Goal: Task Accomplishment & Management: Manage account settings

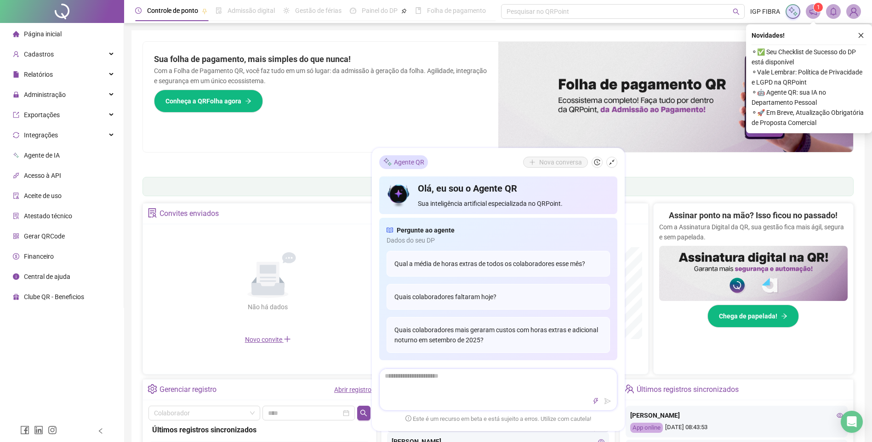
scroll to position [46, 0]
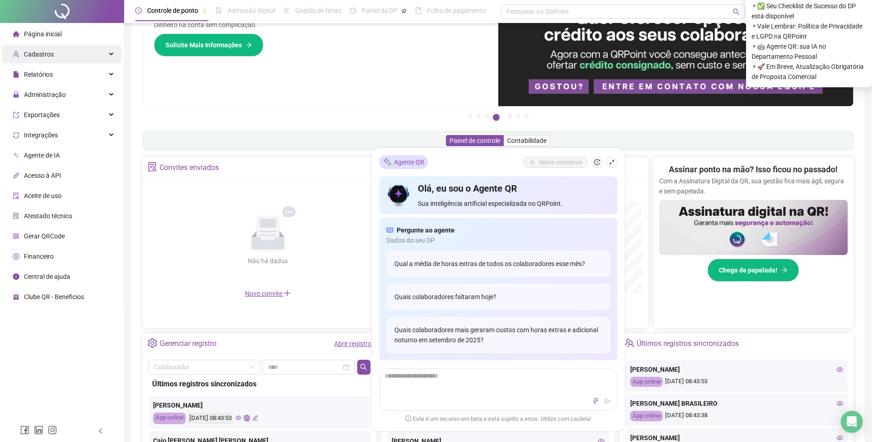
click at [53, 57] on div "Cadastros" at bounding box center [62, 54] width 120 height 18
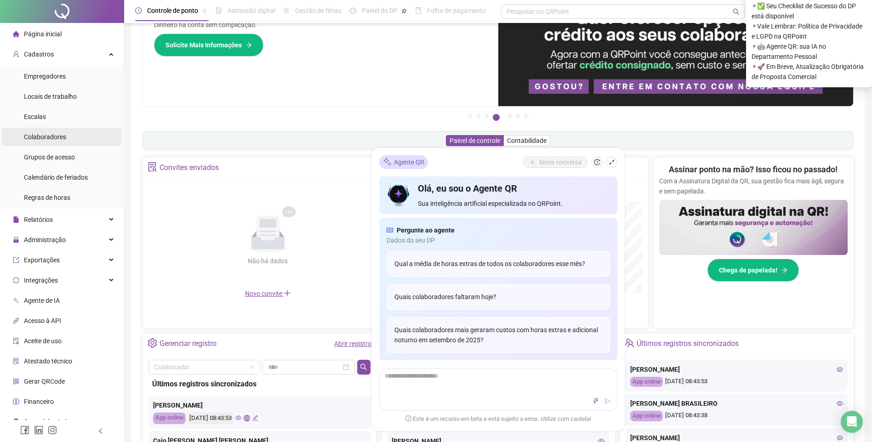
click at [59, 140] on span "Colaboradores" at bounding box center [45, 136] width 42 height 7
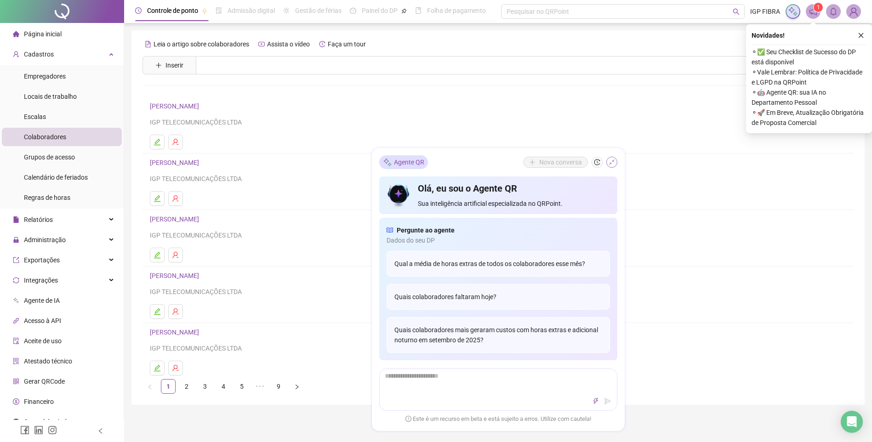
click at [611, 161] on icon "shrink" at bounding box center [612, 162] width 6 height 6
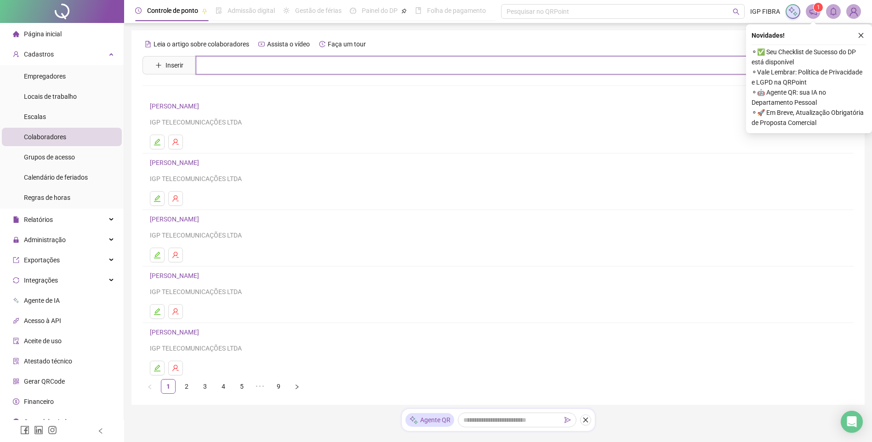
click at [268, 64] on input "text" at bounding box center [505, 65] width 618 height 18
type input "****"
click at [172, 90] on link "[PERSON_NAME]" at bounding box center [184, 92] width 49 height 7
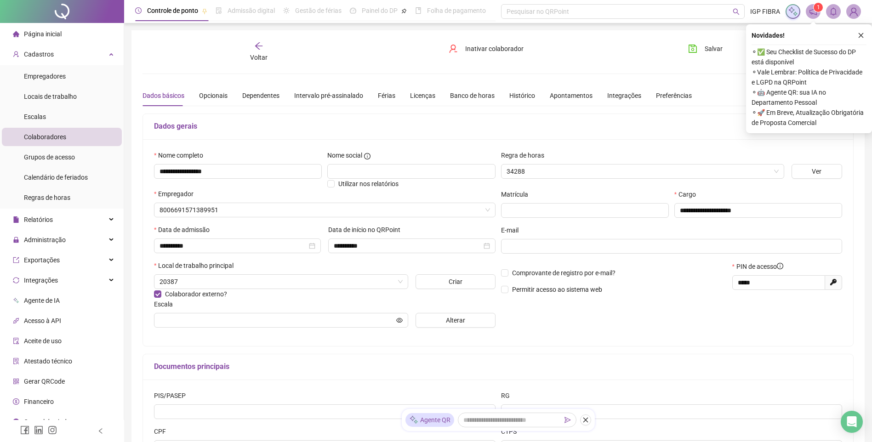
type input "**********"
click at [387, 93] on div "Férias" at bounding box center [386, 96] width 17 height 10
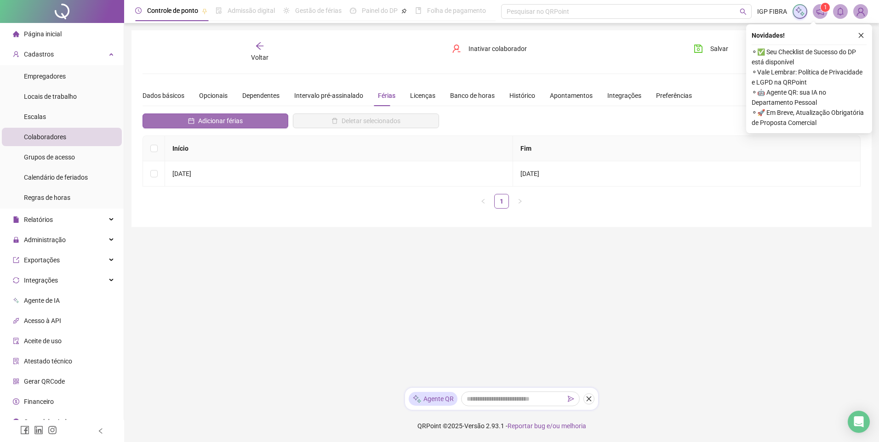
click at [178, 115] on button "Adicionar férias" at bounding box center [216, 121] width 146 height 15
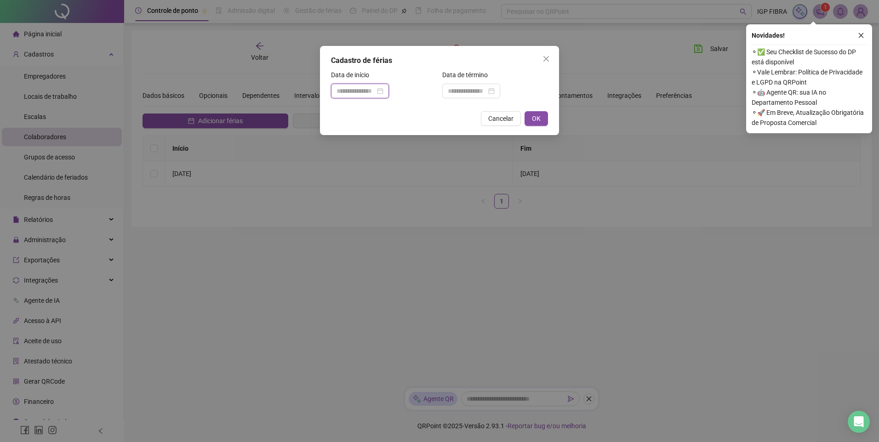
click at [348, 93] on input at bounding box center [356, 91] width 39 height 10
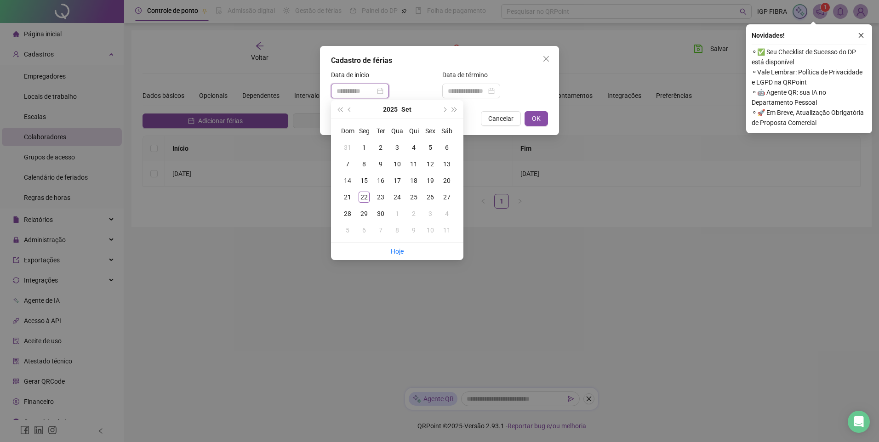
type input "**********"
click at [447, 109] on span "next-year" at bounding box center [444, 109] width 5 height 5
type input "**********"
click at [398, 162] on div "8" at bounding box center [397, 164] width 11 height 11
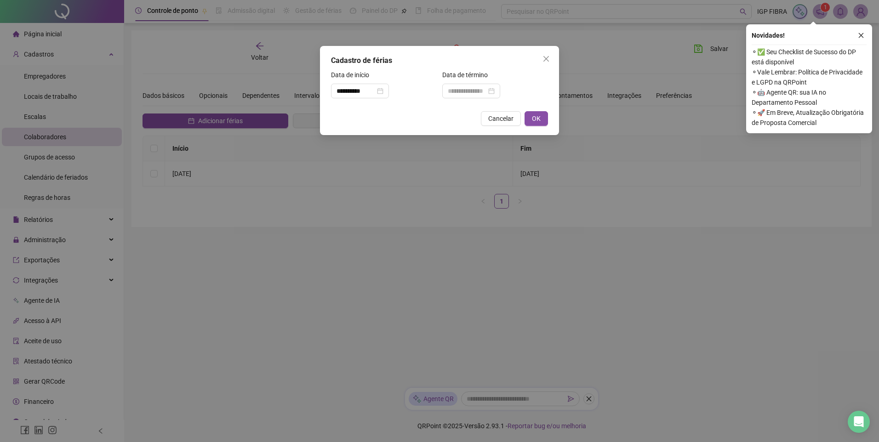
click at [471, 83] on div "Data de término" at bounding box center [495, 84] width 106 height 29
click at [472, 83] on div "Data de término" at bounding box center [495, 77] width 106 height 14
click at [479, 97] on div at bounding box center [471, 91] width 58 height 15
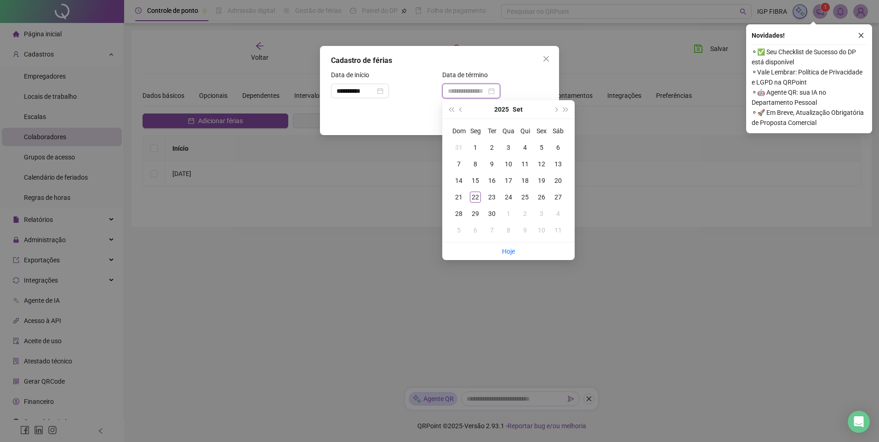
click at [479, 95] on input at bounding box center [467, 91] width 39 height 10
click at [553, 112] on button "next-year" at bounding box center [555, 109] width 10 height 18
type input "**********"
click at [523, 166] on div "6" at bounding box center [525, 164] width 11 height 11
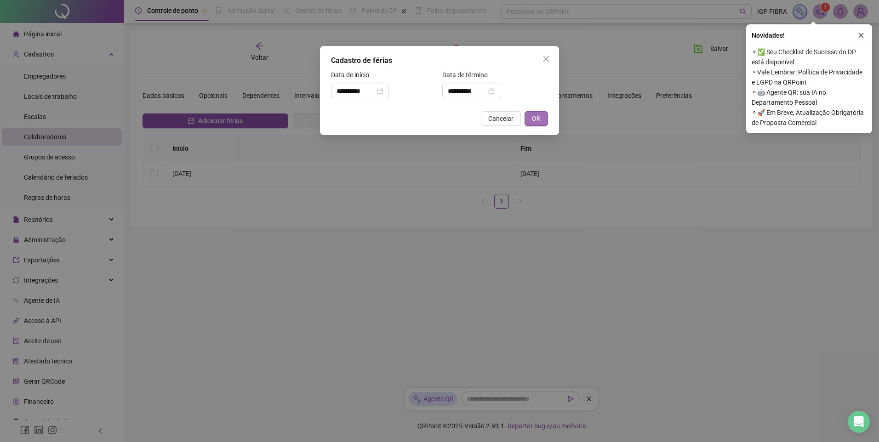
click at [539, 118] on span "OK" at bounding box center [536, 119] width 9 height 10
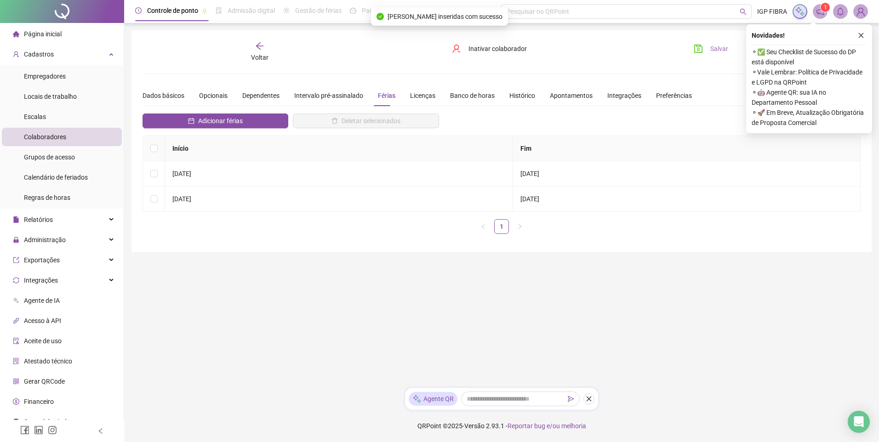
click at [705, 51] on button "Salvar" at bounding box center [711, 48] width 48 height 15
click at [266, 56] on span "Voltar" at bounding box center [259, 57] width 17 height 7
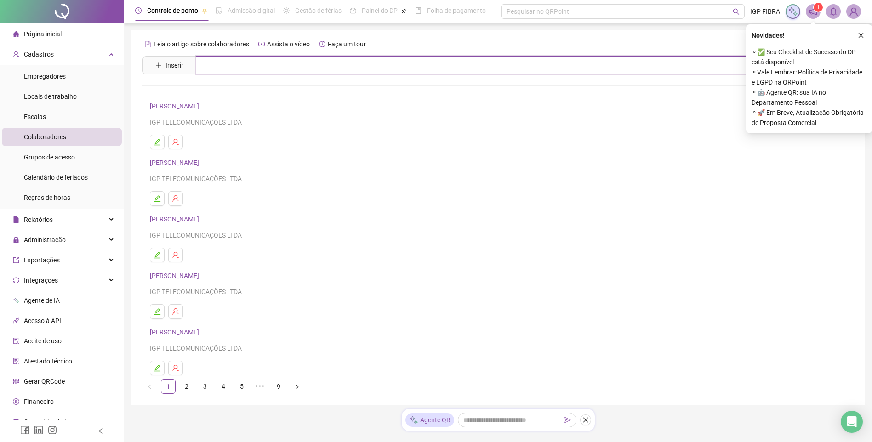
click at [234, 67] on input "text" at bounding box center [505, 65] width 618 height 18
type input "***"
click at [198, 93] on link "[PERSON_NAME]" at bounding box center [184, 92] width 49 height 7
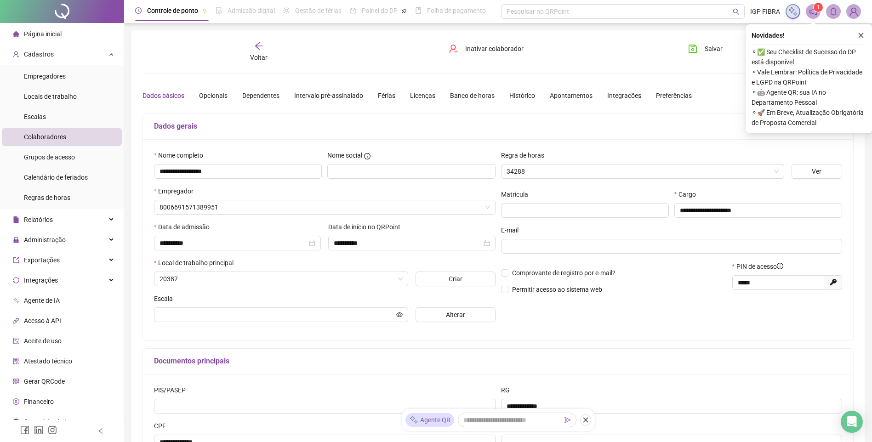
type input "**********"
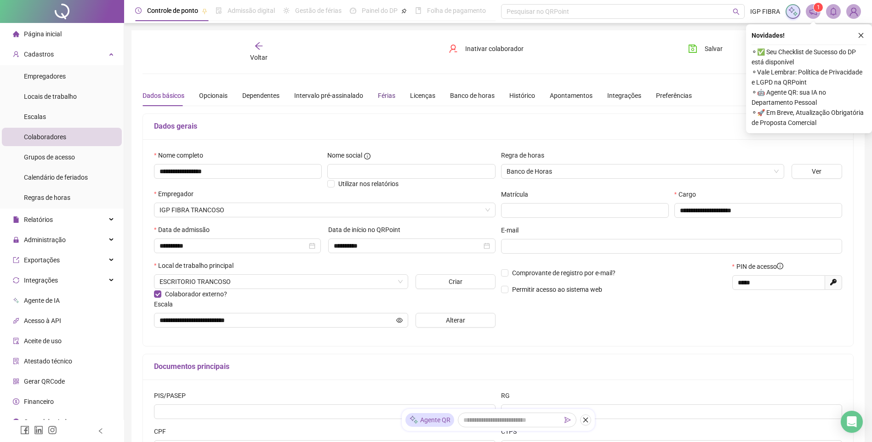
click at [385, 100] on div "Férias" at bounding box center [386, 96] width 17 height 10
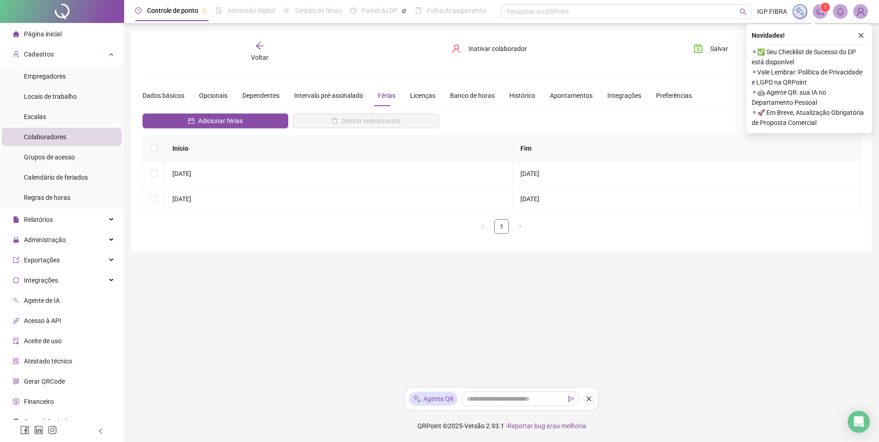
click at [261, 47] on icon "arrow-left" at bounding box center [259, 45] width 9 height 9
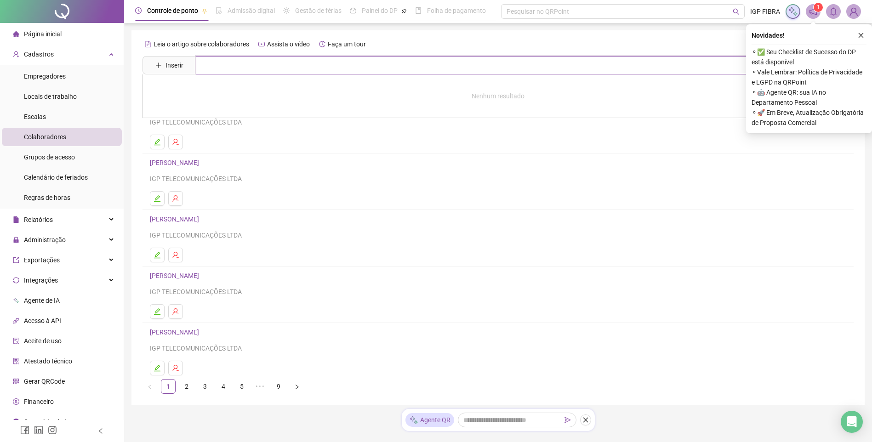
click at [251, 69] on input "text" at bounding box center [505, 65] width 618 height 18
type input "****"
click at [195, 91] on link "[PERSON_NAME]" at bounding box center [184, 92] width 49 height 7
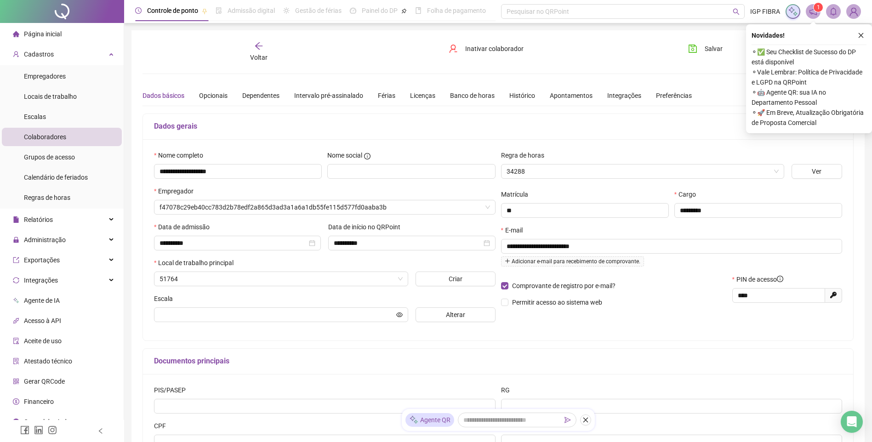
type input "**********"
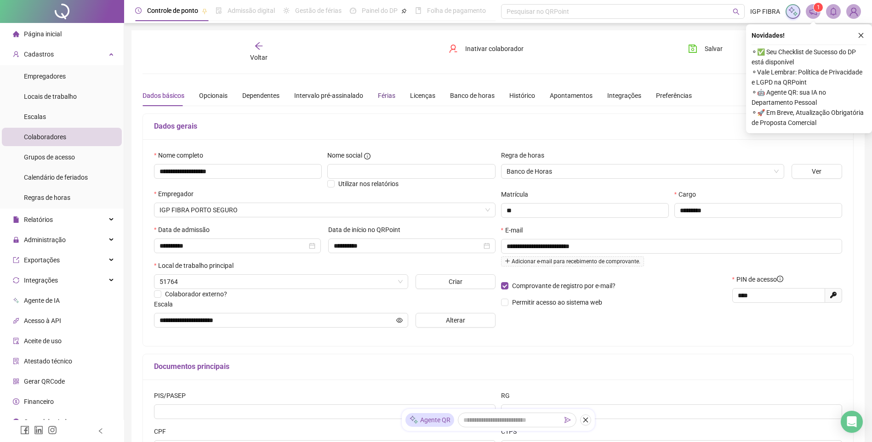
click at [384, 95] on div "Férias" at bounding box center [386, 96] width 17 height 10
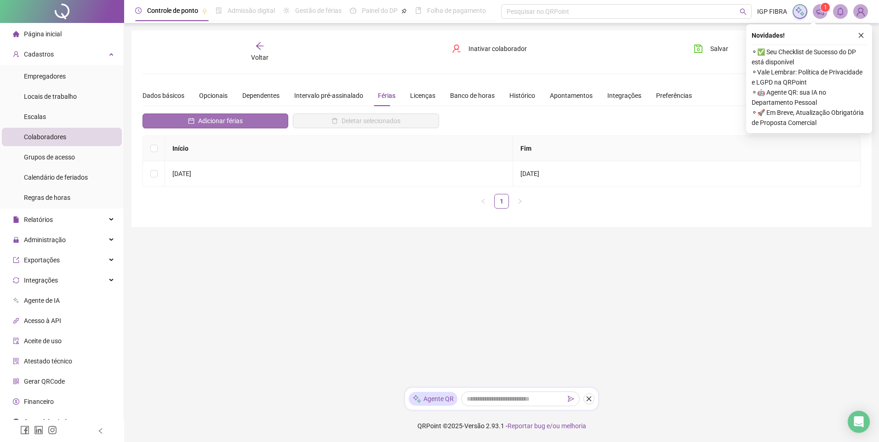
click at [207, 126] on span "Adicionar férias" at bounding box center [220, 121] width 45 height 10
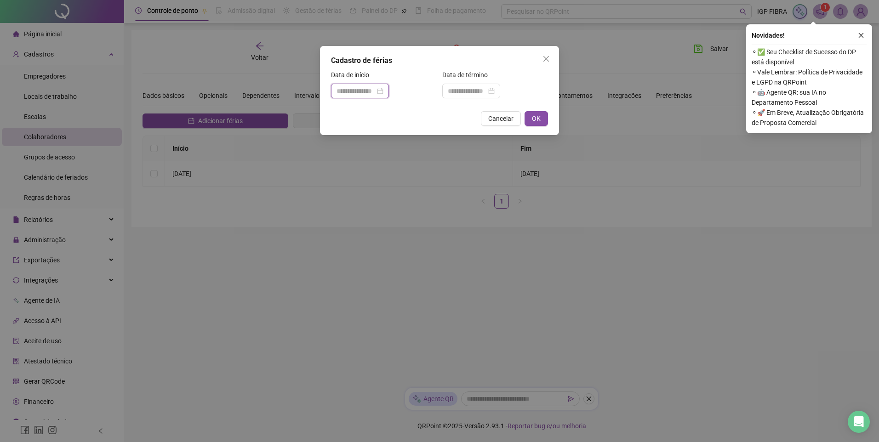
click at [359, 89] on input at bounding box center [356, 91] width 39 height 10
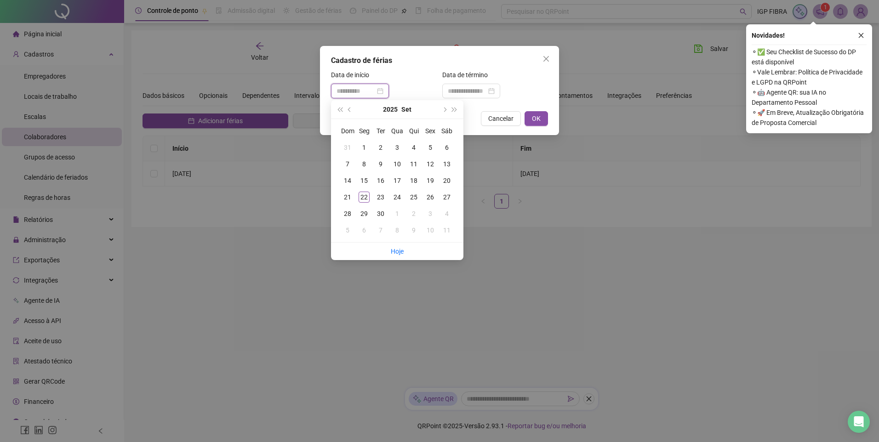
type input "**********"
click at [447, 108] on button "next-year" at bounding box center [444, 109] width 10 height 18
type input "**********"
click at [393, 160] on div "8" at bounding box center [397, 164] width 11 height 11
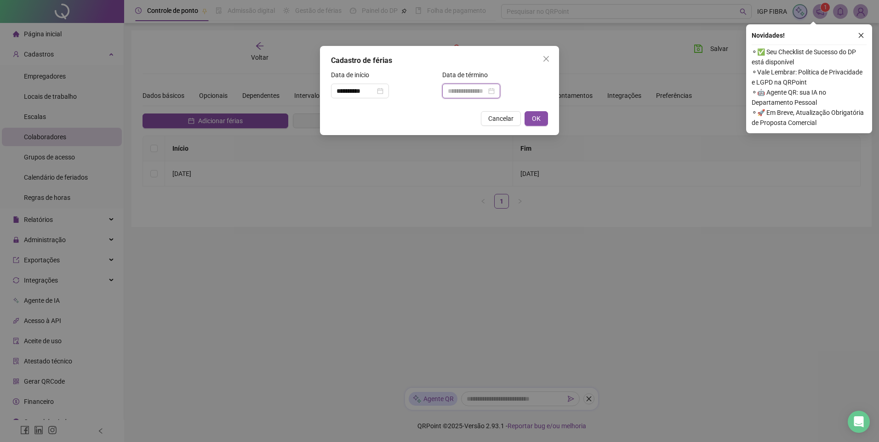
click at [487, 92] on input at bounding box center [467, 91] width 39 height 10
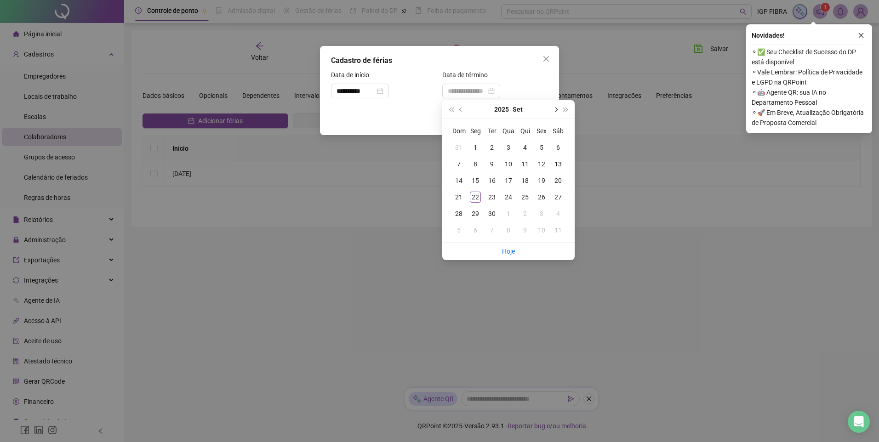
click at [556, 112] on button "next-year" at bounding box center [555, 109] width 10 height 18
type input "**********"
click at [527, 164] on div "6" at bounding box center [525, 164] width 11 height 11
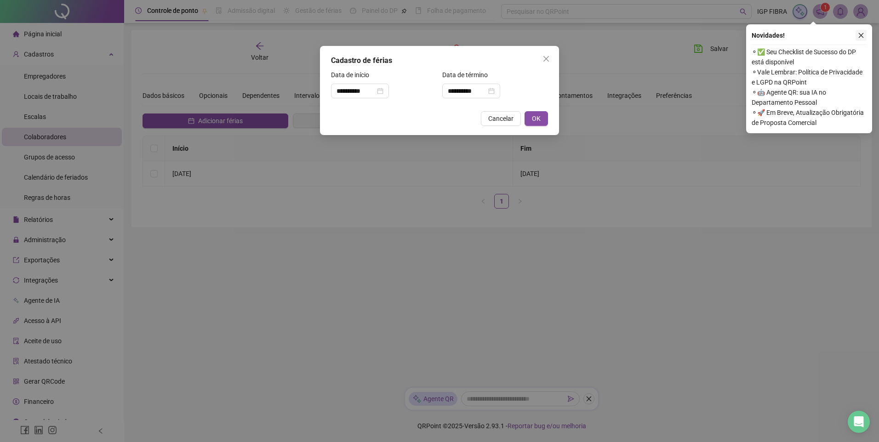
click at [860, 36] on icon "close" at bounding box center [861, 35] width 6 height 6
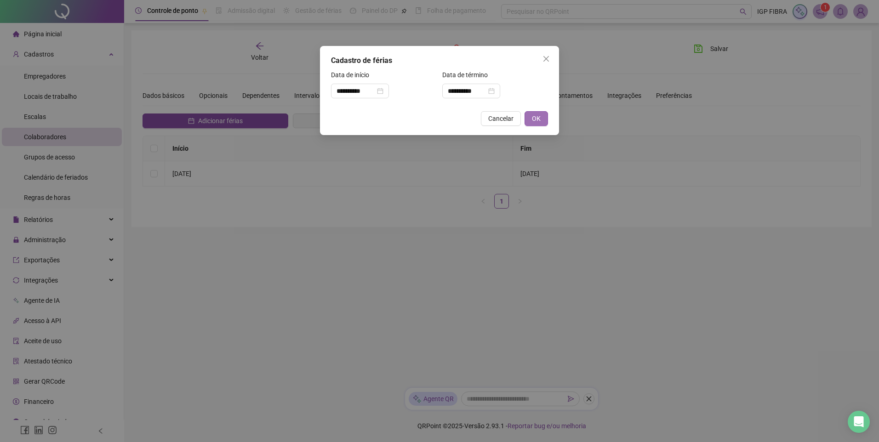
click at [536, 118] on span "OK" at bounding box center [536, 119] width 9 height 10
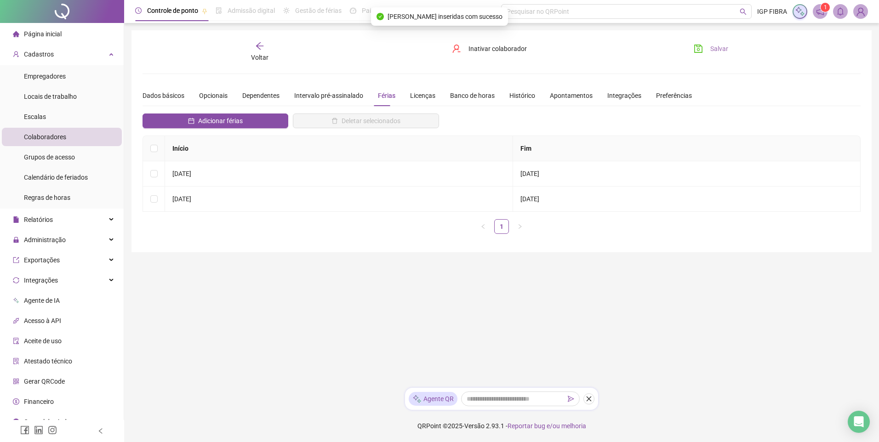
click at [702, 50] on icon "save" at bounding box center [698, 49] width 8 height 8
click at [257, 54] on span "Voltar" at bounding box center [259, 57] width 17 height 7
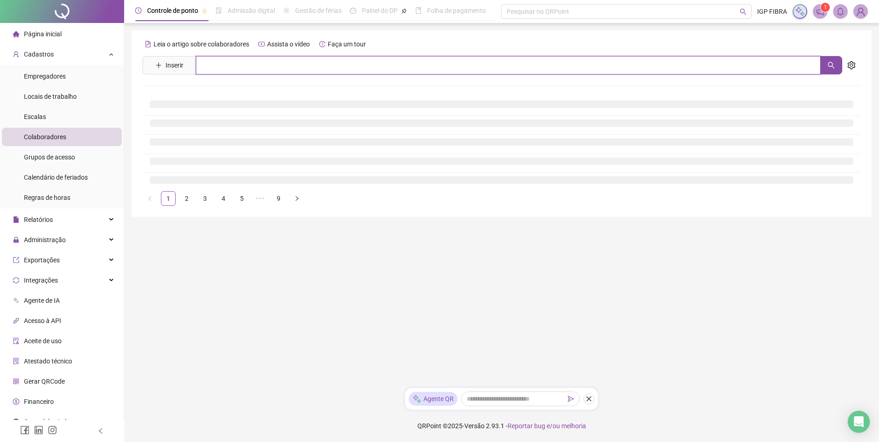
click at [266, 66] on input "text" at bounding box center [508, 65] width 625 height 18
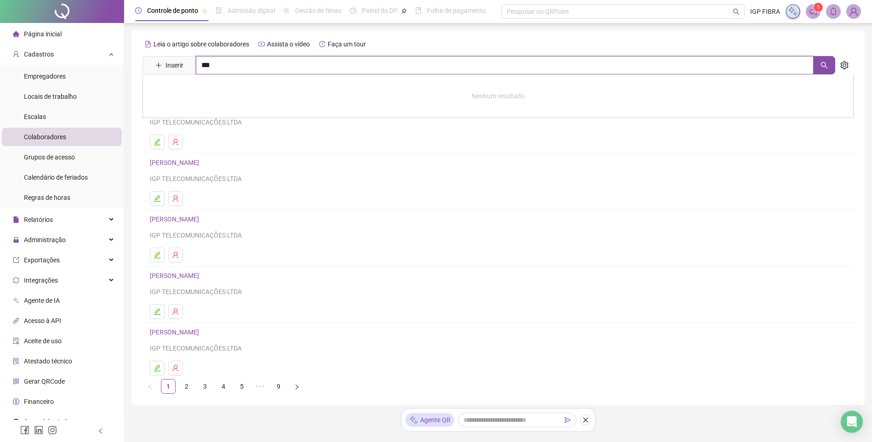
type input "***"
click at [186, 96] on link "ELBER PAULO SANTOS" at bounding box center [184, 92] width 49 height 7
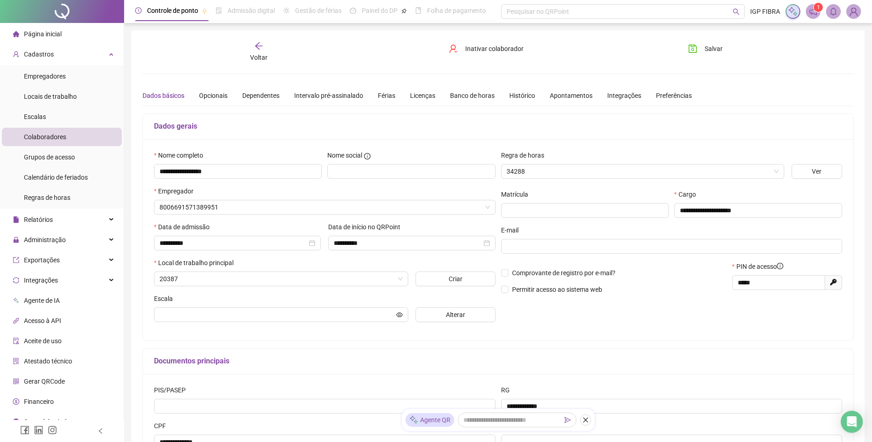
type input "**********"
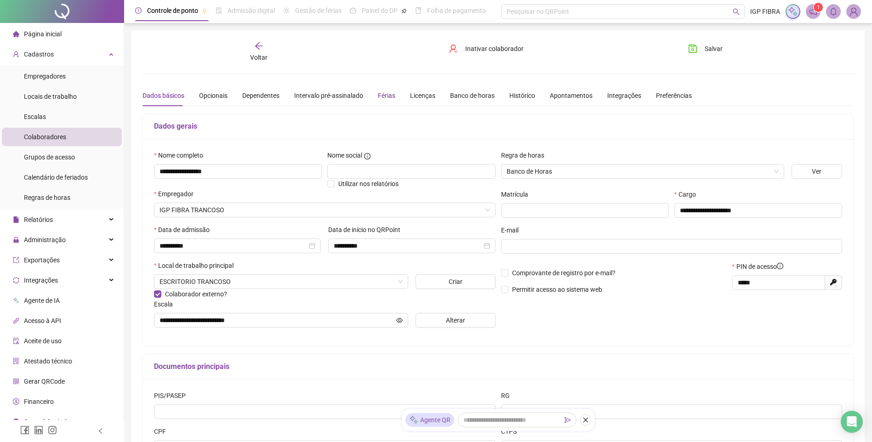
click at [380, 97] on div "Férias" at bounding box center [386, 96] width 17 height 10
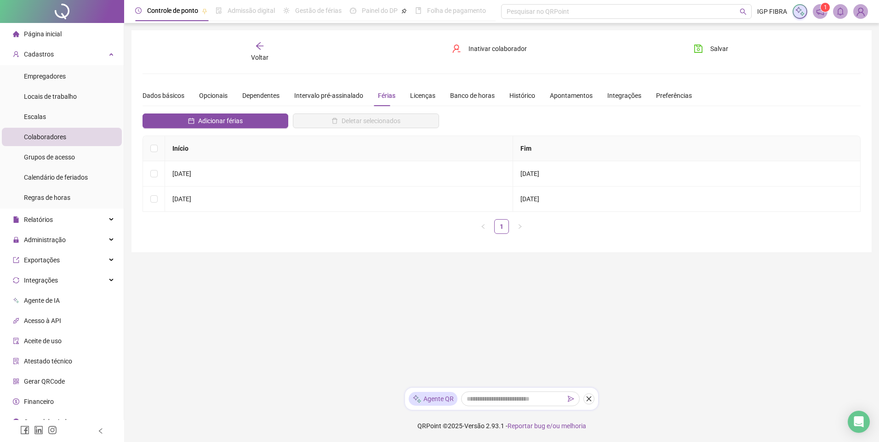
click at [267, 59] on span "Voltar" at bounding box center [259, 57] width 17 height 7
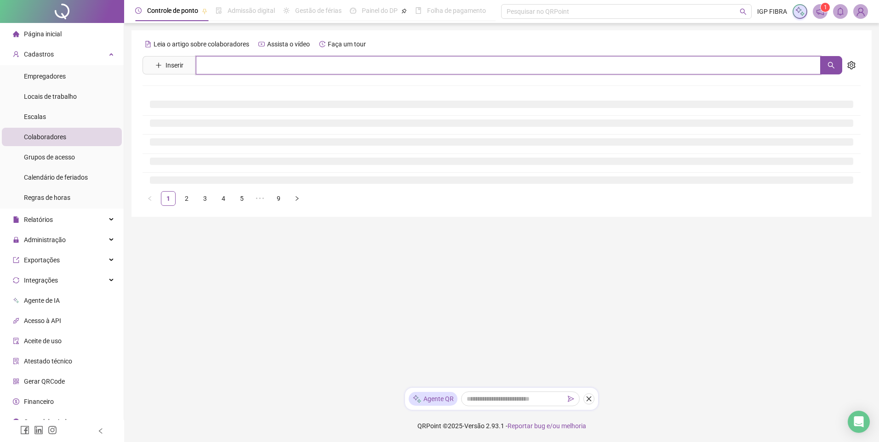
click at [259, 63] on input "text" at bounding box center [508, 65] width 625 height 18
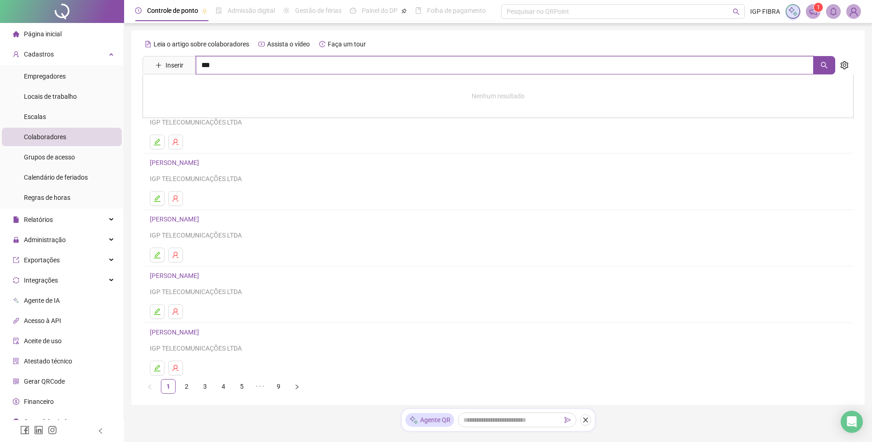
type input "***"
click at [216, 94] on link "KATLLEN DE JESUS BATISTA" at bounding box center [212, 92] width 105 height 7
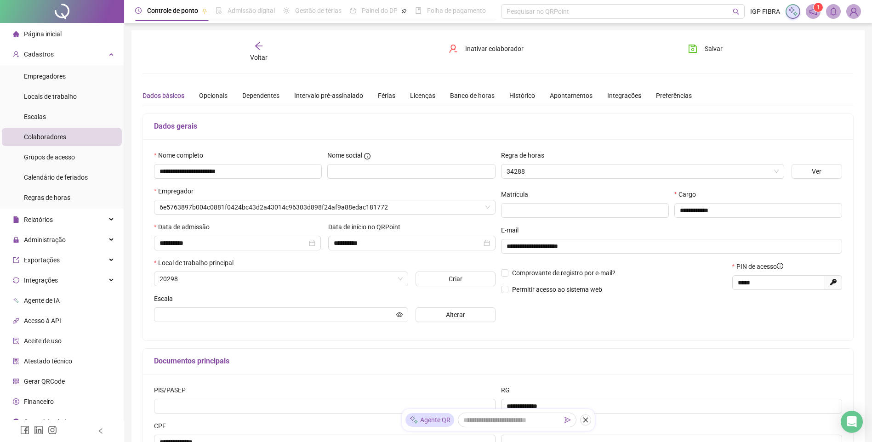
type input "**********"
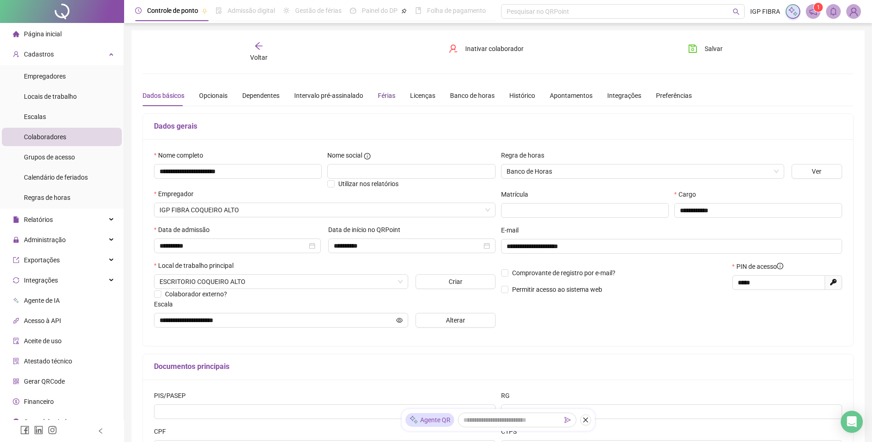
click at [389, 97] on div "Férias" at bounding box center [386, 96] width 17 height 10
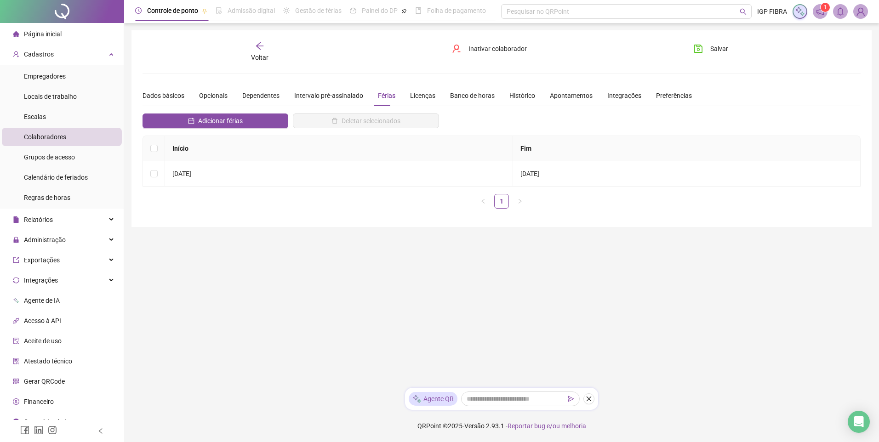
click at [266, 47] on div "Voltar" at bounding box center [260, 51] width 114 height 21
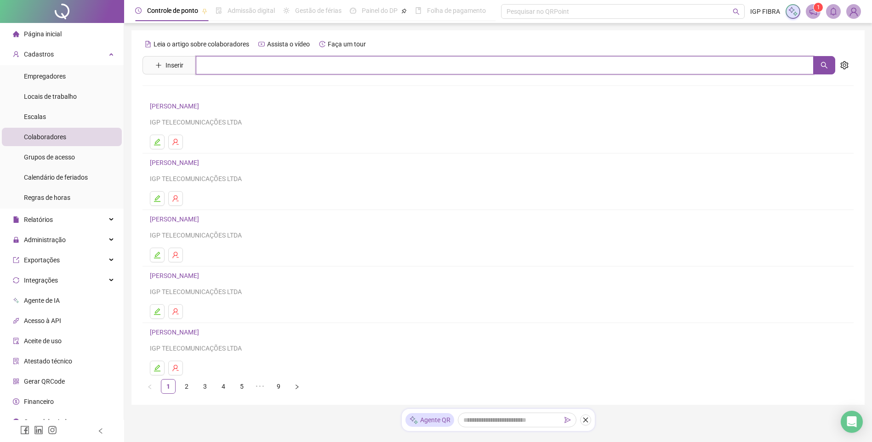
click at [266, 62] on input "text" at bounding box center [505, 65] width 618 height 18
type input "***"
click at [203, 93] on link "KATLLEN DE JESUS BATISTA" at bounding box center [212, 92] width 105 height 7
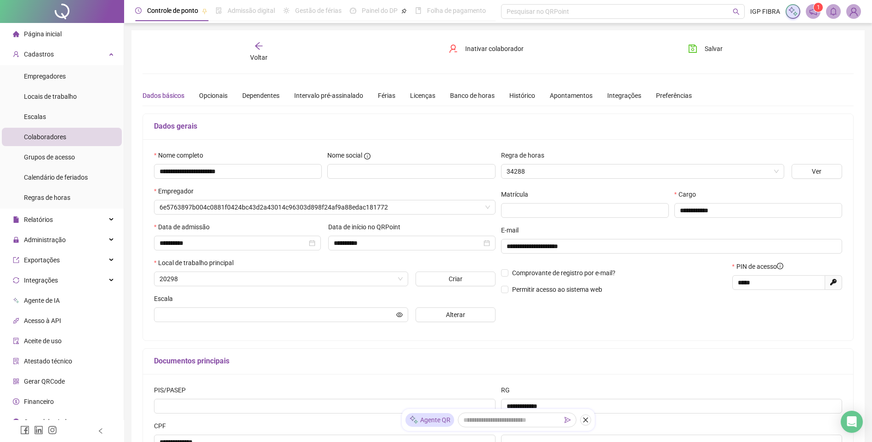
type input "**********"
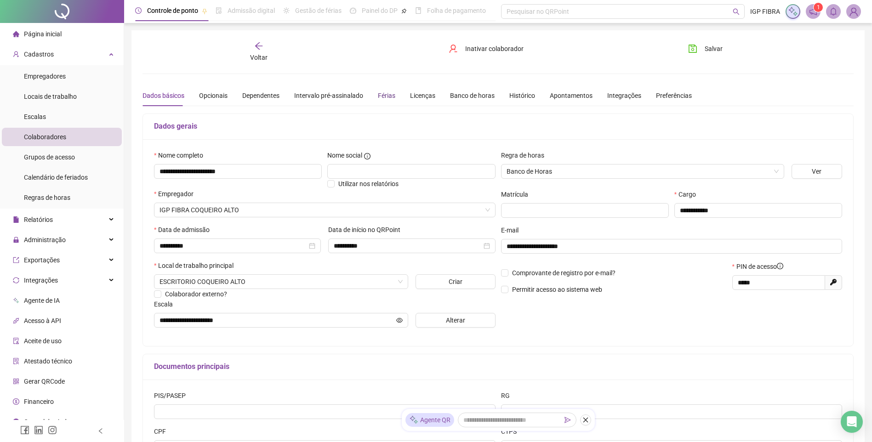
click at [378, 94] on div "Férias" at bounding box center [386, 96] width 17 height 10
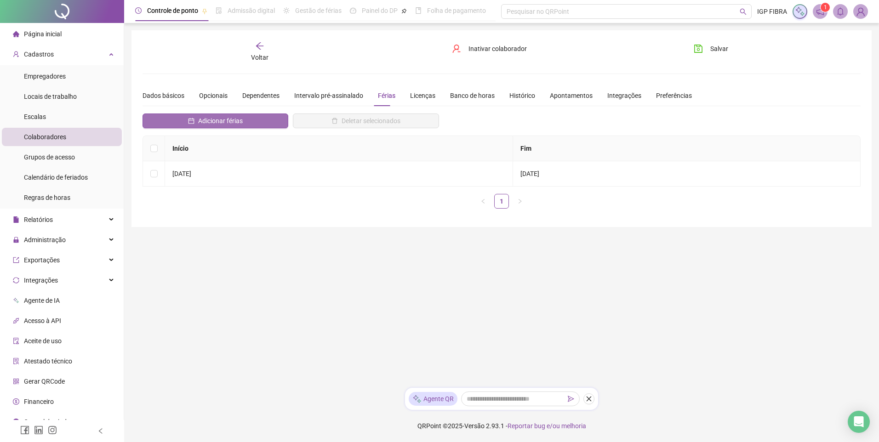
click at [202, 121] on span "Adicionar férias" at bounding box center [220, 121] width 45 height 10
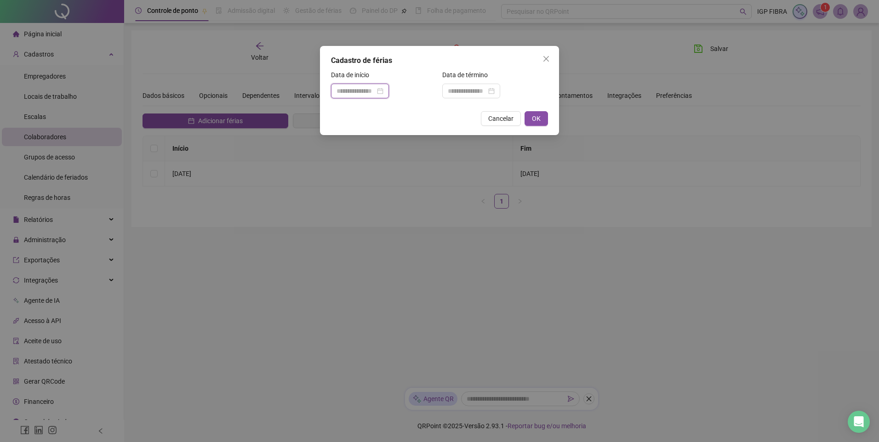
click at [356, 91] on input at bounding box center [356, 91] width 39 height 10
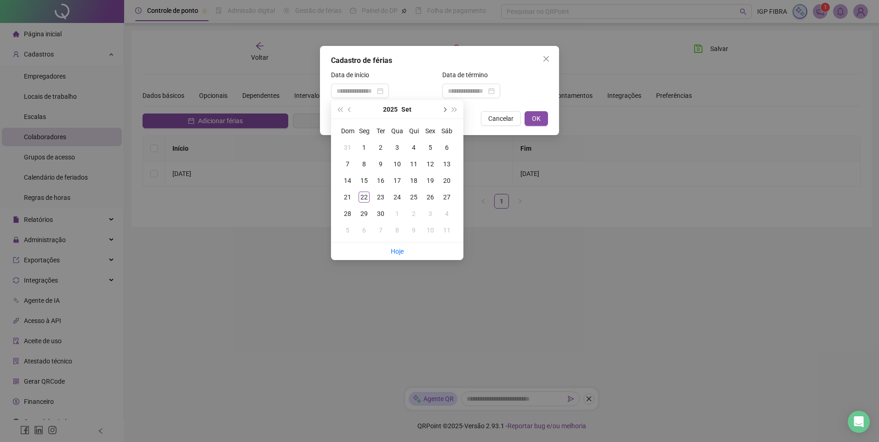
click at [442, 111] on button "next-year" at bounding box center [444, 109] width 10 height 18
type input "**********"
click at [366, 199] on div "20" at bounding box center [364, 197] width 11 height 11
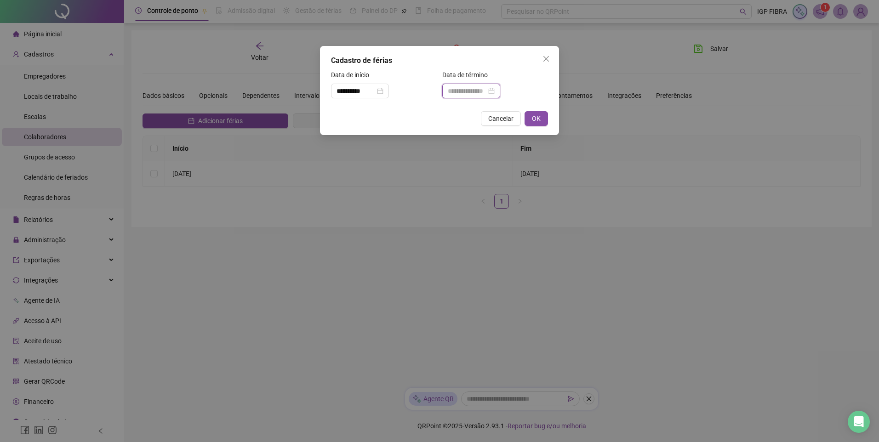
click at [487, 92] on input at bounding box center [467, 91] width 39 height 10
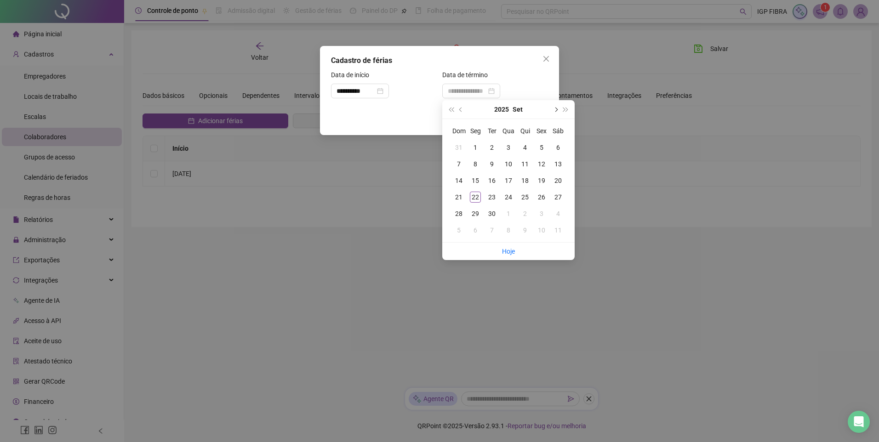
click at [557, 113] on button "next-year" at bounding box center [555, 109] width 10 height 18
click at [556, 114] on button "next-year" at bounding box center [555, 109] width 10 height 18
type input "**********"
click at [493, 200] on div "18" at bounding box center [492, 197] width 11 height 11
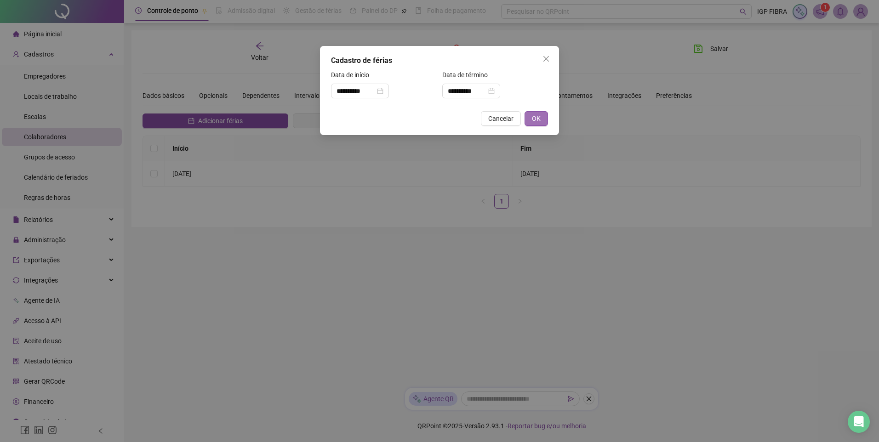
click at [538, 125] on button "OK" at bounding box center [536, 118] width 23 height 15
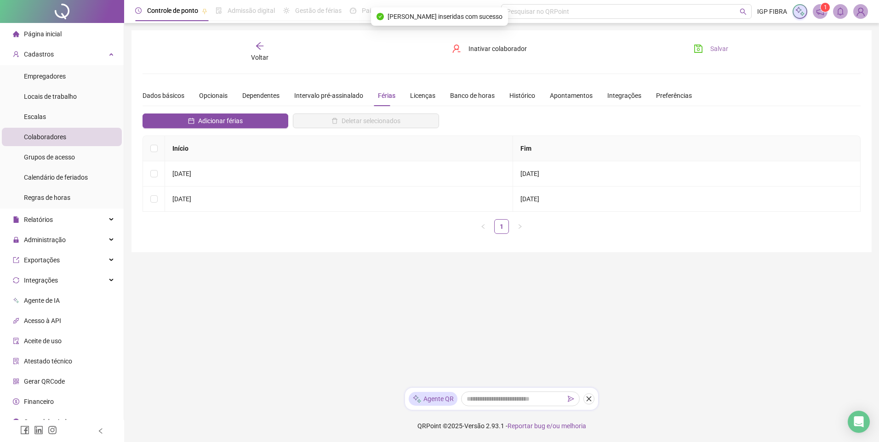
click at [709, 53] on button "Salvar" at bounding box center [711, 48] width 48 height 15
click at [257, 47] on icon "arrow-left" at bounding box center [259, 45] width 9 height 9
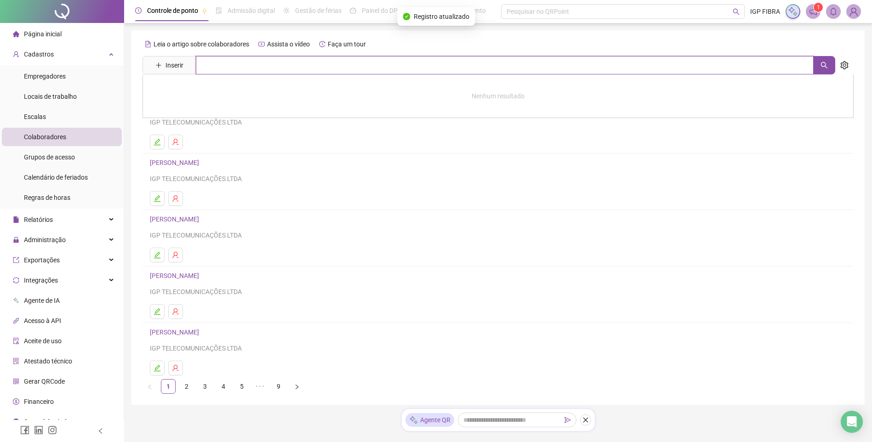
click at [266, 71] on input "text" at bounding box center [505, 65] width 618 height 18
type input "****"
click at [204, 89] on link "GABRIEL GUIMARAES GOMES" at bounding box center [184, 92] width 49 height 7
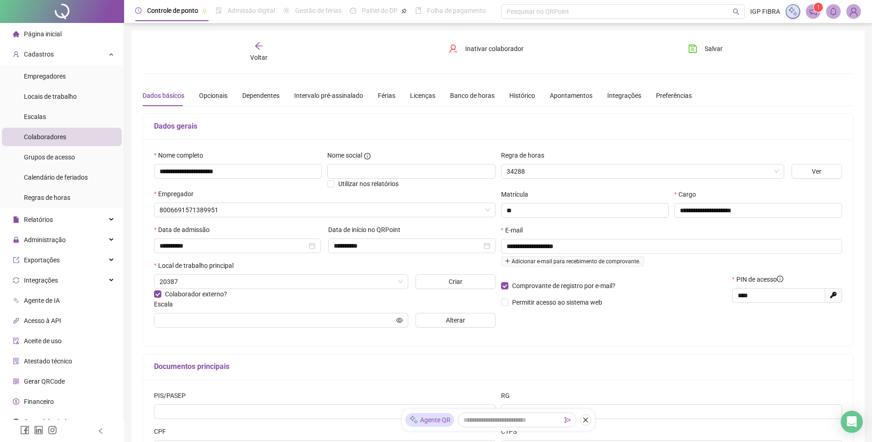
type input "**********"
click at [380, 97] on div "Férias" at bounding box center [386, 96] width 17 height 10
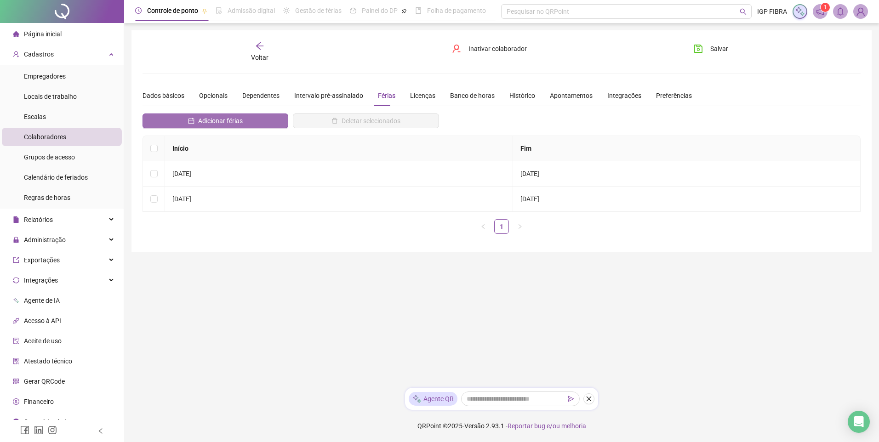
click at [228, 121] on span "Adicionar férias" at bounding box center [220, 121] width 45 height 10
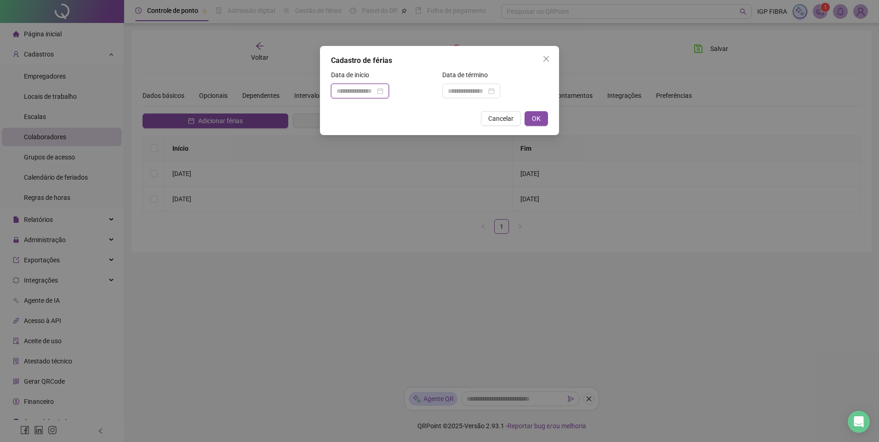
click at [375, 92] on input at bounding box center [356, 91] width 39 height 10
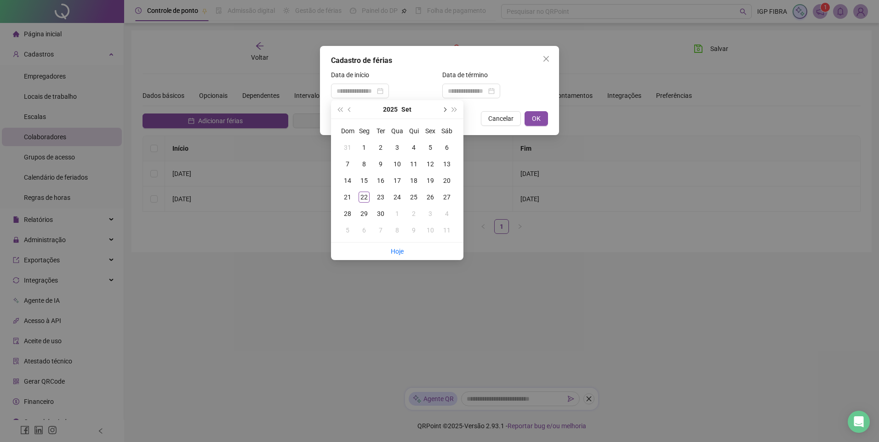
click at [443, 109] on span "next-year" at bounding box center [444, 109] width 5 height 5
type input "**********"
click at [370, 200] on td "20" at bounding box center [364, 197] width 17 height 17
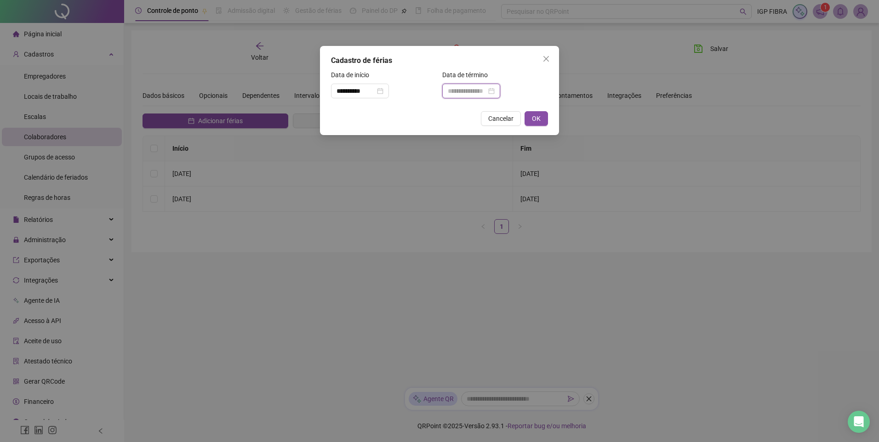
click at [487, 92] on input at bounding box center [467, 91] width 39 height 10
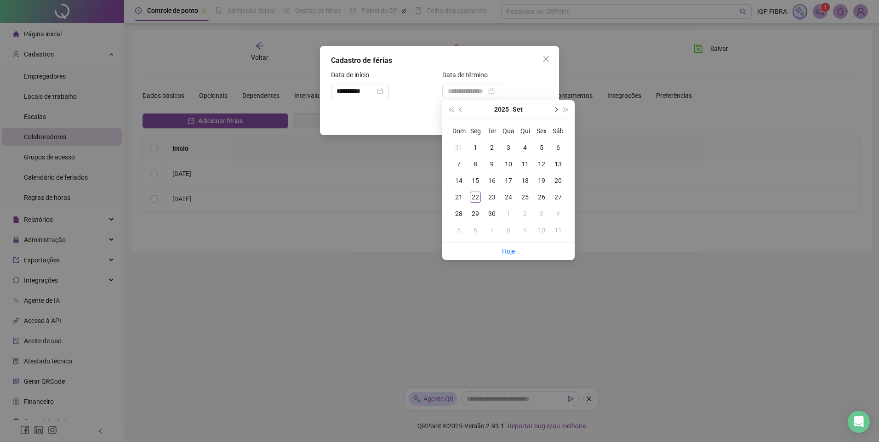
click at [555, 112] on button "next-year" at bounding box center [555, 109] width 10 height 18
type input "**********"
click at [492, 202] on div "18" at bounding box center [492, 197] width 11 height 11
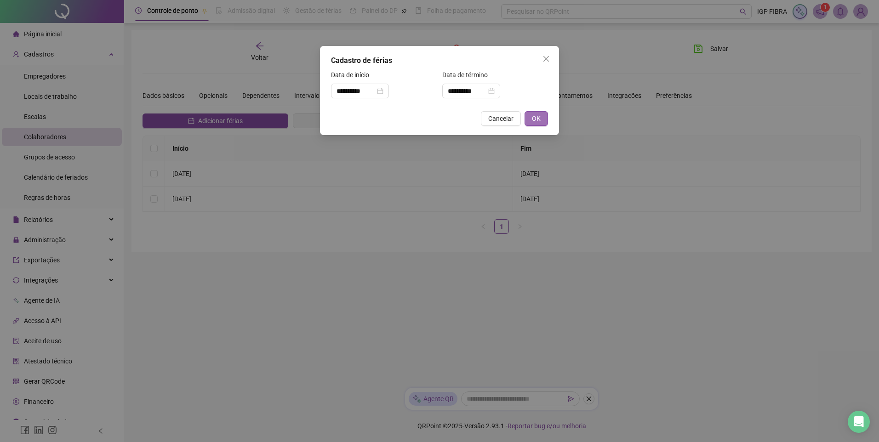
click at [544, 122] on button "OK" at bounding box center [536, 118] width 23 height 15
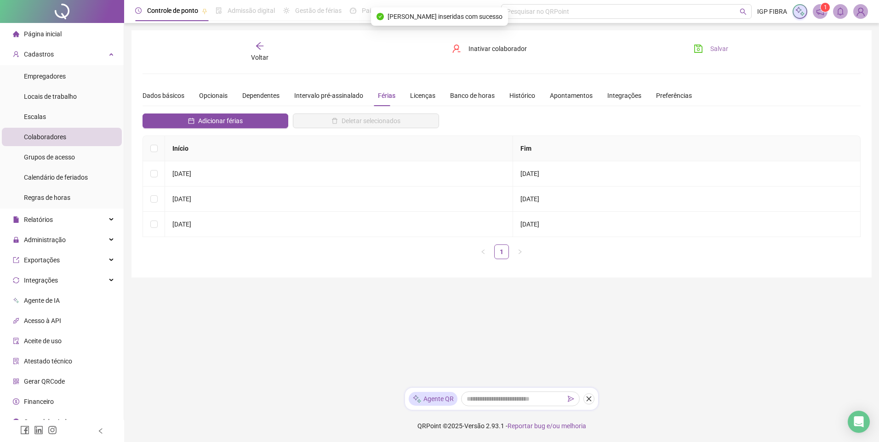
click at [713, 51] on span "Salvar" at bounding box center [719, 49] width 18 height 10
click at [712, 49] on span "Salvar" at bounding box center [719, 49] width 18 height 10
click at [264, 57] on span "Voltar" at bounding box center [259, 57] width 17 height 7
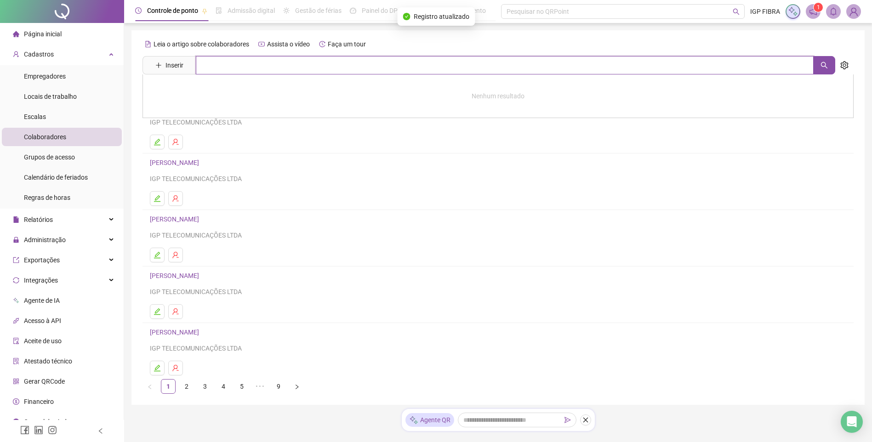
click at [289, 67] on input "text" at bounding box center [505, 65] width 618 height 18
type input "******"
click at [224, 92] on link "LEONARDO CAMPECHE CORREIA" at bounding box center [198, 92] width 77 height 7
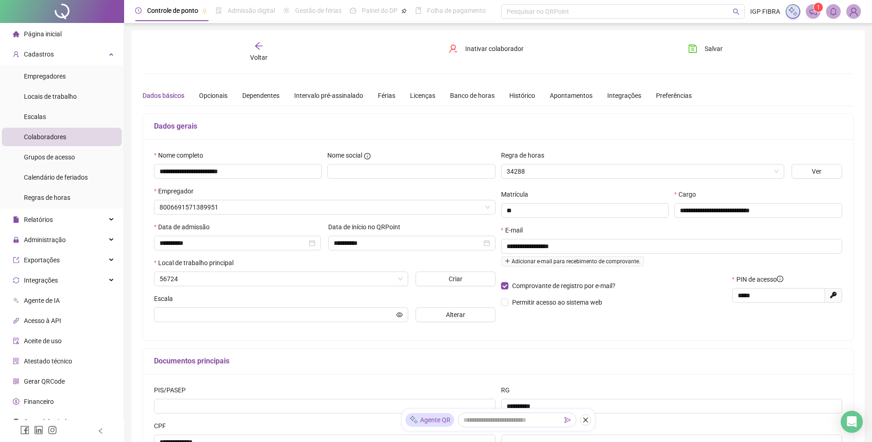
type input "**********"
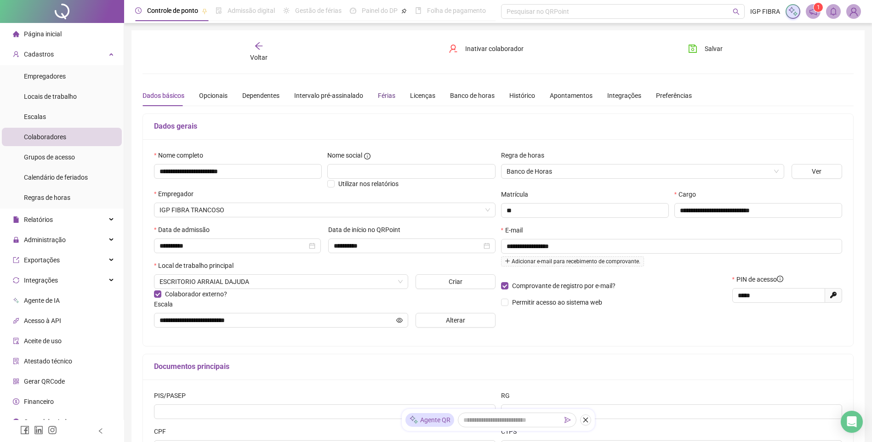
click at [378, 98] on div "Férias" at bounding box center [386, 96] width 17 height 10
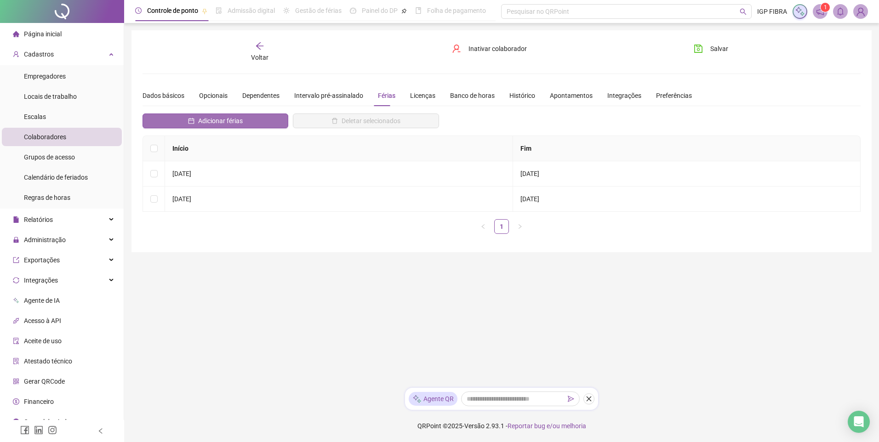
click at [225, 122] on span "Adicionar férias" at bounding box center [220, 121] width 45 height 10
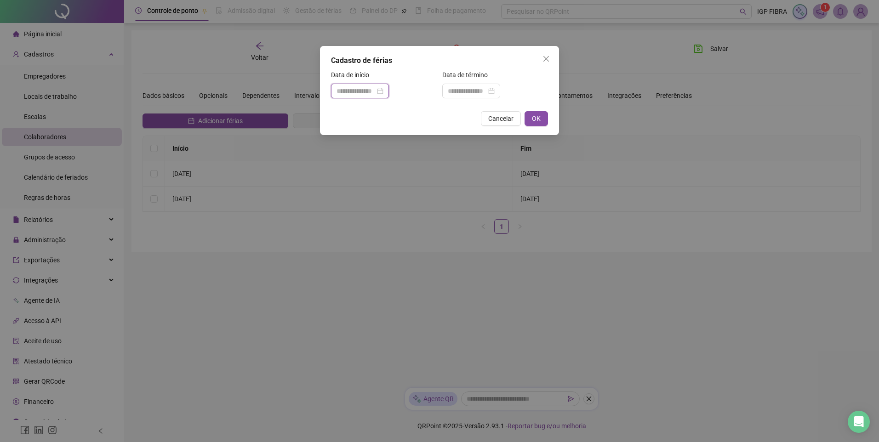
click at [360, 89] on input at bounding box center [356, 91] width 39 height 10
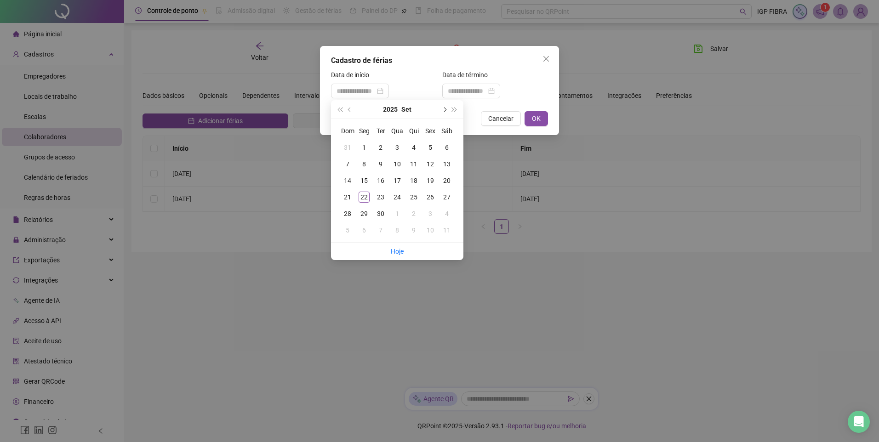
click at [443, 110] on span "next-year" at bounding box center [444, 109] width 5 height 5
type input "**********"
click at [366, 199] on div "20" at bounding box center [364, 197] width 11 height 11
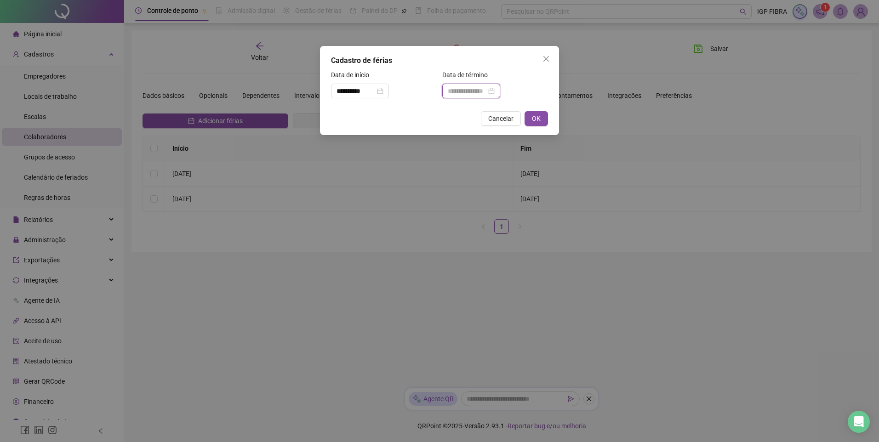
click at [487, 93] on input at bounding box center [467, 91] width 39 height 10
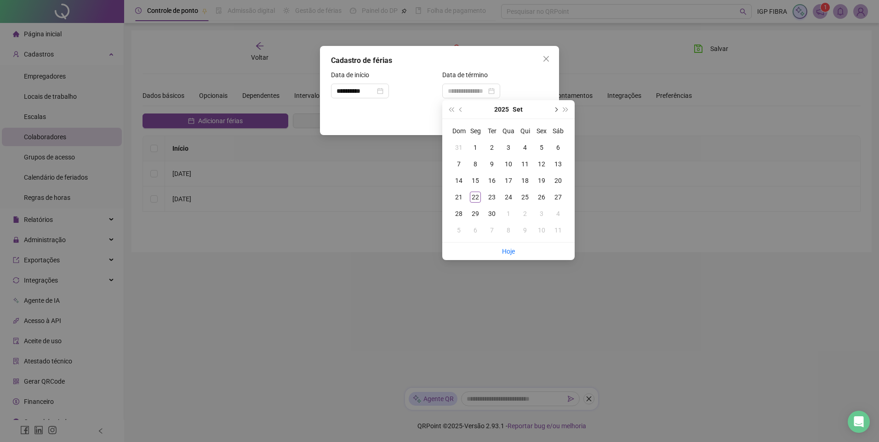
click at [555, 112] on span "next-year" at bounding box center [555, 109] width 5 height 5
type input "**********"
click at [494, 196] on div "18" at bounding box center [492, 197] width 11 height 11
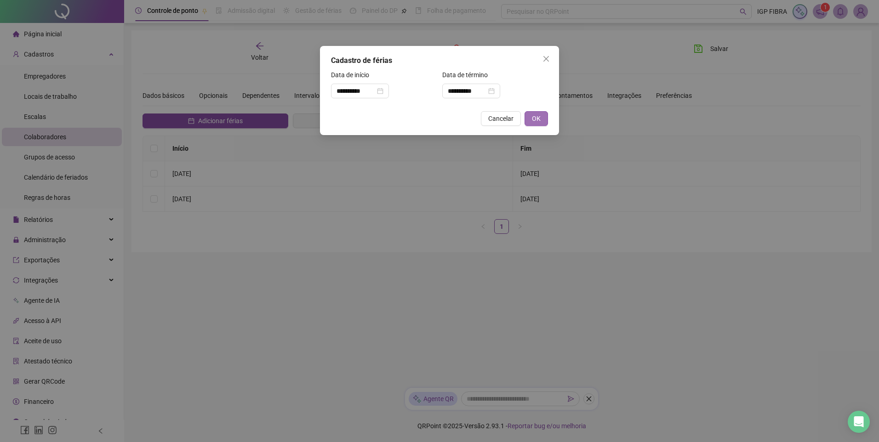
click at [536, 119] on span "OK" at bounding box center [536, 119] width 9 height 10
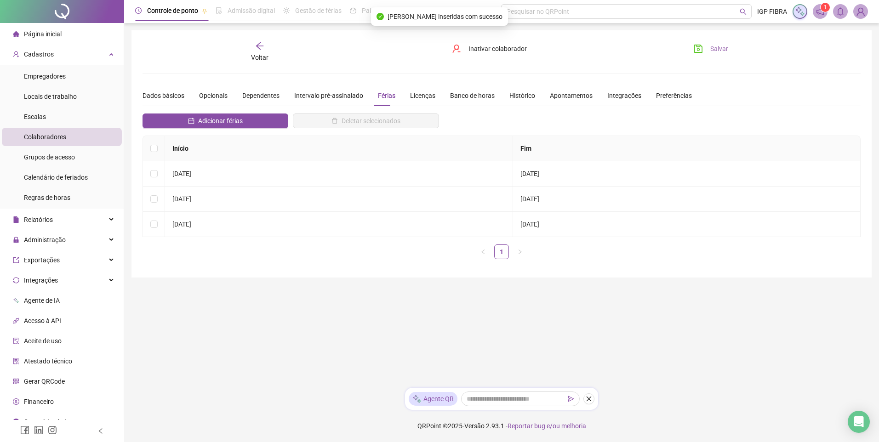
click at [704, 54] on button "Salvar" at bounding box center [711, 48] width 48 height 15
click at [251, 50] on div "Voltar" at bounding box center [260, 51] width 114 height 21
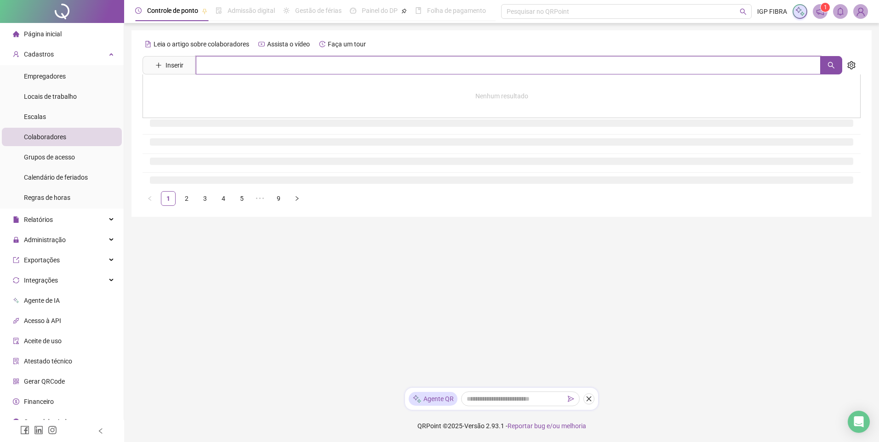
click at [267, 62] on input "text" at bounding box center [508, 65] width 625 height 18
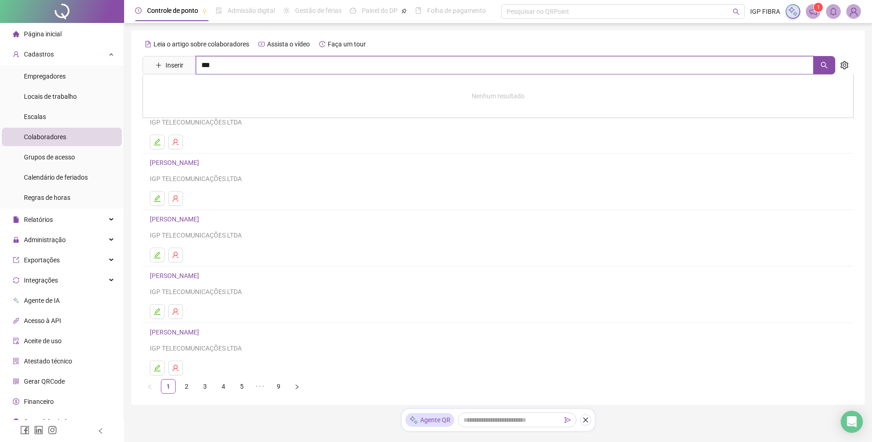
type input "***"
click at [197, 96] on link "YASMIN DE MATOS SOARES" at bounding box center [209, 92] width 98 height 7
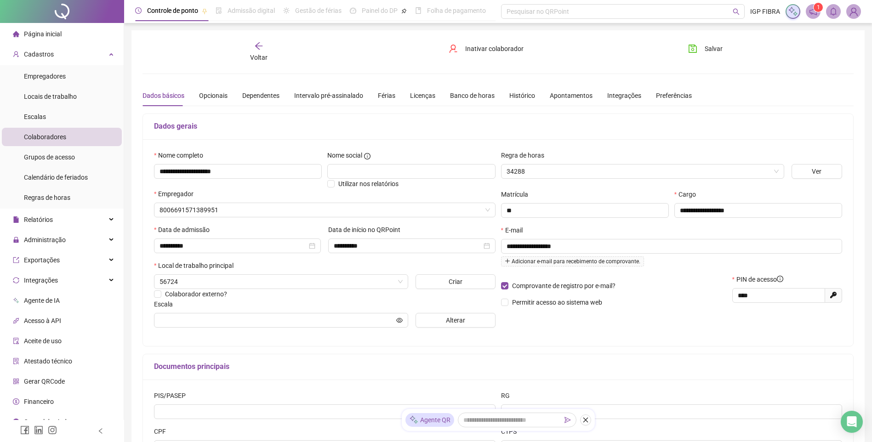
type input "**********"
click at [379, 95] on div "Férias" at bounding box center [386, 96] width 17 height 10
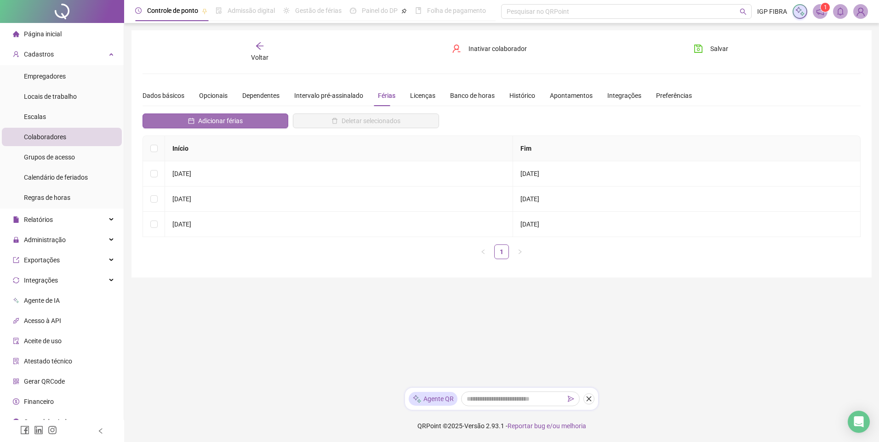
click at [193, 120] on icon "calendar" at bounding box center [191, 121] width 6 height 6
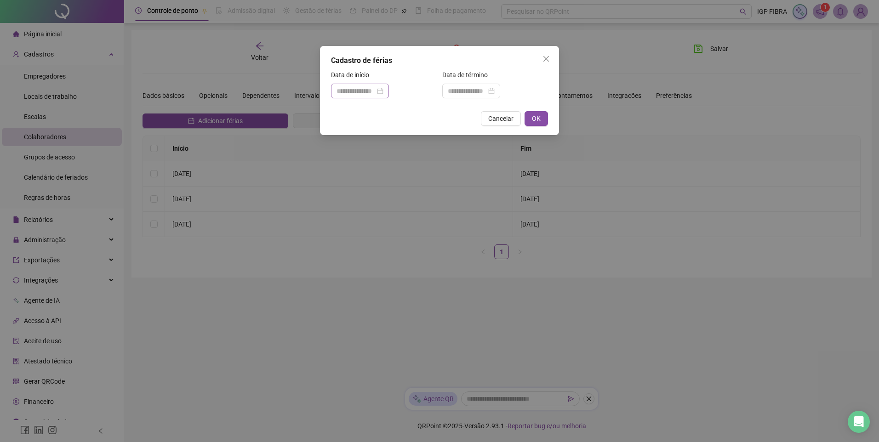
click at [340, 85] on div at bounding box center [360, 91] width 58 height 15
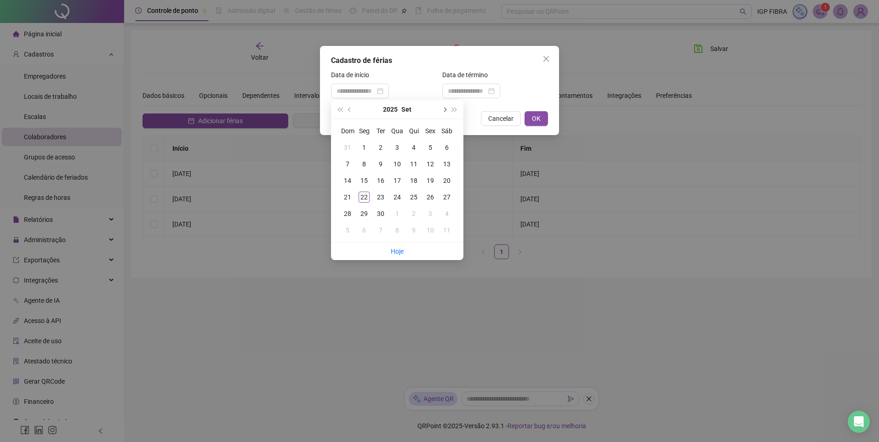
click at [443, 112] on button "next-year" at bounding box center [444, 109] width 10 height 18
type input "**********"
click at [395, 168] on div "5" at bounding box center [397, 164] width 11 height 11
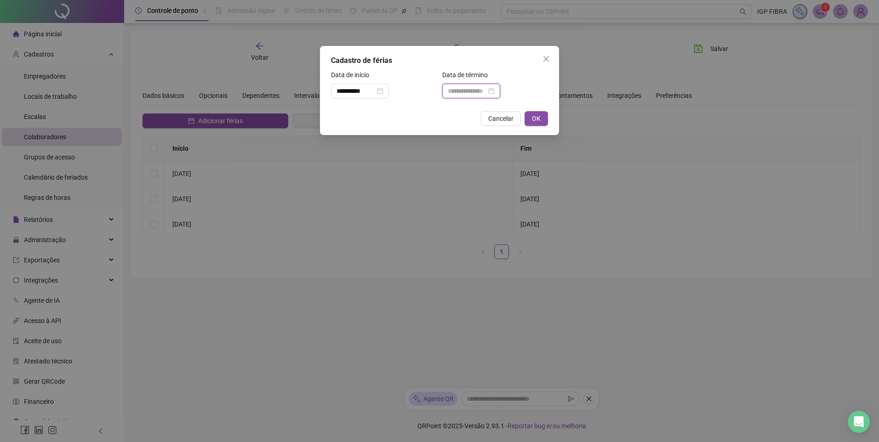
click at [487, 92] on input at bounding box center [467, 91] width 39 height 10
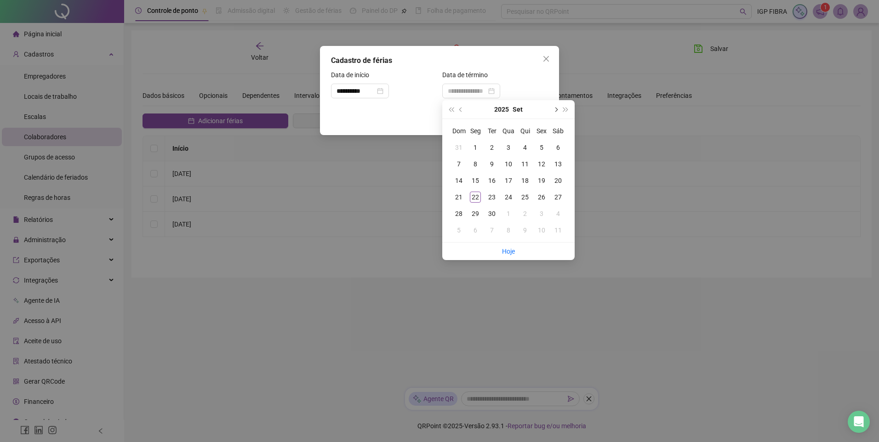
click at [558, 112] on button "next-year" at bounding box center [555, 109] width 10 height 18
click at [458, 111] on button "prev-year" at bounding box center [461, 109] width 10 height 18
type input "**********"
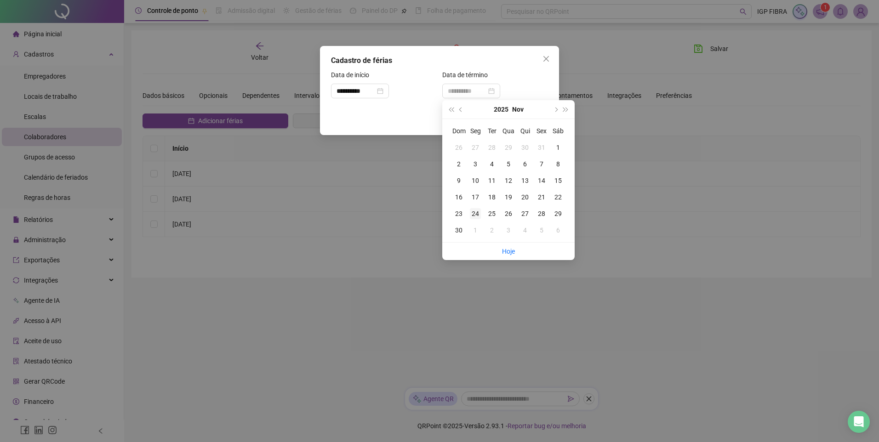
click at [476, 215] on div "24" at bounding box center [475, 213] width 11 height 11
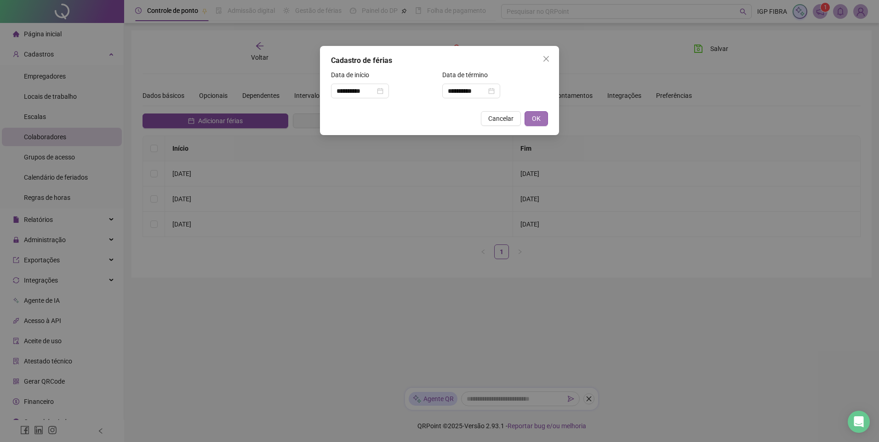
click at [532, 121] on span "OK" at bounding box center [536, 119] width 9 height 10
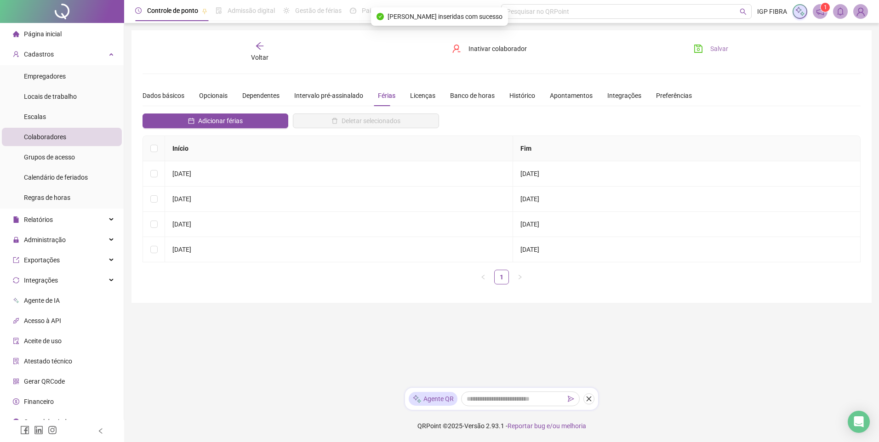
click at [701, 49] on icon "save" at bounding box center [698, 48] width 9 height 9
click at [263, 49] on icon "arrow-left" at bounding box center [259, 45] width 9 height 9
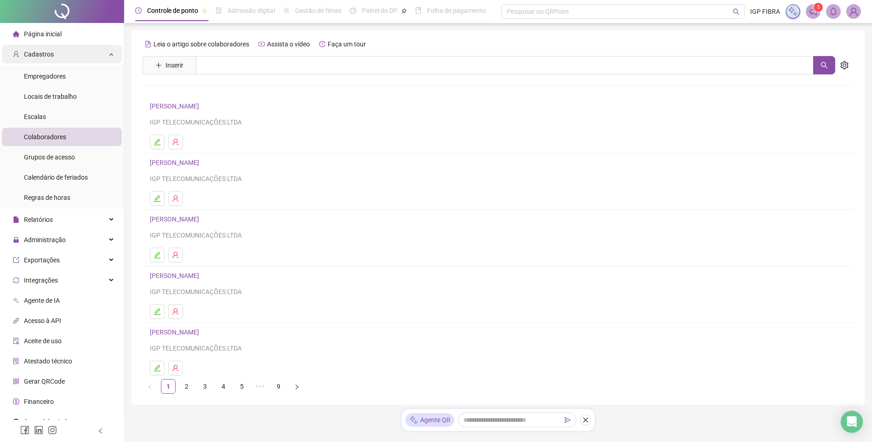
click at [42, 58] on span "Cadastros" at bounding box center [39, 54] width 30 height 7
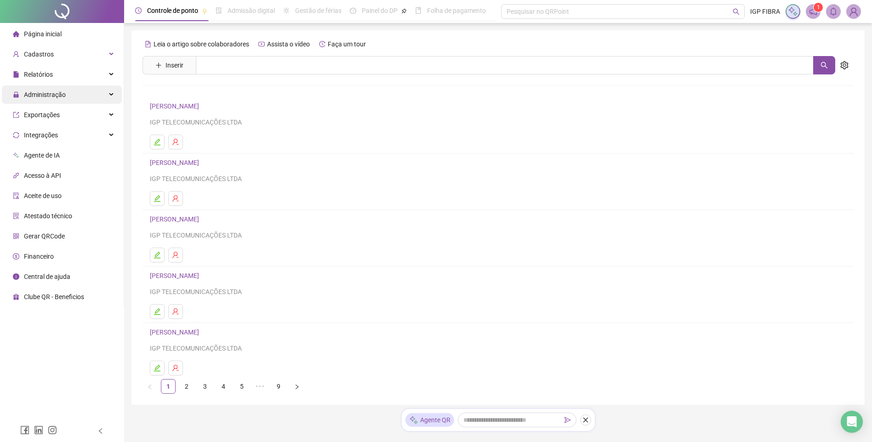
click at [46, 95] on span "Administração" at bounding box center [45, 94] width 42 height 7
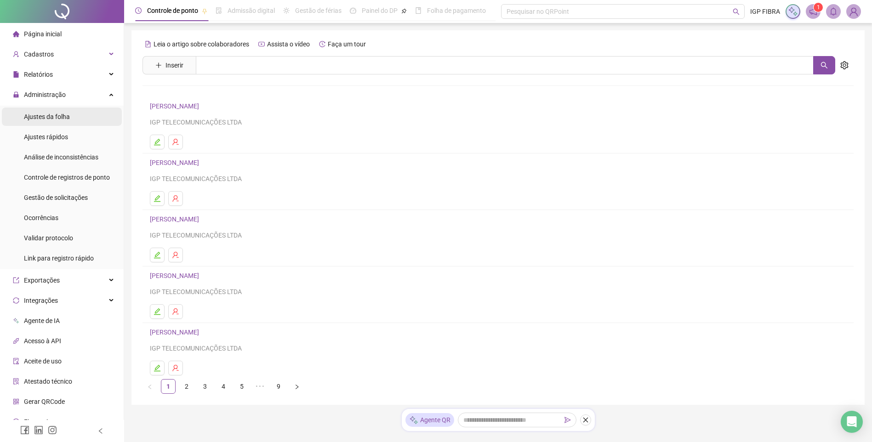
click at [40, 112] on div "Ajustes da folha" at bounding box center [47, 117] width 46 height 18
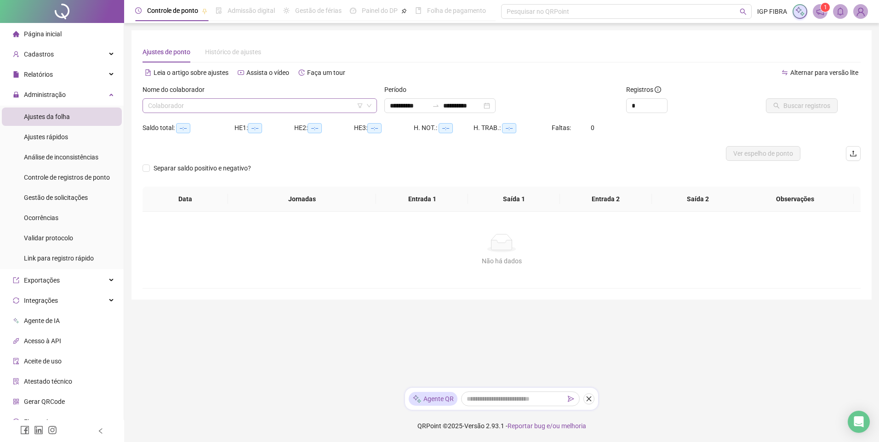
type input "**********"
click at [227, 112] on input "search" at bounding box center [255, 106] width 215 height 14
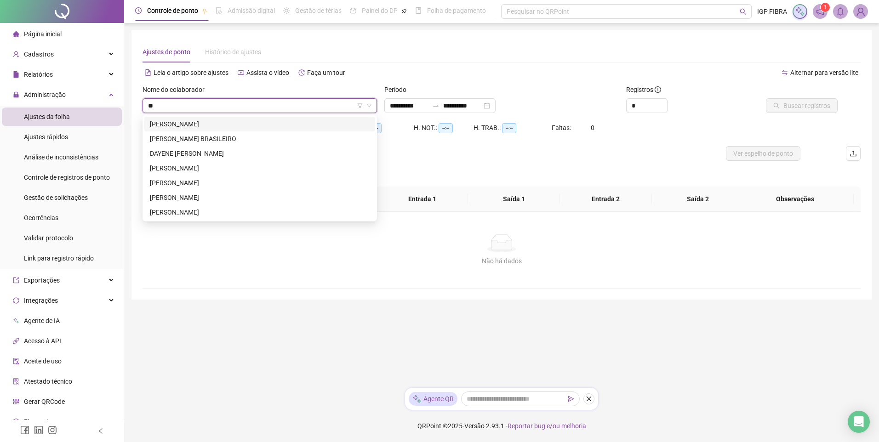
type input "***"
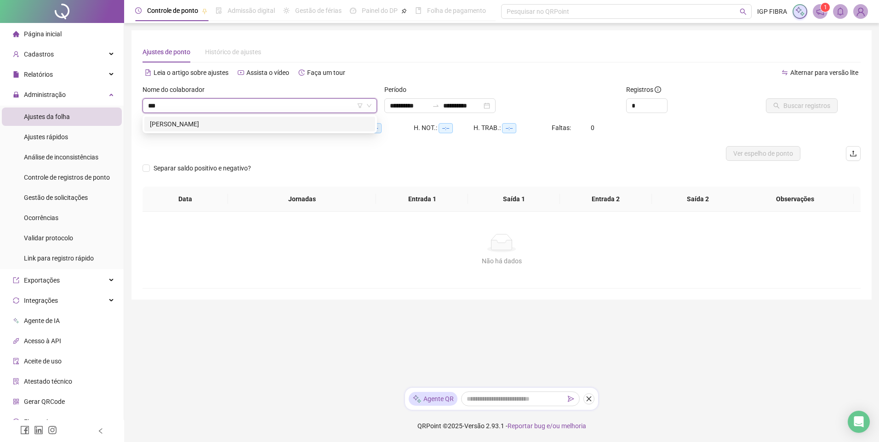
click at [227, 122] on div "BRUNO PRATA CARVALHO DOS SANTOS" at bounding box center [260, 124] width 220 height 10
click at [787, 105] on span "Buscar registros" at bounding box center [807, 106] width 47 height 10
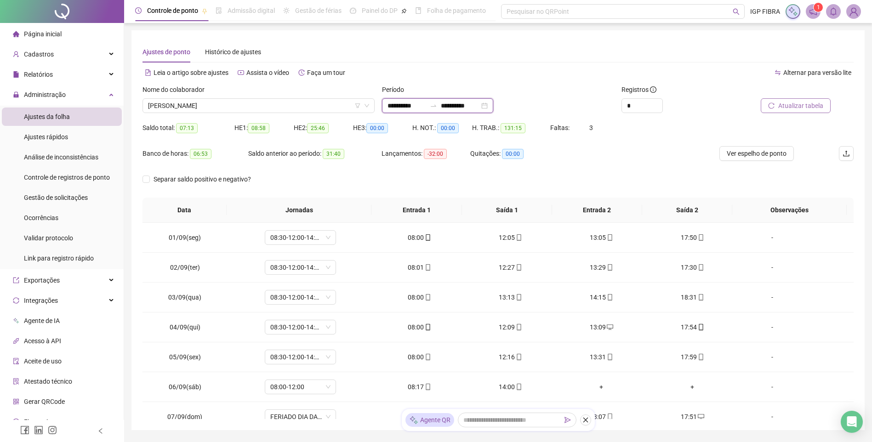
click at [394, 104] on input "**********" at bounding box center [407, 106] width 39 height 10
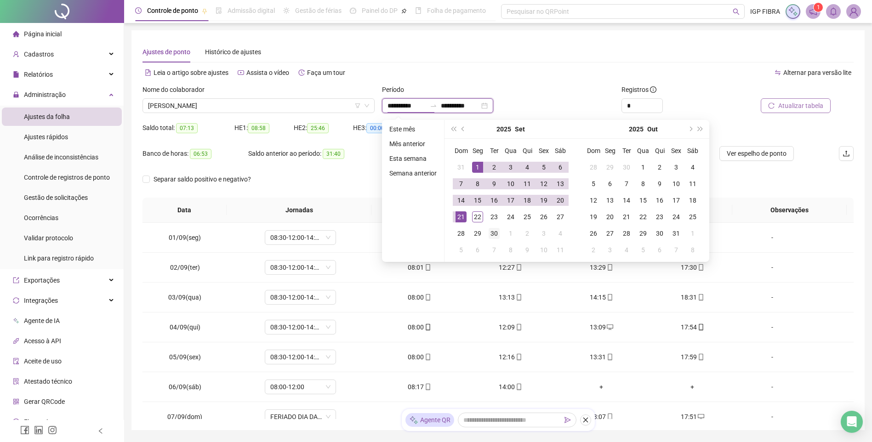
type input "**********"
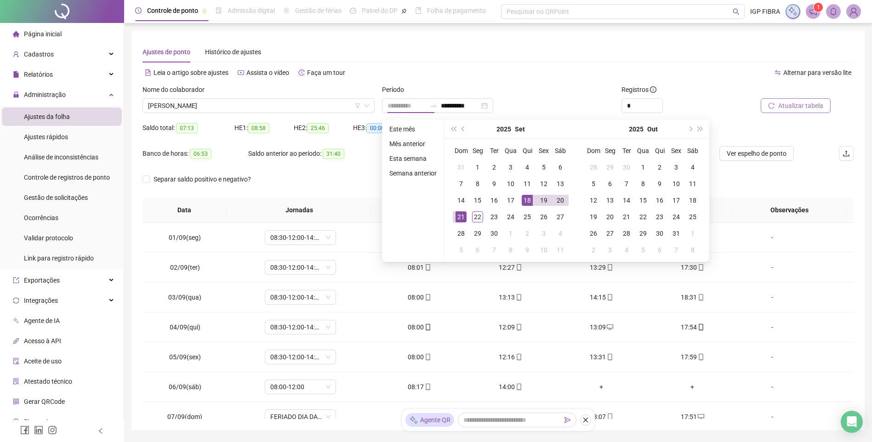
click at [527, 202] on div "18" at bounding box center [527, 200] width 11 height 11
type input "**********"
click at [476, 217] on div "22" at bounding box center [477, 217] width 11 height 11
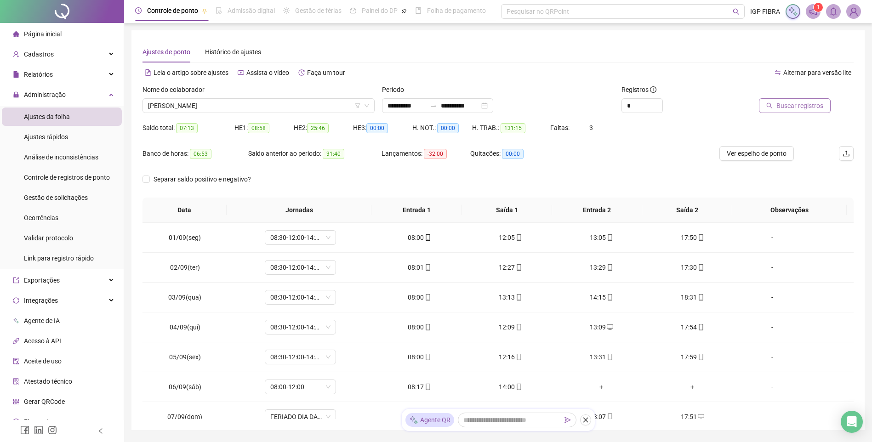
click at [808, 106] on span "Buscar registros" at bounding box center [800, 106] width 47 height 10
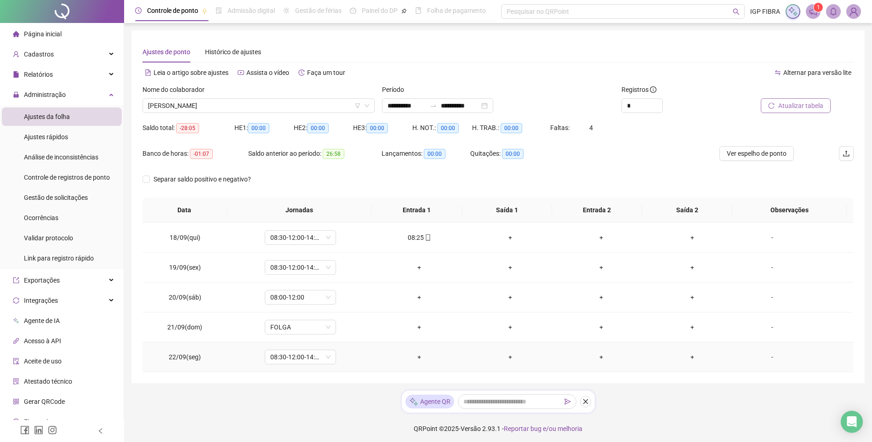
click at [287, 349] on td "08:30-12:00-14:00-18:30" at bounding box center [301, 358] width 147 height 30
click at [288, 358] on span "08:30-12:00-14:00-18:30" at bounding box center [300, 357] width 60 height 14
type input "*****"
click at [294, 345] on div "Folga compensatória" at bounding box center [303, 338] width 77 height 15
click at [339, 335] on span "Sim" at bounding box center [343, 333] width 11 height 10
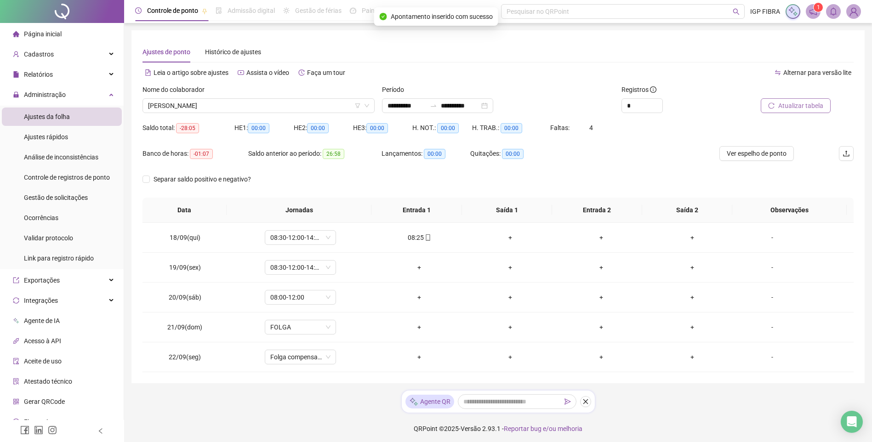
click at [806, 107] on span "Atualizar tabela" at bounding box center [801, 106] width 45 height 10
click at [251, 105] on span "BRUNO PRATA CARVALHO DOS SANTOS" at bounding box center [258, 106] width 221 height 14
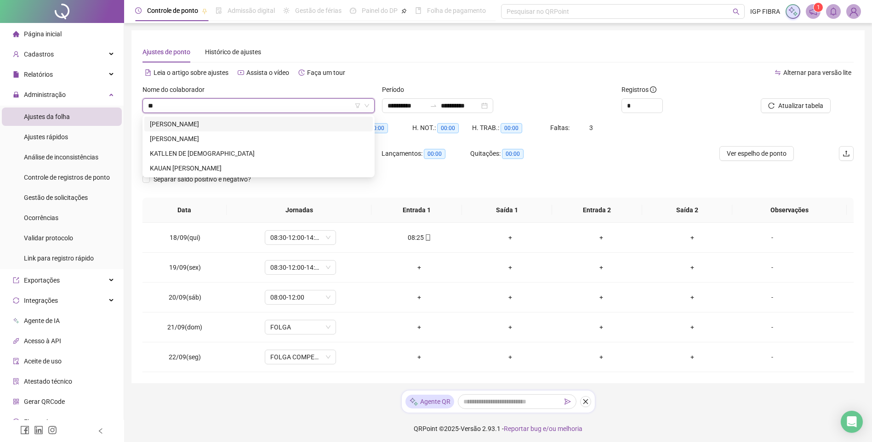
type input "***"
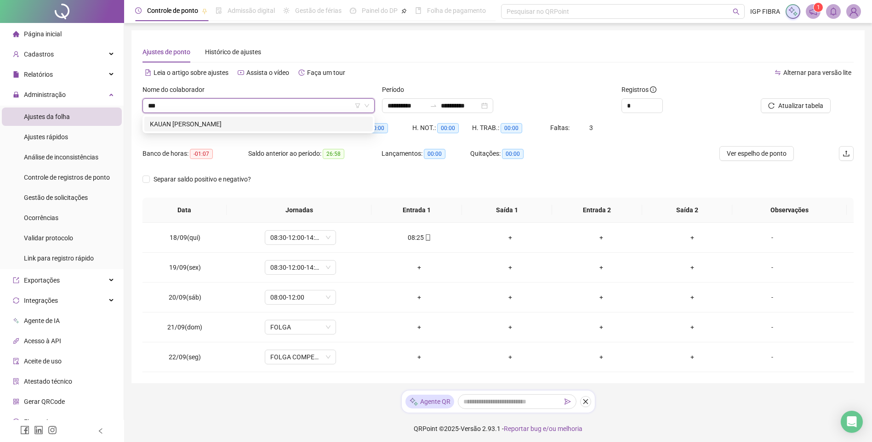
click at [222, 129] on div "KAUAN JERRY SOARES REIS" at bounding box center [259, 124] width 218 height 10
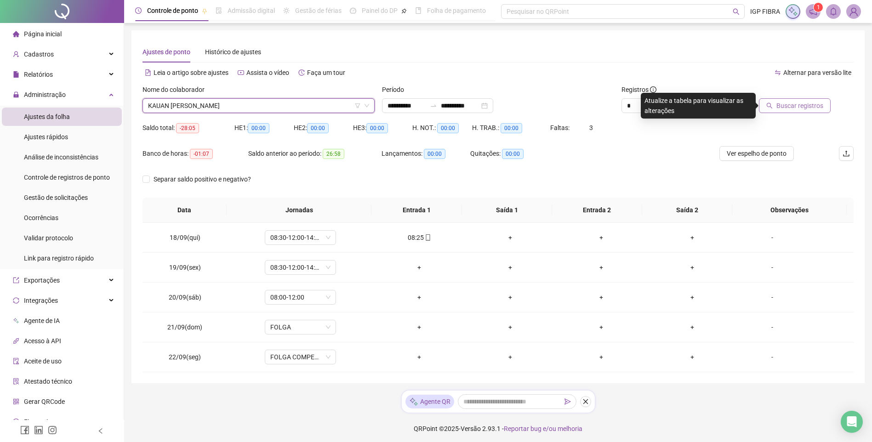
click at [793, 104] on span "Buscar registros" at bounding box center [800, 106] width 47 height 10
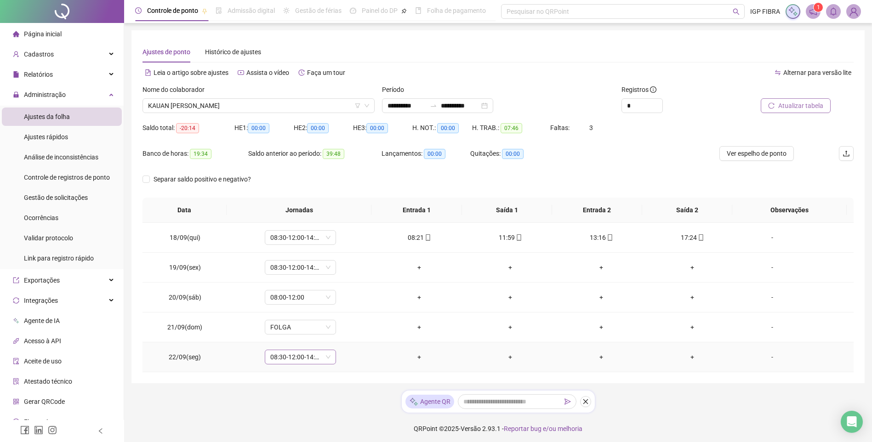
click at [298, 353] on span "08:30-12:00-14:00-18:30" at bounding box center [300, 357] width 60 height 14
type input "*"
type input "*****"
click at [308, 339] on div "Folga compensatória" at bounding box center [306, 338] width 61 height 10
click at [331, 331] on div "Não Sim" at bounding box center [300, 333] width 103 height 11
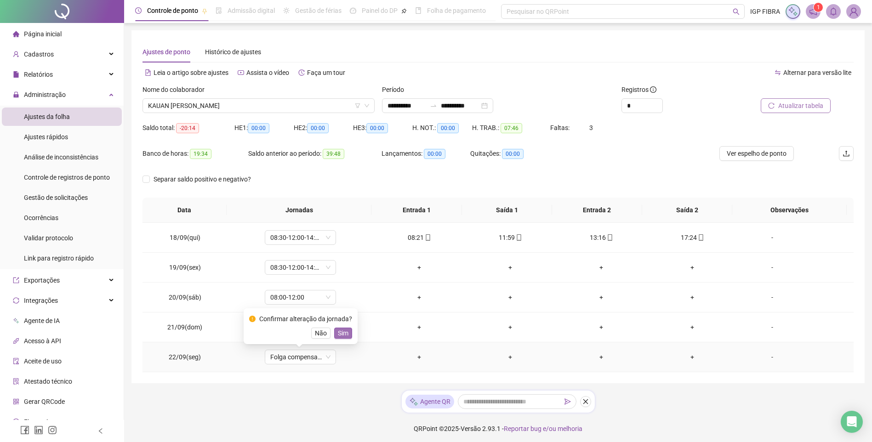
click at [338, 333] on span "Sim" at bounding box center [343, 333] width 11 height 10
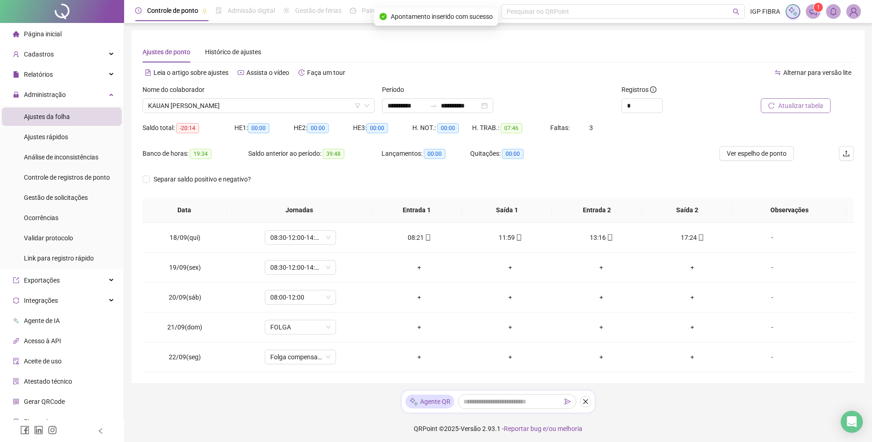
click at [805, 104] on span "Atualizar tabela" at bounding box center [801, 106] width 45 height 10
click at [252, 107] on span "KAUAN JERRY SOARES REIS" at bounding box center [258, 106] width 221 height 14
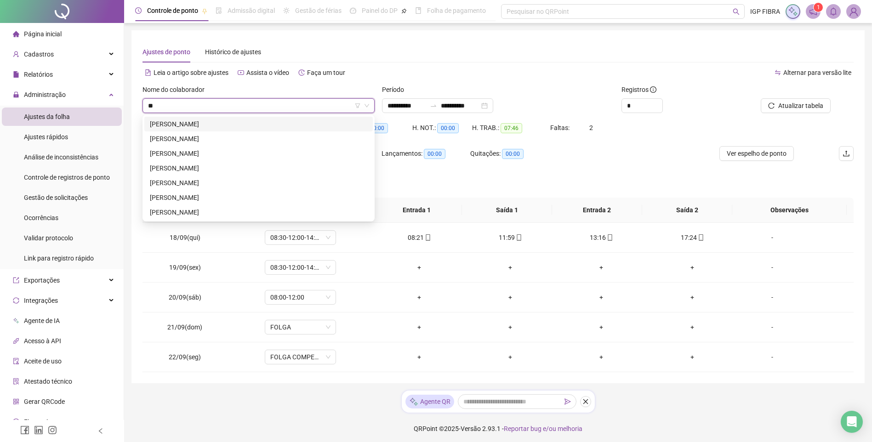
type input "***"
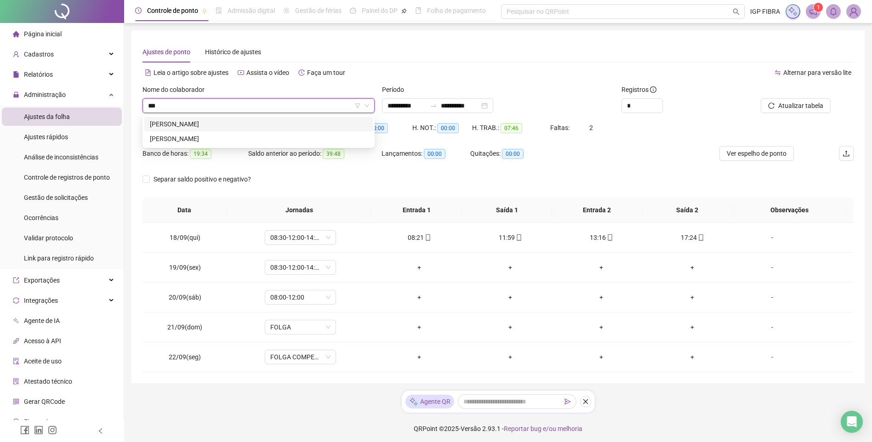
click at [220, 128] on div "GABRIEL GUIMARAES GOMES" at bounding box center [259, 124] width 218 height 10
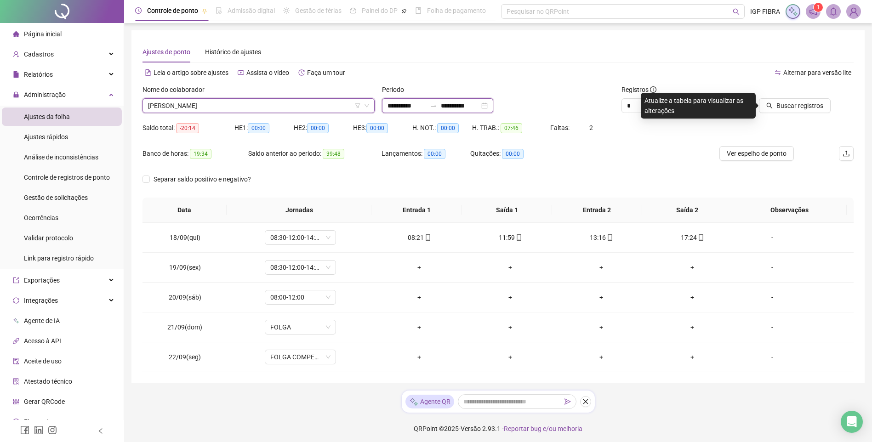
click at [396, 107] on input "**********" at bounding box center [407, 106] width 39 height 10
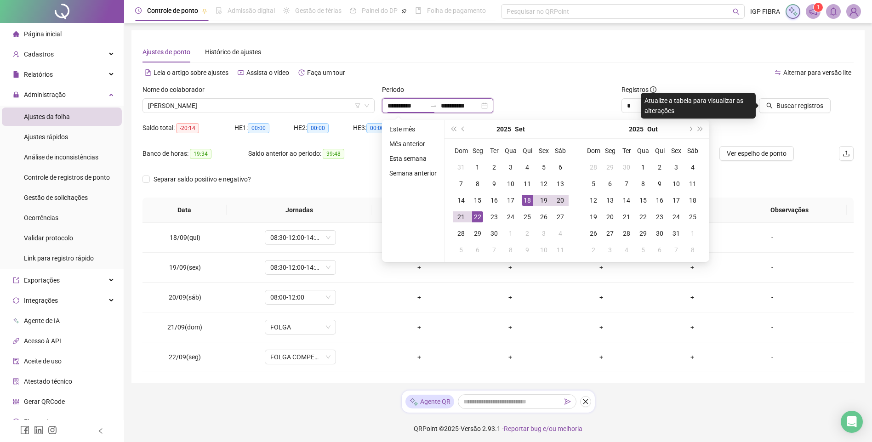
type input "**********"
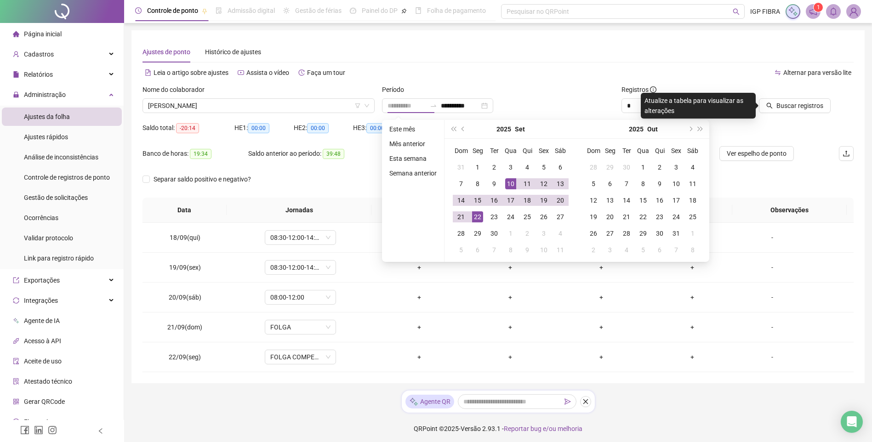
click at [510, 187] on div "10" at bounding box center [510, 183] width 11 height 11
type input "**********"
click at [477, 218] on div "22" at bounding box center [477, 217] width 11 height 11
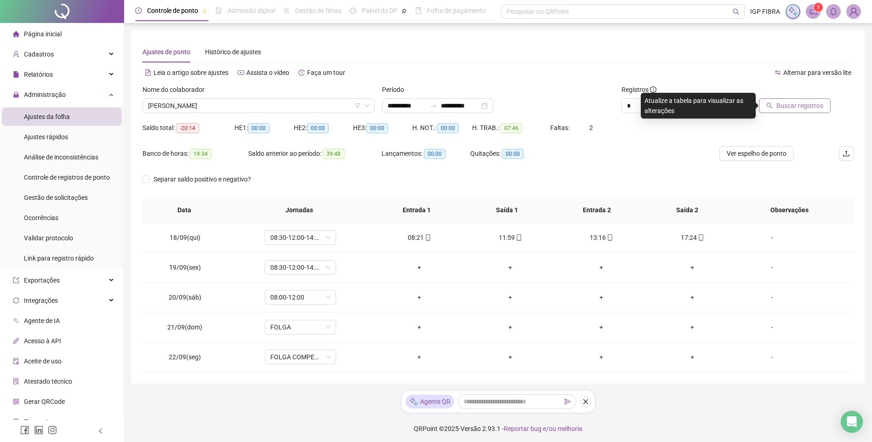
click at [804, 103] on span "Buscar registros" at bounding box center [800, 106] width 47 height 10
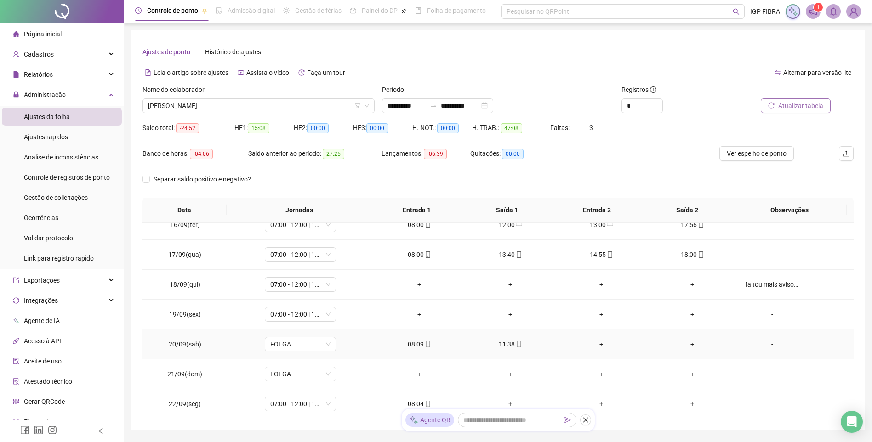
scroll to position [50, 0]
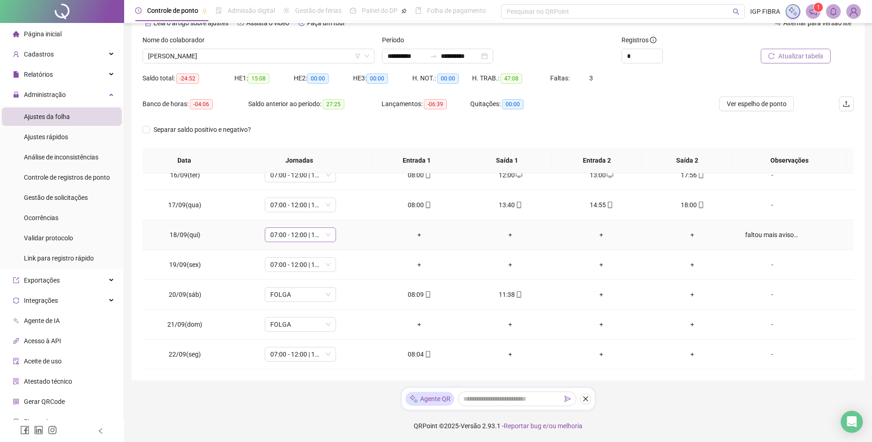
click at [303, 232] on span "07:00 - 12:00 | 14:00 - 17:00" at bounding box center [300, 235] width 60 height 14
type input "*****"
click at [314, 301] on div "Folga compensatória" at bounding box center [306, 298] width 61 height 10
click at [339, 217] on div "Confirmar alteração da jornada? Não Sim" at bounding box center [301, 204] width 114 height 36
click at [343, 212] on span "Sim" at bounding box center [343, 211] width 11 height 10
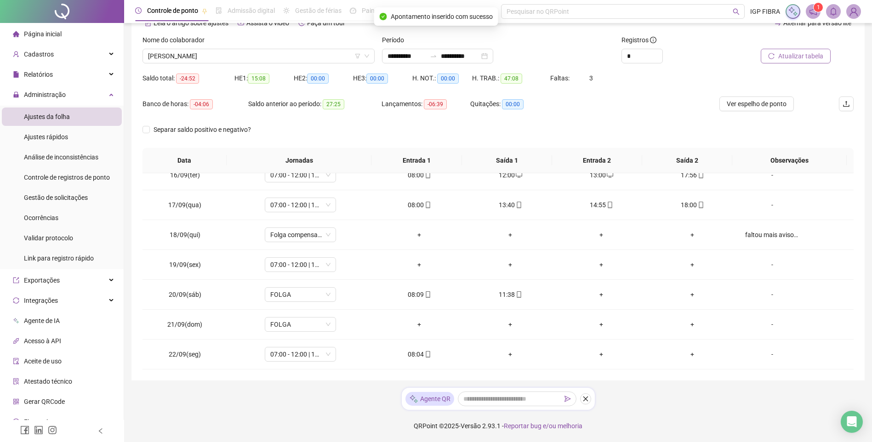
click at [807, 51] on span "Atualizar tabela" at bounding box center [801, 56] width 45 height 10
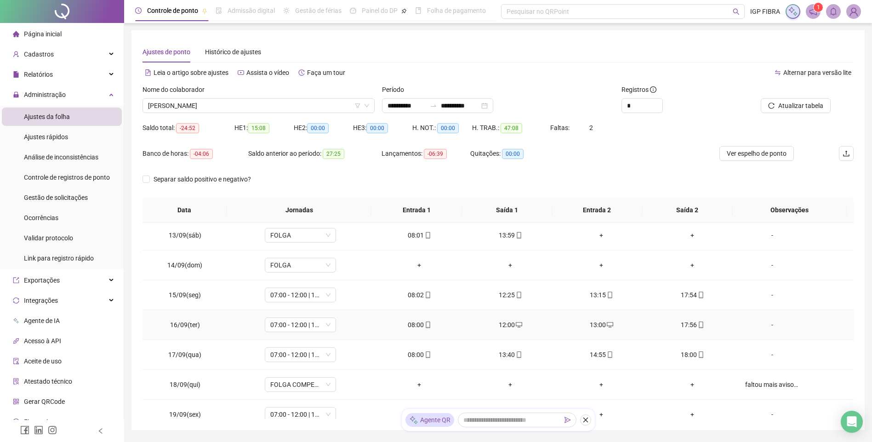
scroll to position [192, 0]
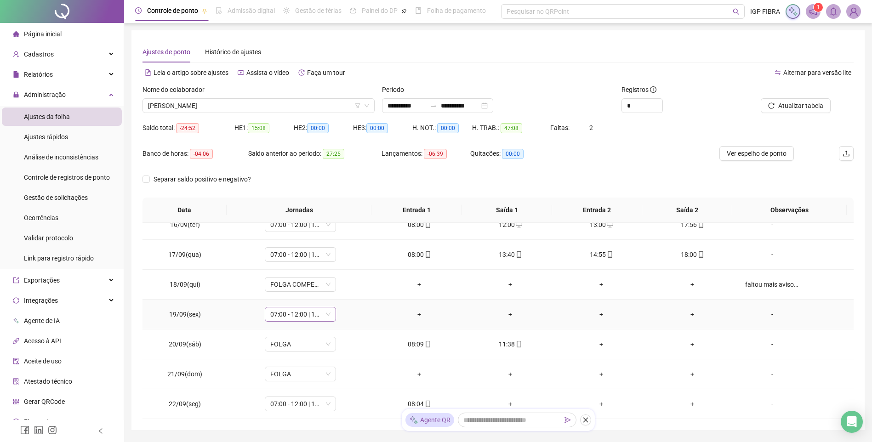
click at [292, 316] on span "07:00 - 12:00 | 14:00 - 17:00" at bounding box center [300, 315] width 60 height 14
type input "*****"
click at [309, 296] on div "Folga compensatória" at bounding box center [306, 296] width 61 height 10
click at [343, 286] on span "Sim" at bounding box center [343, 291] width 11 height 10
click at [805, 107] on span "Atualizar tabela" at bounding box center [801, 106] width 45 height 10
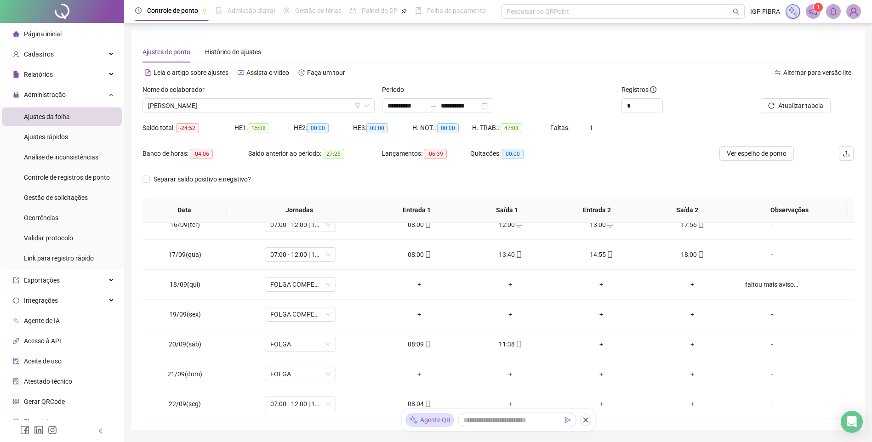
scroll to position [46, 0]
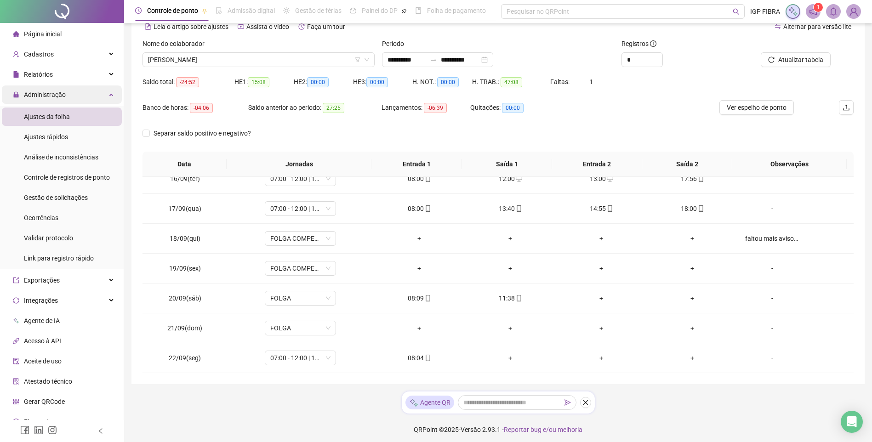
click at [46, 98] on span "Administração" at bounding box center [45, 94] width 42 height 7
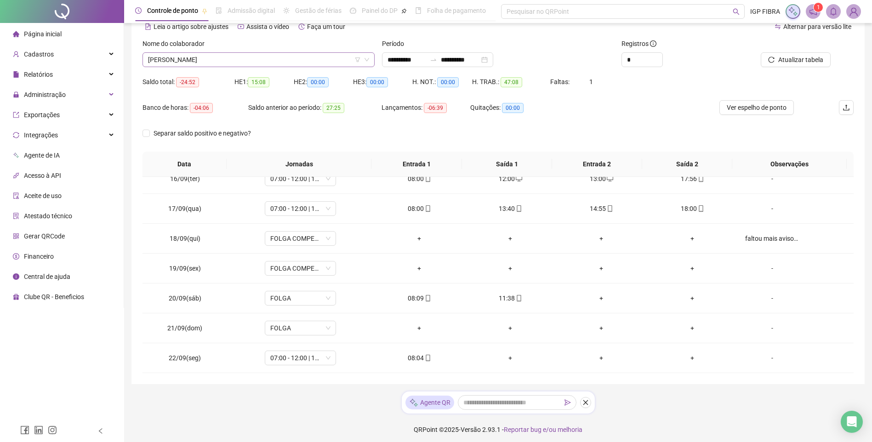
click at [208, 61] on span "GABRIEL GUIMARAES GOMES" at bounding box center [258, 60] width 221 height 14
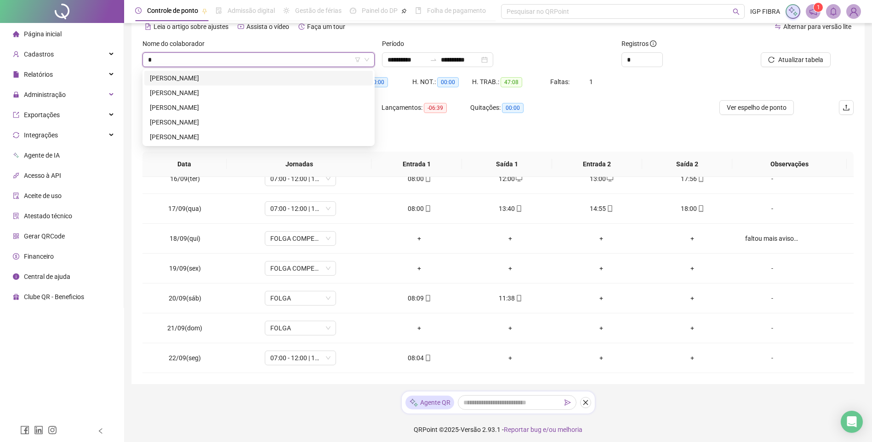
scroll to position [0, 0]
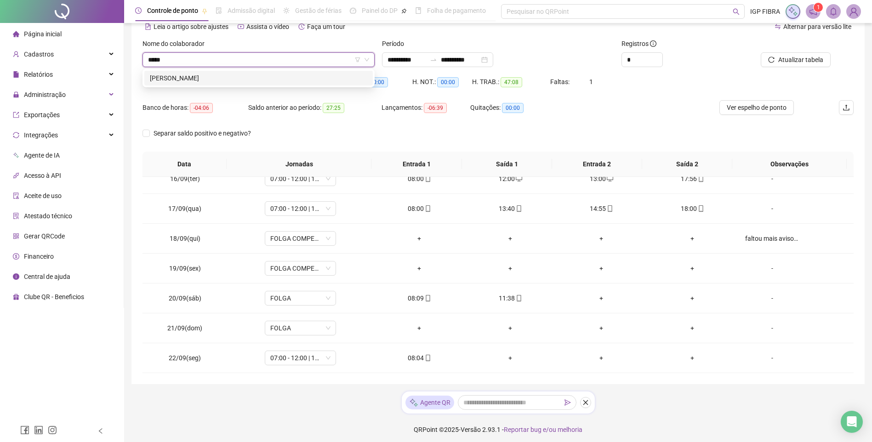
type input "*****"
click at [159, 89] on div "Saldo total: -24:52" at bounding box center [189, 81] width 92 height 15
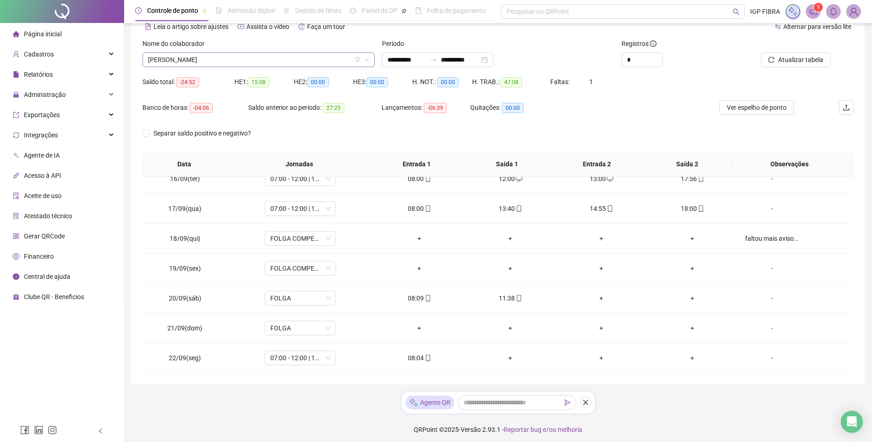
click at [194, 60] on span "GABRIEL GUIMARAES GOMES" at bounding box center [258, 60] width 221 height 14
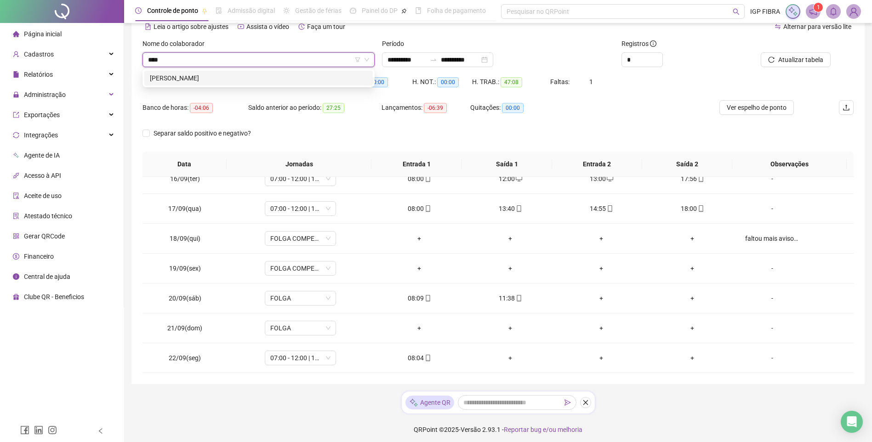
type input "*****"
click at [161, 80] on div "FERNANDA DE OLIVEIRA SANTOS" at bounding box center [259, 78] width 218 height 10
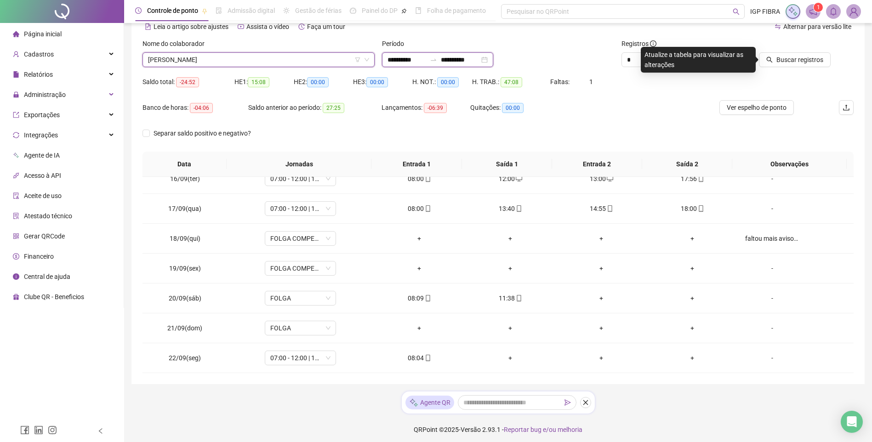
click at [399, 62] on input "**********" at bounding box center [407, 60] width 39 height 10
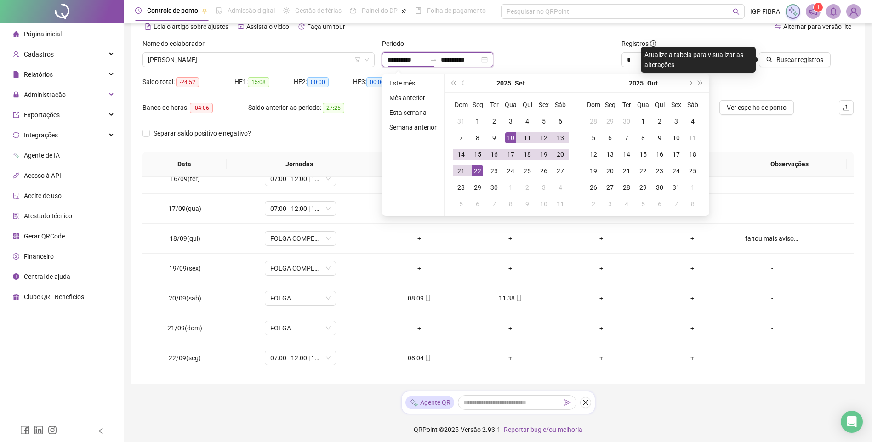
type input "**********"
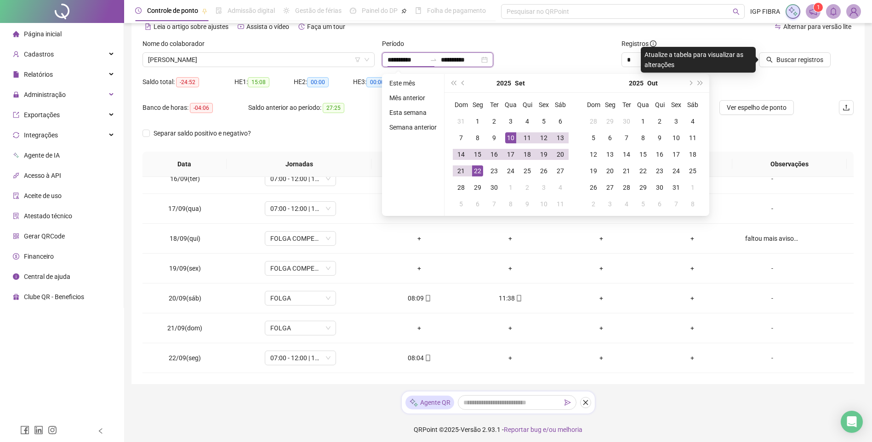
type input "**********"
click at [462, 82] on span "prev-year" at bounding box center [464, 83] width 5 height 5
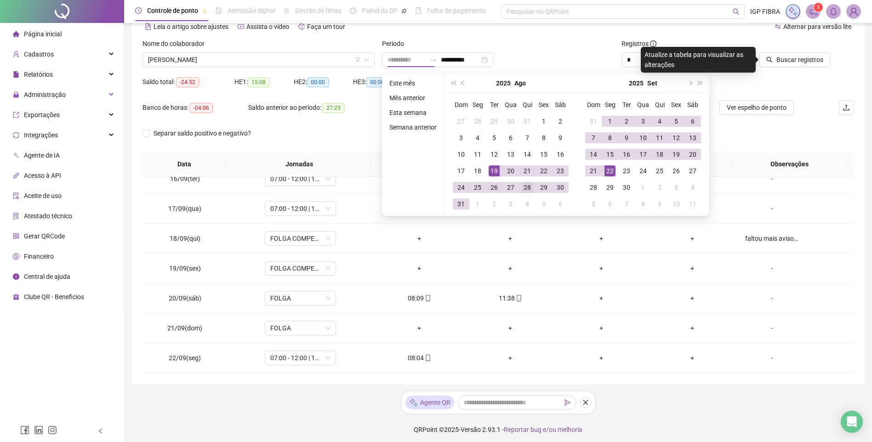
type input "**********"
click at [534, 187] on td "28" at bounding box center [527, 187] width 17 height 17
type input "**********"
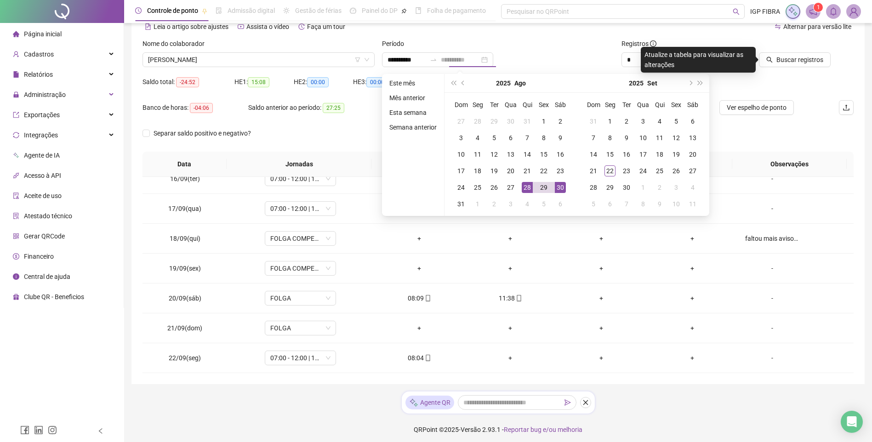
click at [556, 187] on div "30" at bounding box center [560, 187] width 11 height 11
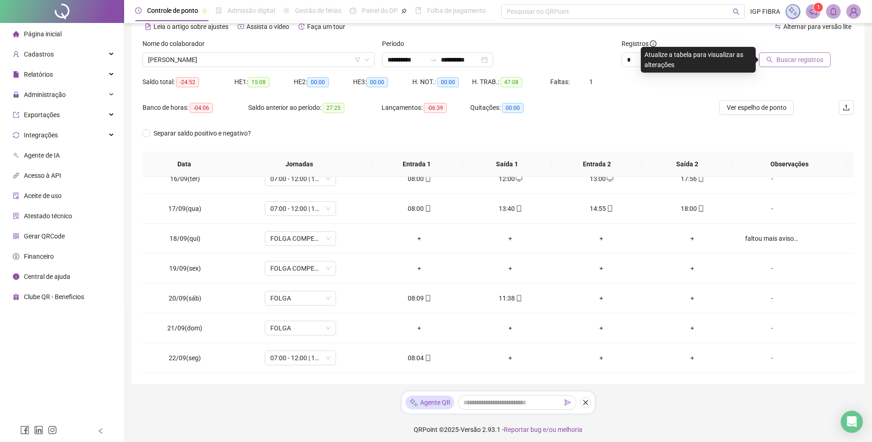
click at [800, 53] on button "Buscar registros" at bounding box center [795, 59] width 72 height 15
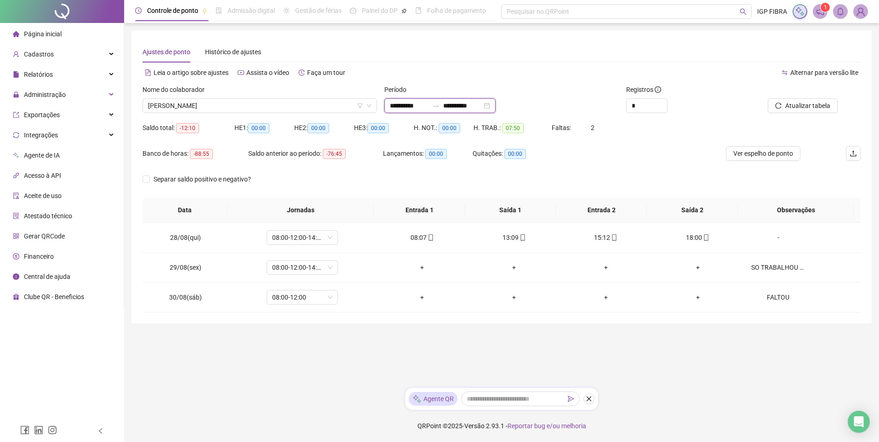
click at [406, 106] on input "**********" at bounding box center [409, 106] width 39 height 10
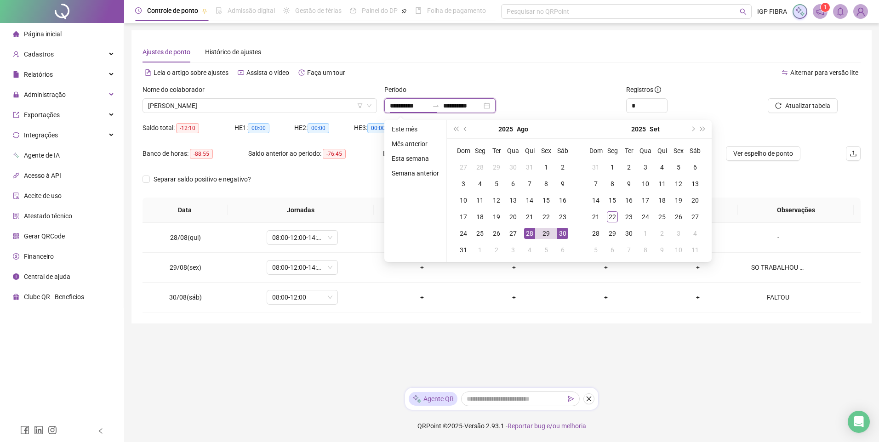
type input "**********"
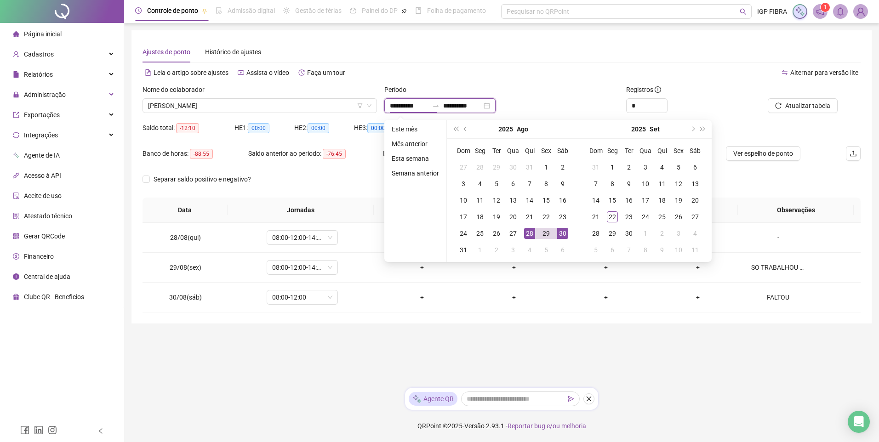
type input "**********"
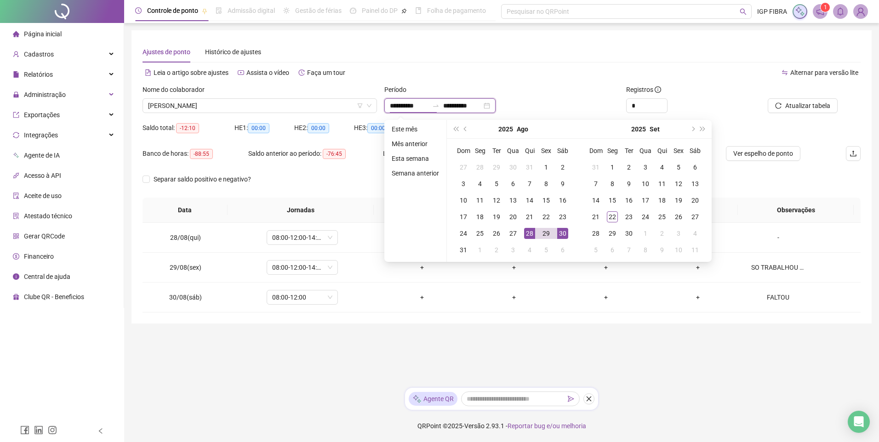
type input "**********"
click at [393, 108] on input "**********" at bounding box center [409, 106] width 39 height 10
type input "**********"
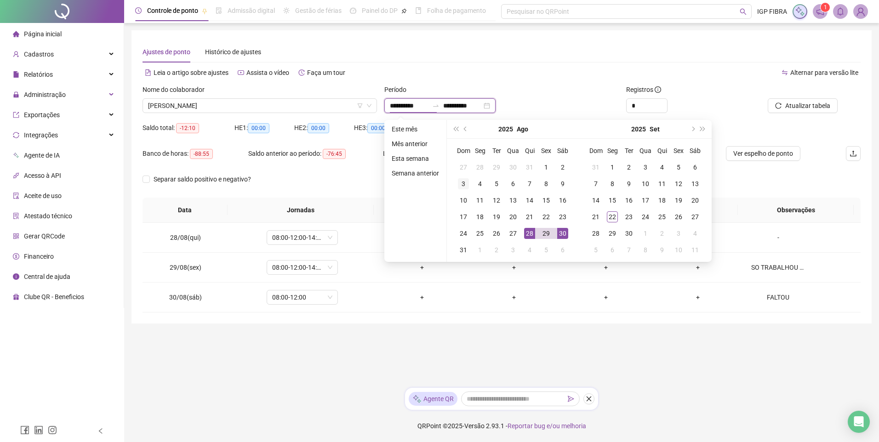
type input "**********"
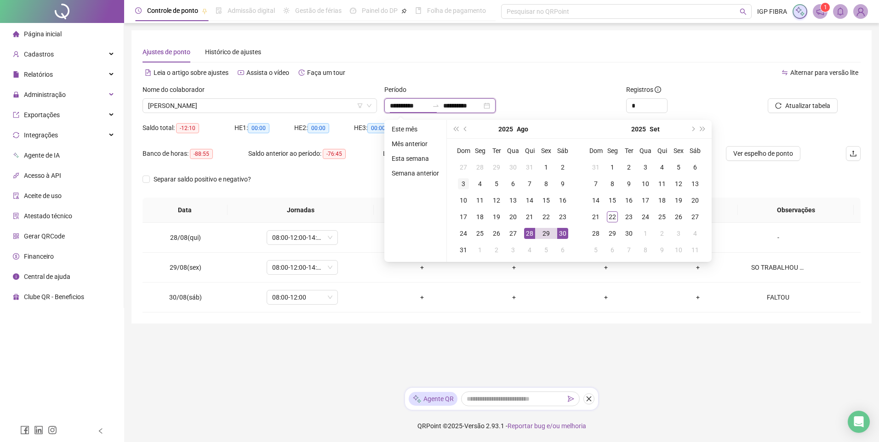
type input "**********"
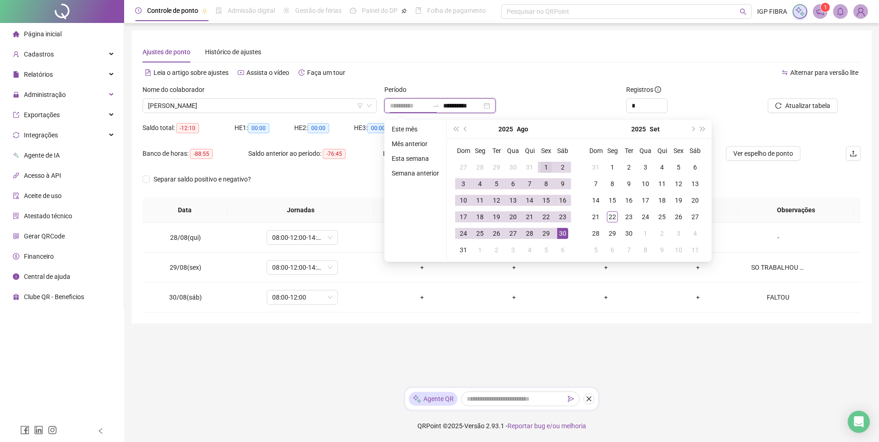
type input "**********"
click at [541, 167] on div "1" at bounding box center [546, 167] width 11 height 11
type input "**********"
click at [533, 232] on div "28" at bounding box center [529, 233] width 11 height 11
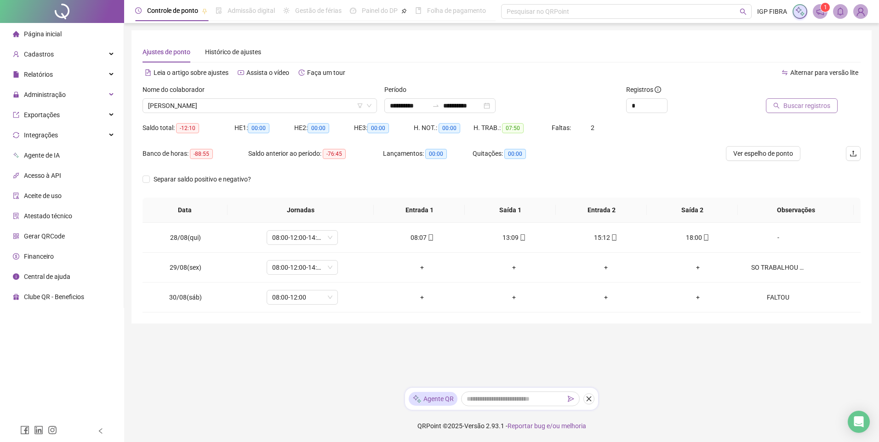
click at [796, 105] on span "Buscar registros" at bounding box center [807, 106] width 47 height 10
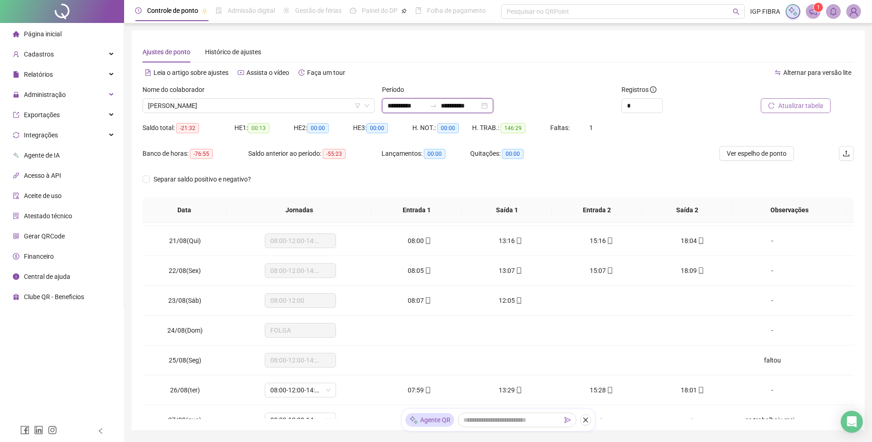
click at [404, 108] on input "**********" at bounding box center [407, 106] width 39 height 10
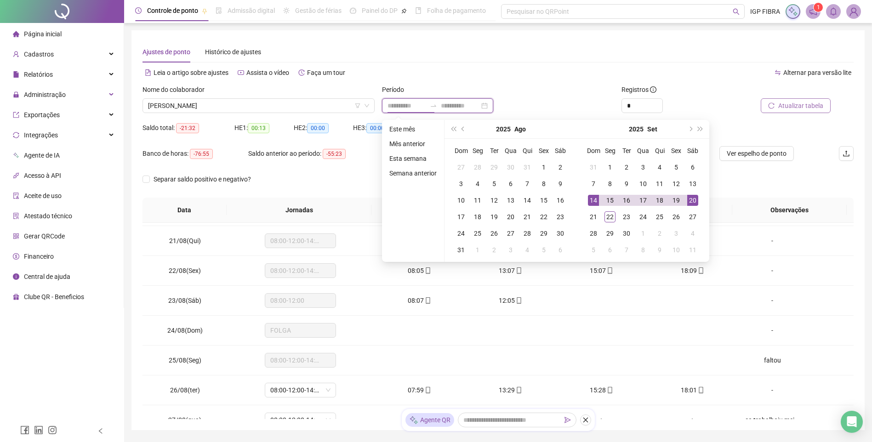
type input "**********"
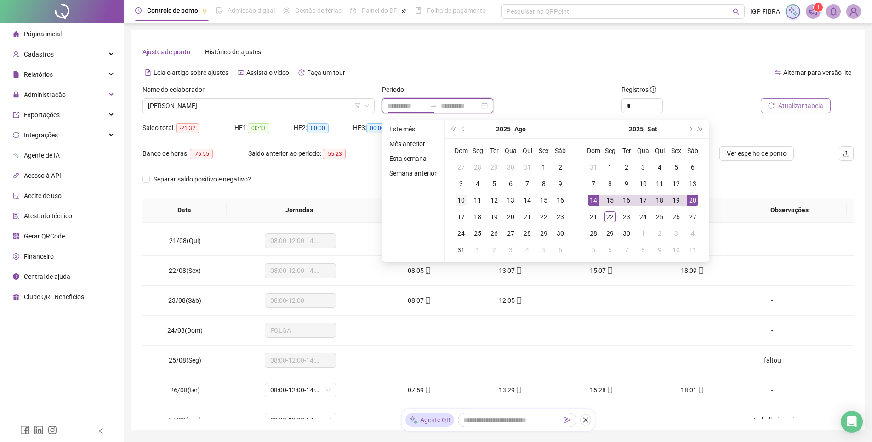
type input "**********"
click at [519, 235] on td "28" at bounding box center [527, 233] width 17 height 17
type input "**********"
click at [542, 236] on div "29" at bounding box center [543, 233] width 11 height 11
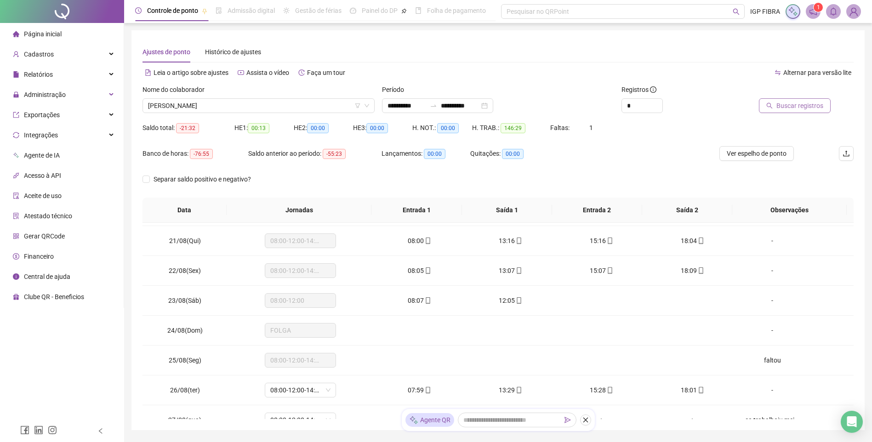
click at [798, 106] on span "Buscar registros" at bounding box center [800, 106] width 47 height 10
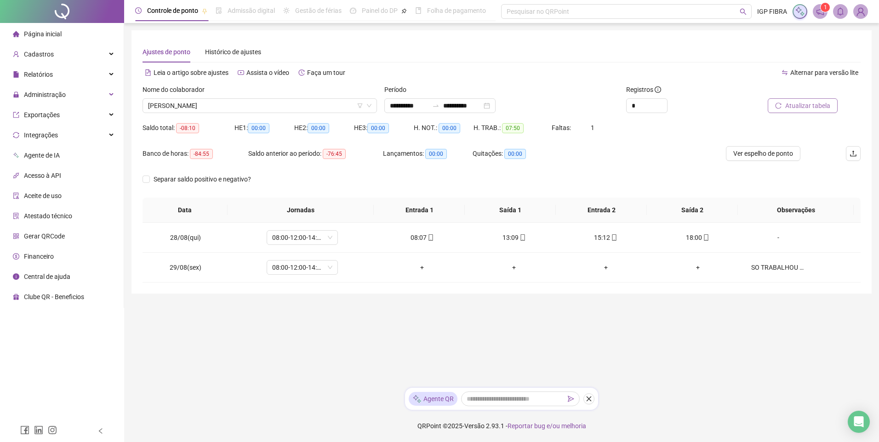
click at [788, 98] on button "Atualizar tabela" at bounding box center [803, 105] width 70 height 15
click at [404, 108] on input "**********" at bounding box center [409, 106] width 39 height 10
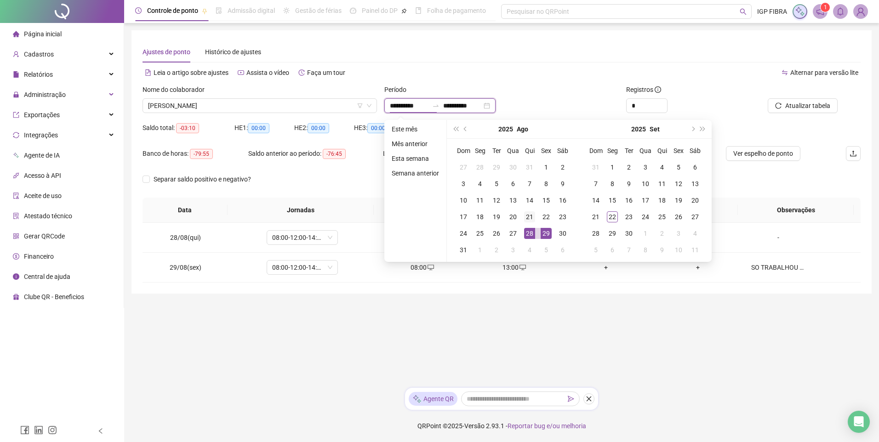
type input "**********"
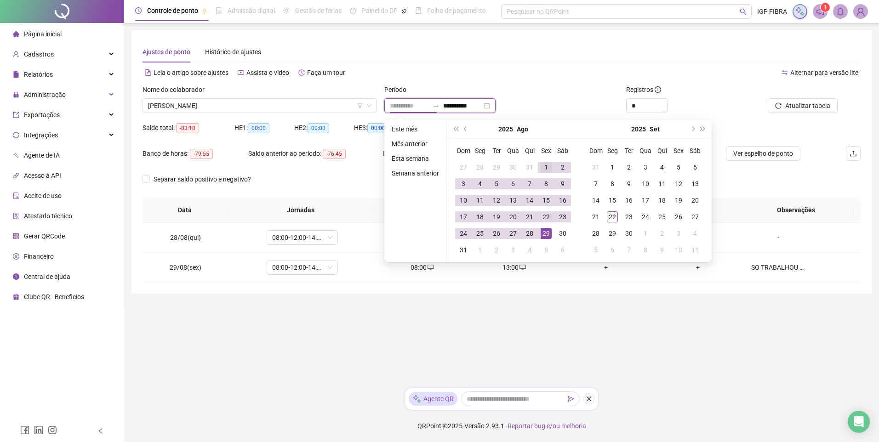
type input "**********"
click at [542, 168] on div "1" at bounding box center [546, 167] width 11 height 11
type input "**********"
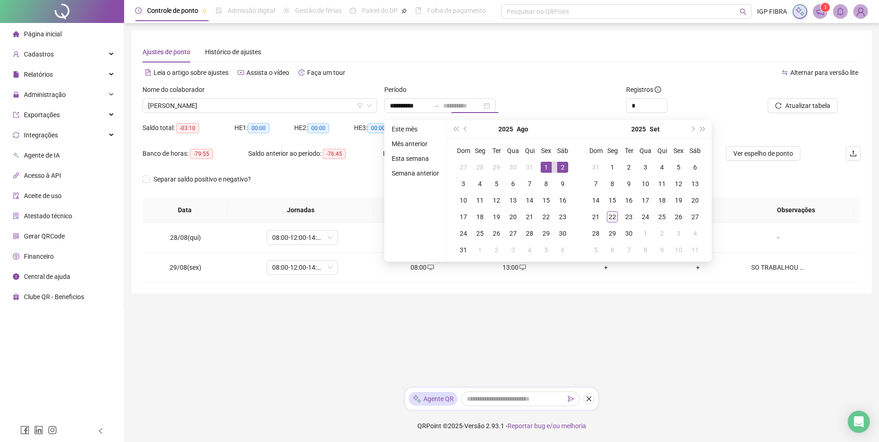
click at [558, 169] on div "2" at bounding box center [562, 167] width 11 height 11
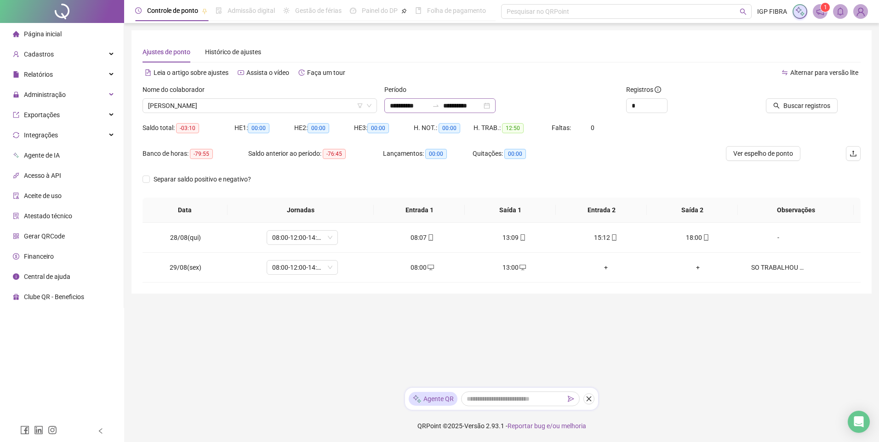
click at [445, 111] on div "**********" at bounding box center [439, 105] width 111 height 15
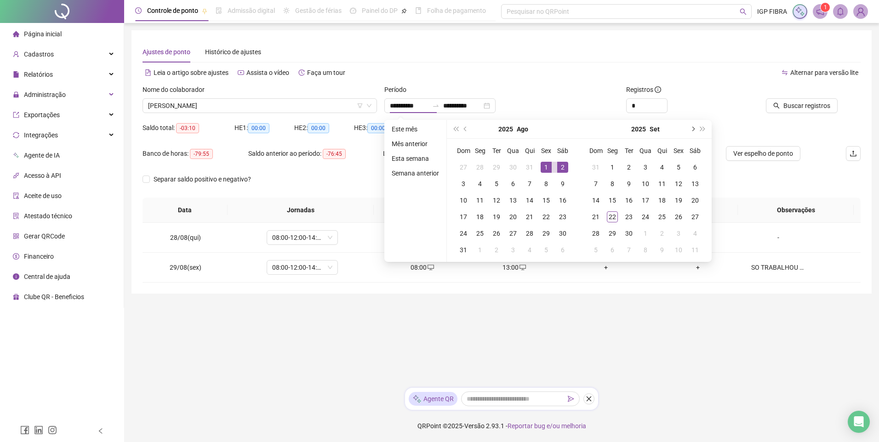
click at [693, 131] on button "next-year" at bounding box center [692, 129] width 10 height 18
type input "**********"
click at [482, 170] on div "1" at bounding box center [480, 167] width 11 height 11
type input "**********"
click at [498, 167] on div "2" at bounding box center [496, 167] width 11 height 11
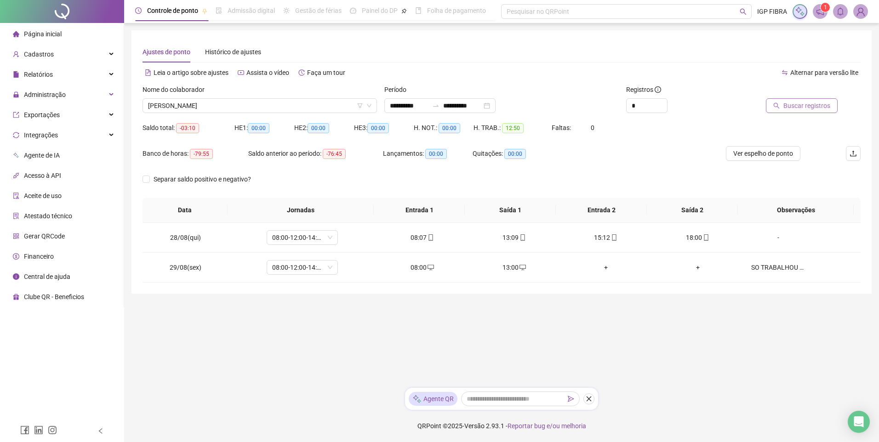
click at [798, 106] on span "Buscar registros" at bounding box center [807, 106] width 47 height 10
click at [799, 104] on span "Atualizar tabela" at bounding box center [807, 106] width 45 height 10
click at [218, 113] on div "Nome do colaborador FERNANDA DE OLIVEIRA SANTOS" at bounding box center [260, 103] width 242 height 36
drag, startPoint x: 218, startPoint y: 113, endPoint x: 203, endPoint y: 103, distance: 17.6
click at [203, 103] on span "FERNANDA DE OLIVEIRA SANTOS" at bounding box center [259, 106] width 223 height 14
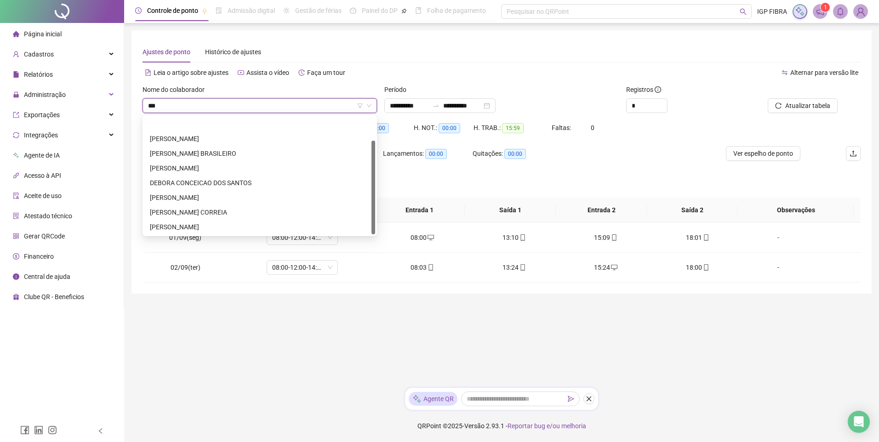
type input "****"
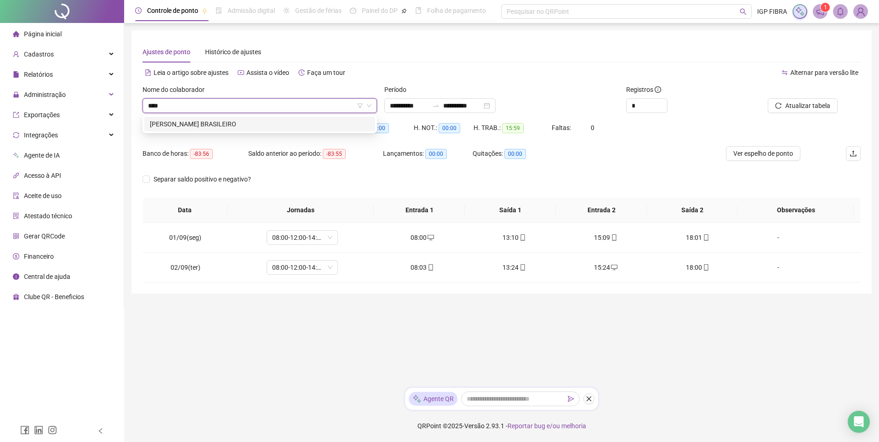
click at [189, 126] on div "CAIO ROBERTO DA MATTA BRASILEIRO" at bounding box center [260, 124] width 220 height 10
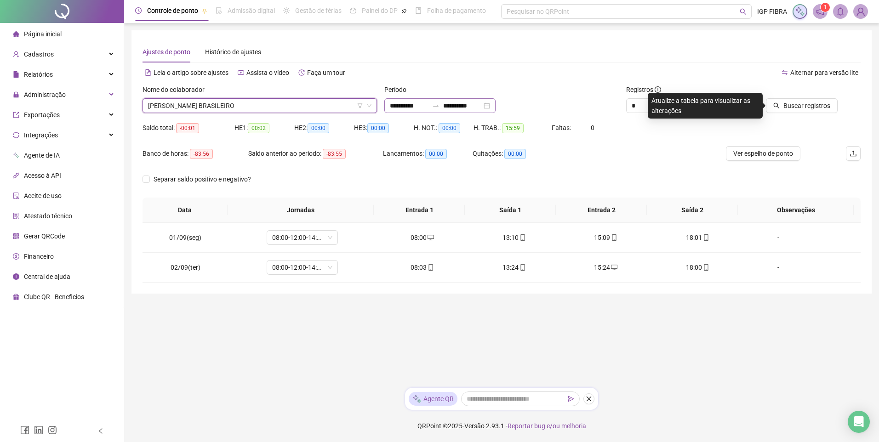
click at [412, 112] on div "**********" at bounding box center [439, 105] width 111 height 15
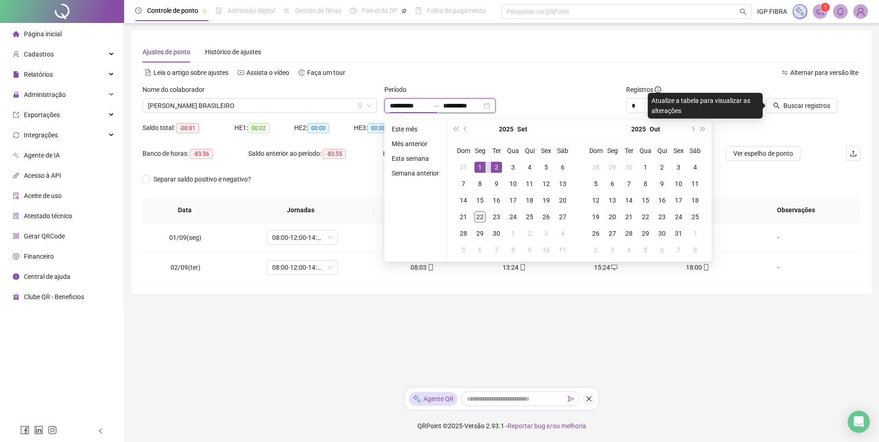
type input "**********"
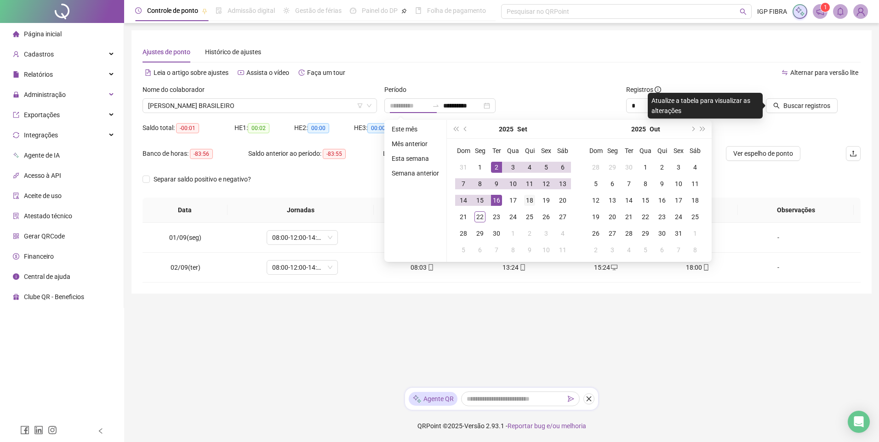
click at [499, 205] on div "16" at bounding box center [496, 200] width 11 height 11
click at [525, 203] on div "18" at bounding box center [529, 200] width 11 height 11
type input "**********"
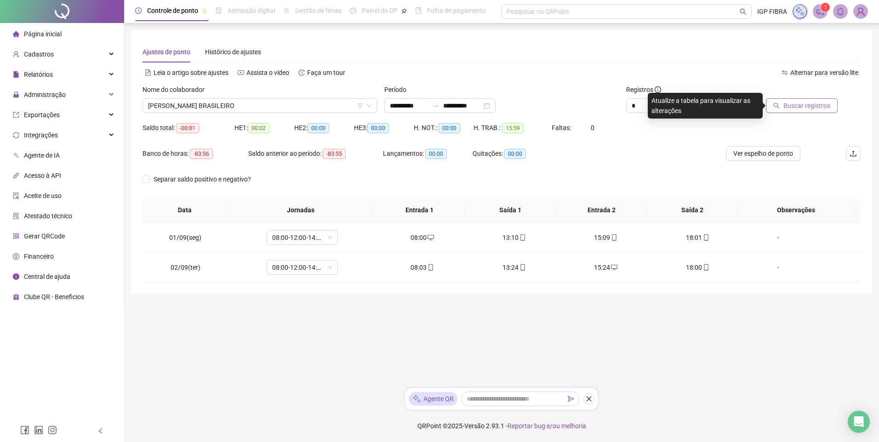
click at [813, 107] on span "Buscar registros" at bounding box center [807, 106] width 47 height 10
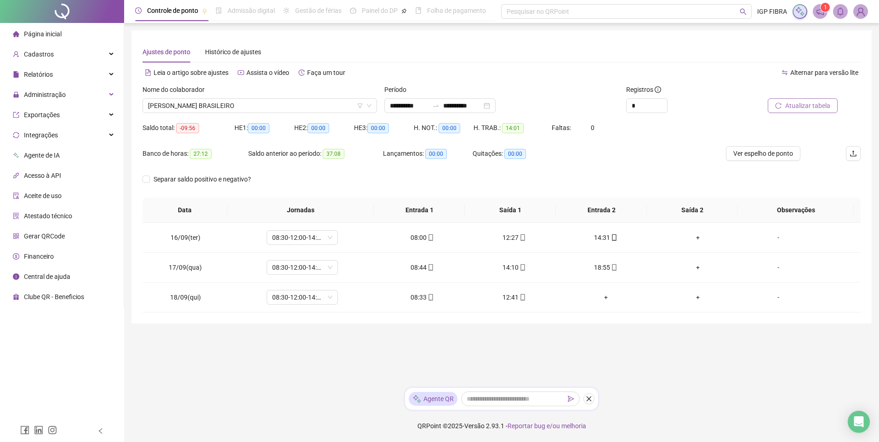
click at [801, 104] on span "Atualizar tabela" at bounding box center [807, 106] width 45 height 10
click at [799, 105] on span "Atualizar tabela" at bounding box center [807, 106] width 45 height 10
click at [702, 270] on span "mobile" at bounding box center [705, 267] width 7 height 6
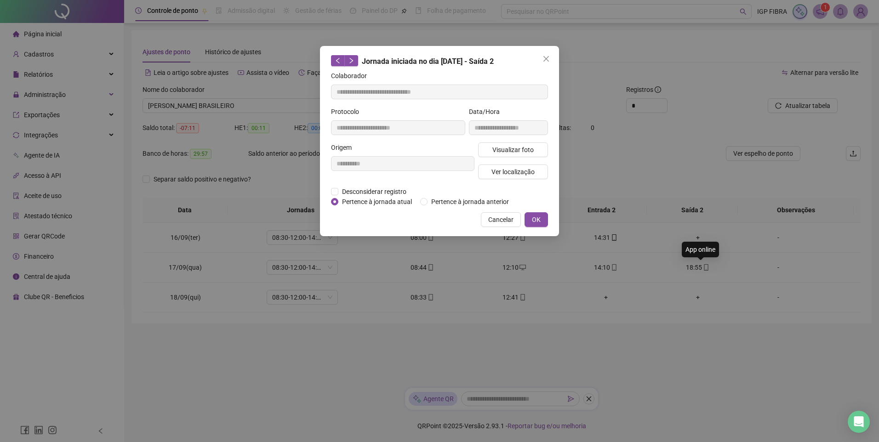
type input "**********"
click at [353, 185] on div "**********" at bounding box center [402, 165] width 147 height 44
click at [350, 193] on span "Desconsiderar registro" at bounding box center [374, 192] width 72 height 10
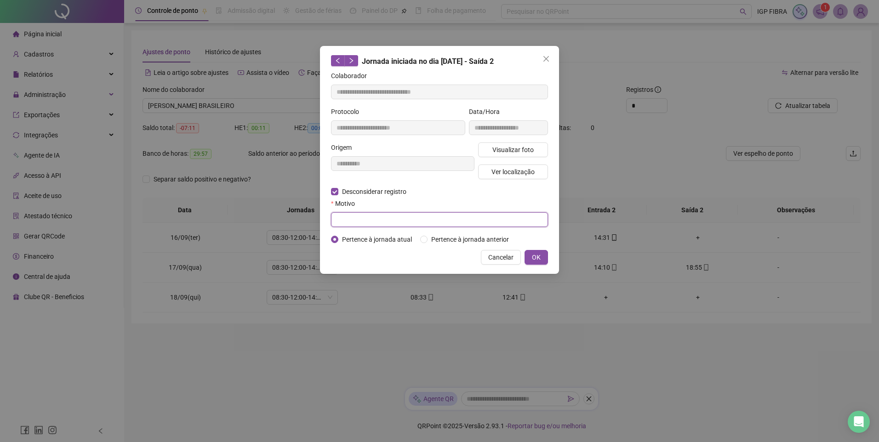
click at [355, 215] on input "text" at bounding box center [439, 219] width 217 height 15
type input "******"
click at [532, 257] on span "OK" at bounding box center [536, 257] width 9 height 10
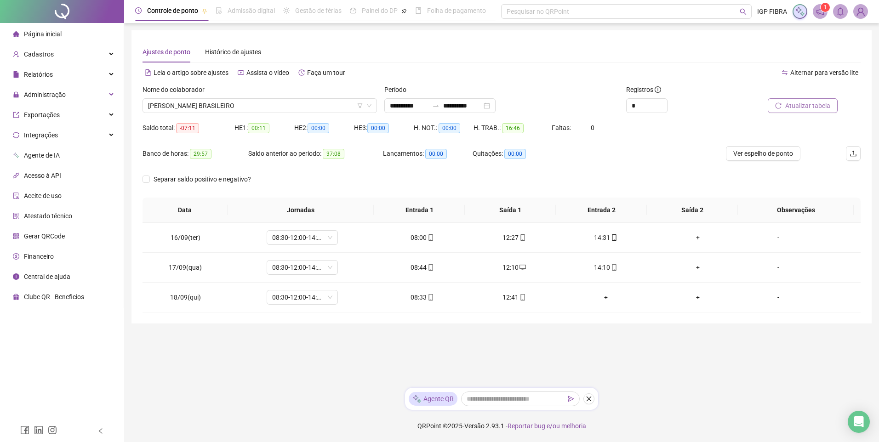
click at [821, 103] on span "Atualizar tabela" at bounding box center [807, 106] width 45 height 10
click at [803, 107] on span "Atualizar tabela" at bounding box center [807, 106] width 45 height 10
click at [804, 107] on span "Atualizar tabela" at bounding box center [807, 106] width 45 height 10
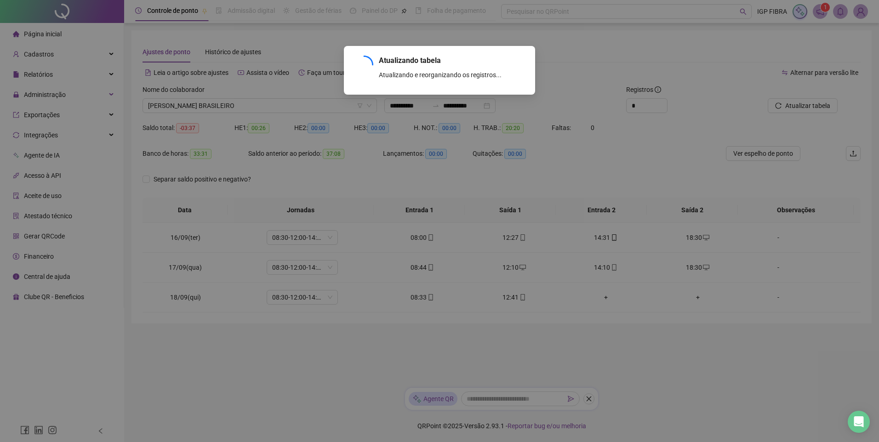
click at [801, 100] on div "Atualizando tabela Atualizando e reorganizando os registros... OK" at bounding box center [439, 221] width 879 height 442
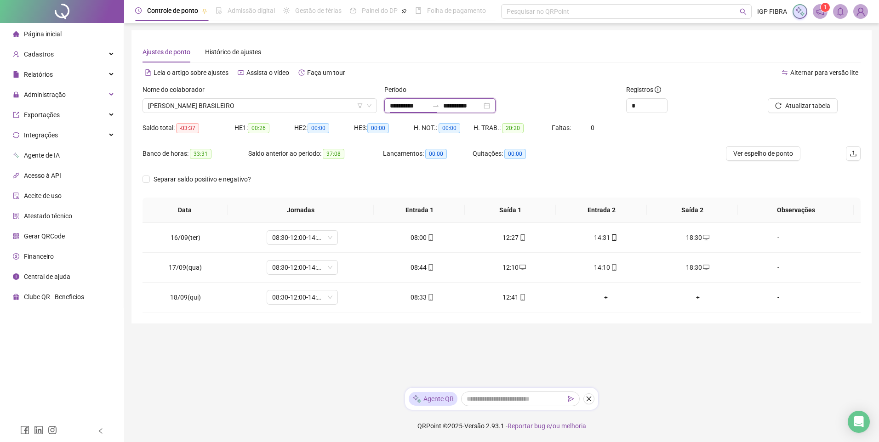
click at [410, 109] on input "**********" at bounding box center [409, 106] width 39 height 10
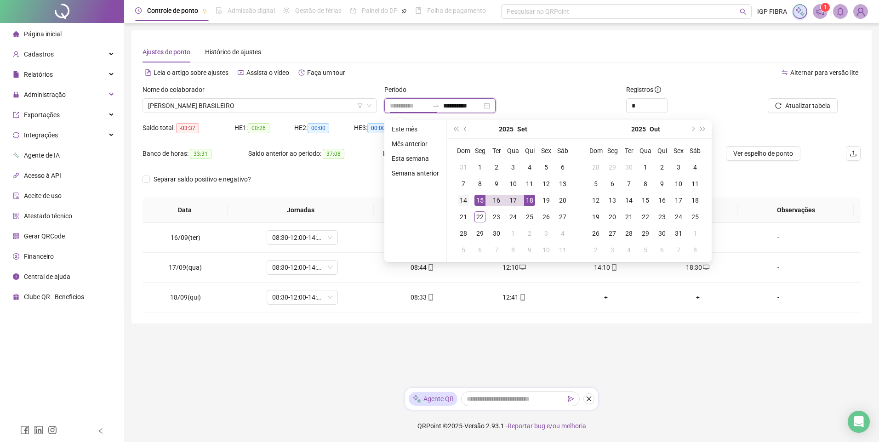
type input "**********"
click at [468, 200] on td "14" at bounding box center [463, 200] width 17 height 17
click at [476, 200] on div "15" at bounding box center [480, 200] width 11 height 11
type input "**********"
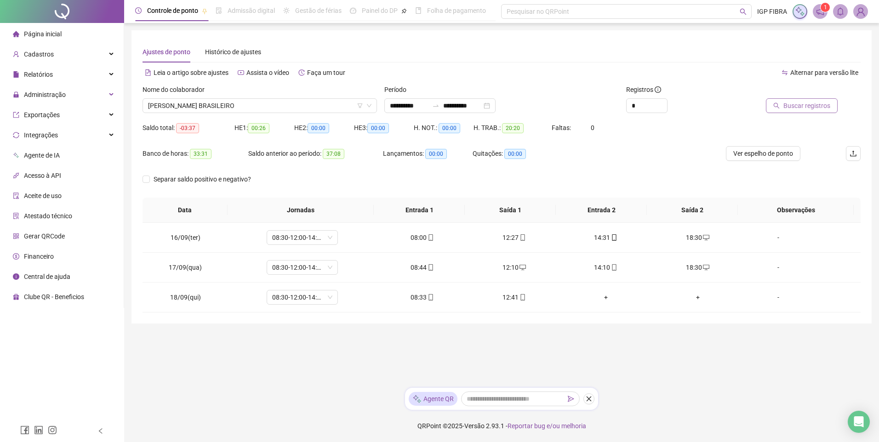
click at [804, 107] on span "Buscar registros" at bounding box center [807, 106] width 47 height 10
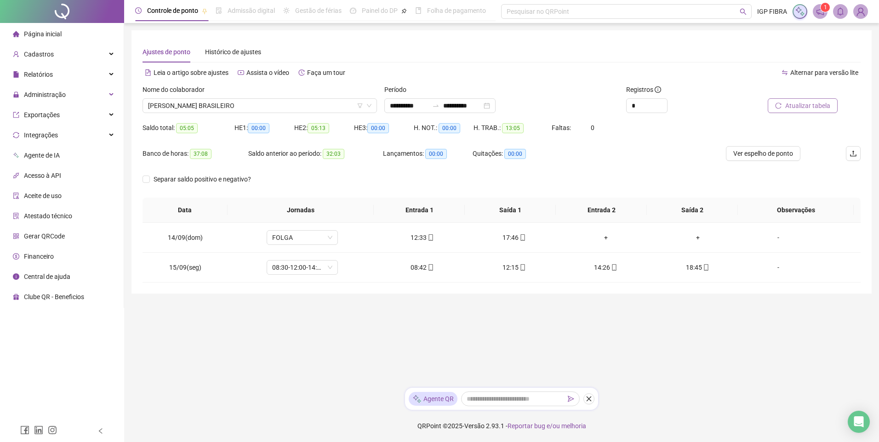
click at [810, 103] on span "Atualizar tabela" at bounding box center [807, 106] width 45 height 10
click at [802, 103] on span "Atualizar tabela" at bounding box center [807, 106] width 45 height 10
click at [401, 100] on div "**********" at bounding box center [439, 105] width 111 height 15
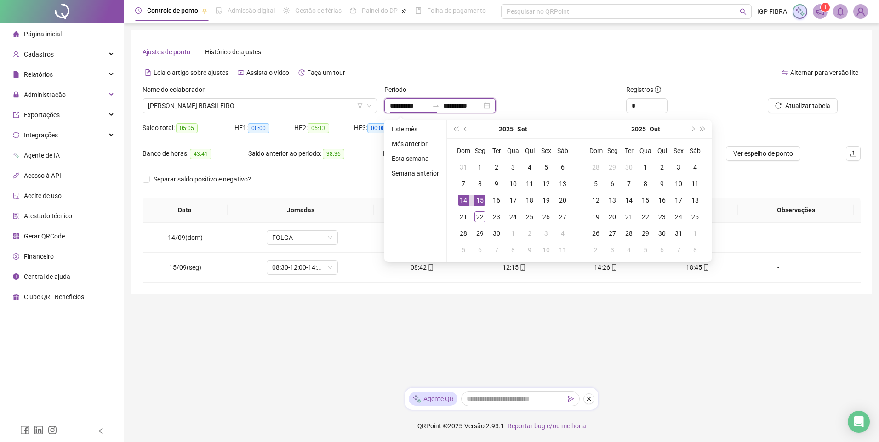
type input "**********"
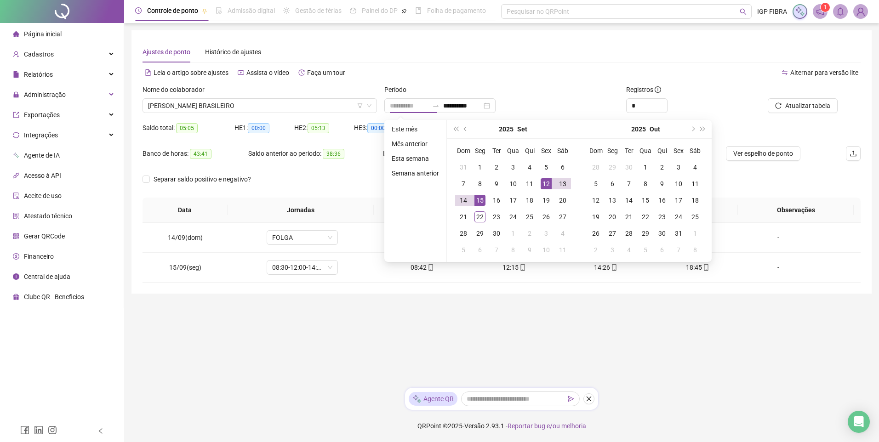
click at [544, 184] on div "12" at bounding box center [546, 183] width 11 height 11
type input "**********"
click at [483, 200] on div "15" at bounding box center [480, 200] width 11 height 11
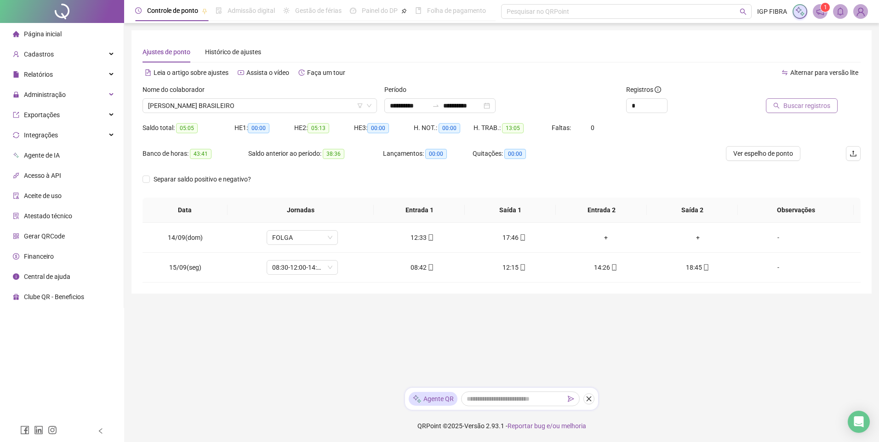
click at [789, 102] on span "Buscar registros" at bounding box center [807, 106] width 47 height 10
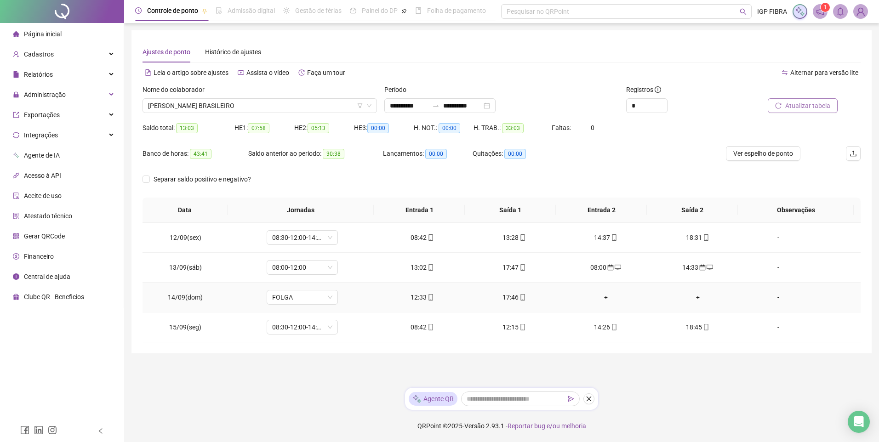
click at [694, 298] on div "+" at bounding box center [697, 297] width 77 height 10
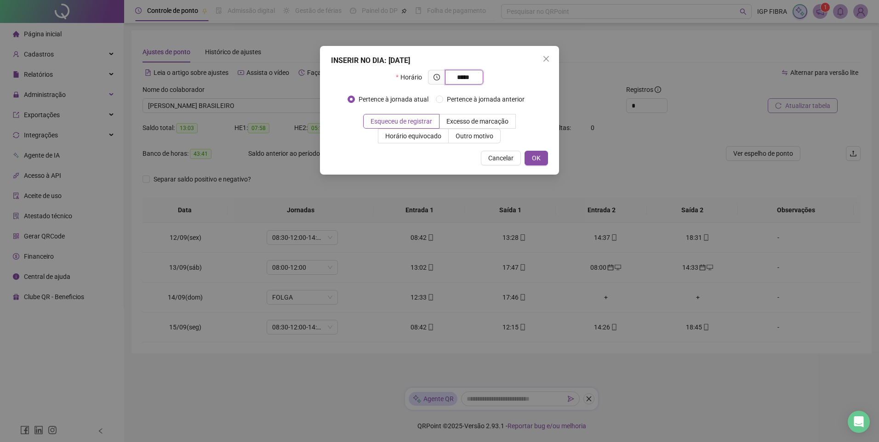
type input "*****"
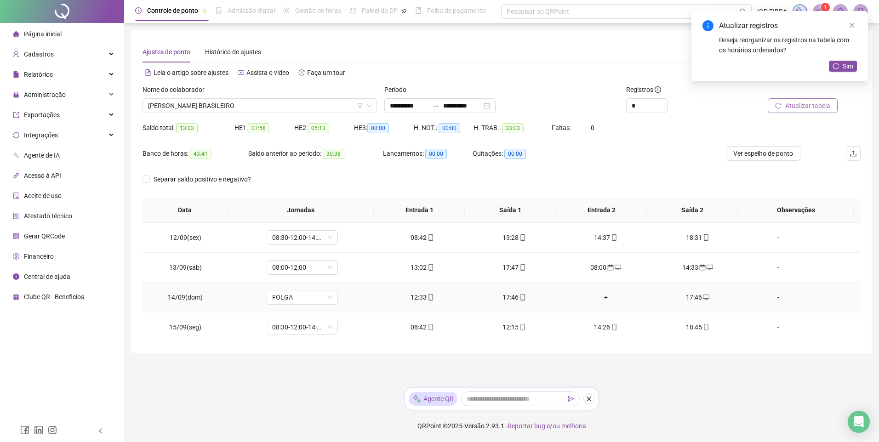
click at [598, 295] on div "+" at bounding box center [605, 297] width 77 height 10
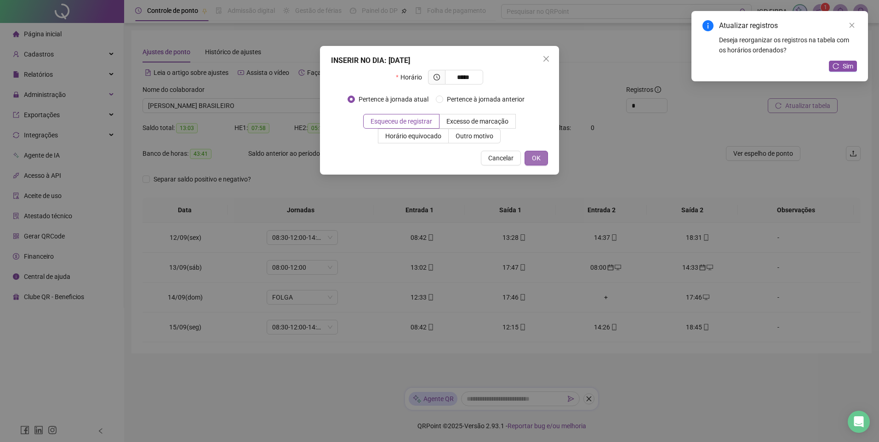
type input "*****"
click at [541, 156] on button "OK" at bounding box center [536, 158] width 23 height 15
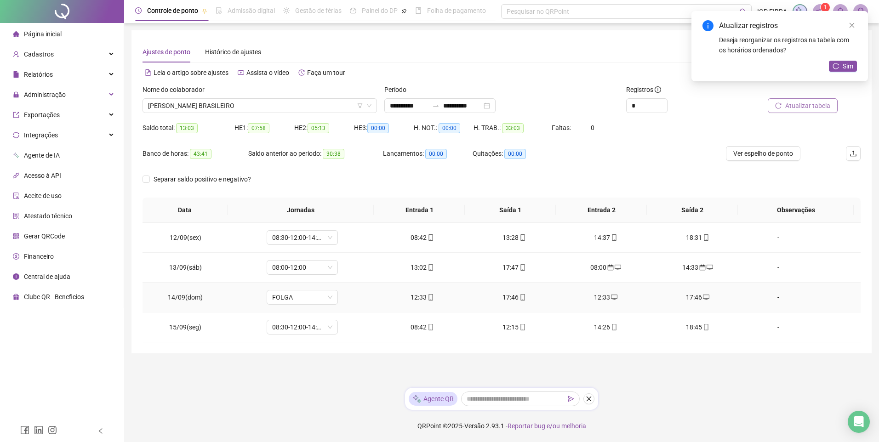
click at [512, 292] on div "17:46" at bounding box center [513, 297] width 77 height 10
type input "**********"
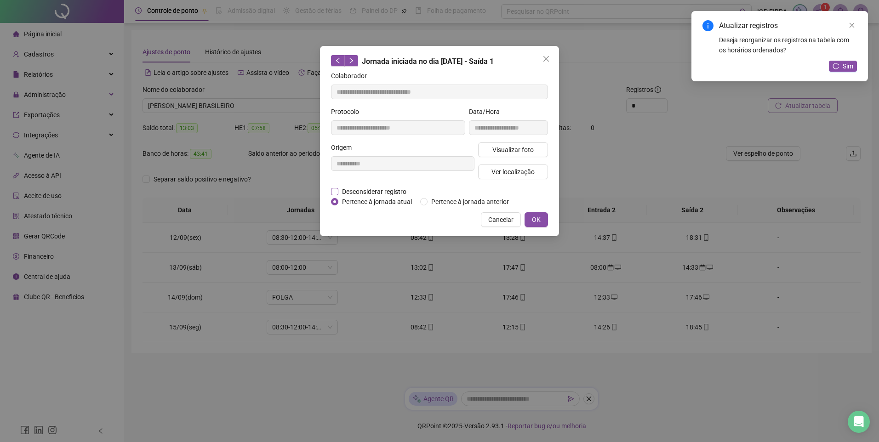
click at [347, 190] on span "Desconsiderar registro" at bounding box center [374, 192] width 72 height 10
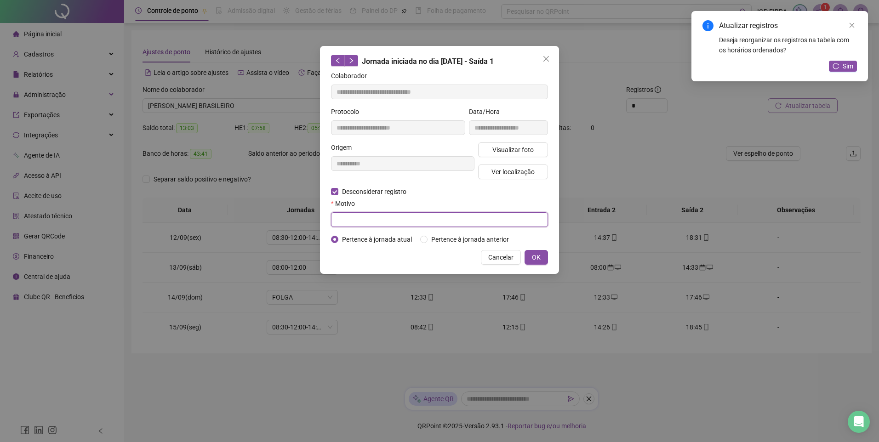
click at [353, 213] on input "text" at bounding box center [439, 219] width 217 height 15
type input "*****"
click at [542, 252] on button "OK" at bounding box center [536, 257] width 23 height 15
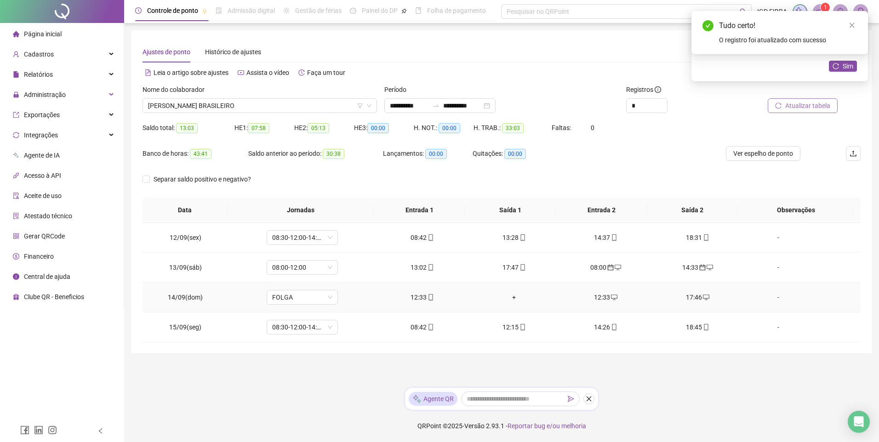
click at [513, 300] on div "+" at bounding box center [513, 297] width 77 height 10
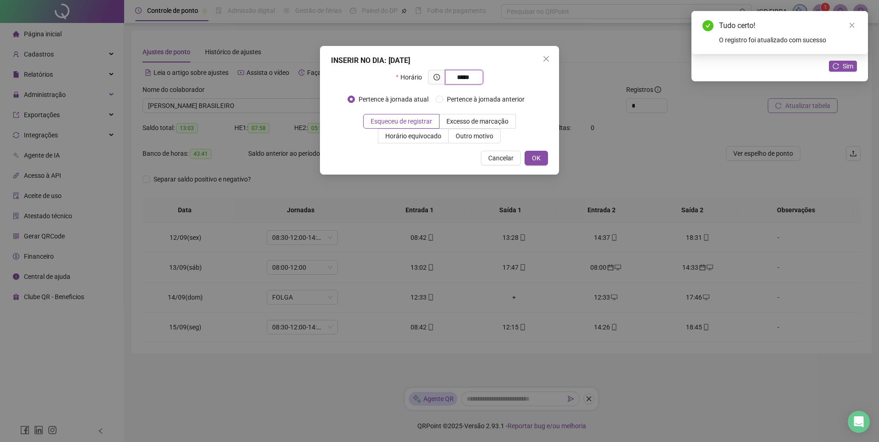
type input "*****"
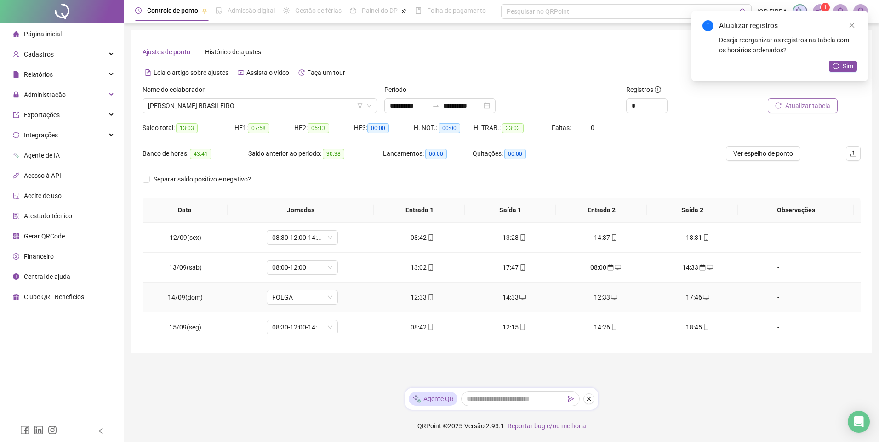
click at [427, 298] on span "mobile" at bounding box center [430, 297] width 7 height 6
type input "**********"
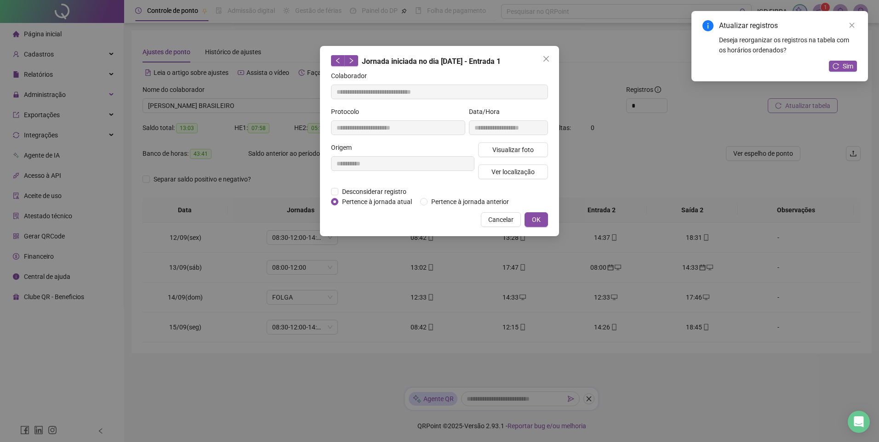
click at [362, 184] on div "**********" at bounding box center [402, 165] width 147 height 44
click at [362, 189] on span "Desconsiderar registro" at bounding box center [374, 192] width 72 height 10
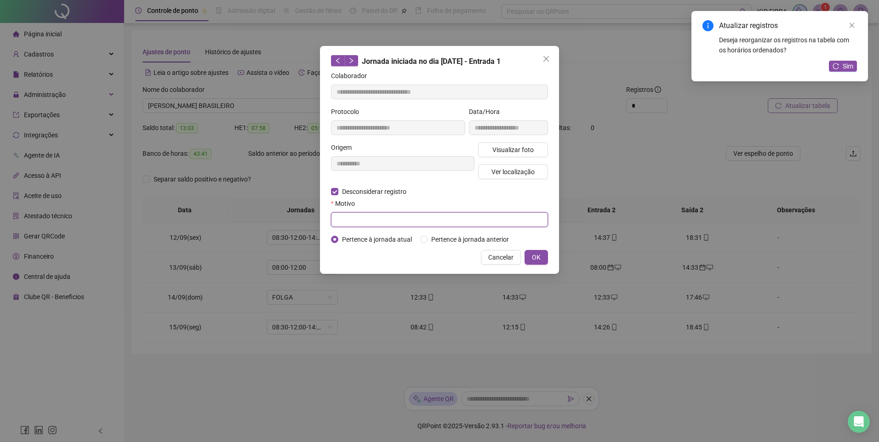
click at [361, 223] on input "text" at bounding box center [439, 219] width 217 height 15
type input "*****"
click at [531, 256] on button "OK" at bounding box center [536, 257] width 23 height 15
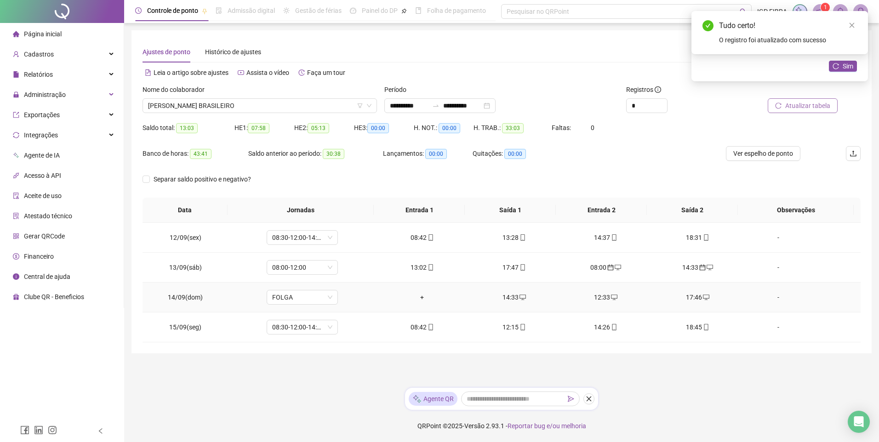
click at [424, 302] on div "+" at bounding box center [422, 297] width 77 height 10
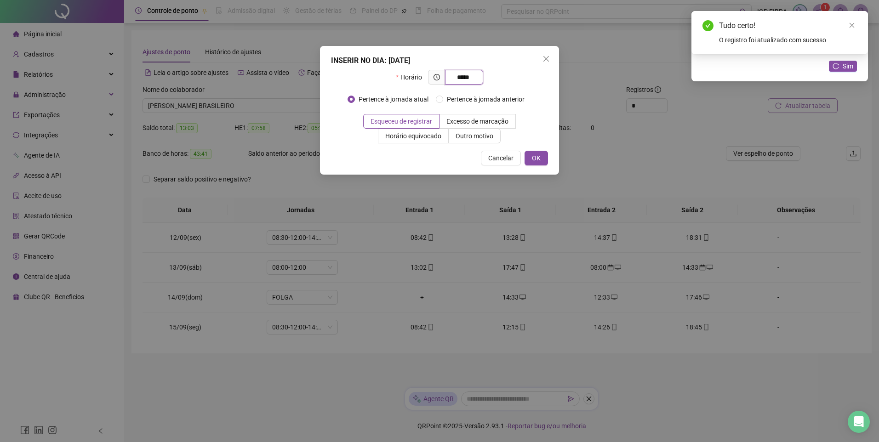
type input "*****"
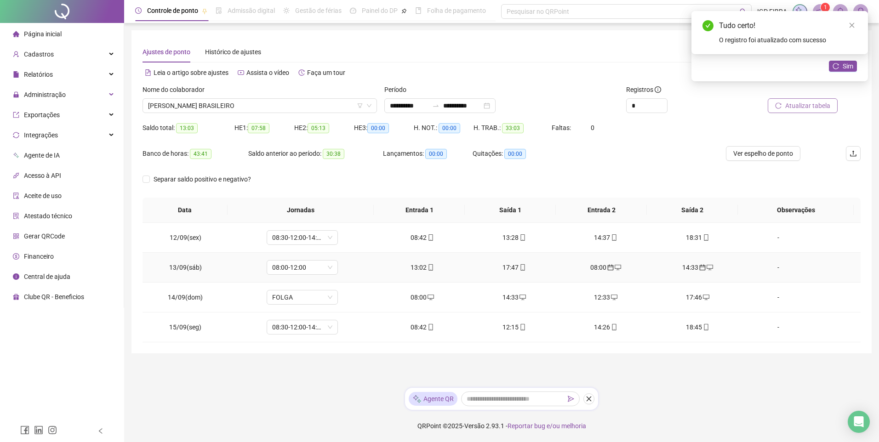
click at [607, 270] on icon "calendar" at bounding box center [610, 267] width 6 height 6
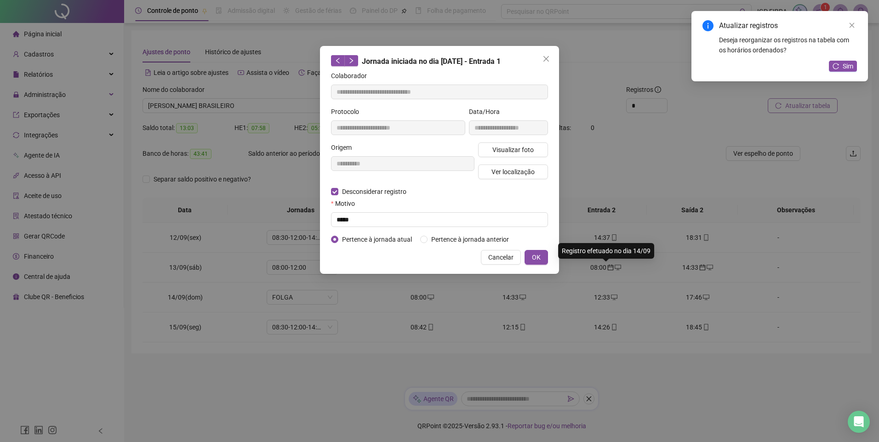
type input "**********"
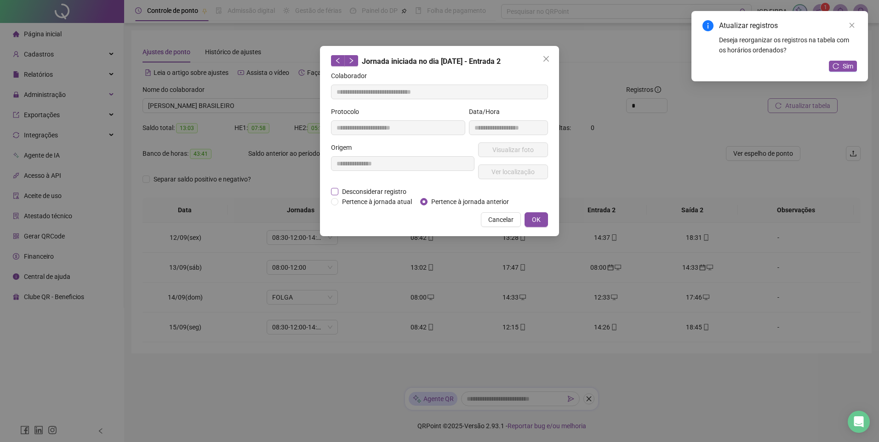
click at [367, 193] on span "Desconsiderar registro" at bounding box center [374, 192] width 72 height 10
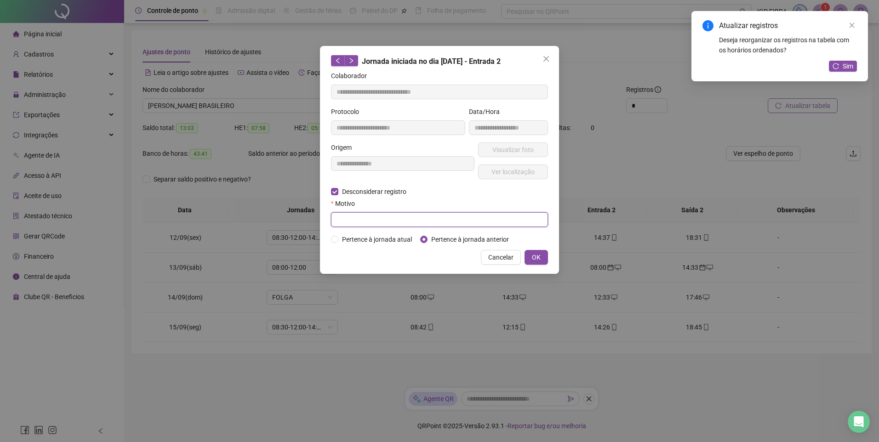
click at [365, 217] on input "text" at bounding box center [439, 219] width 217 height 15
type input "****"
click at [551, 60] on span "Close" at bounding box center [546, 58] width 15 height 7
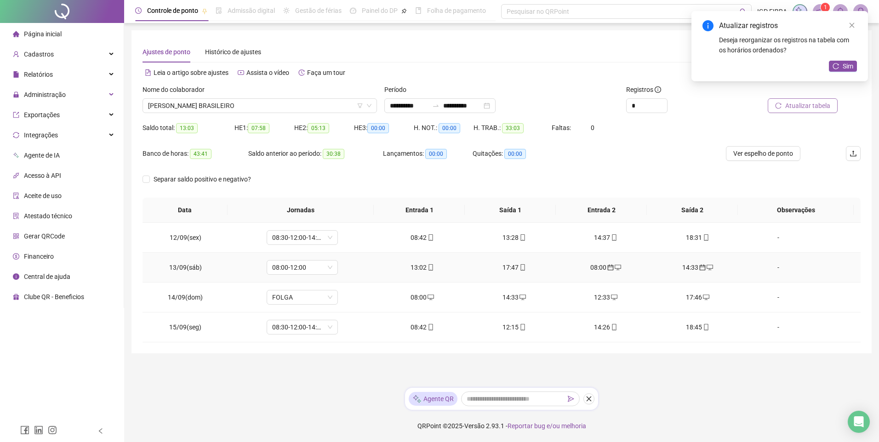
click at [603, 262] on td "08:00" at bounding box center [606, 268] width 92 height 30
click at [601, 270] on div "08:00" at bounding box center [605, 268] width 77 height 10
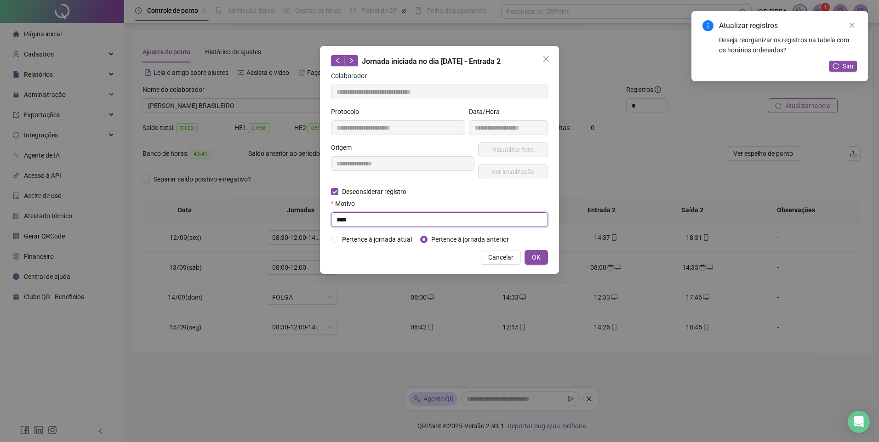
click at [362, 218] on input "****" at bounding box center [439, 219] width 217 height 15
type input "*****"
click at [539, 253] on span "OK" at bounding box center [536, 257] width 9 height 10
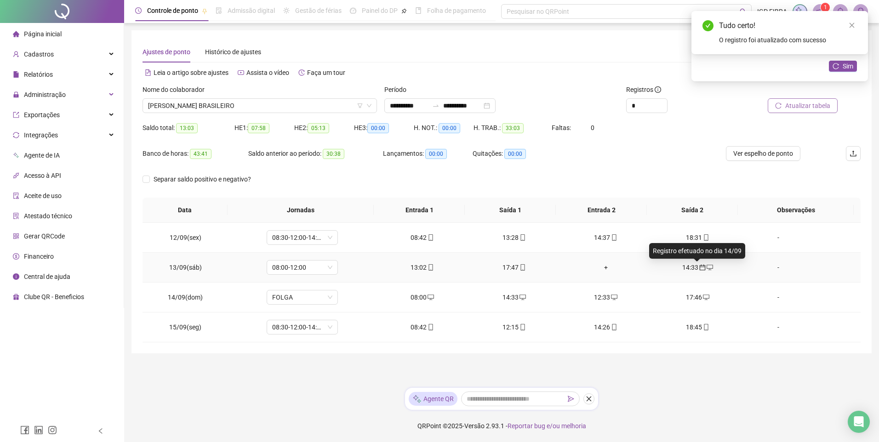
click at [698, 267] on span "calendar" at bounding box center [701, 267] width 7 height 6
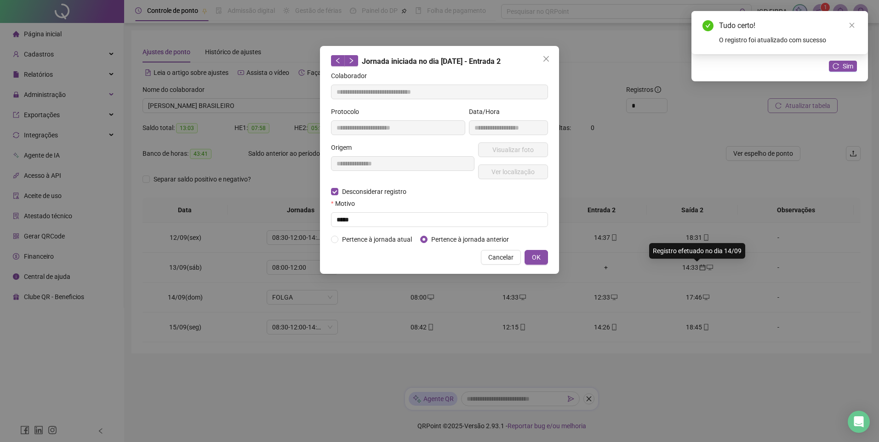
type input "**********"
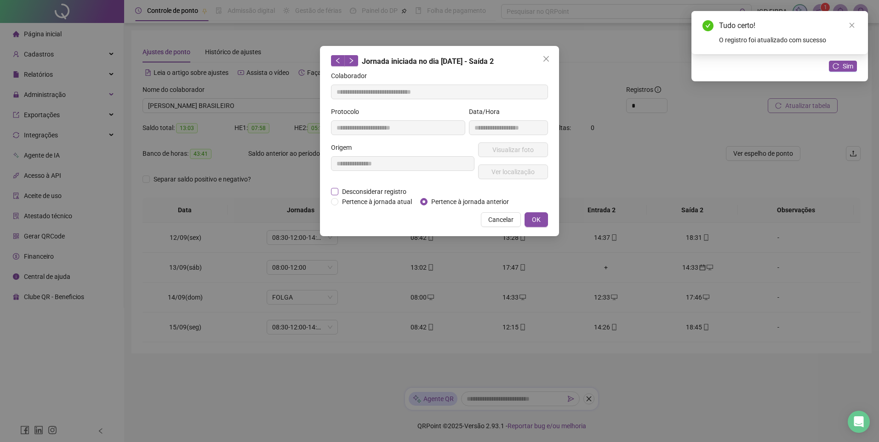
click at [374, 193] on span "Desconsiderar registro" at bounding box center [374, 192] width 72 height 10
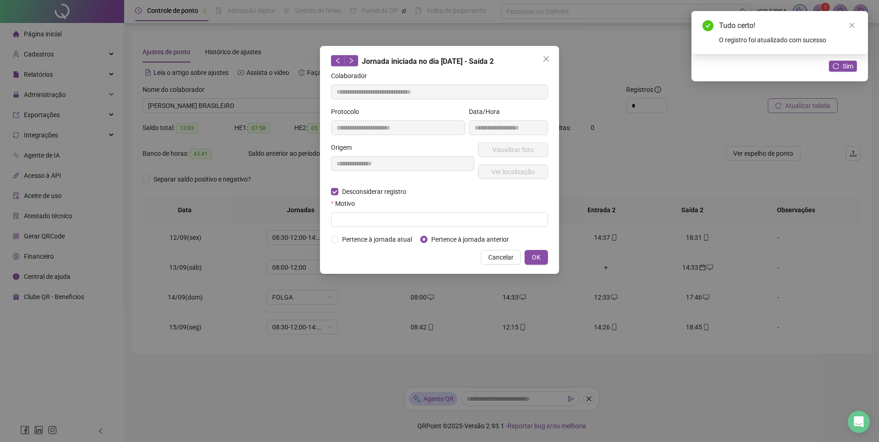
click at [358, 212] on div "Motivo" at bounding box center [439, 206] width 217 height 14
click at [355, 219] on input "text" at bounding box center [439, 219] width 217 height 15
type input "*****"
click at [545, 261] on button "OK" at bounding box center [536, 257] width 23 height 15
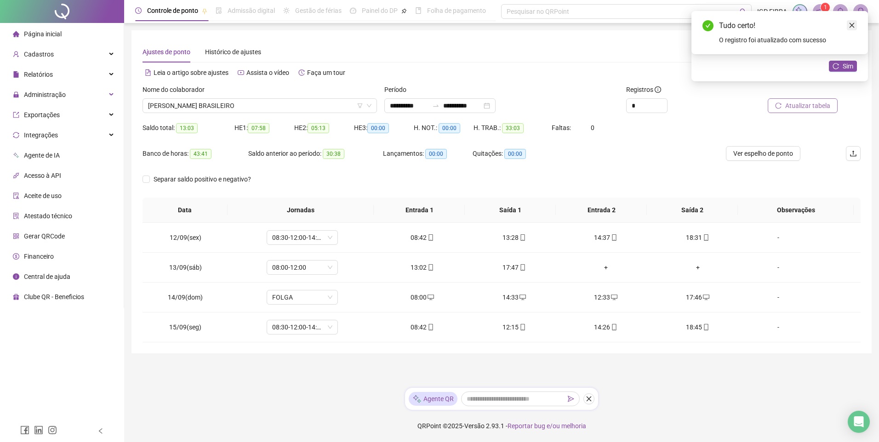
click at [853, 24] on icon "close" at bounding box center [852, 25] width 6 height 6
click at [819, 103] on span "Atualizar tabela" at bounding box center [807, 106] width 45 height 10
click at [852, 28] on icon "close" at bounding box center [852, 25] width 6 height 6
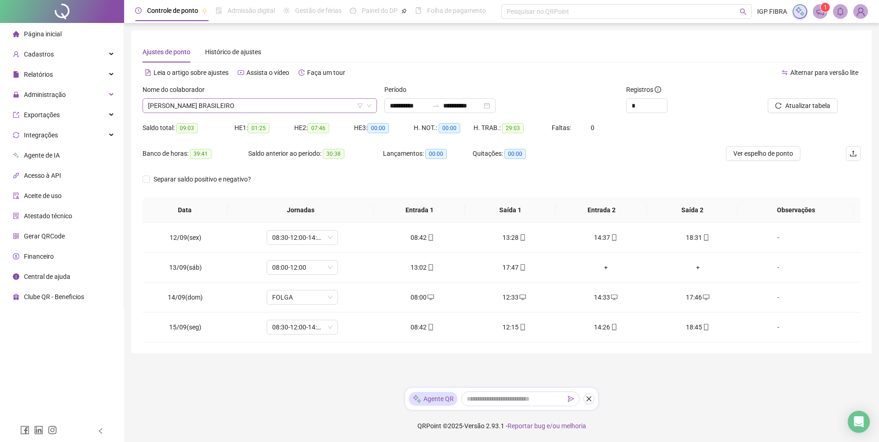
click at [195, 100] on span "CAIO ROBERTO DA MATTA BRASILEIRO" at bounding box center [259, 106] width 223 height 14
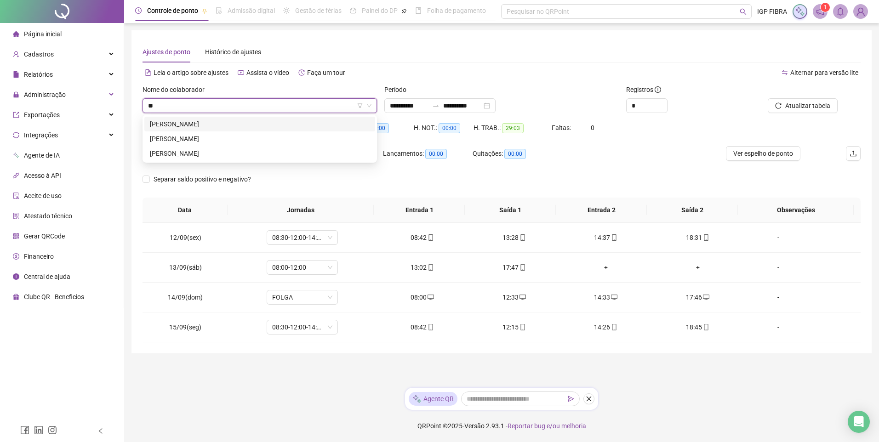
type input "***"
click at [198, 128] on div "JONIEL SILVA DE JESUS" at bounding box center [260, 124] width 220 height 10
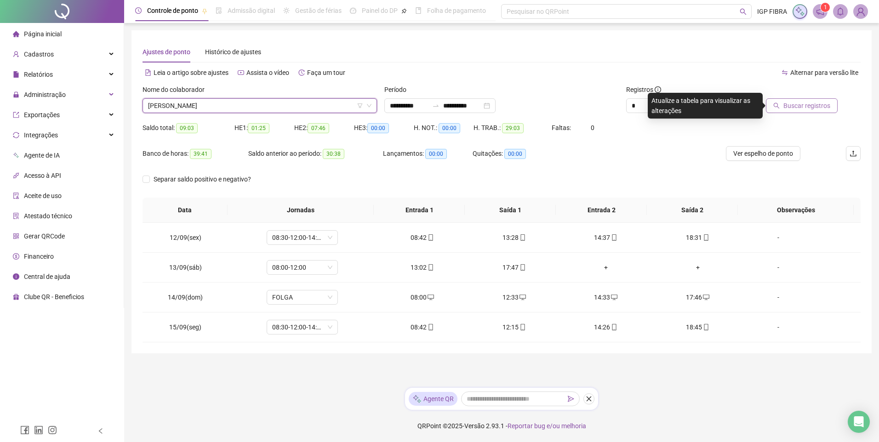
click at [799, 101] on span "Buscar registros" at bounding box center [807, 106] width 47 height 10
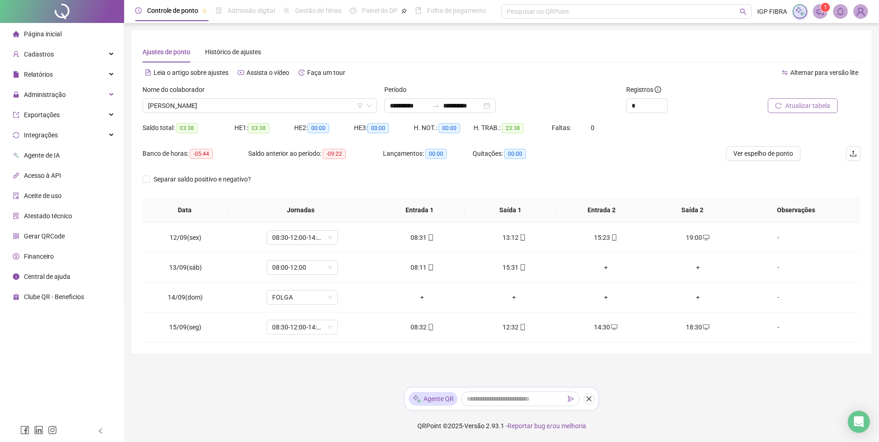
click at [399, 114] on div "**********" at bounding box center [502, 103] width 242 height 36
click at [400, 109] on input "**********" at bounding box center [409, 106] width 39 height 10
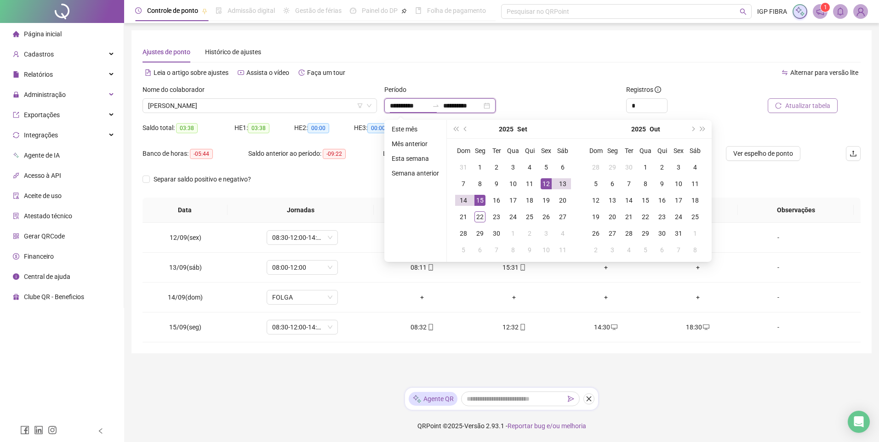
type input "**********"
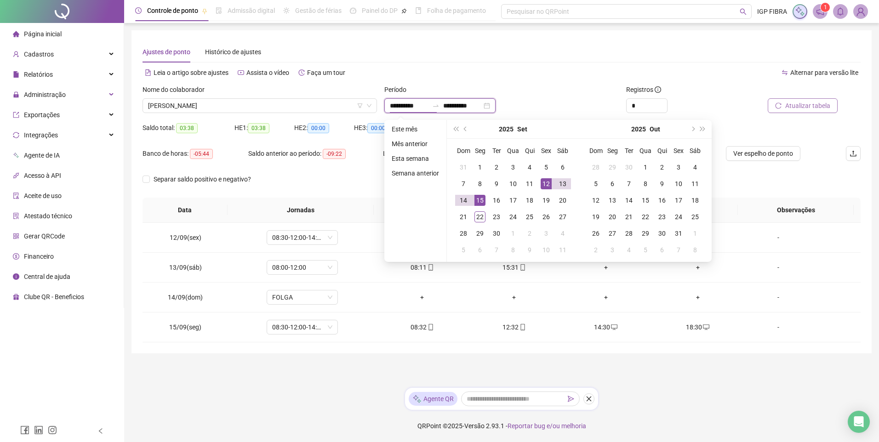
type input "**********"
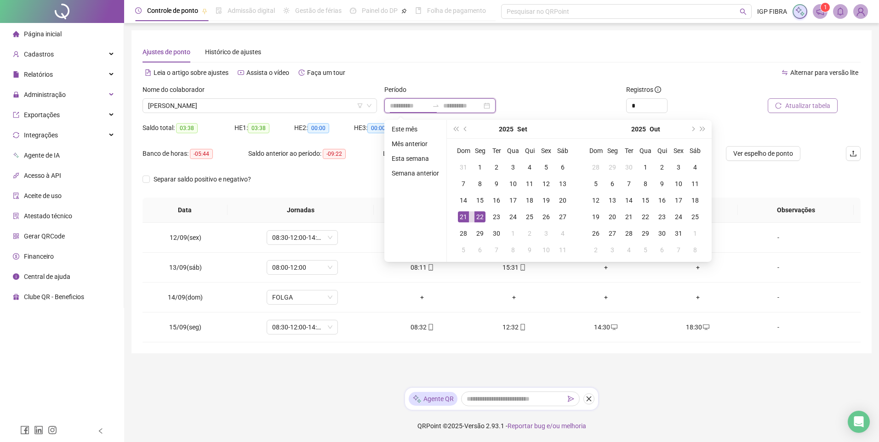
type input "**********"
click at [569, 80] on div "Alternar para versão lite" at bounding box center [681, 77] width 359 height 15
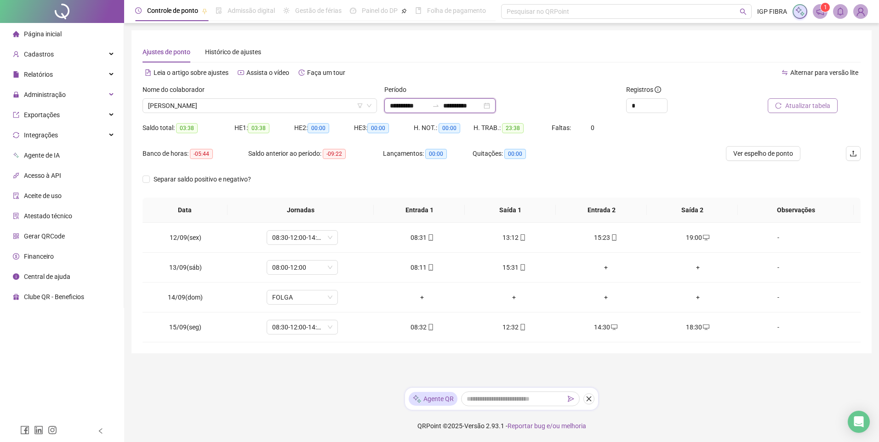
click at [405, 108] on input "**********" at bounding box center [409, 106] width 39 height 10
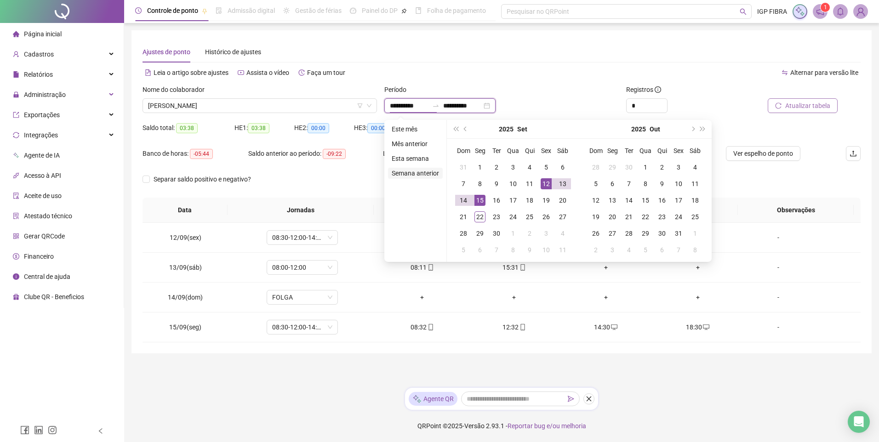
type input "**********"
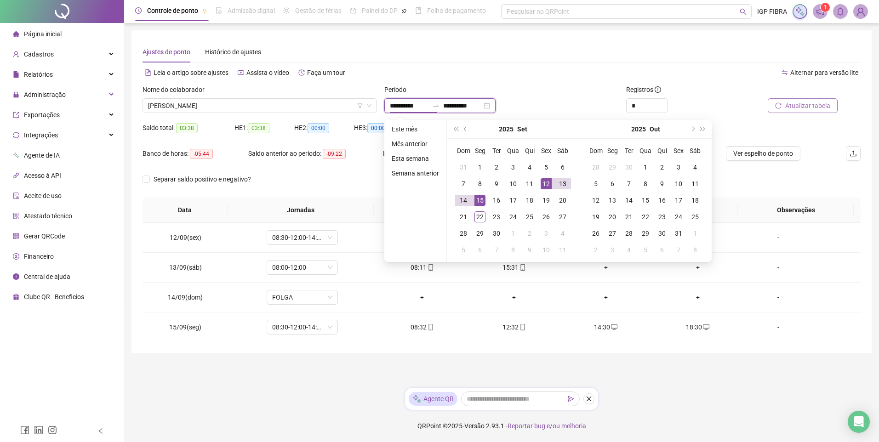
type input "**********"
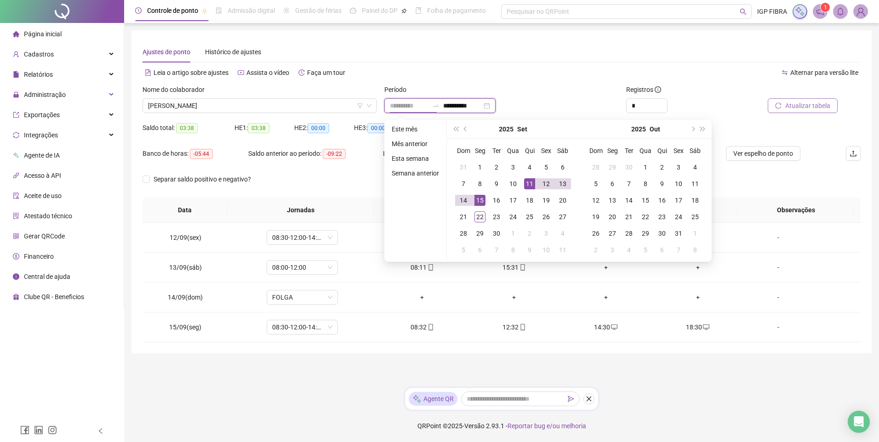
type input "**********"
click at [528, 187] on div "11" at bounding box center [529, 183] width 11 height 11
type input "**********"
click at [548, 183] on div "12" at bounding box center [546, 183] width 11 height 11
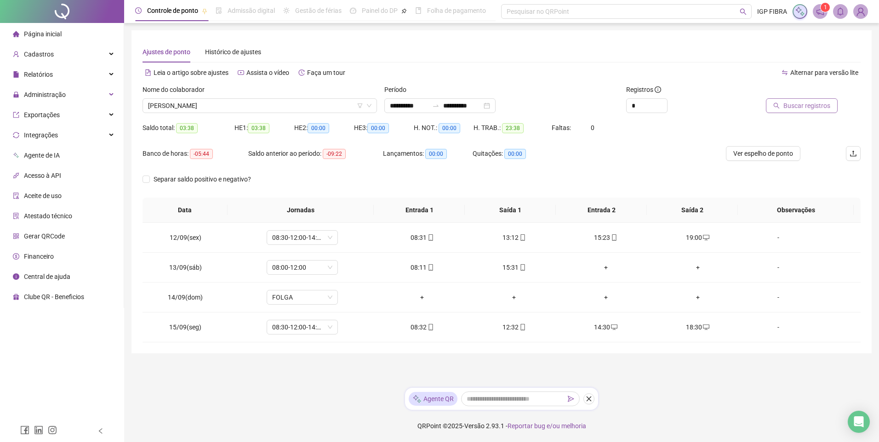
click at [816, 109] on span "Buscar registros" at bounding box center [807, 106] width 47 height 10
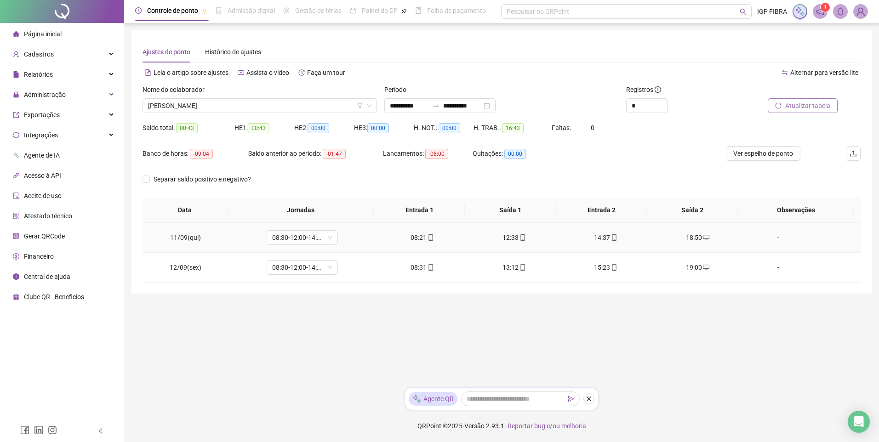
click at [685, 244] on td "18:50" at bounding box center [698, 238] width 92 height 30
click at [404, 107] on input "**********" at bounding box center [409, 106] width 39 height 10
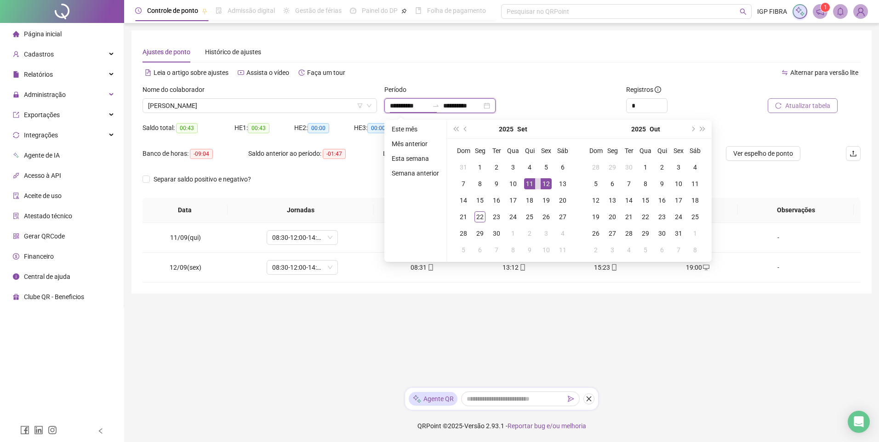
type input "**********"
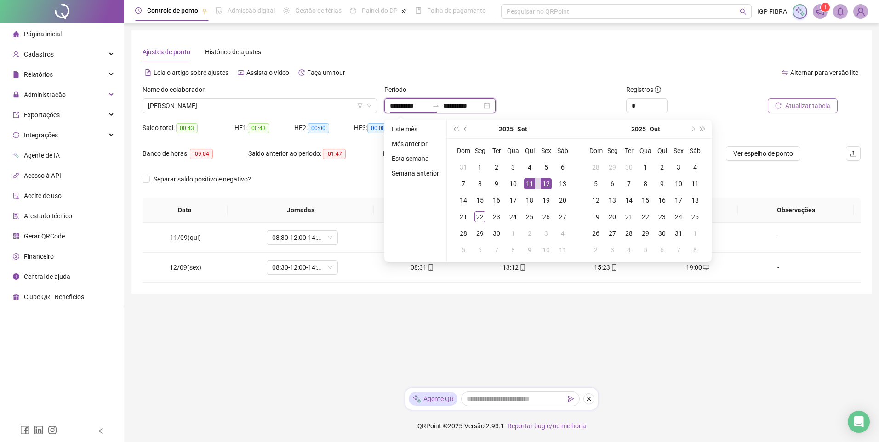
type input "**********"
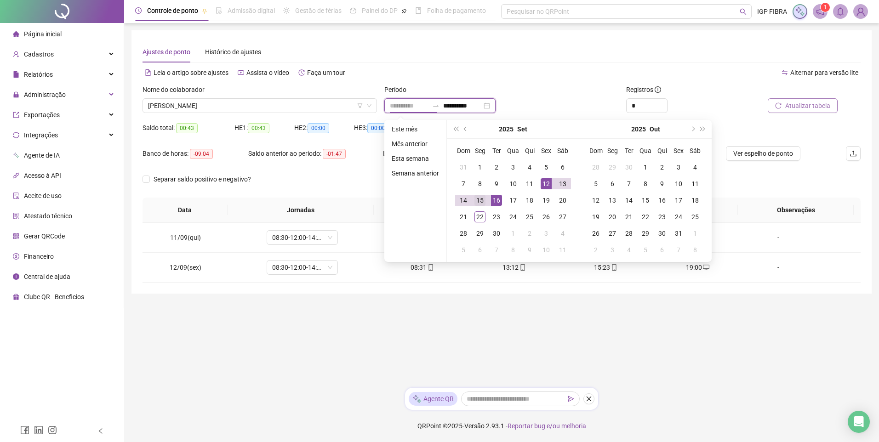
type input "**********"
drag, startPoint x: 476, startPoint y: 200, endPoint x: 499, endPoint y: 200, distance: 22.6
click at [477, 200] on div "15" at bounding box center [480, 200] width 11 height 11
type input "**********"
click at [500, 200] on div "16" at bounding box center [496, 200] width 11 height 11
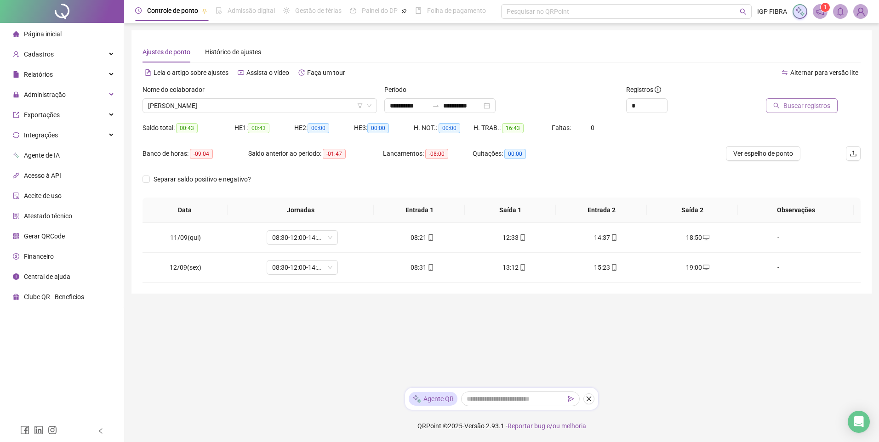
click at [805, 112] on button "Buscar registros" at bounding box center [802, 105] width 72 height 15
click at [811, 103] on div "Buscando registros Os registros de ponto estão sendo buscados... OK" at bounding box center [439, 221] width 879 height 442
click at [816, 101] on span "Atualizar tabela" at bounding box center [807, 106] width 45 height 10
click at [218, 103] on span "JONIEL SILVA DE JESUS" at bounding box center [259, 106] width 223 height 14
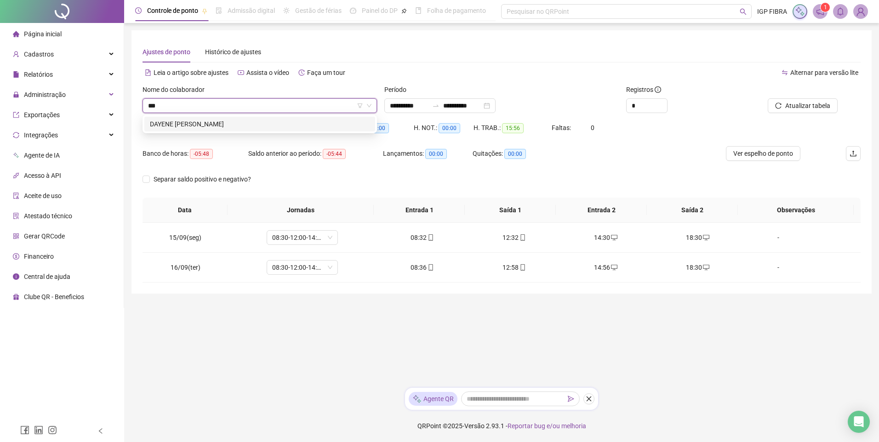
type input "****"
click at [198, 127] on div "DAYENE BRITO XAVIER" at bounding box center [260, 124] width 220 height 10
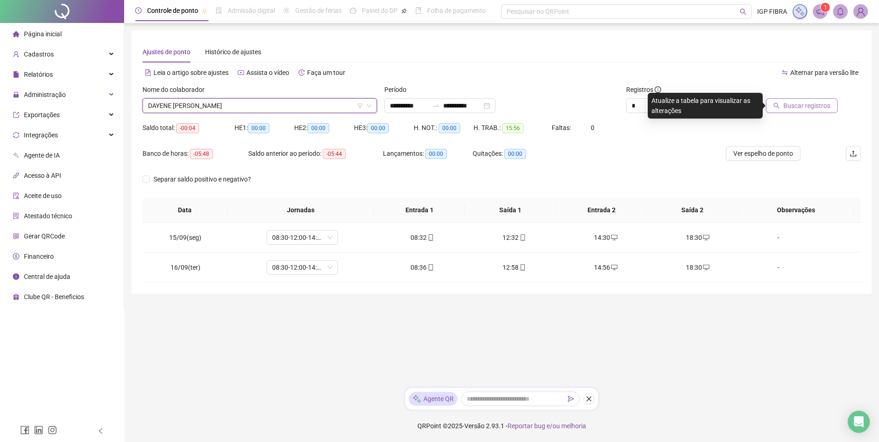
click at [791, 111] on button "Buscar registros" at bounding box center [802, 105] width 72 height 15
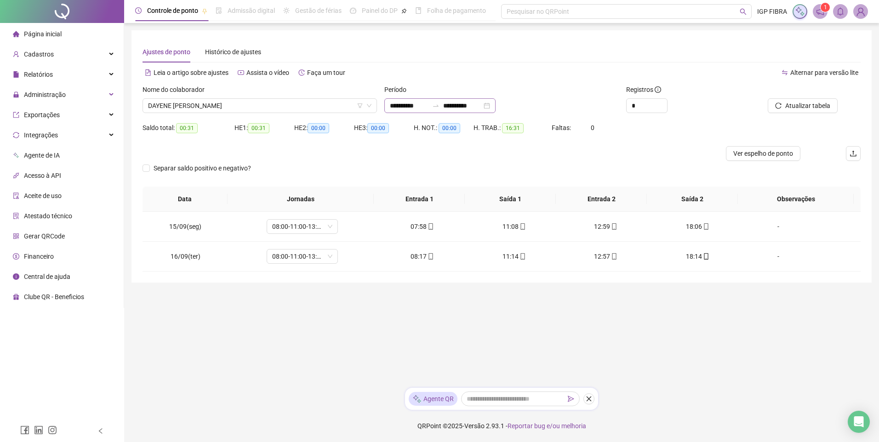
click at [414, 111] on div "**********" at bounding box center [439, 105] width 111 height 15
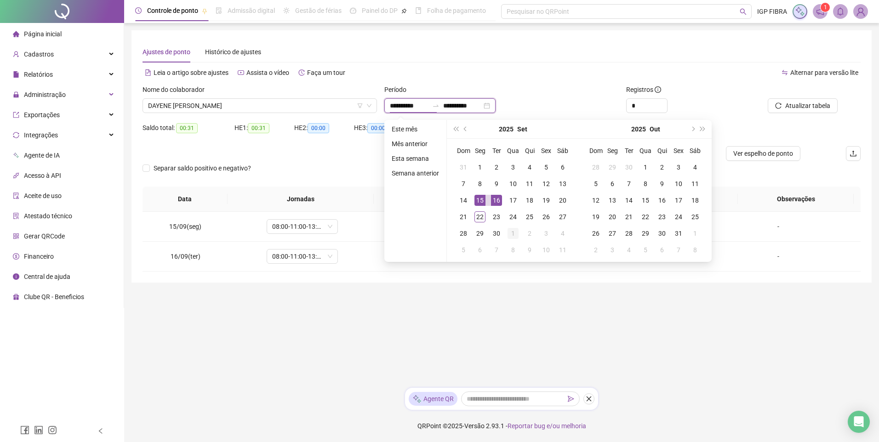
type input "**********"
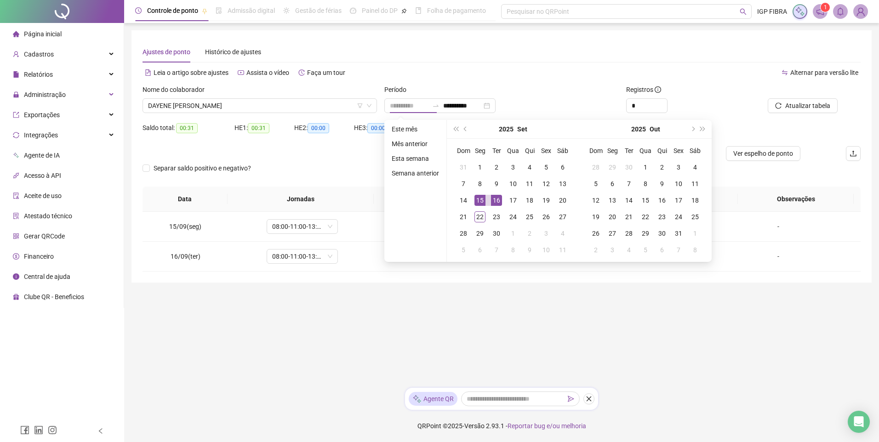
click at [478, 203] on div "15" at bounding box center [480, 200] width 11 height 11
type input "**********"
click at [541, 202] on div "19" at bounding box center [546, 200] width 11 height 11
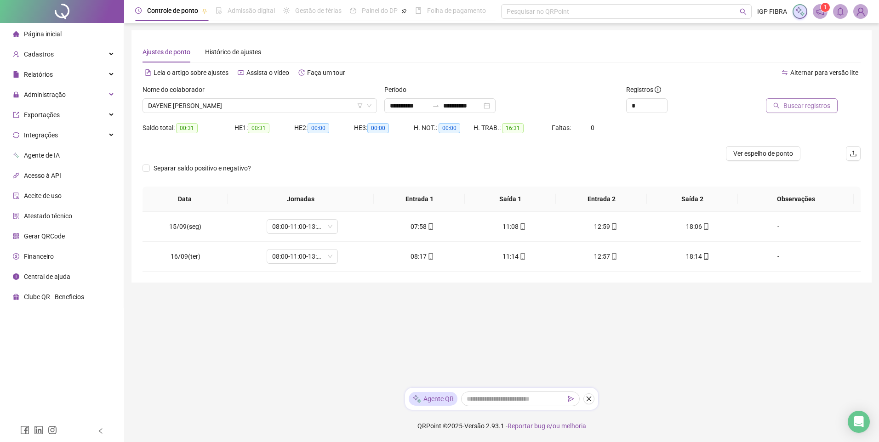
click at [796, 104] on span "Buscar registros" at bounding box center [807, 106] width 47 height 10
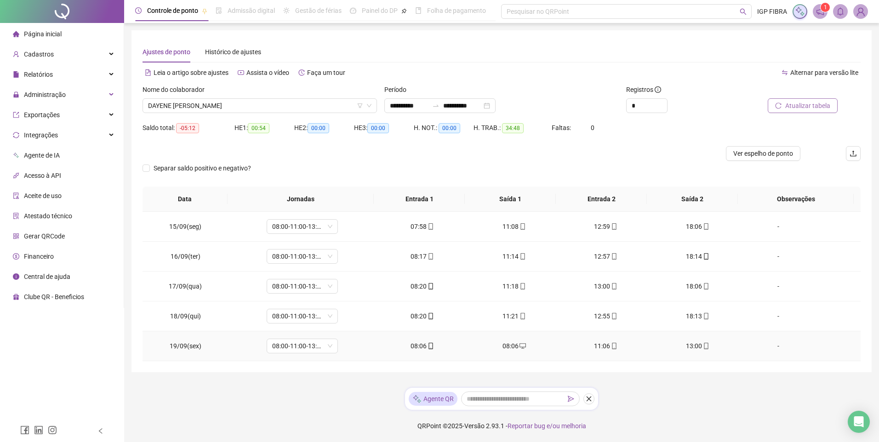
click at [410, 351] on td "08:06" at bounding box center [422, 347] width 92 height 30
click at [411, 348] on div "08:06" at bounding box center [422, 346] width 77 height 10
type input "**********"
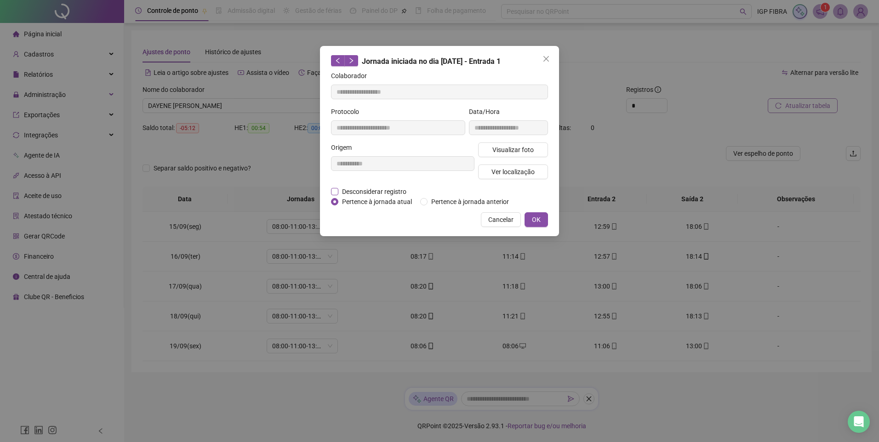
click at [371, 195] on span "Desconsiderar registro" at bounding box center [374, 192] width 72 height 10
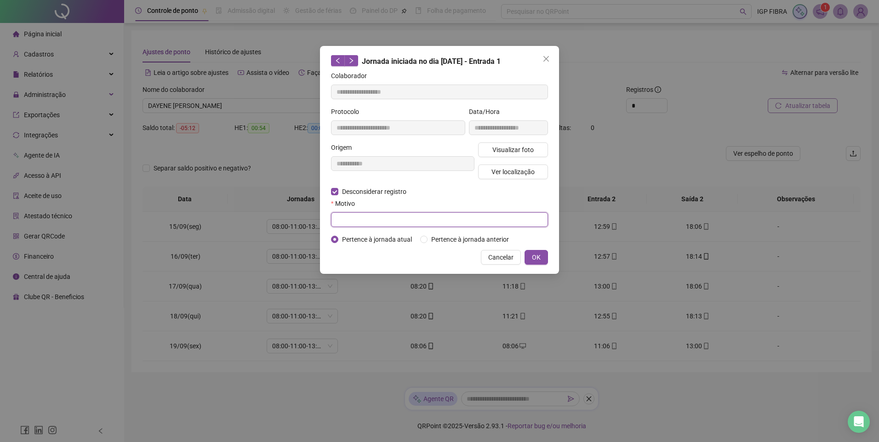
click at [352, 221] on input "text" at bounding box center [439, 219] width 217 height 15
type input "*****"
click at [536, 252] on span "OK" at bounding box center [536, 257] width 9 height 10
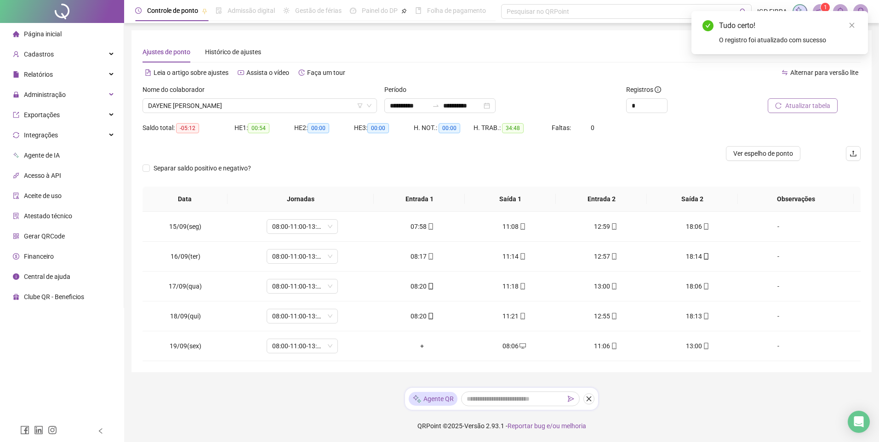
click at [793, 97] on div at bounding box center [792, 92] width 91 height 14
click at [793, 105] on span "Atualizar tabela" at bounding box center [807, 106] width 45 height 10
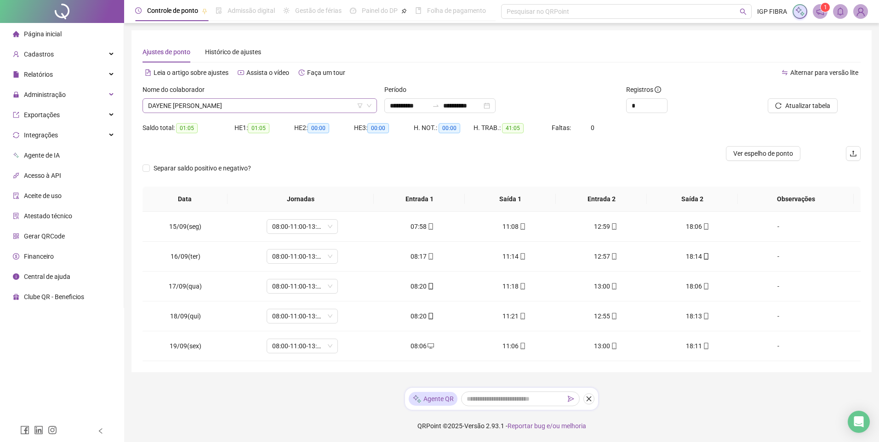
click at [182, 109] on span "DAYENE BRITO XAVIER" at bounding box center [259, 106] width 223 height 14
type input "*****"
click at [185, 124] on div "DEBORA CONCEICAO DOS SANTOS" at bounding box center [260, 124] width 220 height 10
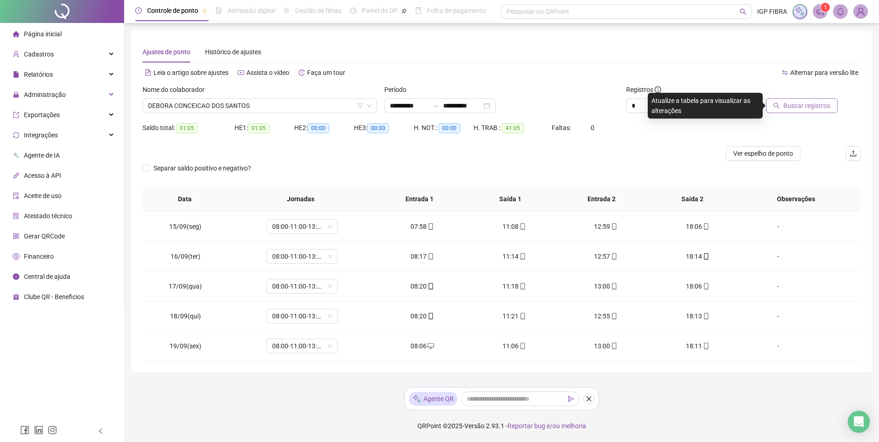
click at [795, 110] on span "Buscar registros" at bounding box center [807, 106] width 47 height 10
click at [799, 103] on div "Buscando registros Os registros de ponto estão sendo buscados... OK" at bounding box center [439, 221] width 879 height 442
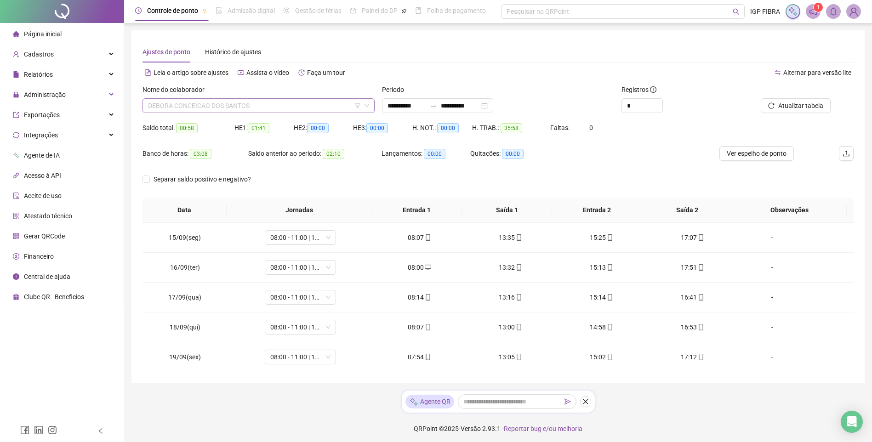
click at [225, 106] on span "DEBORA CONCEICAO DOS SANTOS" at bounding box center [258, 106] width 221 height 14
click at [224, 121] on div "FAION SAMPAIO DE OLIVEIRA" at bounding box center [259, 124] width 218 height 10
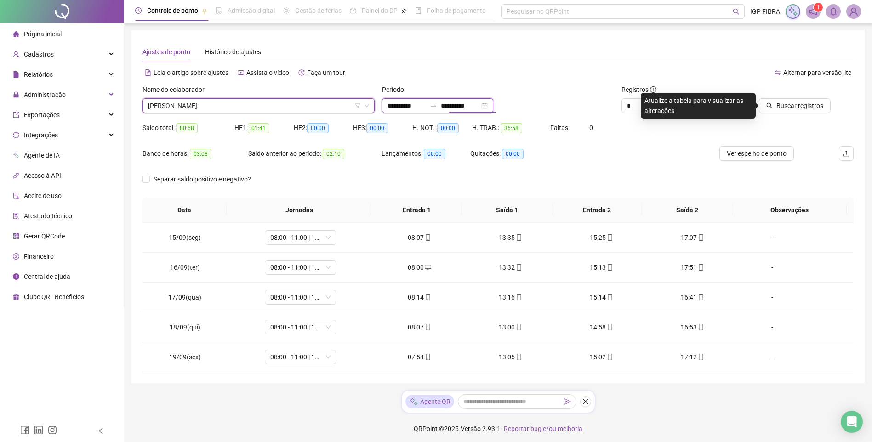
click at [396, 103] on input "**********" at bounding box center [407, 106] width 39 height 10
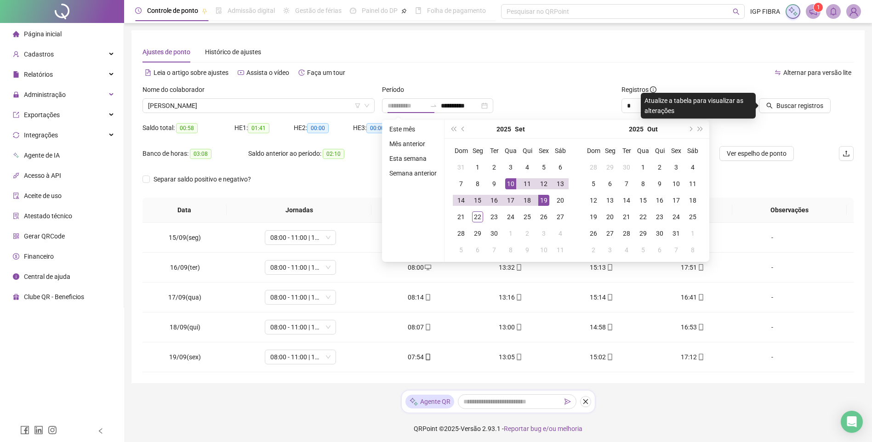
click at [515, 186] on td "10" at bounding box center [511, 184] width 17 height 17
click at [534, 184] on td "11" at bounding box center [527, 184] width 17 height 17
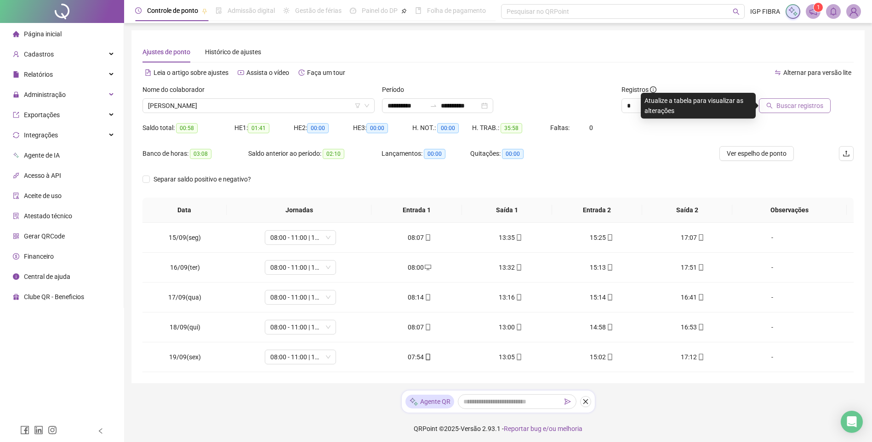
click at [803, 99] on button "Buscar registros" at bounding box center [795, 105] width 72 height 15
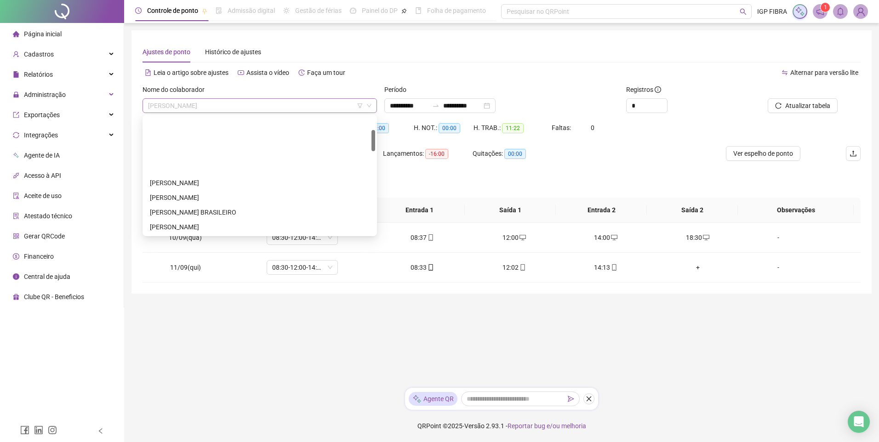
click at [220, 103] on span "FAION SAMPAIO DE OLIVEIRA" at bounding box center [259, 106] width 223 height 14
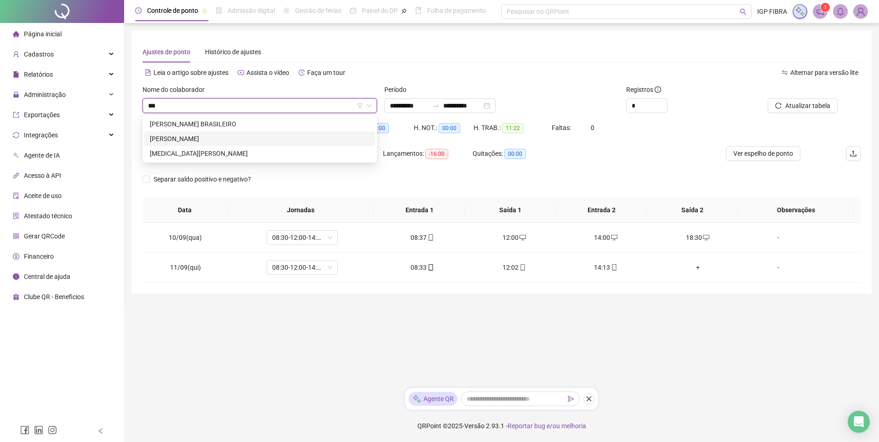
click at [207, 139] on div "MATHEUS SANTOS DA SILVA" at bounding box center [260, 139] width 220 height 10
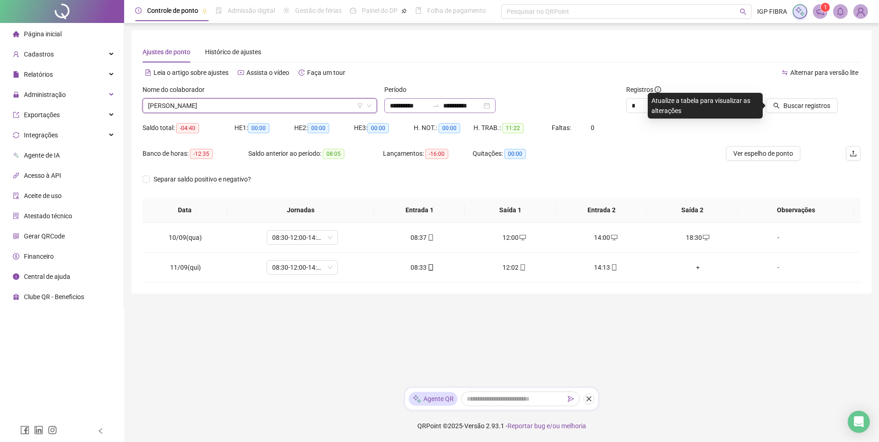
click at [410, 111] on div "**********" at bounding box center [439, 105] width 111 height 15
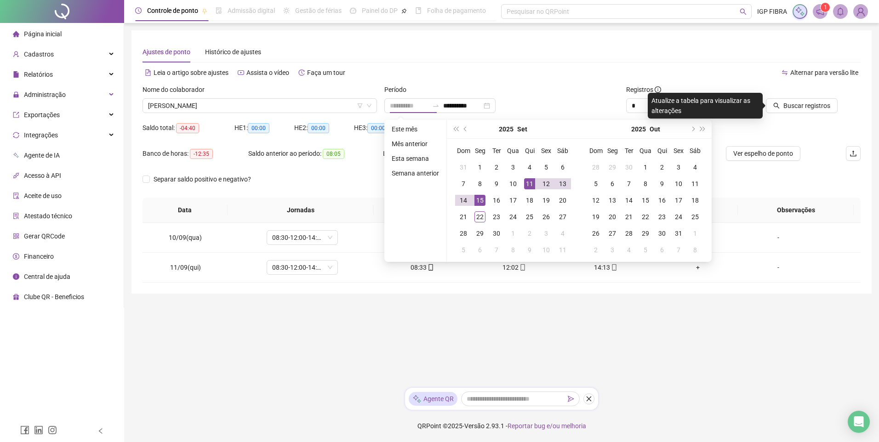
click at [477, 201] on div "15" at bounding box center [480, 200] width 11 height 11
click at [489, 200] on tr "14 15 16 17 18 19 20" at bounding box center [513, 200] width 116 height 17
click at [831, 101] on button "Buscar registros" at bounding box center [802, 105] width 72 height 15
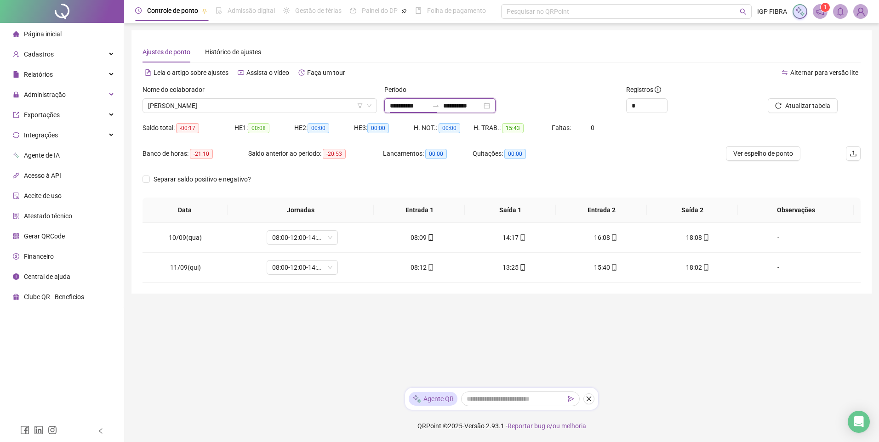
click at [403, 108] on input "**********" at bounding box center [409, 106] width 39 height 10
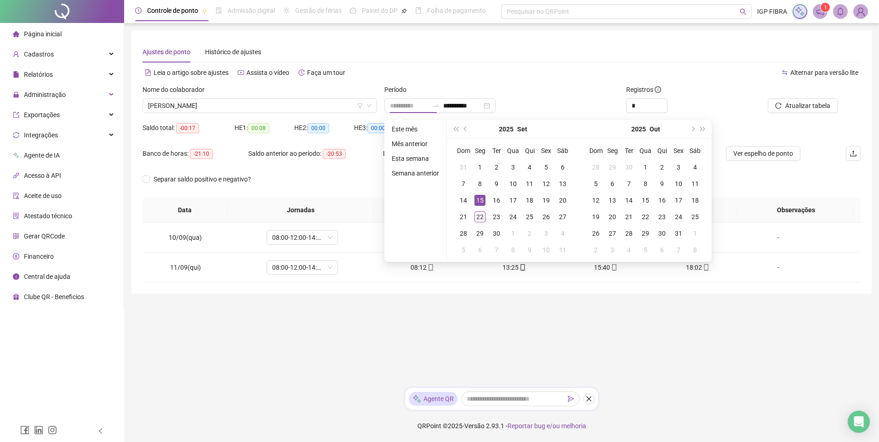
click at [484, 200] on div "15" at bounding box center [480, 200] width 11 height 11
click at [493, 200] on div "16" at bounding box center [496, 200] width 11 height 11
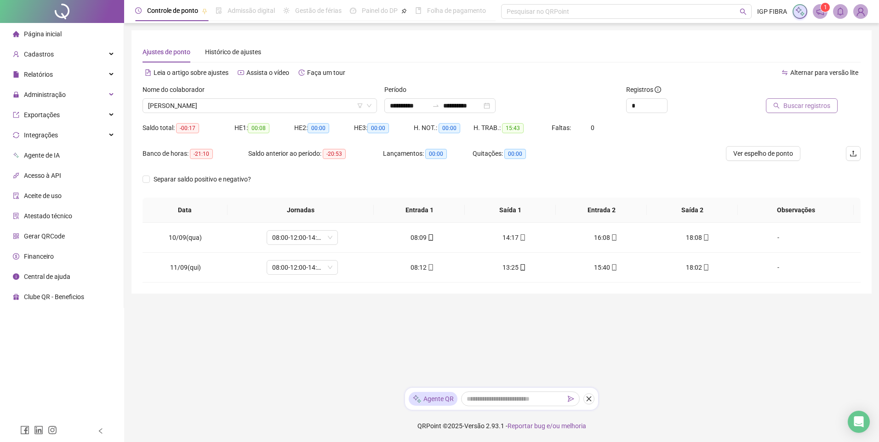
click at [819, 102] on span "Buscar registros" at bounding box center [807, 106] width 47 height 10
click at [191, 105] on span "MATHEUS SANTOS DA SILVA" at bounding box center [259, 106] width 223 height 14
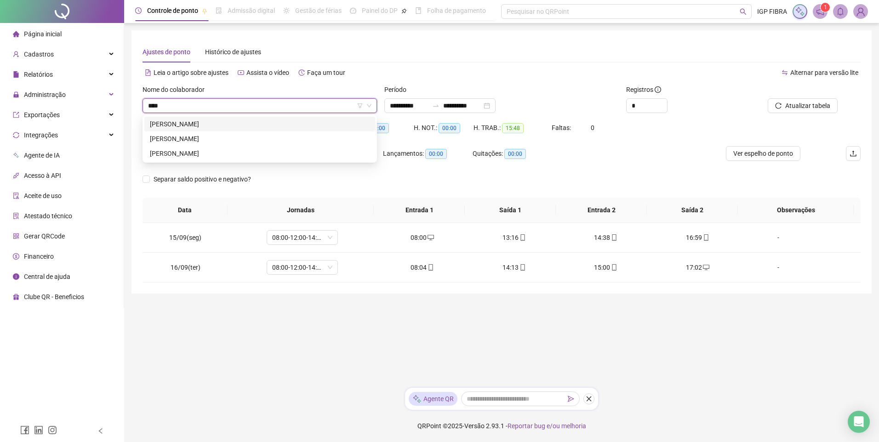
click at [179, 120] on div "HENRIQUE DE JESUS SANTOS" at bounding box center [260, 124] width 220 height 10
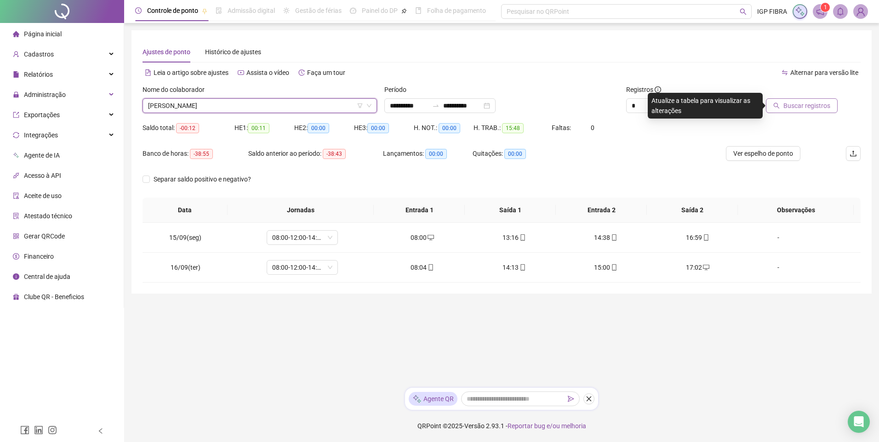
click at [795, 104] on span "Buscar registros" at bounding box center [807, 106] width 47 height 10
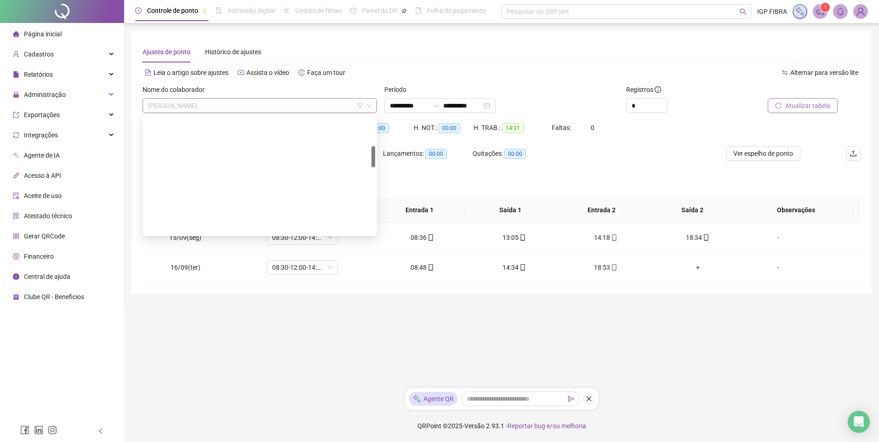
click at [222, 103] on span "HENRIQUE DE JESUS SANTOS" at bounding box center [259, 106] width 223 height 14
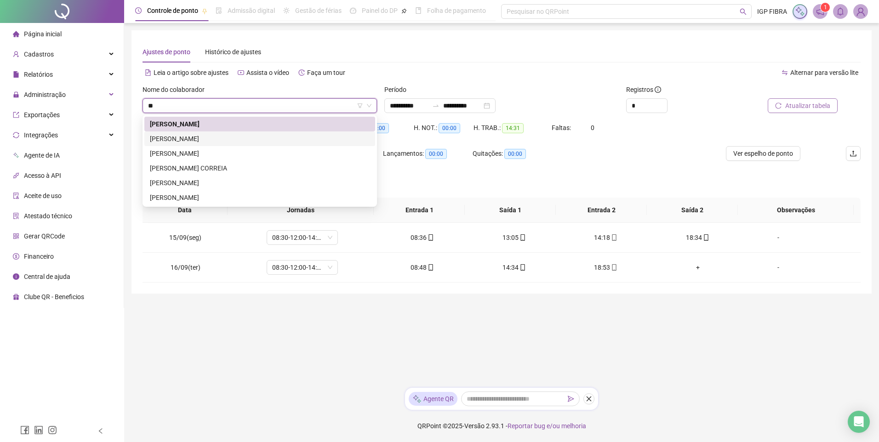
click at [208, 140] on div "HENRIQUE SOUZA SENA" at bounding box center [260, 139] width 220 height 10
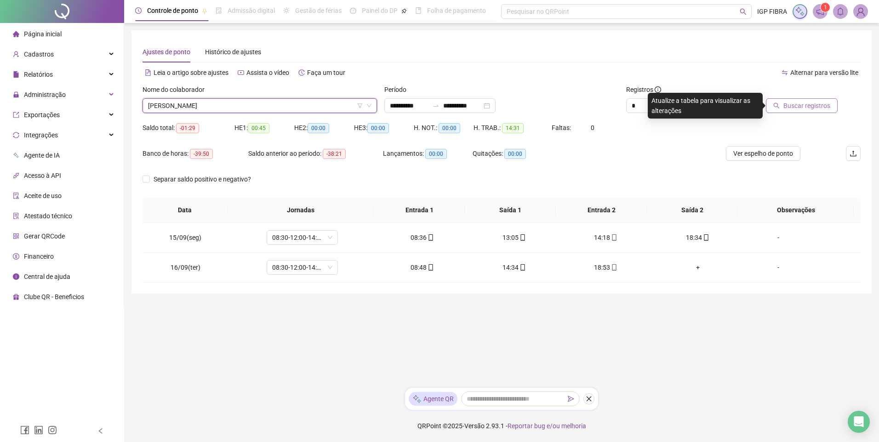
click at [802, 109] on span "Buscar registros" at bounding box center [807, 106] width 47 height 10
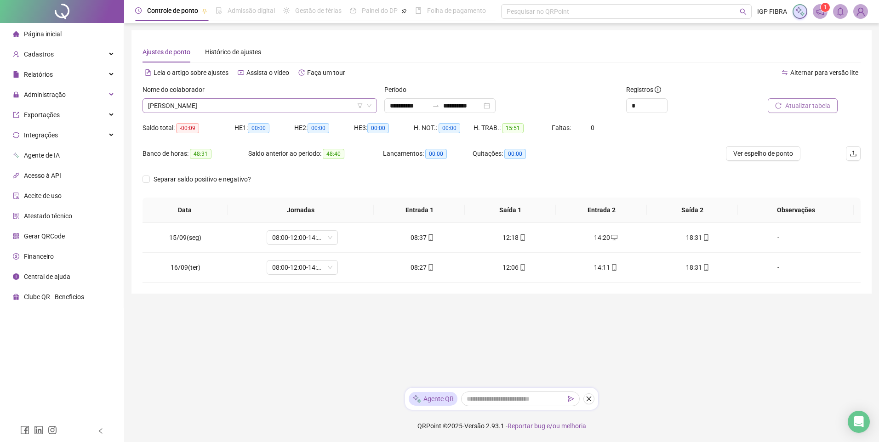
click at [209, 105] on span "HENRIQUE SOUZA SENA" at bounding box center [259, 106] width 223 height 14
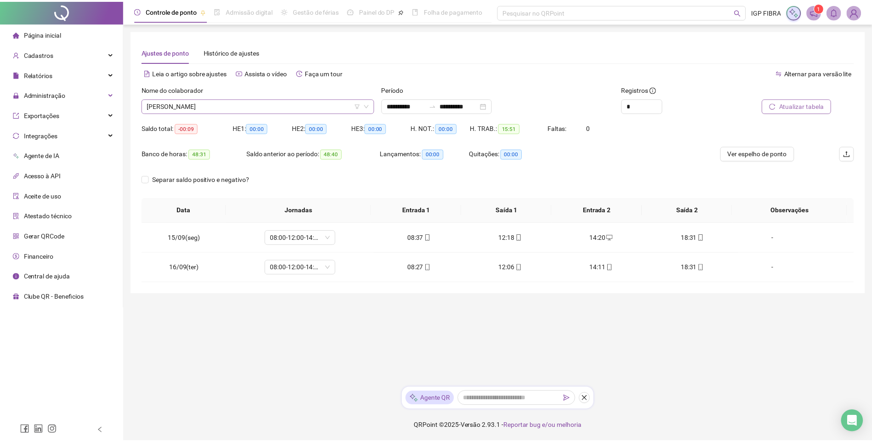
scroll to position [177, 0]
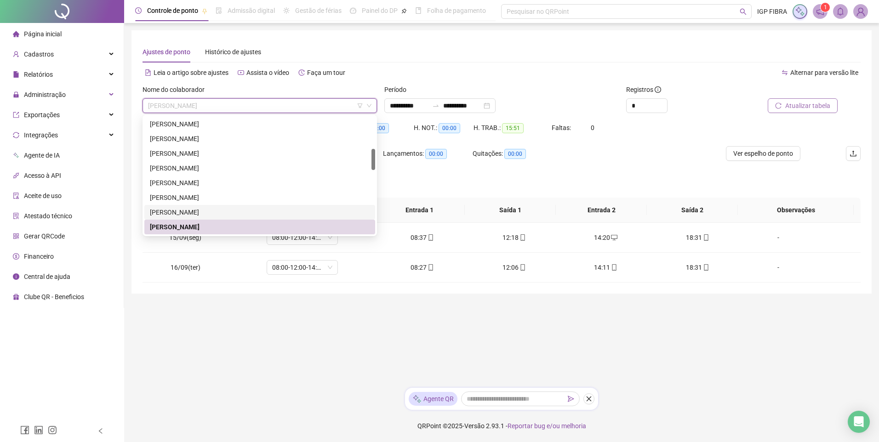
click at [191, 211] on div "HENRIQUE DE JESUS SANTOS" at bounding box center [260, 212] width 220 height 10
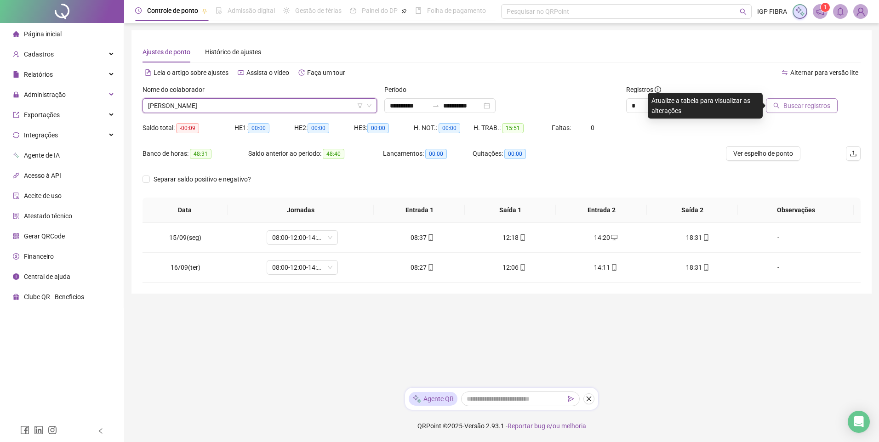
click at [815, 110] on span "Buscar registros" at bounding box center [807, 106] width 47 height 10
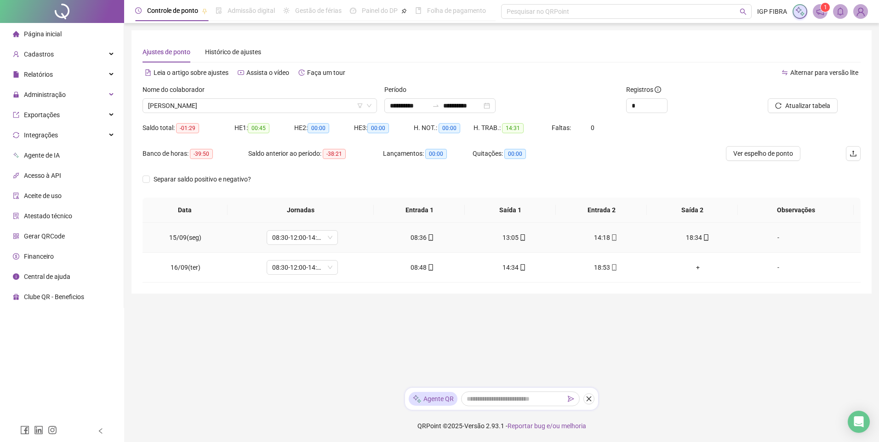
click at [601, 241] on div "14:18" at bounding box center [605, 238] width 77 height 10
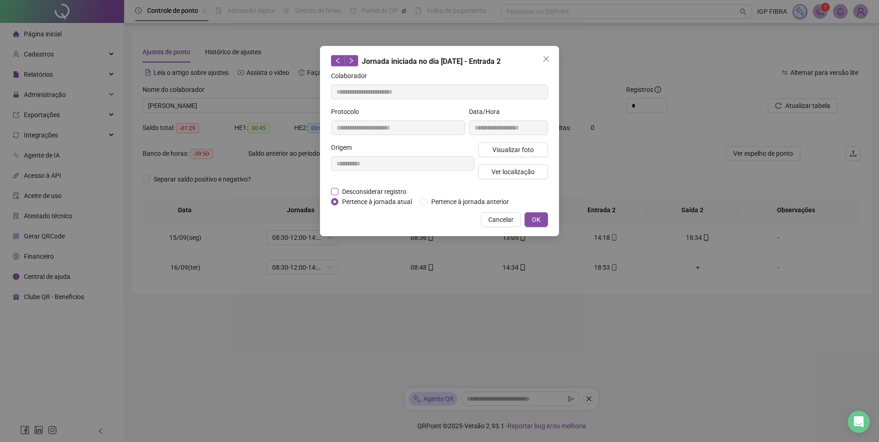
click at [354, 189] on span "Desconsiderar registro" at bounding box center [374, 192] width 72 height 10
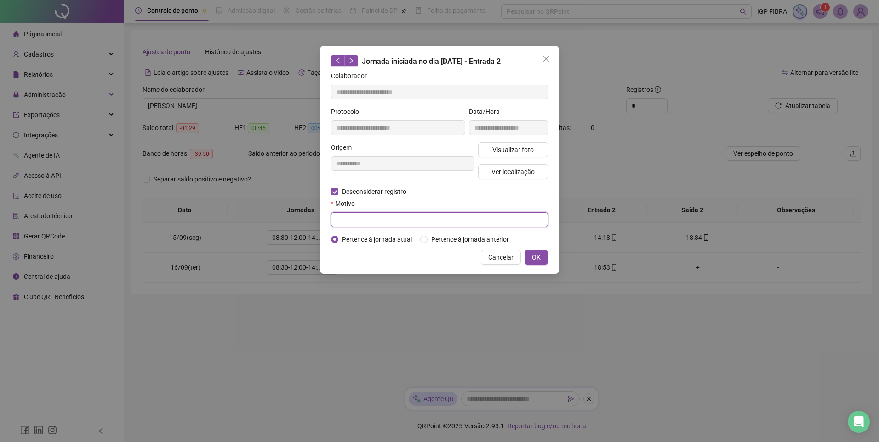
click at [353, 226] on input "text" at bounding box center [439, 219] width 217 height 15
click at [534, 262] on span "OK" at bounding box center [536, 257] width 9 height 10
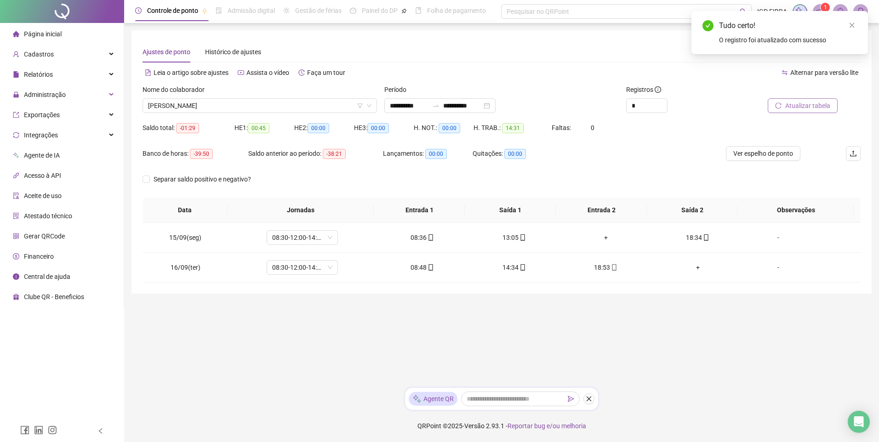
click at [812, 109] on span "Atualizar tabela" at bounding box center [807, 106] width 45 height 10
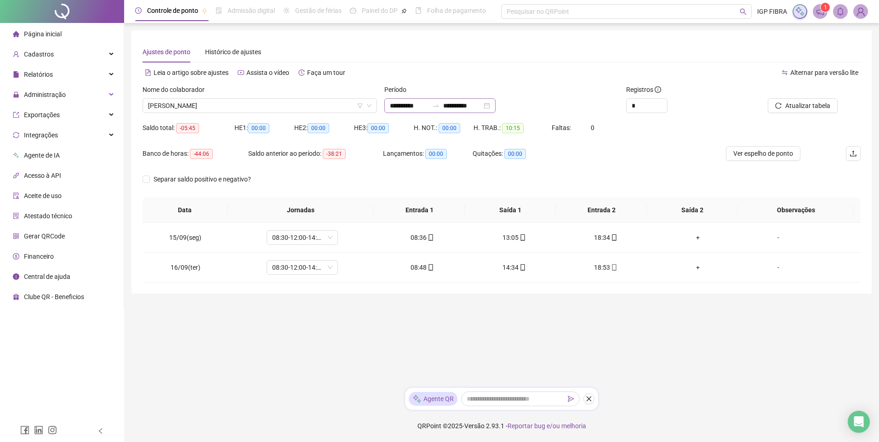
click at [403, 113] on div "**********" at bounding box center [439, 105] width 111 height 15
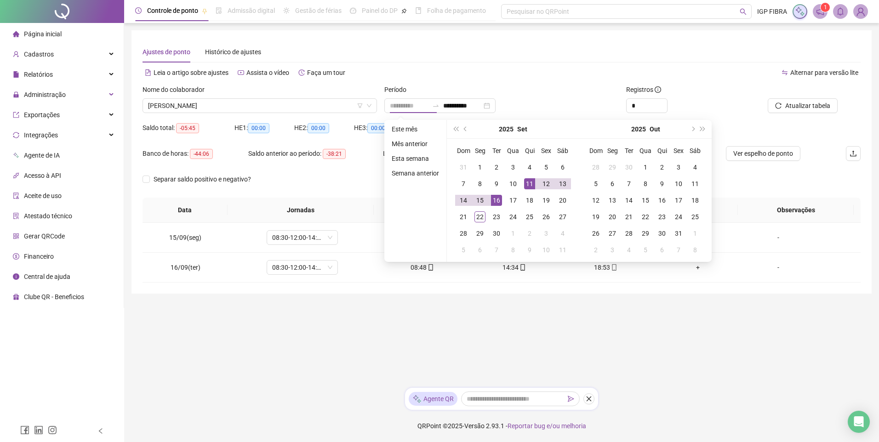
click at [524, 186] on div "11" at bounding box center [529, 183] width 11 height 11
click at [548, 185] on div "12" at bounding box center [546, 183] width 11 height 11
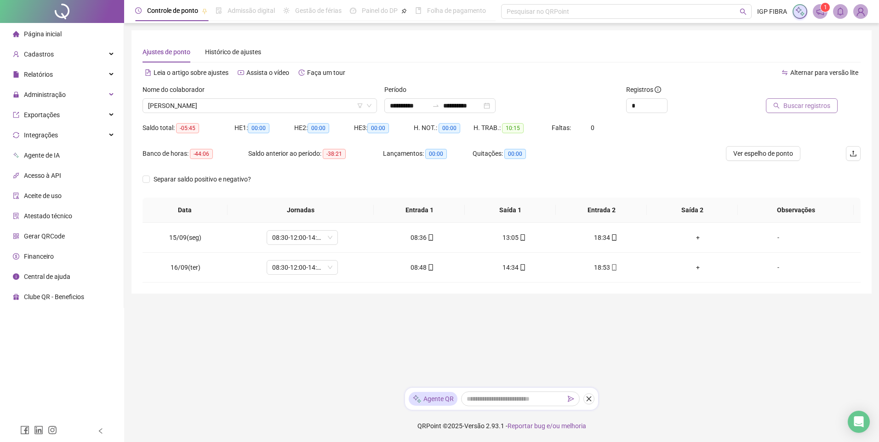
click at [822, 113] on button "Buscar registros" at bounding box center [802, 105] width 72 height 15
click at [402, 103] on input "**********" at bounding box center [409, 106] width 39 height 10
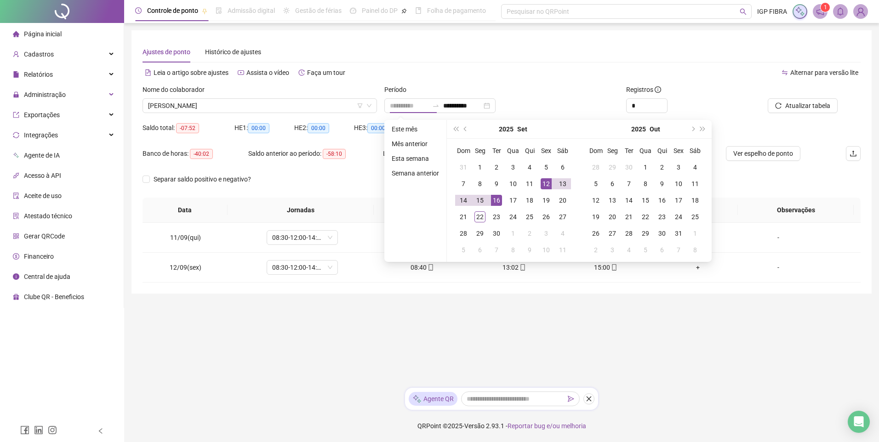
click at [501, 201] on td "16" at bounding box center [496, 200] width 17 height 17
click at [481, 217] on div "22" at bounding box center [480, 217] width 11 height 11
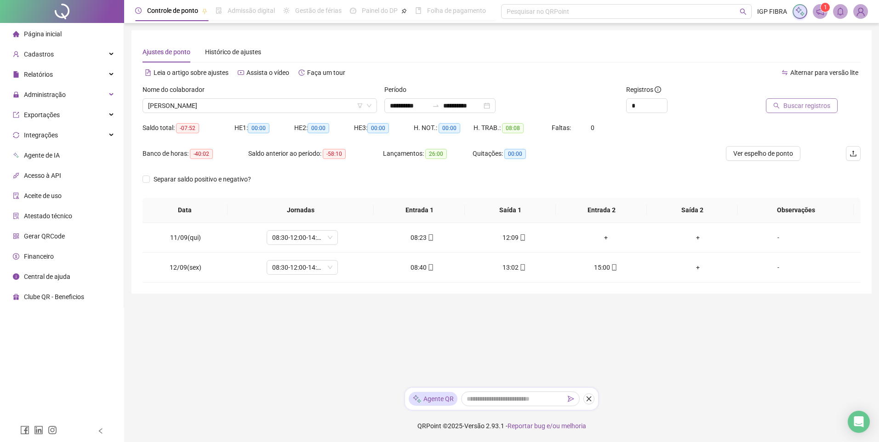
click at [795, 103] on span "Buscar registros" at bounding box center [807, 106] width 47 height 10
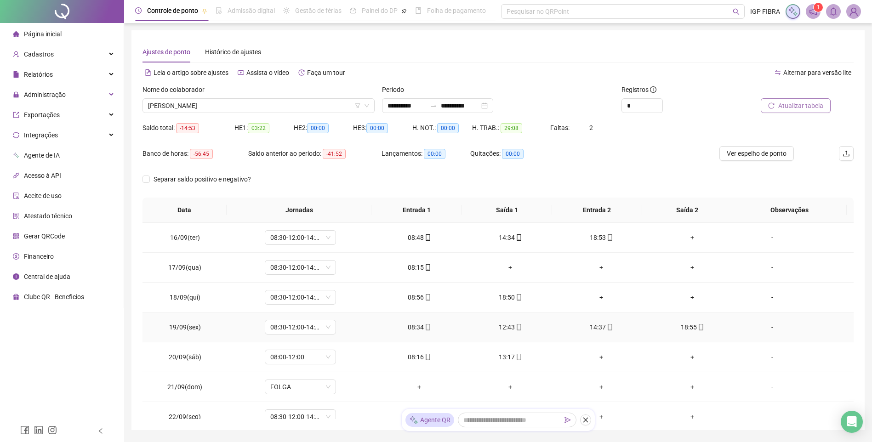
scroll to position [13, 0]
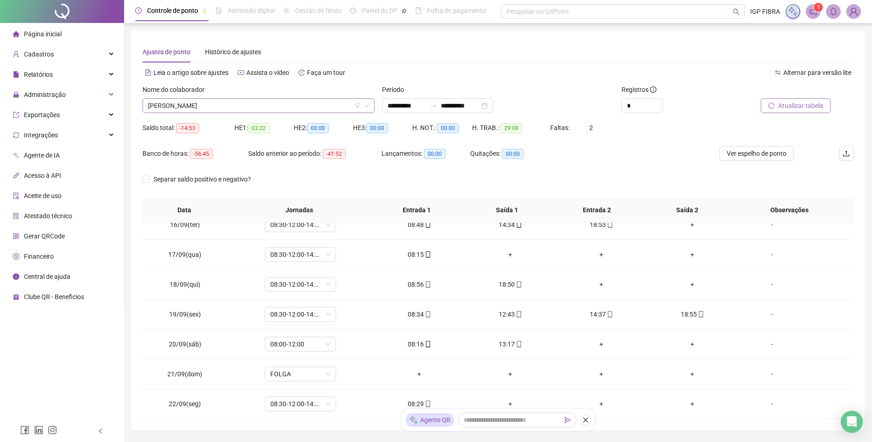
click at [172, 105] on span "HENRIQUE DE JESUS SANTOS" at bounding box center [258, 106] width 221 height 14
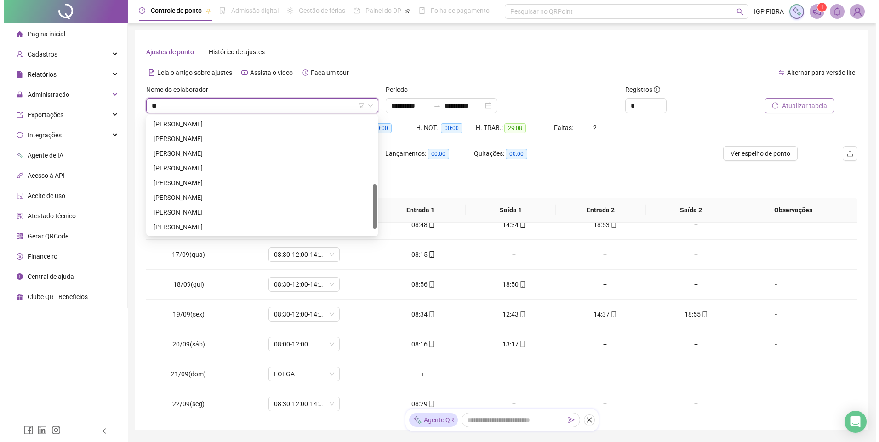
scroll to position [0, 0]
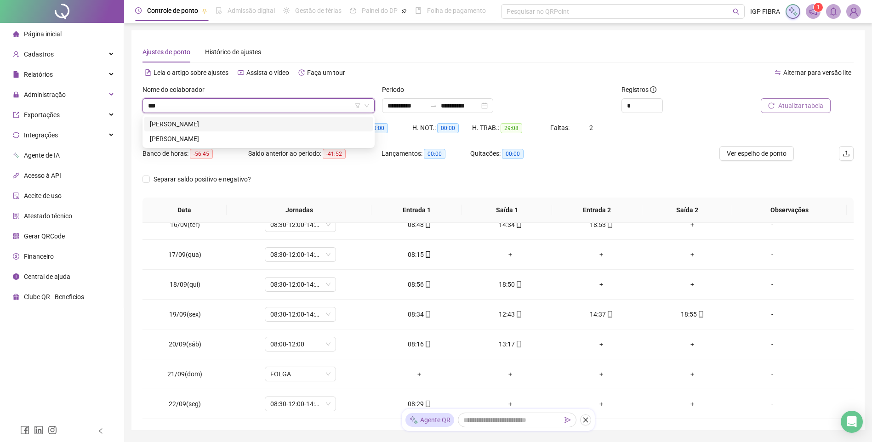
click at [206, 124] on div "JOÃO VITOR SANTOS DE JESUS" at bounding box center [259, 124] width 218 height 10
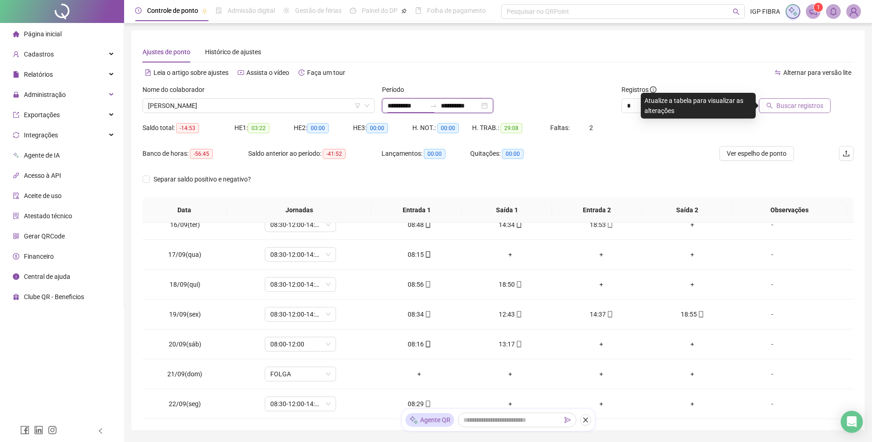
click at [400, 103] on input "**********" at bounding box center [407, 106] width 39 height 10
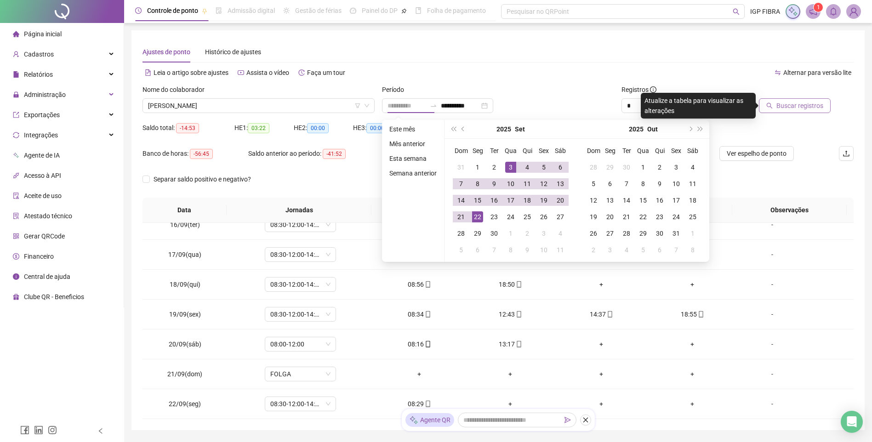
click at [506, 166] on div "3" at bounding box center [510, 167] width 11 height 11
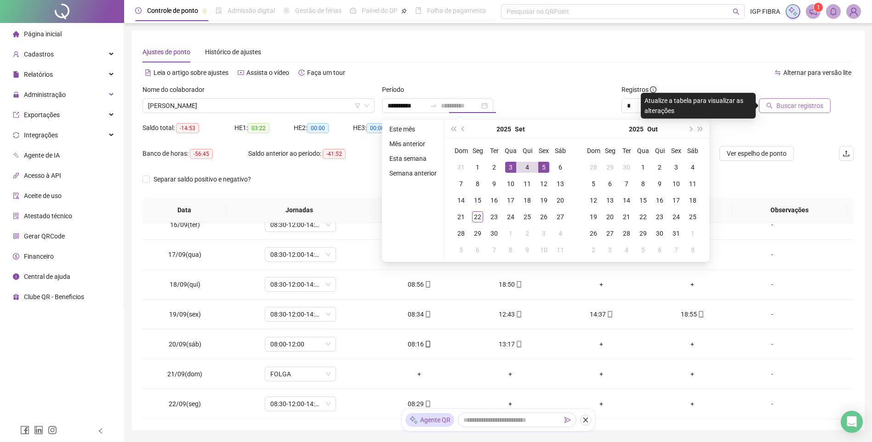
click at [544, 163] on div "5" at bounding box center [543, 167] width 11 height 11
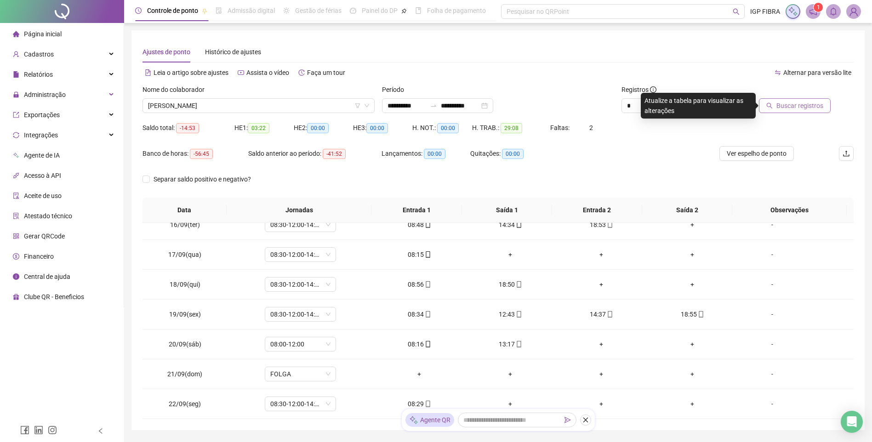
click at [818, 103] on span "Buscar registros" at bounding box center [800, 106] width 47 height 10
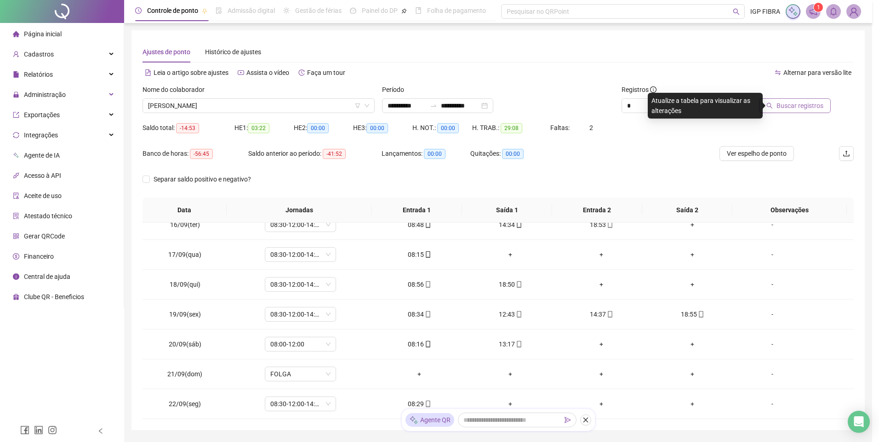
click at [812, 109] on div "Buscando registros Os registros de ponto estão sendo buscados... OK" at bounding box center [439, 221] width 879 height 442
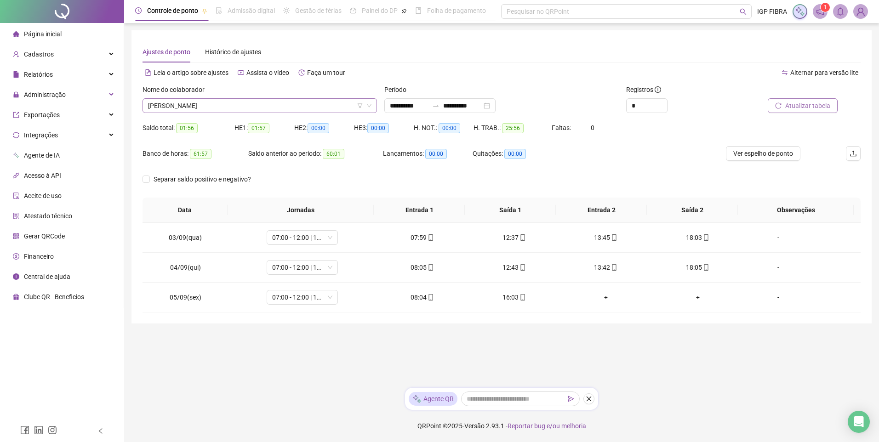
click at [243, 109] on span "JOÃO VITOR SANTOS DE JESUS" at bounding box center [259, 106] width 223 height 14
click at [206, 122] on div "JHONE SANTOS OLIVEIRA" at bounding box center [260, 124] width 220 height 10
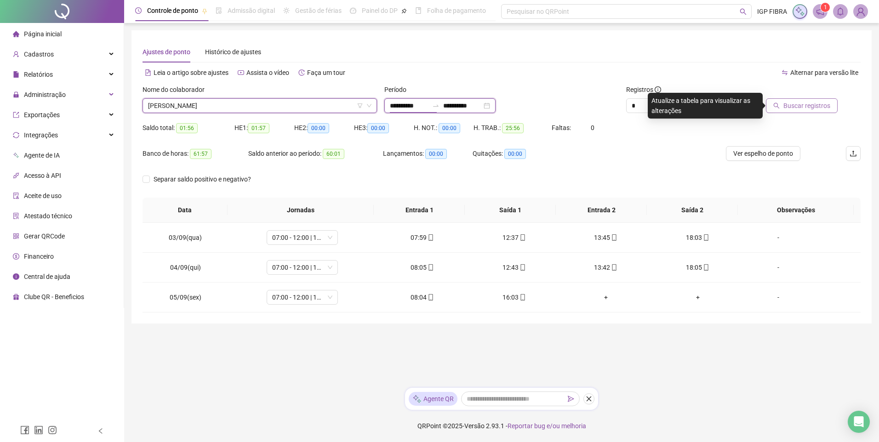
click at [410, 106] on input "**********" at bounding box center [409, 106] width 39 height 10
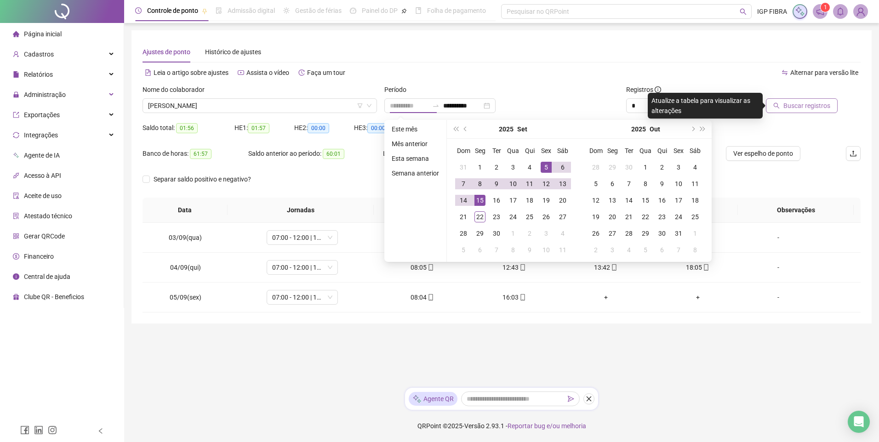
click at [481, 204] on div "15" at bounding box center [480, 200] width 11 height 11
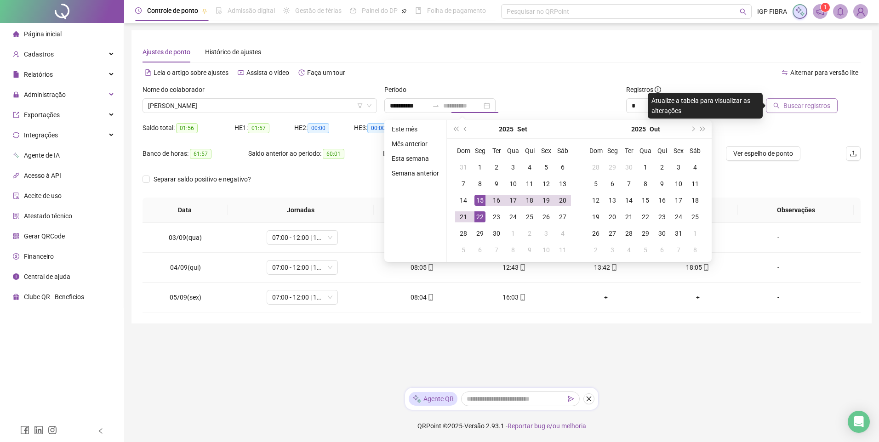
click at [483, 214] on div "22" at bounding box center [480, 217] width 11 height 11
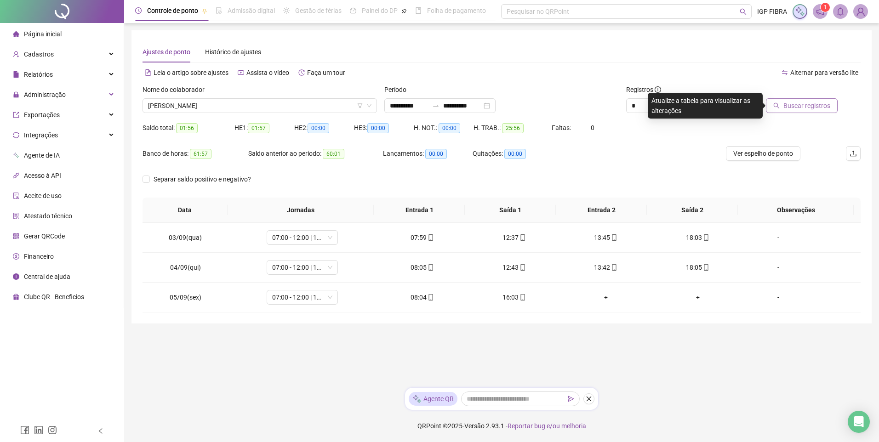
click at [791, 97] on div at bounding box center [792, 92] width 91 height 14
click at [795, 101] on span "Buscar registros" at bounding box center [807, 106] width 47 height 10
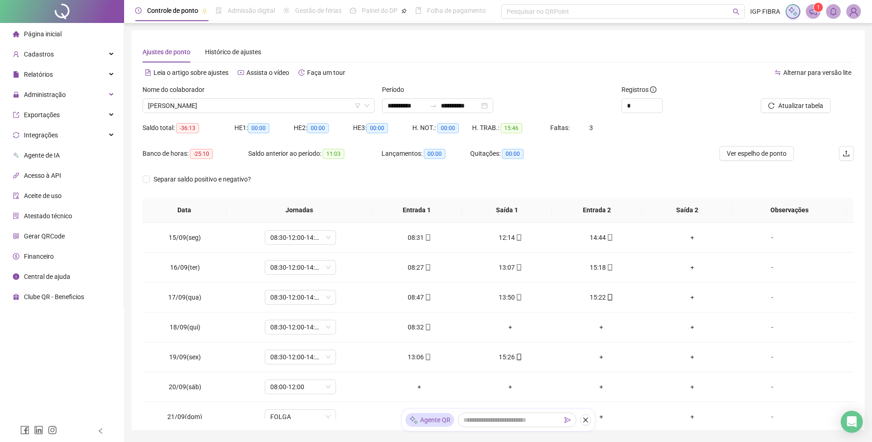
scroll to position [46, 0]
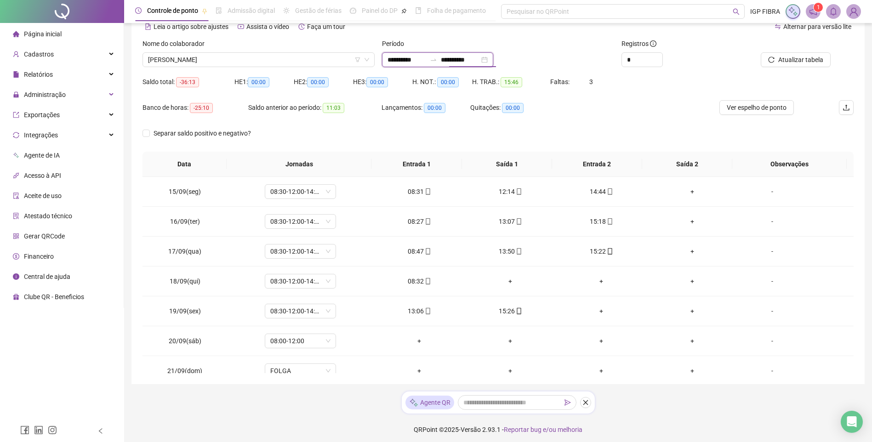
click at [400, 61] on input "**********" at bounding box center [407, 60] width 39 height 10
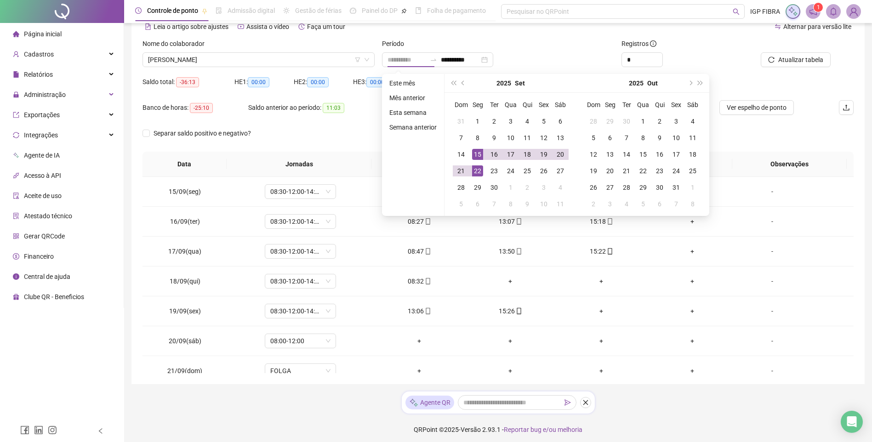
click at [475, 150] on div "15" at bounding box center [477, 154] width 11 height 11
click at [542, 156] on div "19" at bounding box center [543, 154] width 11 height 11
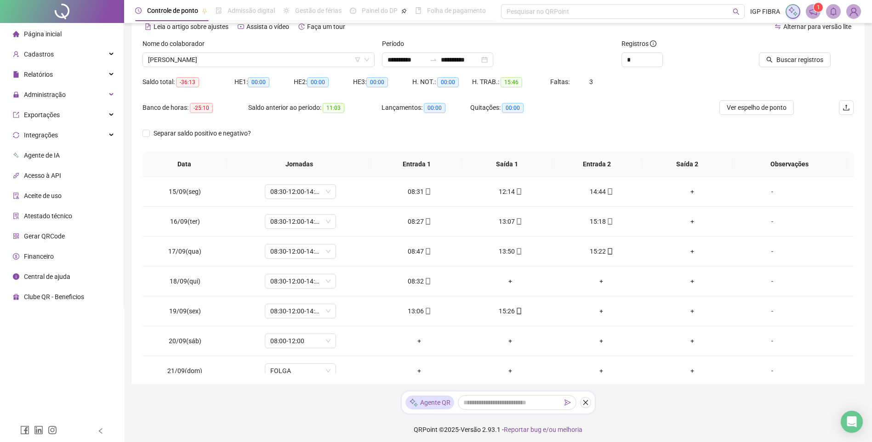
click at [782, 57] on span "Buscar registros" at bounding box center [800, 60] width 47 height 10
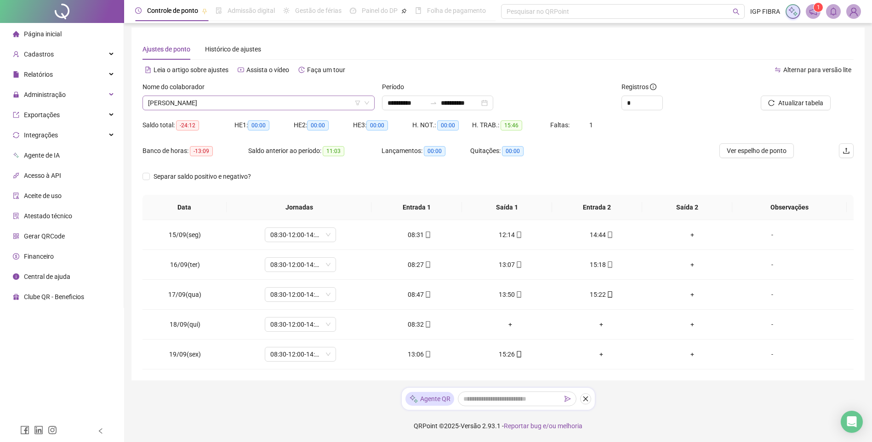
click at [228, 101] on span "JHONE SANTOS OLIVEIRA" at bounding box center [258, 103] width 221 height 14
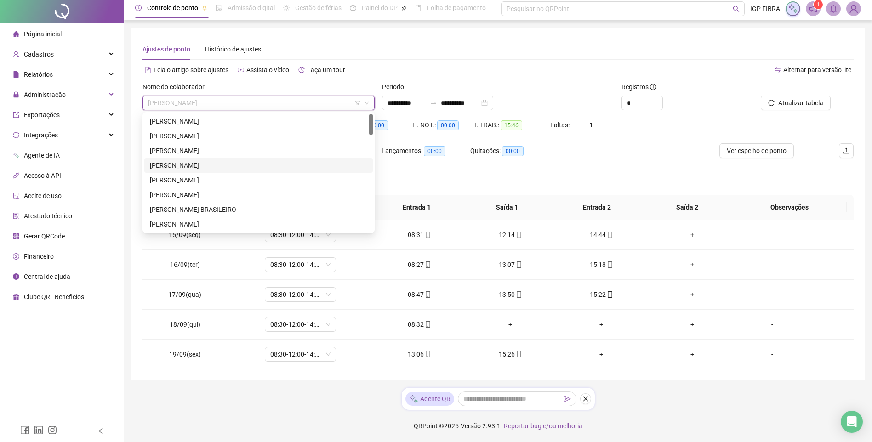
scroll to position [0, 0]
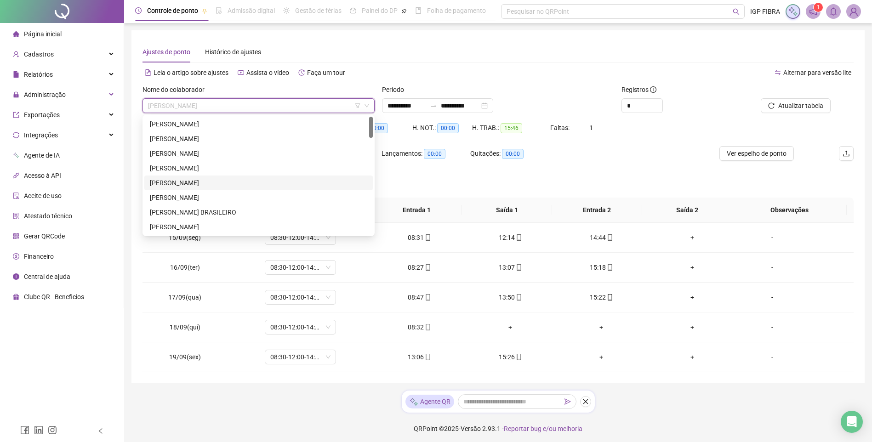
click at [179, 182] on div "ARLINDO NETO OLIVEIRA SILVA" at bounding box center [259, 183] width 218 height 10
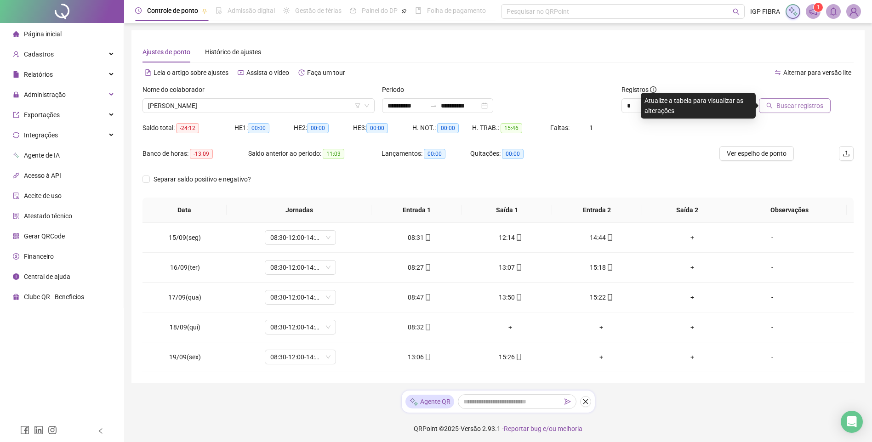
click at [787, 109] on span "Buscar registros" at bounding box center [800, 106] width 47 height 10
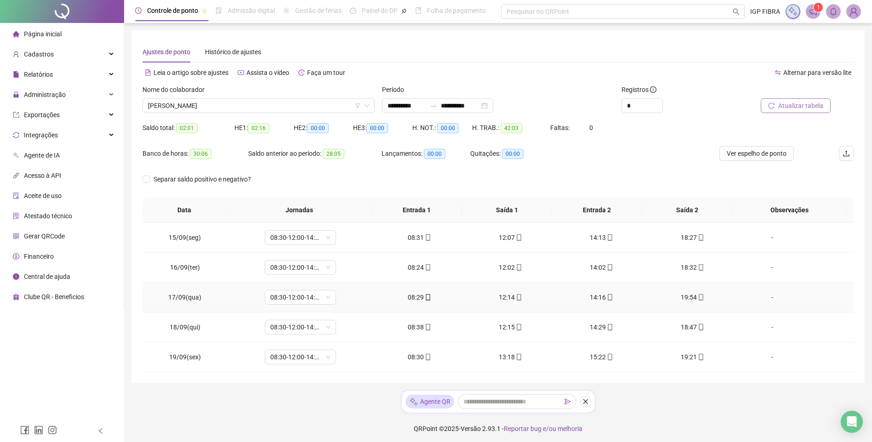
click at [688, 292] on td "19:54" at bounding box center [692, 298] width 91 height 30
click at [693, 310] on td "19:54" at bounding box center [692, 298] width 91 height 30
click at [698, 297] on icon "mobile" at bounding box center [701, 297] width 6 height 6
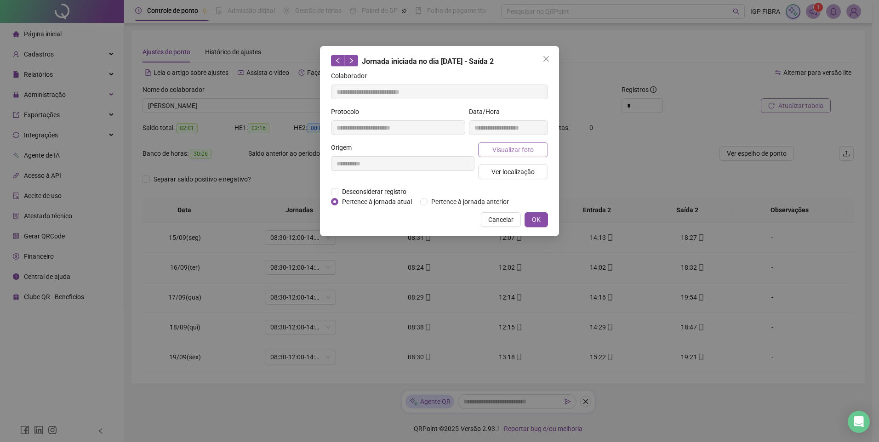
click at [517, 149] on span "Visualizar foto" at bounding box center [512, 150] width 41 height 10
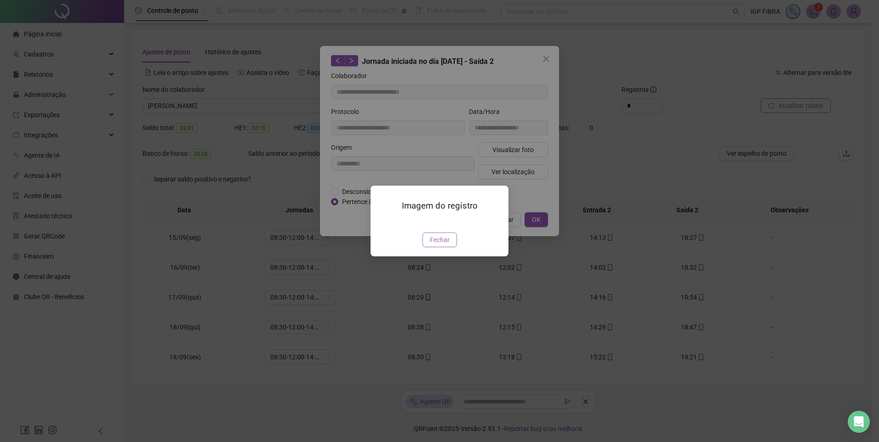
click at [438, 245] on span "Fechar" at bounding box center [440, 240] width 20 height 10
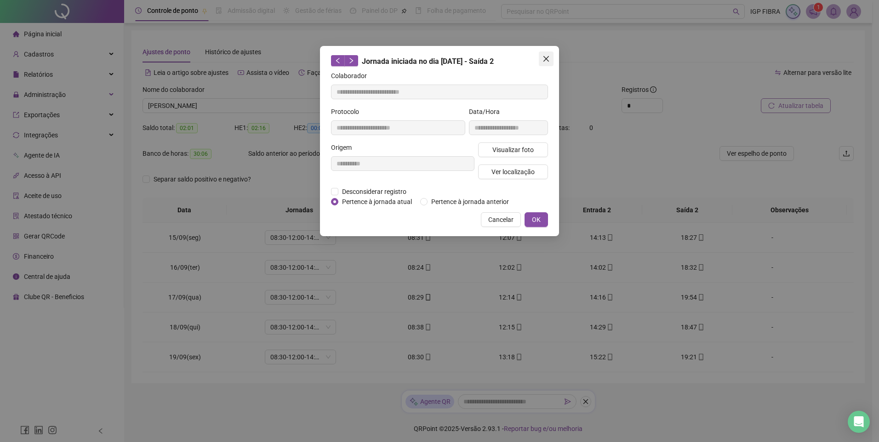
click at [551, 59] on span "Close" at bounding box center [546, 58] width 15 height 7
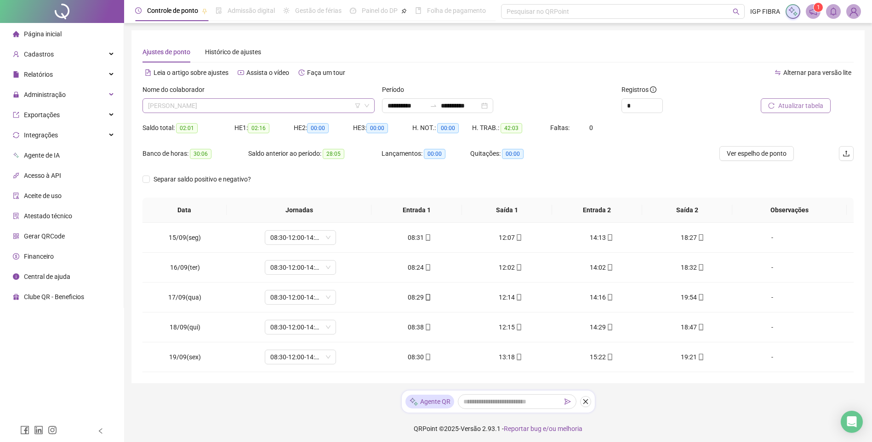
click at [254, 101] on span "ARLINDO NETO OLIVEIRA SILVA" at bounding box center [258, 106] width 221 height 14
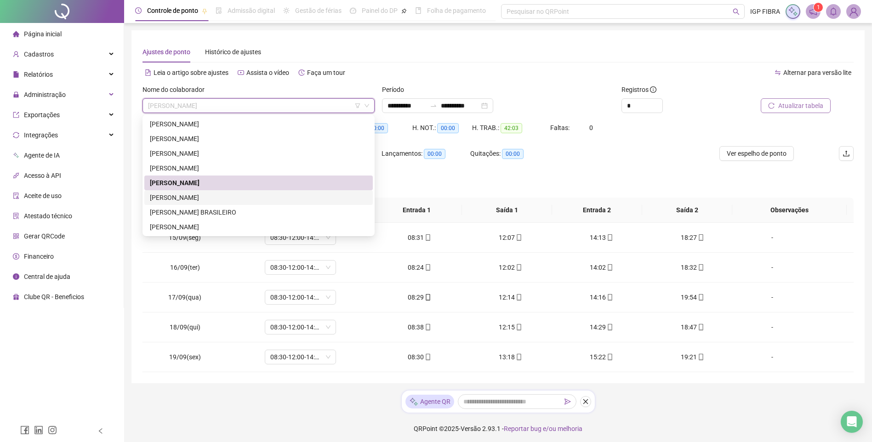
click at [205, 202] on div "BRUNO PRATA CARVALHO DOS SANTOS" at bounding box center [259, 198] width 218 height 10
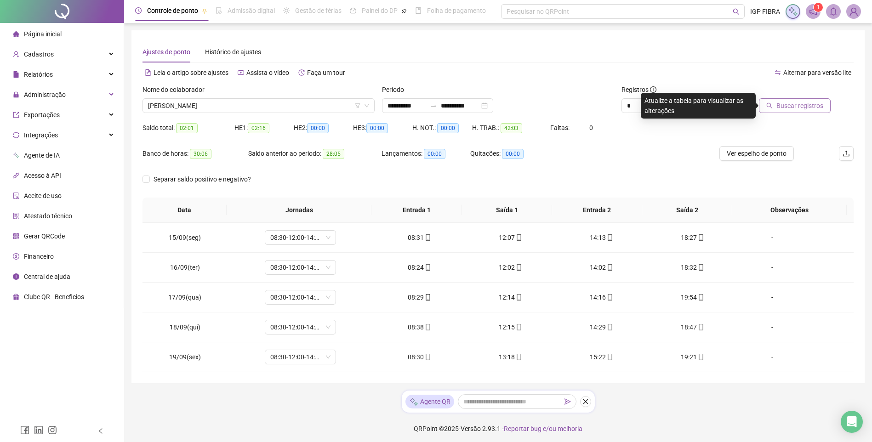
click at [800, 112] on button "Buscar registros" at bounding box center [795, 105] width 72 height 15
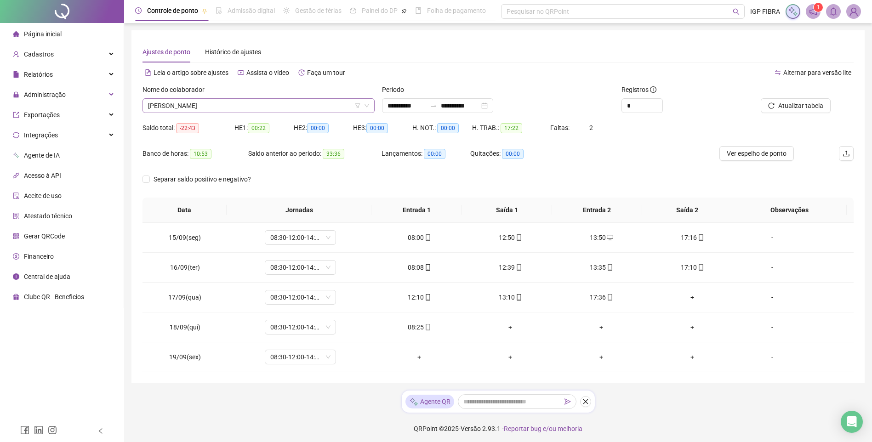
click at [269, 109] on span "BRUNO PRATA CARVALHO DOS SANTOS" at bounding box center [258, 106] width 221 height 14
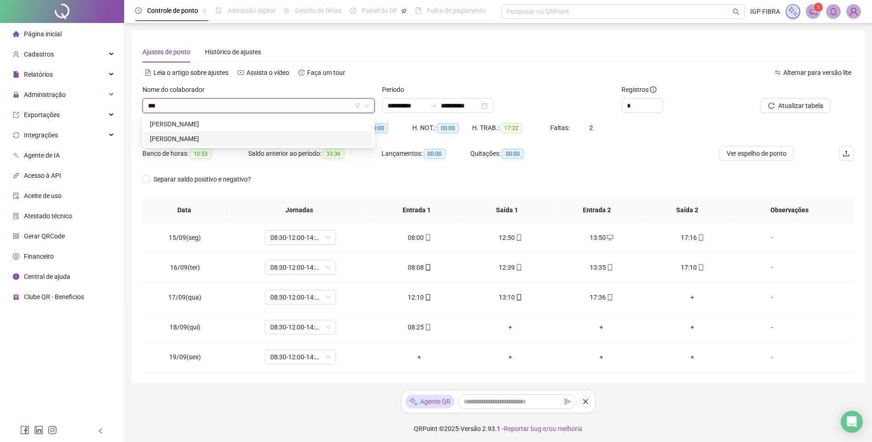
click at [205, 133] on div "JUNIVAN VALVERDE NASCIMENTO" at bounding box center [258, 139] width 229 height 15
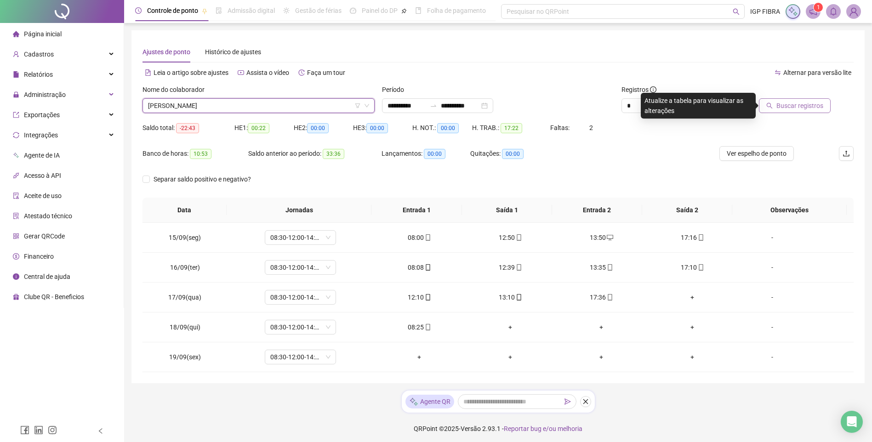
click at [787, 109] on span "Buscar registros" at bounding box center [800, 106] width 47 height 10
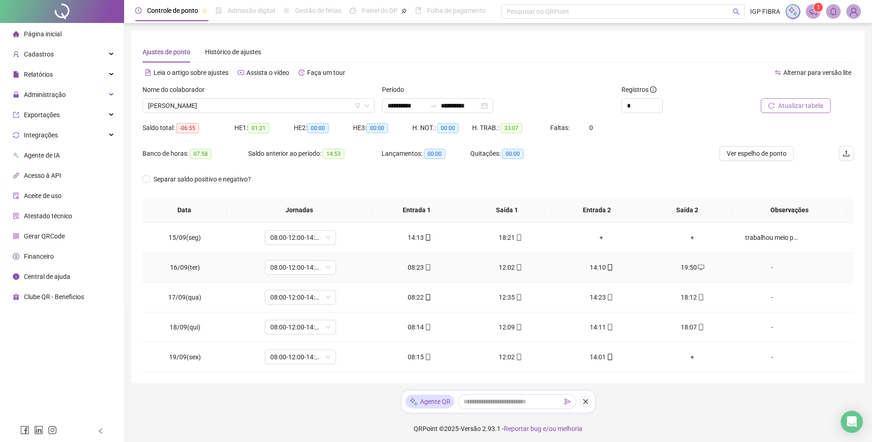
click at [681, 263] on div "19:50" at bounding box center [692, 268] width 76 height 10
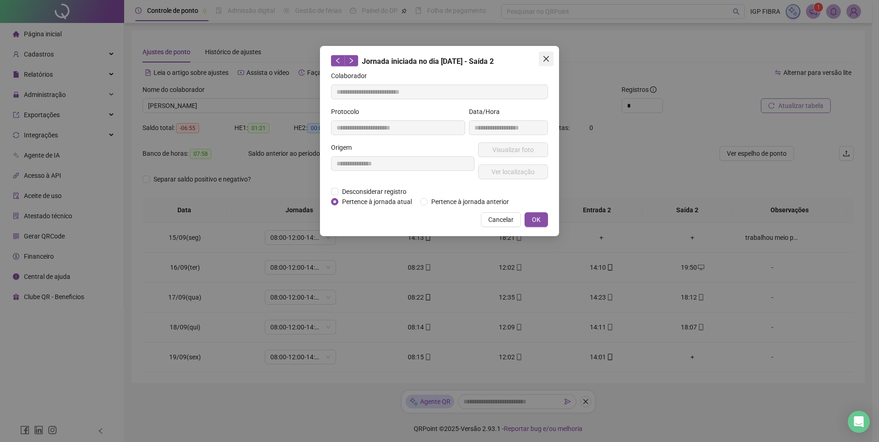
click at [547, 58] on icon "close" at bounding box center [547, 59] width 6 height 6
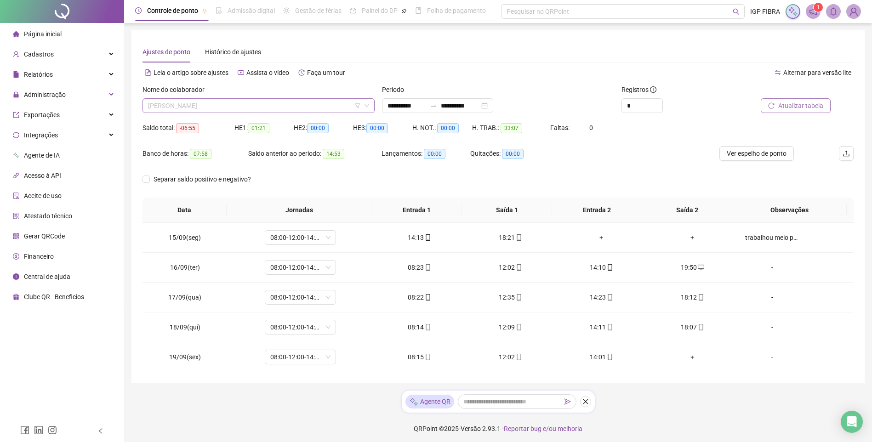
click at [204, 104] on span "JUNIVAN VALVERDE NASCIMENTO" at bounding box center [258, 106] width 221 height 14
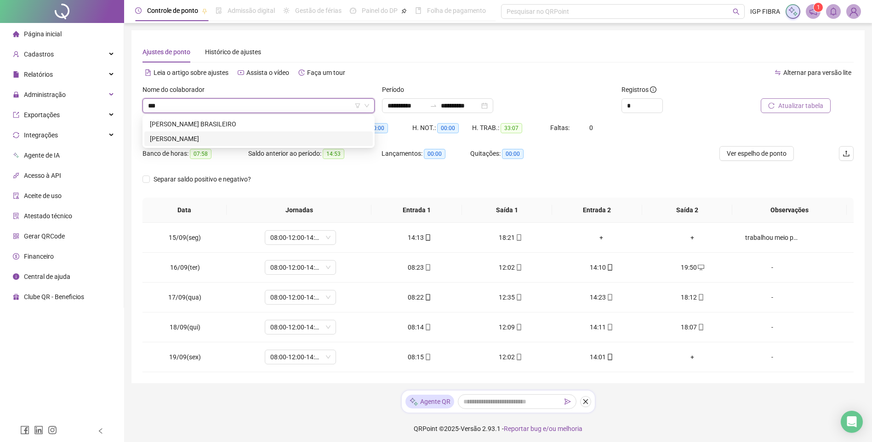
click at [206, 141] on div "CAIQUE DOS SANTOS" at bounding box center [259, 139] width 218 height 10
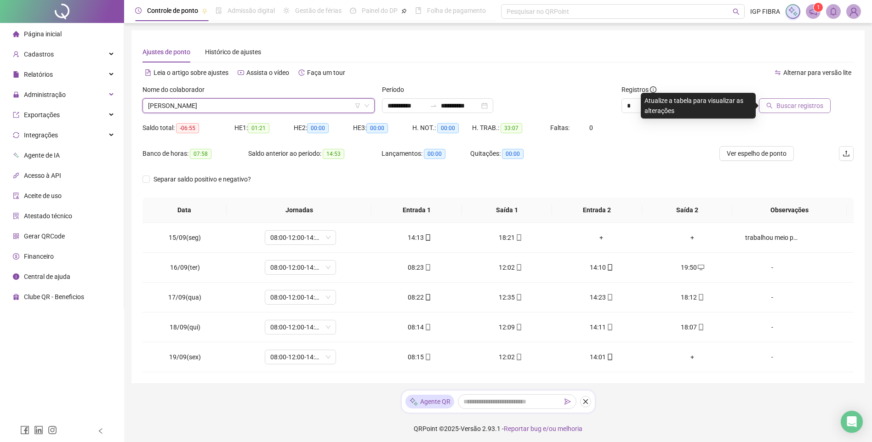
click at [802, 111] on button "Buscar registros" at bounding box center [795, 105] width 72 height 15
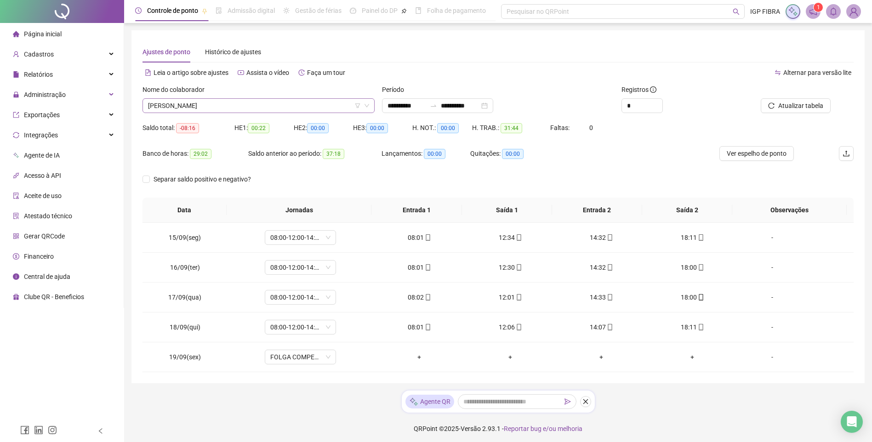
click at [232, 108] on span "CAIQUE DOS SANTOS" at bounding box center [258, 106] width 221 height 14
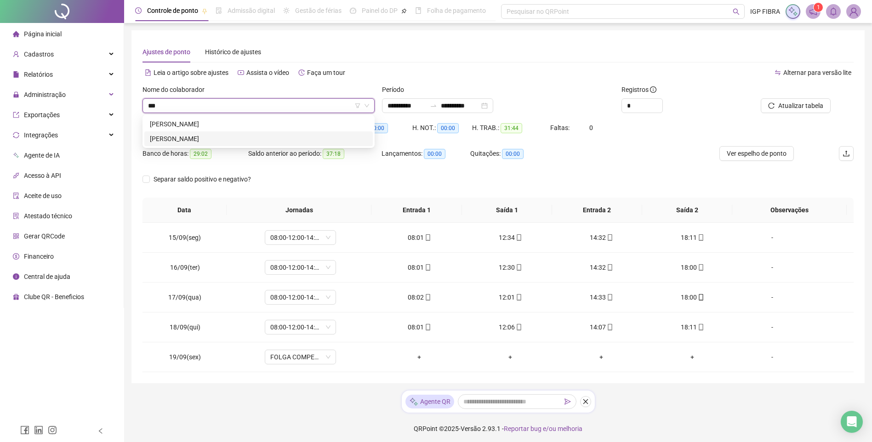
click at [222, 138] on div "JUNIVAN VALVERDE NASCIMENTO" at bounding box center [259, 139] width 218 height 10
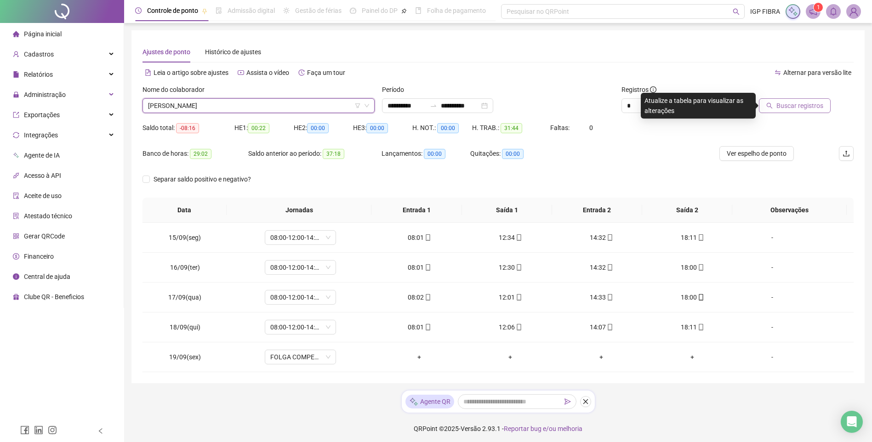
click at [797, 113] on button "Buscar registros" at bounding box center [795, 105] width 72 height 15
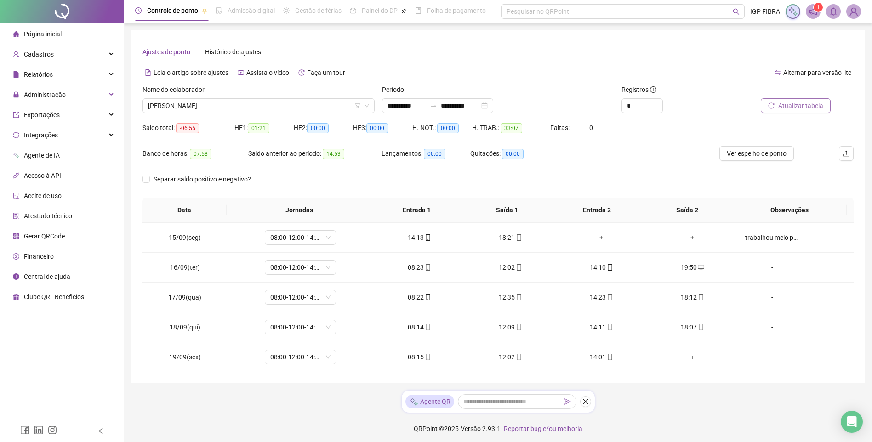
click at [807, 108] on span "Atualizar tabela" at bounding box center [801, 106] width 45 height 10
click at [206, 107] on span "JUNIVAN VALVERDE NASCIMENTO" at bounding box center [258, 106] width 221 height 14
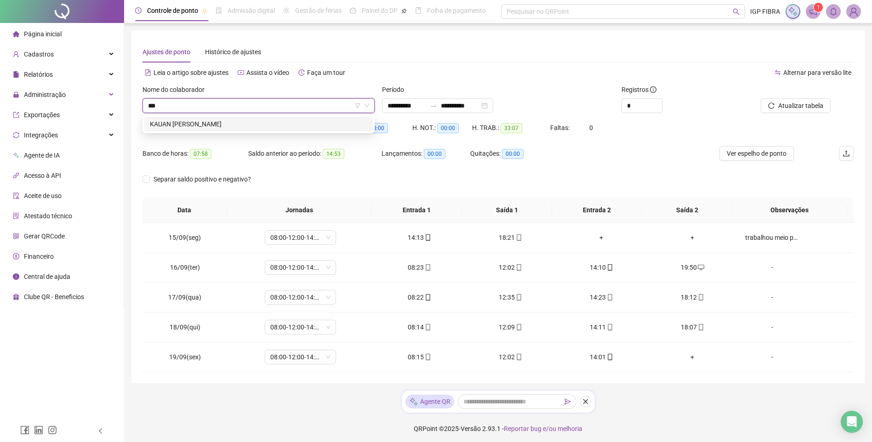
click at [210, 122] on div "KAUAN JERRY SOARES REIS" at bounding box center [259, 124] width 218 height 10
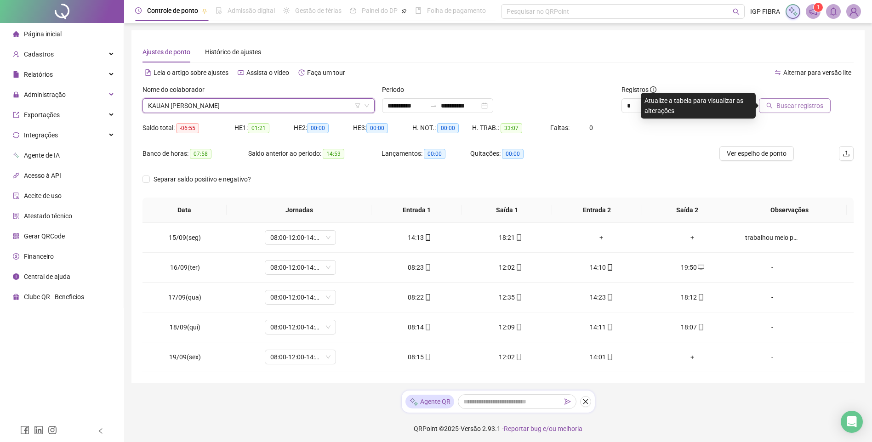
click at [791, 104] on span "Buscar registros" at bounding box center [800, 106] width 47 height 10
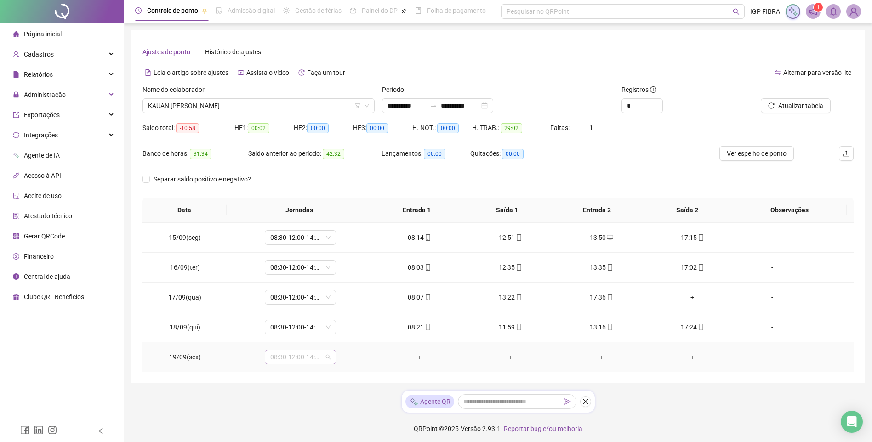
click at [305, 356] on span "08:30-12:00-14:00-18:30" at bounding box center [300, 357] width 60 height 14
click at [326, 340] on div "Folga compensatória" at bounding box center [306, 338] width 61 height 10
click at [340, 329] on span "Sim" at bounding box center [343, 333] width 11 height 10
click at [778, 106] on button "Atualizar tabela" at bounding box center [796, 105] width 70 height 15
click at [794, 104] on span "Atualizar tabela" at bounding box center [801, 106] width 45 height 10
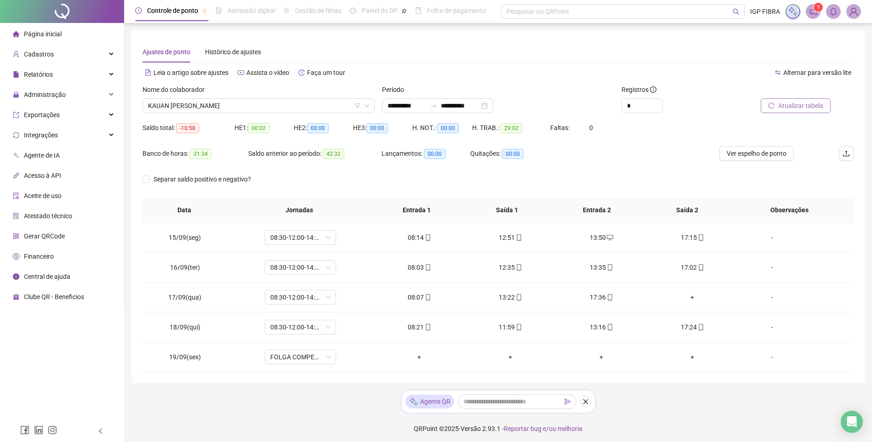
click at [800, 109] on span "Atualizar tabela" at bounding box center [801, 106] width 45 height 10
click at [240, 104] on span "KAUAN JERRY SOARES REIS" at bounding box center [258, 106] width 221 height 14
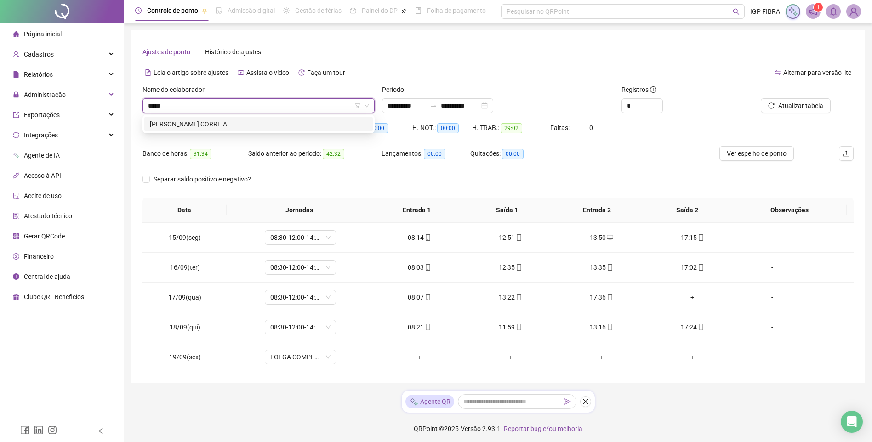
click at [220, 124] on div "LEONARDO CAMPECHE CORREIA" at bounding box center [259, 124] width 218 height 10
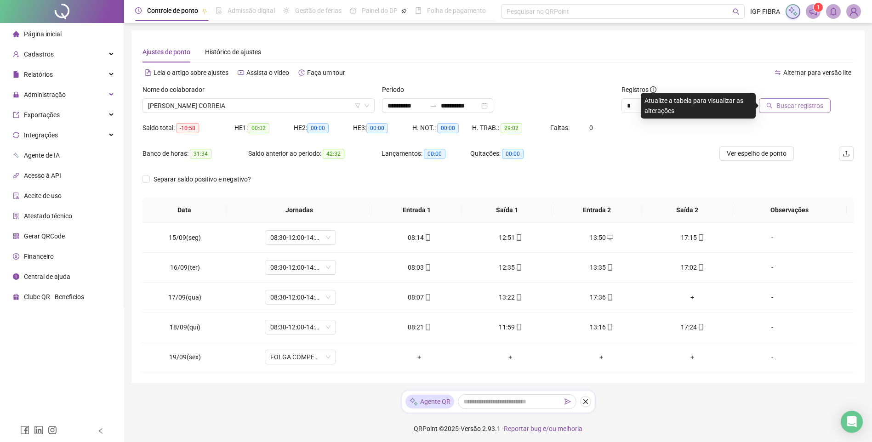
click at [790, 109] on span "Buscar registros" at bounding box center [800, 106] width 47 height 10
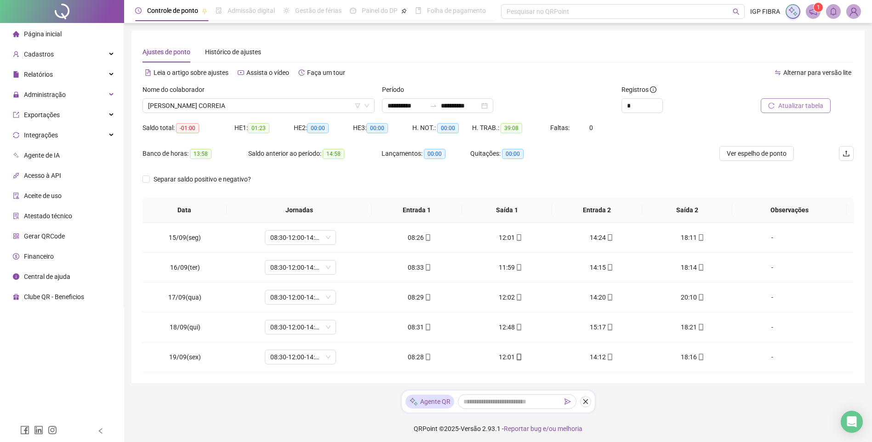
click at [795, 103] on span "Atualizar tabela" at bounding box center [801, 106] width 45 height 10
click at [679, 294] on div "20:10" at bounding box center [692, 297] width 76 height 10
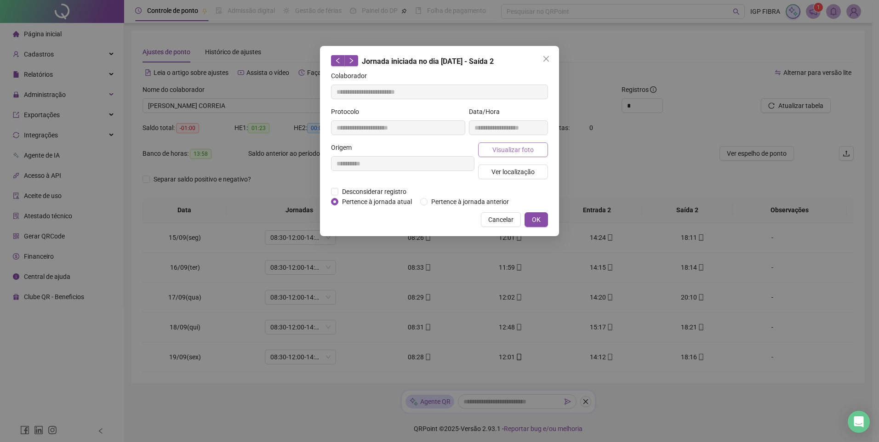
click at [512, 153] on span "Visualizar foto" at bounding box center [512, 150] width 41 height 10
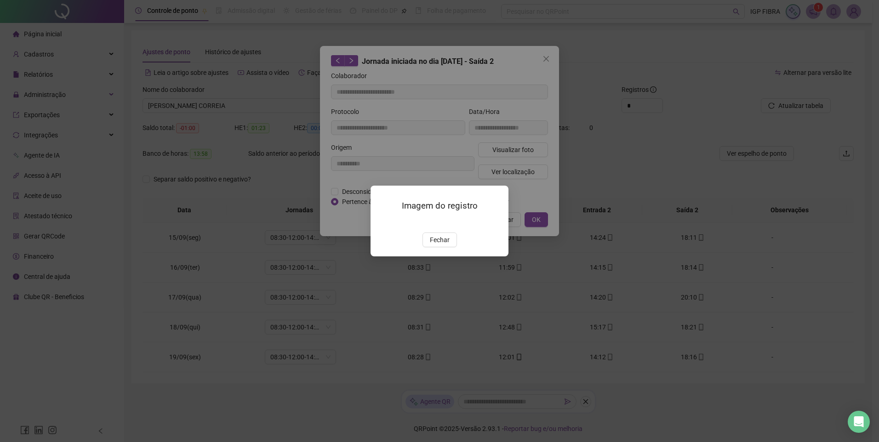
click at [539, 222] on div "Imagem do registro Fechar" at bounding box center [439, 221] width 879 height 442
click at [529, 84] on div "Imagem do registro Fechar" at bounding box center [439, 221] width 879 height 442
click at [439, 247] on button "Fechar" at bounding box center [440, 240] width 34 height 15
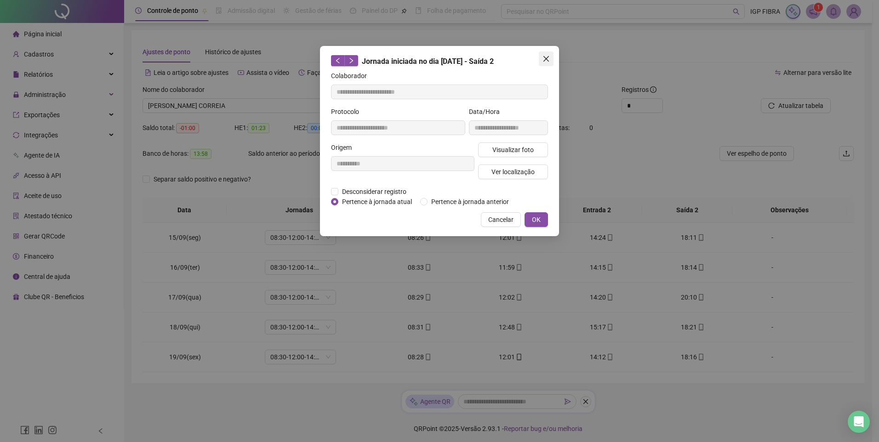
click at [545, 55] on button "Close" at bounding box center [546, 59] width 15 height 15
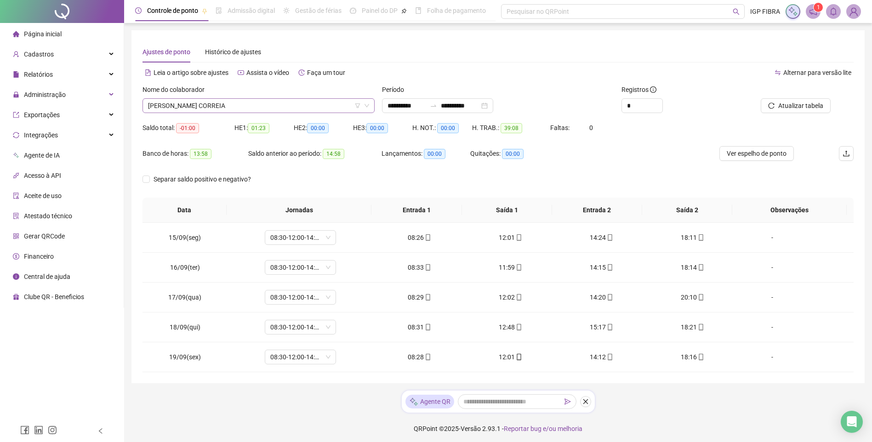
click at [236, 107] on span "LEONARDO CAMPECHE CORREIA" at bounding box center [258, 106] width 221 height 14
click at [207, 125] on div "HENZO OLIVEIRA SOARES" at bounding box center [259, 124] width 218 height 10
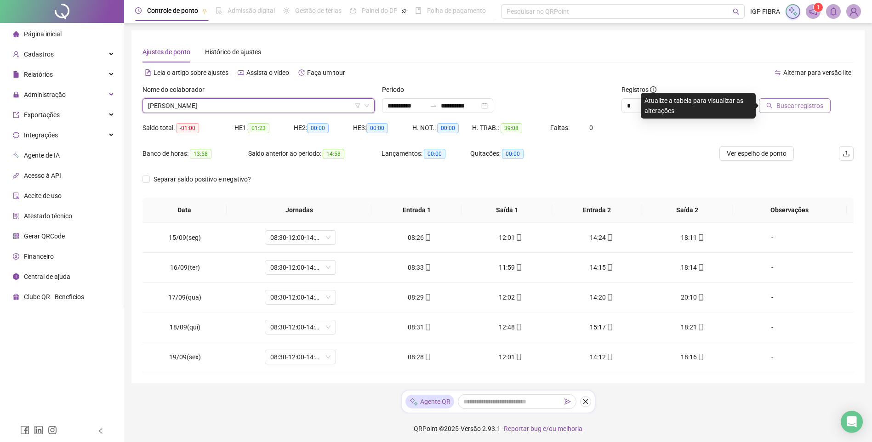
click at [806, 105] on span "Buscar registros" at bounding box center [800, 106] width 47 height 10
click at [239, 109] on span "HENZO OLIVEIRA SOARES" at bounding box center [258, 106] width 221 height 14
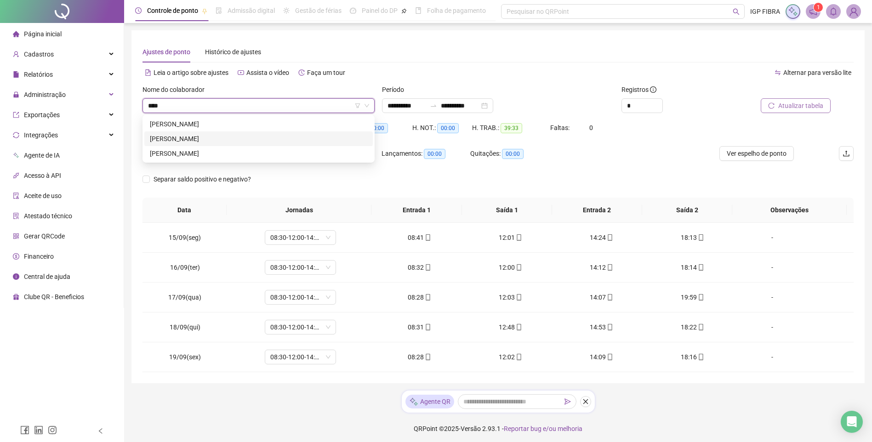
click at [204, 139] on div "HENRIQUE SOUZA SENA" at bounding box center [259, 139] width 218 height 10
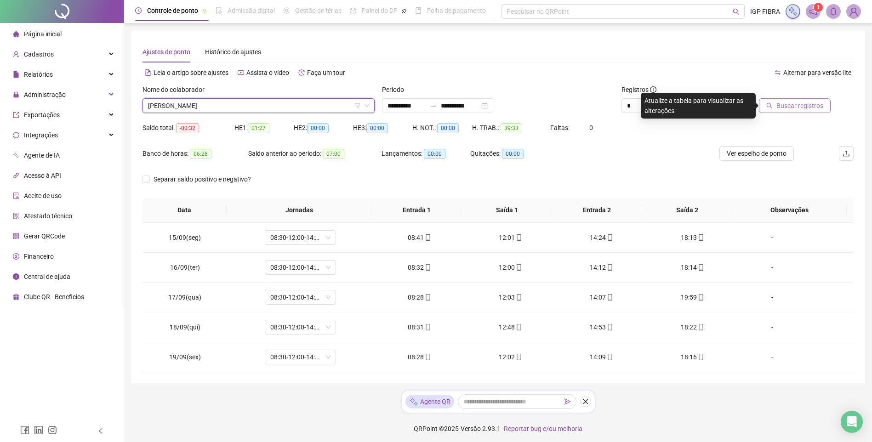
click at [794, 104] on span "Buscar registros" at bounding box center [800, 106] width 47 height 10
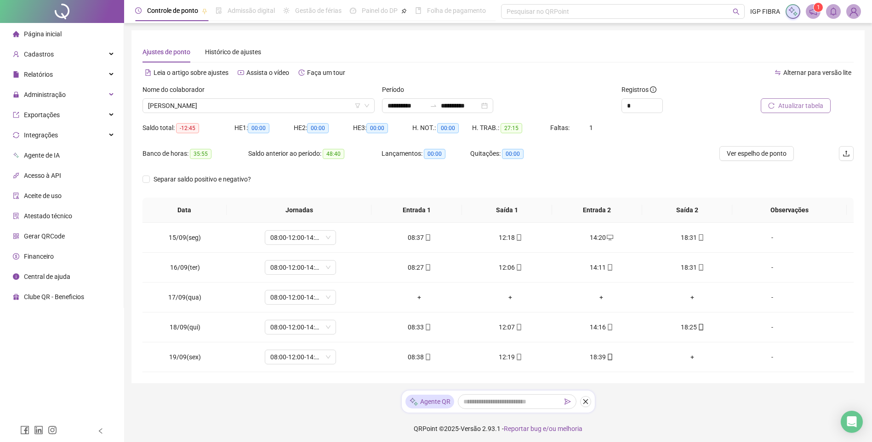
click at [797, 103] on span "Atualizar tabela" at bounding box center [801, 106] width 45 height 10
click at [224, 109] on span "HENRIQUE SOUZA SENA" at bounding box center [258, 106] width 221 height 14
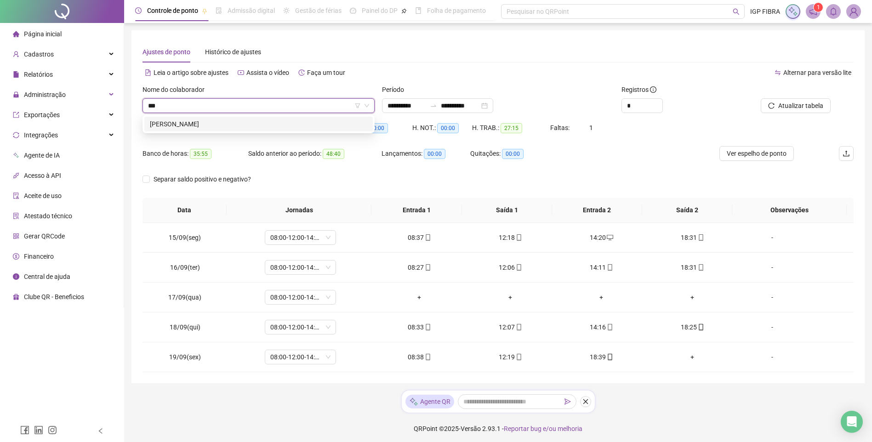
click at [214, 125] on div "JONIEL SILVA DE JESUS" at bounding box center [259, 124] width 218 height 10
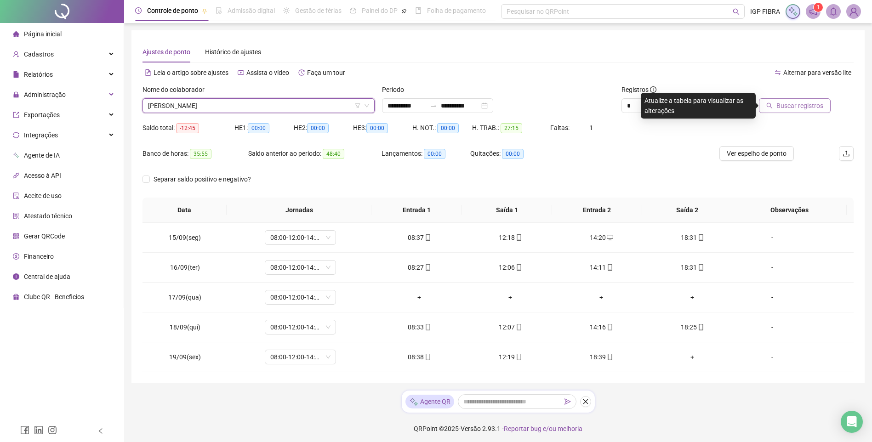
click at [808, 101] on span "Buscar registros" at bounding box center [800, 106] width 47 height 10
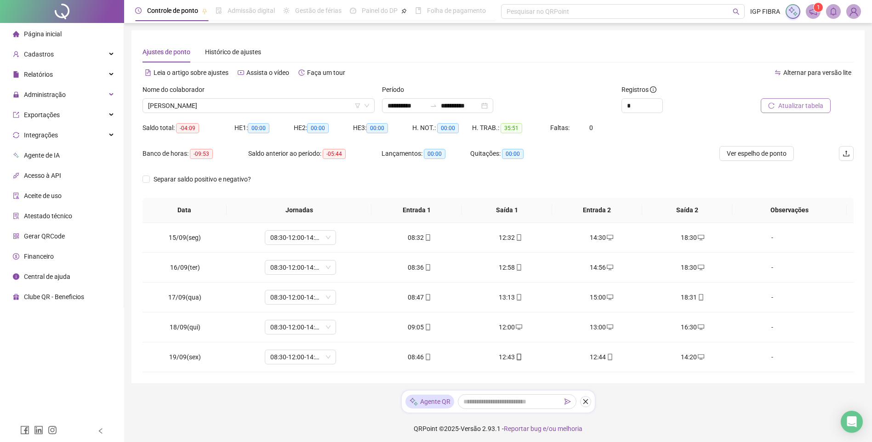
click at [801, 108] on span "Atualizar tabela" at bounding box center [801, 106] width 45 height 10
click at [595, 358] on div "12:44" at bounding box center [601, 357] width 76 height 10
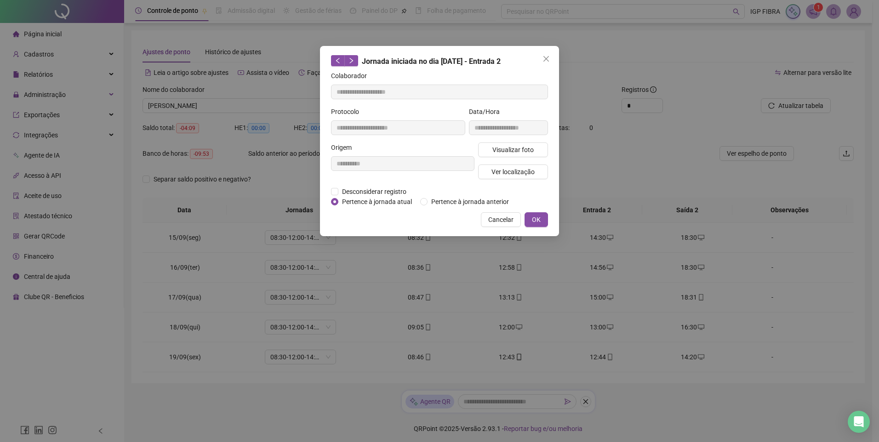
click at [361, 198] on span "Pertence à jornada atual" at bounding box center [376, 202] width 77 height 10
click at [362, 194] on span "Desconsiderar registro" at bounding box center [374, 192] width 72 height 10
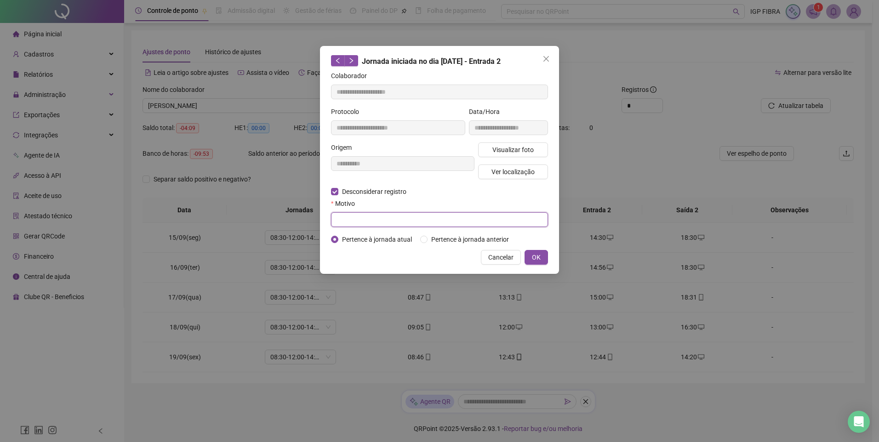
click at [348, 225] on input "text" at bounding box center [439, 219] width 217 height 15
click at [531, 251] on button "OK" at bounding box center [536, 257] width 23 height 15
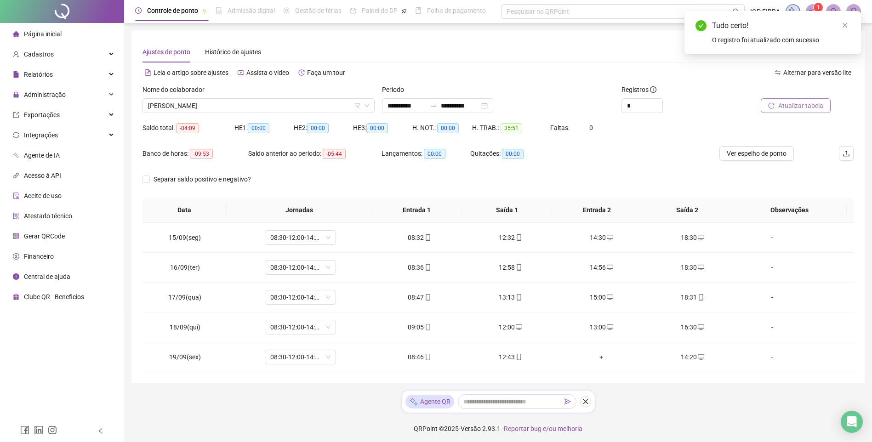
click at [808, 106] on span "Atualizar tabela" at bounding box center [801, 106] width 45 height 10
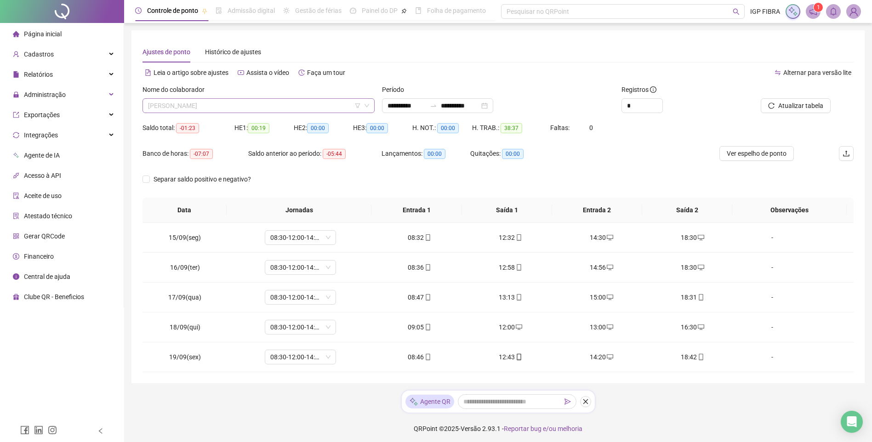
click at [230, 109] on span "JONIEL SILVA DE JESUS" at bounding box center [258, 106] width 221 height 14
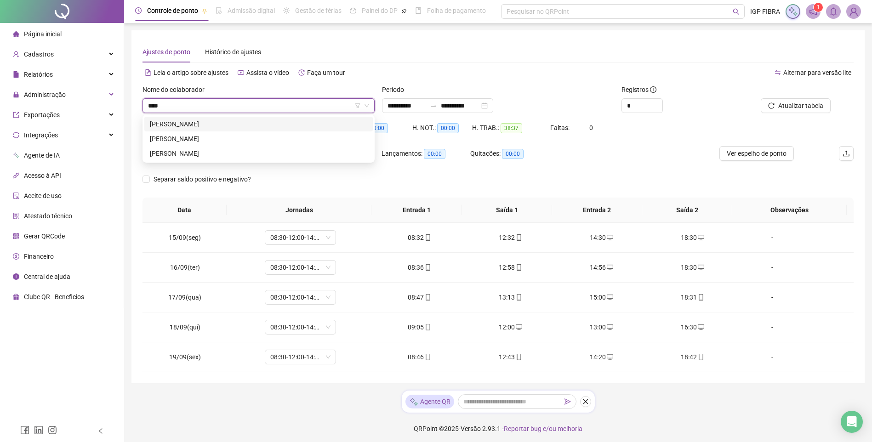
click at [210, 125] on div "HENRIQUE DE JESUS SANTOS" at bounding box center [259, 124] width 218 height 10
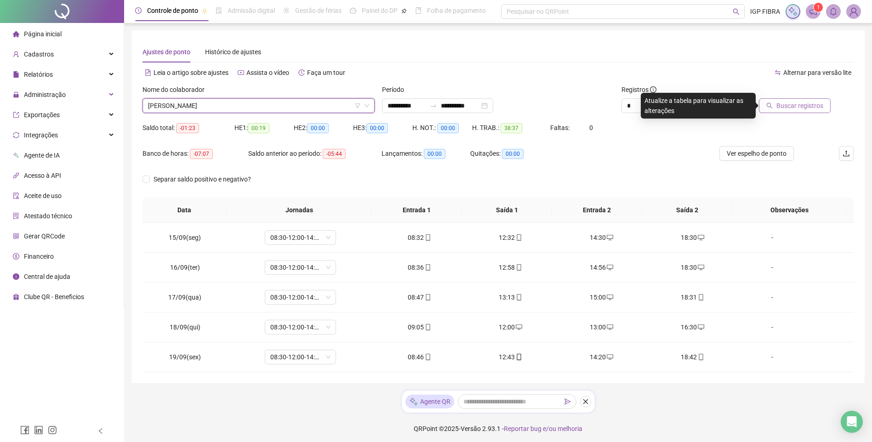
click at [805, 109] on span "Buscar registros" at bounding box center [800, 106] width 47 height 10
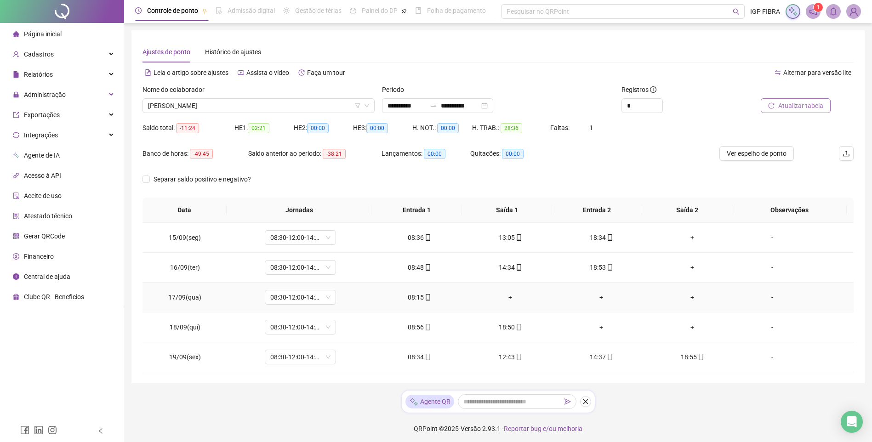
click at [406, 296] on div "08:15" at bounding box center [419, 297] width 76 height 10
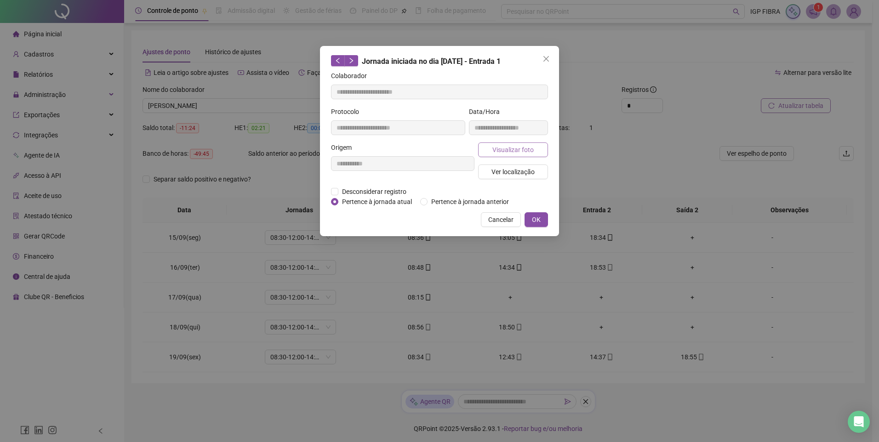
click at [503, 153] on span "Visualizar foto" at bounding box center [512, 150] width 41 height 10
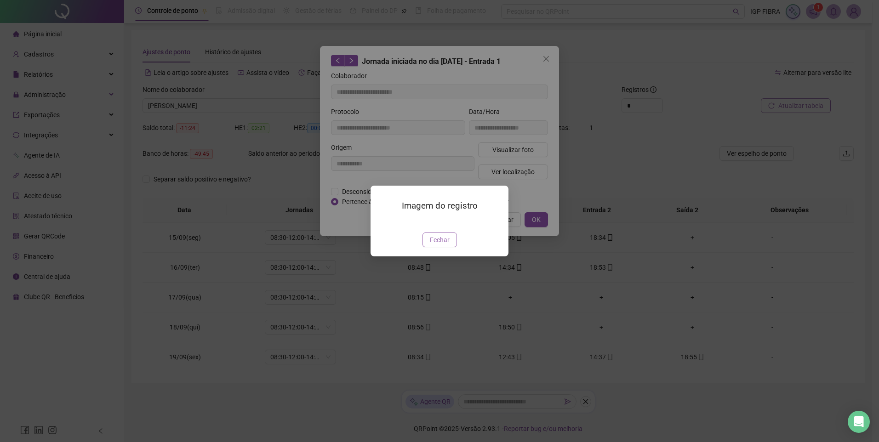
click at [440, 245] on span "Fechar" at bounding box center [440, 240] width 20 height 10
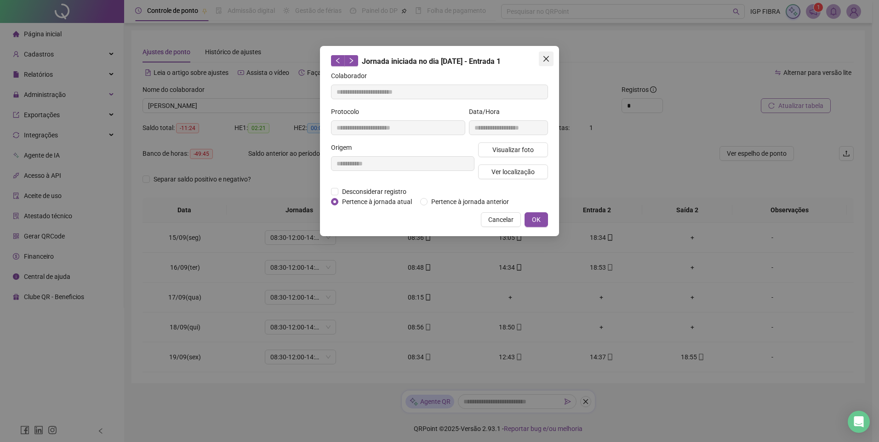
click at [547, 59] on icon "close" at bounding box center [547, 59] width 6 height 6
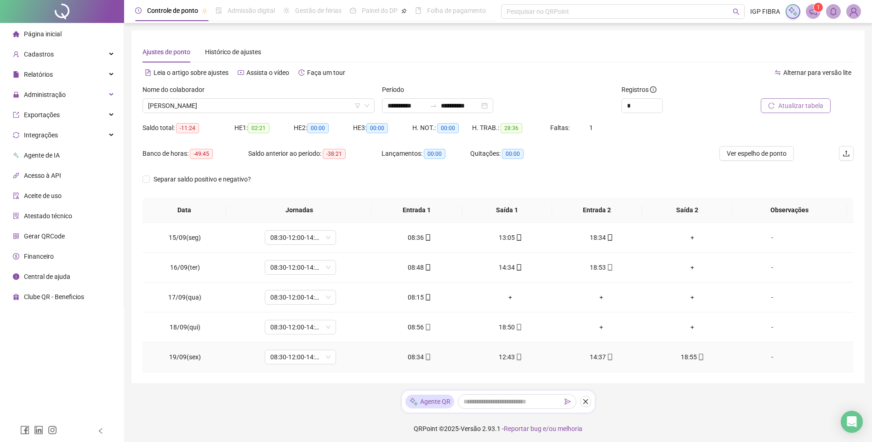
click at [676, 355] on div "18:55" at bounding box center [692, 357] width 76 height 10
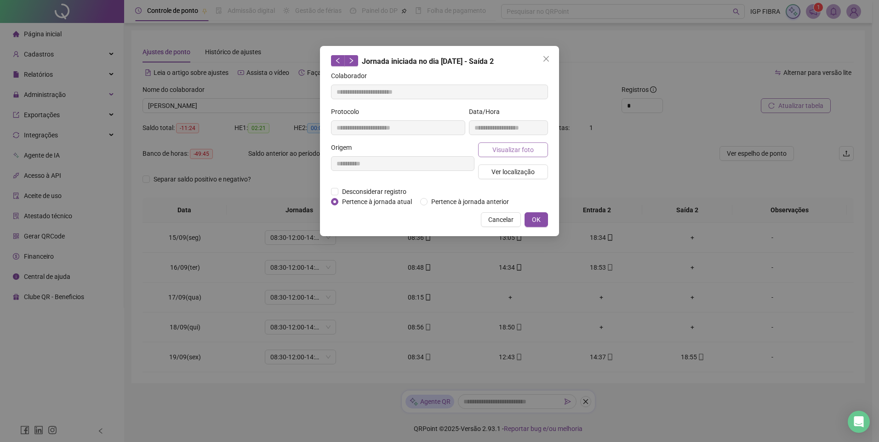
click at [524, 150] on span "Visualizar foto" at bounding box center [512, 150] width 41 height 10
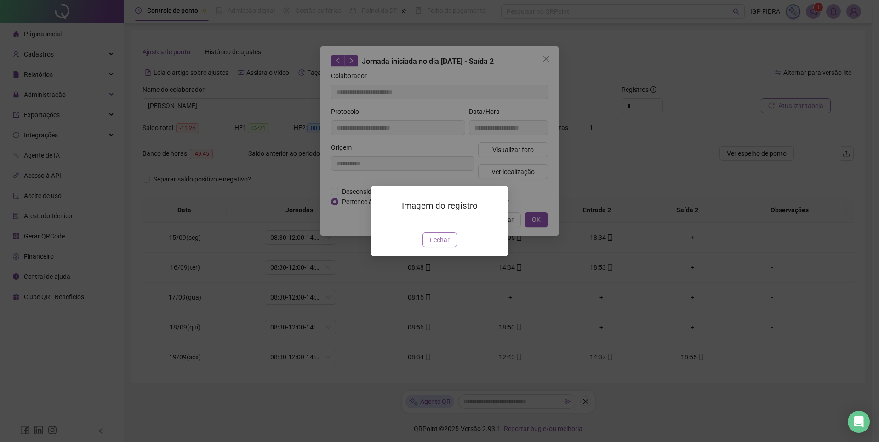
click at [443, 247] on button "Fechar" at bounding box center [440, 240] width 34 height 15
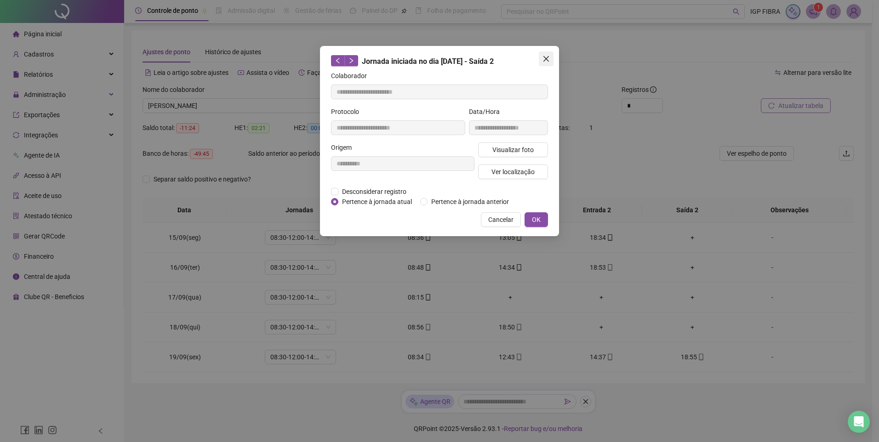
click at [550, 62] on span "Close" at bounding box center [546, 58] width 15 height 7
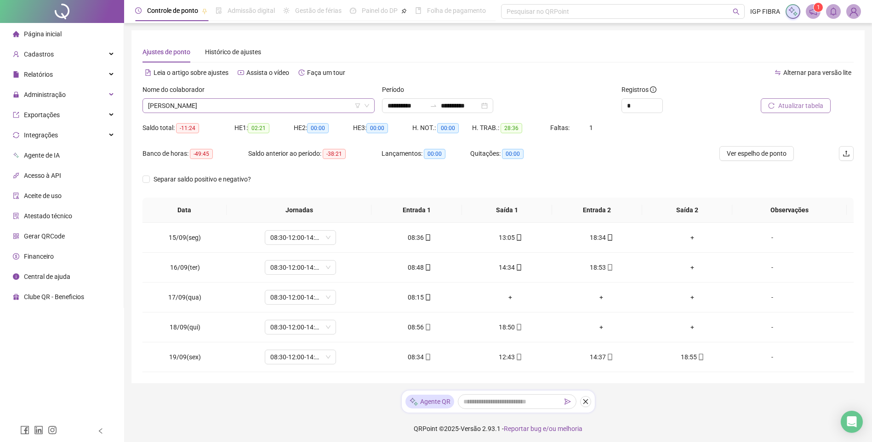
click at [182, 105] on span "HENRIQUE DE JESUS SANTOS" at bounding box center [258, 106] width 221 height 14
click at [181, 120] on div "CAIO ROBERTO DA MATTA BRASILEIRO" at bounding box center [259, 124] width 218 height 10
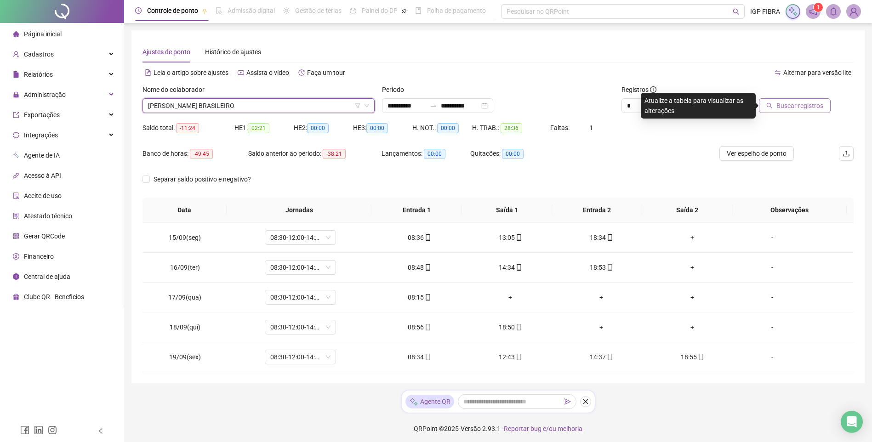
click at [786, 107] on span "Buscar registros" at bounding box center [800, 106] width 47 height 10
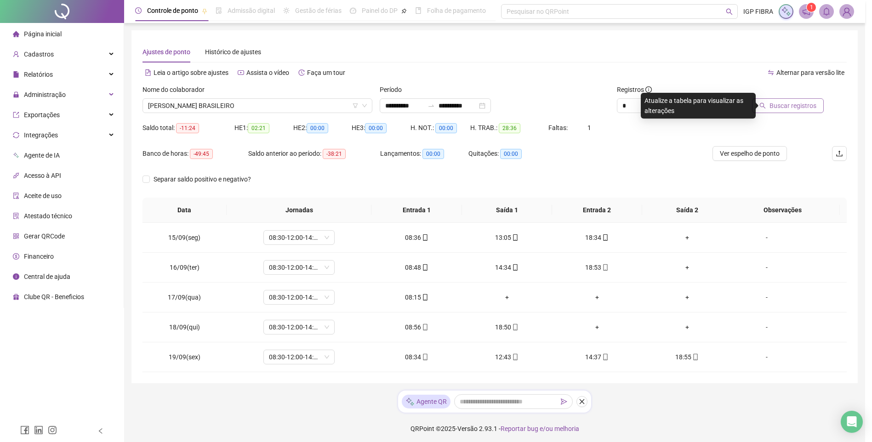
click at [788, 107] on div "Buscando registros Os registros de ponto estão sendo buscados... OK" at bounding box center [436, 221] width 872 height 442
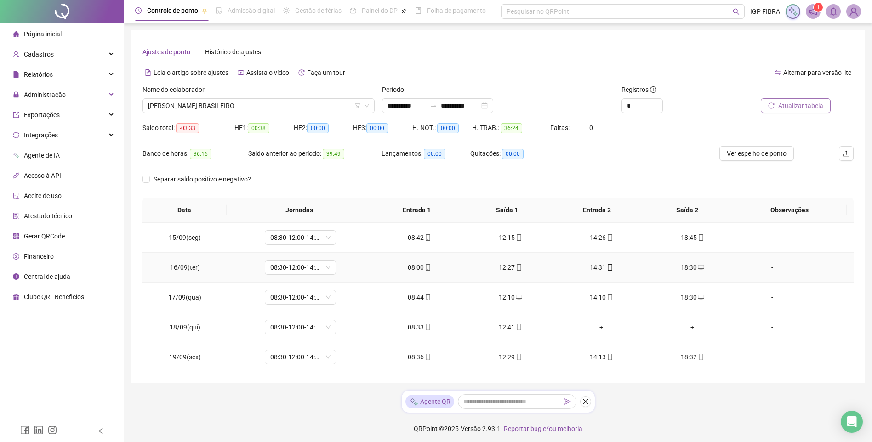
click at [417, 272] on div "08:00" at bounding box center [419, 268] width 76 height 10
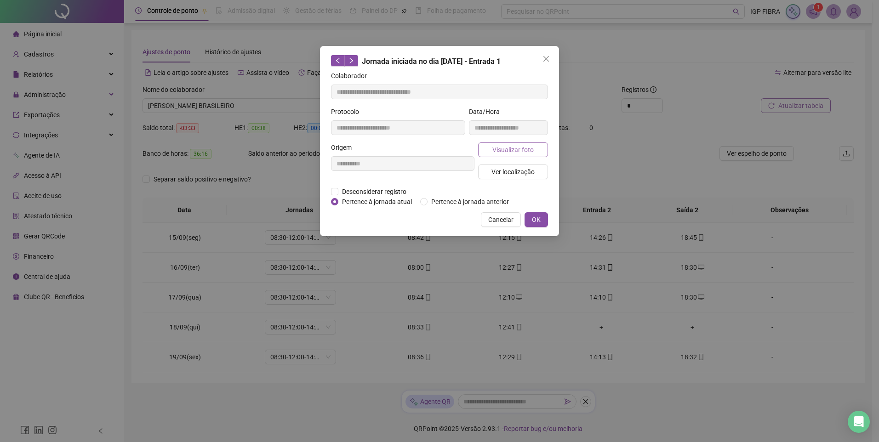
click at [519, 150] on span "Visualizar foto" at bounding box center [512, 150] width 41 height 10
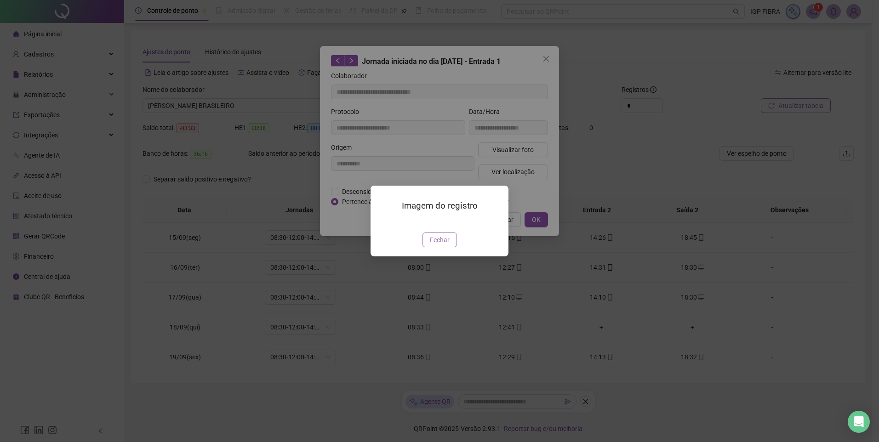
click at [447, 247] on button "Fechar" at bounding box center [440, 240] width 34 height 15
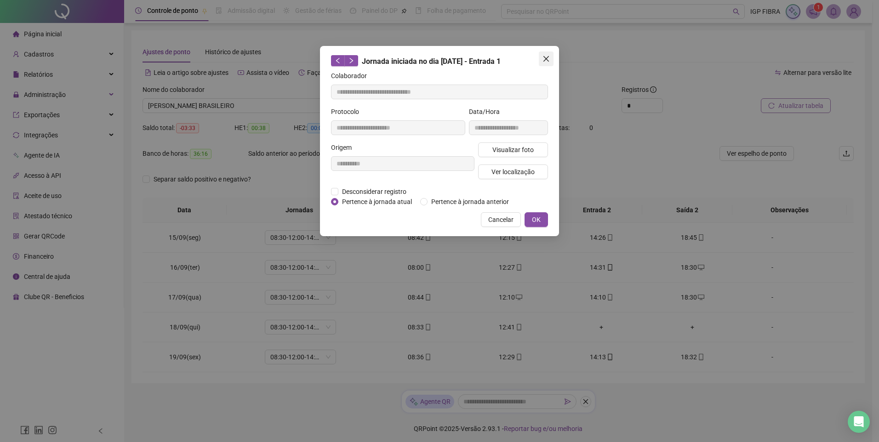
click at [547, 63] on button "Close" at bounding box center [546, 59] width 15 height 15
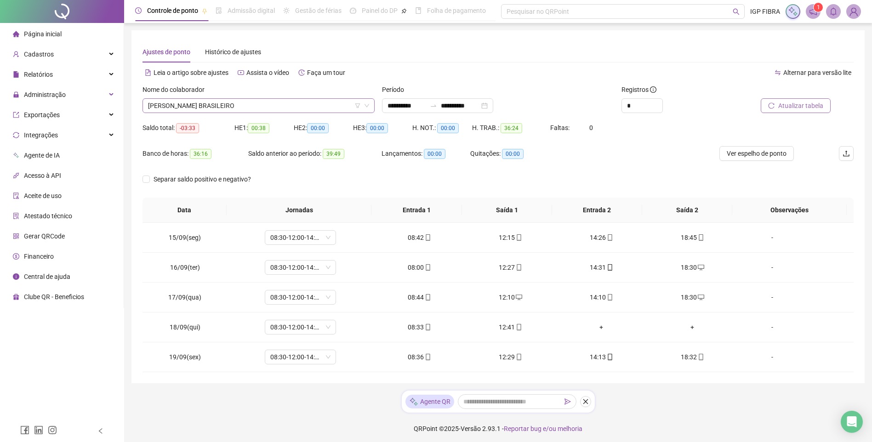
click at [227, 108] on span "CAIO ROBERTO DA MATTA BRASILEIRO" at bounding box center [258, 106] width 221 height 14
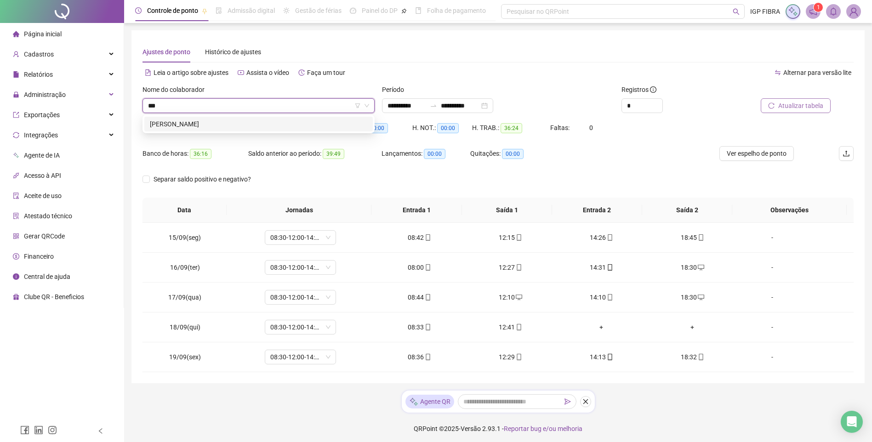
click at [227, 127] on div "FAION SAMPAIO DE OLIVEIRA" at bounding box center [259, 124] width 218 height 10
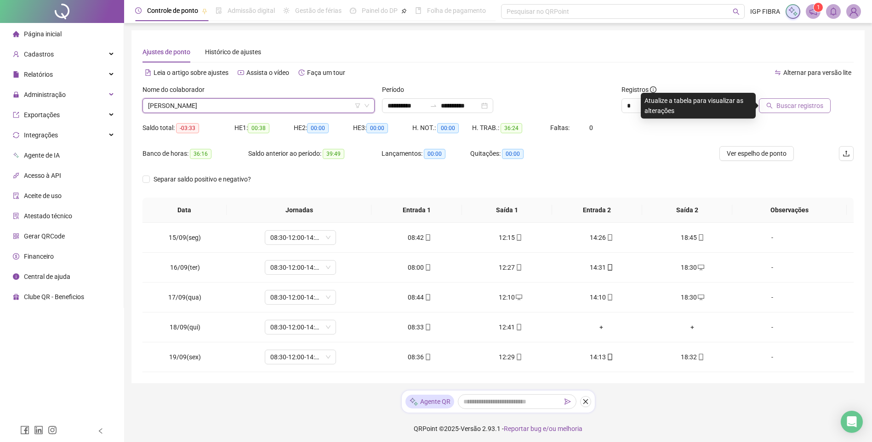
click at [784, 105] on span "Buscar registros" at bounding box center [800, 106] width 47 height 10
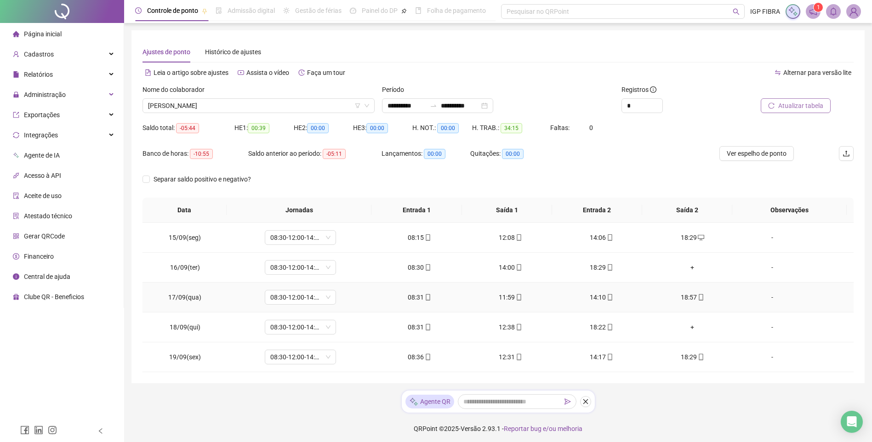
click at [684, 301] on div "18:57" at bounding box center [692, 297] width 76 height 10
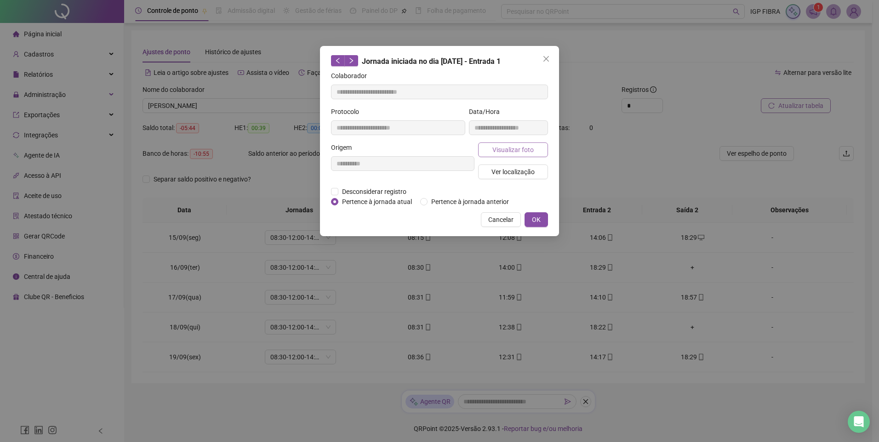
click at [530, 146] on span "Visualizar foto" at bounding box center [512, 150] width 41 height 10
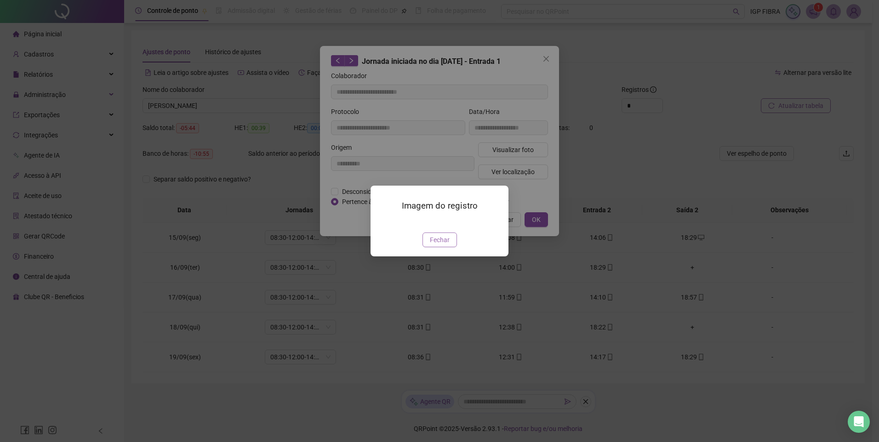
click at [444, 245] on span "Fechar" at bounding box center [440, 240] width 20 height 10
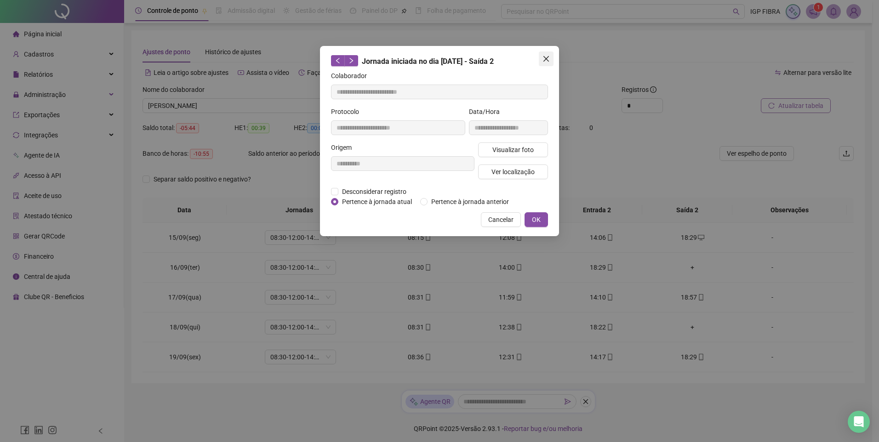
click at [548, 59] on icon "close" at bounding box center [546, 58] width 7 height 7
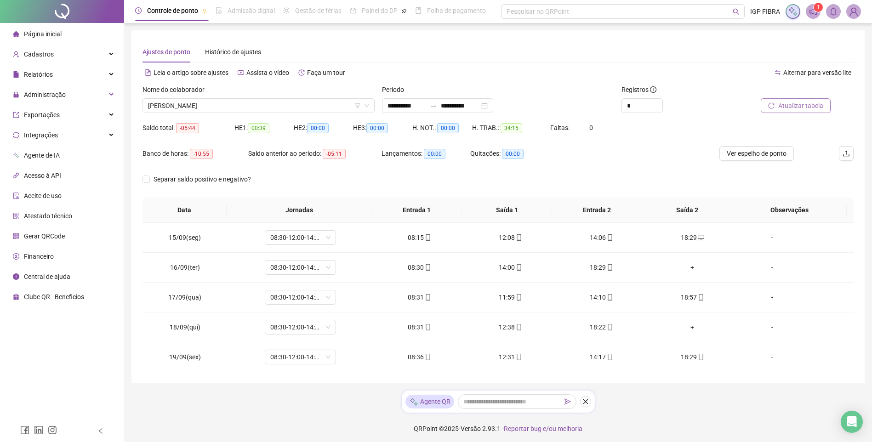
click at [806, 104] on span "Atualizar tabela" at bounding box center [801, 106] width 45 height 10
click at [686, 296] on div "18:57" at bounding box center [692, 297] width 76 height 10
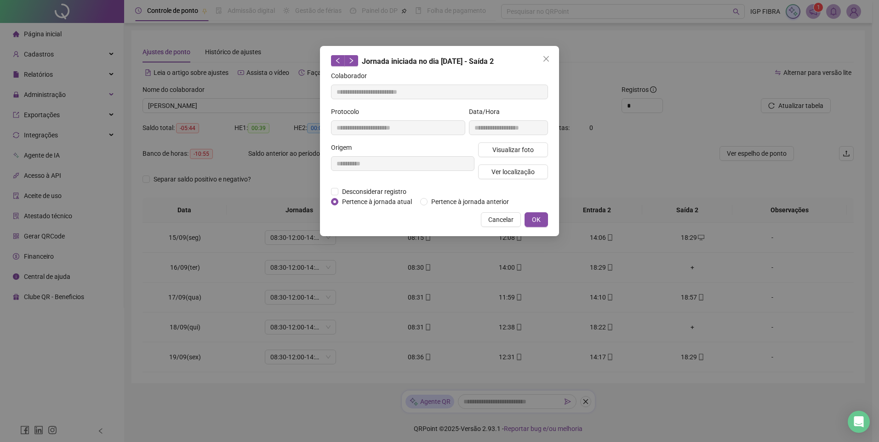
click at [229, 105] on div "**********" at bounding box center [439, 221] width 879 height 442
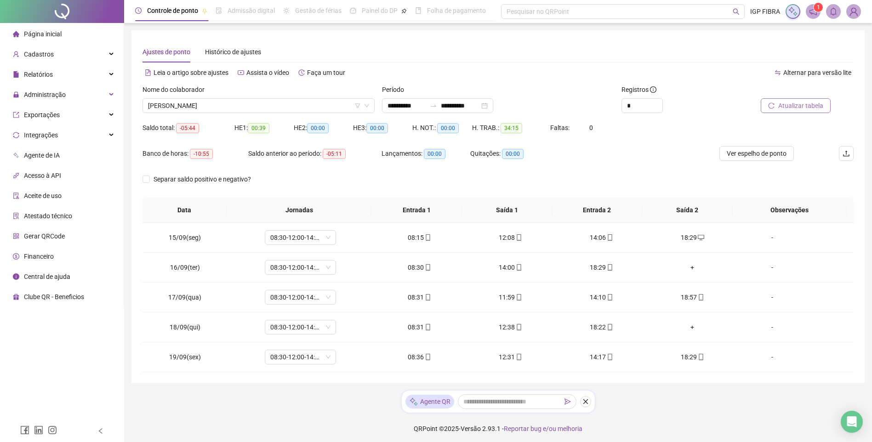
click at [810, 111] on button "Atualizar tabela" at bounding box center [796, 105] width 70 height 15
click at [688, 299] on div "18:57" at bounding box center [692, 297] width 76 height 10
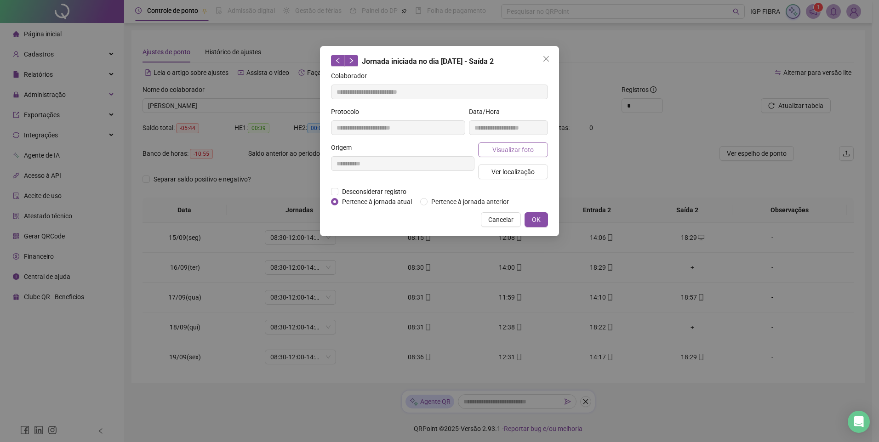
click at [527, 145] on span "Visualizar foto" at bounding box center [512, 150] width 41 height 10
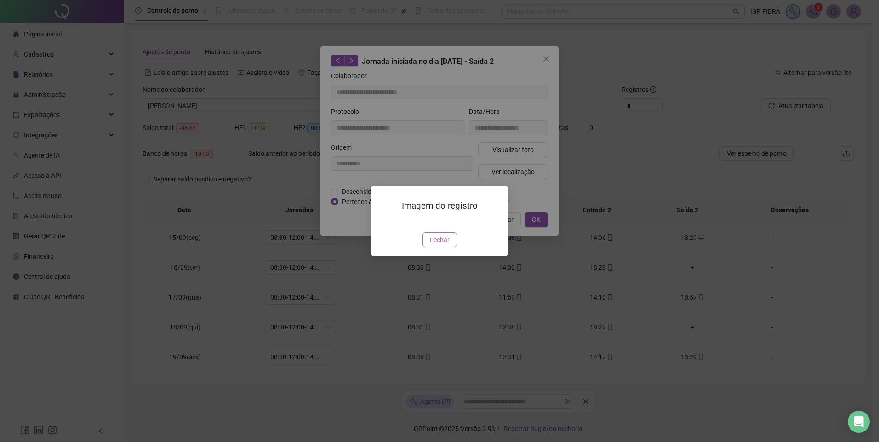
click at [441, 245] on span "Fechar" at bounding box center [440, 240] width 20 height 10
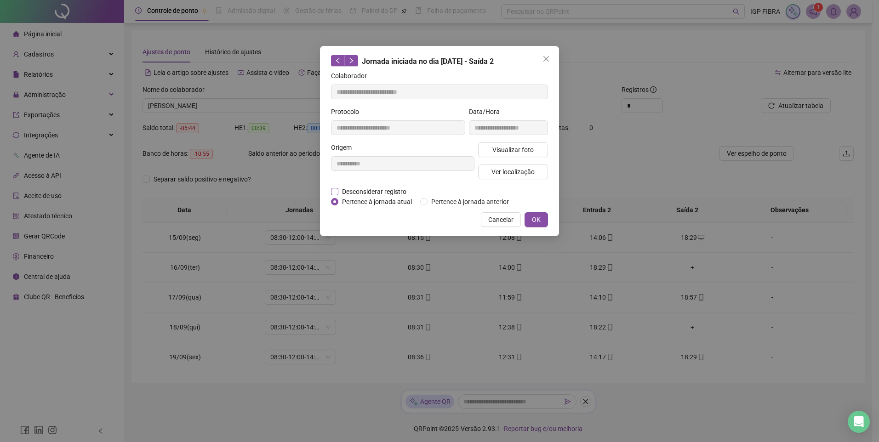
click at [356, 195] on span "Desconsiderar registro" at bounding box center [374, 192] width 72 height 10
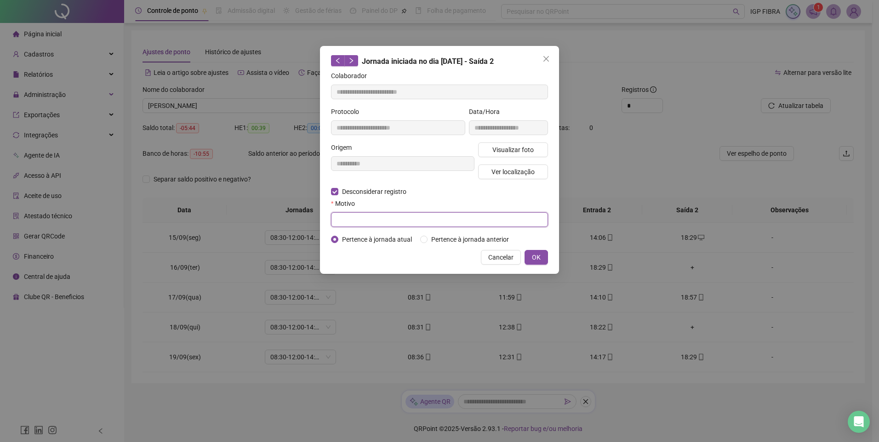
click at [358, 218] on input "text" at bounding box center [439, 219] width 217 height 15
click at [538, 259] on span "OK" at bounding box center [536, 257] width 9 height 10
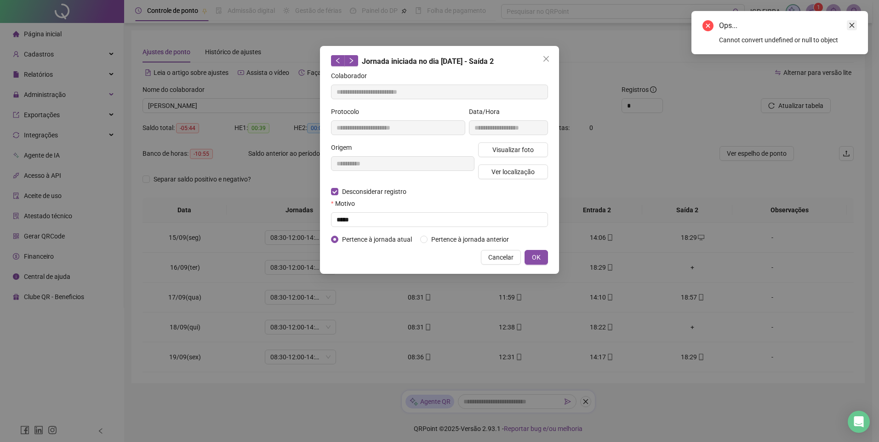
click at [852, 26] on icon "close" at bounding box center [852, 25] width 6 height 6
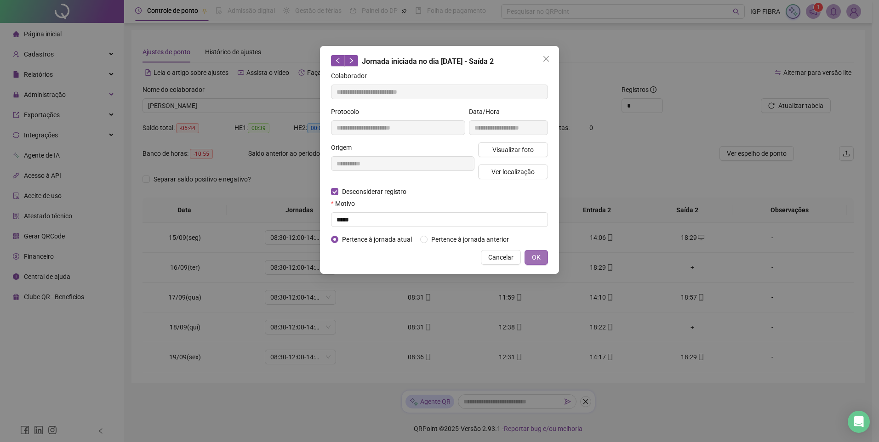
click at [540, 261] on span "OK" at bounding box center [536, 257] width 9 height 10
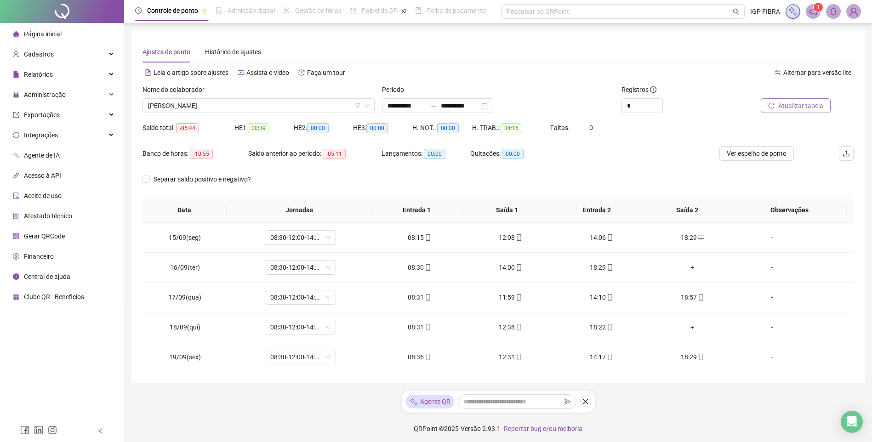
click at [804, 102] on span "Atualizar tabela" at bounding box center [801, 106] width 45 height 10
click at [219, 108] on span "FAION SAMPAIO DE OLIVEIRA" at bounding box center [258, 106] width 221 height 14
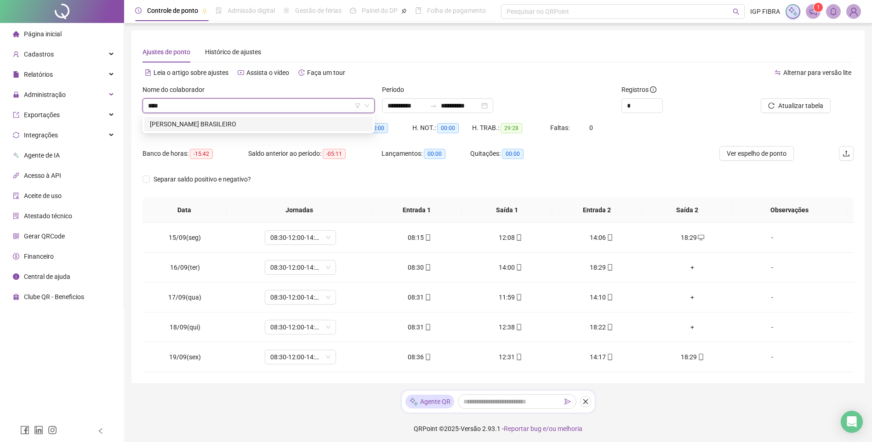
click at [219, 127] on div "CAIO ROBERTO DA MATTA BRASILEIRO" at bounding box center [259, 124] width 218 height 10
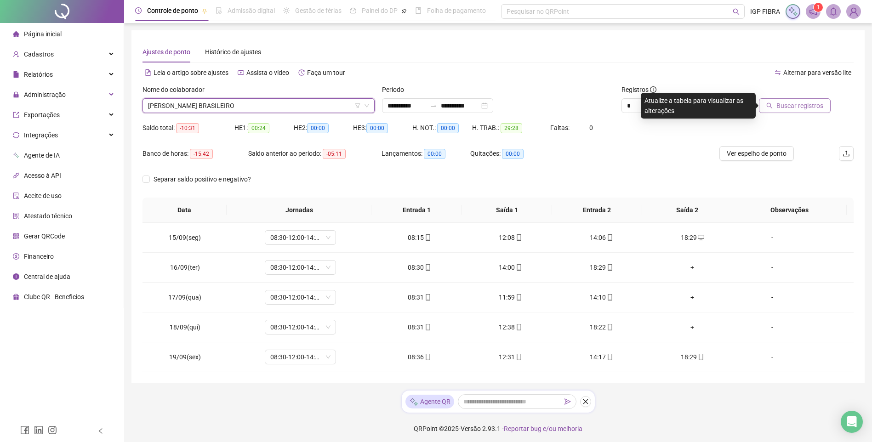
click at [785, 104] on span "Buscar registros" at bounding box center [800, 106] width 47 height 10
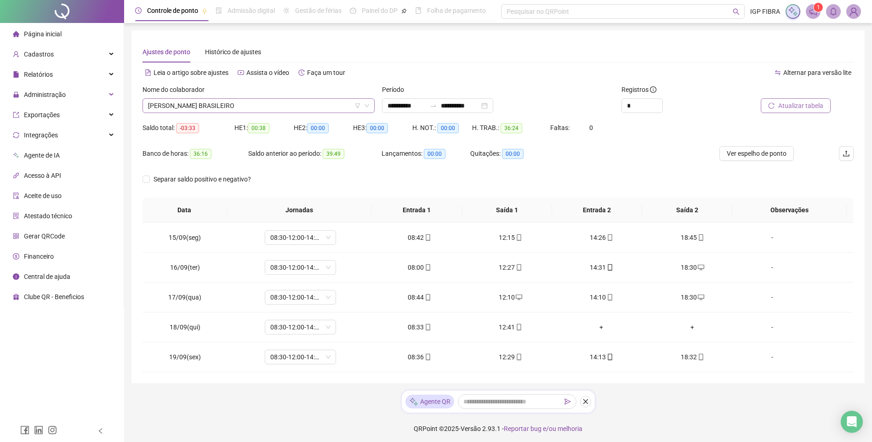
click at [218, 103] on span "CAIO ROBERTO DA MATTA BRASILEIRO" at bounding box center [258, 106] width 221 height 14
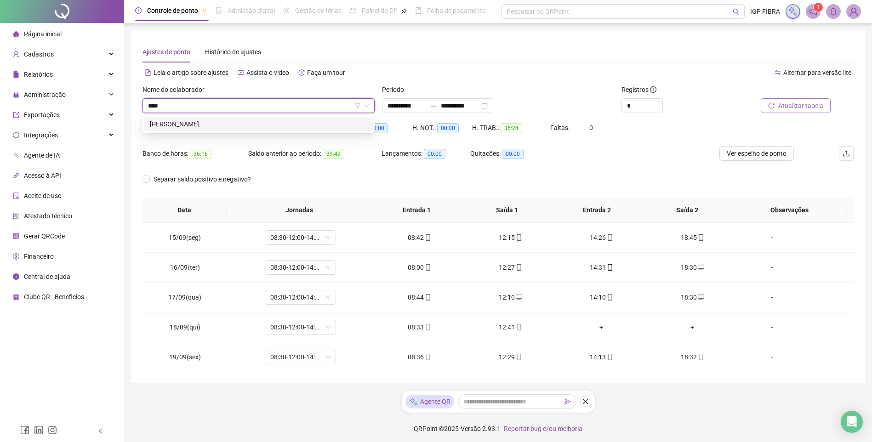
click at [218, 125] on div "FAION SAMPAIO DE OLIVEIRA" at bounding box center [259, 124] width 218 height 10
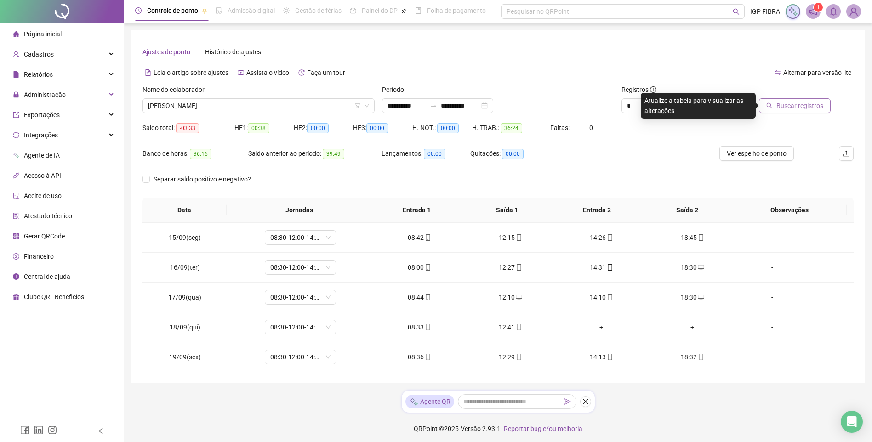
click at [796, 108] on span "Buscar registros" at bounding box center [800, 106] width 47 height 10
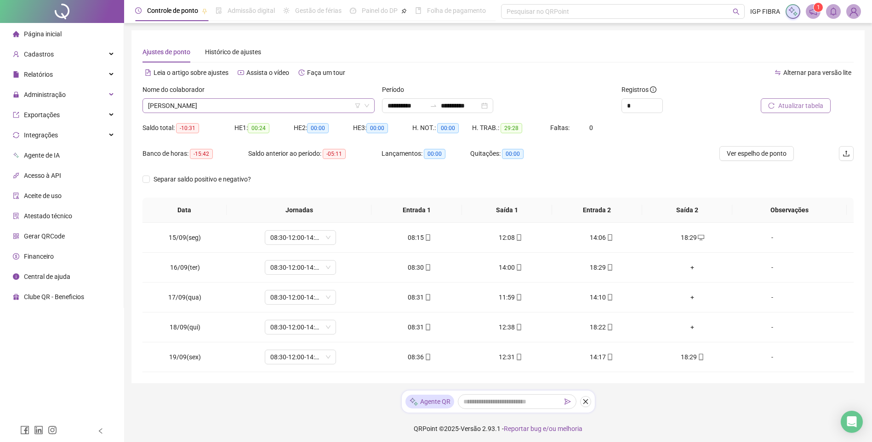
click at [233, 108] on span "FAION SAMPAIO DE OLIVEIRA" at bounding box center [258, 106] width 221 height 14
click at [200, 119] on div "ELBER PAULO SANTOS" at bounding box center [259, 124] width 218 height 10
click at [785, 111] on button "Buscar registros" at bounding box center [795, 105] width 72 height 15
click at [429, 361] on div "13:08" at bounding box center [419, 357] width 76 height 10
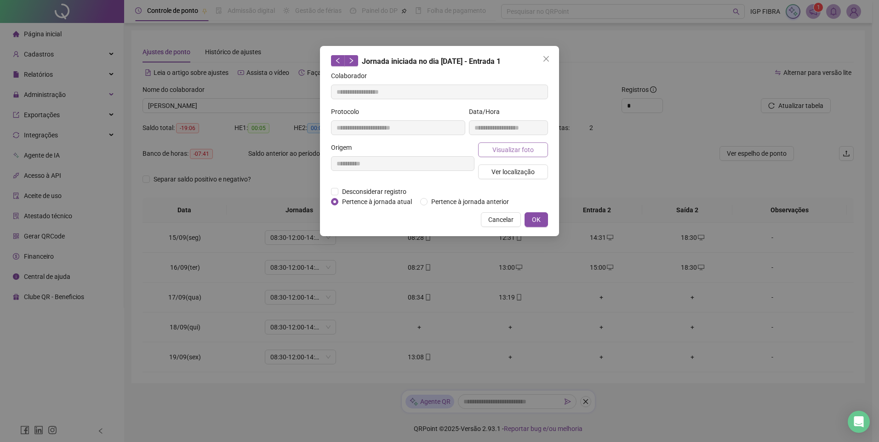
click at [516, 147] on span "Visualizar foto" at bounding box center [512, 150] width 41 height 10
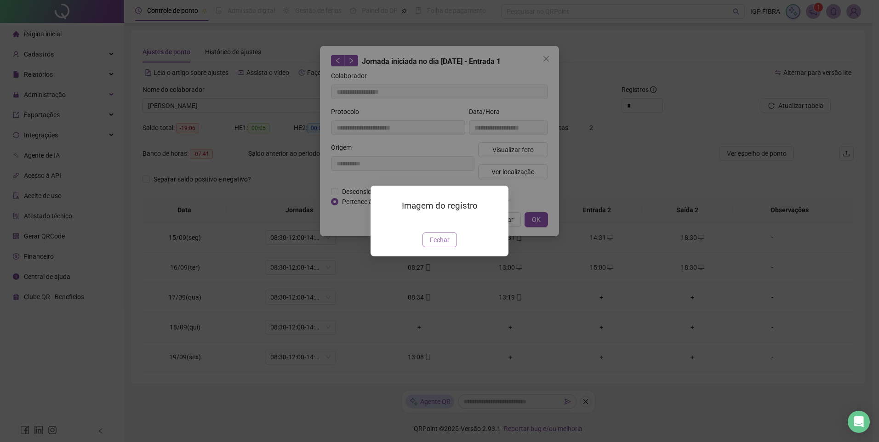
click at [437, 245] on span "Fechar" at bounding box center [440, 240] width 20 height 10
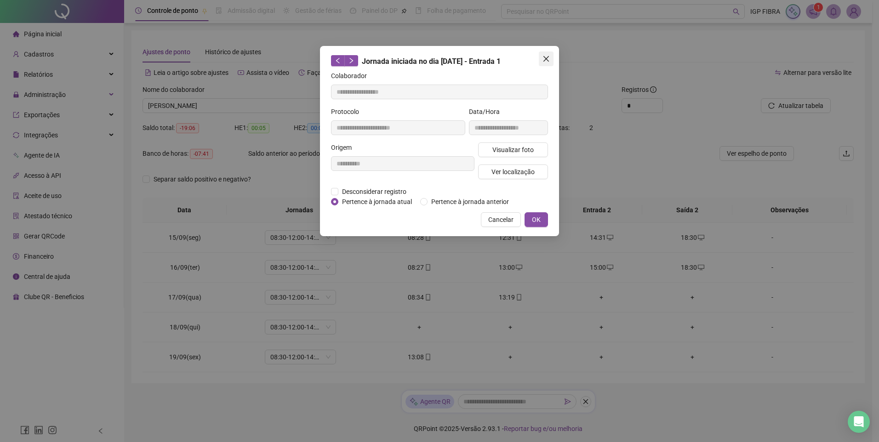
click at [547, 59] on icon "close" at bounding box center [547, 59] width 6 height 6
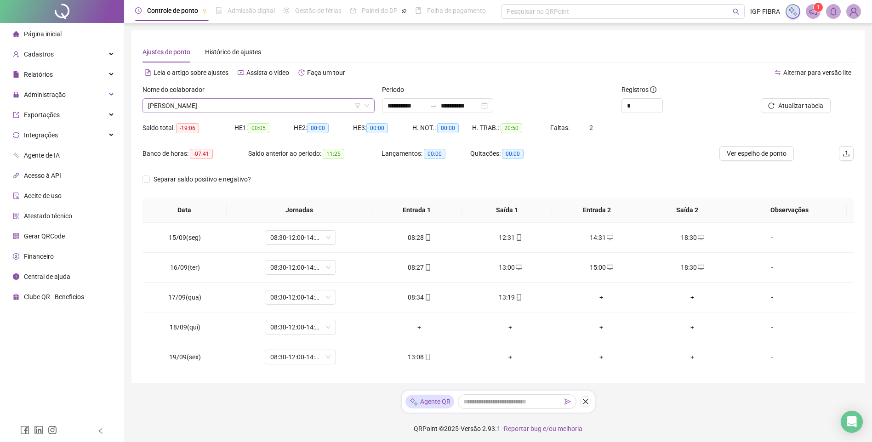
click at [235, 102] on span "ELBER PAULO SANTOS" at bounding box center [258, 106] width 221 height 14
click at [212, 123] on div "JHONE SANTOS OLIVEIRA" at bounding box center [259, 124] width 218 height 10
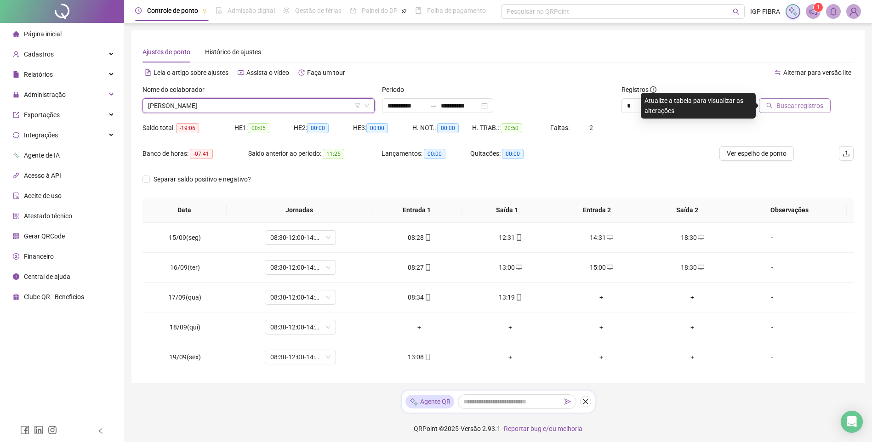
click at [783, 103] on span "Buscar registros" at bounding box center [800, 106] width 47 height 10
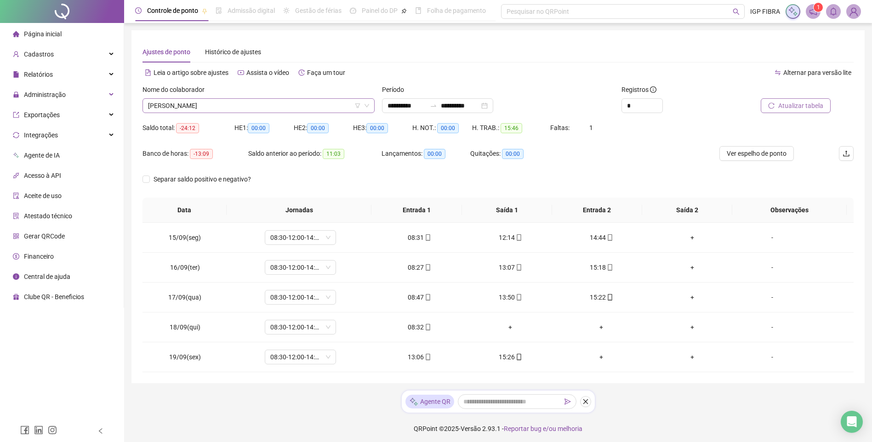
click at [234, 108] on span "JHONE SANTOS OLIVEIRA" at bounding box center [258, 106] width 221 height 14
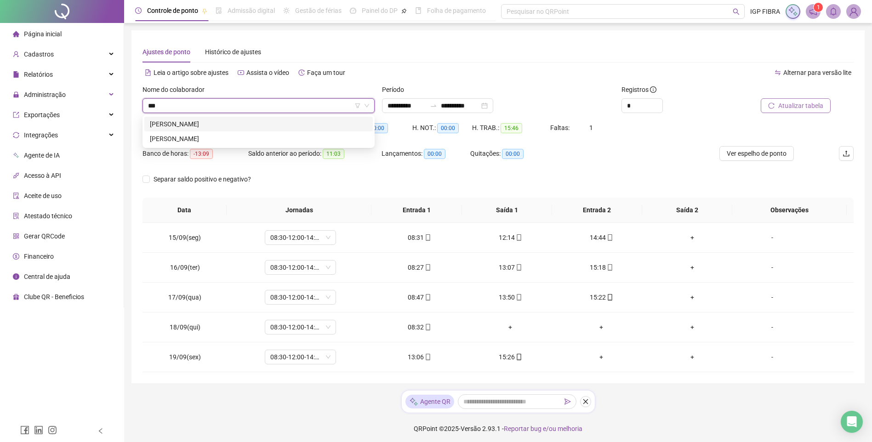
click at [188, 128] on div "JOÃO VITOR SANTOS DE JESUS" at bounding box center [259, 124] width 218 height 10
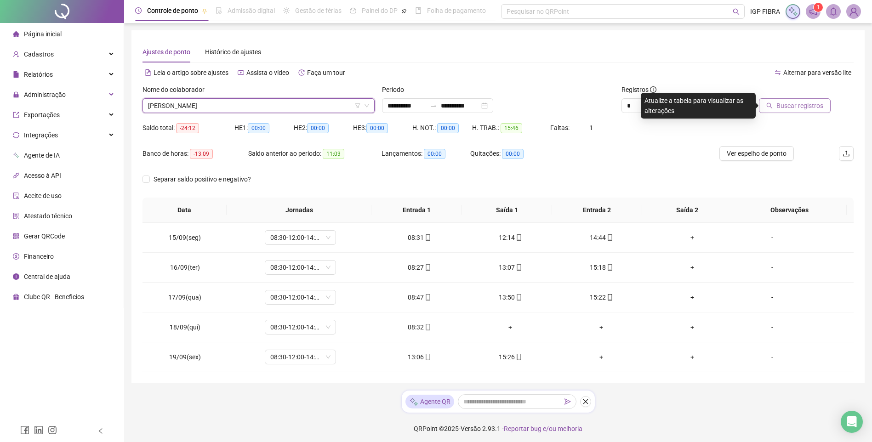
click at [801, 109] on span "Buscar registros" at bounding box center [800, 106] width 47 height 10
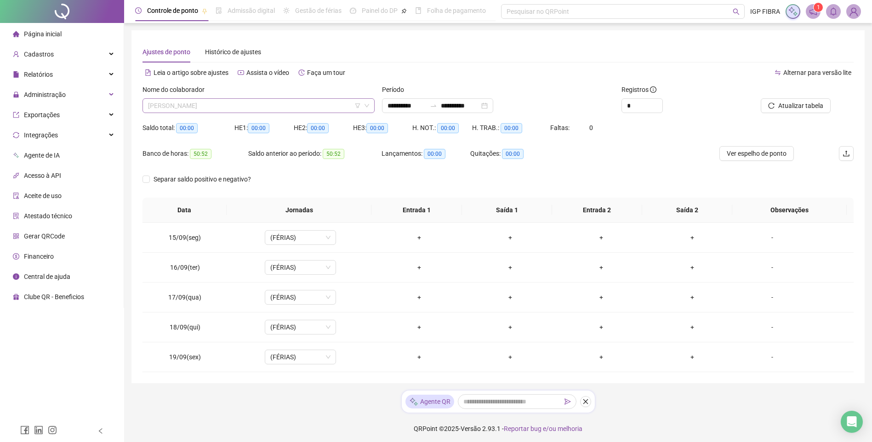
click at [242, 105] on span "JOÃO VITOR SANTOS DE JESUS" at bounding box center [258, 106] width 221 height 14
click at [208, 121] on div "GABRIEL GUIMARAES GOMES" at bounding box center [259, 124] width 218 height 10
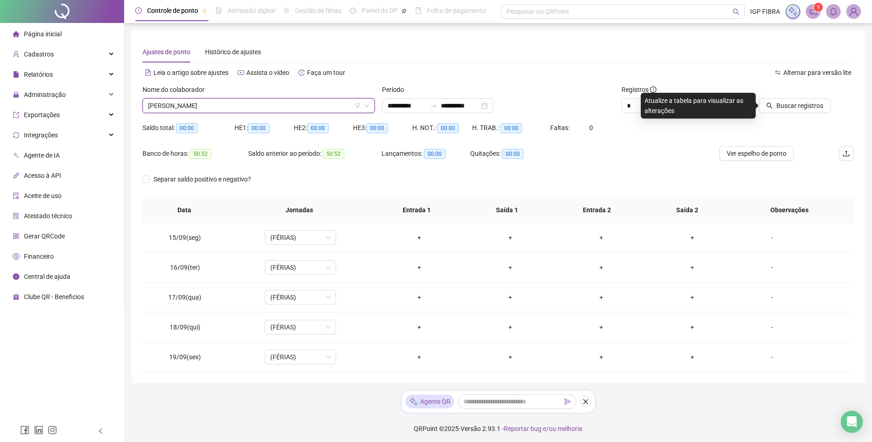
click at [810, 113] on div "Buscar registros" at bounding box center [798, 103] width 120 height 36
click at [813, 104] on span "Buscar registros" at bounding box center [800, 106] width 47 height 10
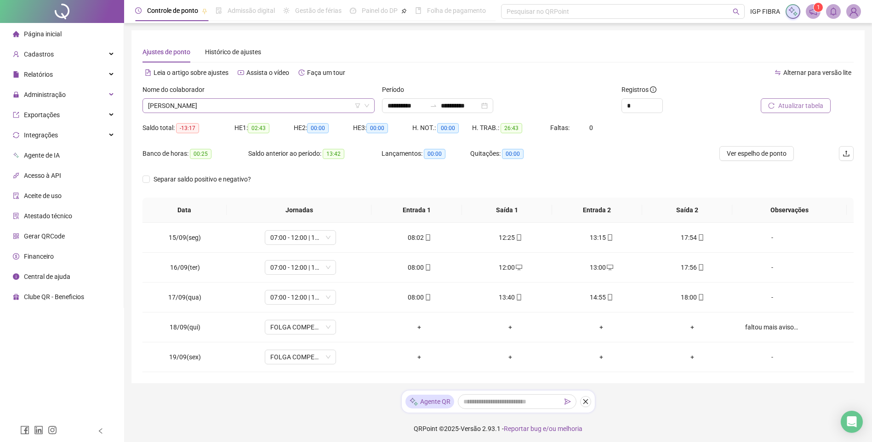
click at [238, 103] on span "GABRIEL GUIMARAES GOMES" at bounding box center [258, 106] width 221 height 14
click at [224, 127] on div "FRANKLYN BORGES ALVES" at bounding box center [259, 124] width 218 height 10
click at [804, 99] on button "Buscar registros" at bounding box center [795, 105] width 72 height 15
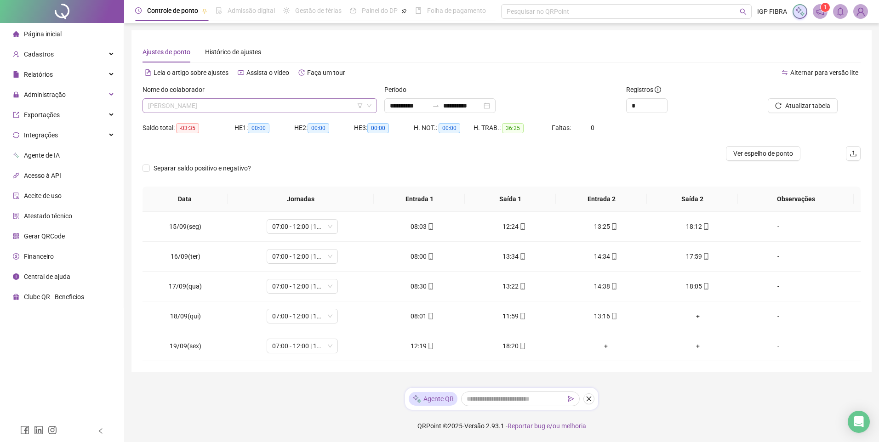
click at [224, 108] on span "FRANKLYN BORGES ALVES" at bounding box center [259, 106] width 223 height 14
click at [222, 125] on div "LEANDRO DE SOUZA BRAGAS" at bounding box center [260, 124] width 220 height 10
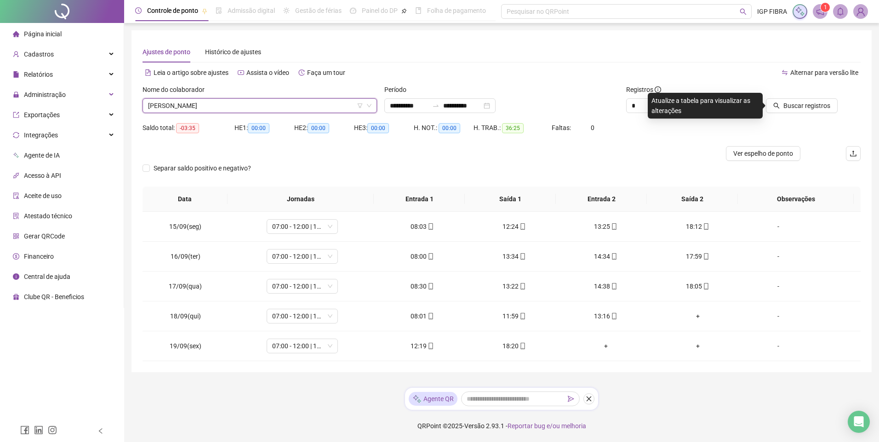
click at [767, 104] on div "Buscar registros" at bounding box center [792, 105] width 91 height 15
click at [773, 107] on button "Buscar registros" at bounding box center [802, 105] width 72 height 15
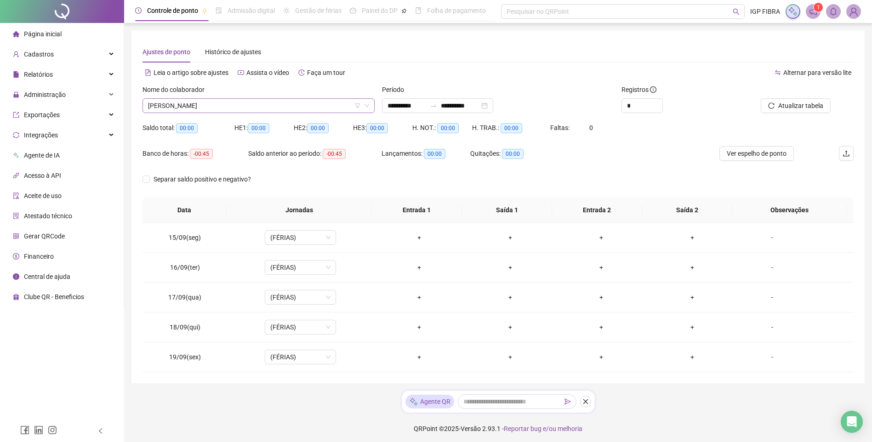
click at [247, 99] on span "LEANDRO DE SOUZA BRAGAS" at bounding box center [258, 106] width 221 height 14
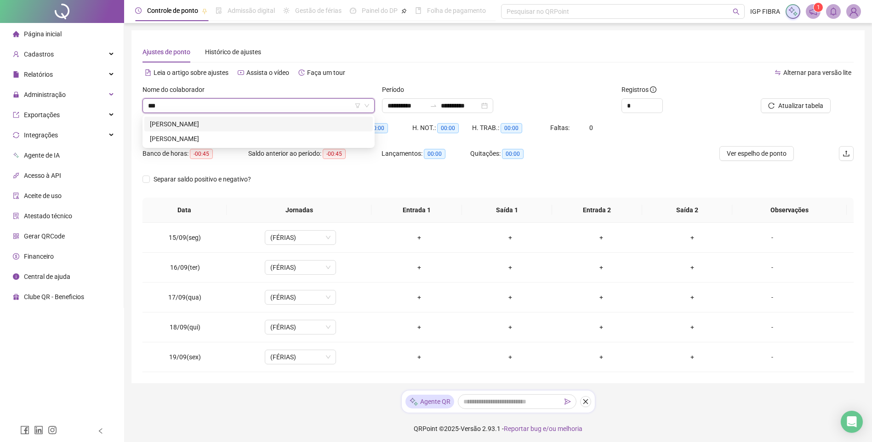
click at [234, 121] on div "JOSE DE OLIVEIRA SANTOS JUNIOR" at bounding box center [259, 124] width 218 height 10
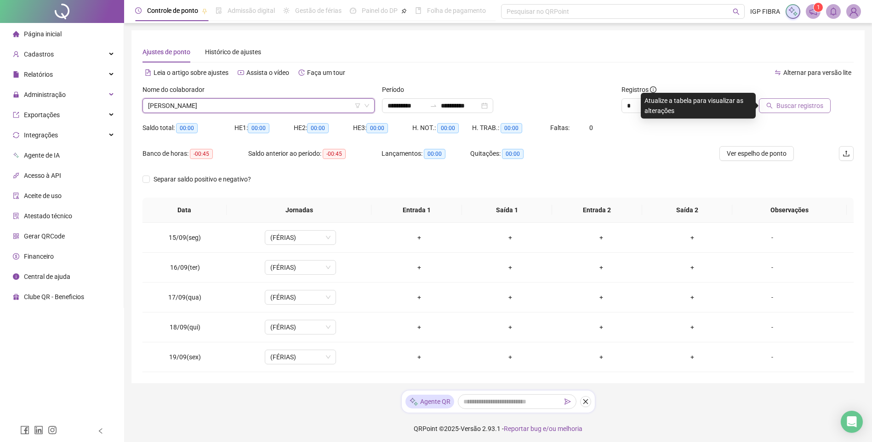
click at [810, 111] on button "Buscar registros" at bounding box center [795, 105] width 72 height 15
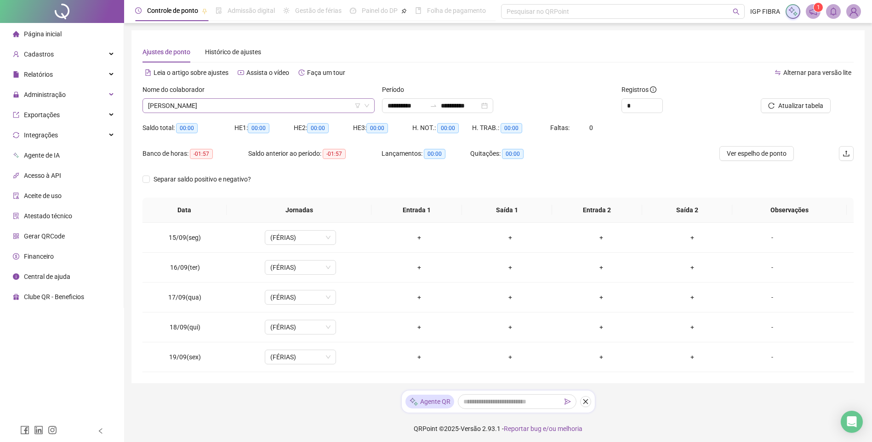
click at [228, 108] on span "JOSE DE OLIVEIRA SANTOS JUNIOR" at bounding box center [258, 106] width 221 height 14
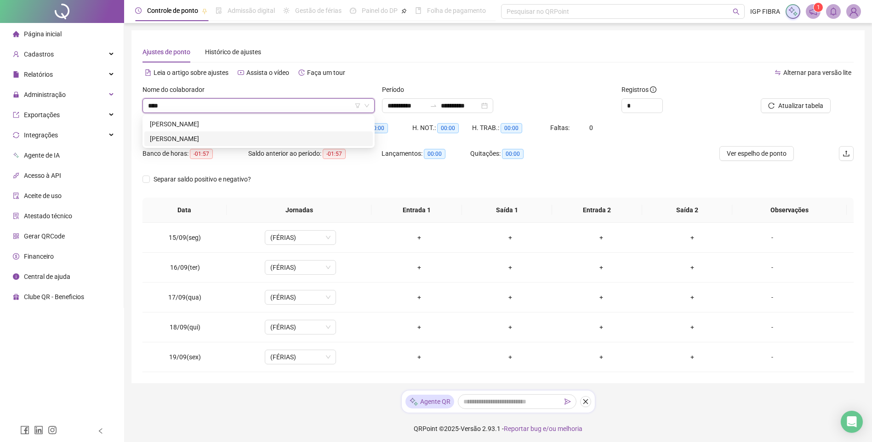
click at [226, 140] on div "GABRIEL SANTOS FARIAS" at bounding box center [259, 139] width 218 height 10
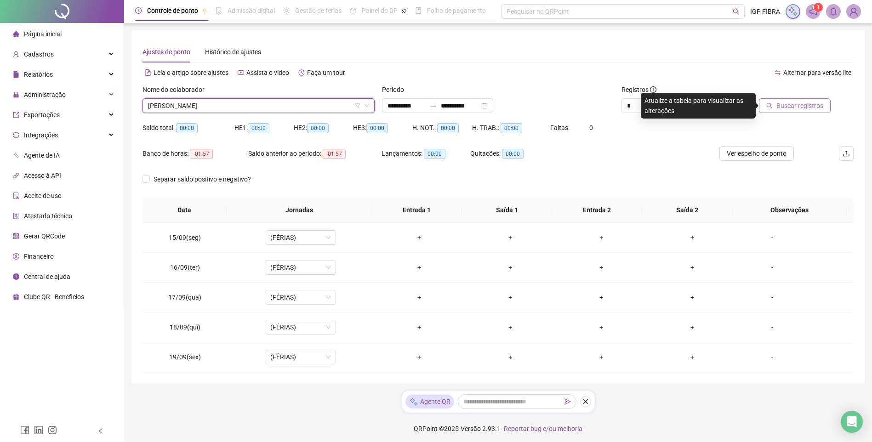
click at [797, 102] on span "Buscar registros" at bounding box center [800, 106] width 47 height 10
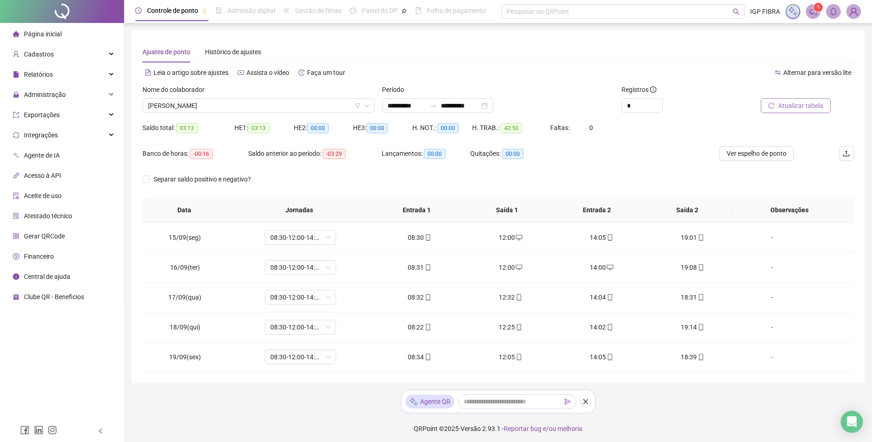
click at [799, 107] on span "Atualizar tabela" at bounding box center [801, 106] width 45 height 10
click at [671, 321] on td "19:14" at bounding box center [692, 328] width 91 height 30
click at [679, 327] on div "19:14" at bounding box center [692, 327] width 76 height 10
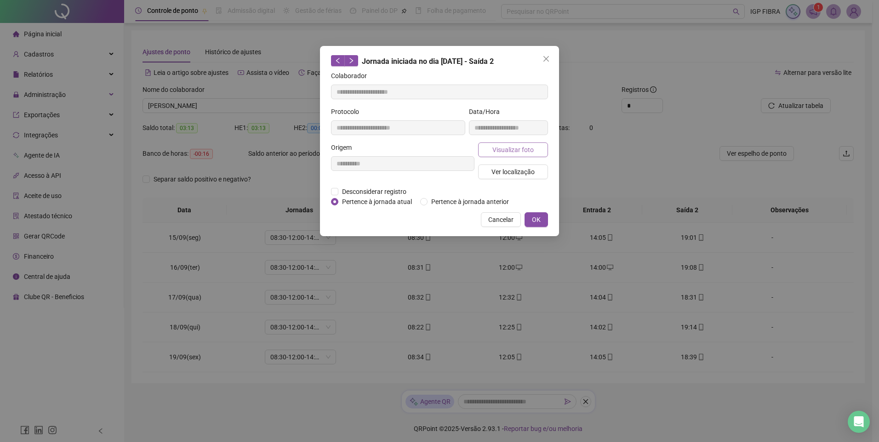
click at [528, 153] on span "Visualizar foto" at bounding box center [512, 150] width 41 height 10
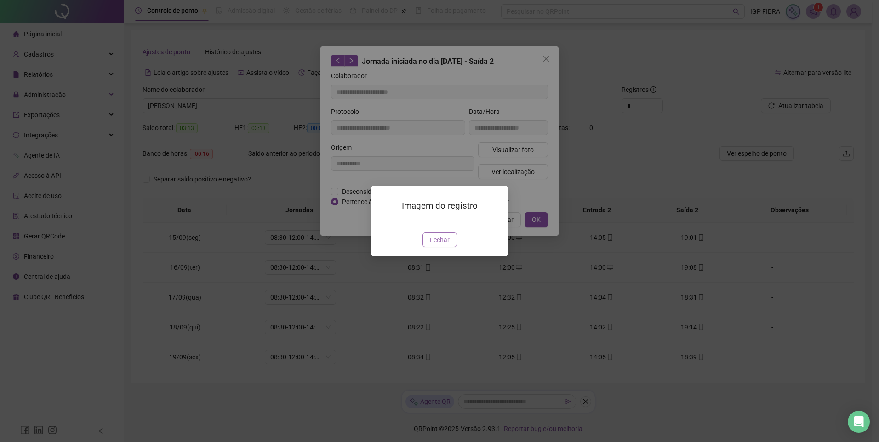
click at [450, 247] on button "Fechar" at bounding box center [440, 240] width 34 height 15
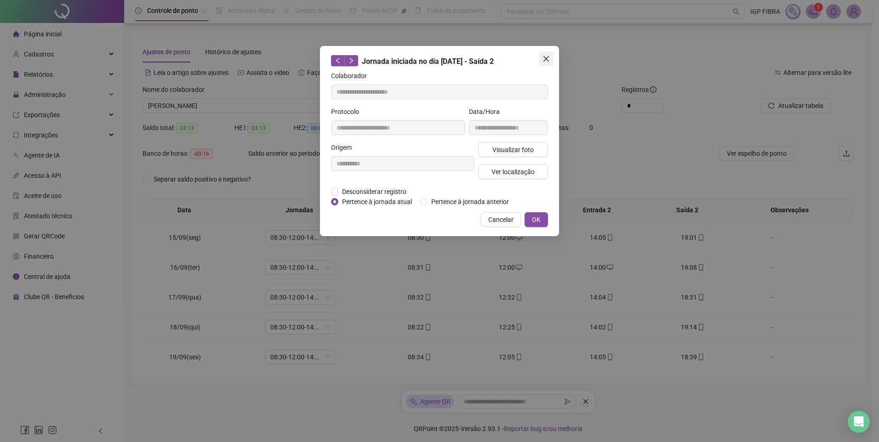
click at [549, 62] on icon "close" at bounding box center [546, 58] width 7 height 7
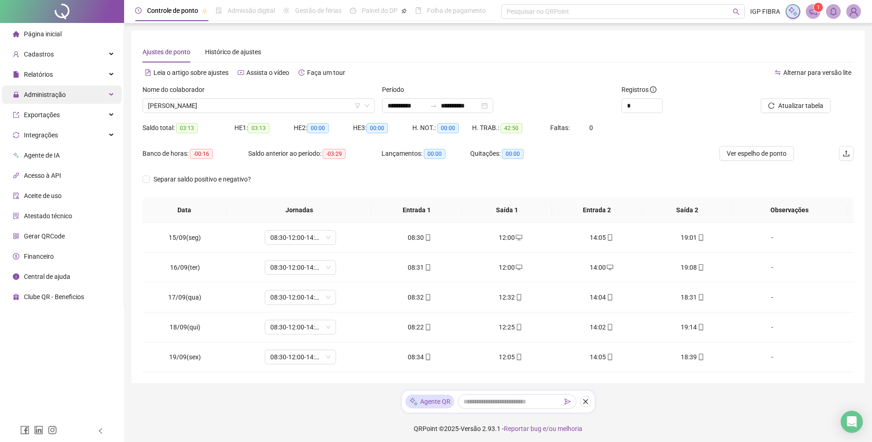
click at [64, 95] on div "Administração" at bounding box center [62, 95] width 120 height 18
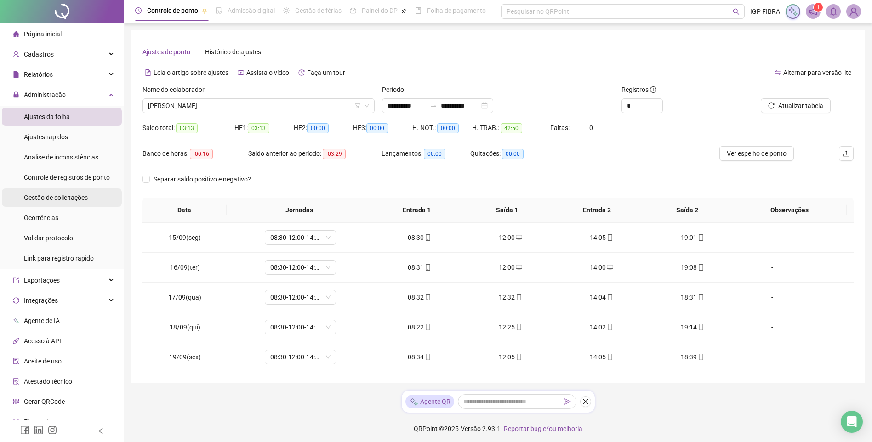
drag, startPoint x: 65, startPoint y: 197, endPoint x: 70, endPoint y: 195, distance: 5.0
click at [66, 196] on span "Gestão de solicitações" at bounding box center [56, 197] width 64 height 7
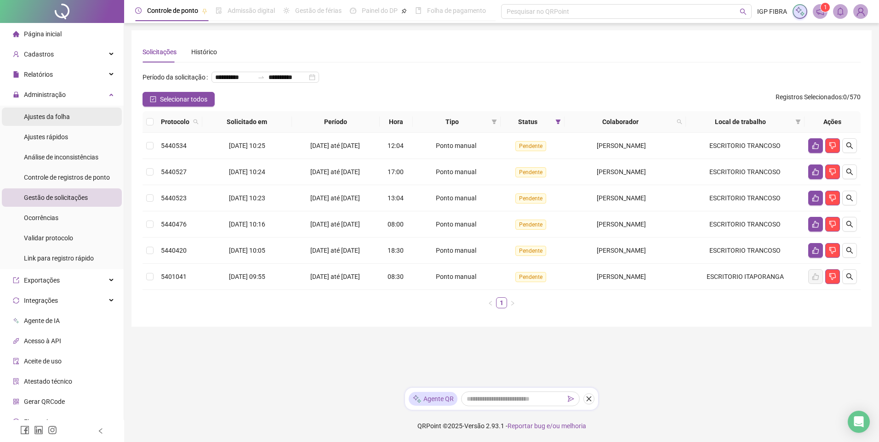
click at [50, 120] on span "Ajustes da folha" at bounding box center [47, 116] width 46 height 7
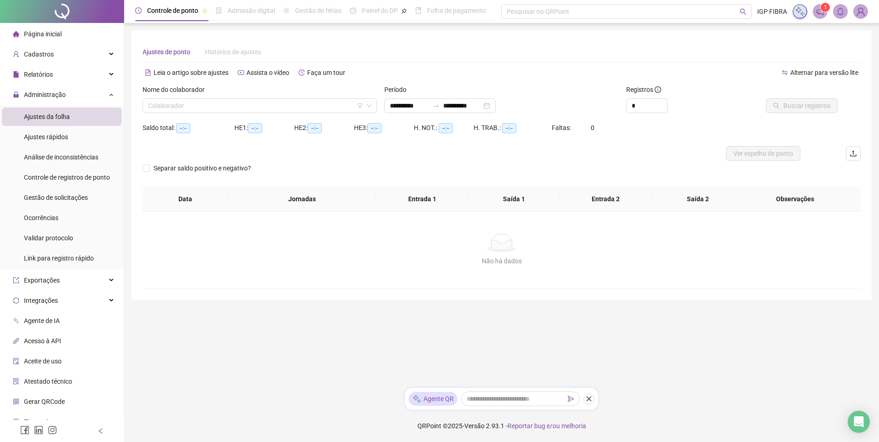
click at [202, 108] on input "search" at bounding box center [255, 106] width 215 height 14
click at [810, 109] on span "Buscar registros" at bounding box center [807, 106] width 47 height 10
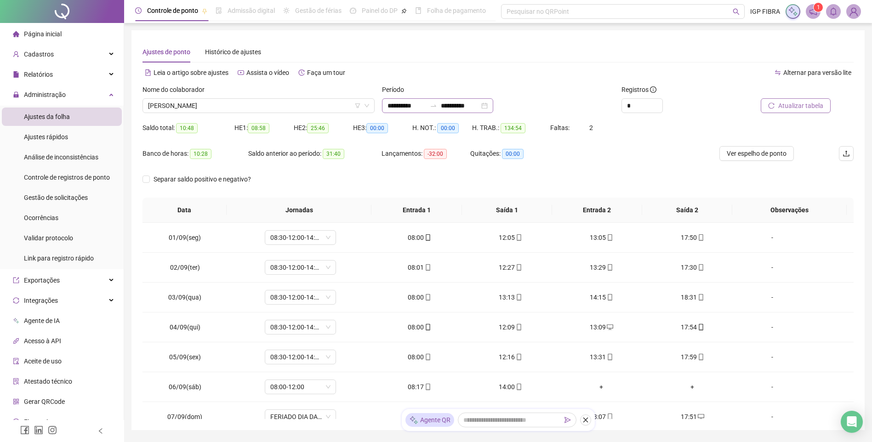
click at [403, 111] on div "**********" at bounding box center [437, 105] width 111 height 15
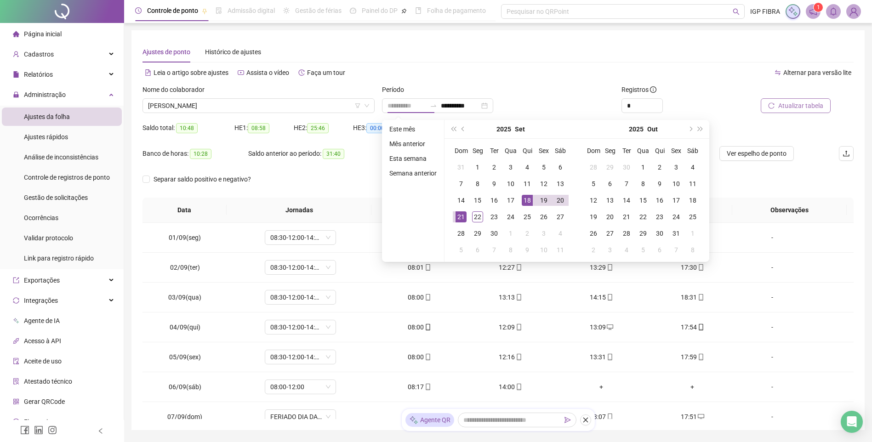
click at [529, 200] on div "18" at bounding box center [527, 200] width 11 height 11
click at [480, 221] on div "22" at bounding box center [477, 217] width 11 height 11
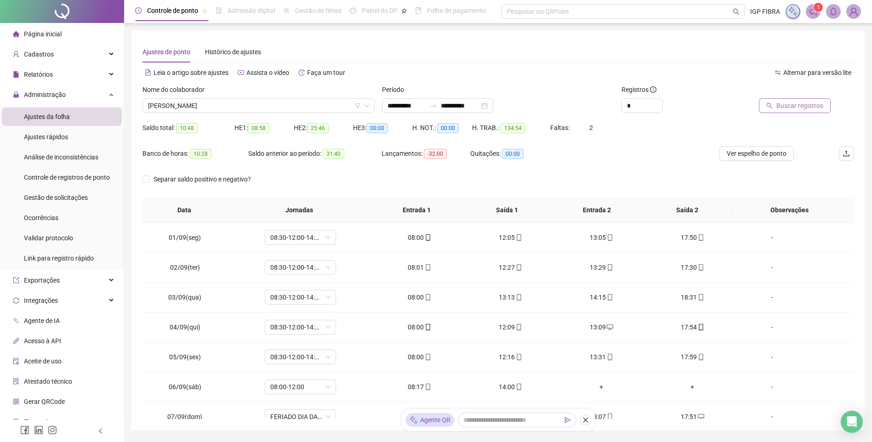
click at [795, 110] on span "Buscar registros" at bounding box center [800, 106] width 47 height 10
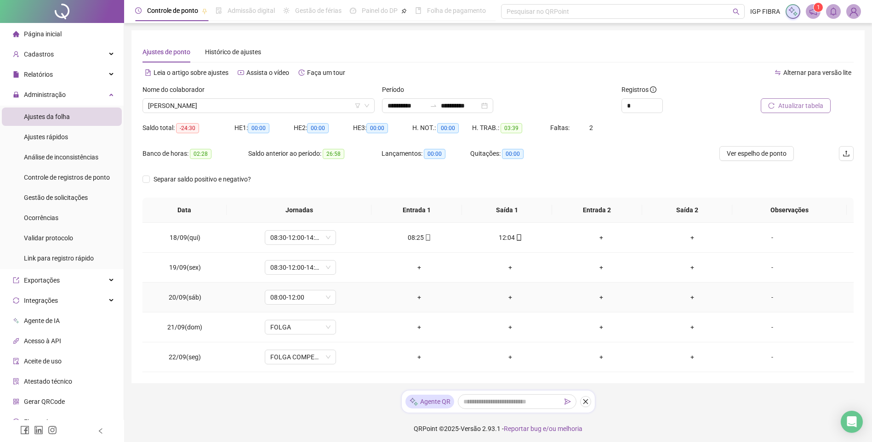
click at [286, 290] on td "08:00-12:00" at bounding box center [301, 298] width 147 height 30
click at [282, 299] on span "08:00-12:00" at bounding box center [300, 298] width 60 height 14
click at [312, 368] on div "Sem carga horária Folga Sem carga horária Folga compensatória" at bounding box center [303, 338] width 81 height 63
click at [315, 359] on div "Folga compensatória" at bounding box center [306, 360] width 61 height 10
click at [343, 275] on span "Sim" at bounding box center [343, 274] width 11 height 10
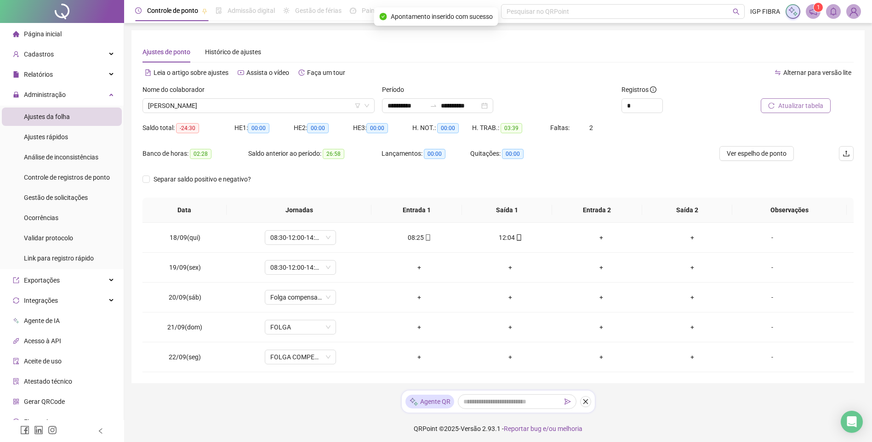
click at [809, 100] on button "Atualizar tabela" at bounding box center [796, 105] width 70 height 15
click at [416, 263] on div "+" at bounding box center [419, 268] width 76 height 10
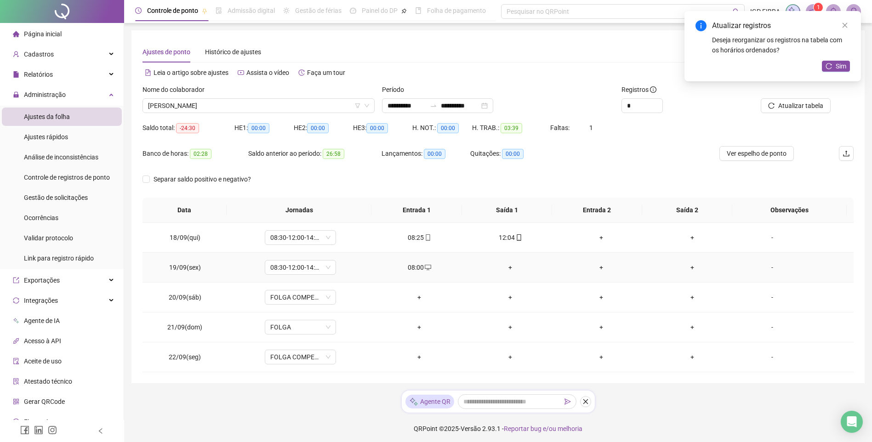
click at [497, 264] on div "+" at bounding box center [510, 268] width 76 height 10
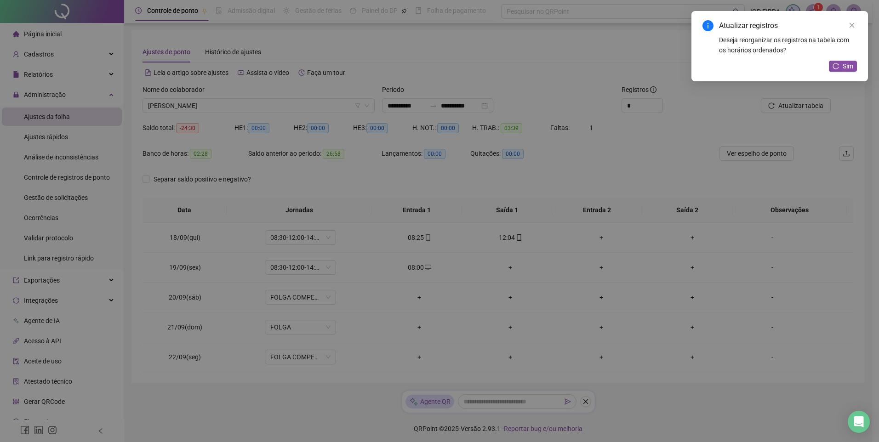
click at [504, 266] on div "INSERIR NO DIA : 19/09/2025 Horário Pertence à jornada atual Pertence à jornada…" at bounding box center [439, 221] width 879 height 442
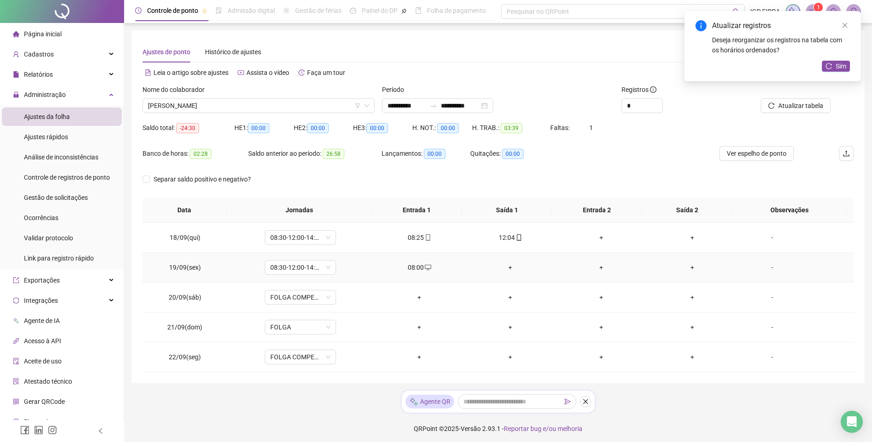
click at [505, 266] on div "+" at bounding box center [510, 268] width 76 height 10
click at [601, 271] on div "+" at bounding box center [601, 268] width 76 height 10
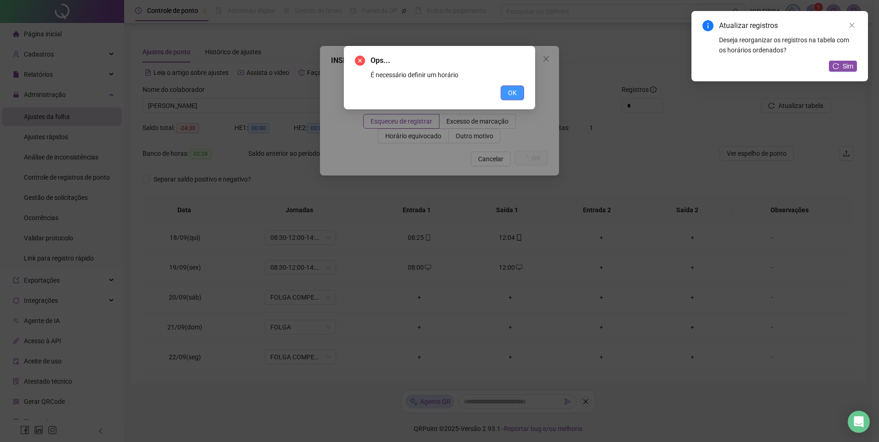
click at [506, 91] on button "OK" at bounding box center [512, 93] width 23 height 15
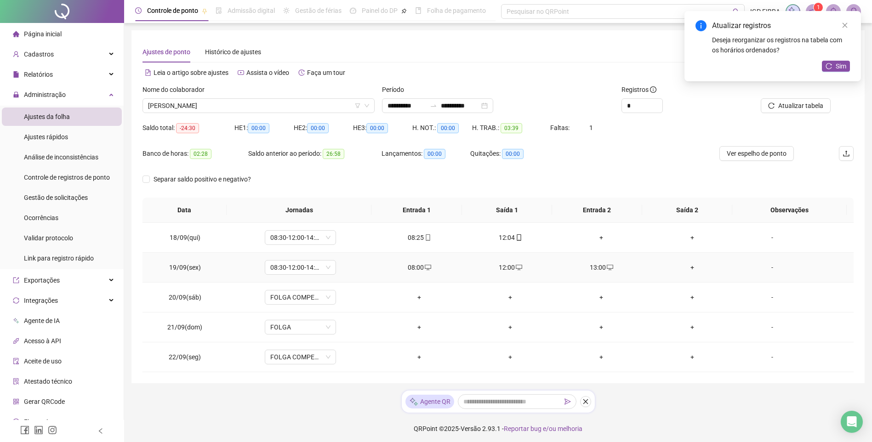
click at [687, 268] on div "+" at bounding box center [692, 268] width 76 height 10
click at [845, 31] on div "Atualizar registros Deseja reorganizar os registros na tabela com os horários o…" at bounding box center [773, 37] width 155 height 35
click at [847, 22] on link "Close" at bounding box center [845, 25] width 10 height 10
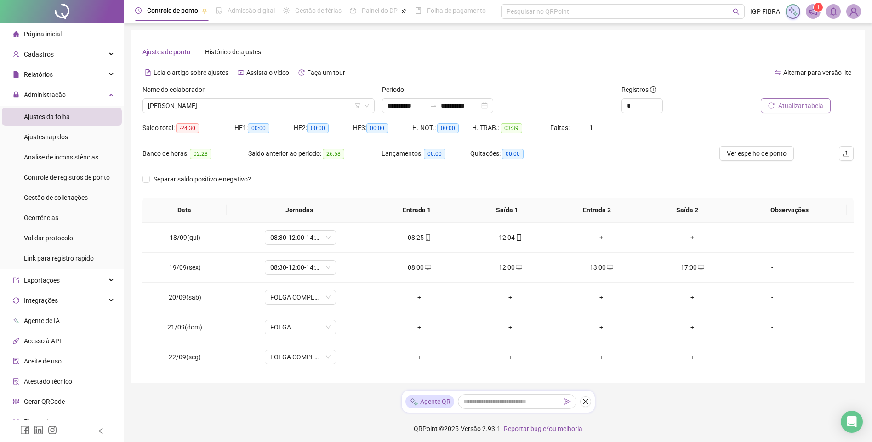
click at [810, 100] on button "Atualizar tabela" at bounding box center [796, 105] width 70 height 15
click at [804, 103] on span "Atualizar tabela" at bounding box center [801, 106] width 45 height 10
click at [798, 103] on span "Atualizar tabela" at bounding box center [801, 106] width 45 height 10
click at [391, 103] on input "**********" at bounding box center [407, 106] width 39 height 10
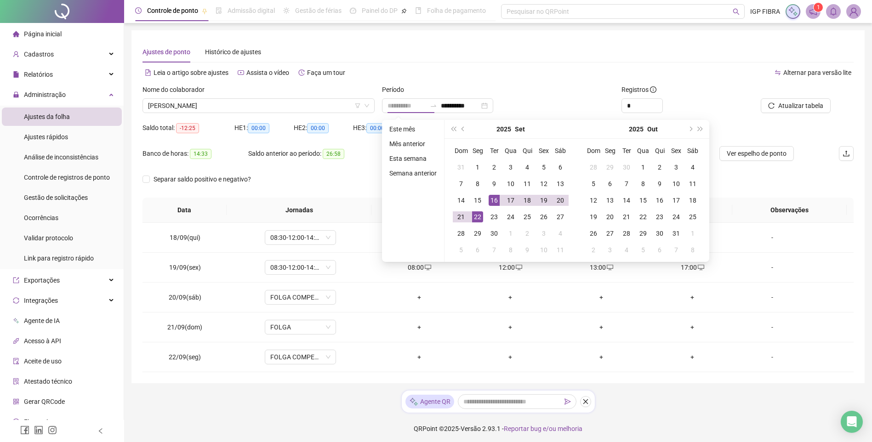
click at [498, 202] on div "16" at bounding box center [494, 200] width 11 height 11
click at [514, 202] on div "17" at bounding box center [510, 200] width 11 height 11
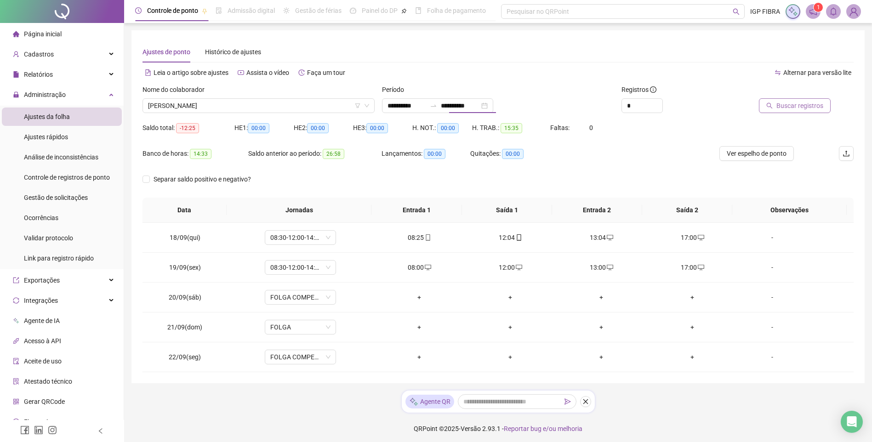
click at [787, 109] on span "Buscar registros" at bounding box center [800, 106] width 47 height 10
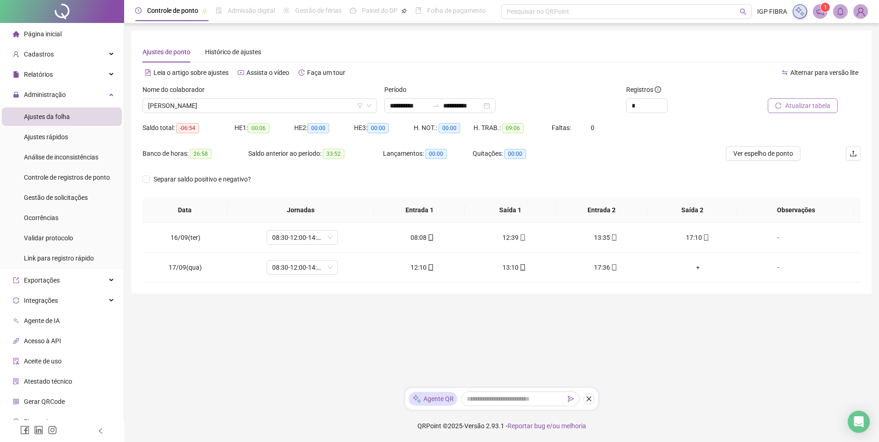
click at [790, 107] on span "Atualizar tabela" at bounding box center [807, 106] width 45 height 10
click at [806, 109] on span "Atualizar tabela" at bounding box center [807, 106] width 45 height 10
click at [408, 98] on div "Período" at bounding box center [501, 92] width 235 height 14
click at [413, 104] on input "**********" at bounding box center [409, 106] width 39 height 10
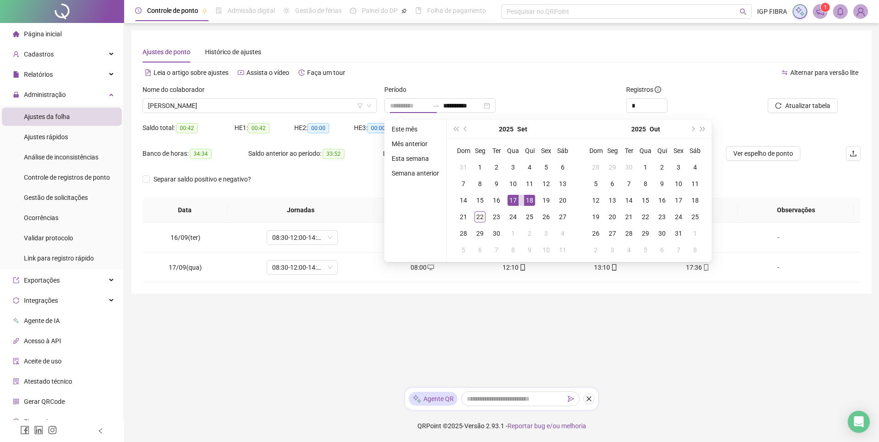
click at [527, 202] on div "18" at bounding box center [529, 200] width 11 height 11
click at [547, 202] on div "19" at bounding box center [546, 200] width 11 height 11
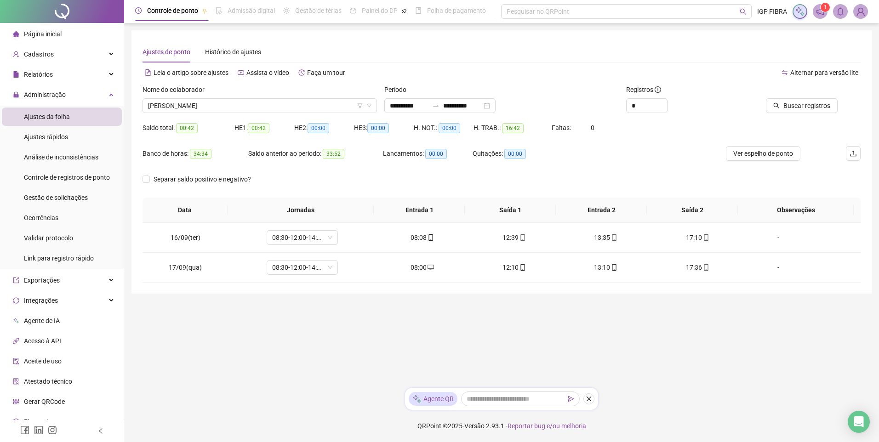
click at [796, 116] on div "Buscar registros" at bounding box center [804, 103] width 121 height 36
click at [802, 107] on span "Buscar registros" at bounding box center [807, 106] width 47 height 10
click at [802, 107] on div "Buscando registros Os registros de ponto estão sendo buscados... OK" at bounding box center [439, 221] width 879 height 442
click at [195, 107] on span "BRUNO PRATA CARVALHO DOS SANTOS" at bounding box center [259, 106] width 223 height 14
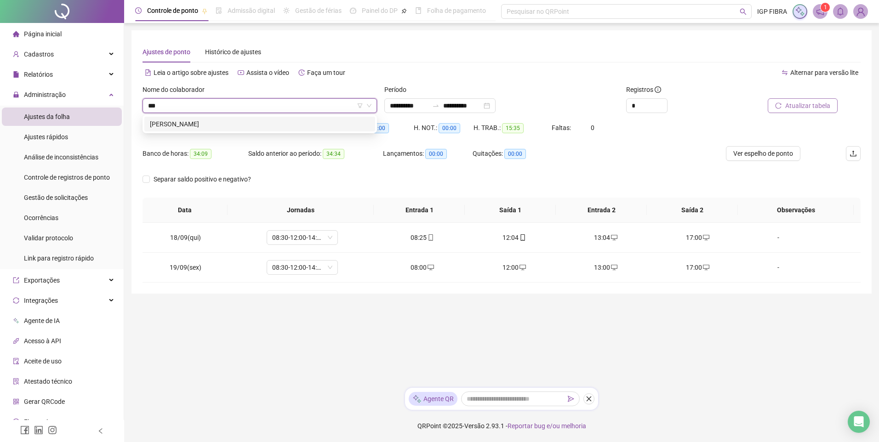
click at [227, 124] on div "FAION SAMPAIO DE OLIVEIRA" at bounding box center [260, 124] width 220 height 10
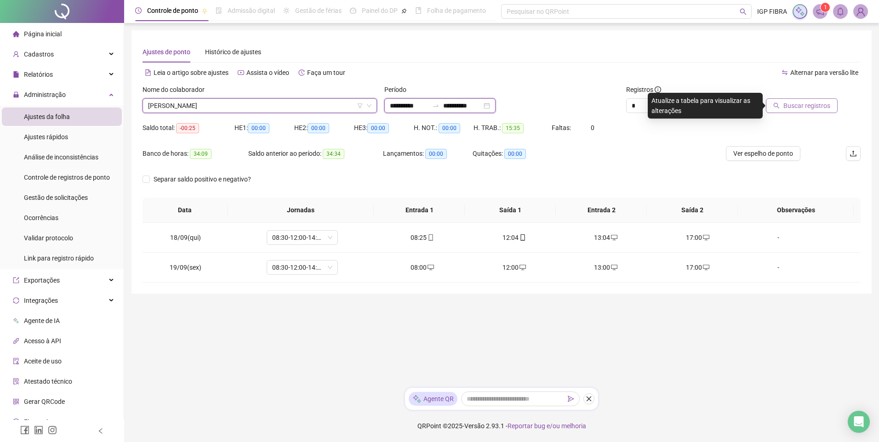
click at [411, 104] on input "**********" at bounding box center [409, 106] width 39 height 10
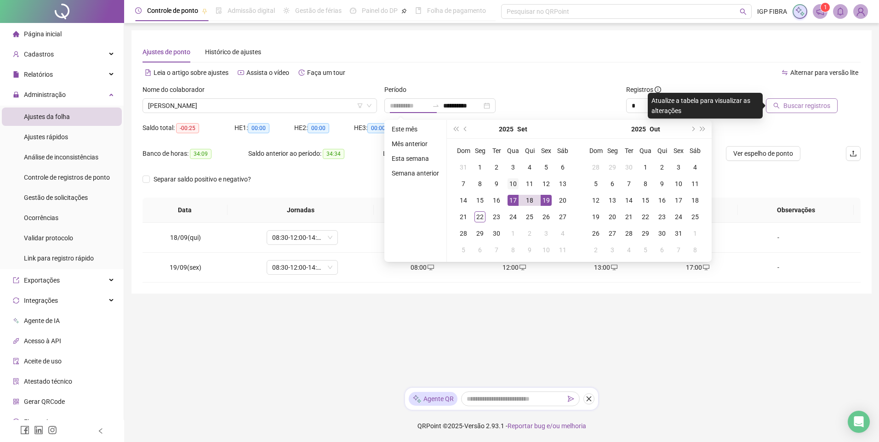
click at [514, 187] on div "10" at bounding box center [513, 183] width 11 height 11
click at [531, 186] on div "11" at bounding box center [529, 183] width 11 height 11
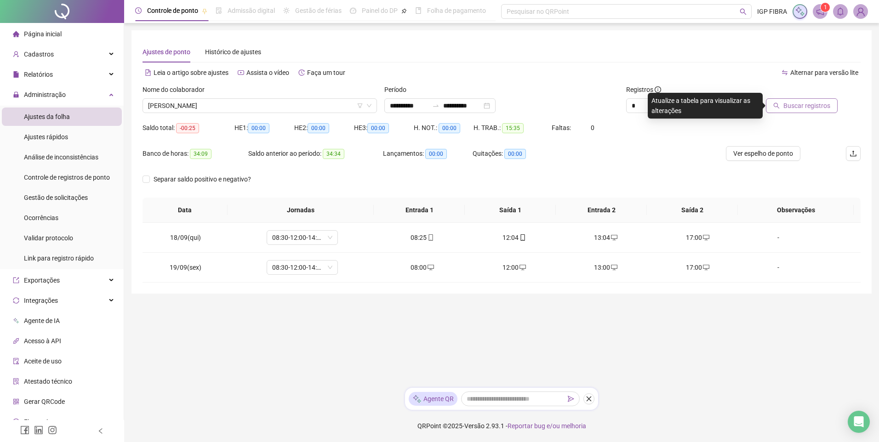
click at [816, 109] on span "Buscar registros" at bounding box center [807, 106] width 47 height 10
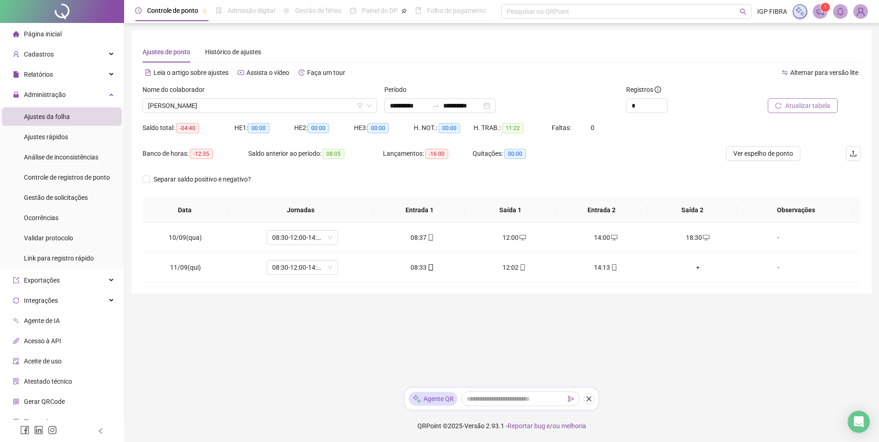
click at [811, 108] on span "Atualizar tabela" at bounding box center [807, 106] width 45 height 10
click at [226, 105] on span "FAION SAMPAIO DE OLIVEIRA" at bounding box center [259, 106] width 223 height 14
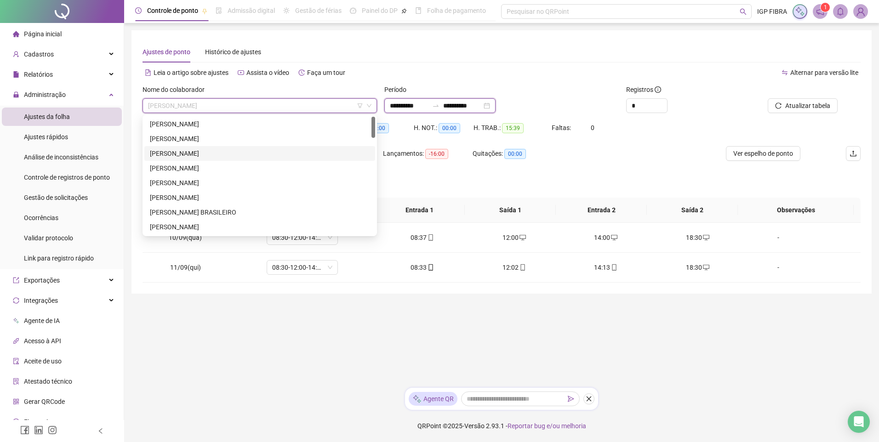
click at [403, 106] on input "**********" at bounding box center [409, 106] width 39 height 10
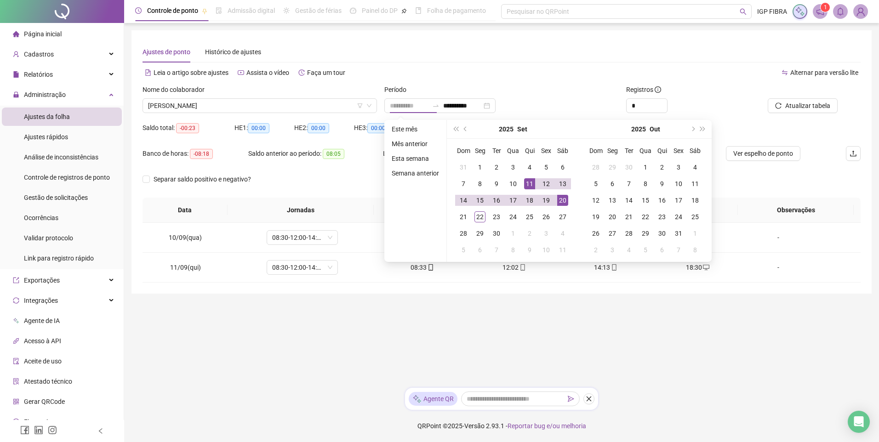
click at [562, 204] on div "20" at bounding box center [562, 200] width 11 height 11
click at [478, 220] on div "22" at bounding box center [480, 217] width 11 height 11
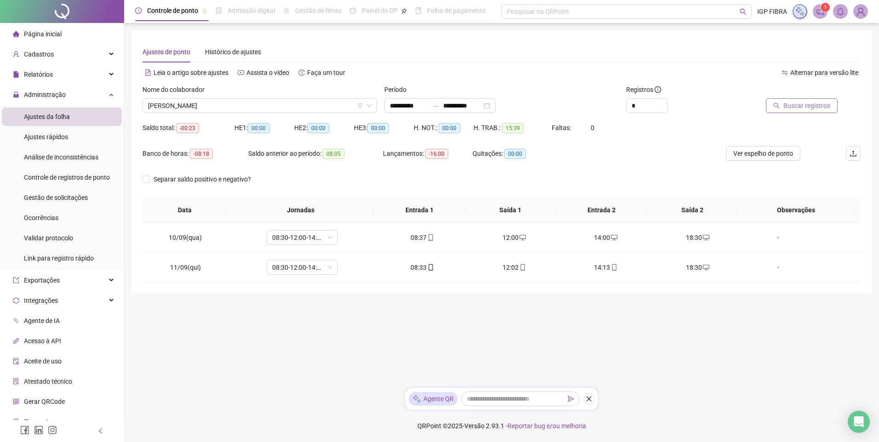
click at [811, 105] on span "Buscar registros" at bounding box center [807, 106] width 47 height 10
click at [811, 105] on div "Buscando registros Os registros de ponto estão sendo buscados... OK" at bounding box center [439, 221] width 879 height 442
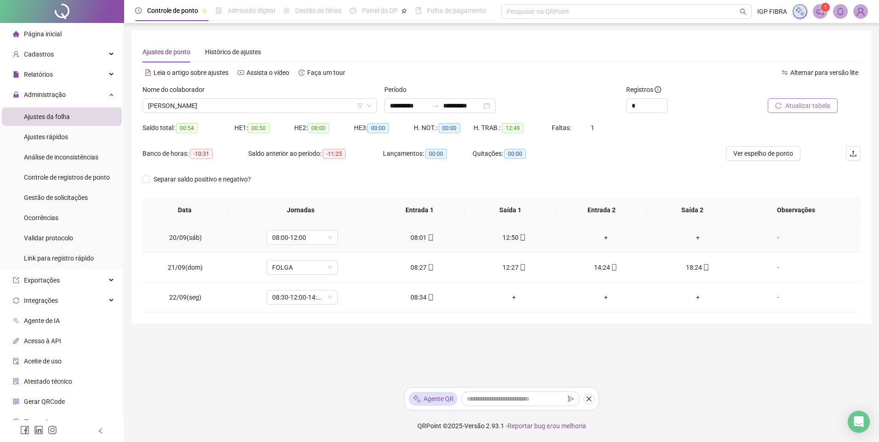
click at [520, 240] on icon "mobile" at bounding box center [523, 238] width 6 height 6
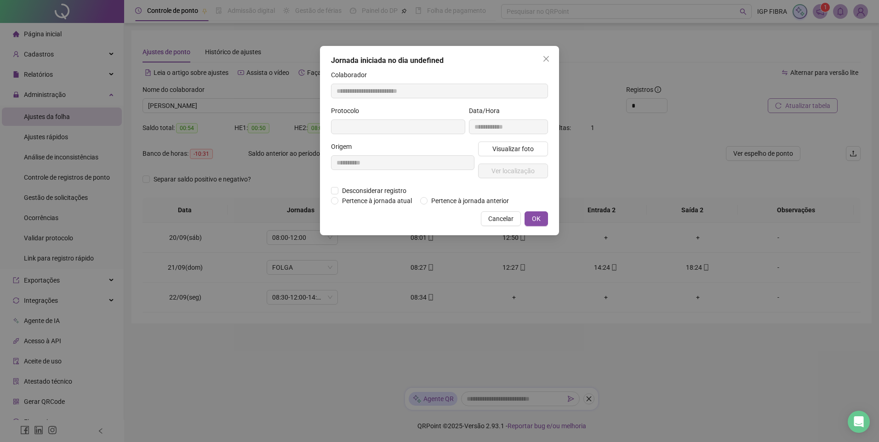
click at [517, 141] on div "**********" at bounding box center [508, 124] width 83 height 36
click at [513, 149] on span "Visualizar foto" at bounding box center [512, 149] width 41 height 10
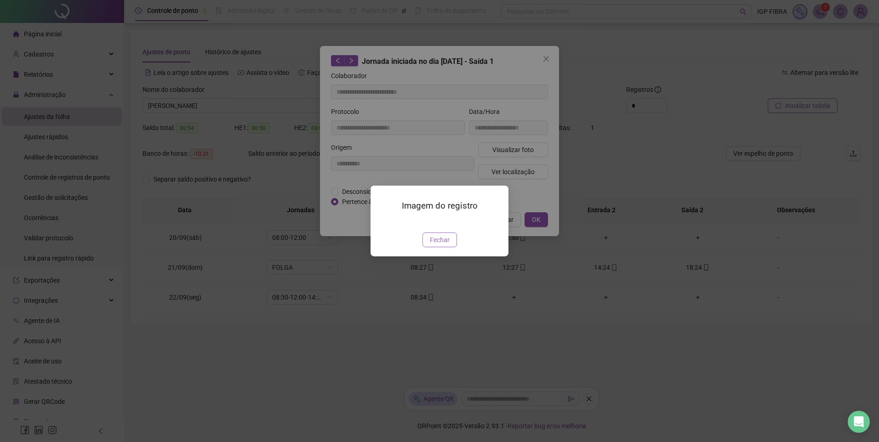
click at [443, 245] on span "Fechar" at bounding box center [440, 240] width 20 height 10
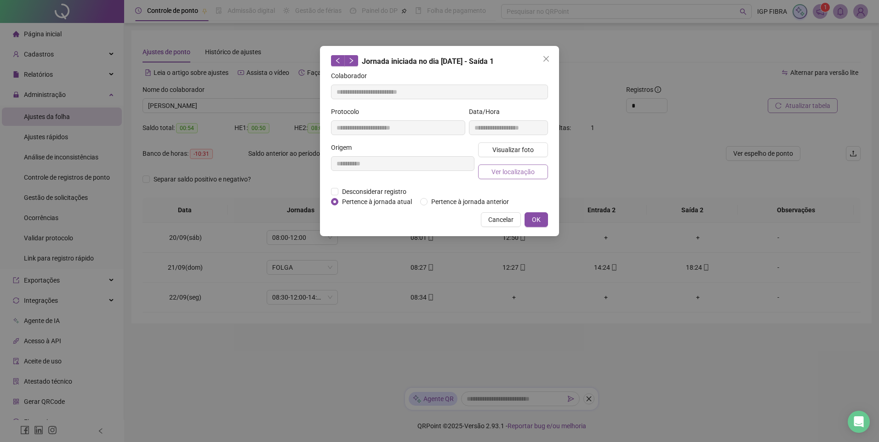
click at [510, 175] on span "Ver localização" at bounding box center [513, 172] width 43 height 10
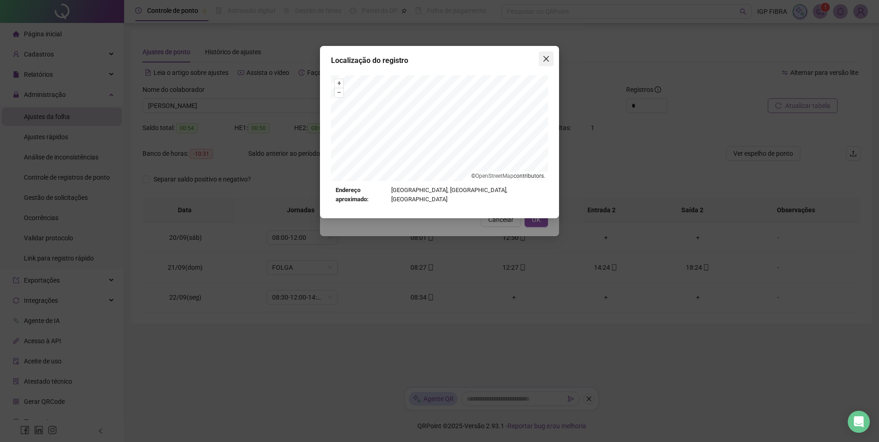
click at [547, 64] on button "Close" at bounding box center [546, 59] width 15 height 15
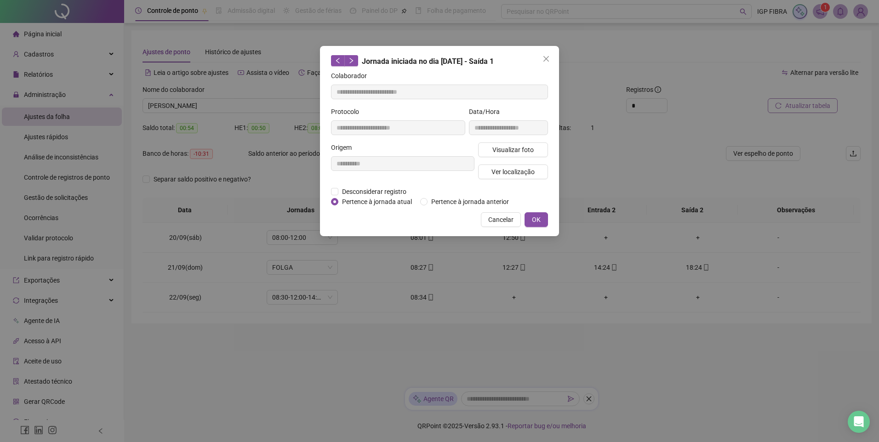
click at [547, 64] on button "Close" at bounding box center [546, 59] width 15 height 15
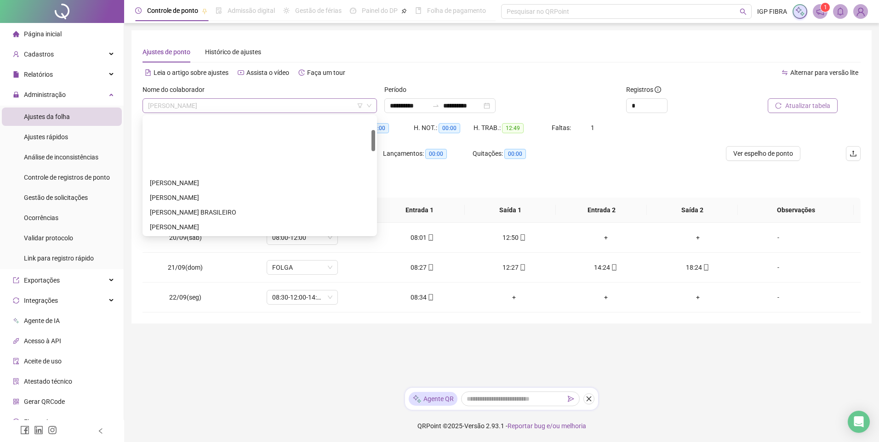
click at [256, 106] on span "FAION SAMPAIO DE OLIVEIRA" at bounding box center [259, 106] width 223 height 14
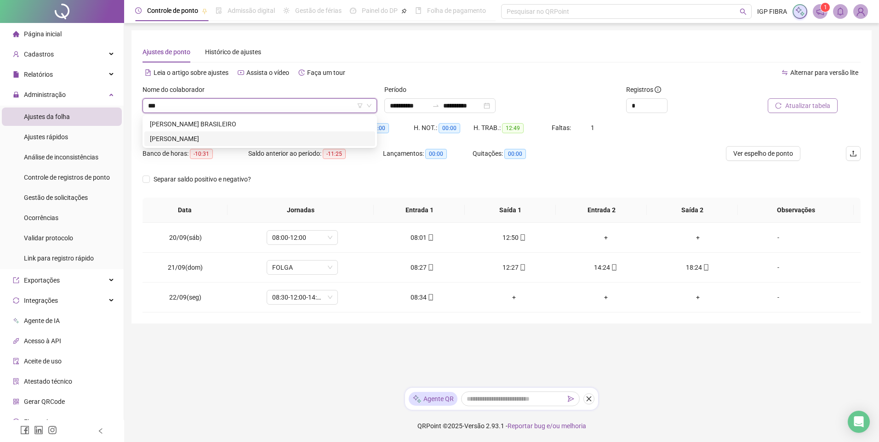
click at [207, 132] on div "CAIQUE DOS SANTOS" at bounding box center [259, 139] width 231 height 15
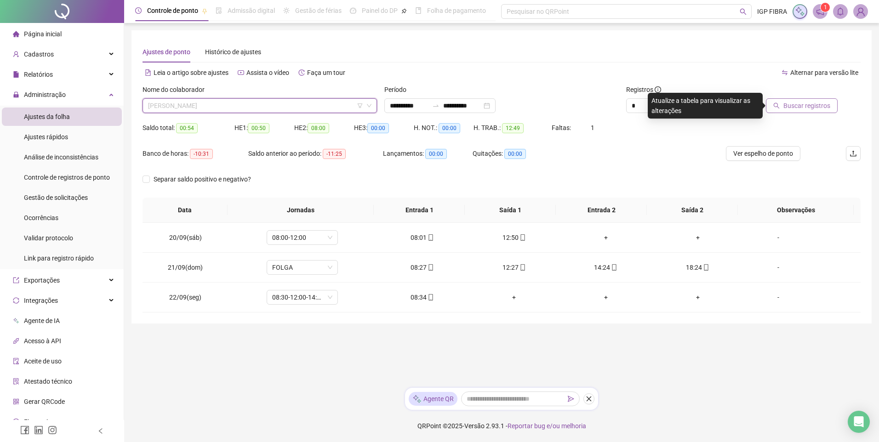
click at [213, 107] on span "CAIQUE DOS SANTOS" at bounding box center [259, 106] width 223 height 14
click at [229, 126] on div "CAIO ROBERTO DA MATTA BRASILEIRO" at bounding box center [260, 124] width 220 height 10
click at [807, 105] on span "Buscar registros" at bounding box center [807, 106] width 47 height 10
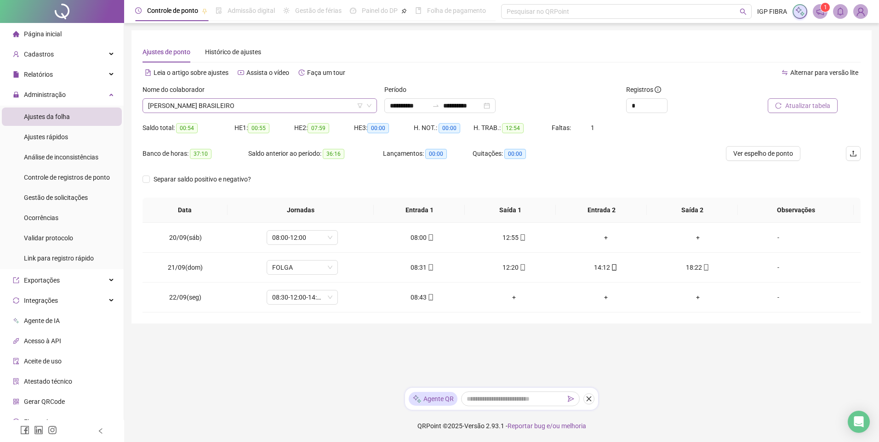
click at [196, 100] on span "CAIO ROBERTO DA MATTA BRASILEIRO" at bounding box center [259, 106] width 223 height 14
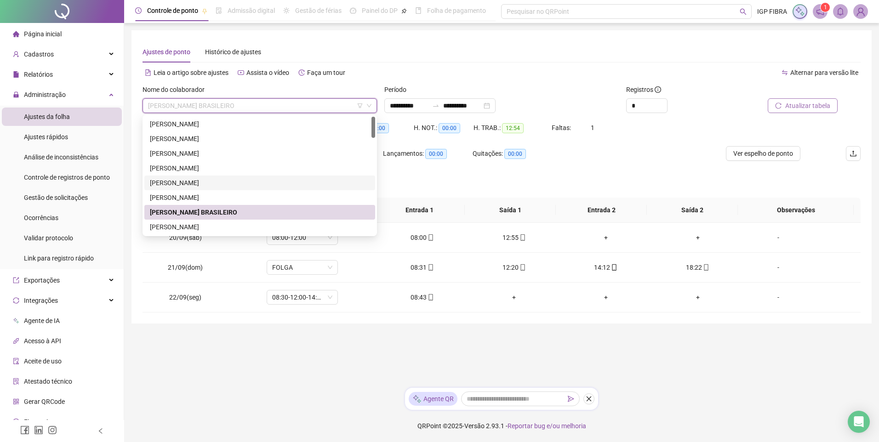
drag, startPoint x: 185, startPoint y: 200, endPoint x: 192, endPoint y: 183, distance: 17.5
click at [192, 183] on div "ANA CAROLINE SANTANA MUNIZ ANA CLARA MIRANDA DE SOUSA ANDRÉ ALMEIDA SANTOS ANEI…" at bounding box center [259, 190] width 231 height 147
click at [192, 183] on div "ARLINDO NETO OLIVEIRA SILVA" at bounding box center [260, 183] width 220 height 10
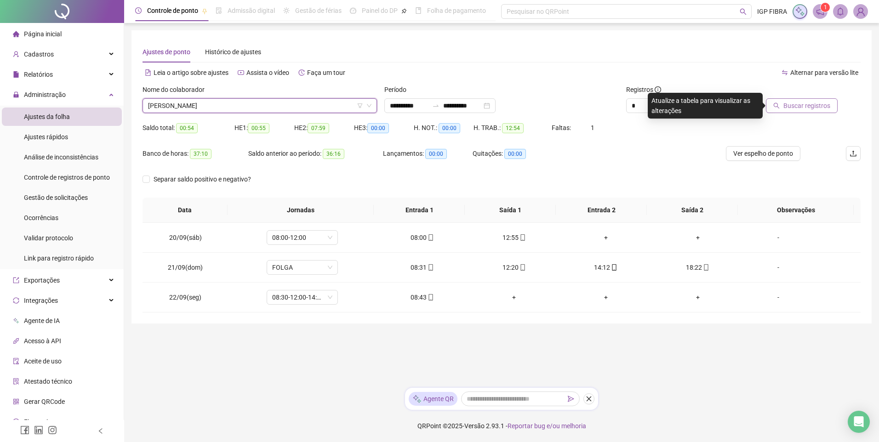
click at [805, 113] on button "Buscar registros" at bounding box center [802, 105] width 72 height 15
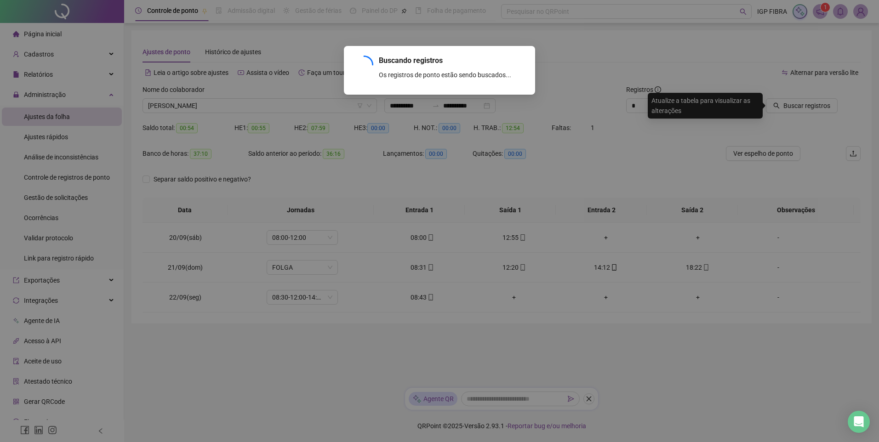
click at [804, 103] on div "Buscando registros Os registros de ponto estão sendo buscados... OK" at bounding box center [439, 221] width 879 height 442
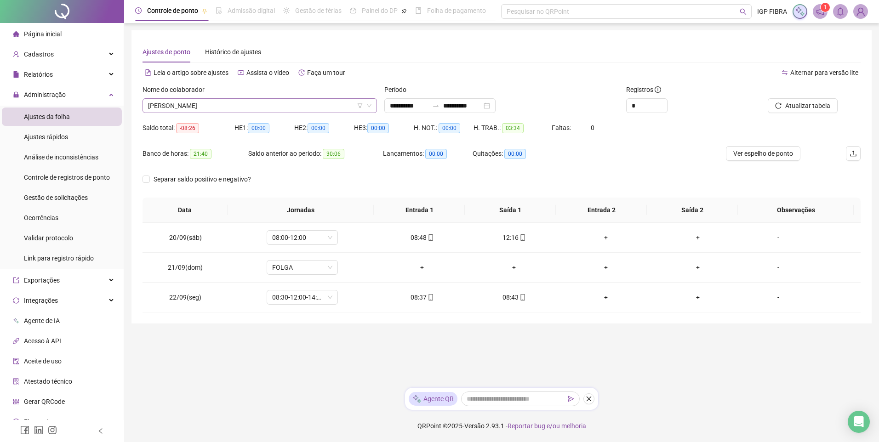
click at [185, 101] on span "ARLINDO NETO OLIVEIRA SILVA" at bounding box center [259, 106] width 223 height 14
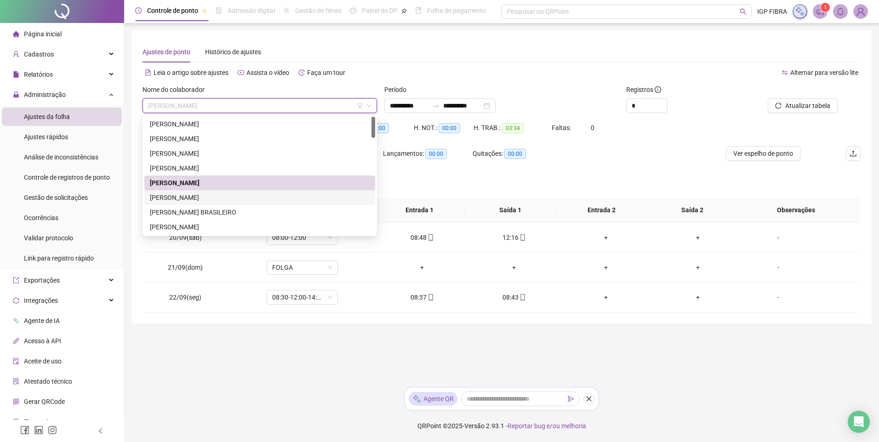
click at [176, 197] on div "BRUNO PRATA CARVALHO DOS SANTOS" at bounding box center [260, 198] width 220 height 10
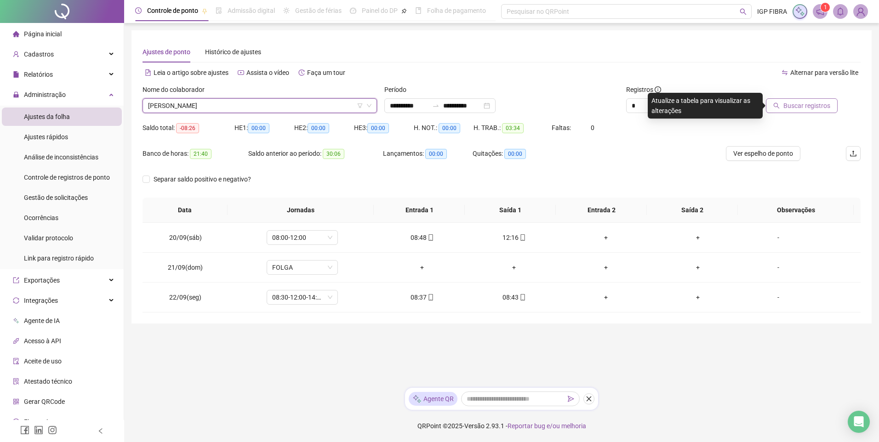
click at [793, 105] on span "Buscar registros" at bounding box center [807, 106] width 47 height 10
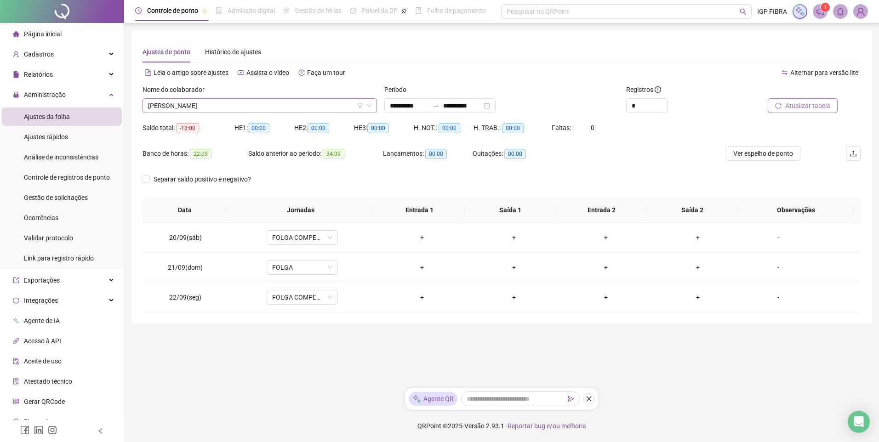
click at [243, 109] on span "BRUNO PRATA CARVALHO DOS SANTOS" at bounding box center [259, 106] width 223 height 14
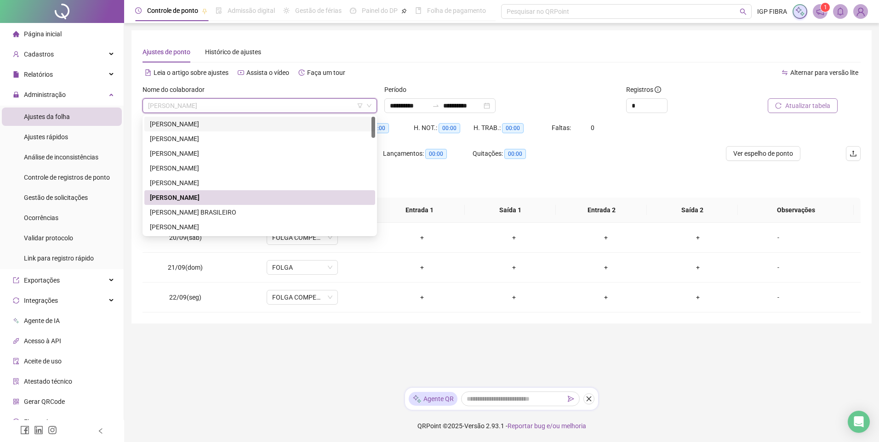
click at [192, 126] on div "ANA CAROLINE SANTANA MUNIZ" at bounding box center [260, 124] width 220 height 10
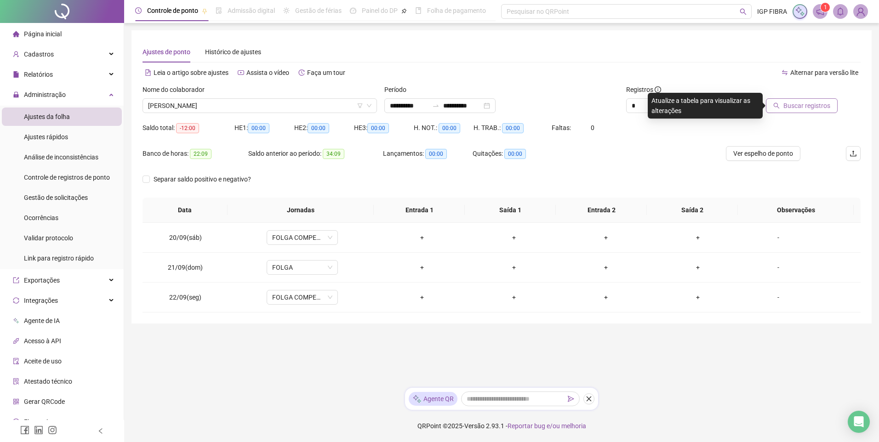
click at [797, 114] on div "Buscar registros" at bounding box center [804, 103] width 121 height 36
click at [809, 104] on span "Buscar registros" at bounding box center [807, 106] width 47 height 10
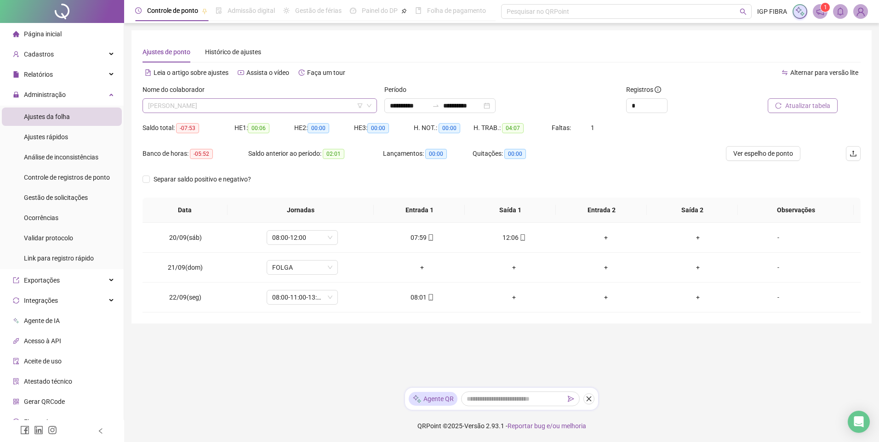
click at [212, 110] on span "ANA CAROLINE SANTANA MUNIZ" at bounding box center [259, 106] width 223 height 14
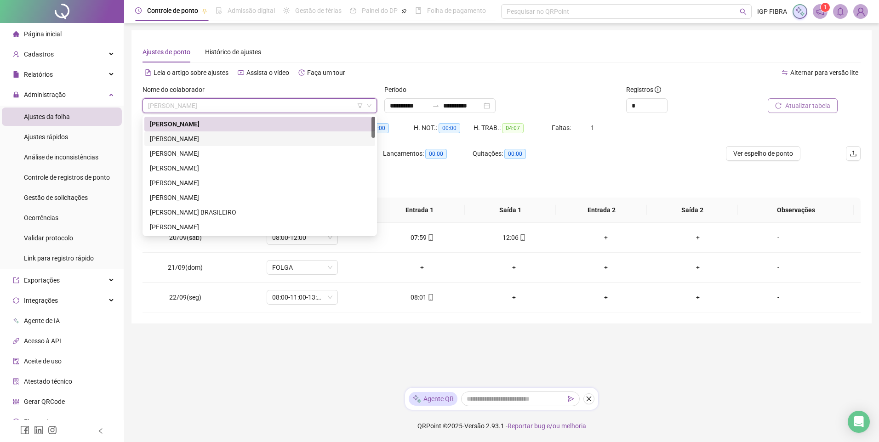
click at [200, 141] on div "ANA CLARA MIRANDA DE SOUSA" at bounding box center [260, 139] width 220 height 10
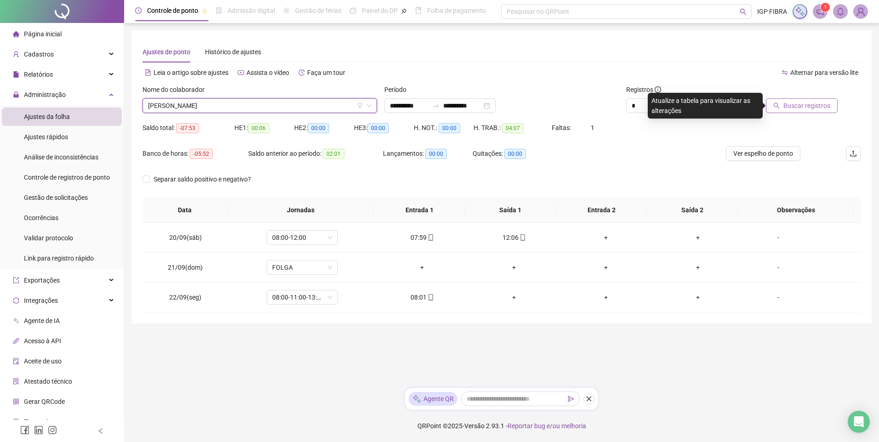
click at [785, 105] on span "Buscar registros" at bounding box center [807, 106] width 47 height 10
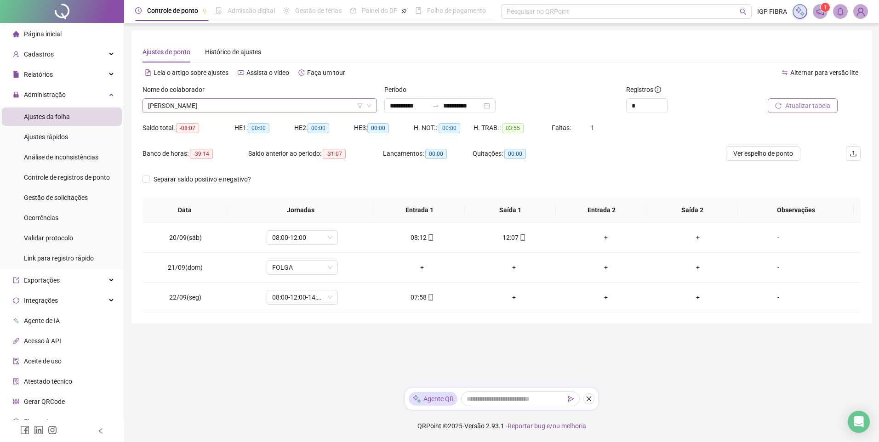
click at [226, 109] on span "ANA CLARA MIRANDA DE SOUSA" at bounding box center [259, 106] width 223 height 14
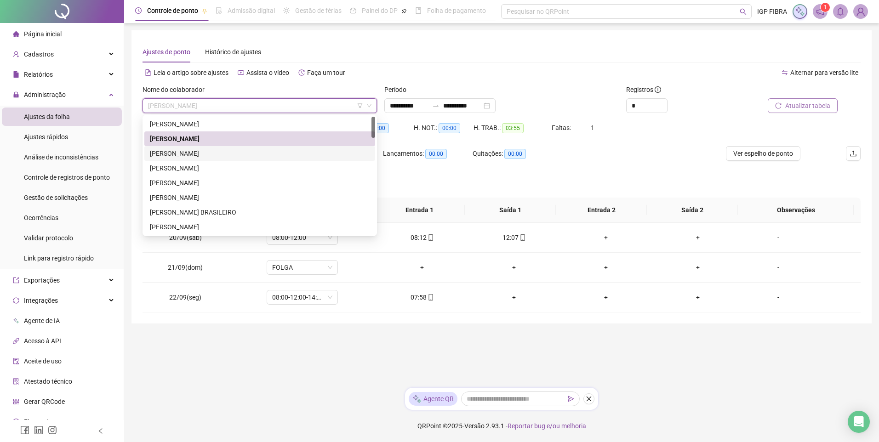
click at [182, 154] on div "ANDRÉ ALMEIDA SANTOS" at bounding box center [260, 154] width 220 height 10
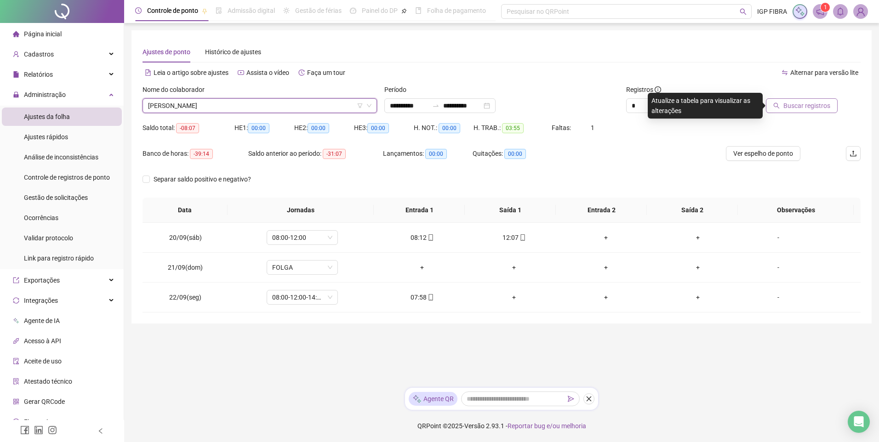
click at [827, 99] on button "Buscar registros" at bounding box center [802, 105] width 72 height 15
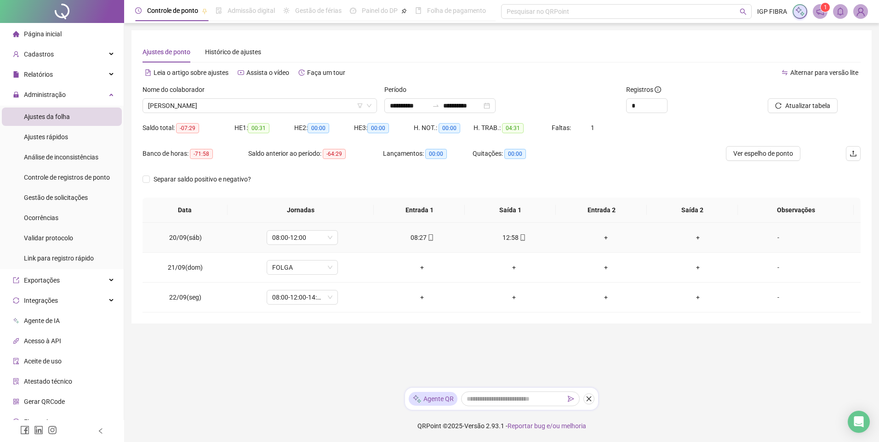
click at [509, 235] on div "12:58" at bounding box center [513, 238] width 77 height 10
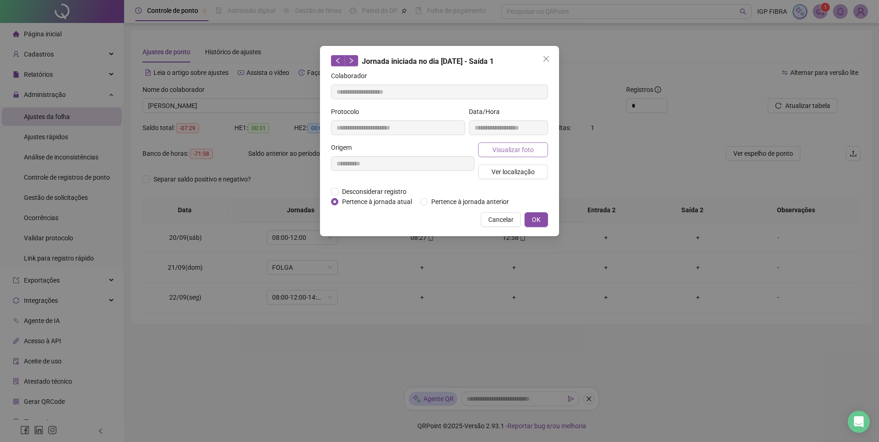
click at [503, 154] on span "Visualizar foto" at bounding box center [512, 150] width 41 height 10
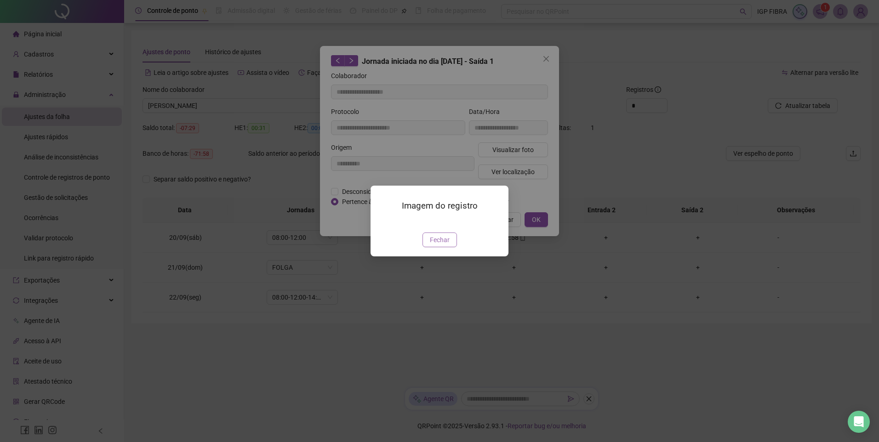
click at [432, 245] on span "Fechar" at bounding box center [440, 240] width 20 height 10
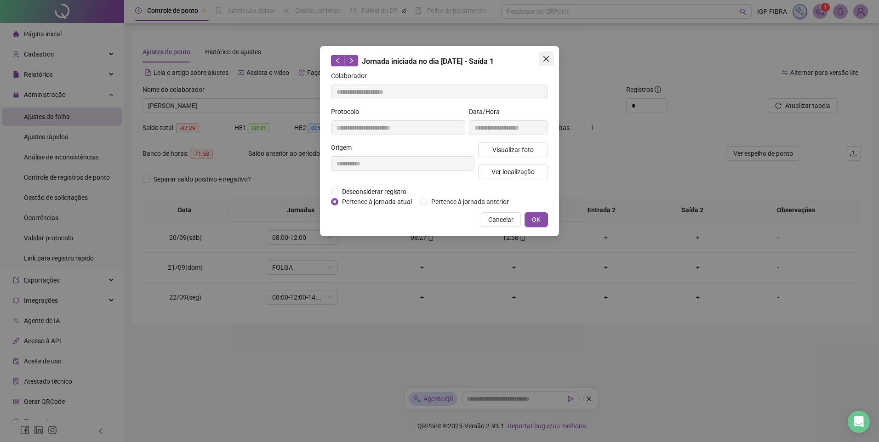
click at [548, 63] on button "Close" at bounding box center [546, 59] width 15 height 15
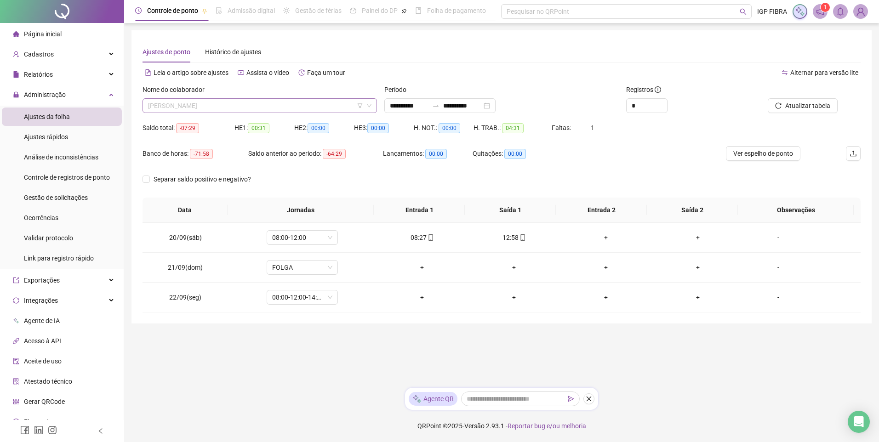
click at [229, 108] on span "ANDRÉ ALMEIDA SANTOS" at bounding box center [259, 106] width 223 height 14
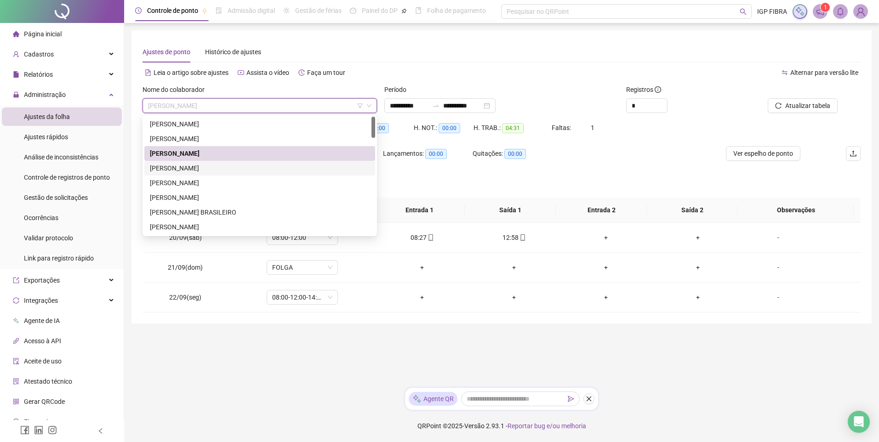
click at [178, 171] on div "ANEIDE PASSOS LEMOS" at bounding box center [260, 168] width 220 height 10
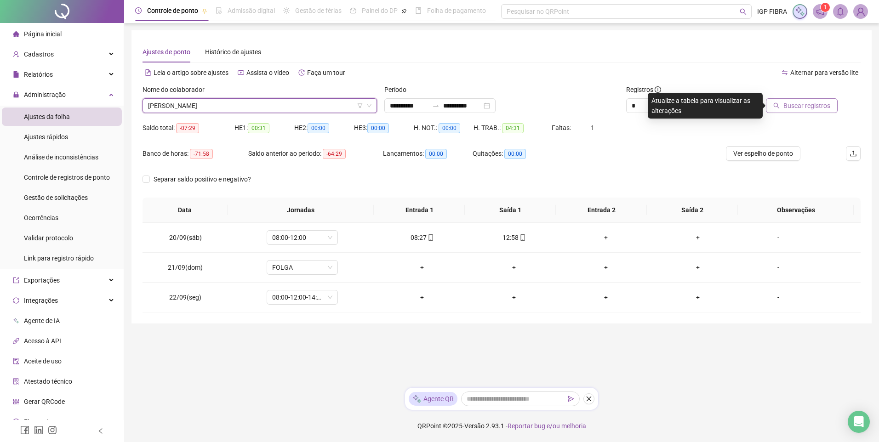
click at [811, 110] on span "Buscar registros" at bounding box center [807, 106] width 47 height 10
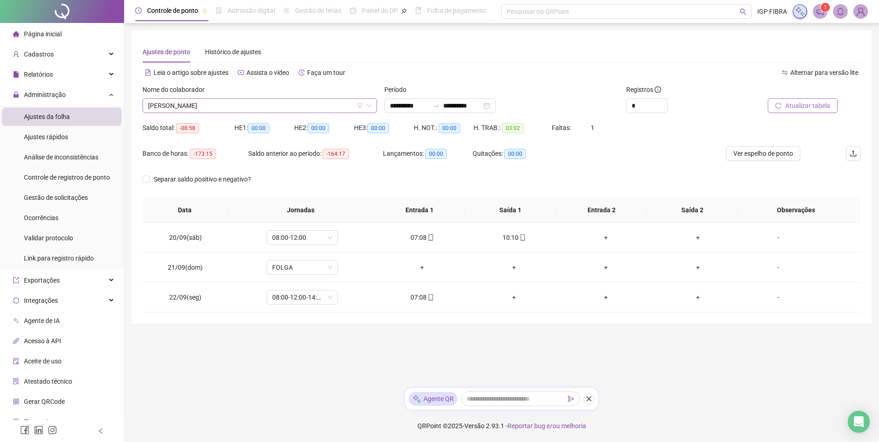
click at [225, 103] on span "ANEIDE PASSOS LEMOS" at bounding box center [259, 106] width 223 height 14
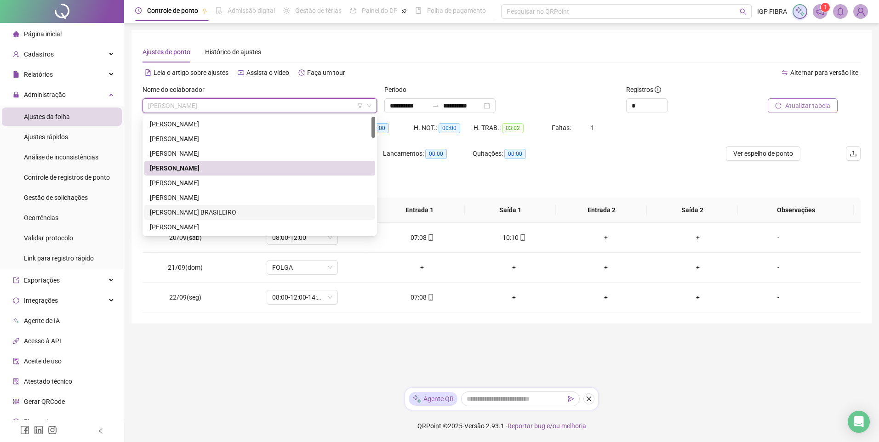
click at [184, 208] on div "CAIO ROBERTO DA MATTA BRASILEIRO" at bounding box center [260, 212] width 220 height 10
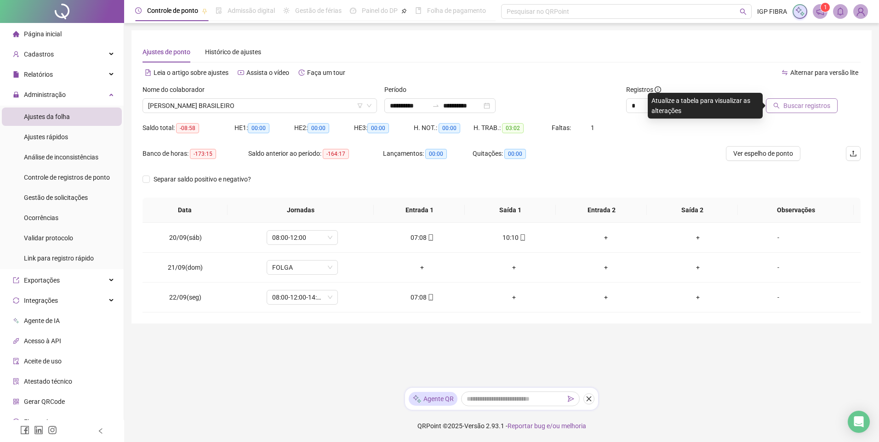
click at [810, 107] on span "Buscar registros" at bounding box center [807, 106] width 47 height 10
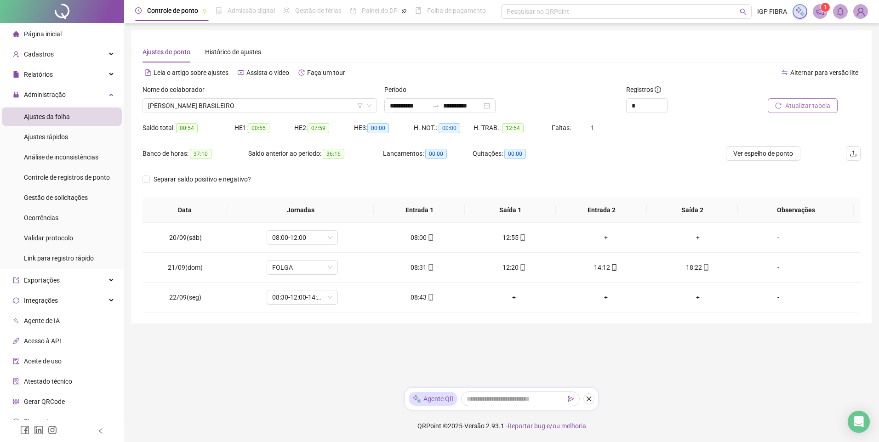
click at [809, 107] on span "Atualizar tabela" at bounding box center [807, 106] width 45 height 10
click at [240, 109] on span "CAIO ROBERTO DA MATTA BRASILEIRO" at bounding box center [259, 106] width 223 height 14
click at [806, 108] on span "Atualizar tabela" at bounding box center [807, 106] width 45 height 10
click at [196, 103] on span "CAIO ROBERTO DA MATTA BRASILEIRO" at bounding box center [259, 106] width 223 height 14
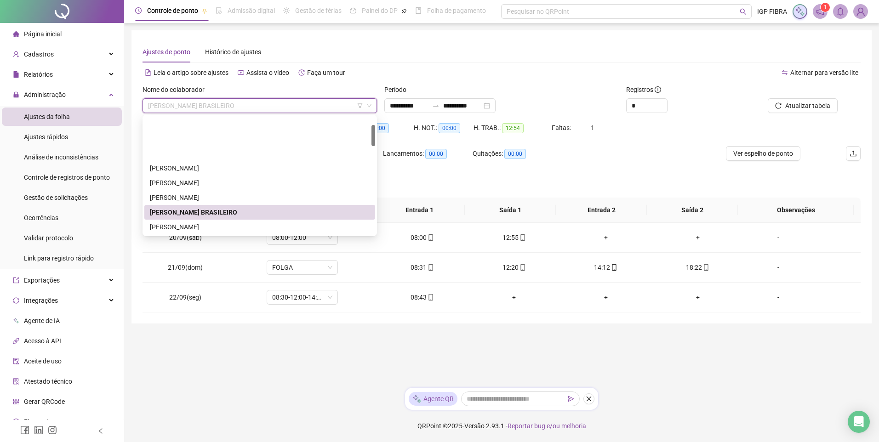
scroll to position [46, 0]
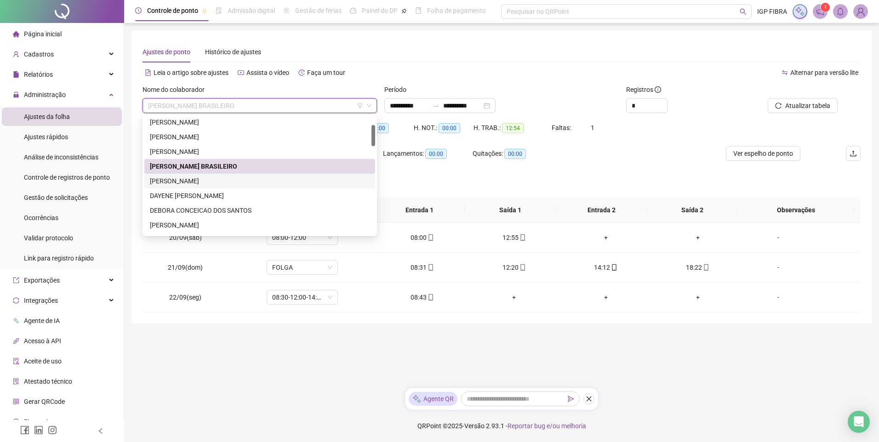
click at [182, 179] on div "CAIQUE DOS SANTOS" at bounding box center [260, 181] width 220 height 10
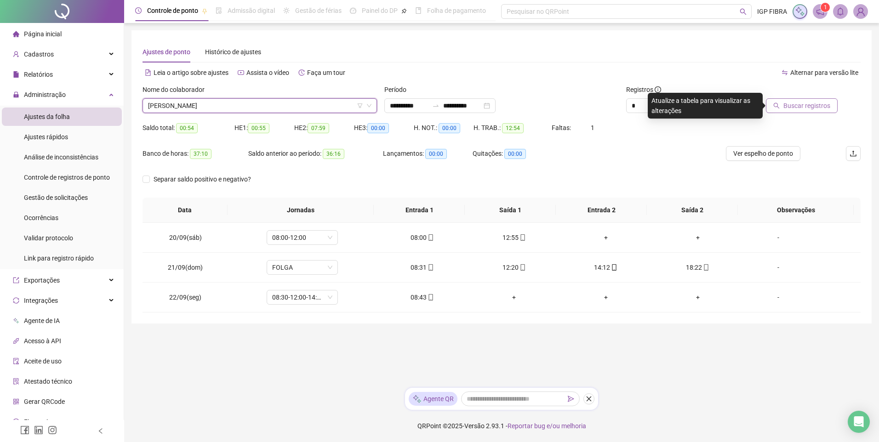
click at [807, 104] on span "Buscar registros" at bounding box center [807, 106] width 47 height 10
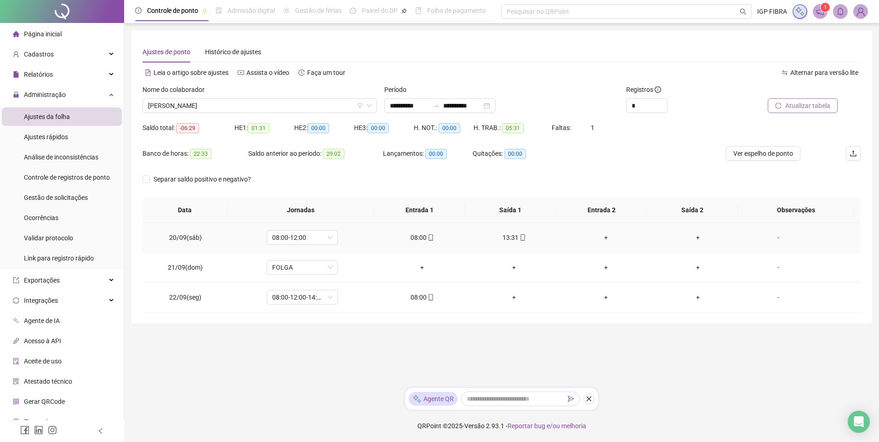
click at [520, 235] on icon "mobile" at bounding box center [523, 238] width 6 height 6
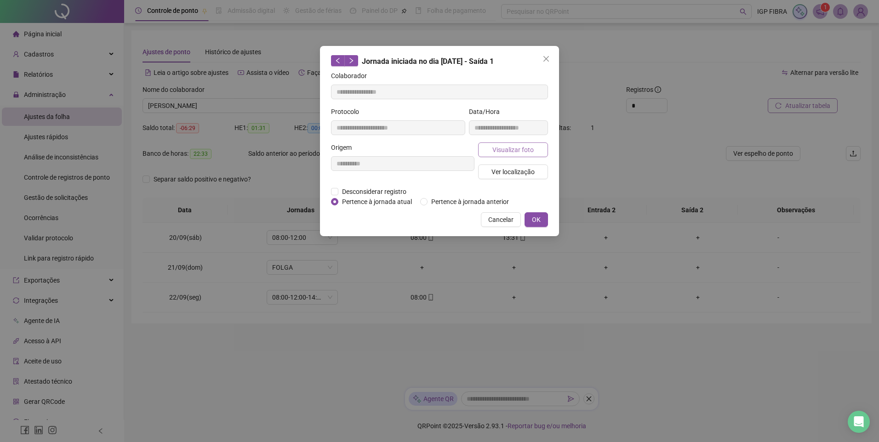
click at [533, 149] on button "Visualizar foto" at bounding box center [513, 150] width 70 height 15
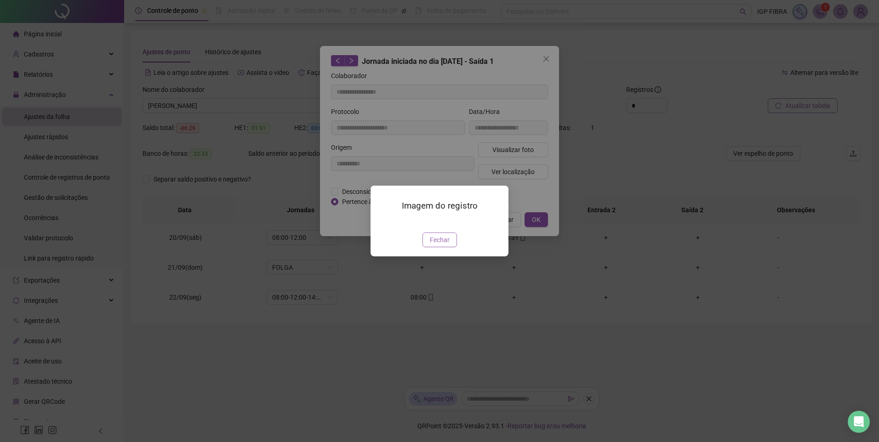
click at [439, 245] on span "Fechar" at bounding box center [440, 240] width 20 height 10
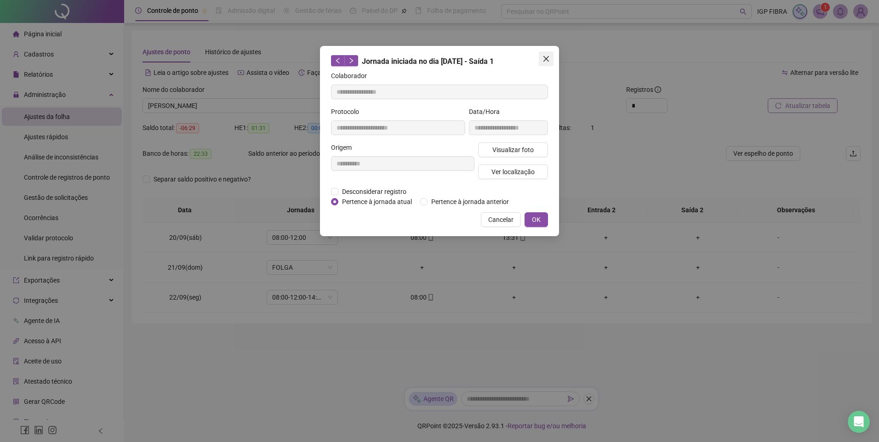
click at [545, 61] on icon "close" at bounding box center [547, 59] width 6 height 6
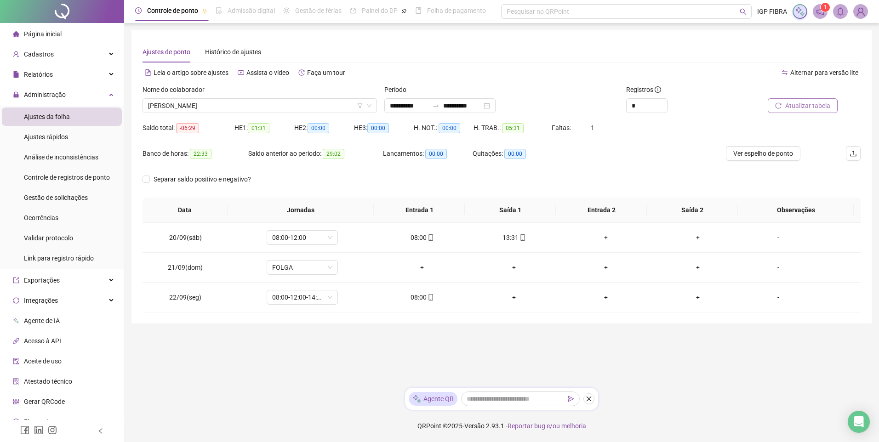
click at [802, 104] on span "Atualizar tabela" at bounding box center [807, 106] width 45 height 10
click at [229, 105] on span "CAIQUE DOS SANTOS" at bounding box center [259, 106] width 223 height 14
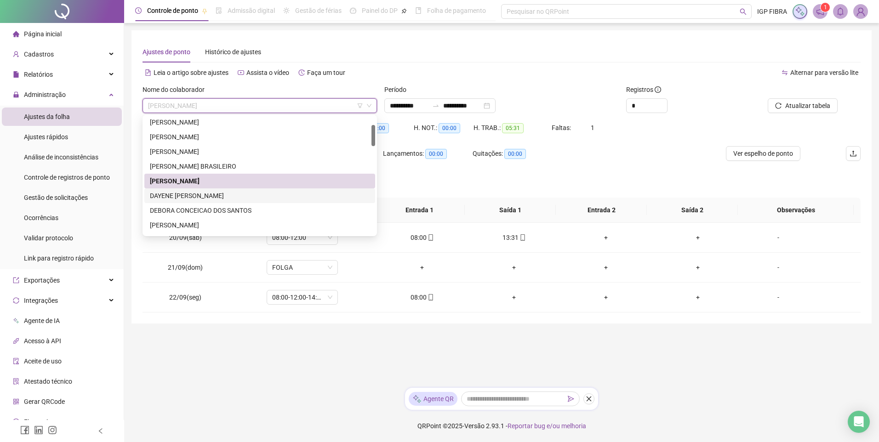
click at [183, 196] on div "DAYENE BRITO XAVIER" at bounding box center [260, 196] width 220 height 10
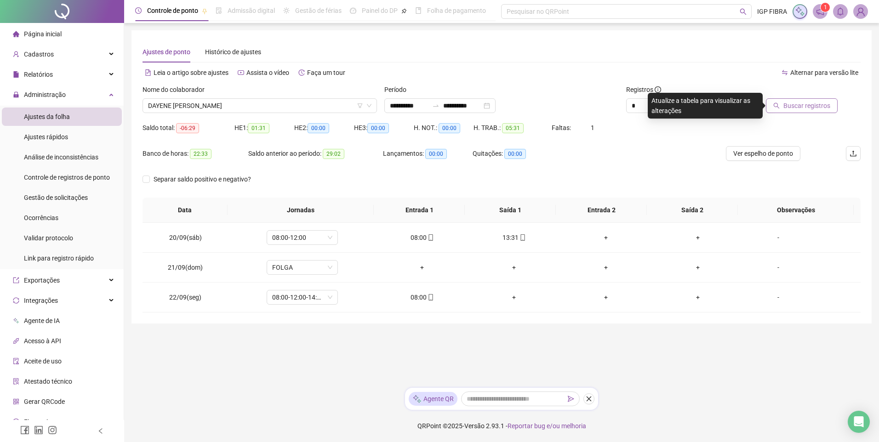
click at [796, 110] on span "Buscar registros" at bounding box center [807, 106] width 47 height 10
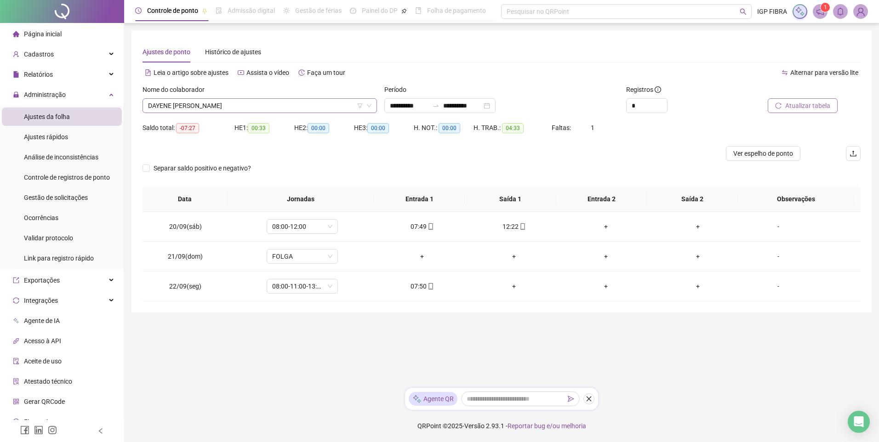
click at [183, 100] on span "DAYENE BRITO XAVIER" at bounding box center [259, 106] width 223 height 14
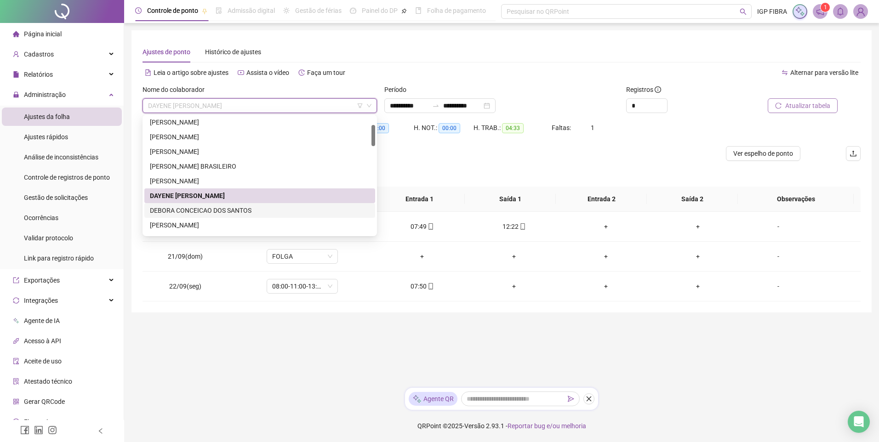
click at [193, 206] on div "DEBORA CONCEICAO DOS SANTOS" at bounding box center [260, 211] width 220 height 10
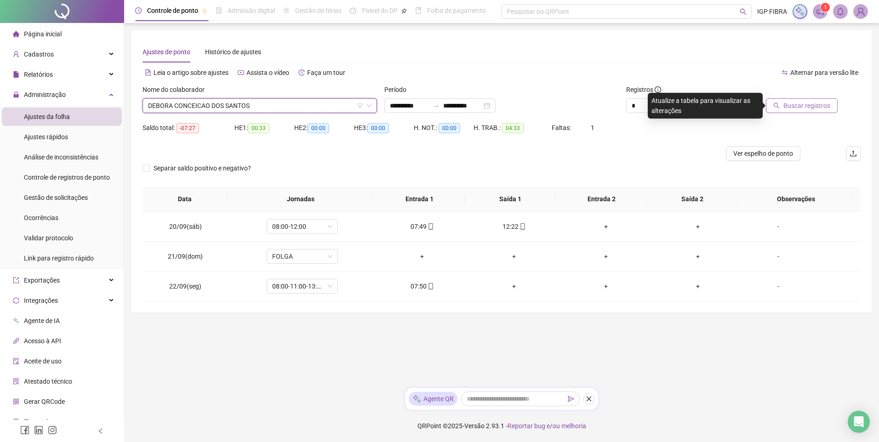
click at [813, 108] on span "Buscar registros" at bounding box center [807, 106] width 47 height 10
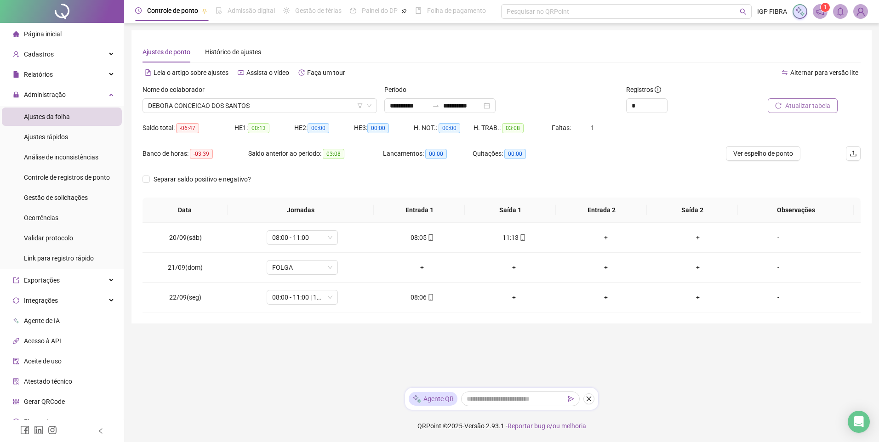
click at [813, 108] on span "Atualizar tabela" at bounding box center [807, 106] width 45 height 10
click at [225, 109] on span "DEBORA CONCEICAO DOS SANTOS" at bounding box center [259, 106] width 223 height 14
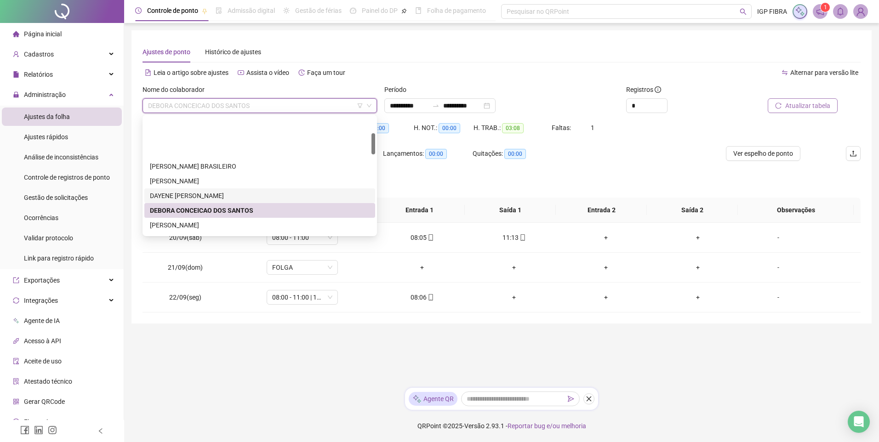
scroll to position [92, 0]
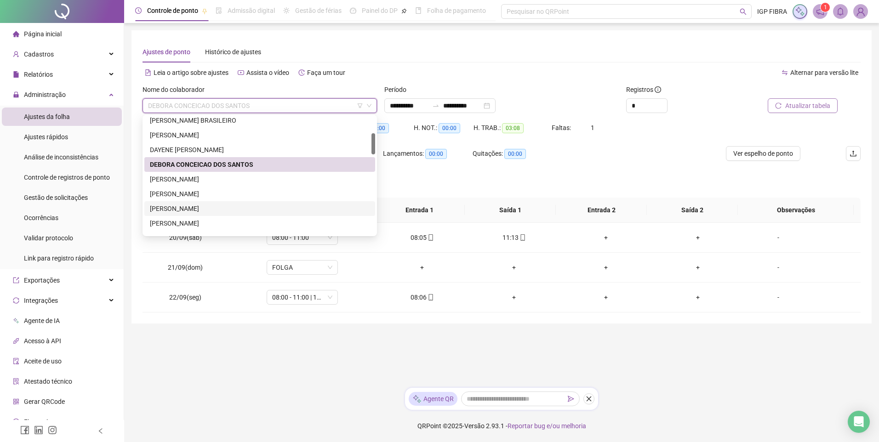
click at [186, 196] on div "ELENILSON DE OLIVEIRA SANTOS FILHO" at bounding box center [260, 194] width 220 height 10
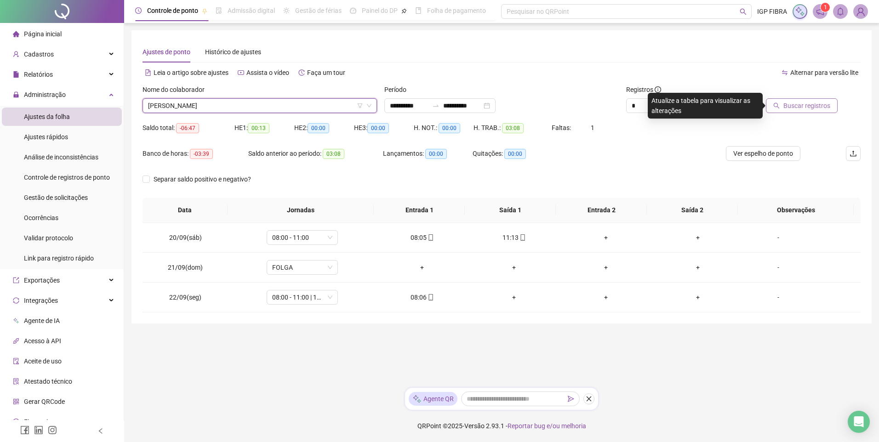
click at [783, 104] on button "Buscar registros" at bounding box center [802, 105] width 72 height 15
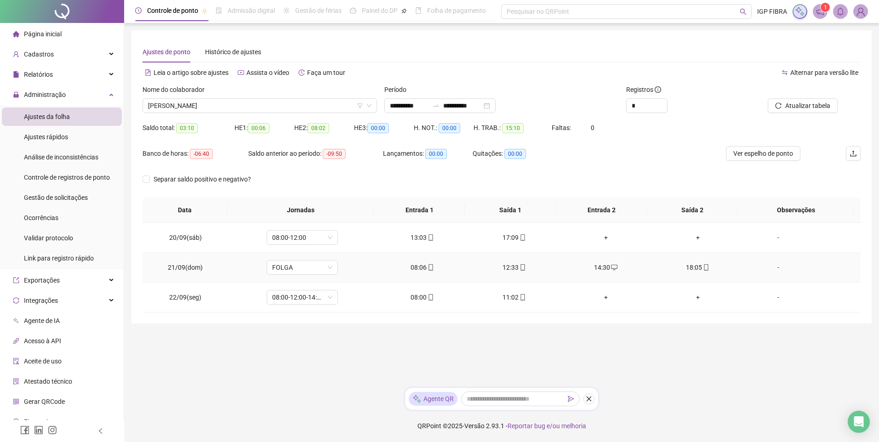
click at [594, 274] on td "14:30" at bounding box center [606, 268] width 92 height 30
click at [599, 268] on div "14:30" at bounding box center [605, 268] width 77 height 10
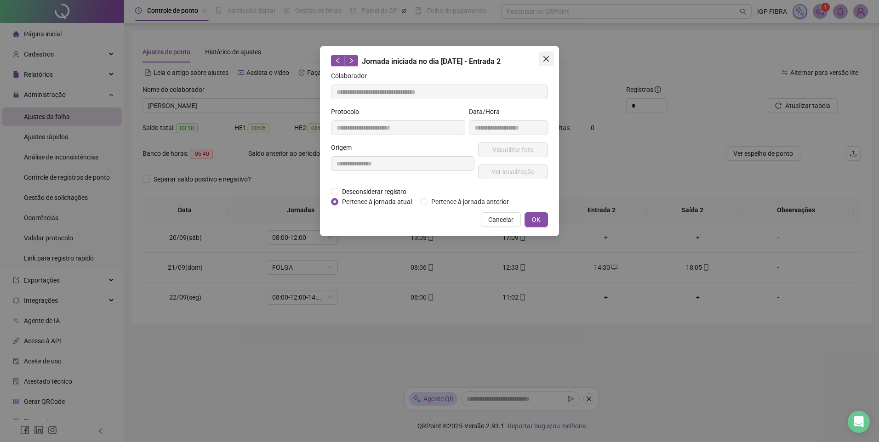
click at [549, 57] on icon "close" at bounding box center [547, 59] width 6 height 6
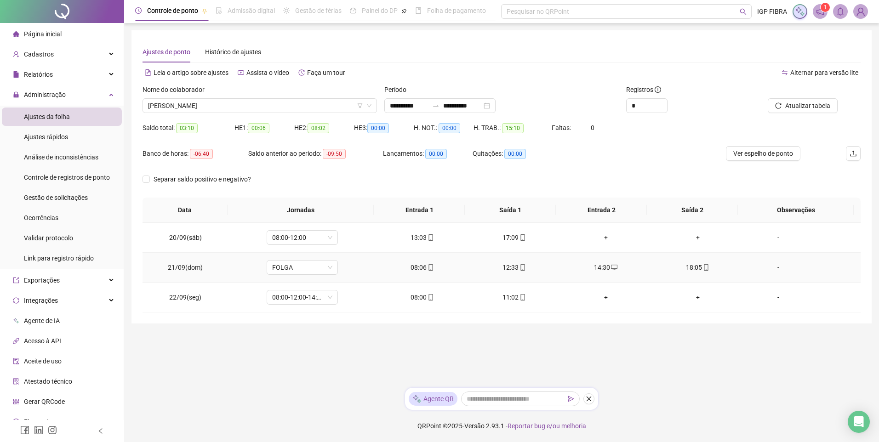
click at [692, 263] on div "18:05" at bounding box center [697, 268] width 77 height 10
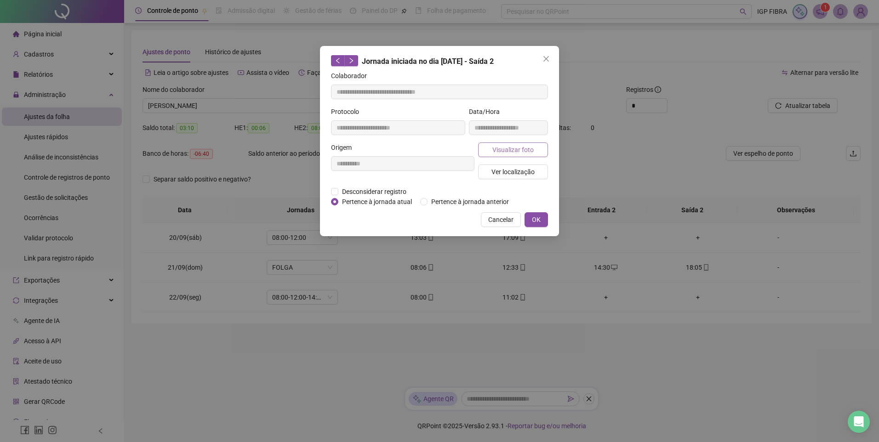
click at [503, 146] on span "Visualizar foto" at bounding box center [512, 150] width 41 height 10
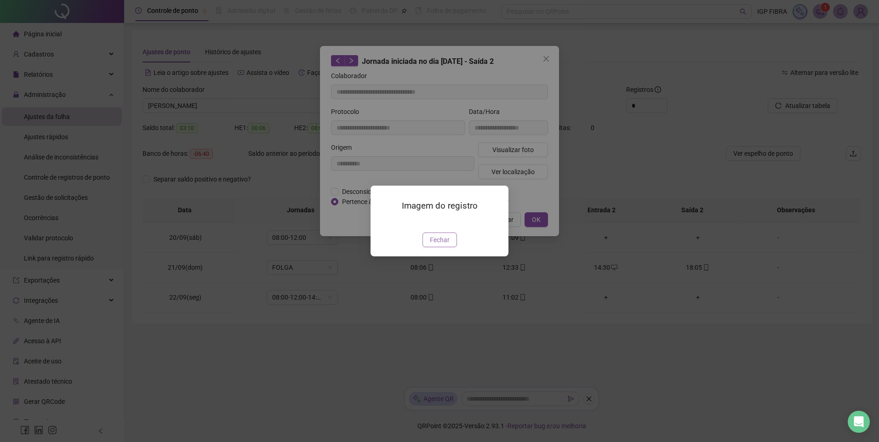
click at [438, 245] on span "Fechar" at bounding box center [440, 240] width 20 height 10
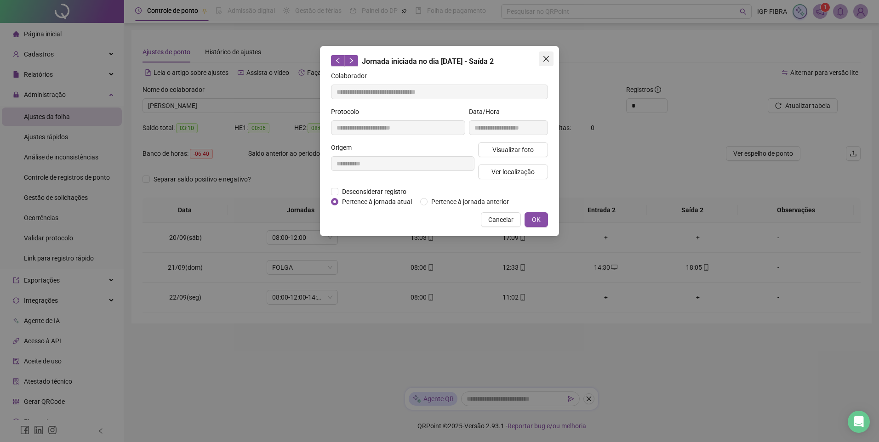
click at [545, 61] on icon "close" at bounding box center [546, 58] width 7 height 7
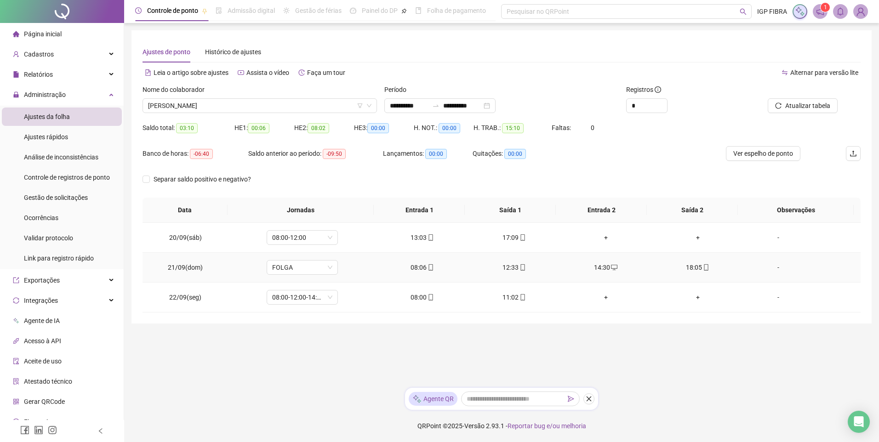
click at [526, 265] on div "12:33" at bounding box center [513, 268] width 77 height 10
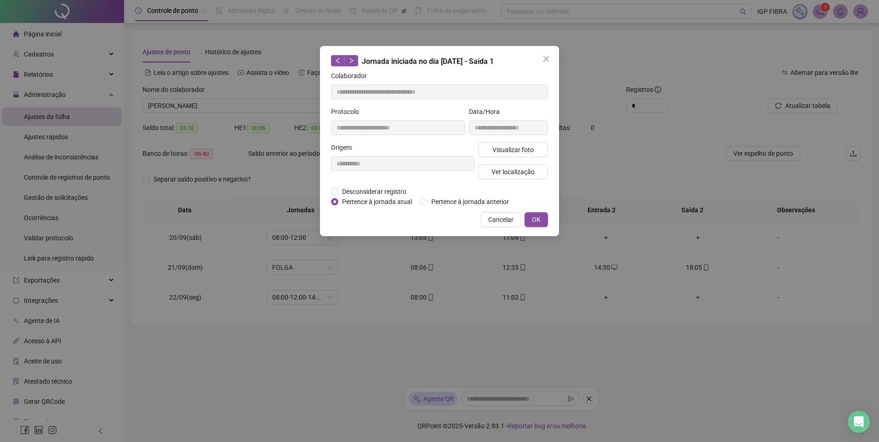
click at [505, 136] on div "**********" at bounding box center [508, 125] width 83 height 36
click at [505, 148] on span "Visualizar foto" at bounding box center [512, 150] width 41 height 10
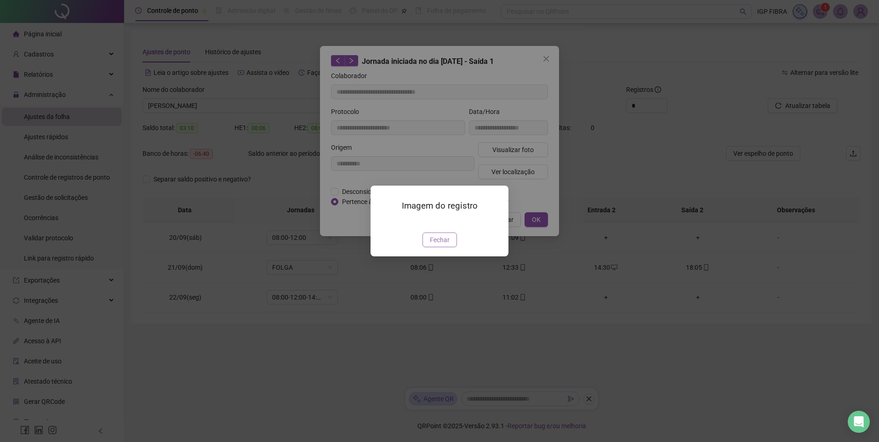
click at [440, 245] on span "Fechar" at bounding box center [440, 240] width 20 height 10
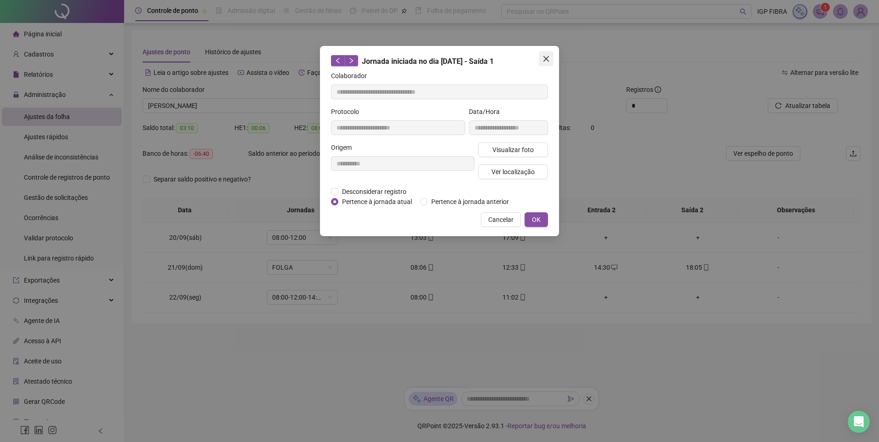
click at [545, 62] on icon "close" at bounding box center [546, 58] width 7 height 7
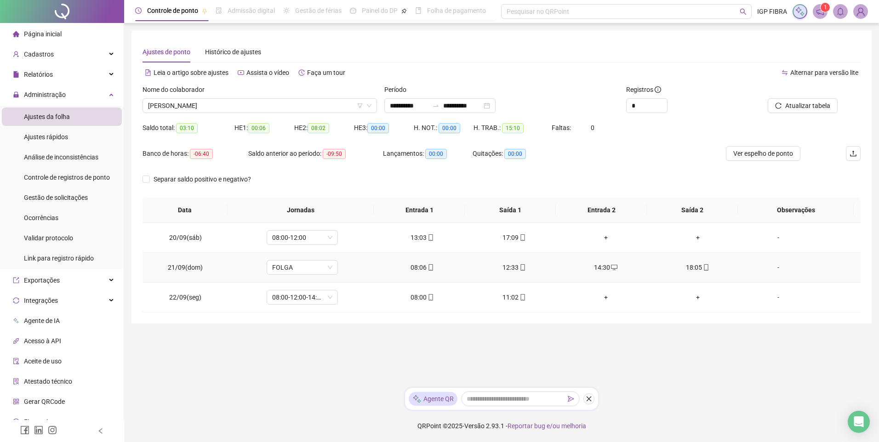
click at [504, 263] on div "12:33" at bounding box center [513, 268] width 77 height 10
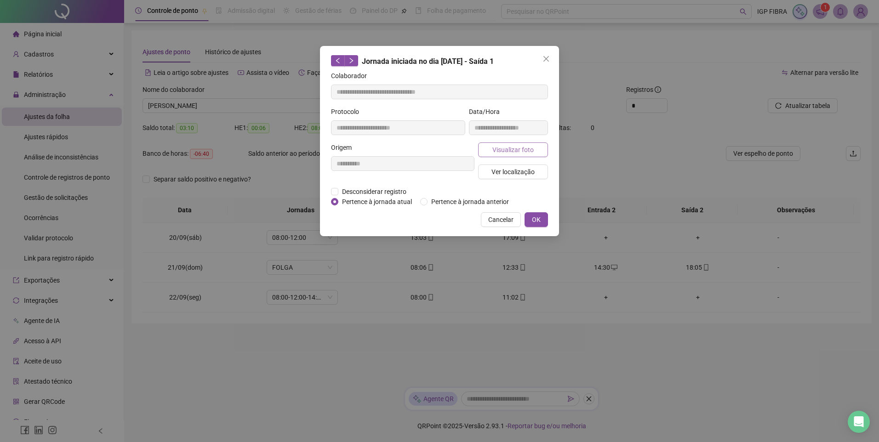
click at [505, 149] on span "Visualizar foto" at bounding box center [512, 150] width 41 height 10
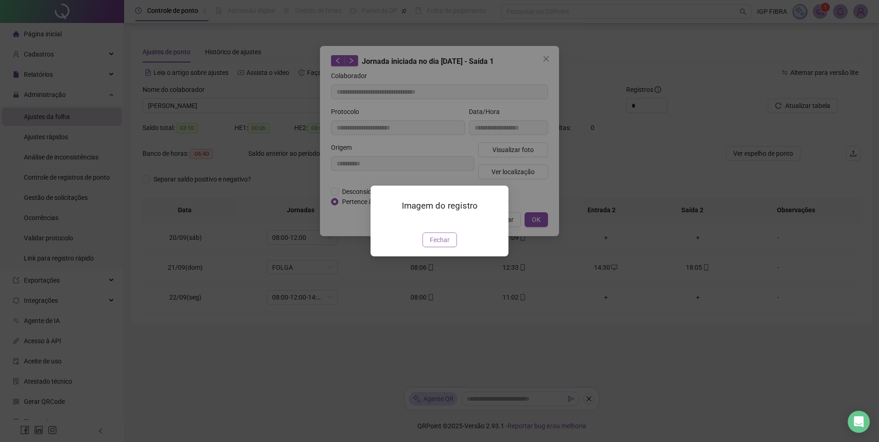
click at [434, 245] on span "Fechar" at bounding box center [440, 240] width 20 height 10
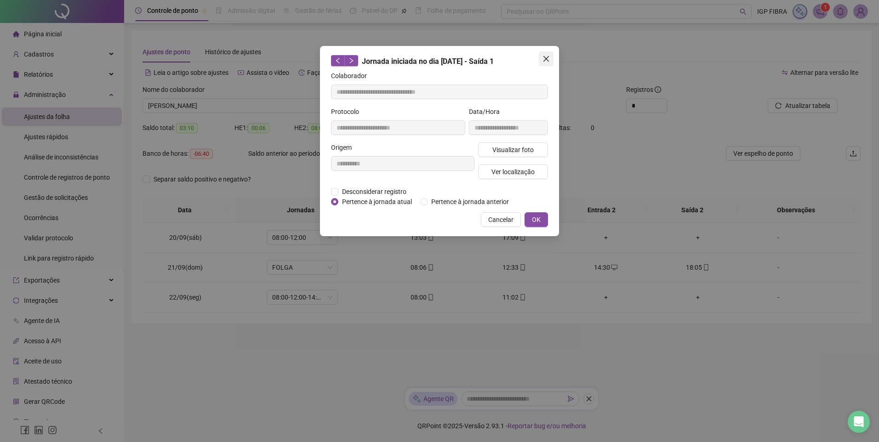
click at [544, 58] on icon "close" at bounding box center [546, 58] width 7 height 7
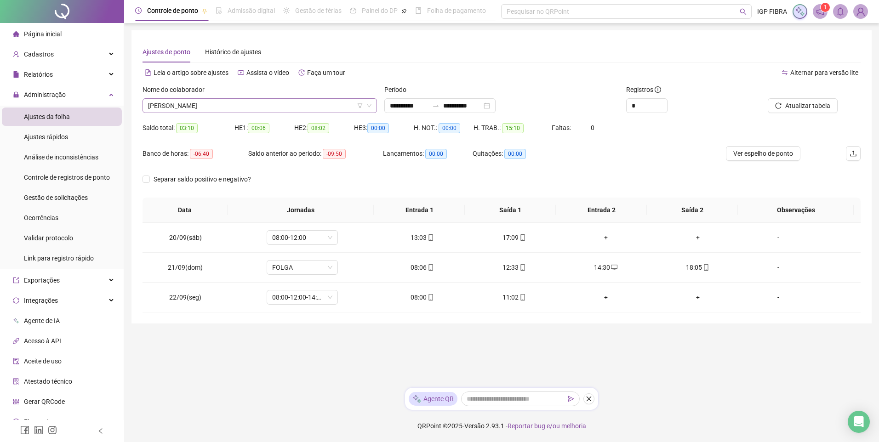
click at [243, 112] on span "ELENILSON DE OLIVEIRA SANTOS FILHO" at bounding box center [259, 106] width 223 height 14
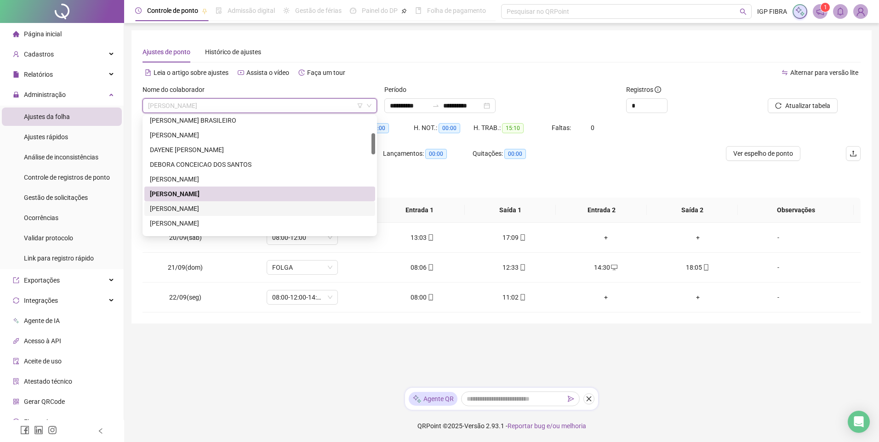
click at [171, 214] on div "FAION SAMPAIO DE OLIVEIRA" at bounding box center [259, 208] width 231 height 15
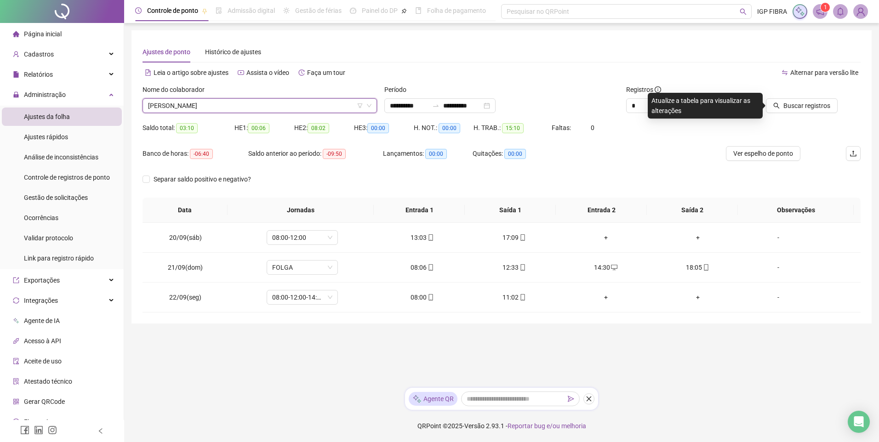
click at [242, 103] on span "FAION SAMPAIO DE OLIVEIRA" at bounding box center [259, 106] width 223 height 14
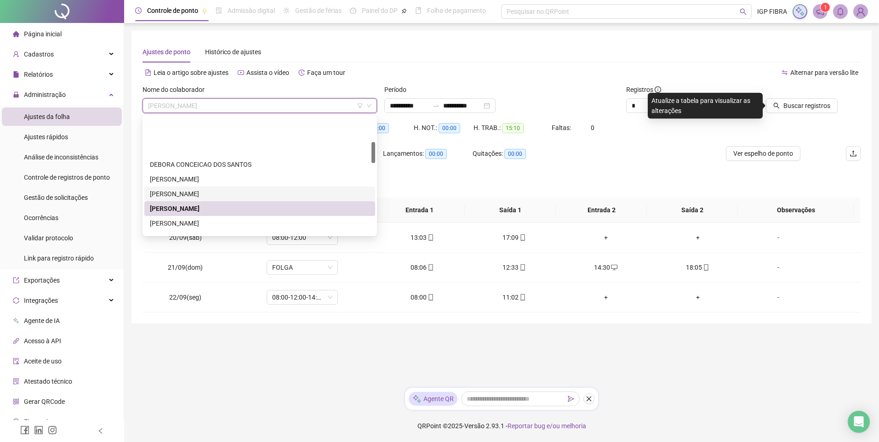
scroll to position [138, 0]
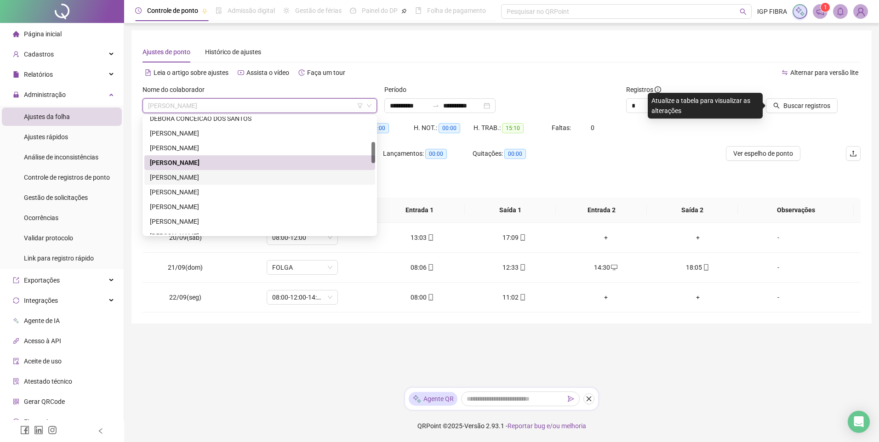
click at [181, 176] on div "FERNANDA DE OLIVEIRA SANTOS" at bounding box center [260, 177] width 220 height 10
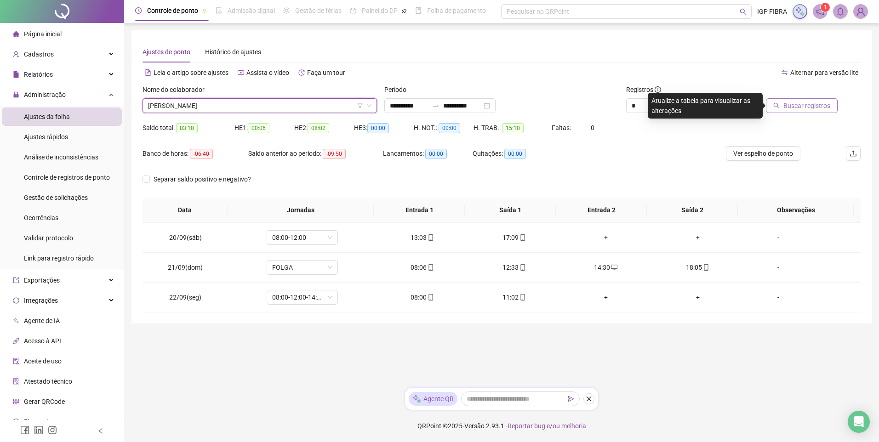
click at [794, 109] on span "Buscar registros" at bounding box center [807, 106] width 47 height 10
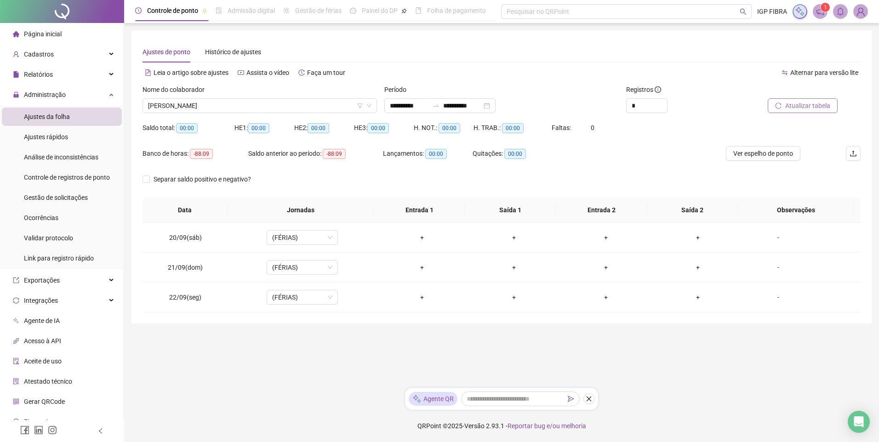
click at [253, 113] on div "Nome do colaborador FERNANDA DE OLIVEIRA SANTOS" at bounding box center [260, 103] width 242 height 36
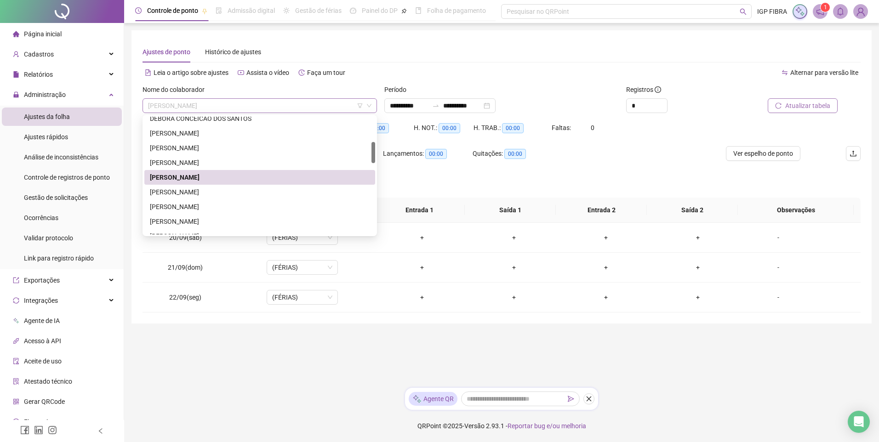
click at [255, 106] on span "FERNANDA DE OLIVEIRA SANTOS" at bounding box center [259, 106] width 223 height 14
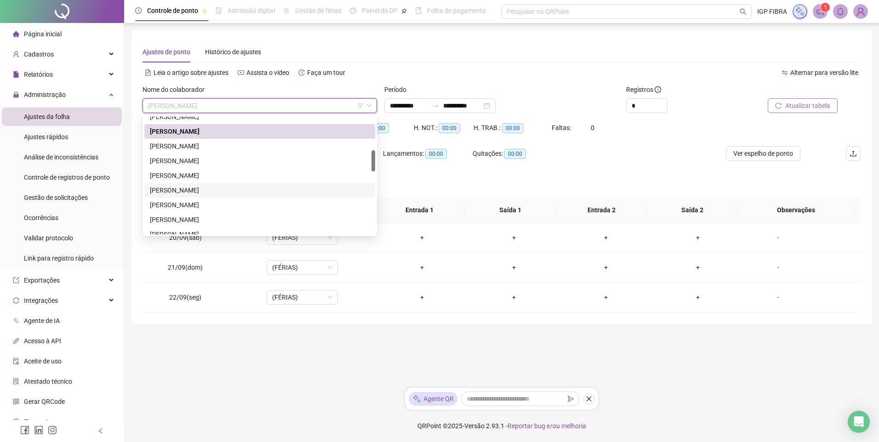
click at [173, 193] on div "HANNAH KAREN OLIVEIRA SOARES" at bounding box center [260, 190] width 220 height 10
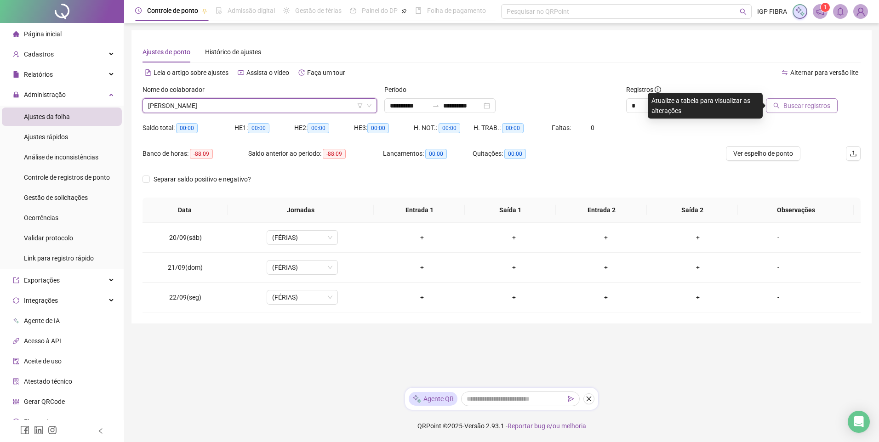
click at [794, 107] on span "Buscar registros" at bounding box center [807, 106] width 47 height 10
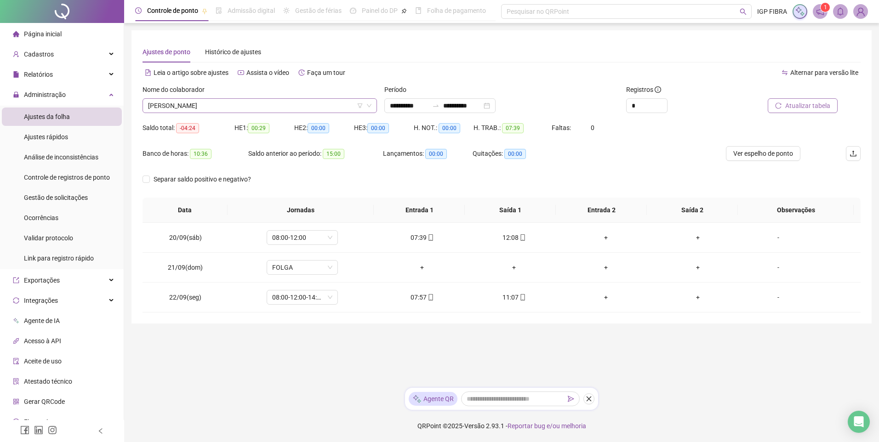
click at [212, 104] on span "HANNAH KAREN OLIVEIRA SOARES" at bounding box center [259, 106] width 223 height 14
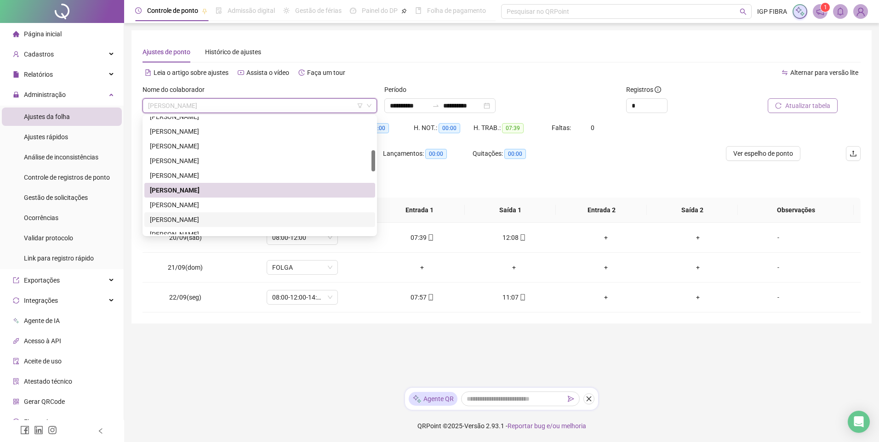
scroll to position [230, 0]
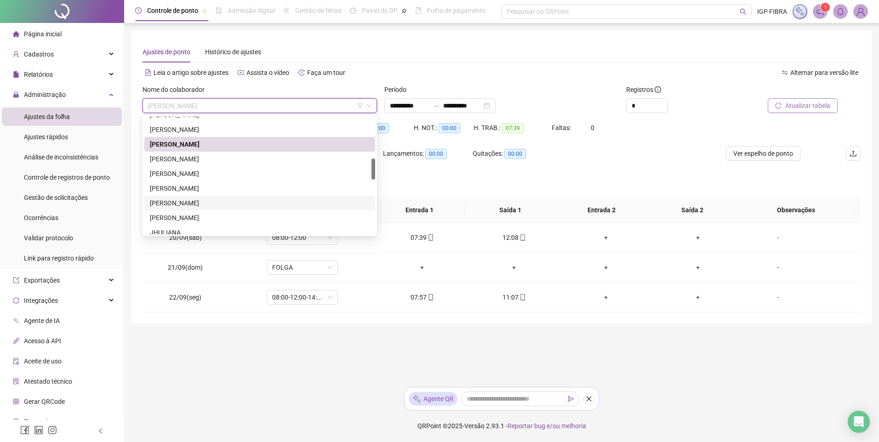
click at [182, 201] on div "JAMILE SILVA MOREIRA" at bounding box center [260, 203] width 220 height 10
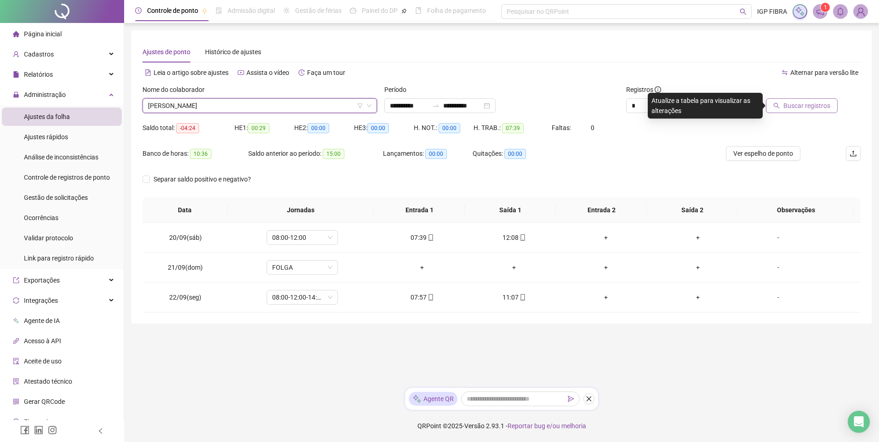
click at [796, 104] on span "Buscar registros" at bounding box center [807, 106] width 47 height 10
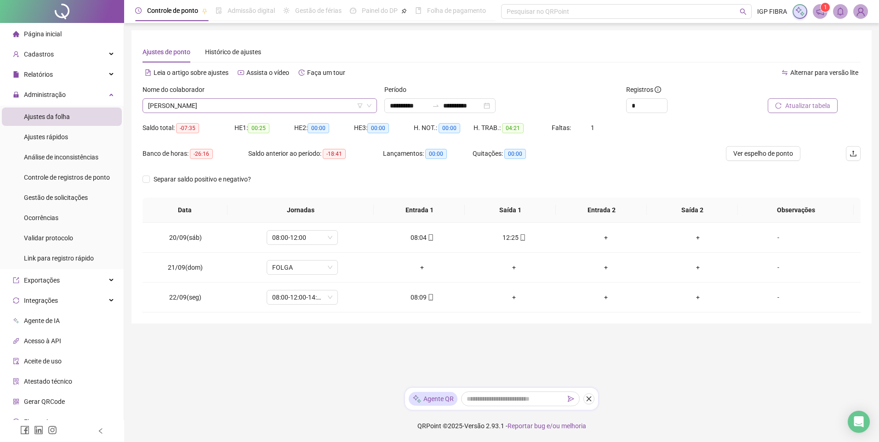
click at [204, 106] on span "JAMILE SILVA MOREIRA" at bounding box center [259, 106] width 223 height 14
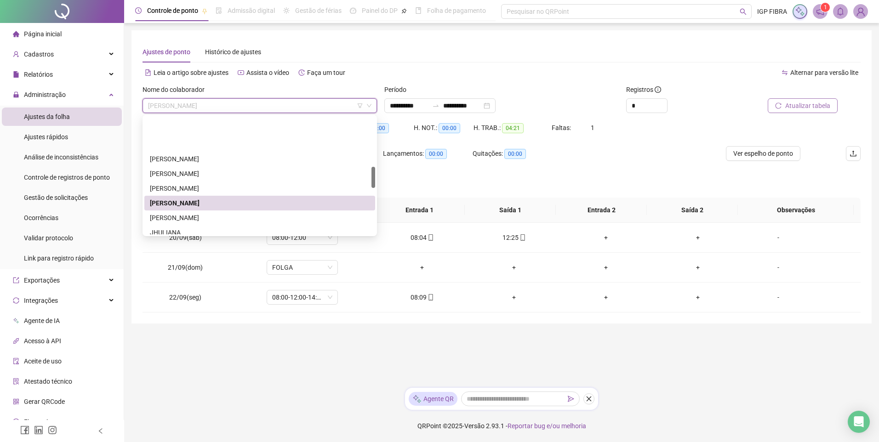
scroll to position [276, 0]
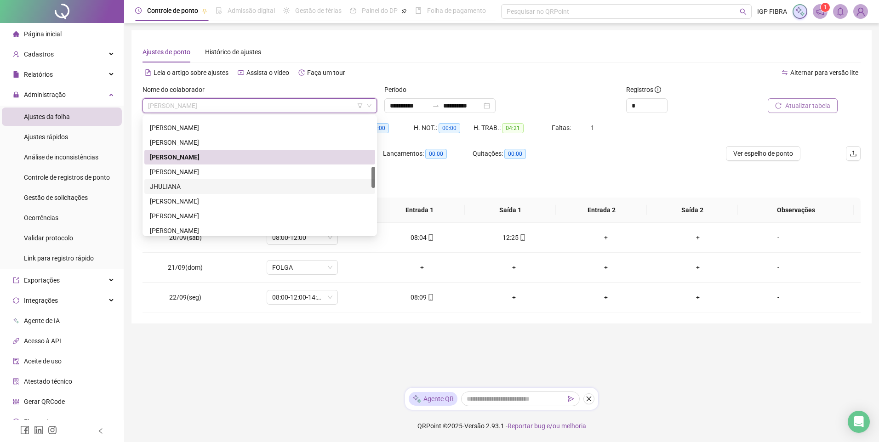
click at [169, 191] on div "JHULIANA" at bounding box center [260, 187] width 220 height 10
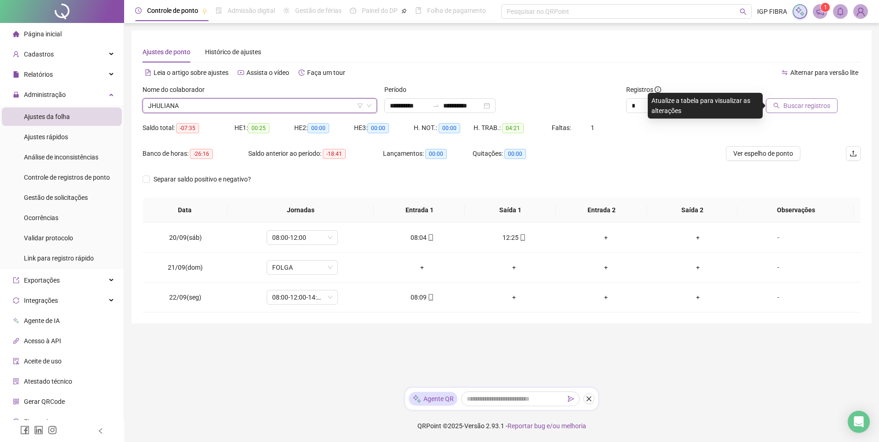
click at [830, 113] on button "Buscar registros" at bounding box center [802, 105] width 72 height 15
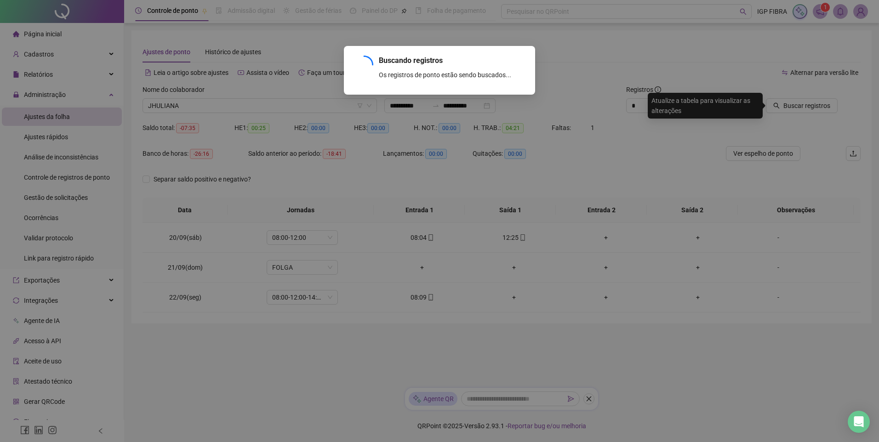
click at [802, 92] on div "Buscando registros Os registros de ponto estão sendo buscados... OK" at bounding box center [439, 221] width 879 height 442
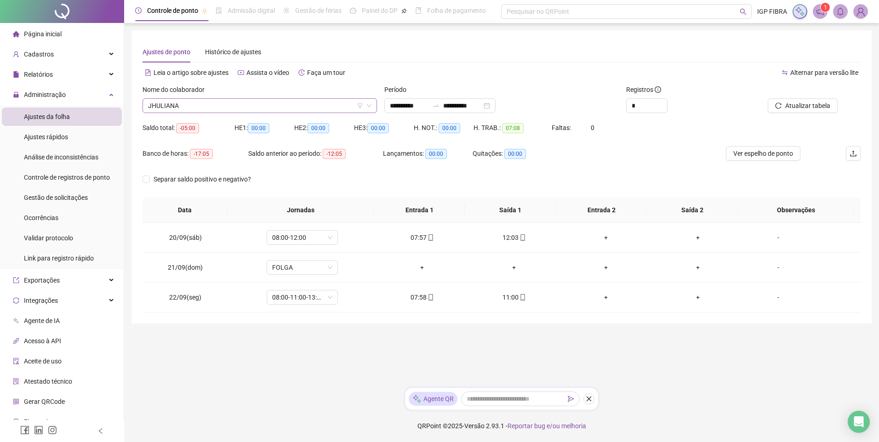
click at [196, 107] on span "JHULIANA" at bounding box center [259, 106] width 223 height 14
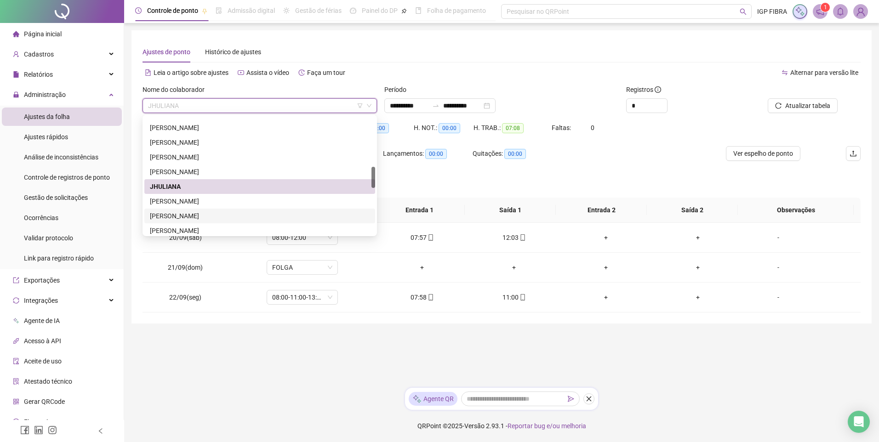
scroll to position [322, 0]
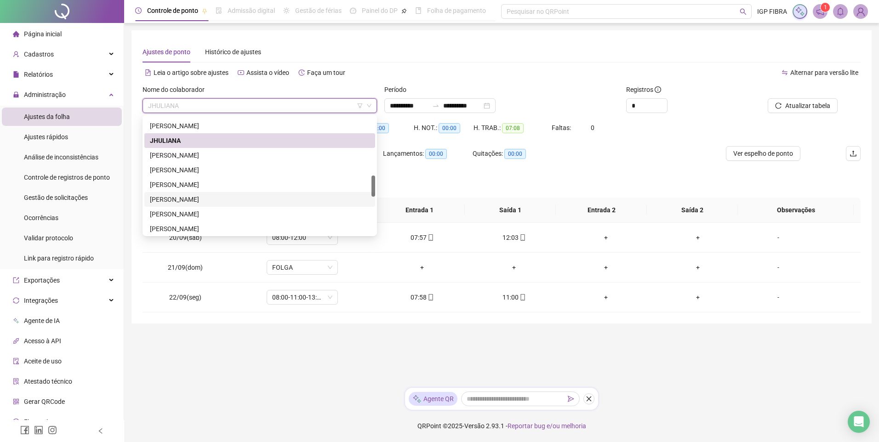
click at [180, 197] on div "JUCIARA SOUZA CARVALHO" at bounding box center [260, 200] width 220 height 10
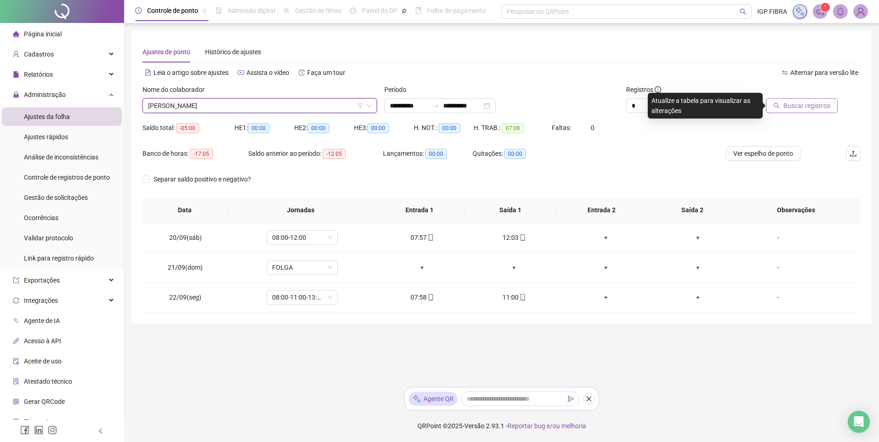
click at [806, 101] on span "Buscar registros" at bounding box center [807, 106] width 47 height 10
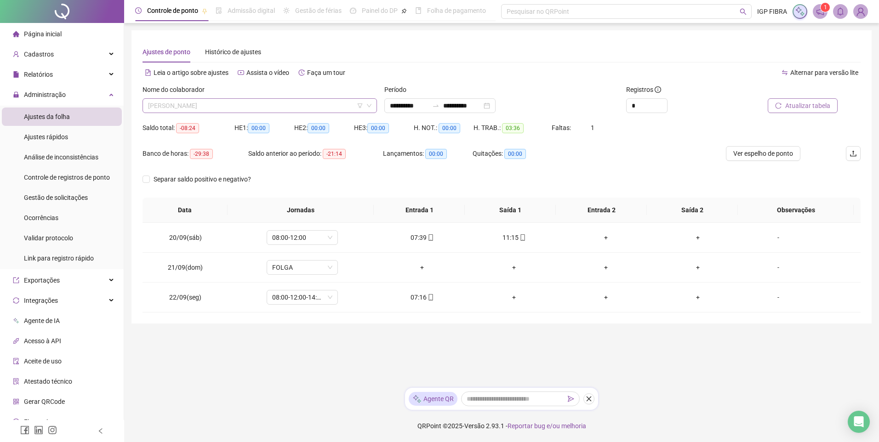
click at [230, 107] on span "JUCIARA SOUZA CARVALHO" at bounding box center [259, 106] width 223 height 14
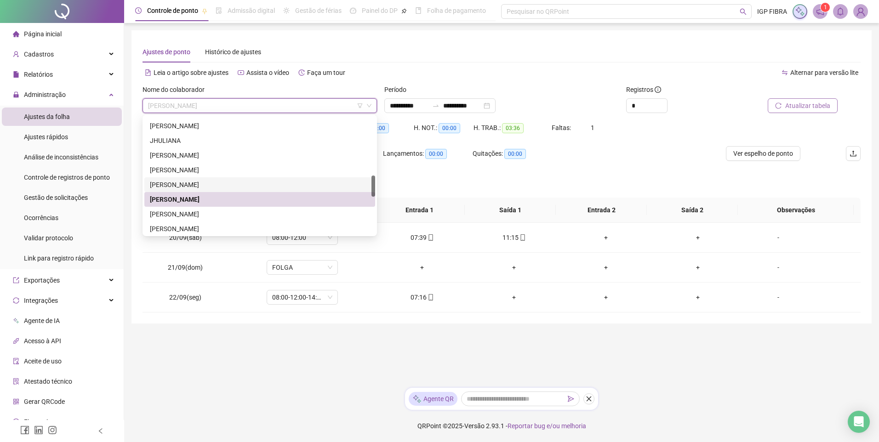
scroll to position [368, 0]
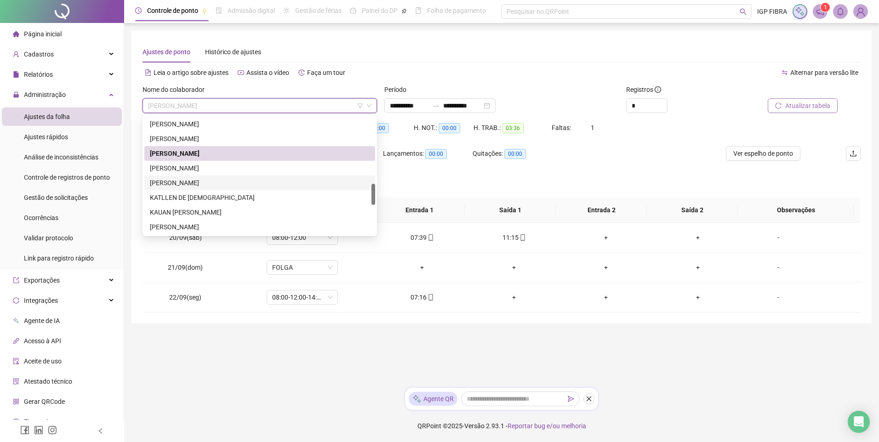
click at [177, 184] on div "KARINY DE JESUS SANTOS" at bounding box center [260, 183] width 220 height 10
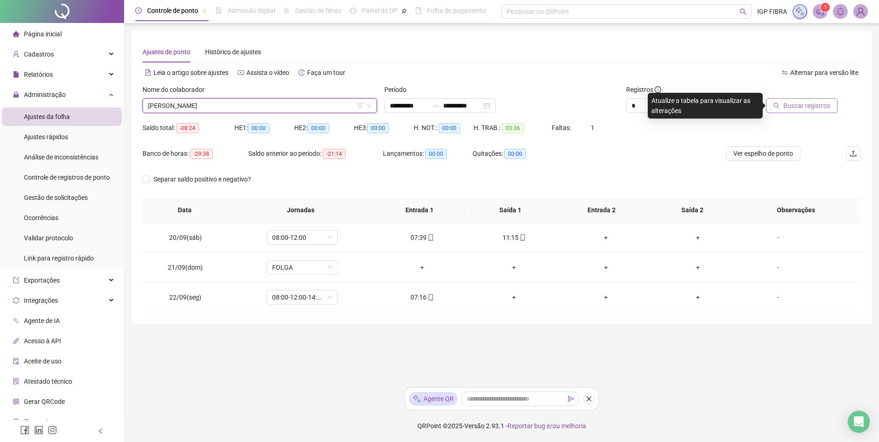
click at [817, 107] on span "Buscar registros" at bounding box center [807, 106] width 47 height 10
click at [236, 108] on span "KARINY DE JESUS SANTOS" at bounding box center [259, 106] width 223 height 14
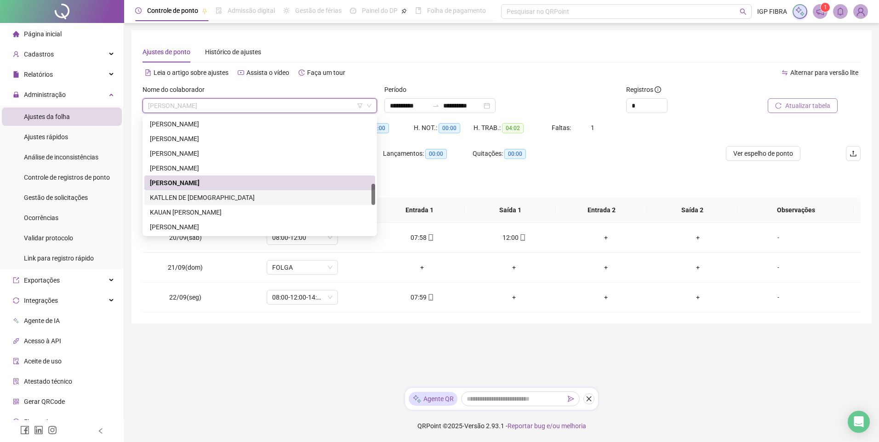
click at [191, 198] on div "KATLLEN DE JESUS BATISTA" at bounding box center [260, 198] width 220 height 10
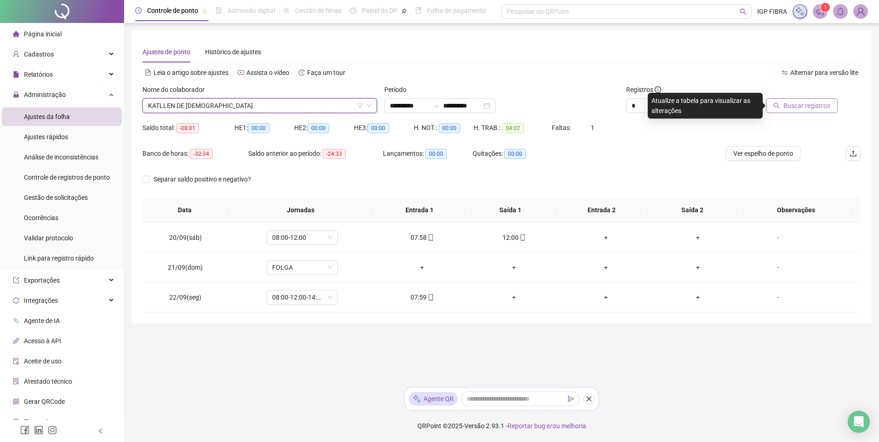
click at [804, 110] on span "Buscar registros" at bounding box center [807, 106] width 47 height 10
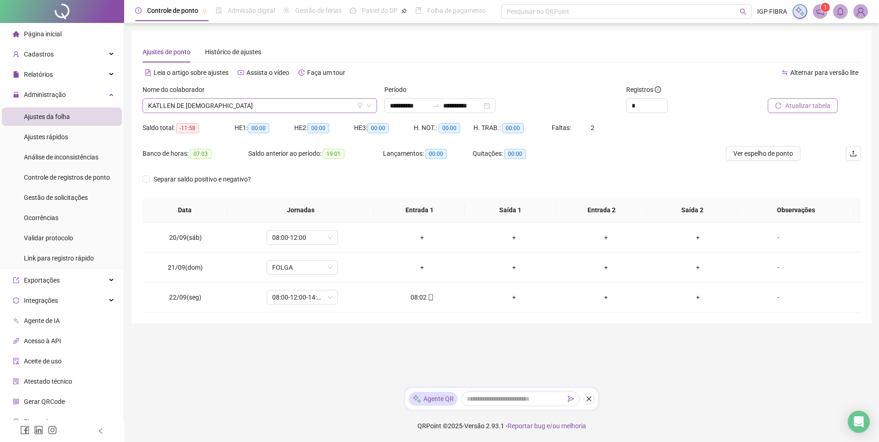
click at [201, 105] on span "KATLLEN DE JESUS BATISTA" at bounding box center [259, 106] width 223 height 14
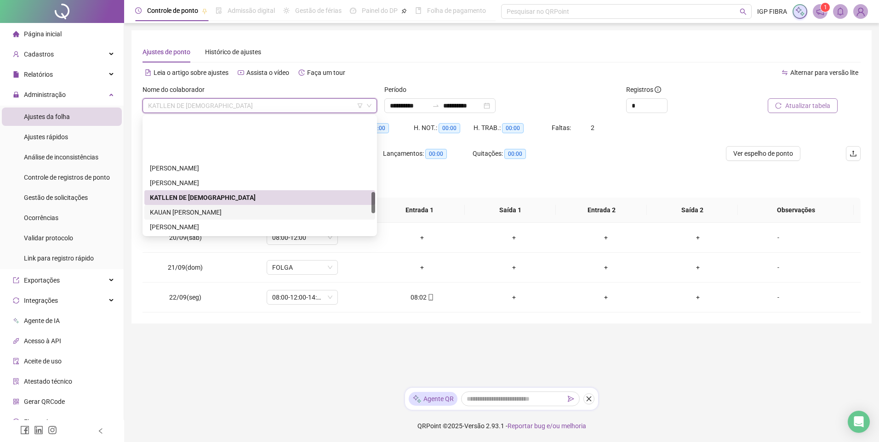
scroll to position [460, 0]
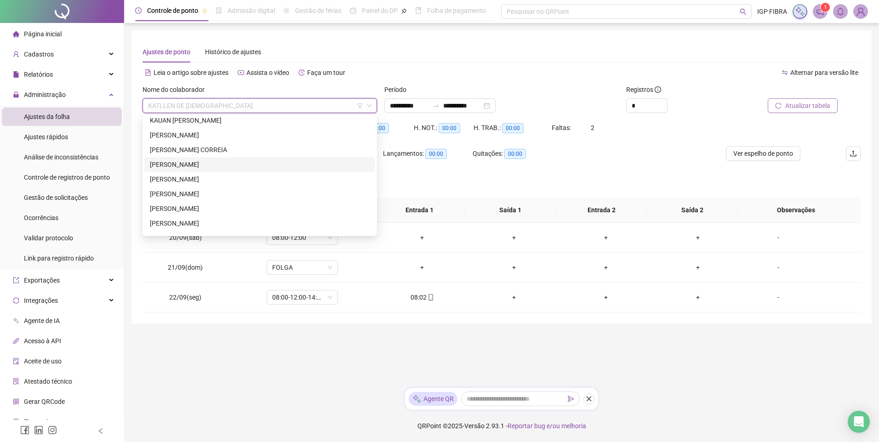
click at [183, 166] on div "MARIANA OLIVEIRA SOUZA" at bounding box center [260, 165] width 220 height 10
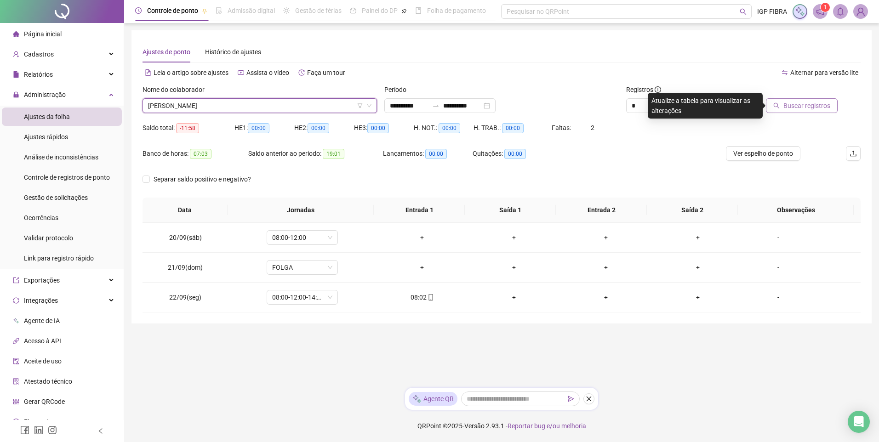
click at [806, 112] on button "Buscar registros" at bounding box center [802, 105] width 72 height 15
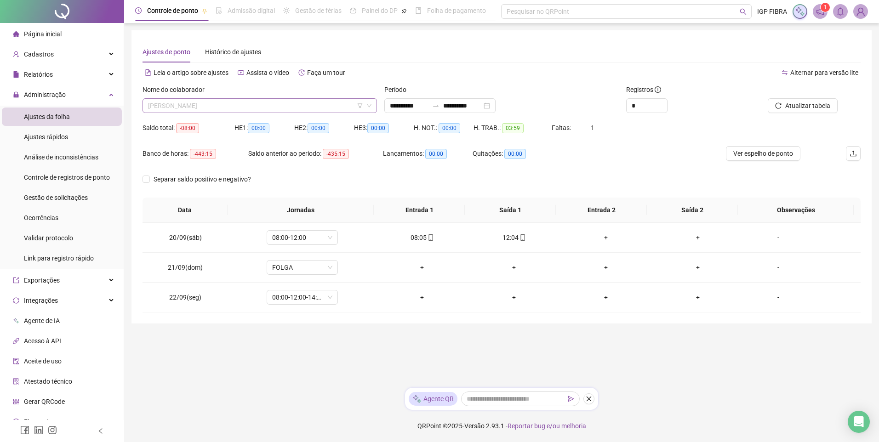
click at [223, 107] on span "MARIANA OLIVEIRA SOUZA" at bounding box center [259, 106] width 223 height 14
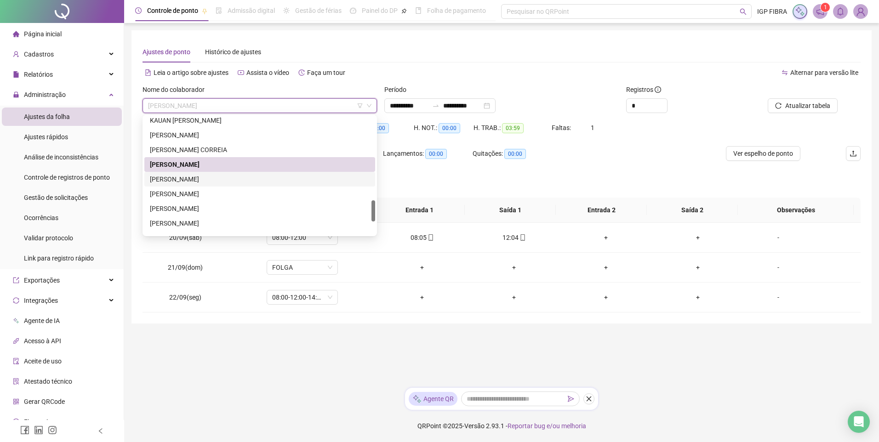
click at [176, 185] on div "MARINA DE OLIVEIRA SOUZA" at bounding box center [259, 179] width 231 height 15
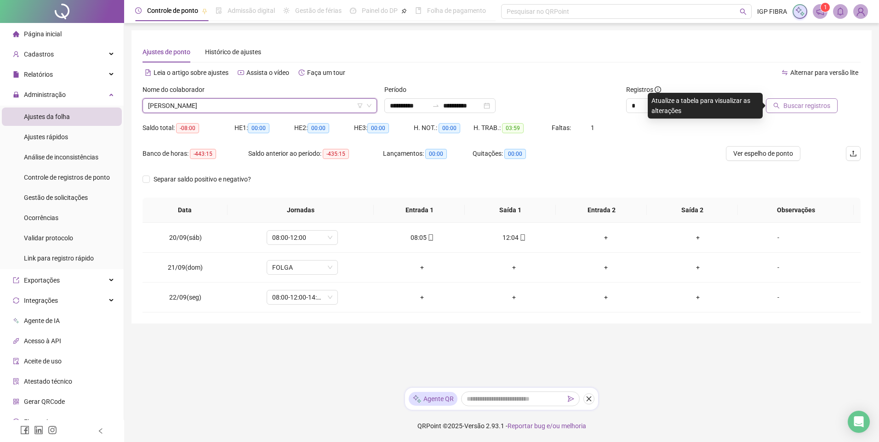
click at [785, 103] on button "Buscar registros" at bounding box center [802, 105] width 72 height 15
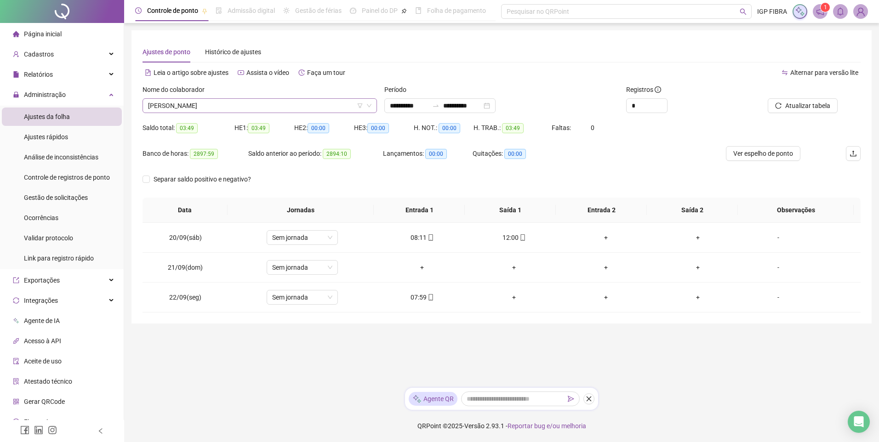
click at [213, 106] on span "MARINA DE OLIVEIRA SOUZA" at bounding box center [259, 106] width 223 height 14
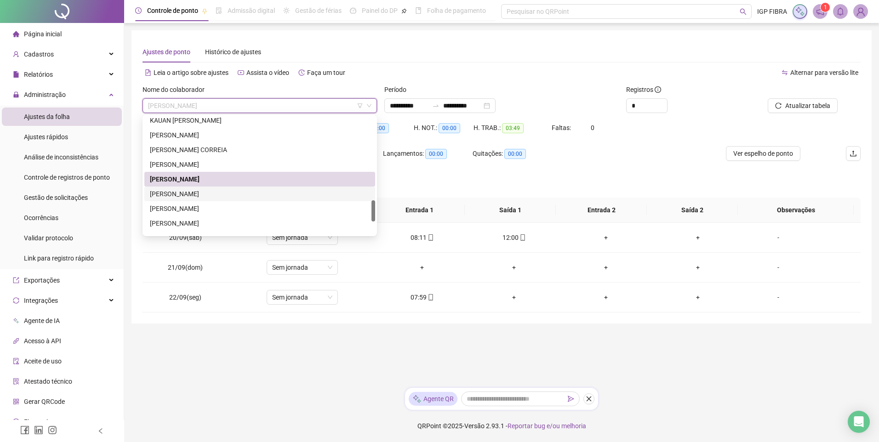
click at [182, 194] on div "MATHEUS SANTOS DA SILVA" at bounding box center [260, 194] width 220 height 10
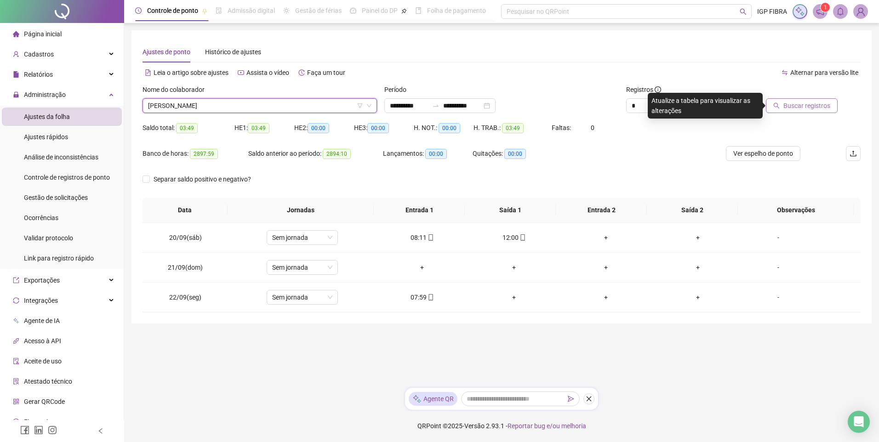
click at [793, 105] on span "Buscar registros" at bounding box center [807, 106] width 47 height 10
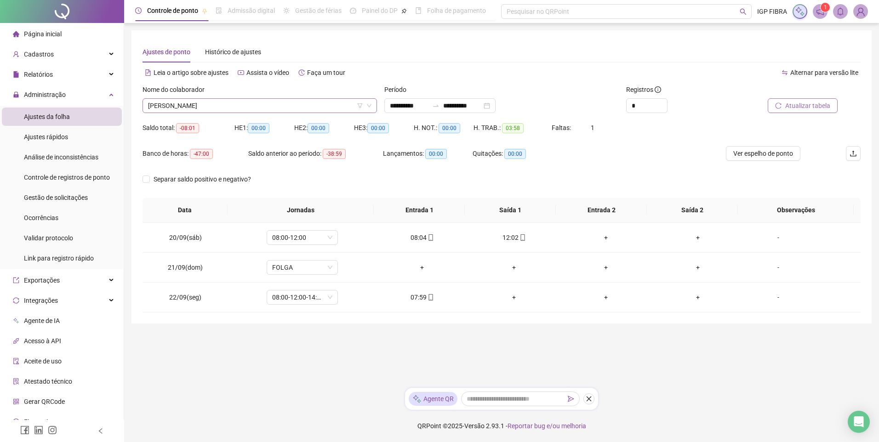
click at [213, 106] on span "MATHEUS SANTOS DA SILVA" at bounding box center [259, 106] width 223 height 14
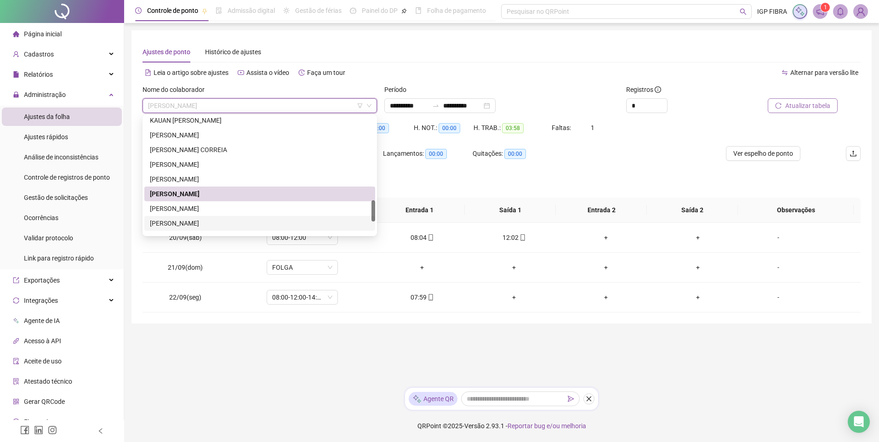
click at [180, 220] on div "PEDRO HENRIQUE ALMEIDA" at bounding box center [260, 223] width 220 height 10
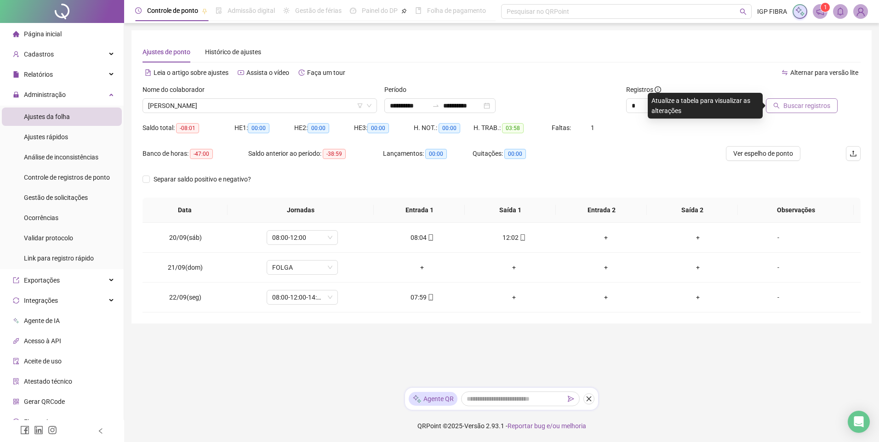
click at [805, 114] on div "Buscar registros" at bounding box center [804, 103] width 121 height 36
drag, startPoint x: 806, startPoint y: 114, endPoint x: 808, endPoint y: 108, distance: 6.6
click at [808, 108] on div "Buscar registros" at bounding box center [804, 103] width 121 height 36
drag, startPoint x: 808, startPoint y: 108, endPoint x: 813, endPoint y: 97, distance: 12.1
click at [813, 97] on div at bounding box center [792, 92] width 91 height 14
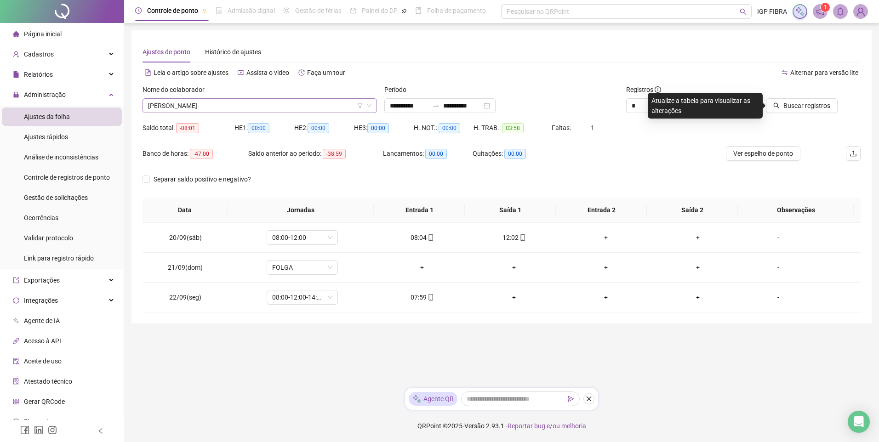
click at [213, 103] on span "PEDRO HENRIQUE ALMEIDA" at bounding box center [259, 106] width 223 height 14
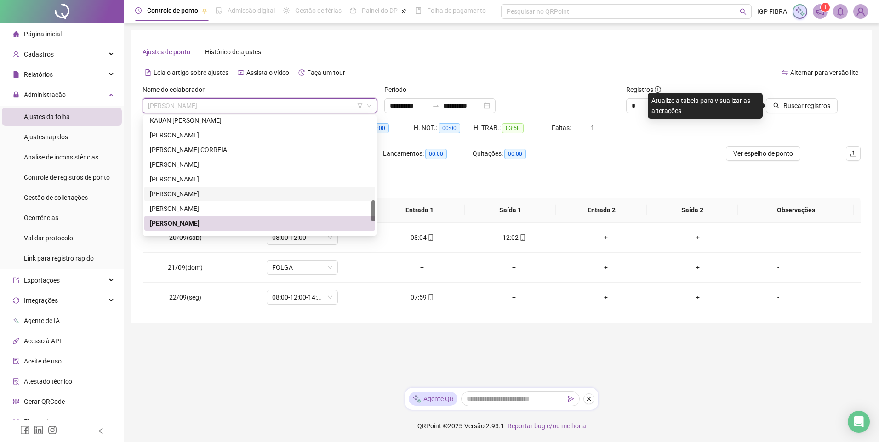
scroll to position [530, 0]
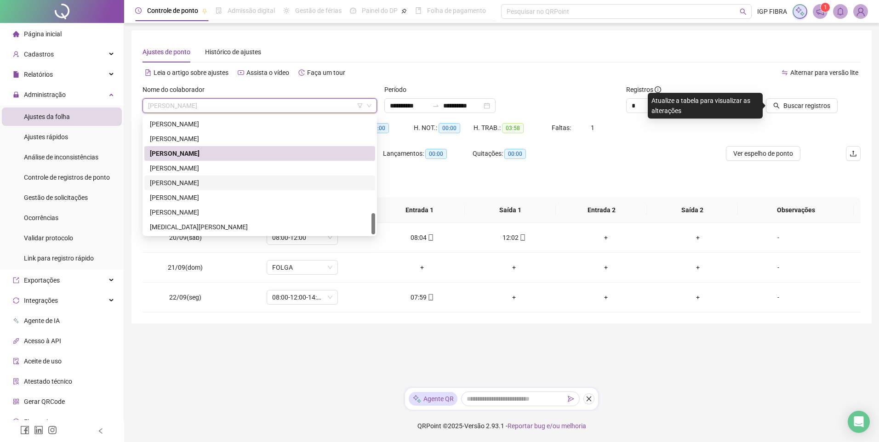
click at [176, 187] on div "THIAGO VIEIRA CABRAL" at bounding box center [260, 183] width 220 height 10
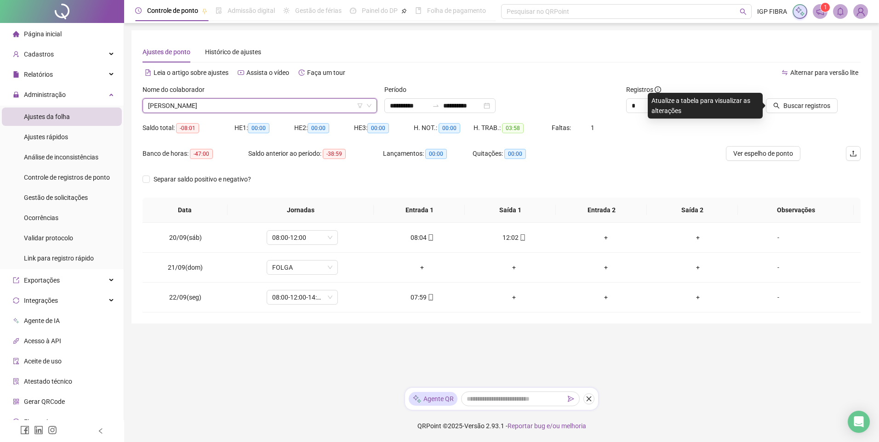
click at [803, 117] on div "Buscar registros" at bounding box center [804, 103] width 121 height 36
click at [804, 113] on div "Buscar registros" at bounding box center [804, 103] width 121 height 36
click at [804, 113] on button "Buscar registros" at bounding box center [802, 105] width 72 height 15
click at [234, 105] on span "THIAGO VIEIRA CABRAL" at bounding box center [259, 106] width 223 height 14
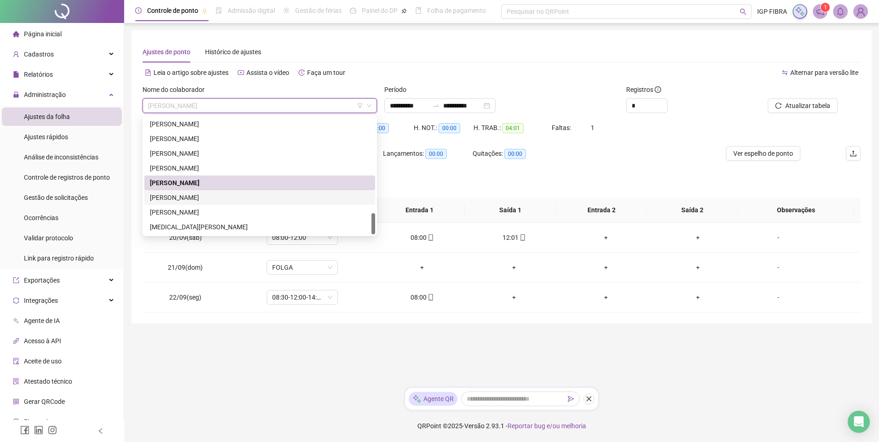
click at [177, 201] on div "VITORIA SANTOS CARVALHO" at bounding box center [260, 198] width 220 height 10
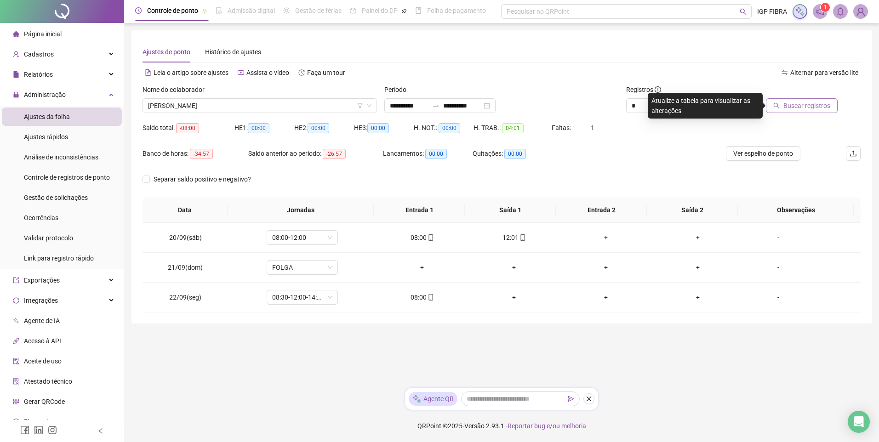
click at [796, 109] on span "Buscar registros" at bounding box center [807, 106] width 47 height 10
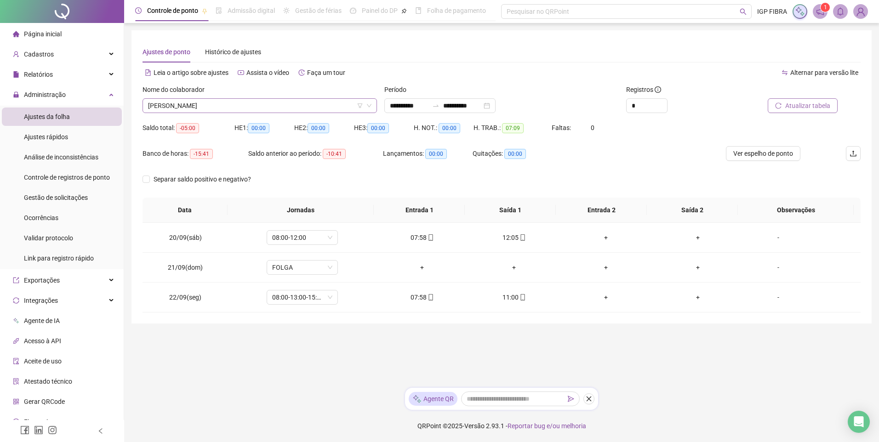
click at [165, 104] on span "VITORIA SANTOS CARVALHO" at bounding box center [259, 106] width 223 height 14
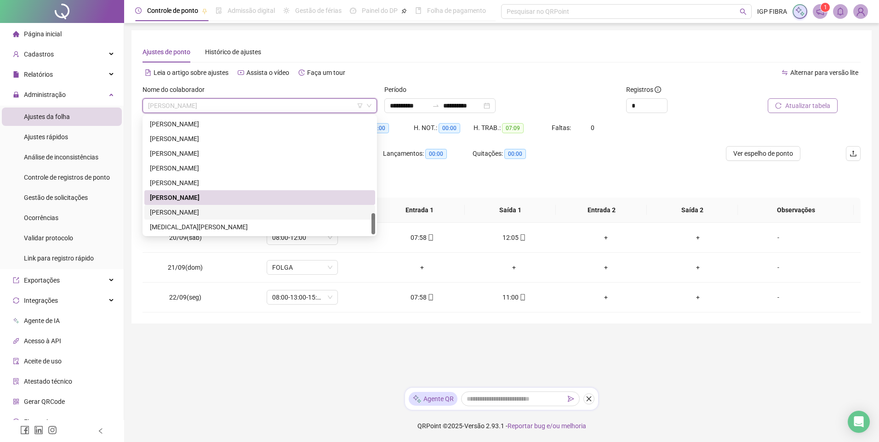
click at [164, 211] on div "WENDRA KELLY RODRIGUES NUNES" at bounding box center [260, 212] width 220 height 10
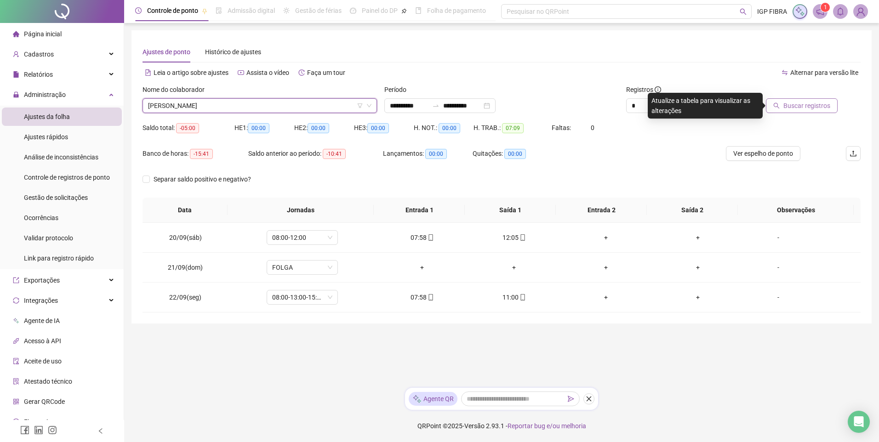
click at [795, 113] on button "Buscar registros" at bounding box center [802, 105] width 72 height 15
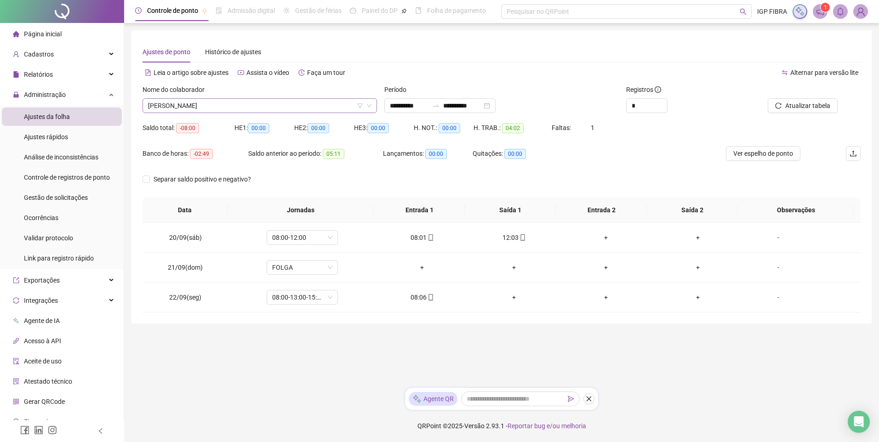
click at [235, 107] on span "WENDRA KELLY RODRIGUES NUNES" at bounding box center [259, 106] width 223 height 14
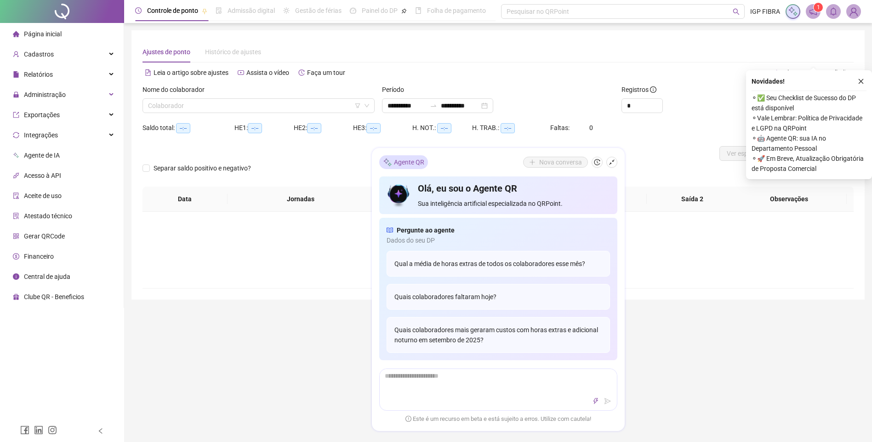
scroll to position [46, 0]
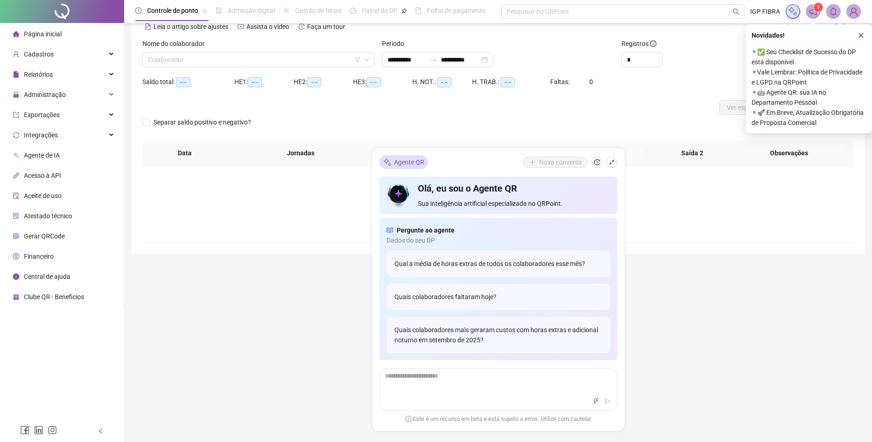
click at [612, 162] on icon "shrink" at bounding box center [612, 162] width 6 height 6
click at [612, 141] on div "Separar saldo positivo e negativo?" at bounding box center [498, 128] width 711 height 26
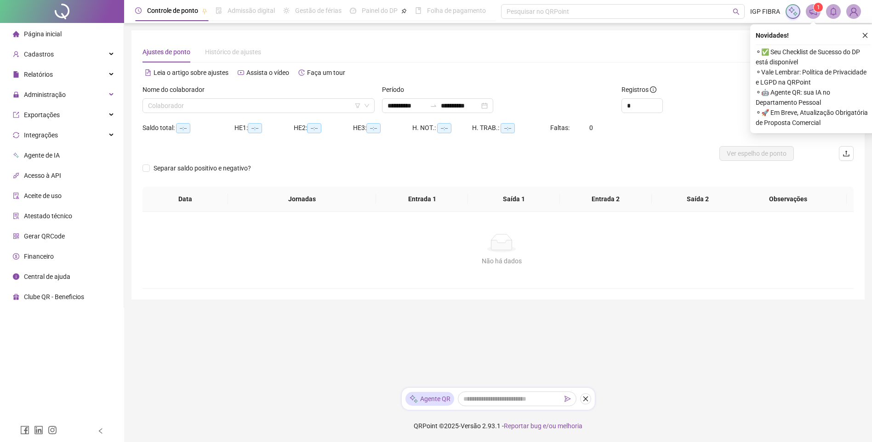
scroll to position [0, 0]
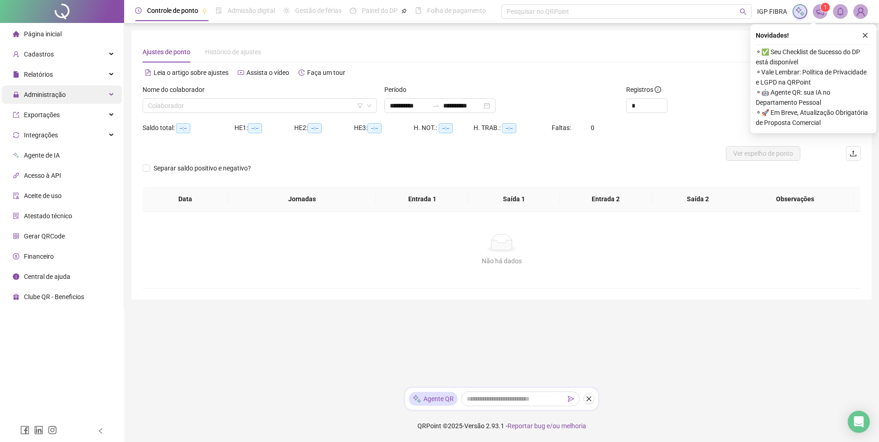
click at [54, 101] on span "Administração" at bounding box center [39, 95] width 53 height 18
click at [58, 93] on span "Administração" at bounding box center [45, 94] width 42 height 7
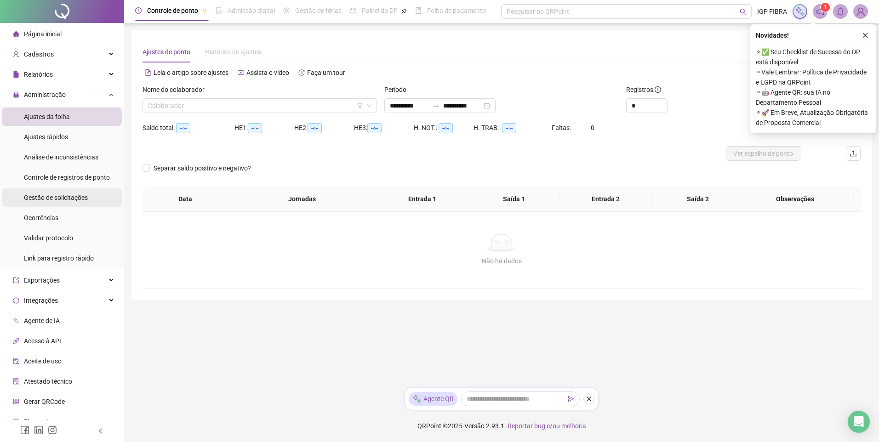
click at [60, 199] on span "Gestão de solicitações" at bounding box center [56, 197] width 64 height 7
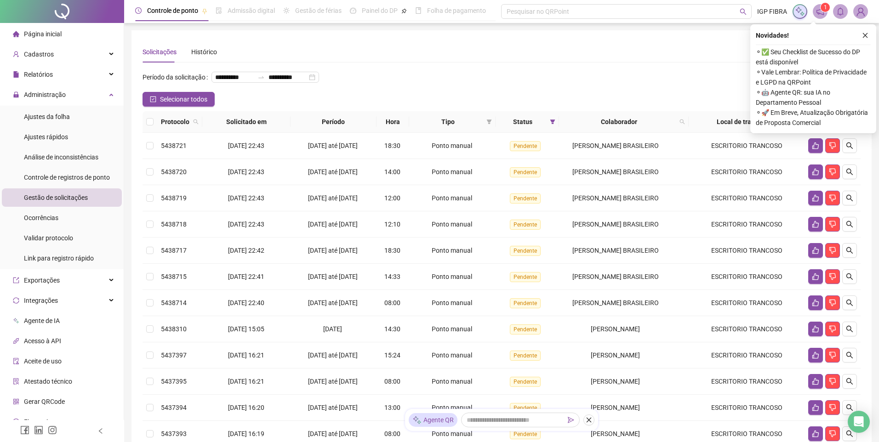
click at [866, 34] on icon "close" at bounding box center [865, 35] width 6 height 6
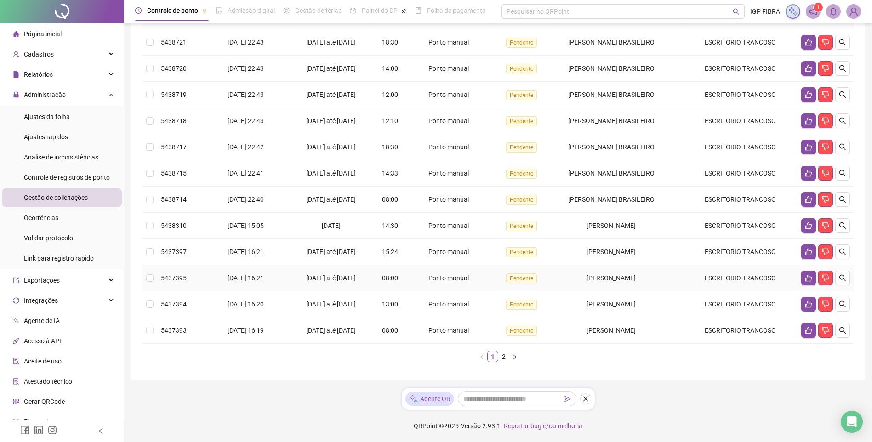
scroll to position [179, 0]
click at [322, 327] on div "29/08/2025 até 20/09/2025" at bounding box center [332, 331] width 78 height 10
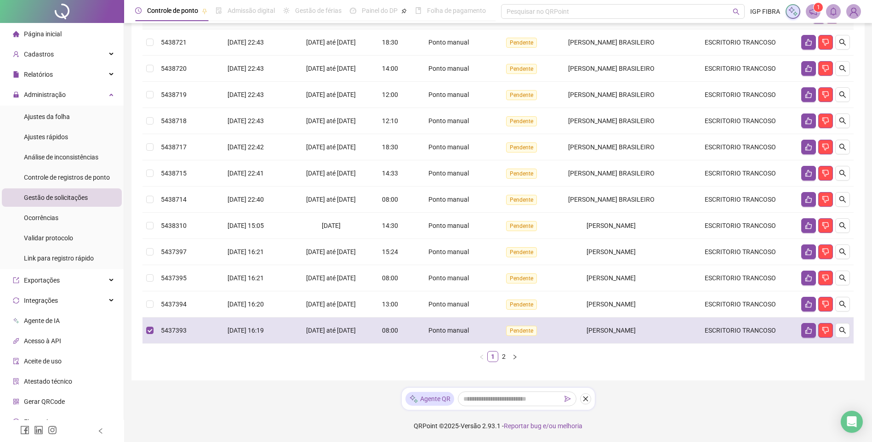
click at [332, 327] on span "29/08/2025 até 20/09/2025" at bounding box center [331, 330] width 50 height 7
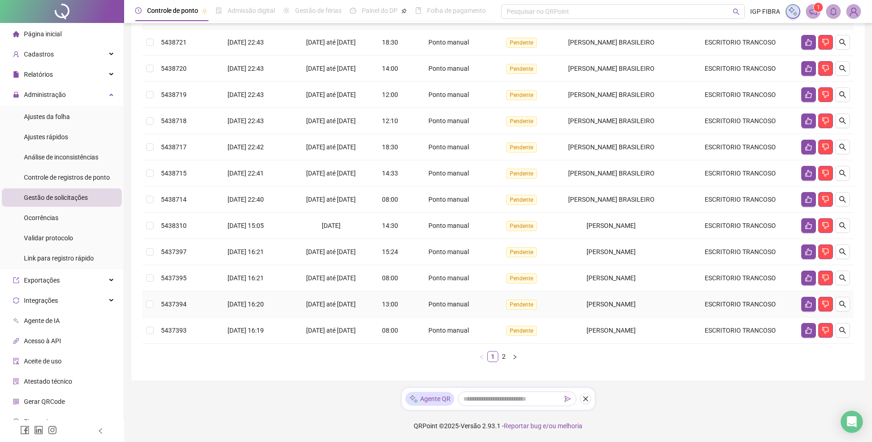
click at [339, 301] on span "29/08/2025 até 20/09/2025" at bounding box center [331, 304] width 50 height 7
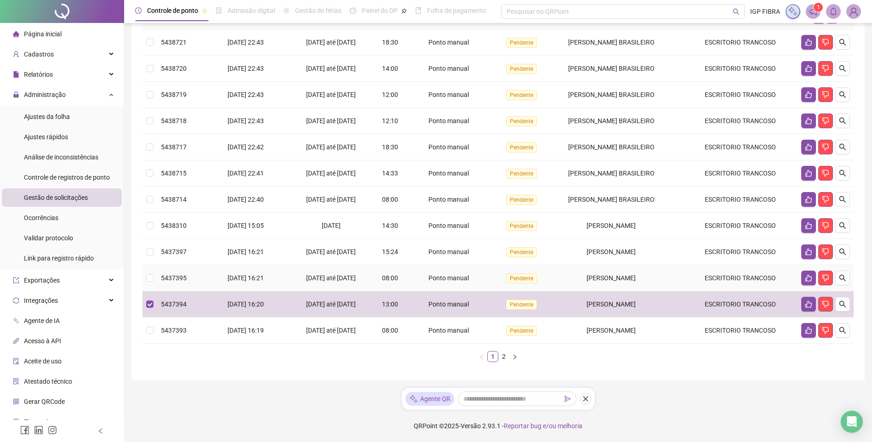
click at [323, 273] on div "01/09/2025 até 20/09/2025" at bounding box center [332, 278] width 78 height 10
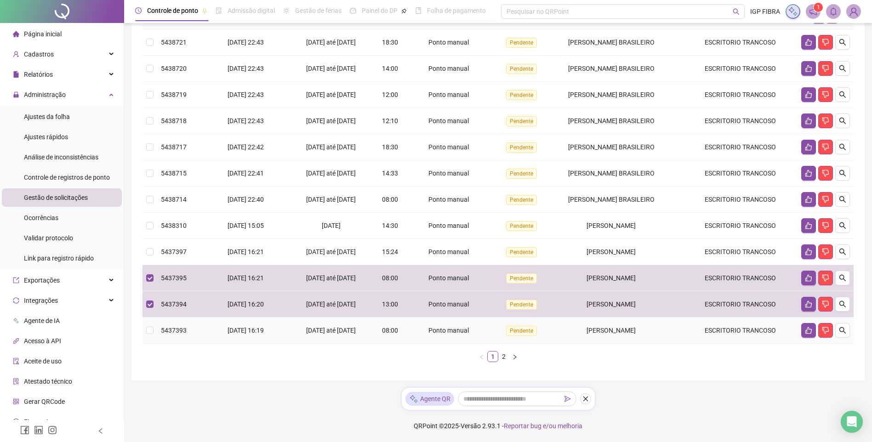
click at [327, 318] on td "29/08/2025 até 20/09/2025" at bounding box center [331, 331] width 85 height 26
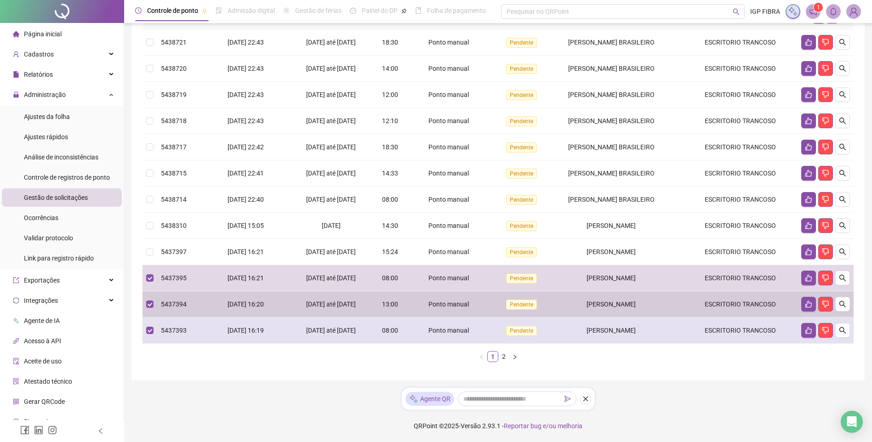
click at [338, 306] on span "29/08/2025 até 20/09/2025" at bounding box center [331, 304] width 50 height 7
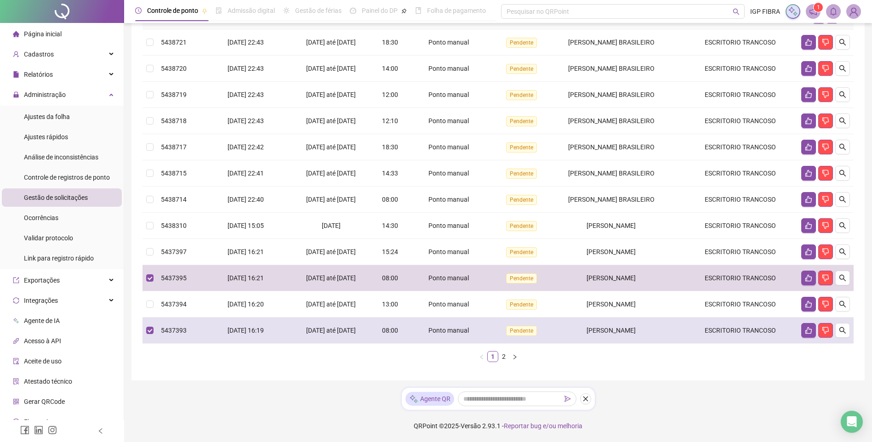
click at [338, 330] on span "29/08/2025 até 20/09/2025" at bounding box center [331, 330] width 50 height 7
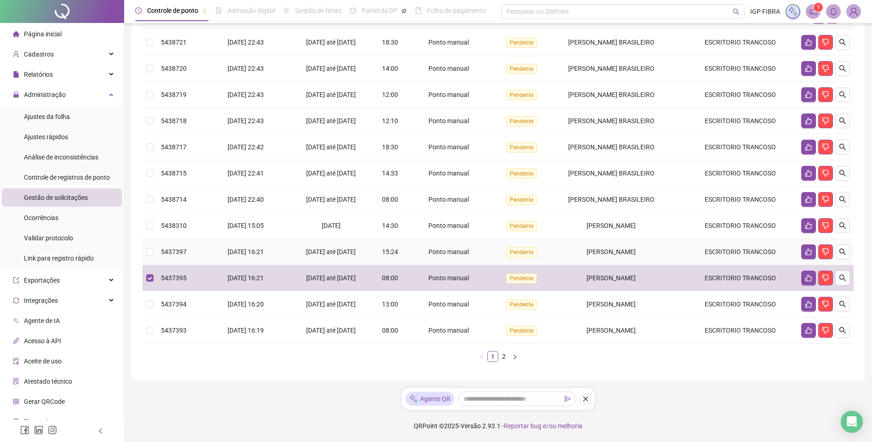
click at [349, 247] on div "02/09/2025 até 20/09/2025" at bounding box center [332, 252] width 78 height 10
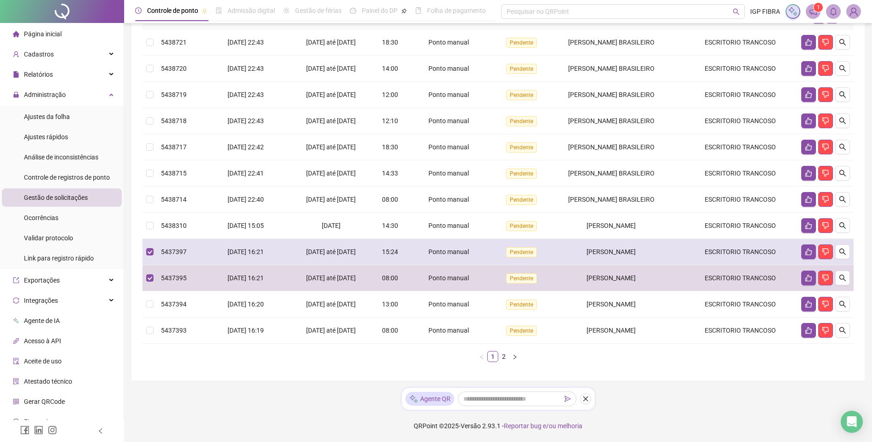
click at [348, 247] on div "02/09/2025 até 20/09/2025" at bounding box center [332, 252] width 78 height 10
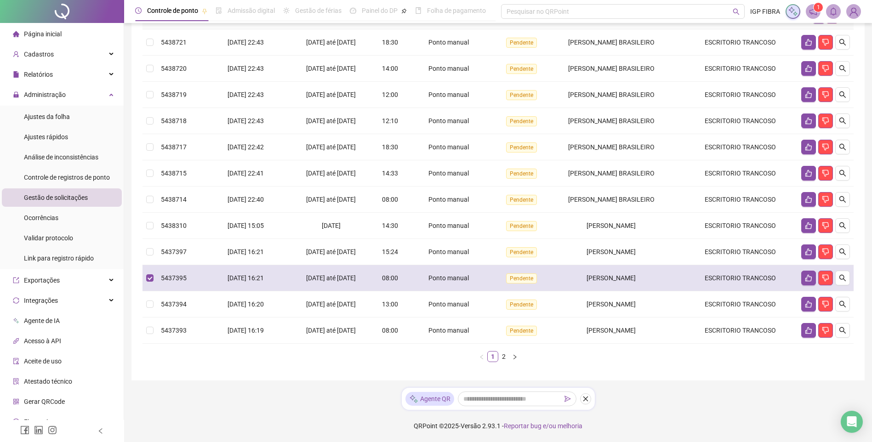
click at [350, 275] on span "01/09/2025 até 20/09/2025" at bounding box center [331, 278] width 50 height 7
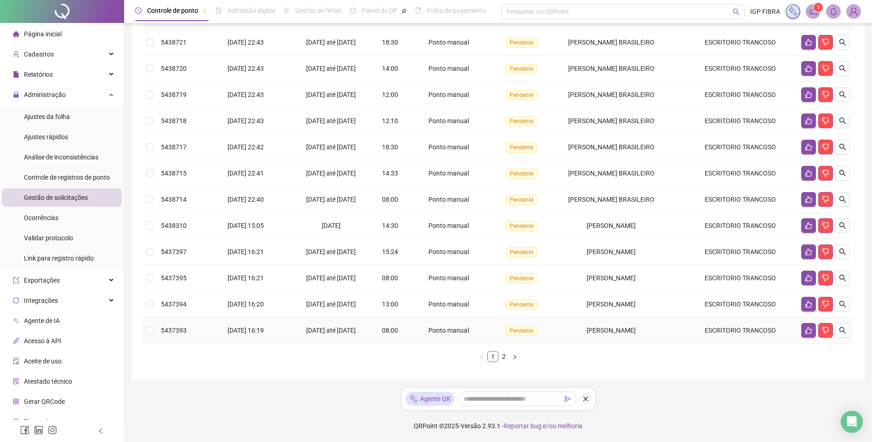
click at [354, 327] on div "29/08/2025 até 20/09/2025" at bounding box center [332, 331] width 78 height 10
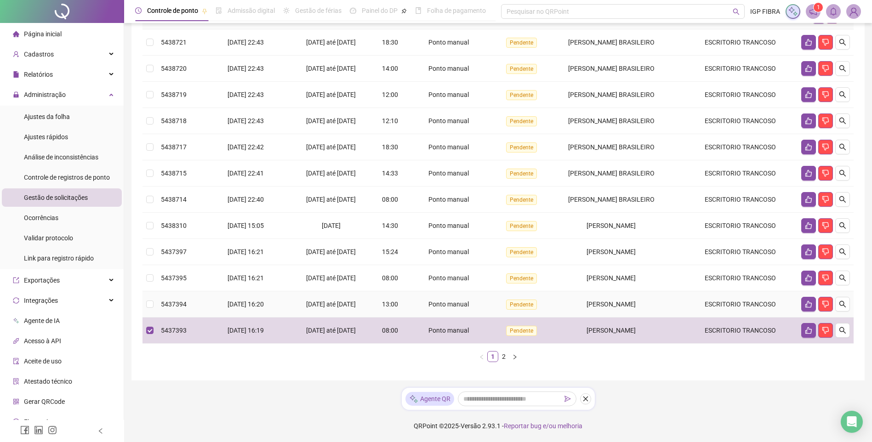
click at [366, 305] on div "29/08/2025 até 20/09/2025" at bounding box center [332, 304] width 78 height 10
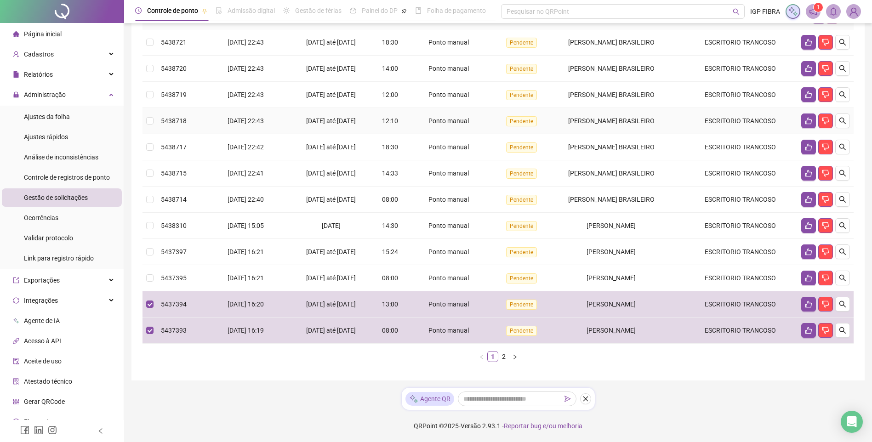
scroll to position [87, 0]
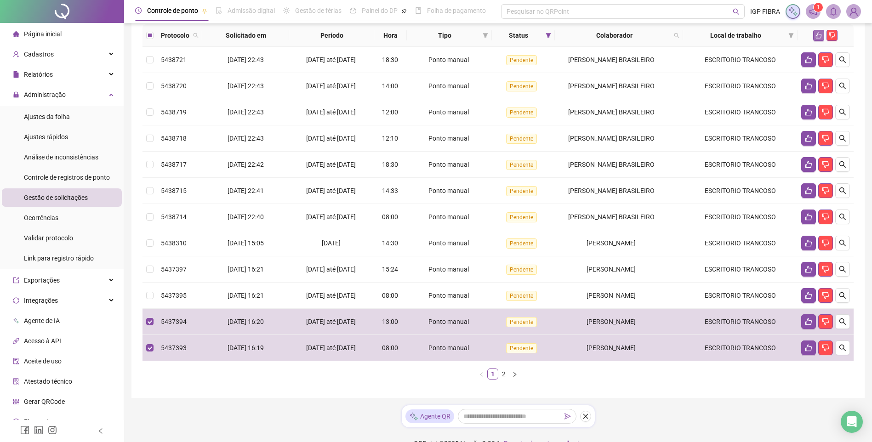
click at [820, 39] on icon "like" at bounding box center [819, 35] width 6 height 6
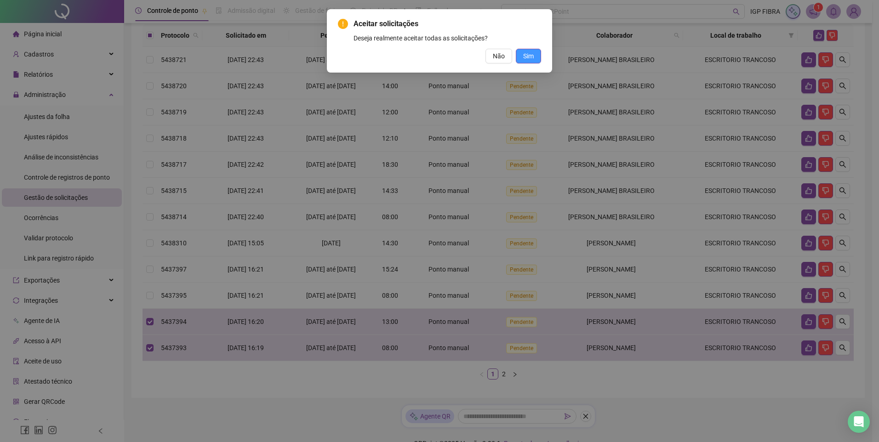
click at [535, 55] on button "Sim" at bounding box center [528, 56] width 25 height 15
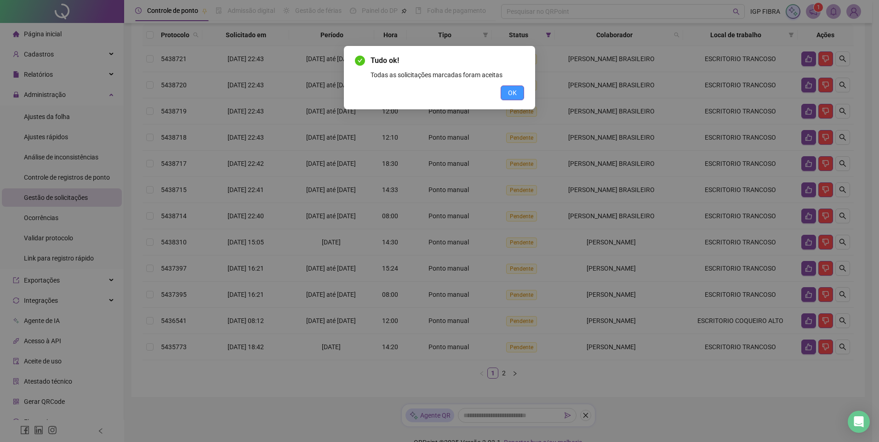
click at [516, 96] on span "OK" at bounding box center [512, 93] width 9 height 10
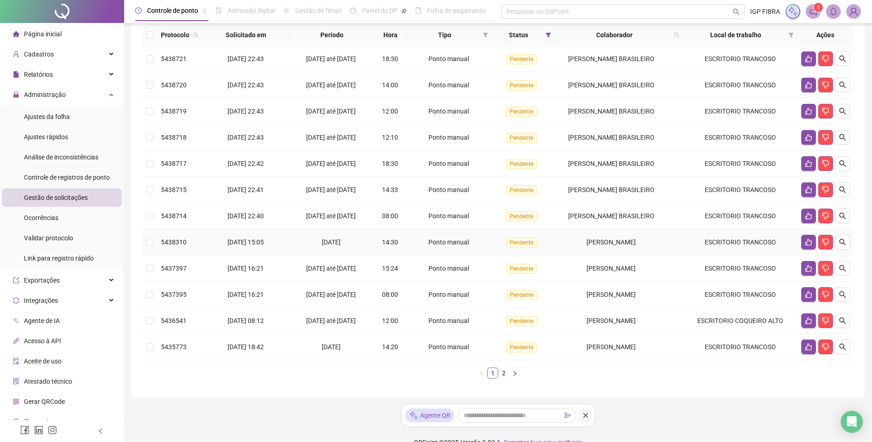
scroll to position [173, 0]
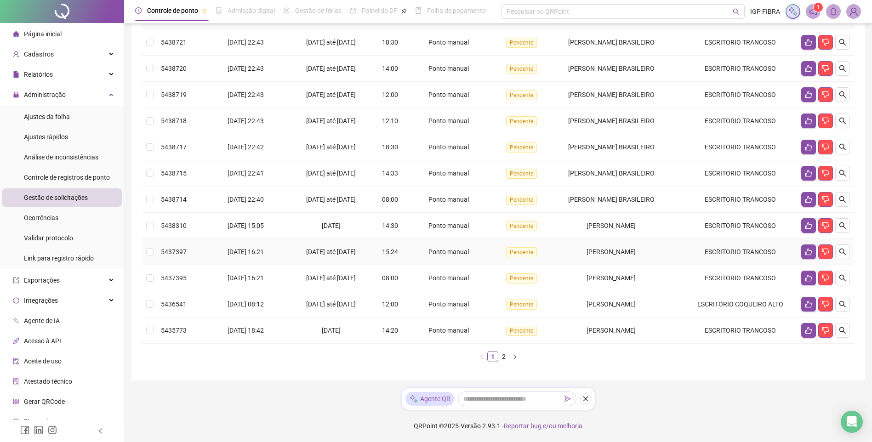
click at [333, 248] on span "02/09/2025 até 20/09/2025" at bounding box center [331, 251] width 50 height 7
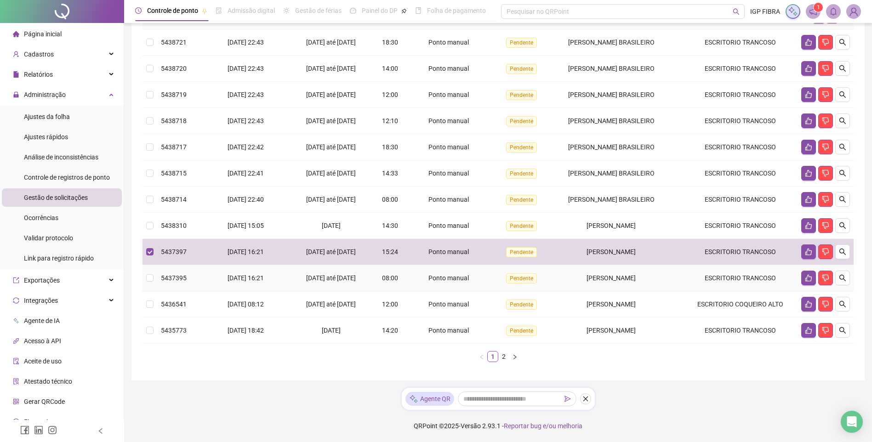
click at [337, 275] on span "01/09/2025 até 20/09/2025" at bounding box center [331, 278] width 50 height 7
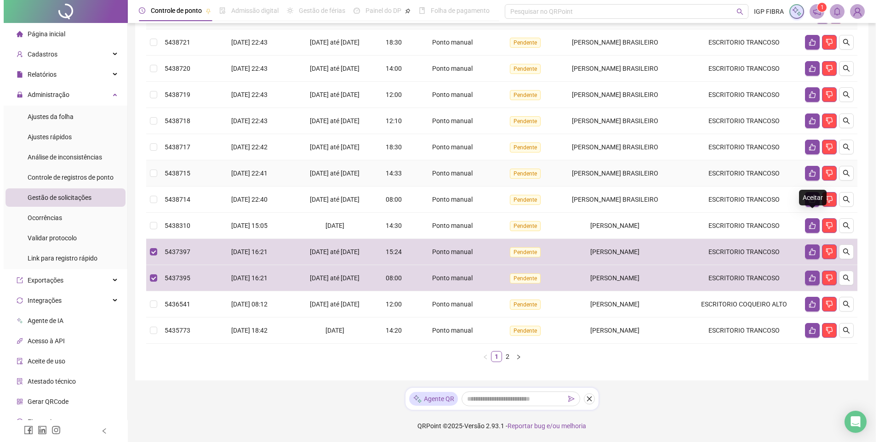
scroll to position [81, 0]
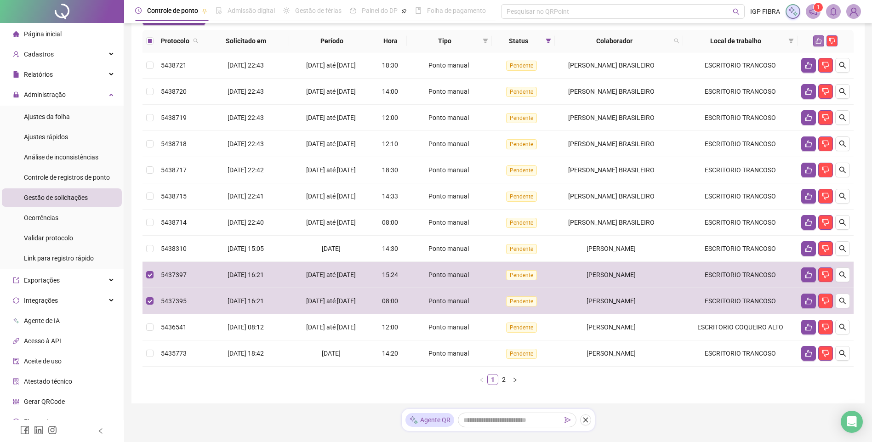
click at [818, 44] on icon "like" at bounding box center [819, 41] width 6 height 6
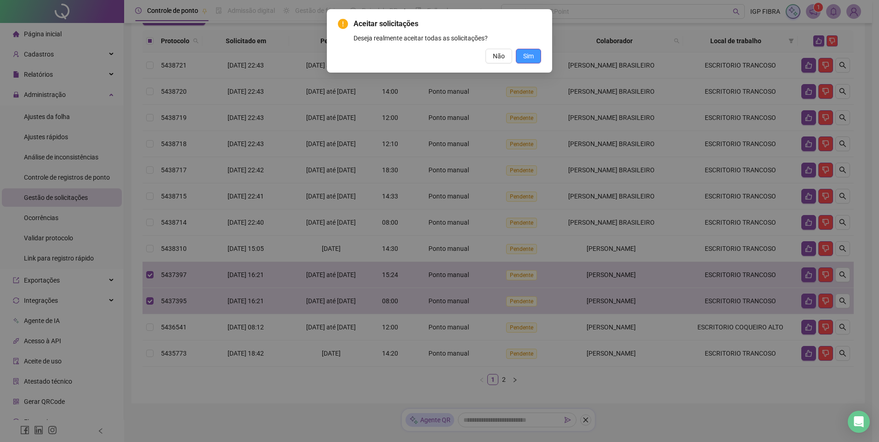
click at [531, 57] on span "Sim" at bounding box center [528, 56] width 11 height 10
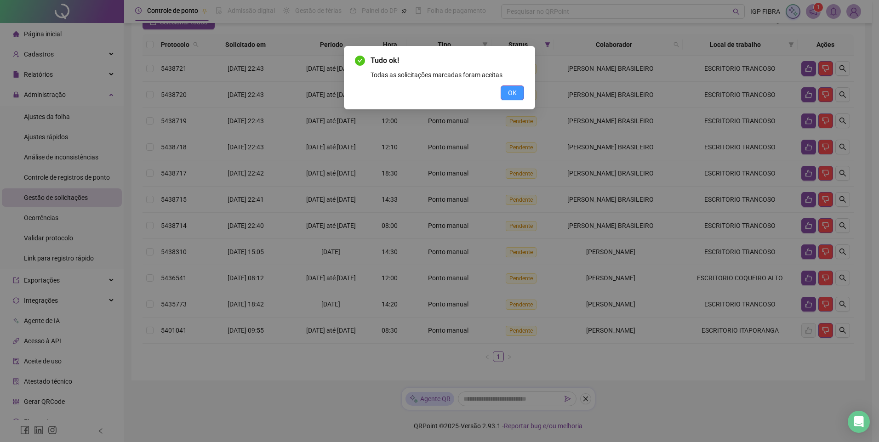
click at [510, 93] on span "OK" at bounding box center [512, 93] width 9 height 10
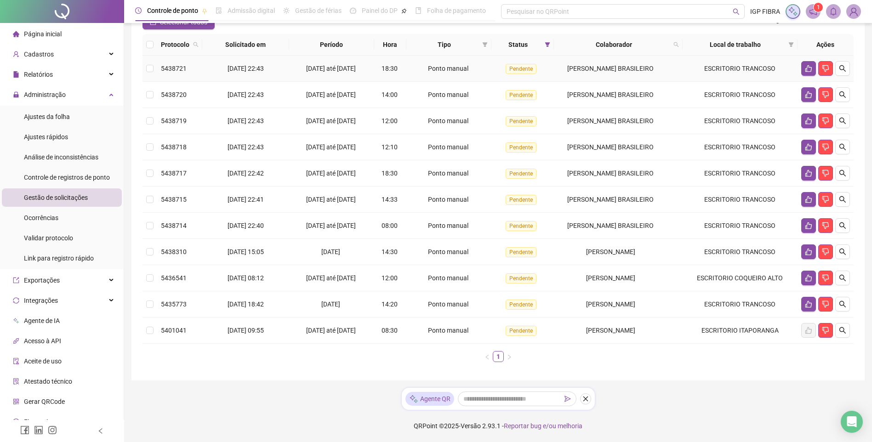
click at [338, 72] on span "17/09/2025 até 21/09/2025" at bounding box center [331, 68] width 50 height 7
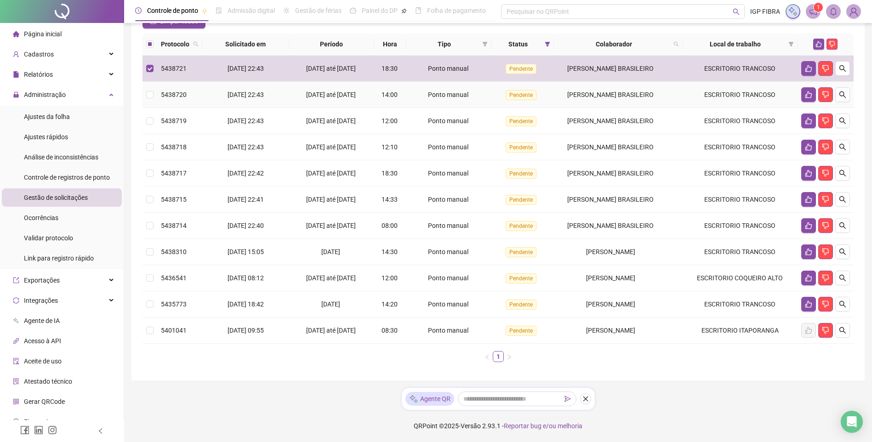
click at [327, 98] on span "17/09/2025 até 21/09/2025" at bounding box center [331, 94] width 50 height 7
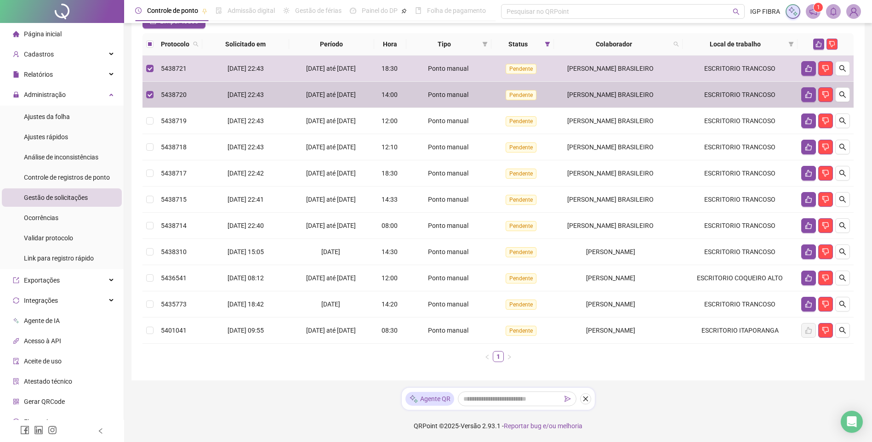
click at [332, 125] on span "17/09/2025 até 21/09/2025" at bounding box center [331, 120] width 50 height 7
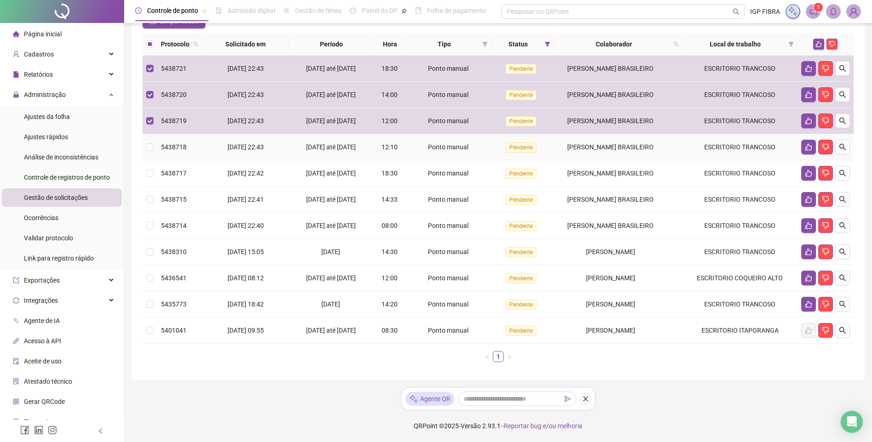
click at [344, 152] on div "17/09/2025 até 21/09/2025" at bounding box center [332, 147] width 78 height 10
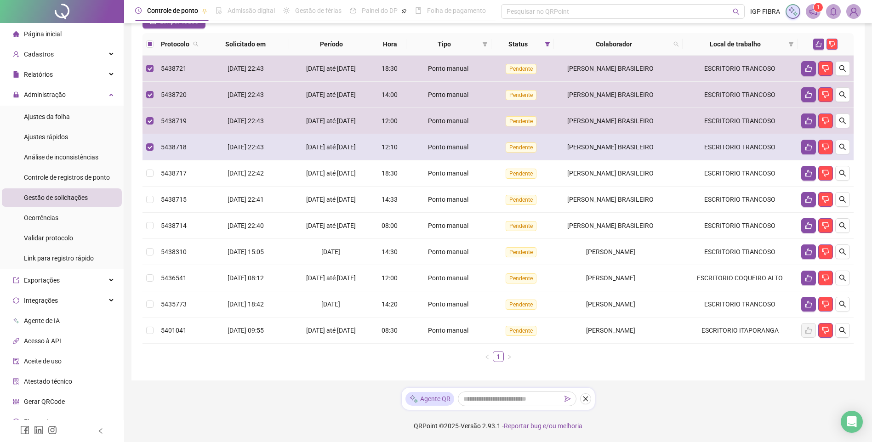
click at [381, 160] on td "12:10" at bounding box center [390, 147] width 33 height 26
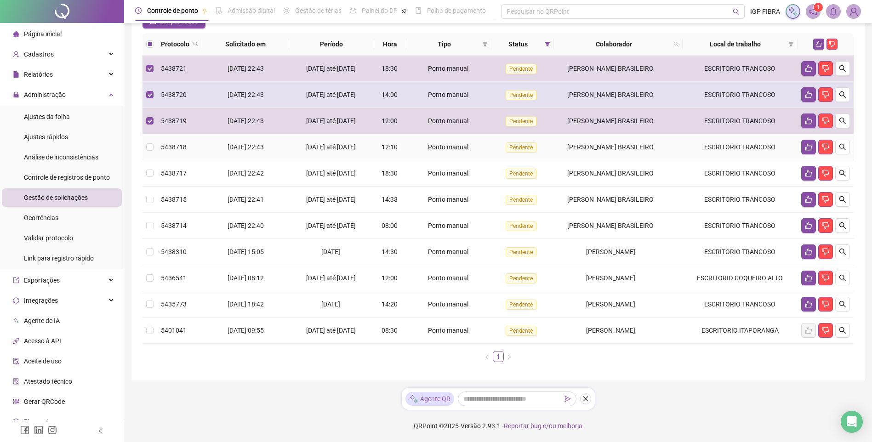
click at [334, 108] on td "17/09/2025 até 21/09/2025" at bounding box center [331, 95] width 85 height 26
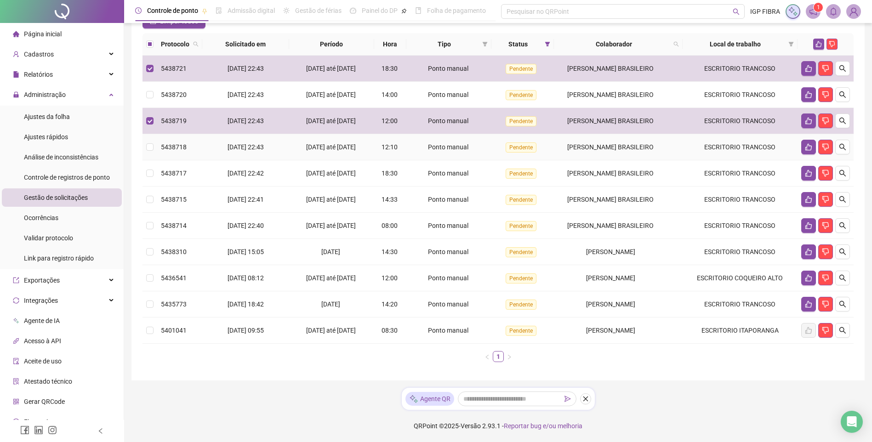
click at [343, 102] on td "17/09/2025 até 21/09/2025" at bounding box center [331, 95] width 85 height 26
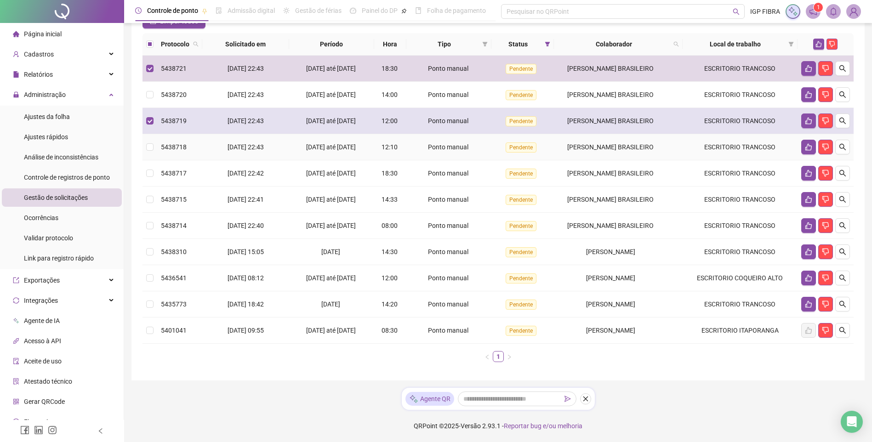
click at [340, 72] on span "17/09/2025 até 21/09/2025" at bounding box center [331, 68] width 50 height 7
click at [337, 98] on span "17/09/2025 até 21/09/2025" at bounding box center [331, 94] width 50 height 7
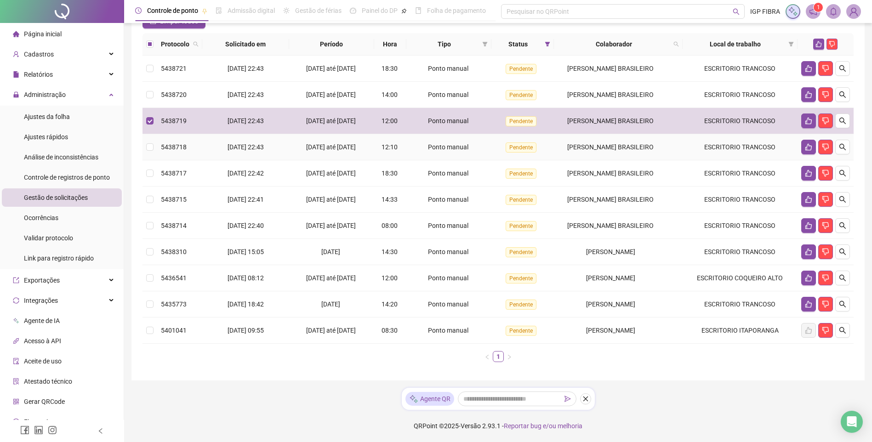
click at [334, 125] on span "17/09/2025 até 21/09/2025" at bounding box center [331, 120] width 50 height 7
click at [327, 98] on span "17/09/2025 até 21/09/2025" at bounding box center [331, 94] width 50 height 7
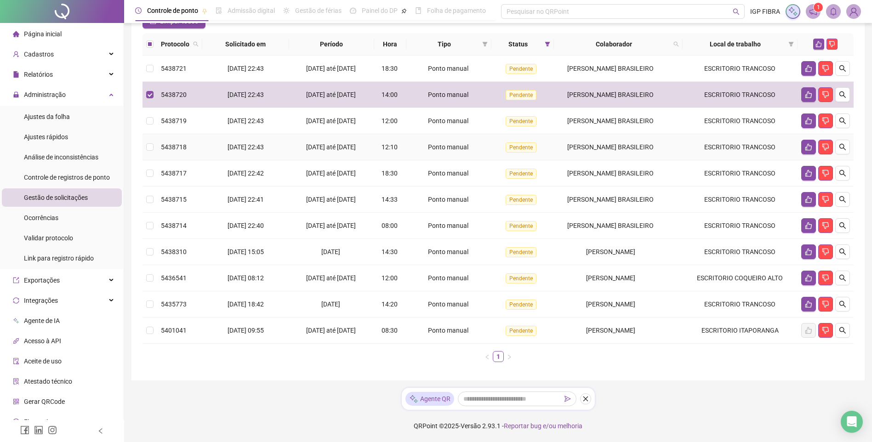
click at [329, 72] on span "17/09/2025 até 21/09/2025" at bounding box center [331, 68] width 50 height 7
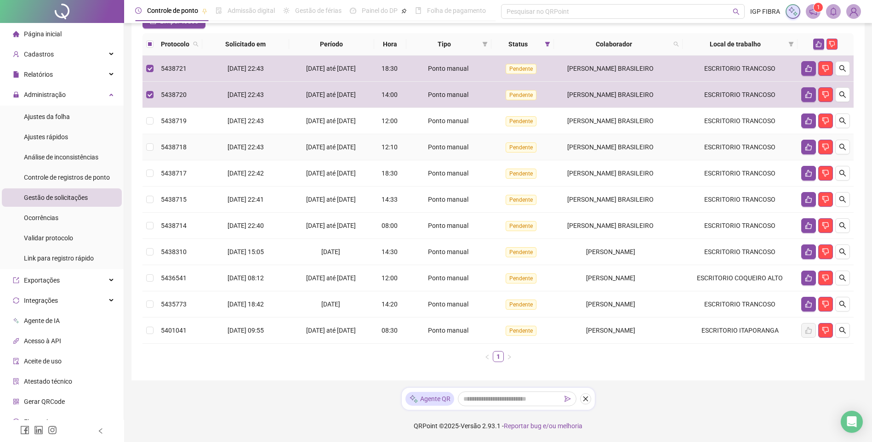
click at [330, 125] on span "17/09/2025 até 21/09/2025" at bounding box center [331, 120] width 50 height 7
click at [363, 152] on div "17/09/2025 até 21/09/2025" at bounding box center [332, 147] width 78 height 10
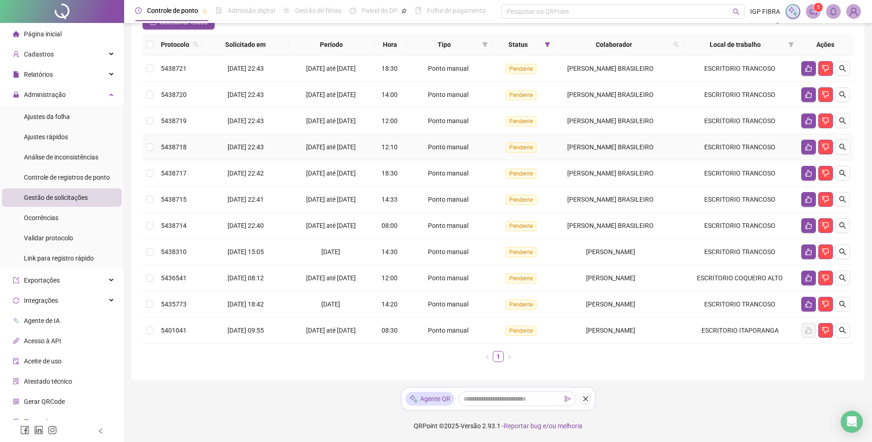
click at [302, 152] on div "17/09/2025 até 21/09/2025" at bounding box center [332, 147] width 78 height 10
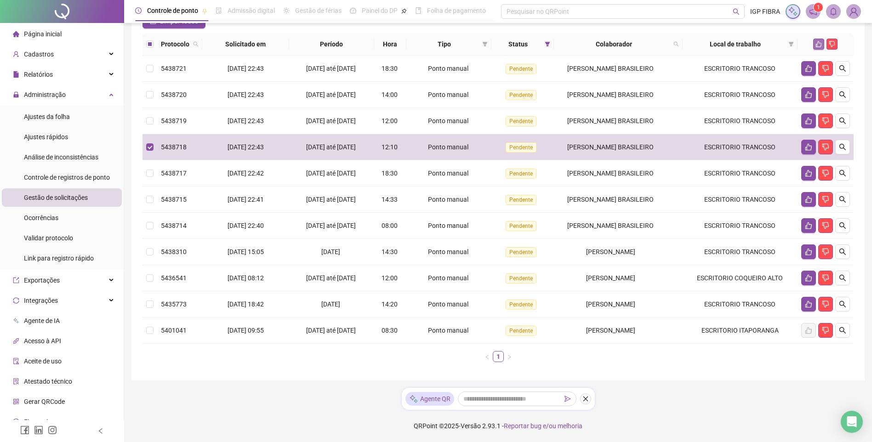
click at [821, 47] on icon "like" at bounding box center [819, 44] width 6 height 6
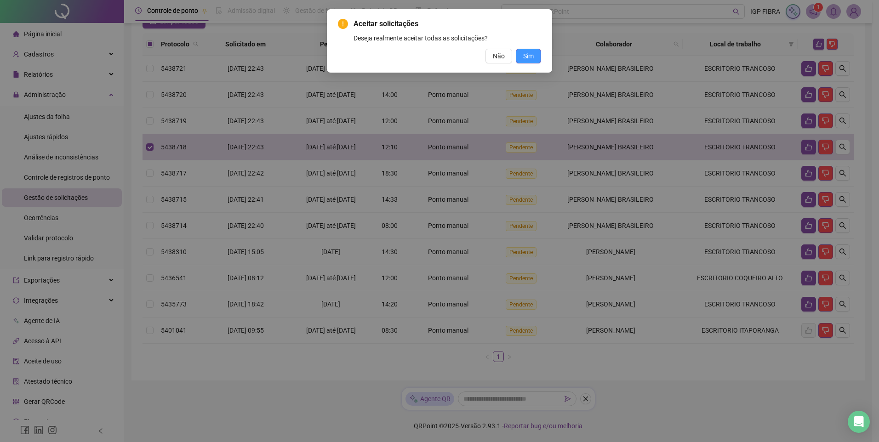
click at [529, 57] on span "Sim" at bounding box center [528, 56] width 11 height 10
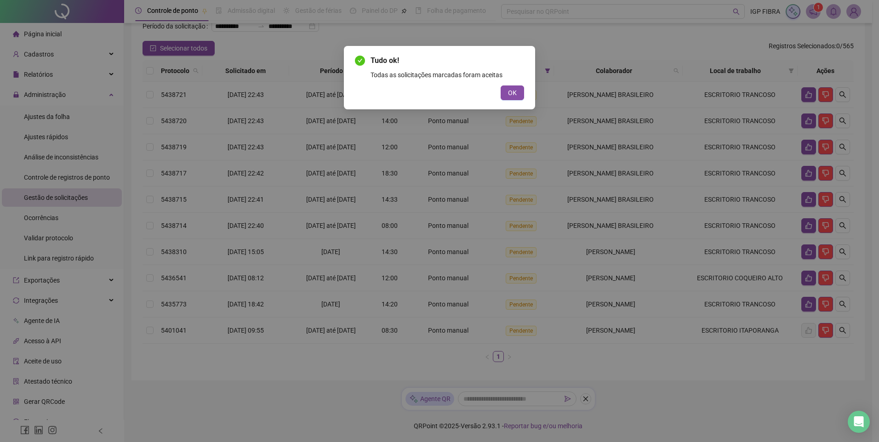
click at [493, 82] on div "Tudo ok! Todas as solicitações marcadas foram aceitas OK" at bounding box center [439, 77] width 169 height 45
click at [509, 89] on span "OK" at bounding box center [512, 93] width 9 height 10
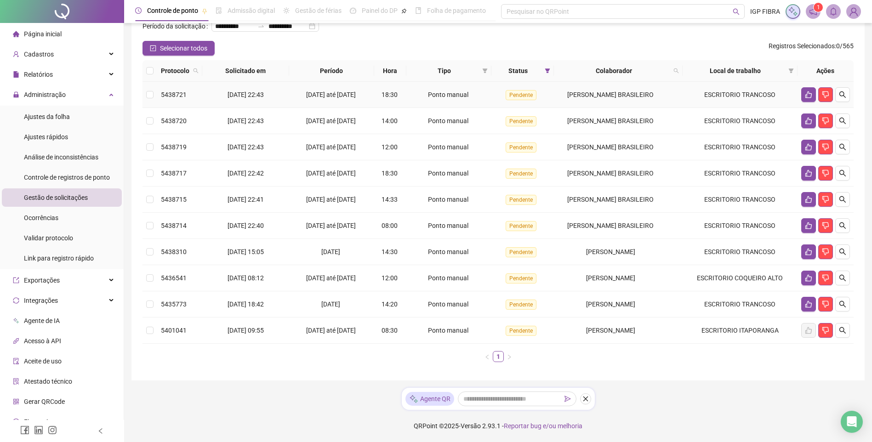
click at [355, 90] on div "17/09/2025 até 21/09/2025" at bounding box center [332, 95] width 78 height 10
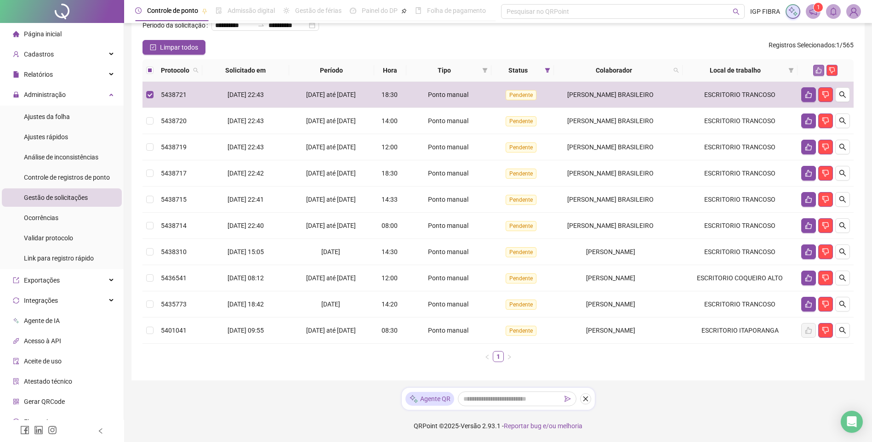
click at [817, 67] on icon "like" at bounding box center [819, 70] width 6 height 6
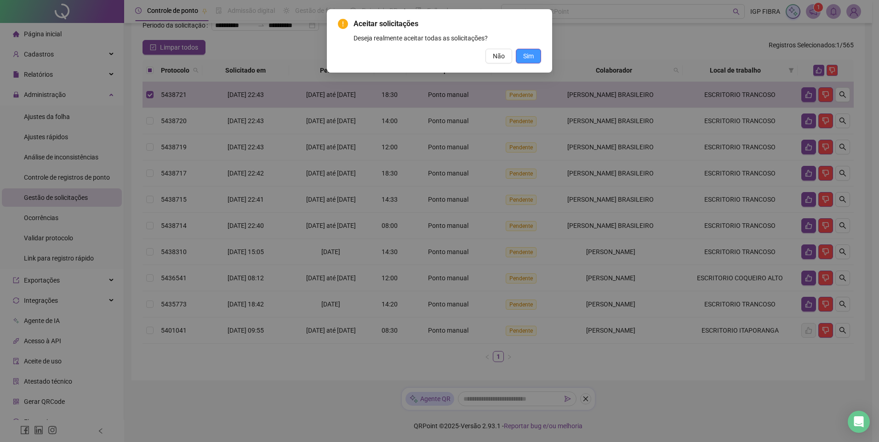
click at [527, 52] on span "Sim" at bounding box center [528, 56] width 11 height 10
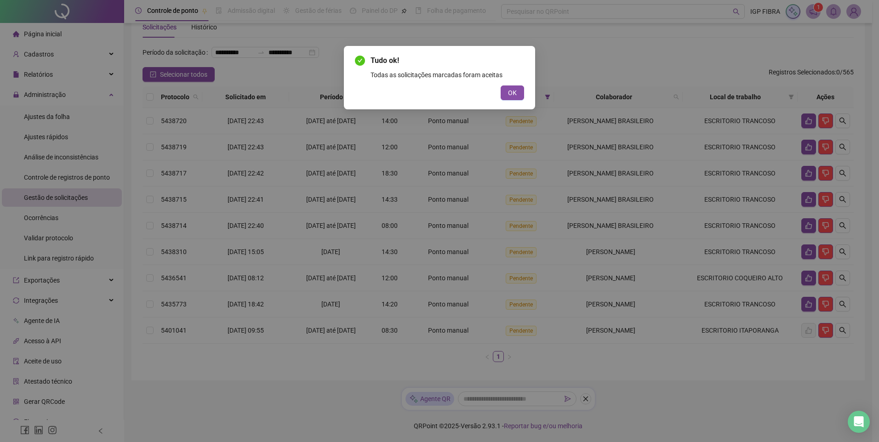
scroll to position [78, 0]
click at [512, 96] on span "OK" at bounding box center [512, 93] width 9 height 10
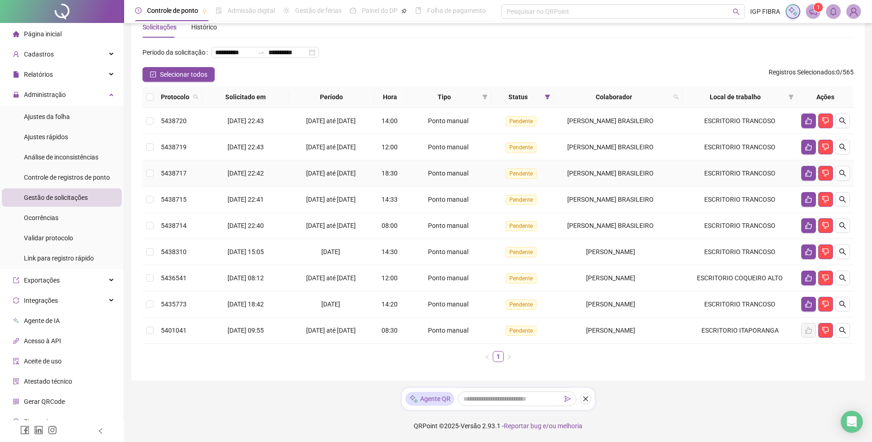
click at [342, 170] on span "16/09/2025 até 21/09/2025" at bounding box center [331, 173] width 50 height 7
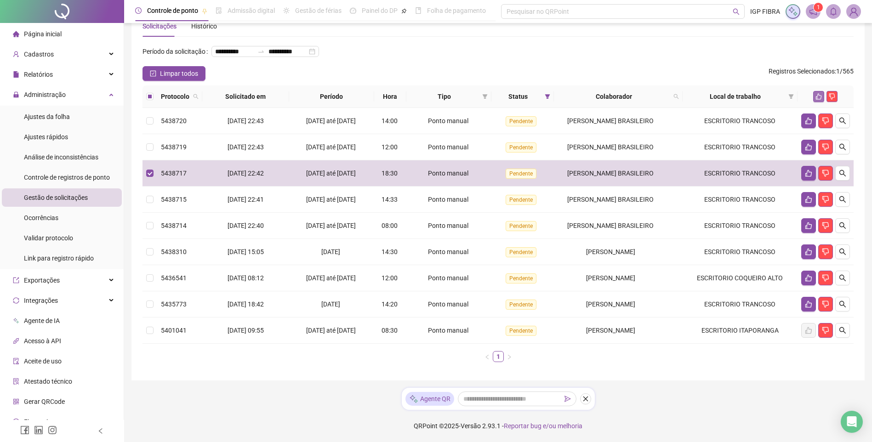
click at [823, 91] on button "button" at bounding box center [818, 96] width 11 height 11
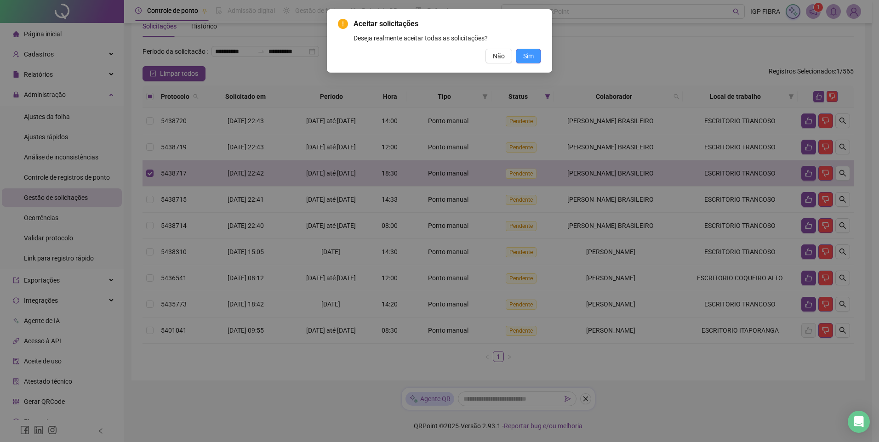
click at [534, 57] on button "Sim" at bounding box center [528, 56] width 25 height 15
click at [529, 56] on div "Aceitar solicitações Deseja realmente aceitar todas as solicitações? Não Sim" at bounding box center [439, 221] width 879 height 442
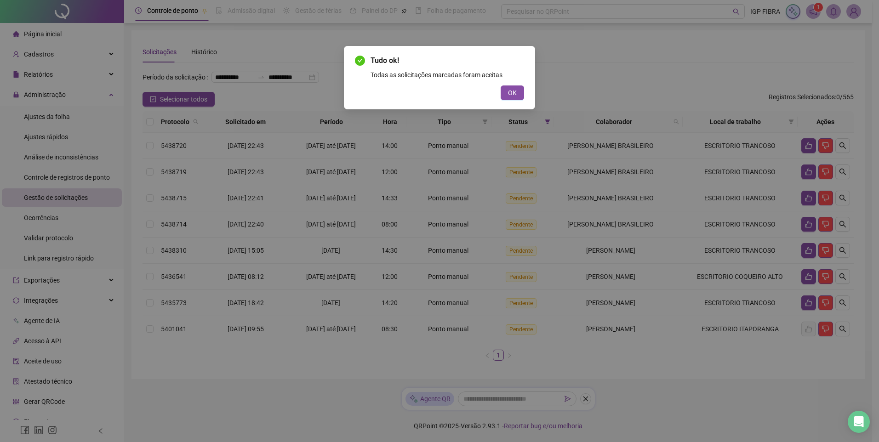
scroll to position [46, 0]
click at [523, 93] on button "OK" at bounding box center [512, 93] width 23 height 15
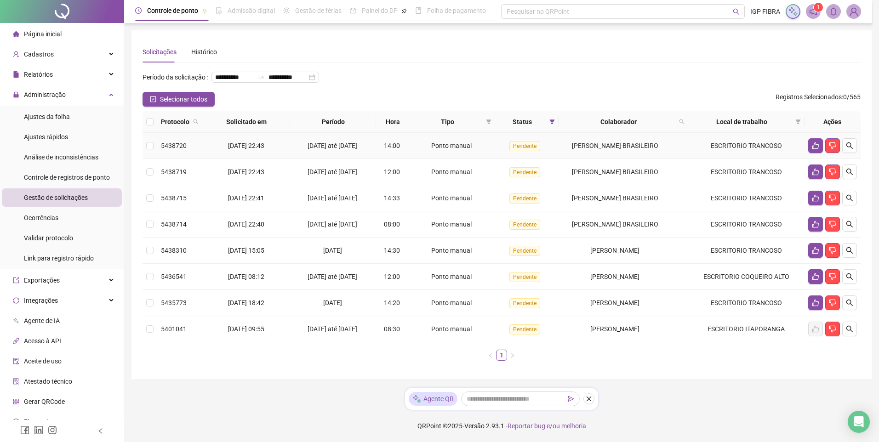
click at [325, 141] on div "17/09/2025 até 21/09/2025" at bounding box center [333, 146] width 79 height 10
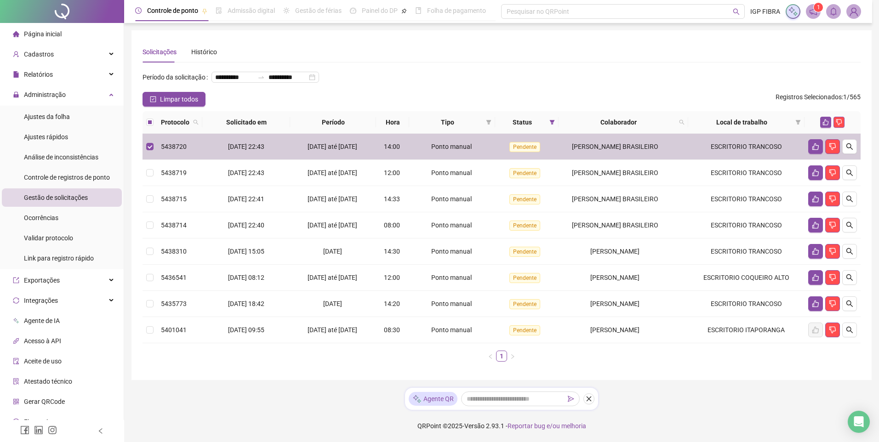
click at [327, 169] on span "17/09/2025 até 21/09/2025" at bounding box center [333, 172] width 50 height 7
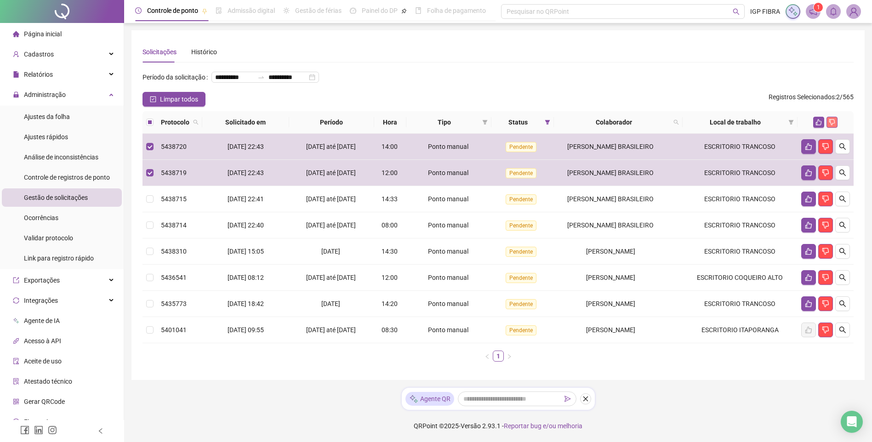
click at [835, 120] on icon "dislike" at bounding box center [833, 123] width 6 height 6
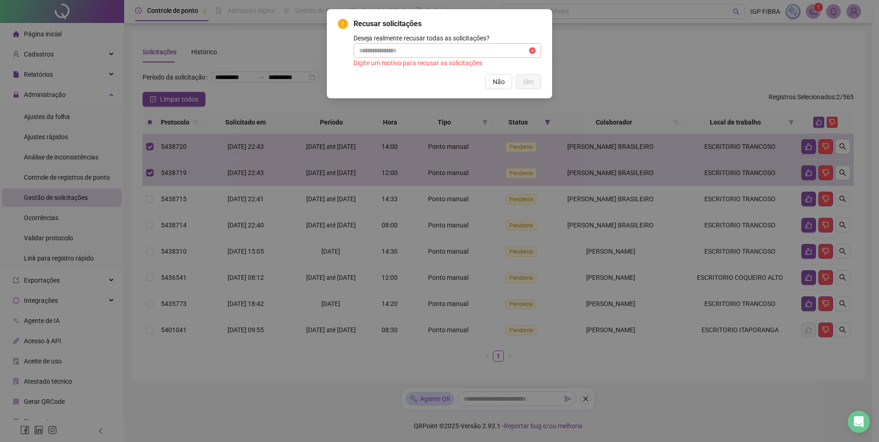
click at [418, 44] on span at bounding box center [448, 50] width 188 height 15
click at [419, 57] on span at bounding box center [448, 50] width 188 height 15
click at [438, 53] on input "text" at bounding box center [443, 51] width 168 height 10
type input "******"
click at [522, 86] on button "Sim" at bounding box center [528, 81] width 25 height 15
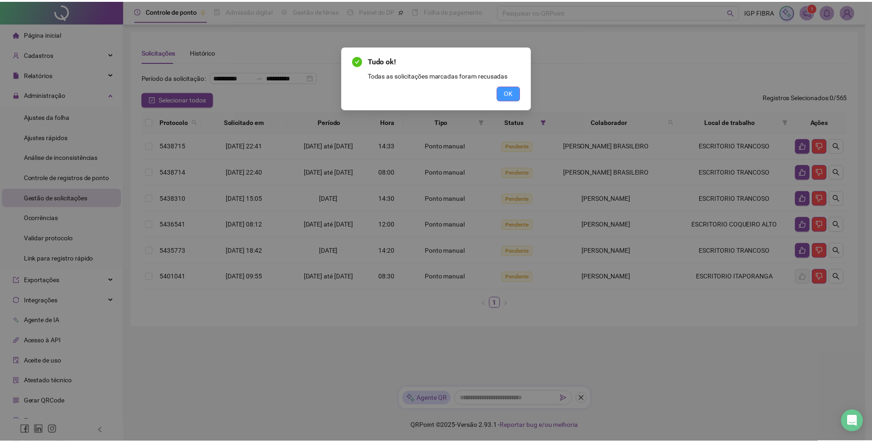
scroll to position [0, 0]
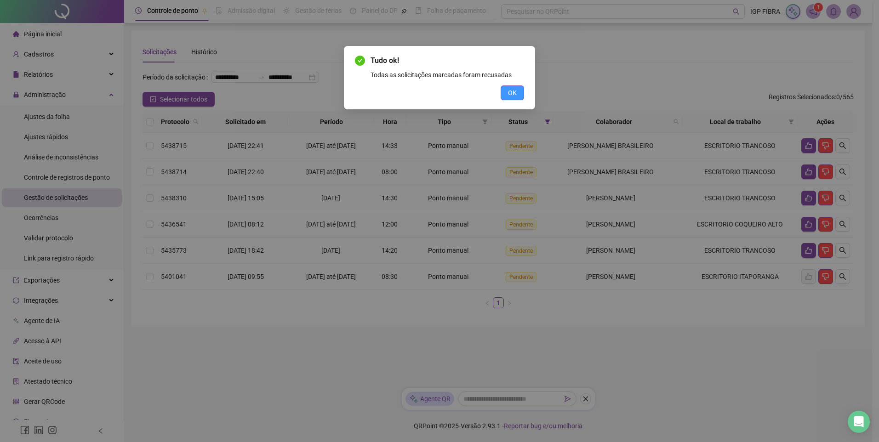
click at [510, 95] on span "OK" at bounding box center [512, 93] width 9 height 10
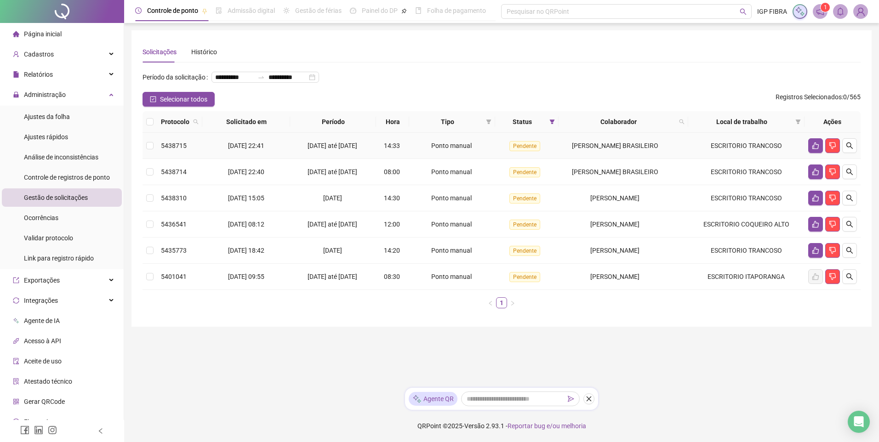
click at [331, 149] on span "14/09/2025 até 21/09/2025" at bounding box center [333, 145] width 50 height 7
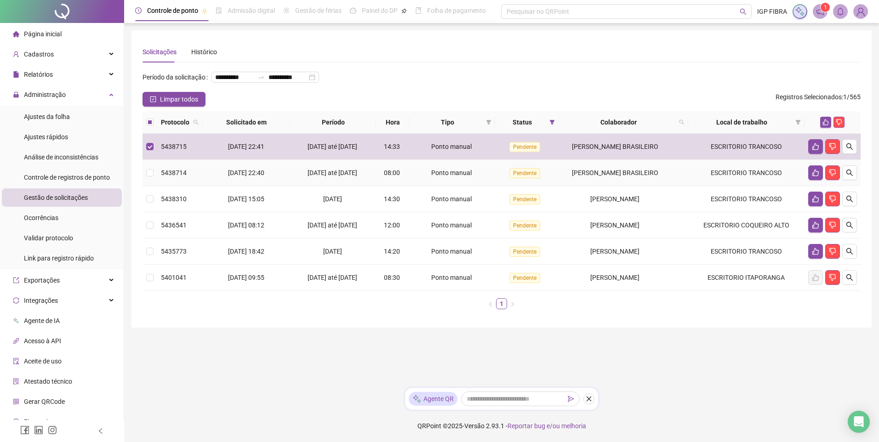
click at [328, 177] on span "14/09/2025 até 21/09/2025" at bounding box center [333, 172] width 50 height 7
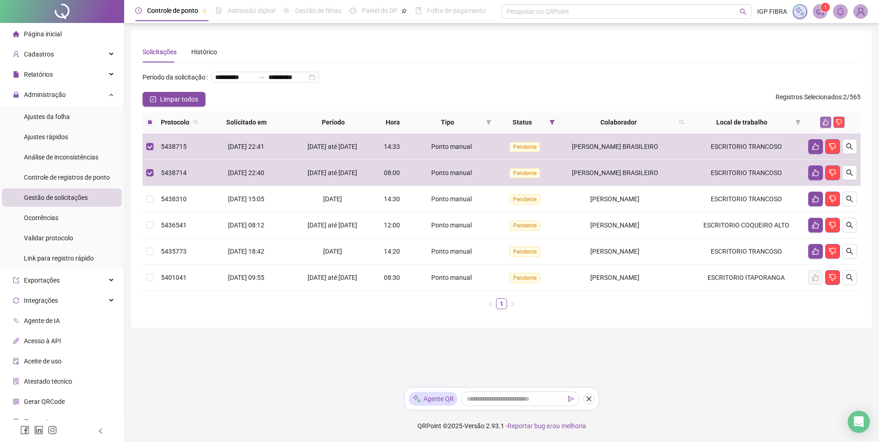
click at [824, 126] on icon "like" at bounding box center [826, 122] width 6 height 6
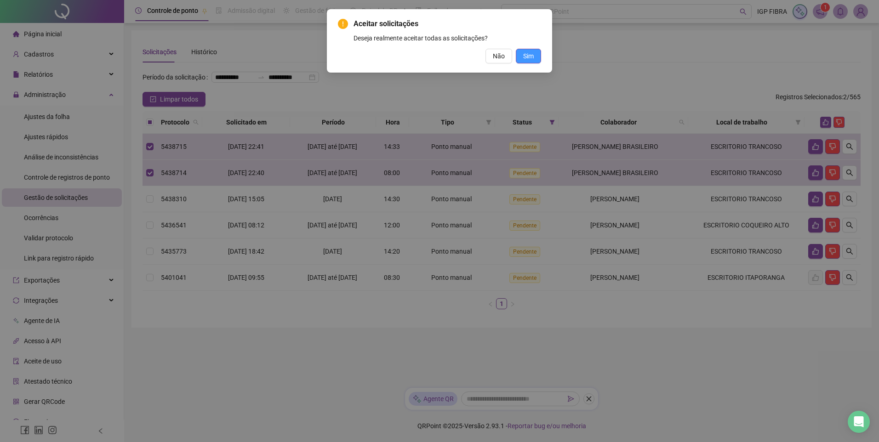
click at [537, 62] on button "Sim" at bounding box center [528, 56] width 25 height 15
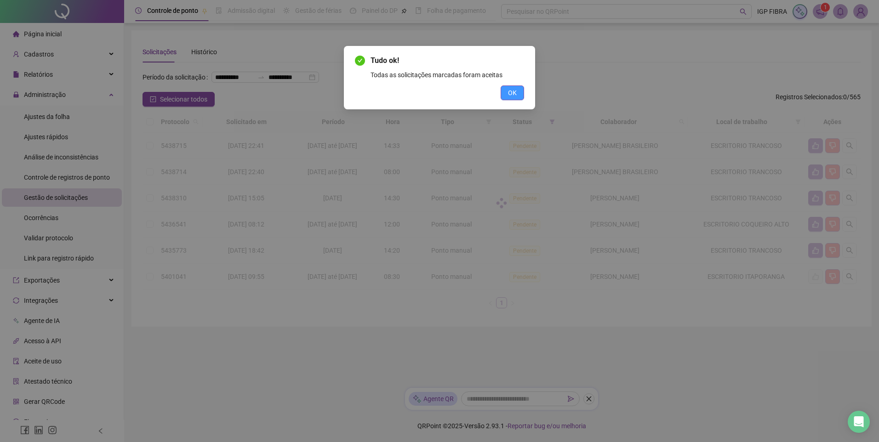
click at [513, 97] on span "OK" at bounding box center [512, 93] width 9 height 10
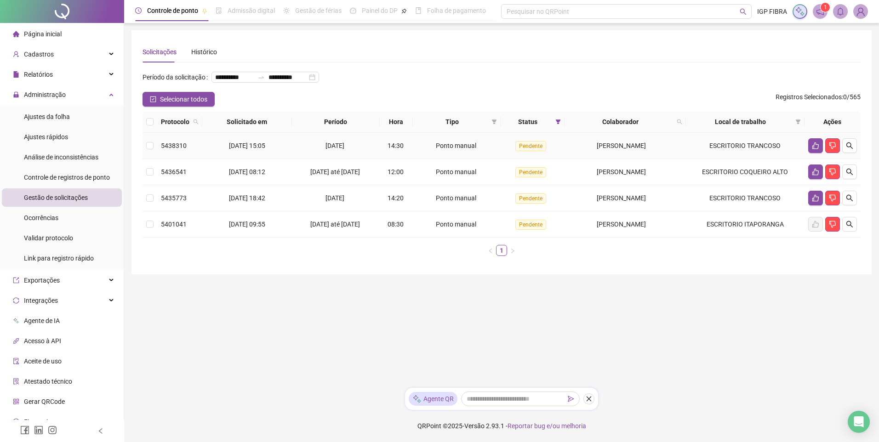
click at [344, 149] on span "[DATE]" at bounding box center [335, 145] width 19 height 7
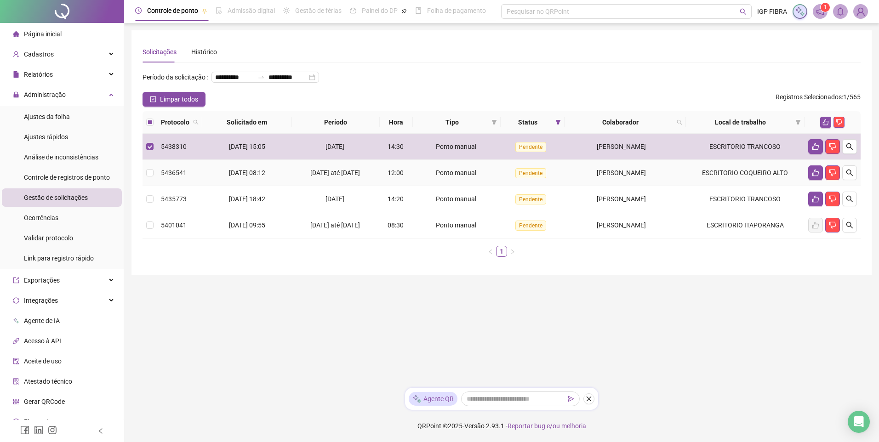
click at [343, 177] on span "19/09/2025 até 20/09/2025" at bounding box center [335, 172] width 50 height 7
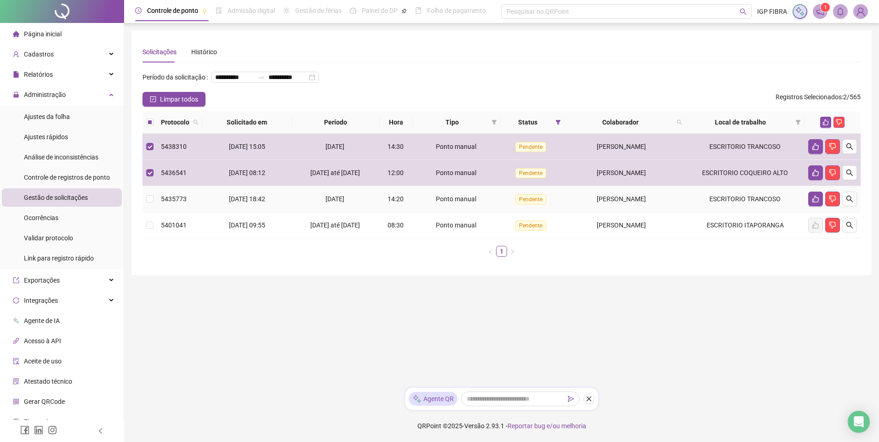
click at [344, 203] on span "[DATE]" at bounding box center [335, 198] width 19 height 7
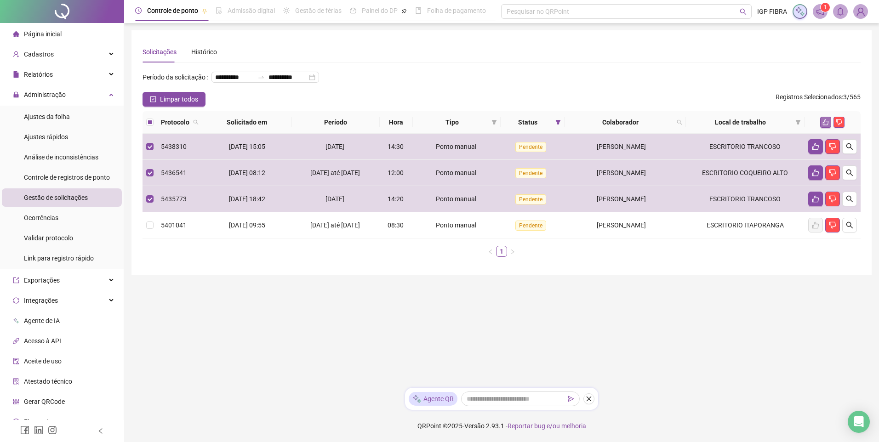
click at [827, 126] on icon "like" at bounding box center [826, 122] width 6 height 6
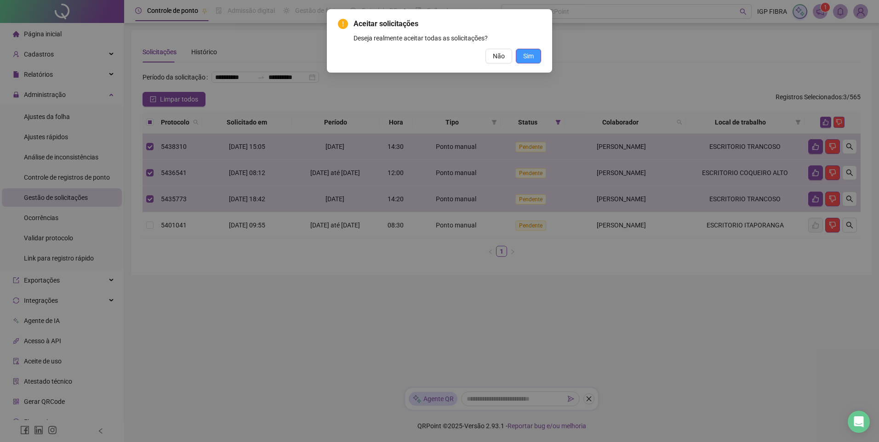
click at [535, 57] on button "Sim" at bounding box center [528, 56] width 25 height 15
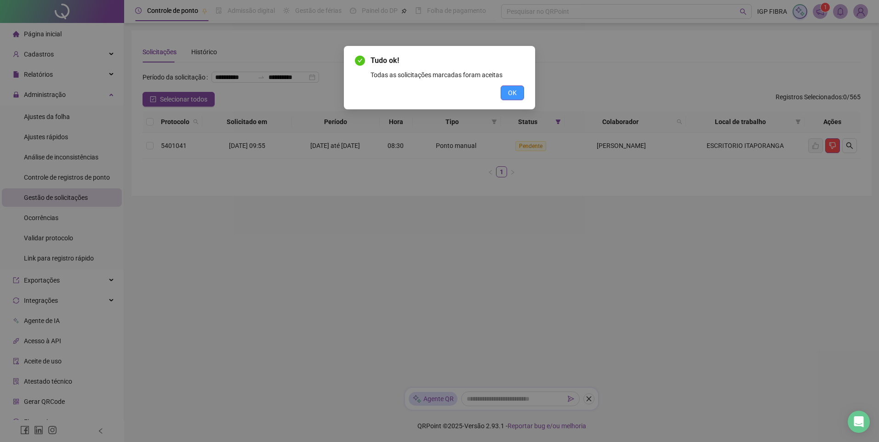
click at [518, 95] on button "OK" at bounding box center [512, 93] width 23 height 15
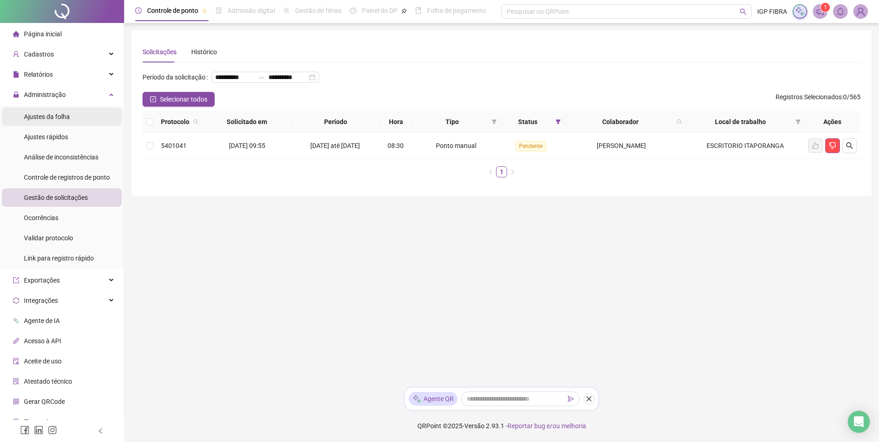
click at [55, 120] on span "Ajustes da folha" at bounding box center [47, 116] width 46 height 7
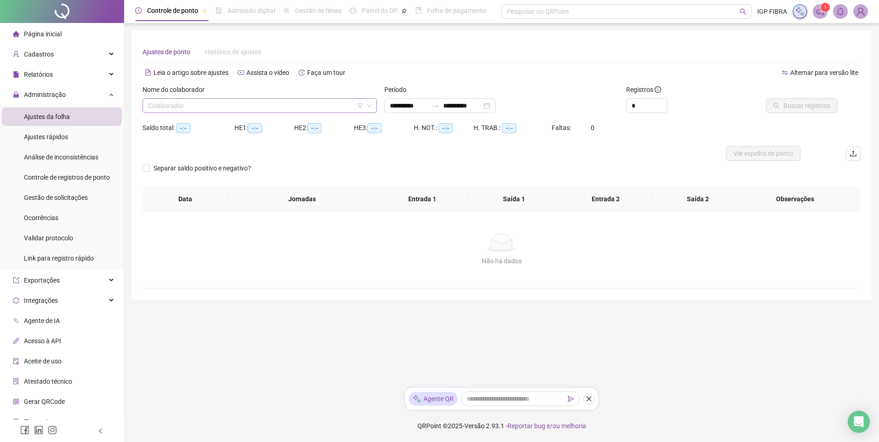
click at [219, 101] on input "search" at bounding box center [255, 106] width 215 height 14
type input "**********"
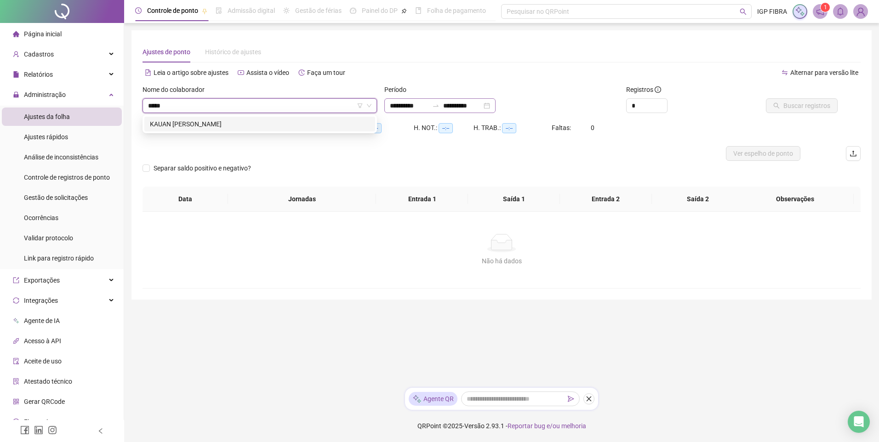
type input "*****"
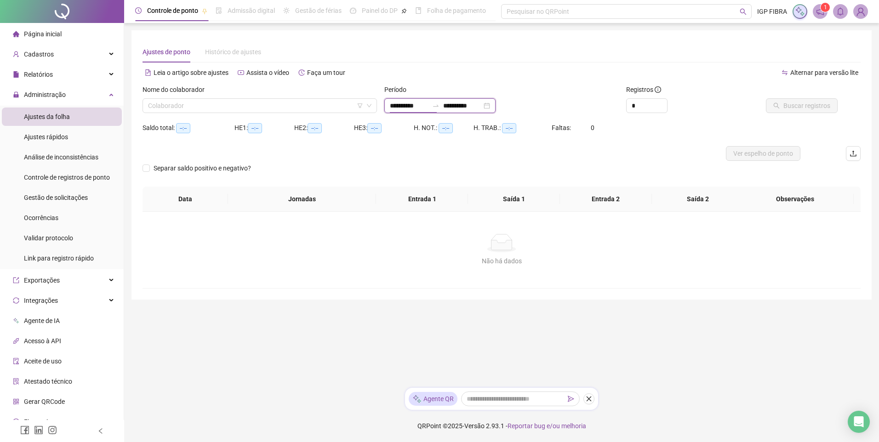
click at [406, 109] on input "**********" at bounding box center [409, 106] width 39 height 10
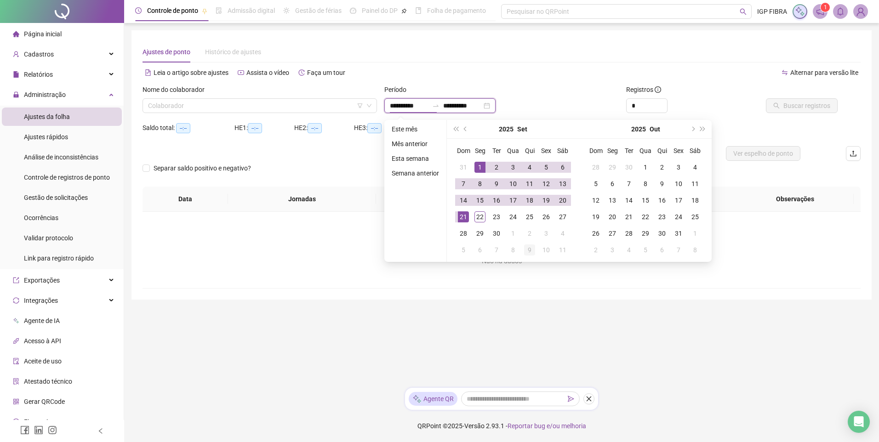
type input "**********"
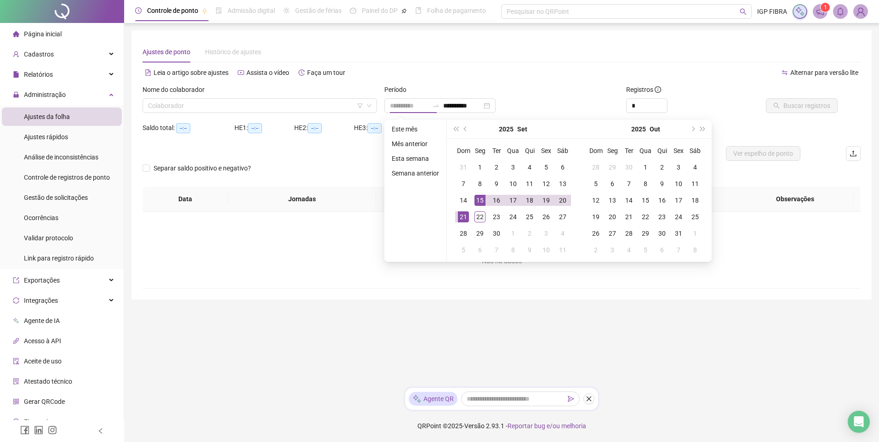
click at [482, 203] on div "15" at bounding box center [480, 200] width 11 height 11
type input "**********"
click at [550, 200] on div "19" at bounding box center [546, 200] width 11 height 11
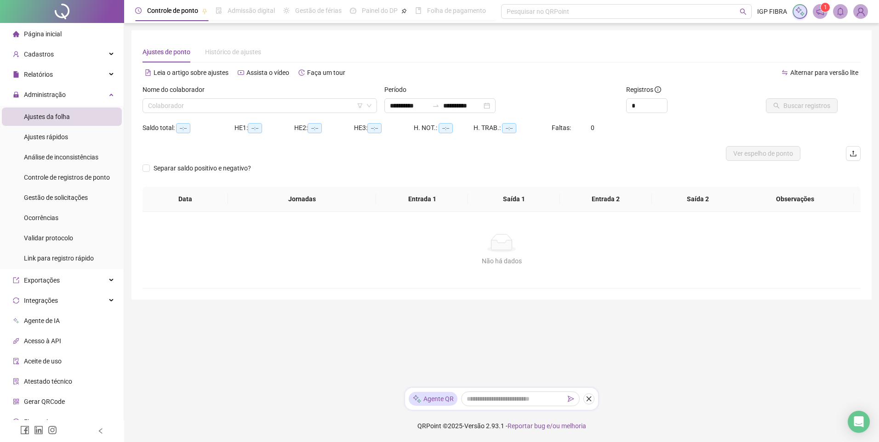
click at [291, 94] on div "Nome do colaborador" at bounding box center [260, 92] width 235 height 14
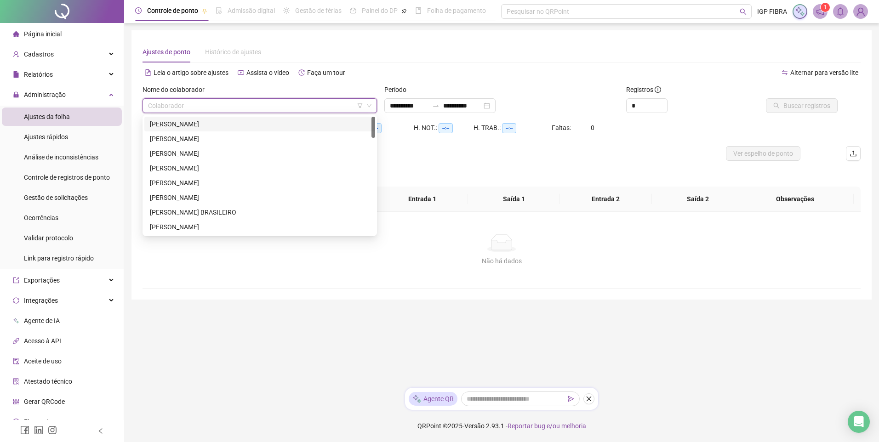
drag, startPoint x: 287, startPoint y: 100, endPoint x: 281, endPoint y: 115, distance: 16.6
click at [287, 100] on input "search" at bounding box center [255, 106] width 215 height 14
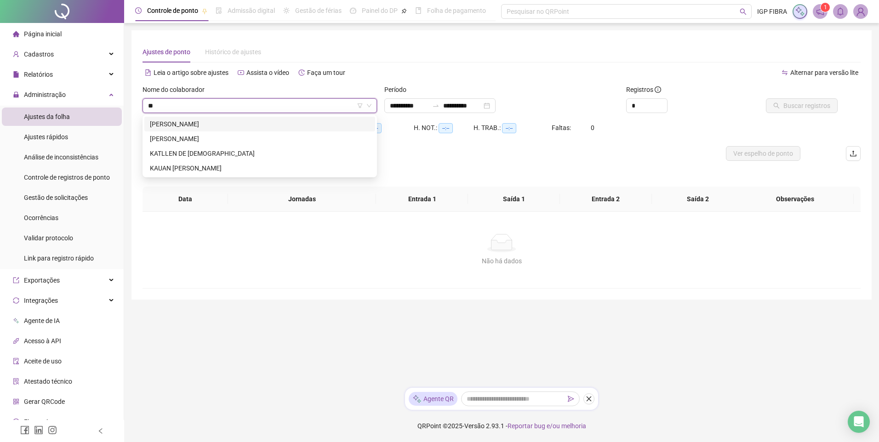
type input "***"
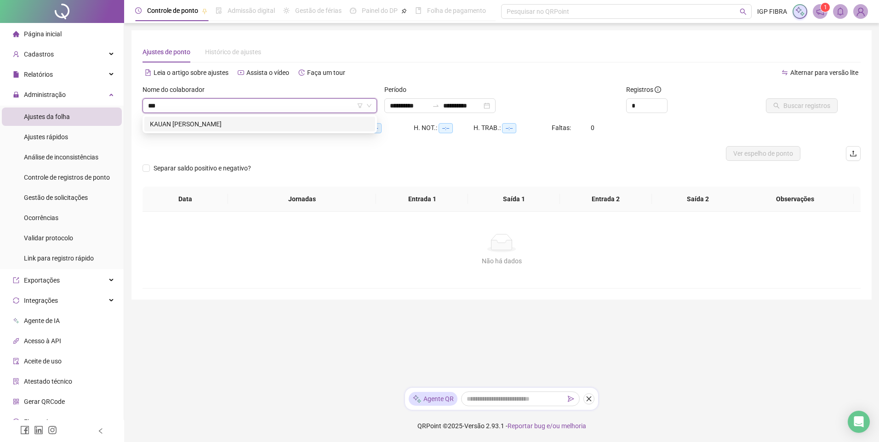
click at [205, 123] on div "KAUAN JERRY SOARES REIS" at bounding box center [260, 124] width 220 height 10
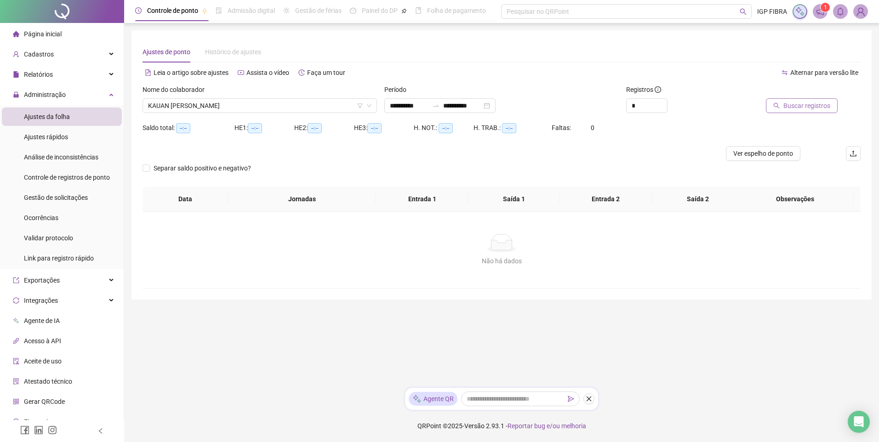
click at [810, 109] on span "Buscar registros" at bounding box center [807, 106] width 47 height 10
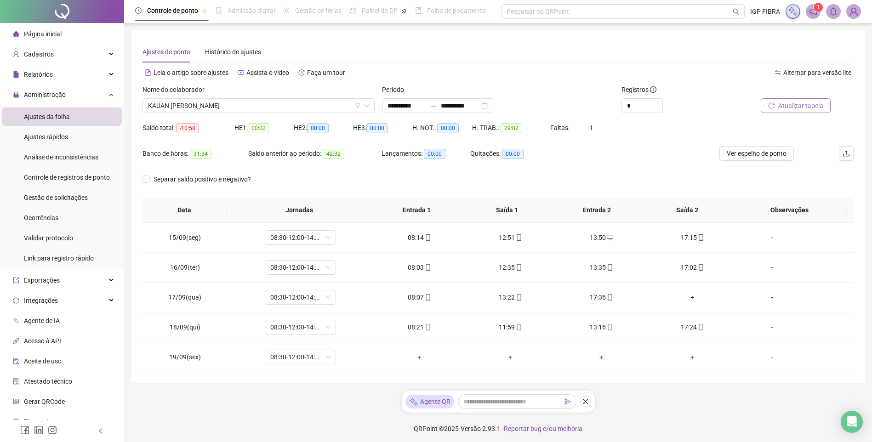
click at [800, 102] on span "Atualizar tabela" at bounding box center [801, 106] width 45 height 10
click at [795, 107] on span "Atualizar tabela" at bounding box center [801, 106] width 45 height 10
click at [801, 109] on span "Atualizar tabela" at bounding box center [801, 106] width 45 height 10
click at [508, 327] on div "11:59" at bounding box center [510, 327] width 76 height 10
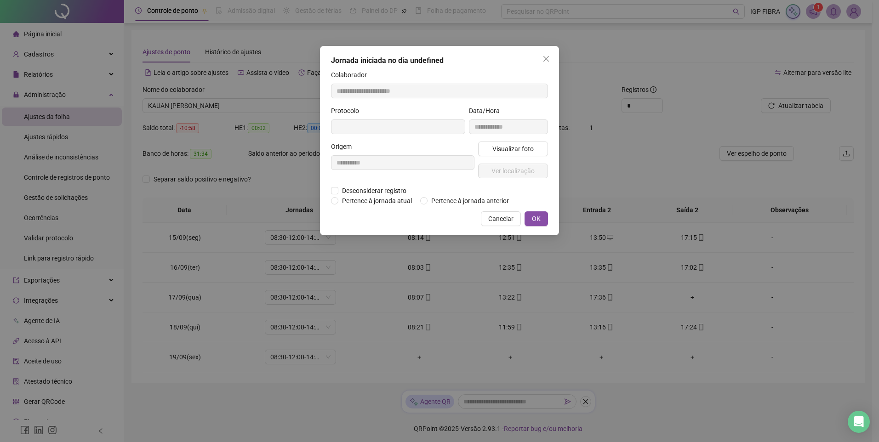
type input "**********"
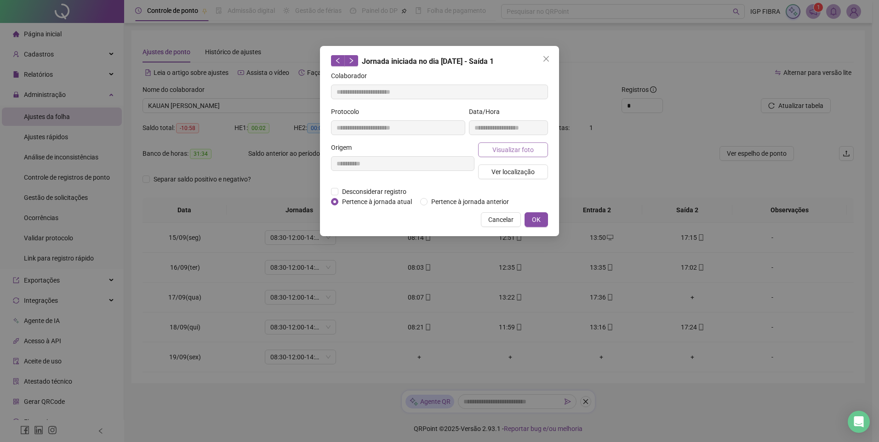
click at [515, 149] on span "Visualizar foto" at bounding box center [512, 150] width 41 height 10
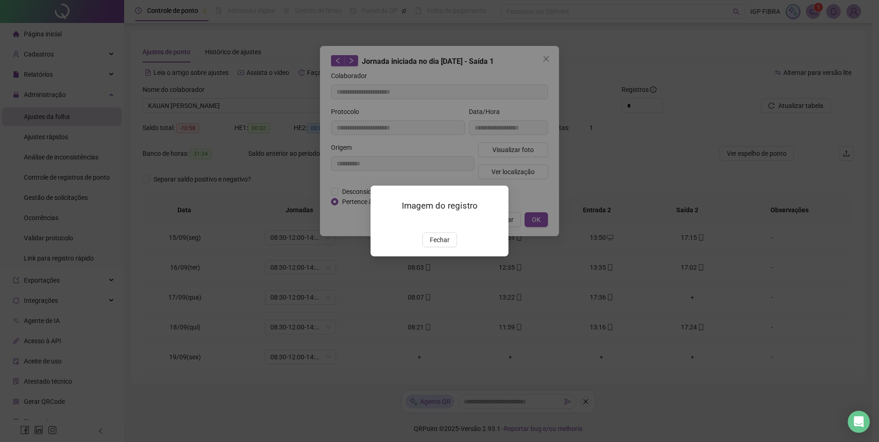
click at [439, 245] on span "Fechar" at bounding box center [440, 240] width 20 height 10
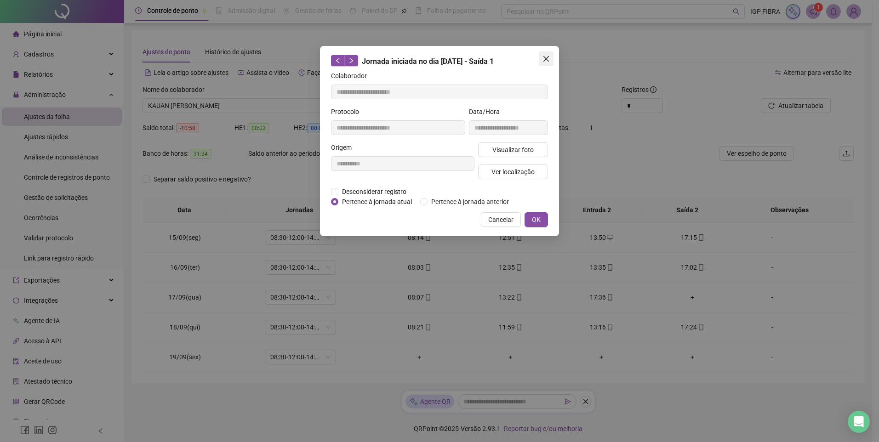
click at [547, 62] on icon "close" at bounding box center [546, 58] width 7 height 7
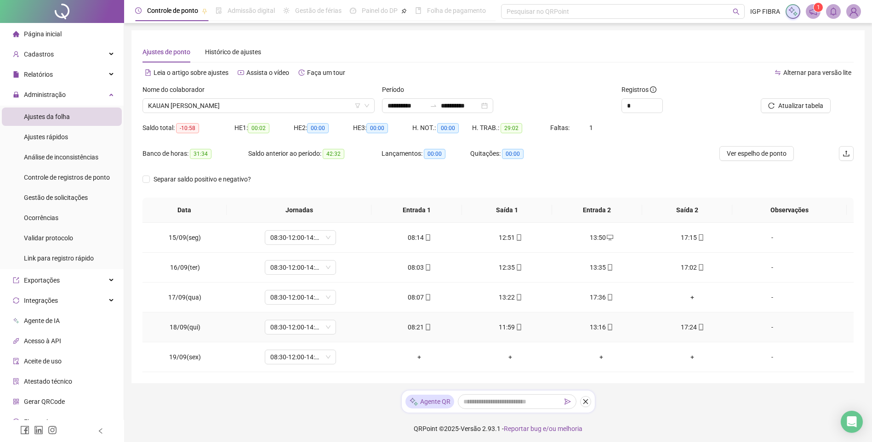
click at [691, 332] on div "17:24" at bounding box center [692, 327] width 76 height 10
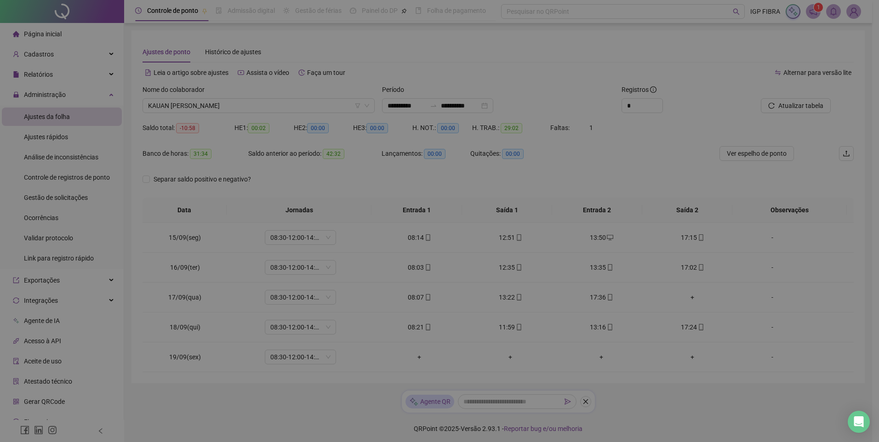
type input "**********"
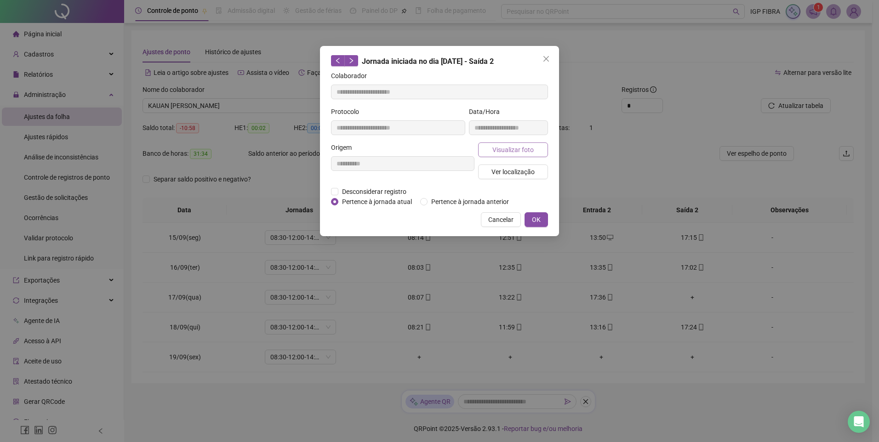
click at [517, 148] on span "Visualizar foto" at bounding box center [512, 150] width 41 height 10
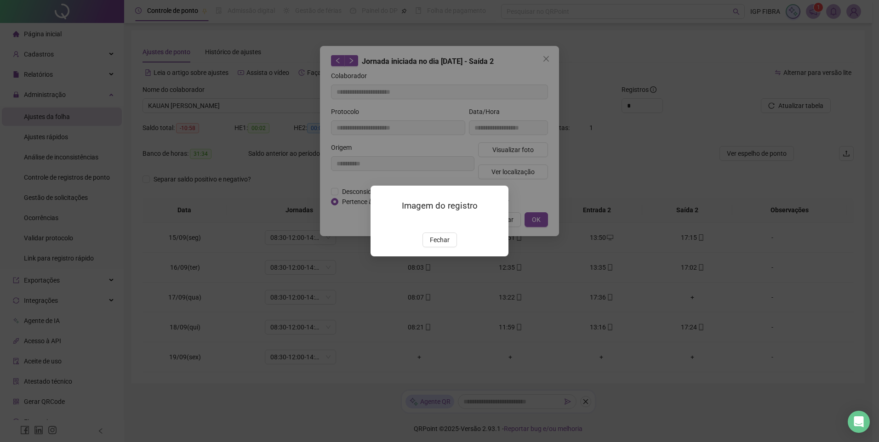
drag, startPoint x: 444, startPoint y: 293, endPoint x: 466, endPoint y: 256, distance: 43.9
click at [444, 245] on span "Fechar" at bounding box center [440, 240] width 20 height 10
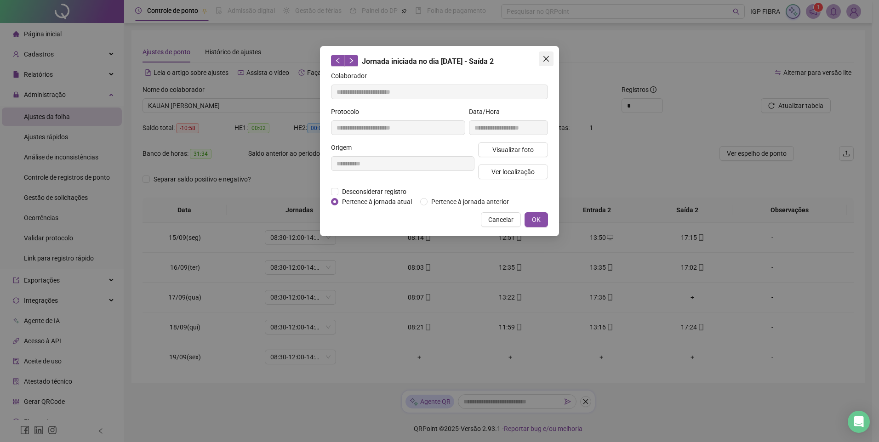
click at [552, 59] on span "Close" at bounding box center [546, 58] width 15 height 7
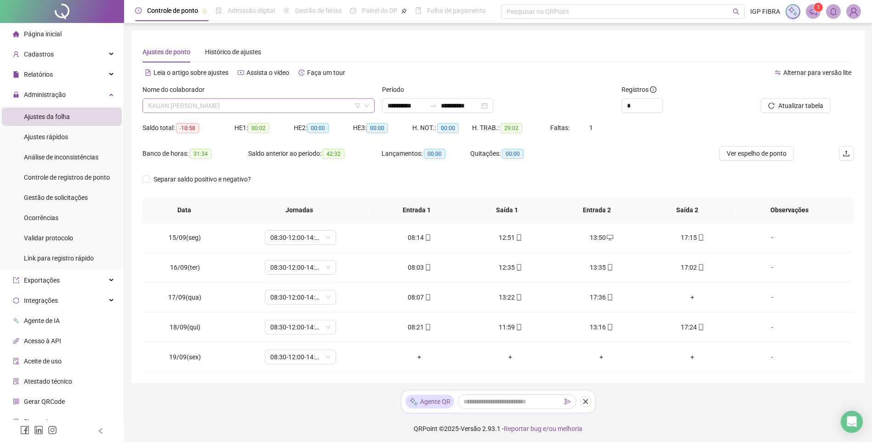
click at [208, 105] on span "KAUAN JERRY SOARES REIS" at bounding box center [258, 106] width 221 height 14
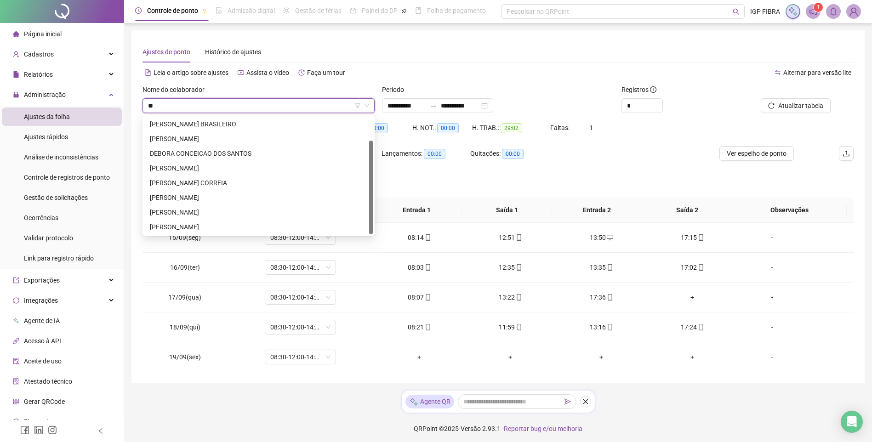
scroll to position [29, 0]
type input "***"
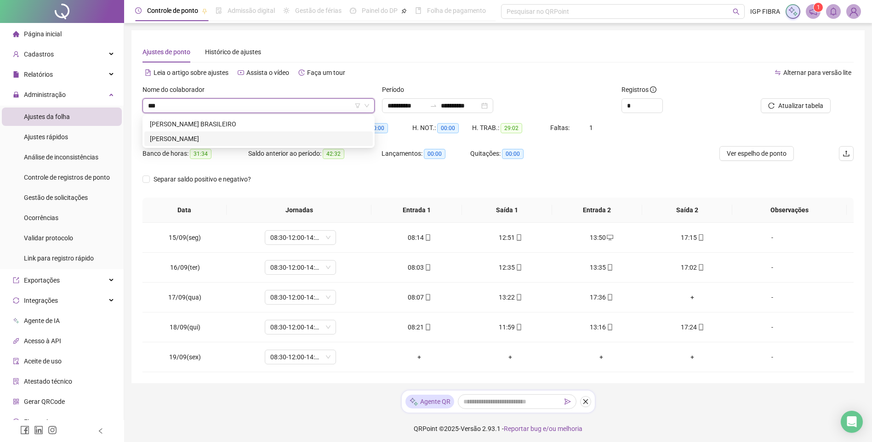
click at [205, 144] on div "CAIQUE DOS SANTOS" at bounding box center [258, 139] width 229 height 15
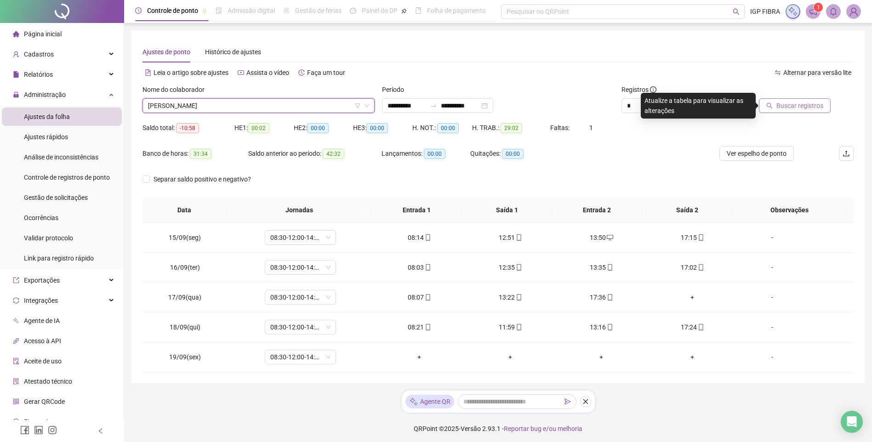
click at [796, 112] on button "Buscar registros" at bounding box center [795, 105] width 72 height 15
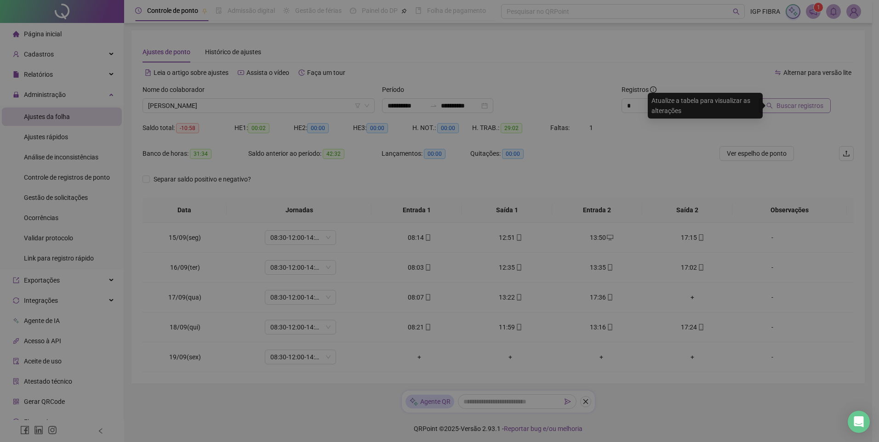
click at [796, 112] on div "Buscando registros Os registros de ponto estão sendo buscados... OK" at bounding box center [439, 221] width 879 height 442
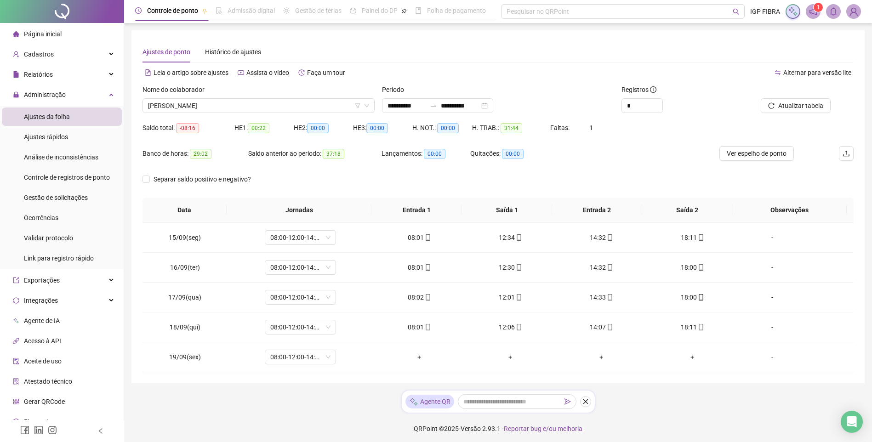
click at [790, 106] on span "Atualizar tabela" at bounding box center [801, 106] width 45 height 10
click at [306, 361] on span "08:00-12:00-14:00-18:00" at bounding box center [300, 357] width 60 height 14
type input "****"
click at [318, 341] on div "Folga compensatória" at bounding box center [306, 338] width 61 height 10
click at [338, 338] on span "Sim" at bounding box center [343, 333] width 11 height 10
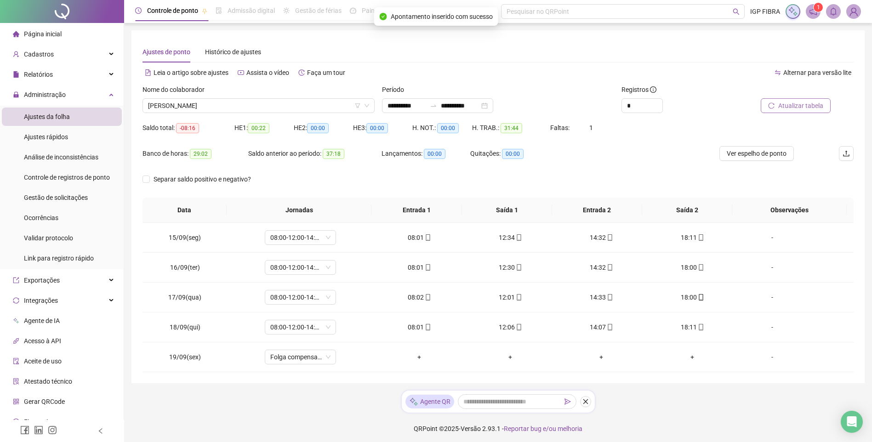
click at [783, 109] on button "Atualizar tabela" at bounding box center [796, 105] width 70 height 15
click at [219, 104] on span "CAIQUE DOS SANTOS" at bounding box center [258, 106] width 221 height 14
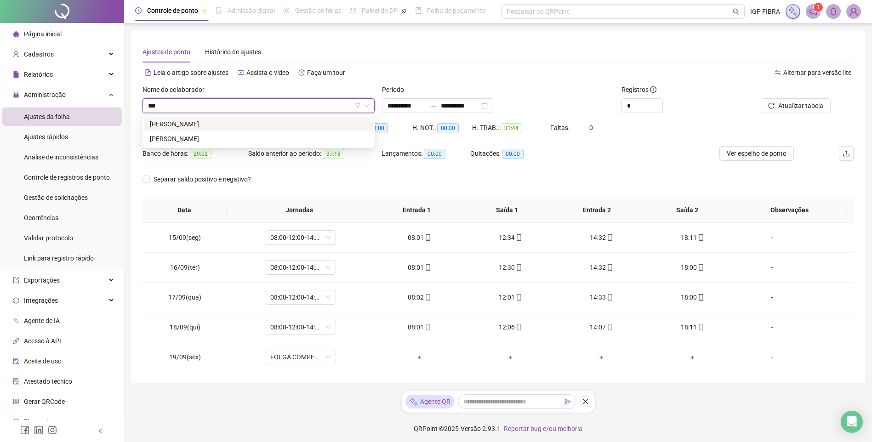
type input "****"
click at [219, 121] on div "[PERSON_NAME]" at bounding box center [259, 124] width 218 height 10
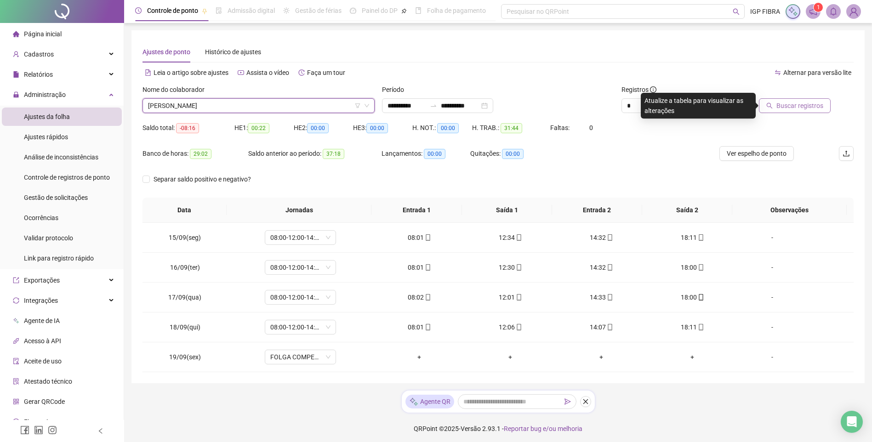
click at [798, 106] on span "Buscar registros" at bounding box center [800, 106] width 47 height 10
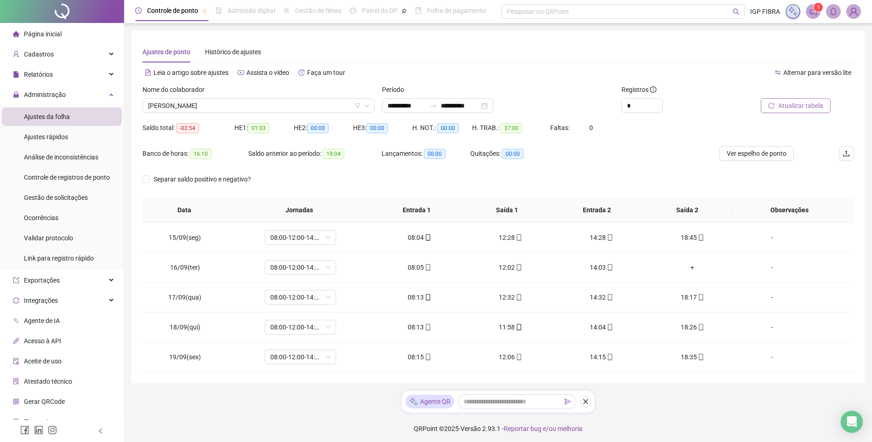
click at [809, 100] on button "Atualizar tabela" at bounding box center [796, 105] width 70 height 15
click at [797, 107] on span "Atualizar tabela" at bounding box center [801, 106] width 45 height 10
click at [796, 109] on span "Atualizar tabela" at bounding box center [801, 106] width 45 height 10
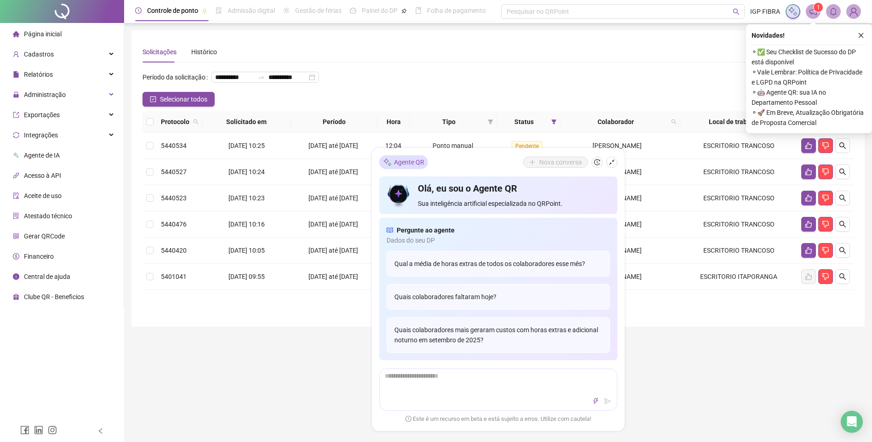
click at [330, 59] on div "Solicitações Histórico" at bounding box center [498, 51] width 711 height 21
click at [864, 35] on button "button" at bounding box center [861, 35] width 11 height 11
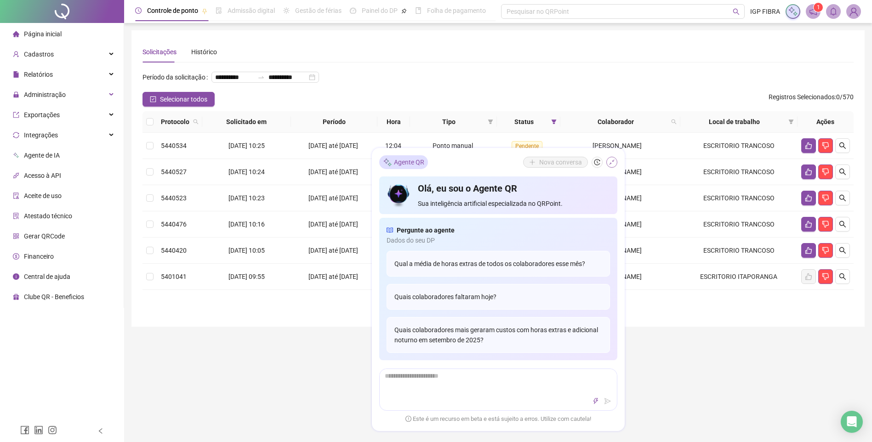
click at [611, 161] on icon "shrink" at bounding box center [612, 162] width 6 height 6
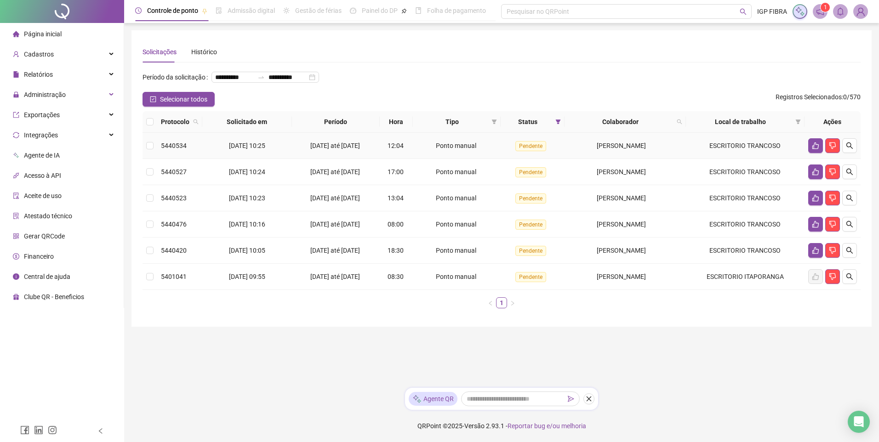
click at [363, 149] on td "[DATE] até [DATE]" at bounding box center [336, 146] width 88 height 26
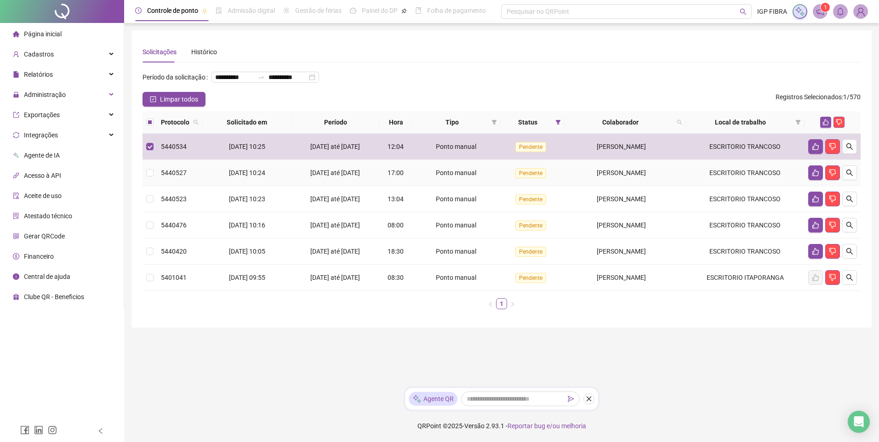
click at [355, 177] on span "[DATE] até [DATE]" at bounding box center [335, 172] width 50 height 7
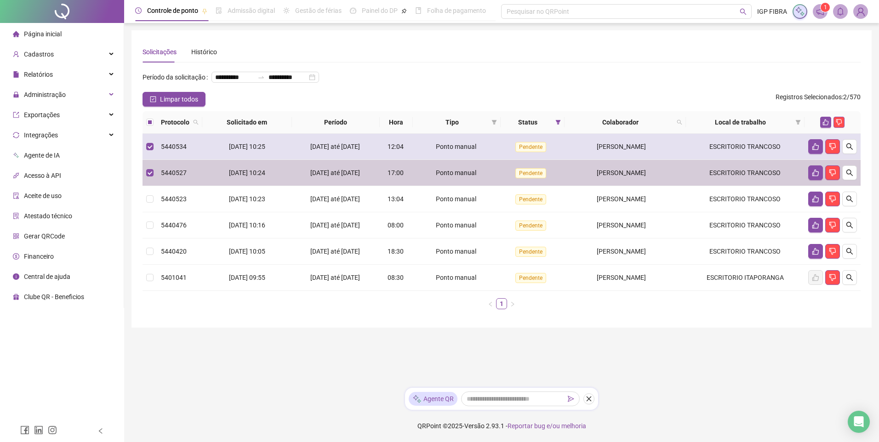
click at [306, 152] on div "[DATE] até [DATE]" at bounding box center [336, 147] width 80 height 10
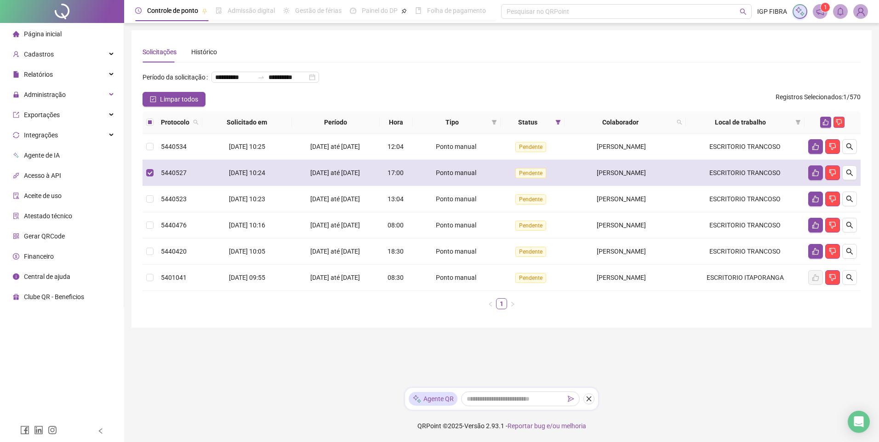
click at [321, 177] on span "[DATE] até [DATE]" at bounding box center [335, 172] width 50 height 7
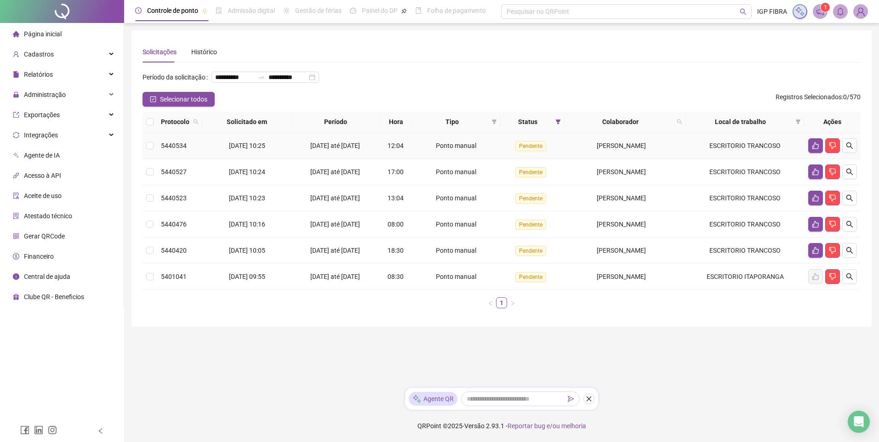
click at [324, 151] on div "[DATE] até [DATE]" at bounding box center [336, 146] width 80 height 10
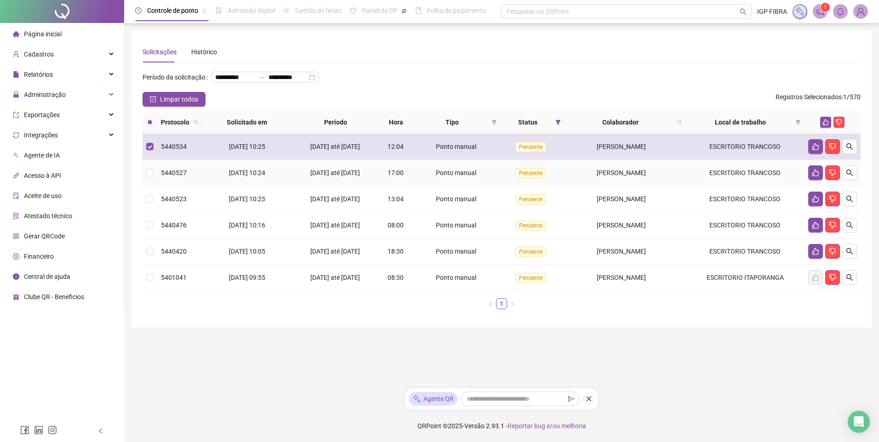
click at [337, 150] on span "[DATE] até [DATE]" at bounding box center [335, 146] width 50 height 7
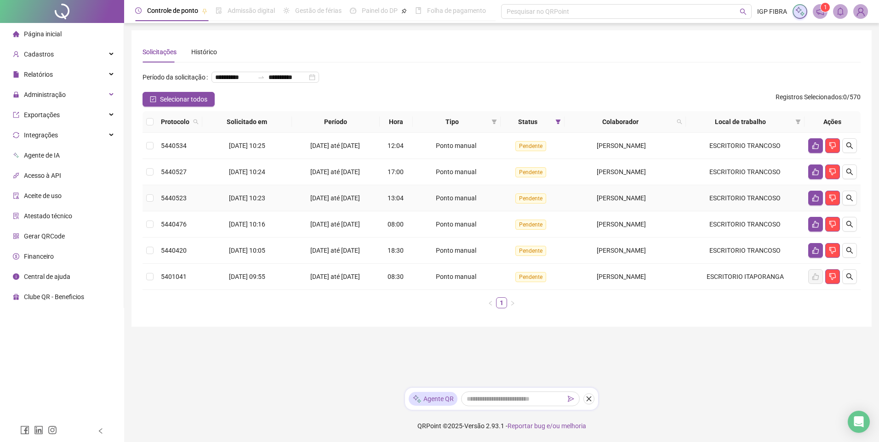
drag, startPoint x: 330, startPoint y: 236, endPoint x: 338, endPoint y: 229, distance: 10.7
click at [332, 203] on div "[DATE] até [DATE]" at bounding box center [336, 198] width 80 height 10
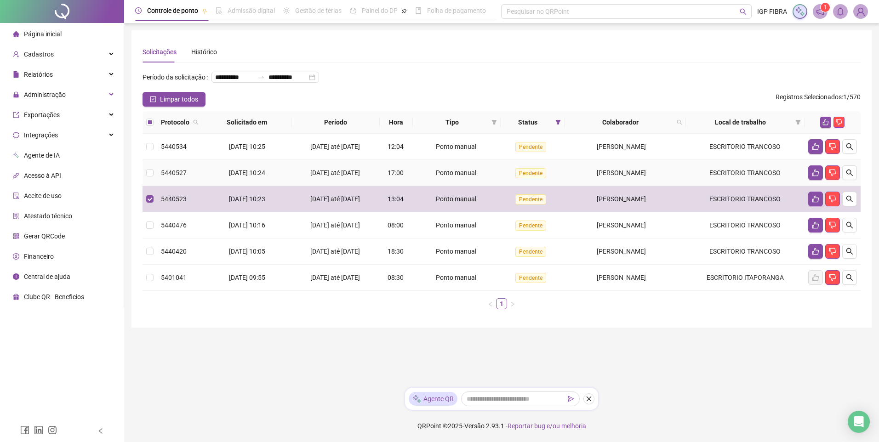
click at [328, 177] on span "[DATE] até [DATE]" at bounding box center [335, 172] width 50 height 7
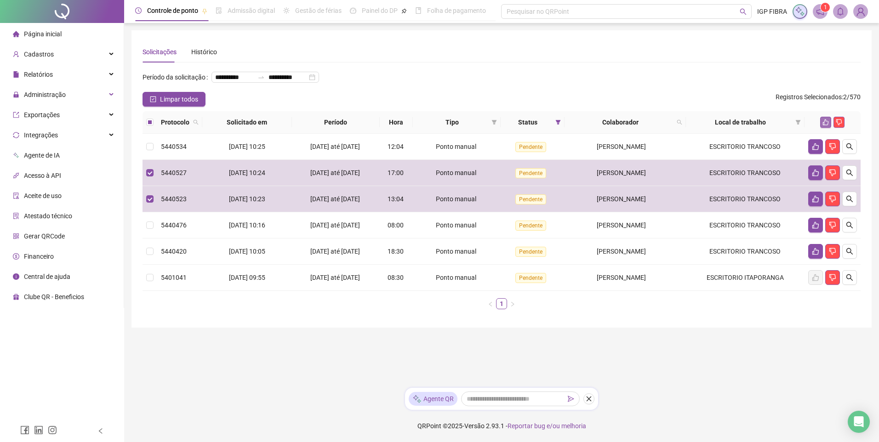
click at [825, 126] on icon "like" at bounding box center [826, 123] width 6 height 6
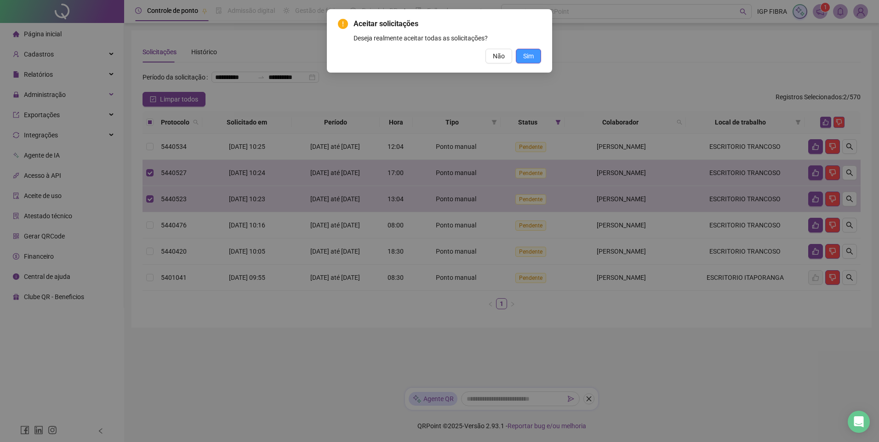
click at [522, 57] on button "Sim" at bounding box center [528, 56] width 25 height 15
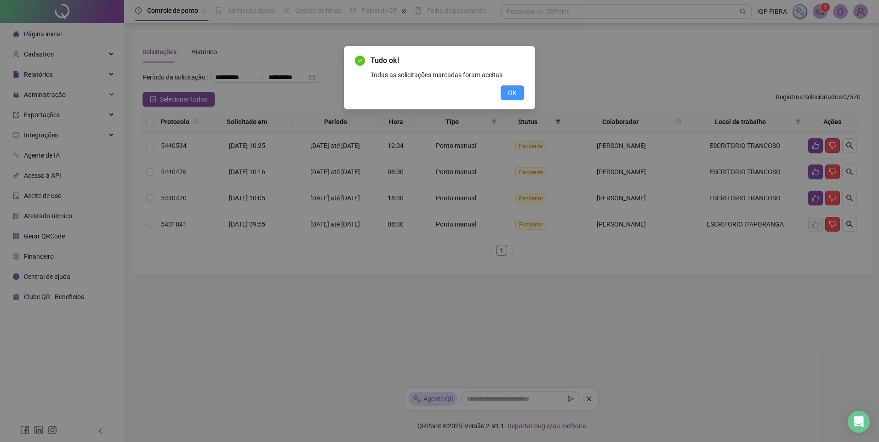
click at [509, 93] on span "OK" at bounding box center [512, 93] width 9 height 10
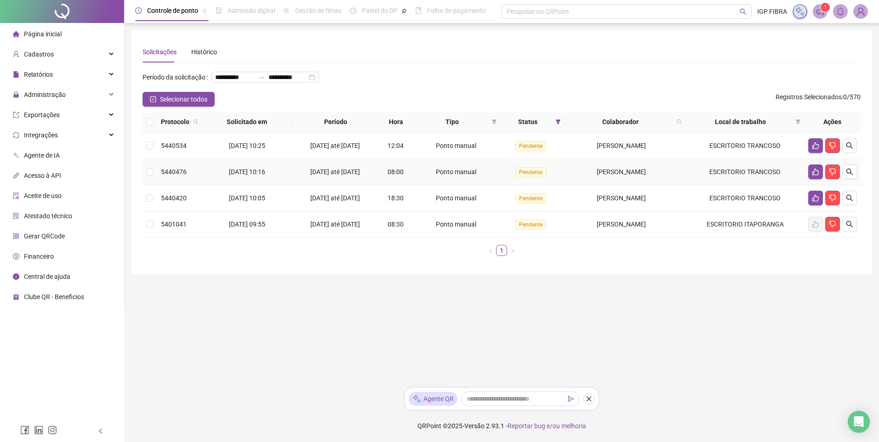
click at [338, 180] on td "[DATE] até [DATE]" at bounding box center [336, 172] width 88 height 26
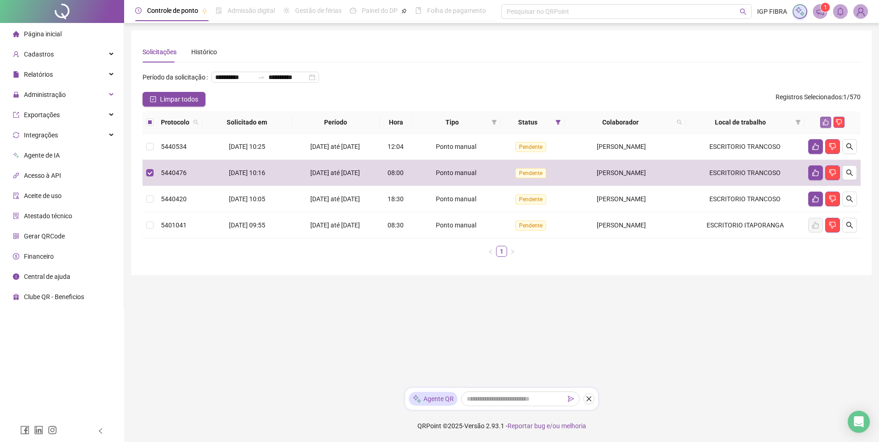
click at [830, 128] on button "button" at bounding box center [825, 122] width 11 height 11
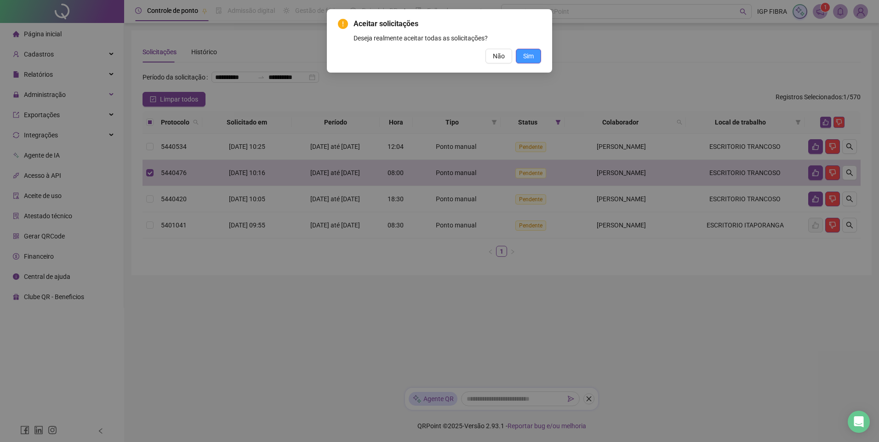
click at [524, 55] on span "Sim" at bounding box center [528, 56] width 11 height 10
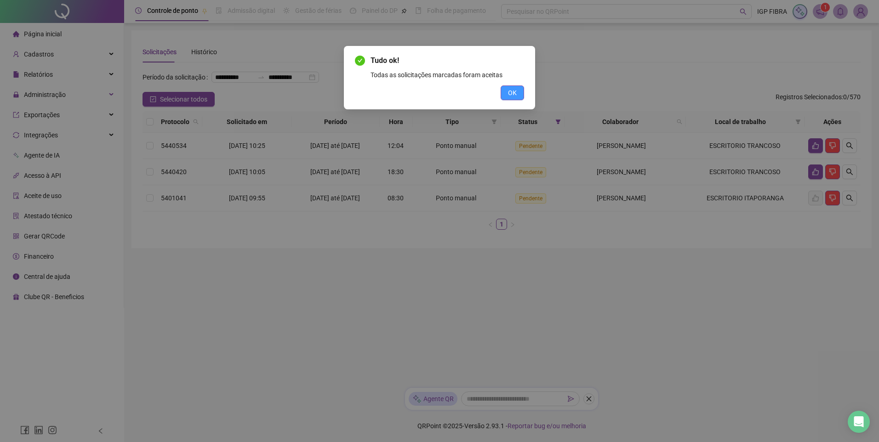
click at [511, 86] on button "OK" at bounding box center [512, 93] width 23 height 15
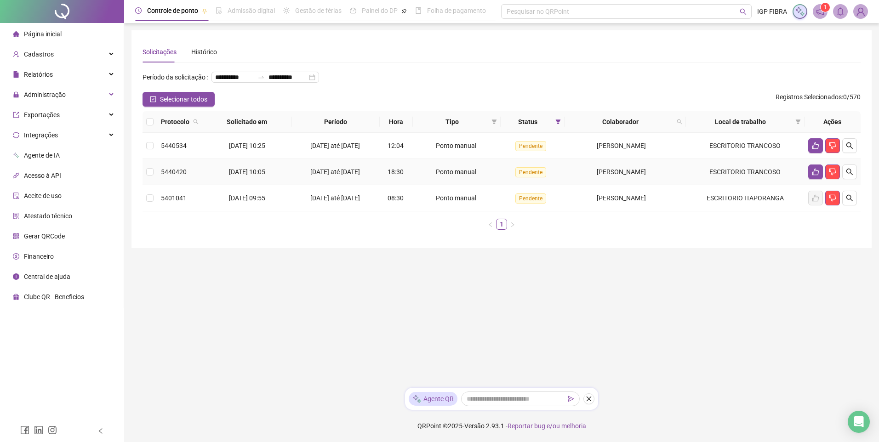
click at [321, 176] on span "[DATE] até [DATE]" at bounding box center [335, 171] width 50 height 7
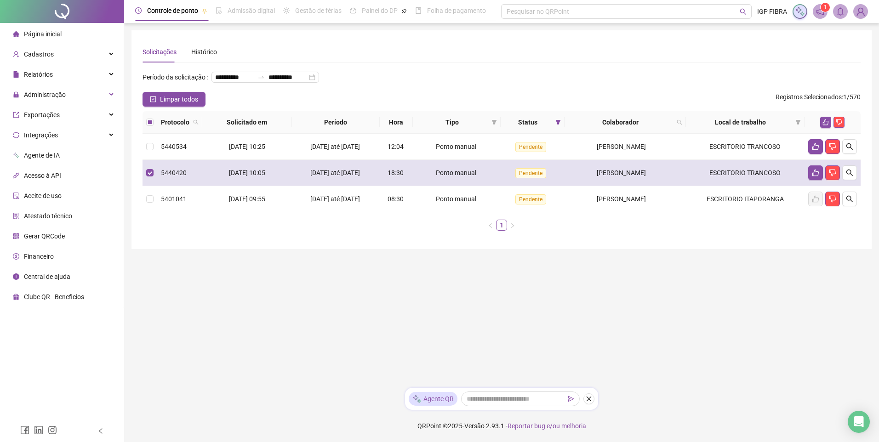
click at [321, 177] on span "[DATE] até [DATE]" at bounding box center [335, 172] width 50 height 7
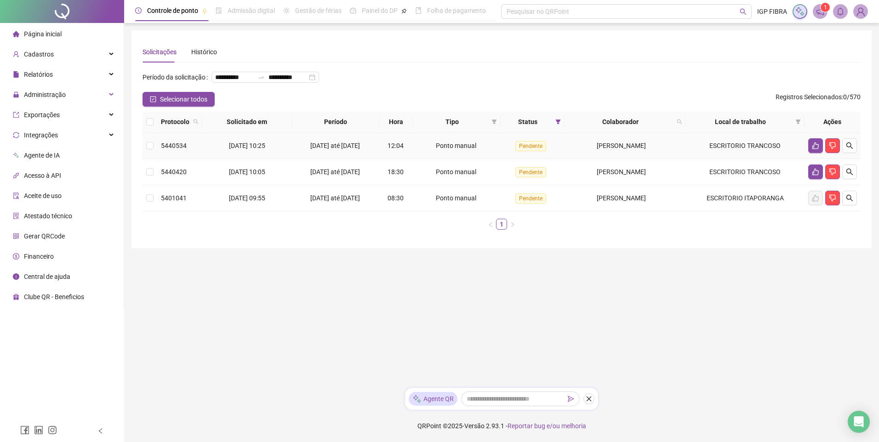
click at [333, 149] on span "[DATE] até [DATE]" at bounding box center [335, 145] width 50 height 7
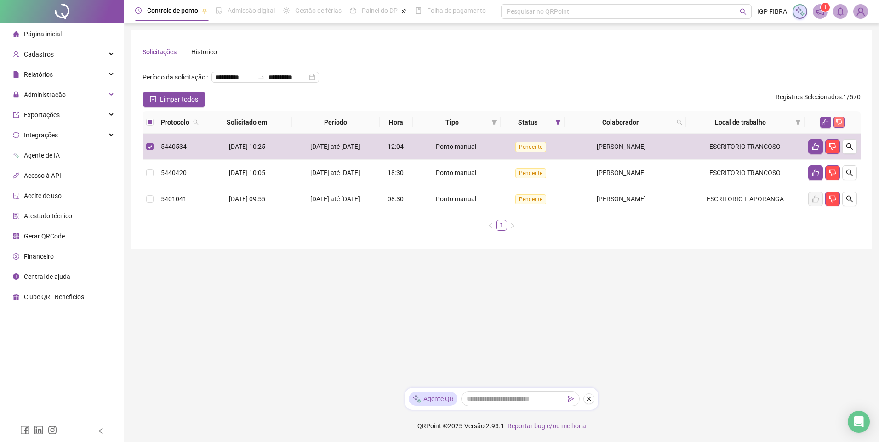
click at [842, 126] on icon "dislike" at bounding box center [839, 122] width 6 height 6
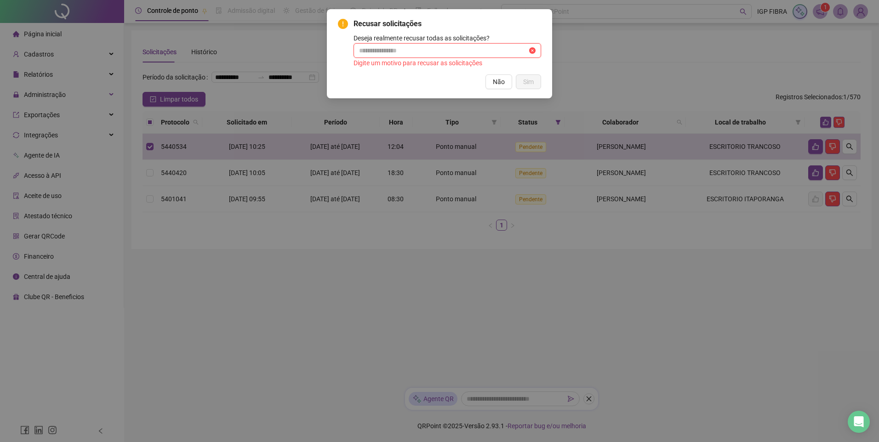
click at [451, 48] on input "text" at bounding box center [443, 51] width 168 height 10
type input "******"
click at [537, 79] on button "Sim" at bounding box center [528, 81] width 25 height 15
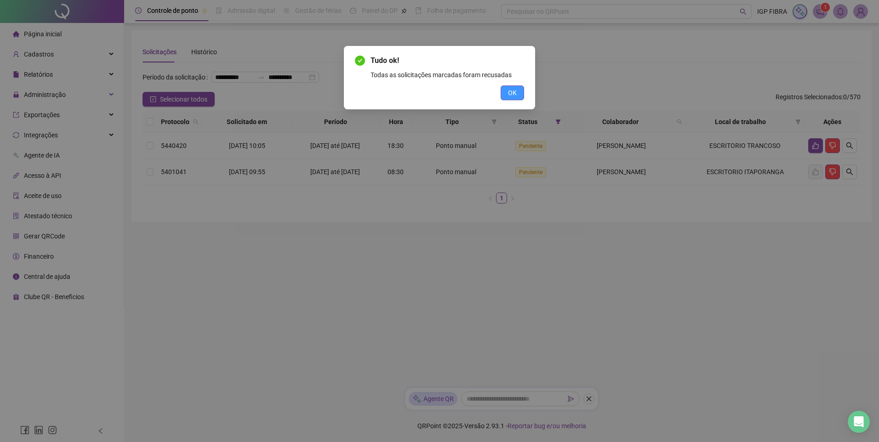
click at [515, 94] on span "OK" at bounding box center [512, 93] width 9 height 10
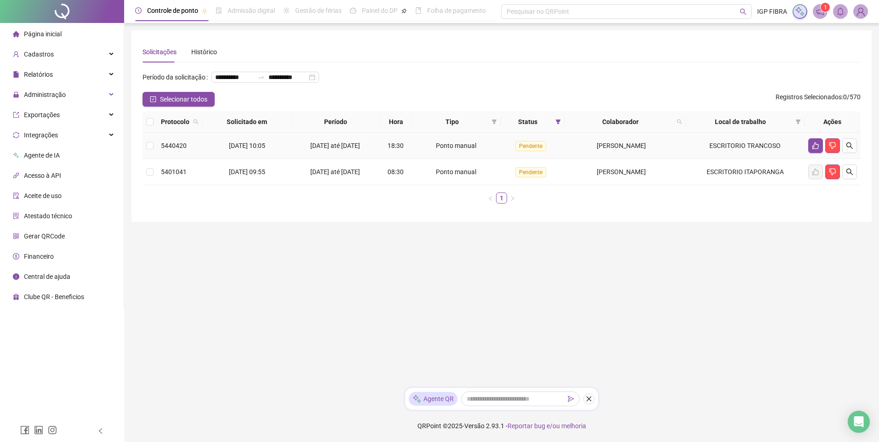
click at [388, 149] on span "18:30" at bounding box center [396, 145] width 16 height 7
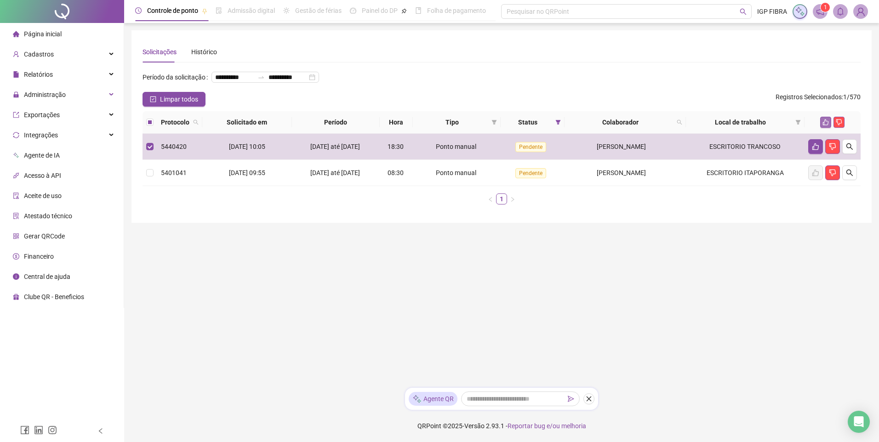
click at [823, 126] on icon "like" at bounding box center [826, 122] width 6 height 6
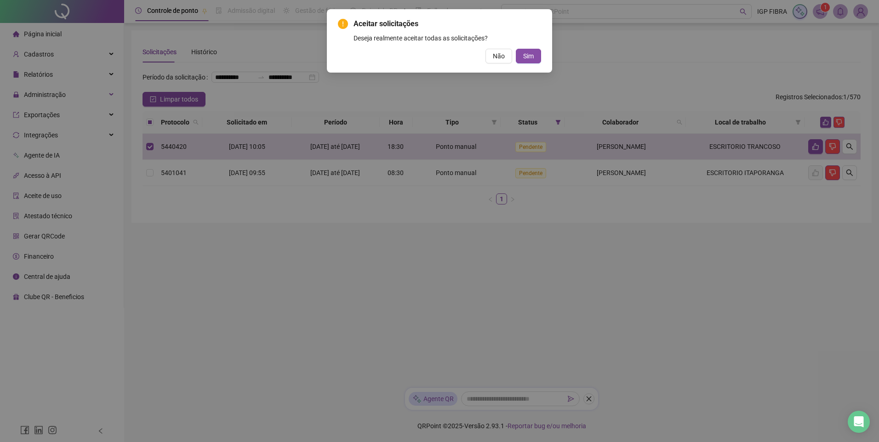
click at [542, 57] on div "Aceitar solicitações Deseja realmente aceitar todas as solicitações? Não Sim" at bounding box center [439, 40] width 225 height 63
click at [537, 56] on button "Sim" at bounding box center [528, 56] width 25 height 15
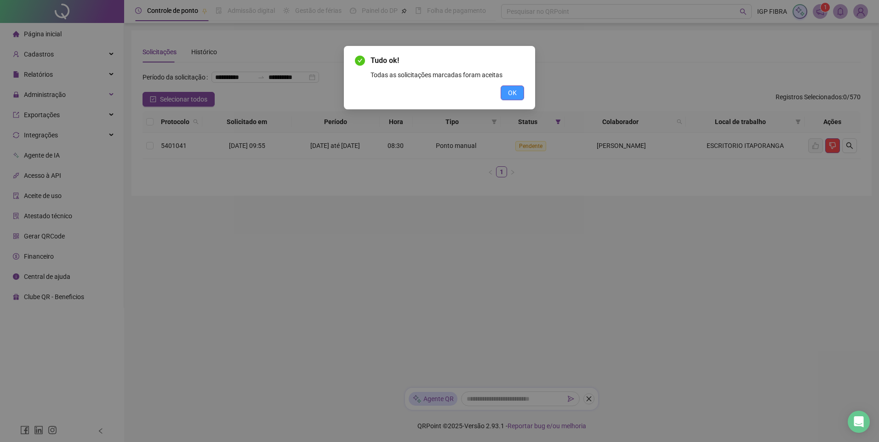
click at [516, 86] on button "OK" at bounding box center [512, 93] width 23 height 15
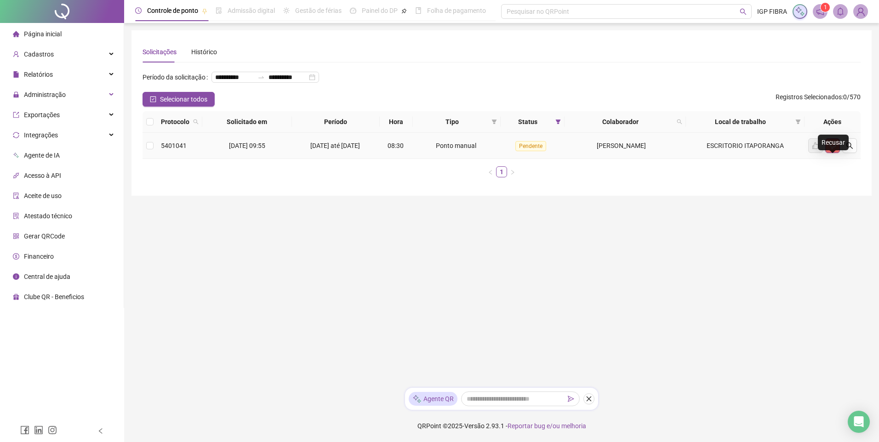
click at [830, 149] on icon "dislike" at bounding box center [832, 145] width 7 height 7
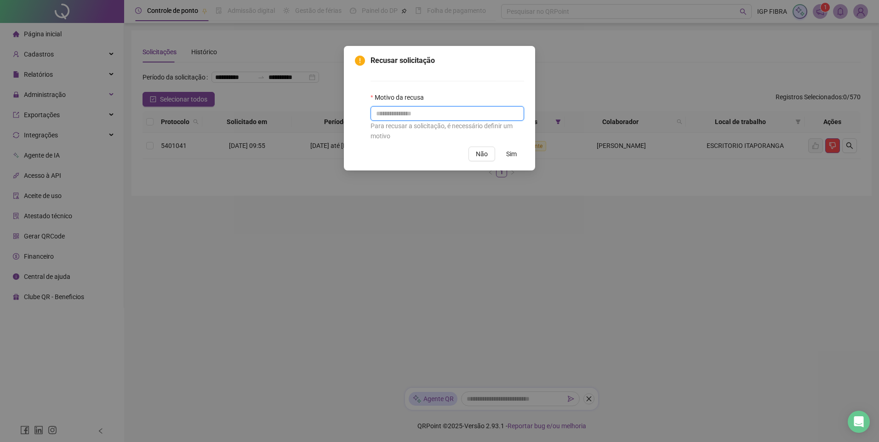
click at [438, 114] on input "text" at bounding box center [448, 113] width 154 height 15
click at [432, 117] on input "text" at bounding box center [448, 113] width 154 height 15
drag, startPoint x: 432, startPoint y: 117, endPoint x: 435, endPoint y: 112, distance: 6.4
click at [432, 117] on input "text" at bounding box center [448, 113] width 154 height 15
click at [435, 112] on input "text" at bounding box center [448, 113] width 154 height 15
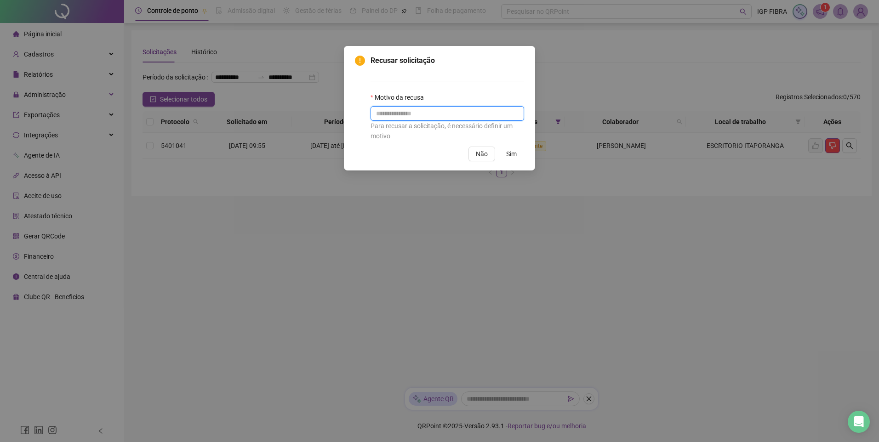
click at [435, 112] on input "text" at bounding box center [448, 113] width 154 height 15
type input "*****"
click at [515, 155] on span "Sim" at bounding box center [511, 154] width 11 height 10
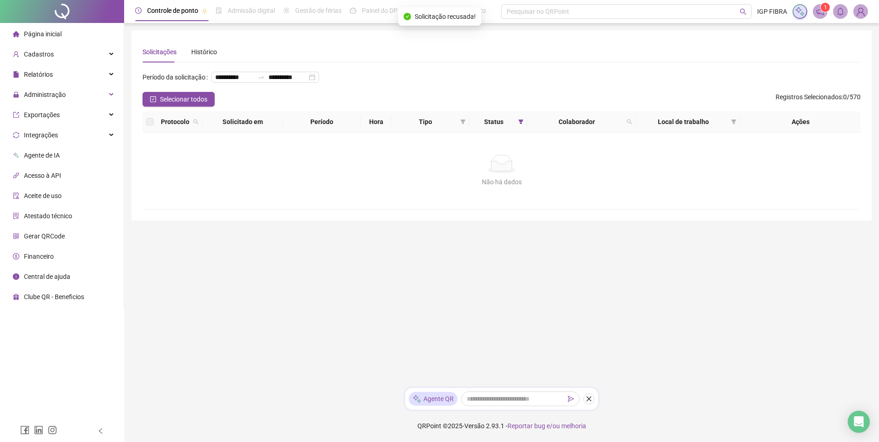
click at [460, 92] on div "**********" at bounding box center [502, 81] width 718 height 22
click at [57, 98] on span "Administração" at bounding box center [45, 94] width 42 height 7
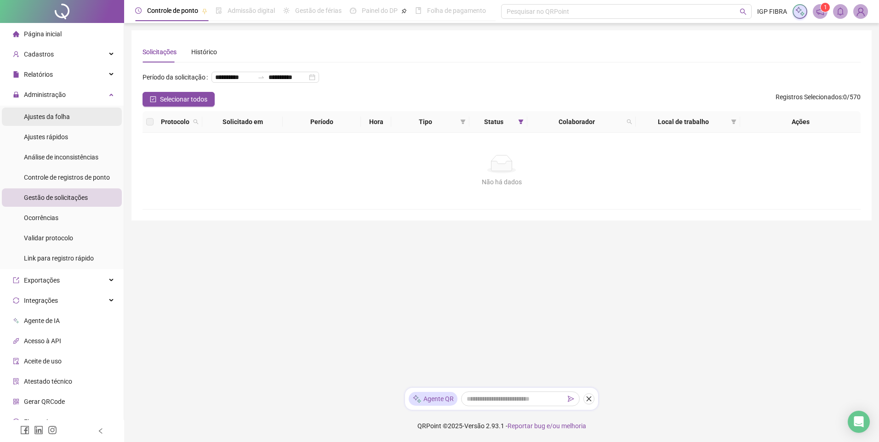
click at [54, 114] on span "Ajustes da folha" at bounding box center [47, 116] width 46 height 7
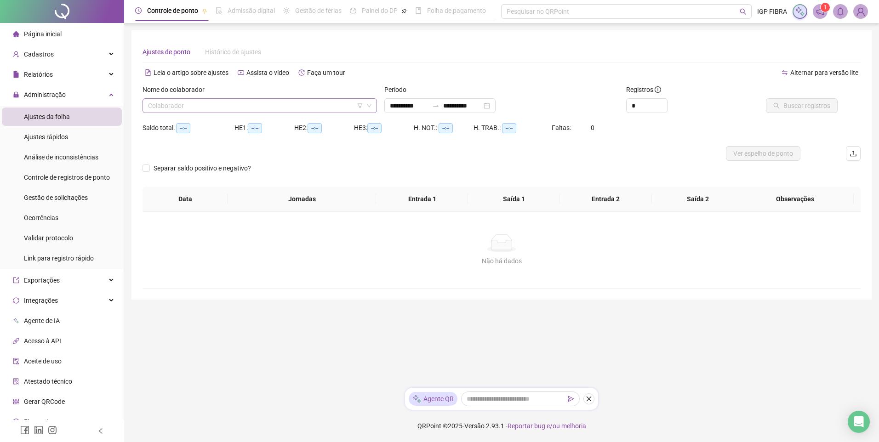
click at [227, 107] on input "search" at bounding box center [255, 106] width 215 height 14
type input "**********"
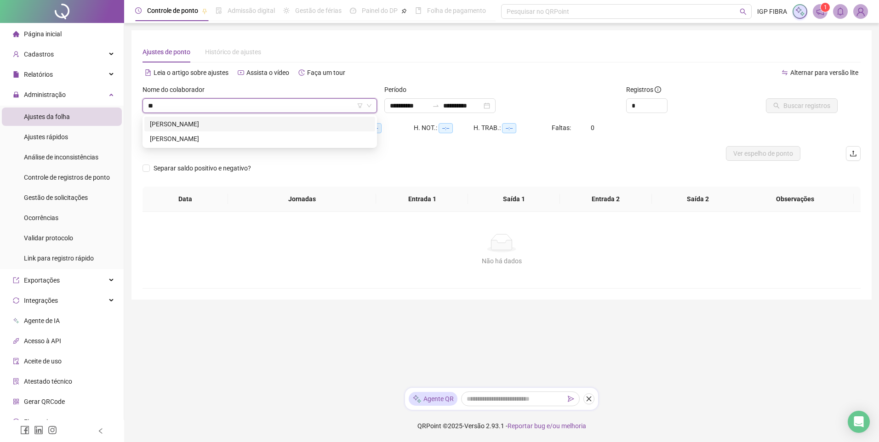
type input "***"
click at [217, 126] on div "[PERSON_NAME]" at bounding box center [260, 124] width 220 height 10
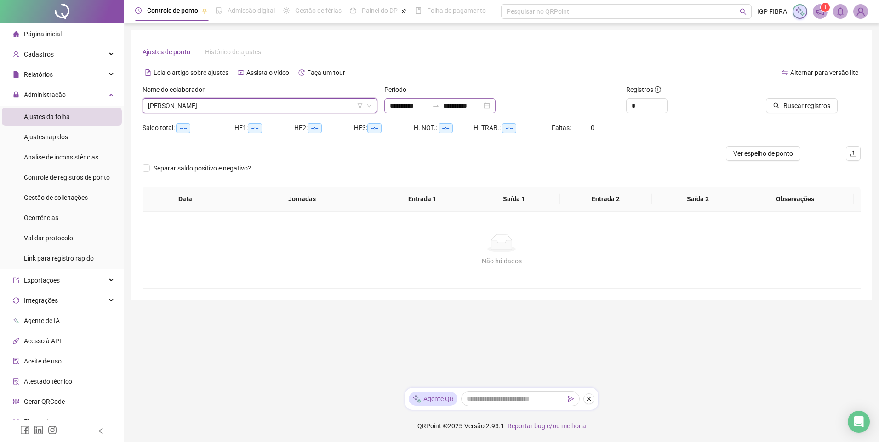
click at [422, 111] on div "**********" at bounding box center [439, 105] width 111 height 15
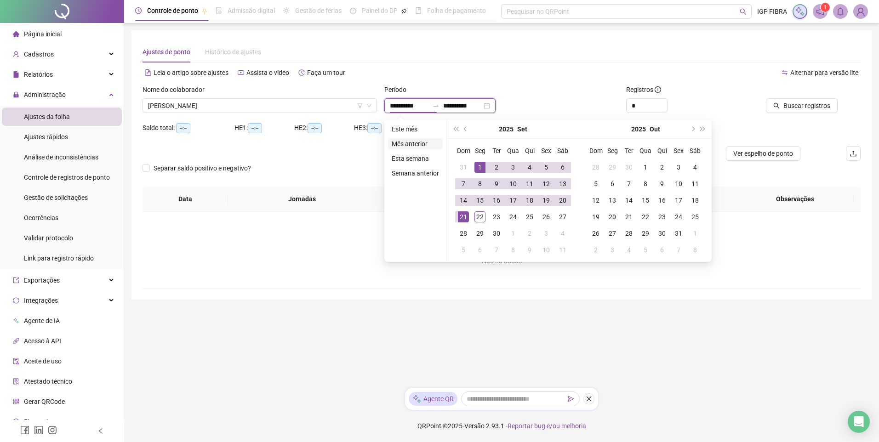
type input "**********"
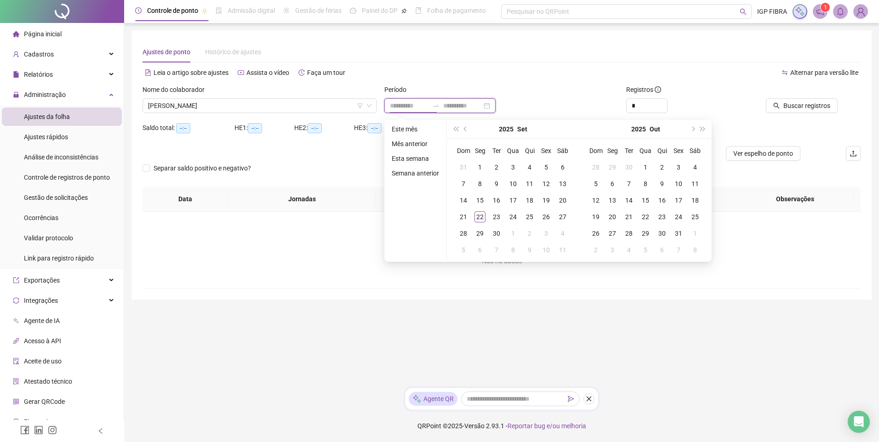
type input "**********"
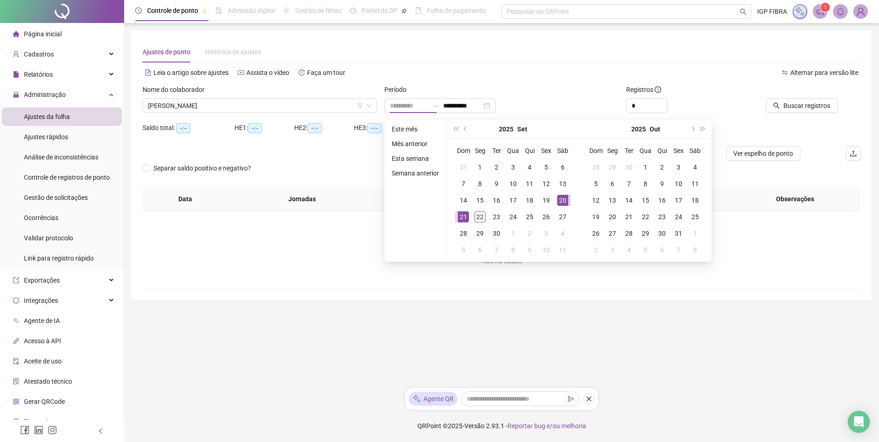
click at [557, 203] on div "20" at bounding box center [562, 200] width 11 height 11
type input "**********"
click at [479, 218] on div "22" at bounding box center [480, 217] width 11 height 11
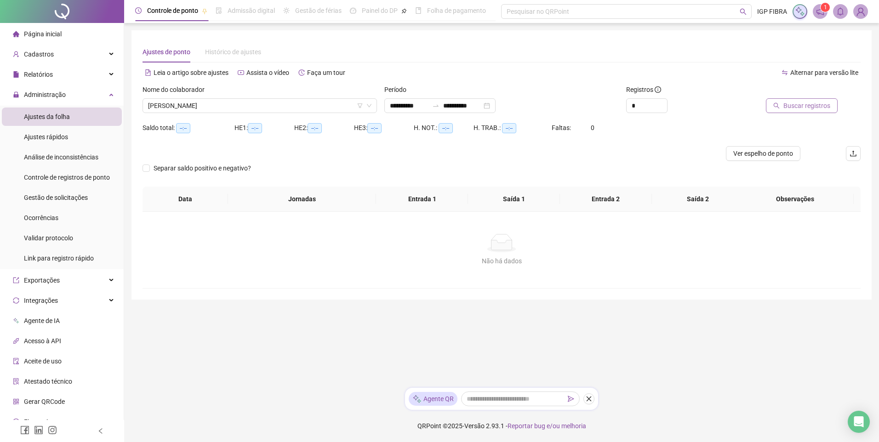
click at [796, 110] on span "Buscar registros" at bounding box center [807, 106] width 47 height 10
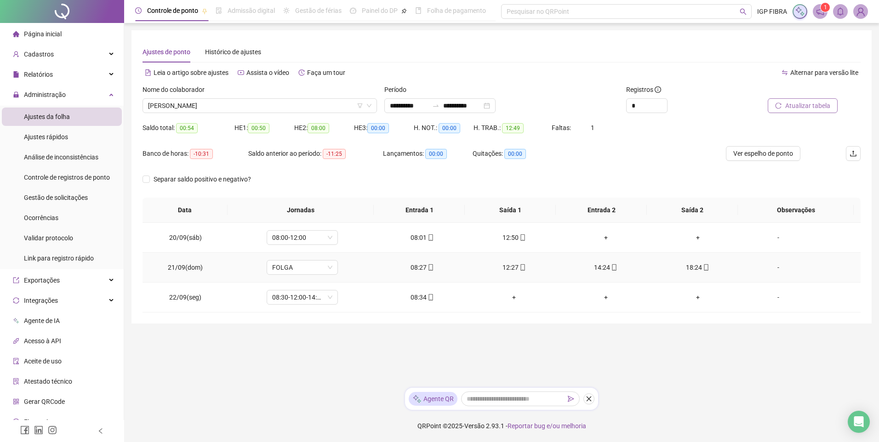
click at [510, 265] on div "12:27" at bounding box center [513, 268] width 77 height 10
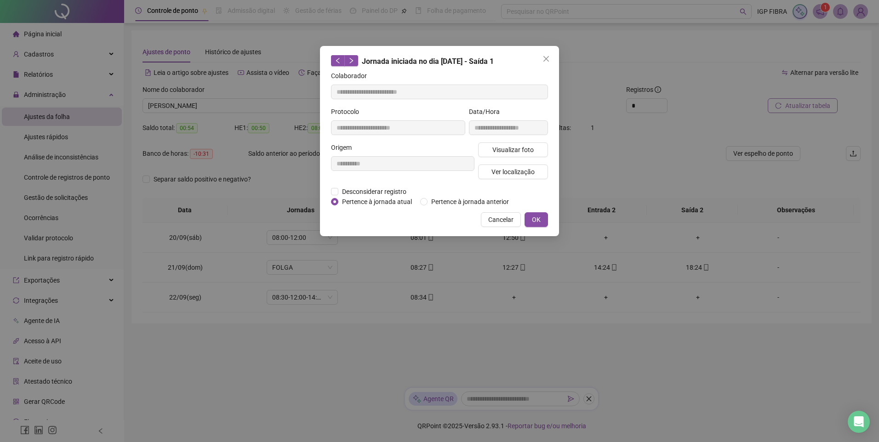
type input "**********"
click at [514, 152] on span "Visualizar foto" at bounding box center [512, 150] width 41 height 10
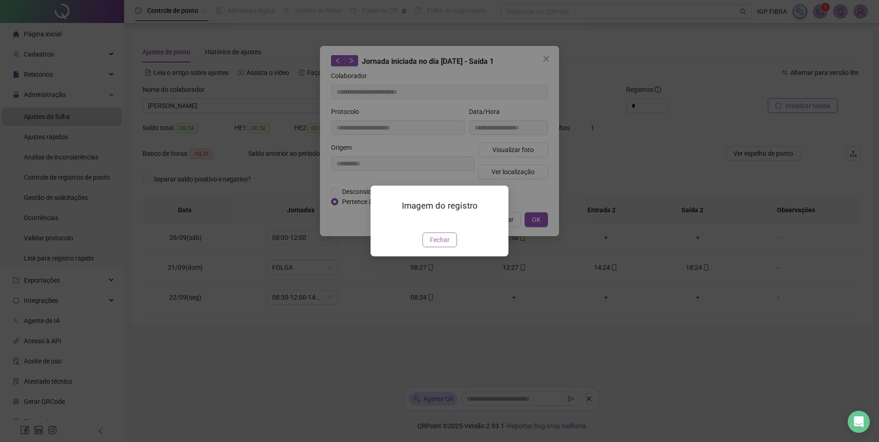
click at [437, 245] on span "Fechar" at bounding box center [440, 240] width 20 height 10
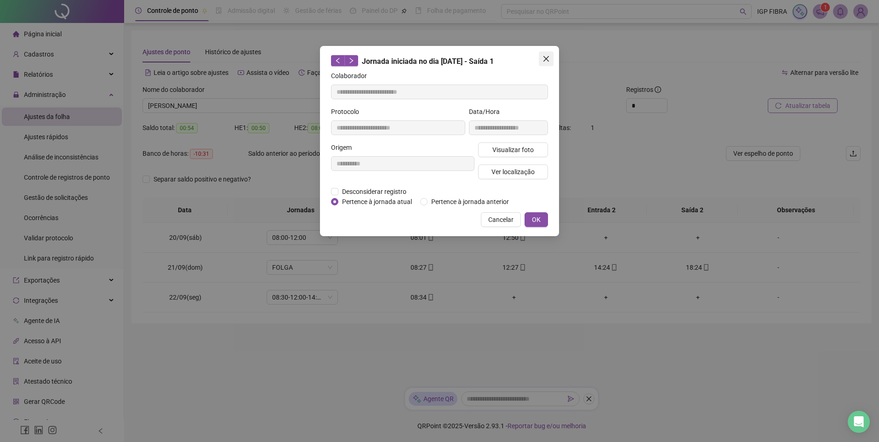
click at [545, 57] on icon "close" at bounding box center [546, 58] width 7 height 7
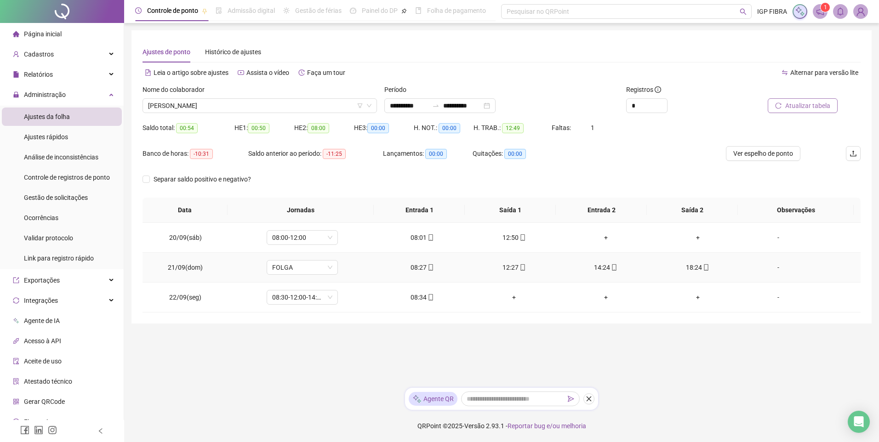
click at [598, 265] on div "14:24" at bounding box center [605, 268] width 77 height 10
type input "**********"
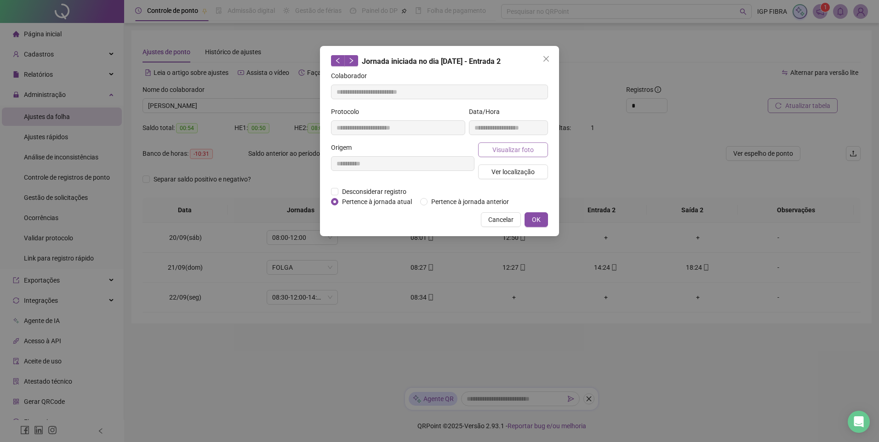
click at [516, 150] on span "Visualizar foto" at bounding box center [512, 150] width 41 height 10
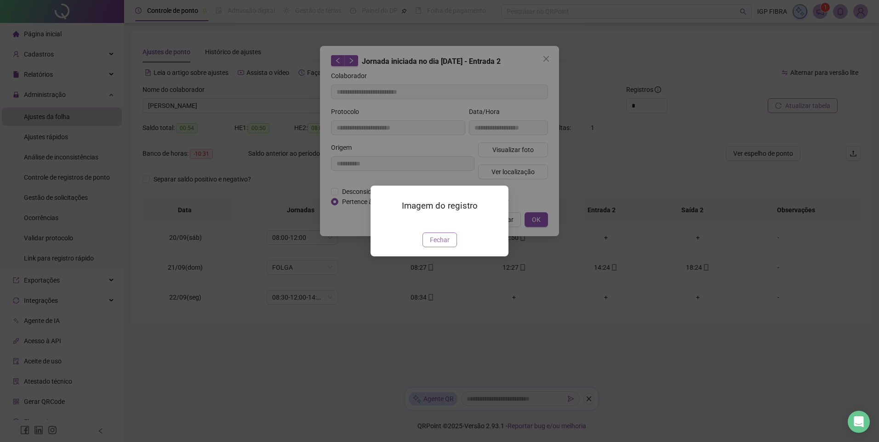
click at [448, 245] on span "Fechar" at bounding box center [440, 240] width 20 height 10
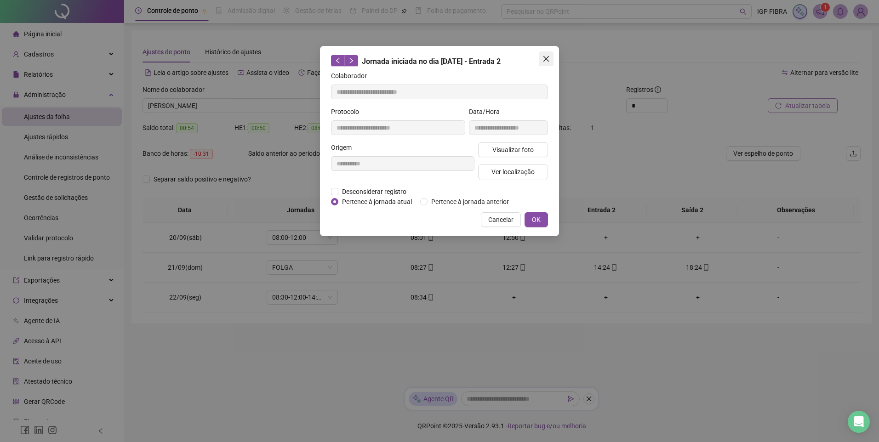
click at [550, 61] on icon "close" at bounding box center [546, 58] width 7 height 7
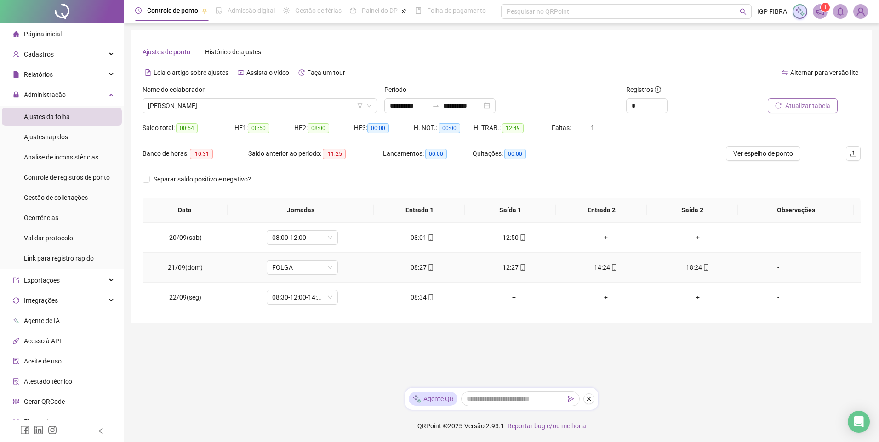
click at [694, 269] on div "18:24" at bounding box center [697, 268] width 77 height 10
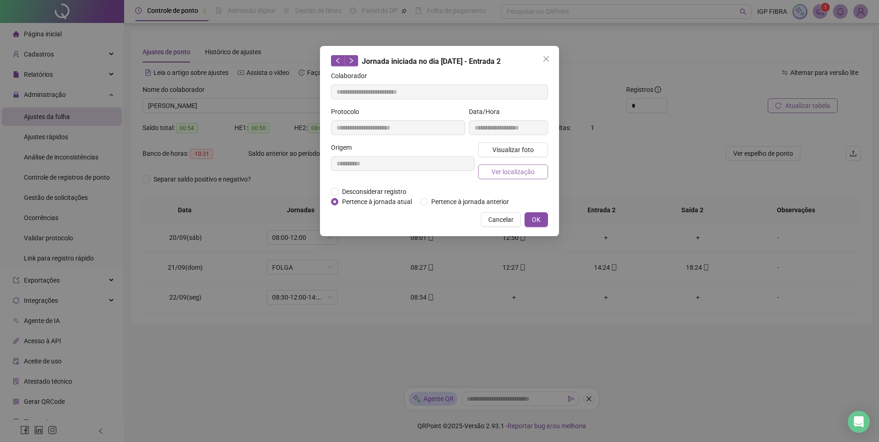
type input "**********"
click at [494, 148] on span "Visualizar foto" at bounding box center [512, 150] width 41 height 10
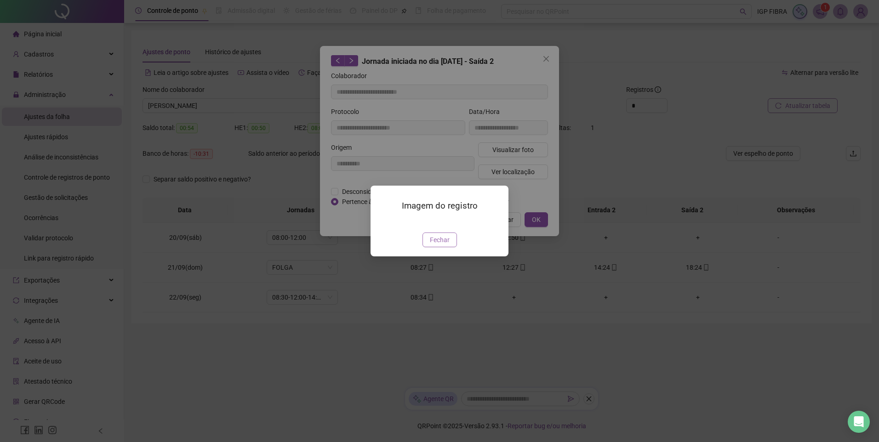
click at [445, 245] on span "Fechar" at bounding box center [440, 240] width 20 height 10
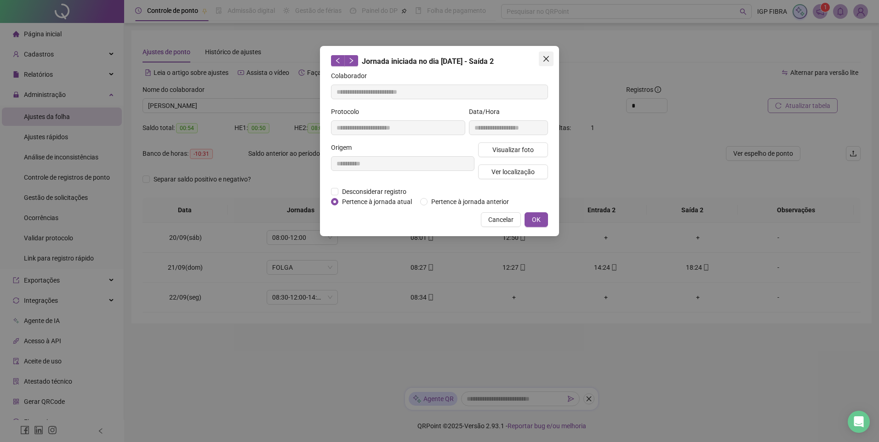
click at [547, 53] on button "Close" at bounding box center [546, 59] width 15 height 15
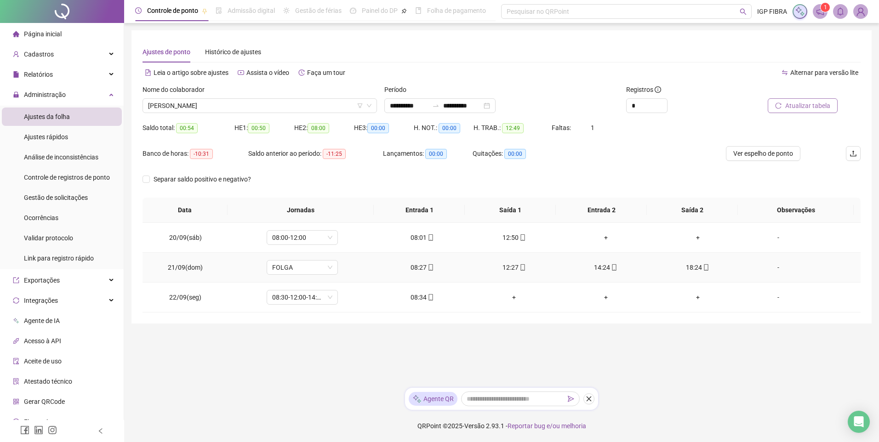
click at [409, 274] on td "08:27" at bounding box center [422, 268] width 92 height 30
click at [422, 267] on div "08:27" at bounding box center [422, 268] width 77 height 10
type input "**********"
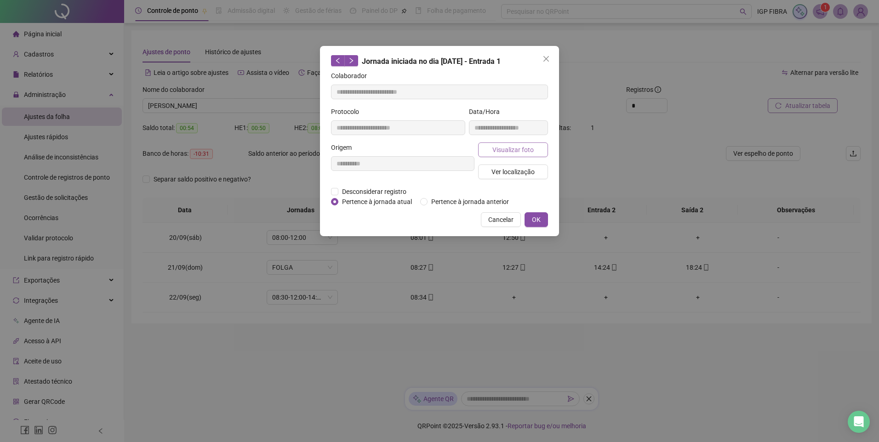
click at [517, 151] on span "Visualizar foto" at bounding box center [512, 150] width 41 height 10
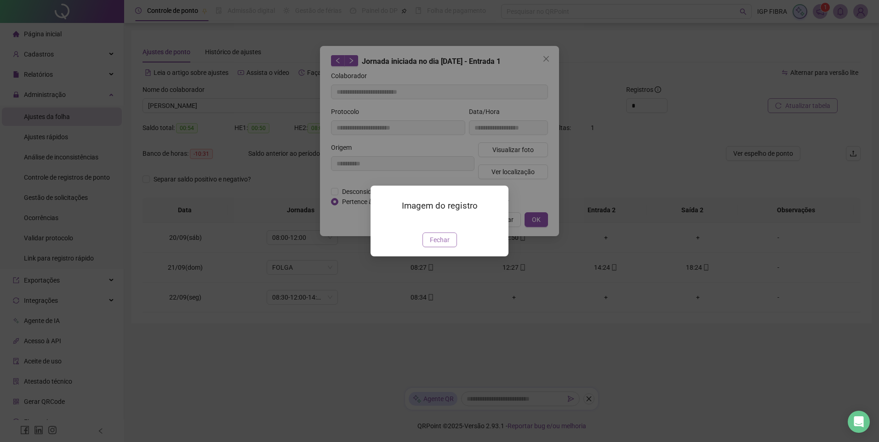
click at [444, 245] on span "Fechar" at bounding box center [440, 240] width 20 height 10
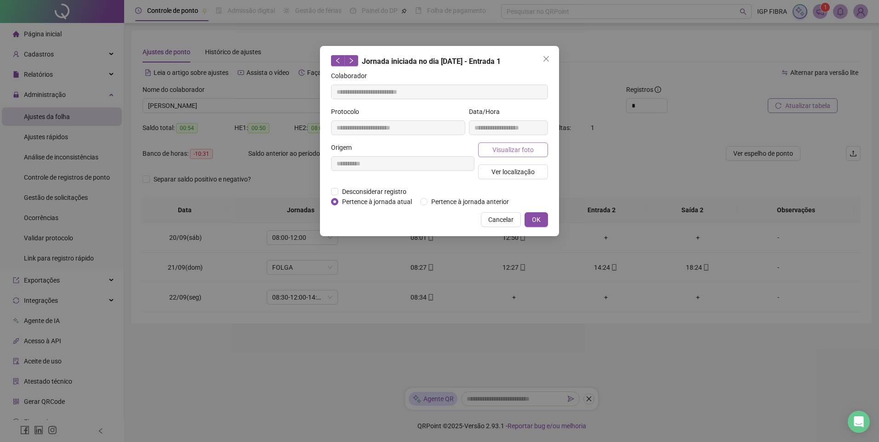
click at [511, 152] on span "Visualizar foto" at bounding box center [512, 150] width 41 height 10
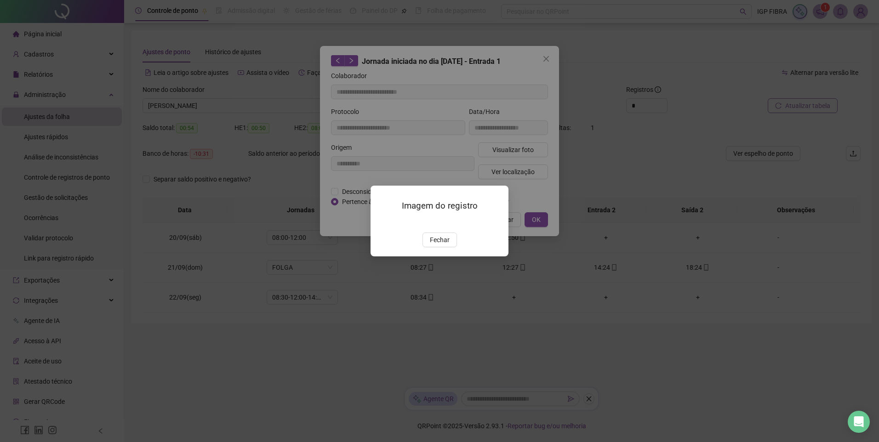
click at [442, 256] on div "Imagem do registro Fechar" at bounding box center [440, 221] width 138 height 70
click at [537, 172] on div "Imagem do registro Fechar" at bounding box center [439, 221] width 879 height 442
click at [436, 245] on span "Fechar" at bounding box center [440, 240] width 20 height 10
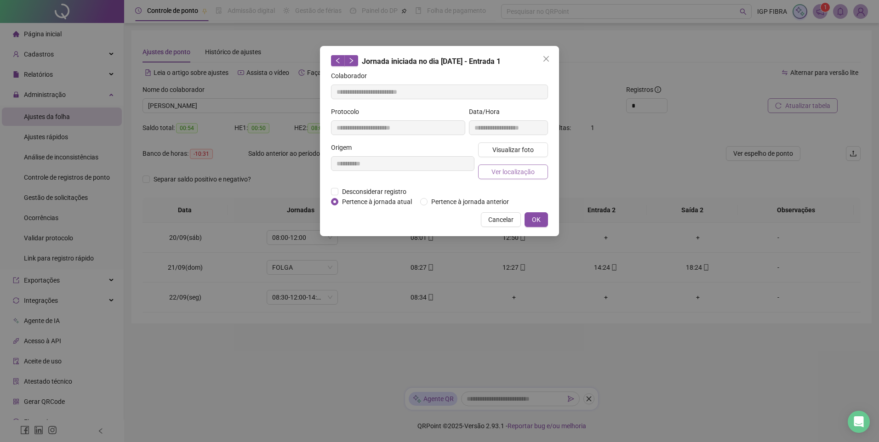
click at [504, 177] on button "Ver localização" at bounding box center [513, 172] width 70 height 15
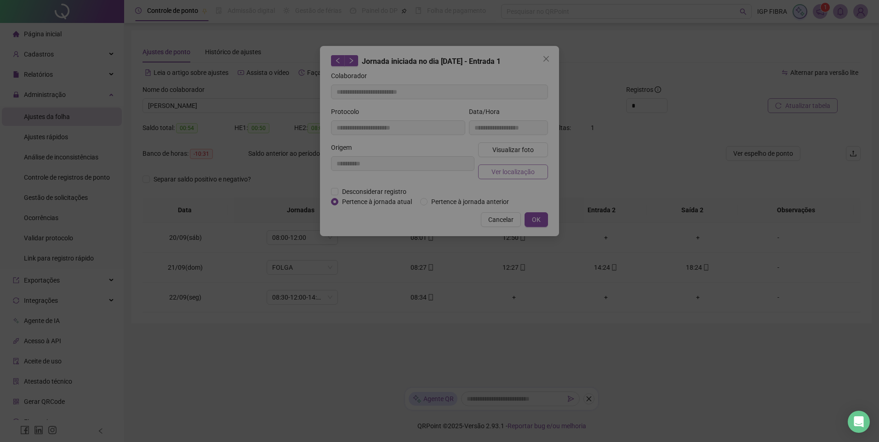
click at [508, 173] on div "+ – ⇧ › © OpenStreetMap contributors." at bounding box center [439, 128] width 217 height 106
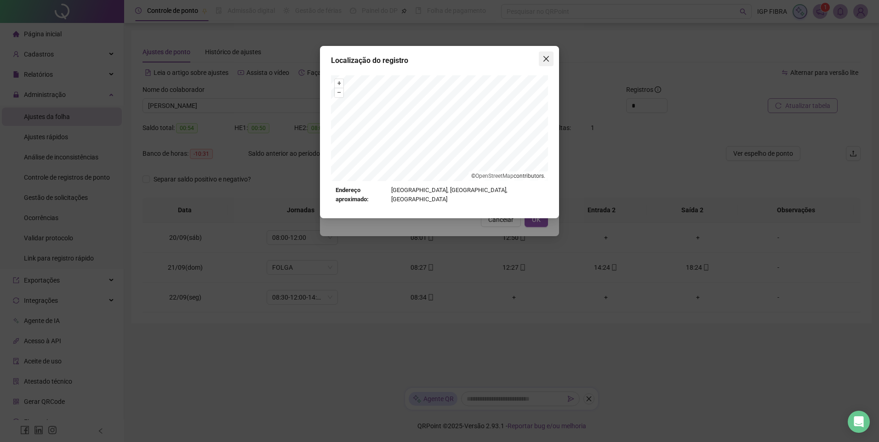
click at [543, 58] on icon "close" at bounding box center [546, 58] width 7 height 7
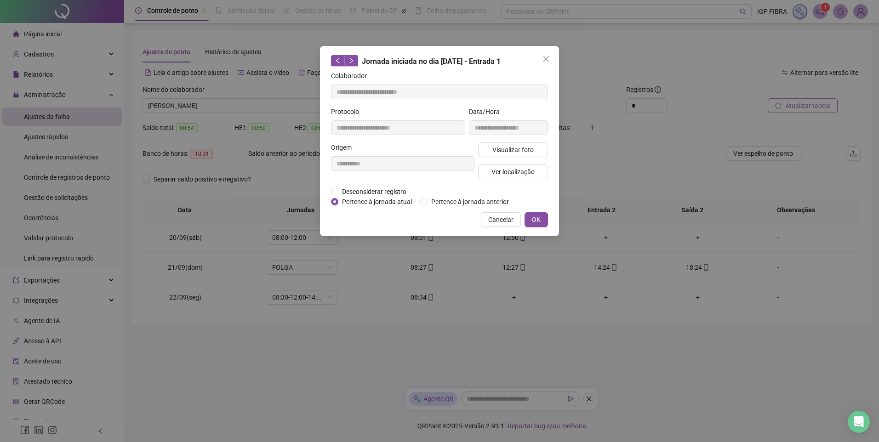
click at [543, 58] on icon "close" at bounding box center [546, 58] width 7 height 7
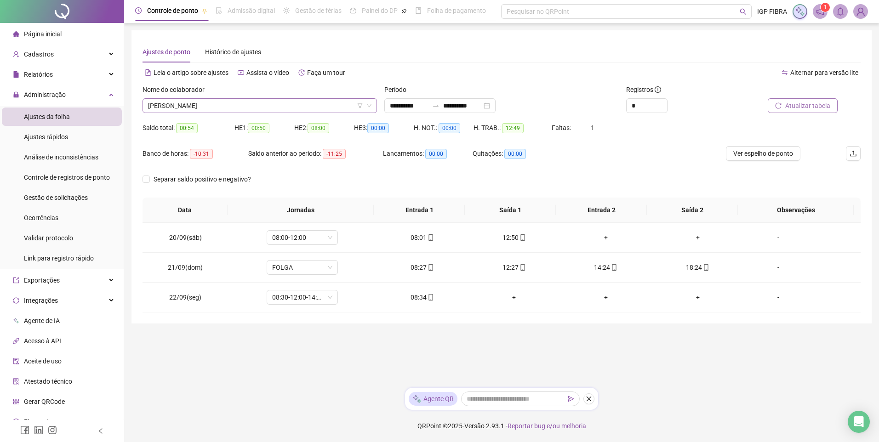
click at [220, 106] on span "FAION SAMPAIO DE OLIVEIRA" at bounding box center [259, 106] width 223 height 14
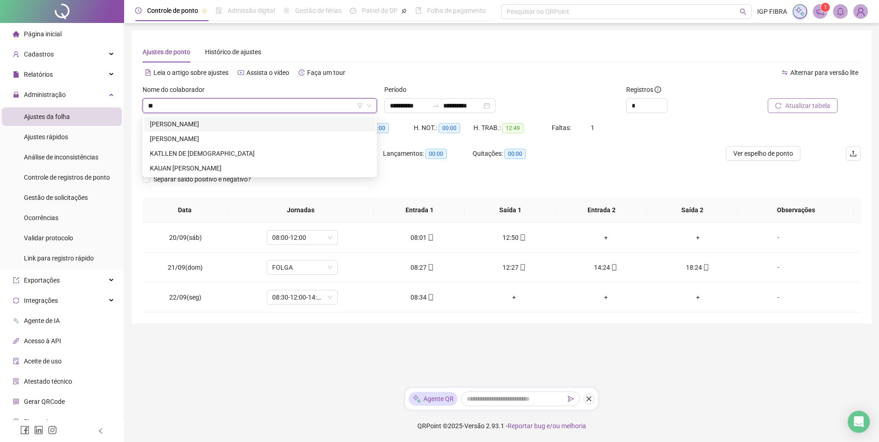
type input "***"
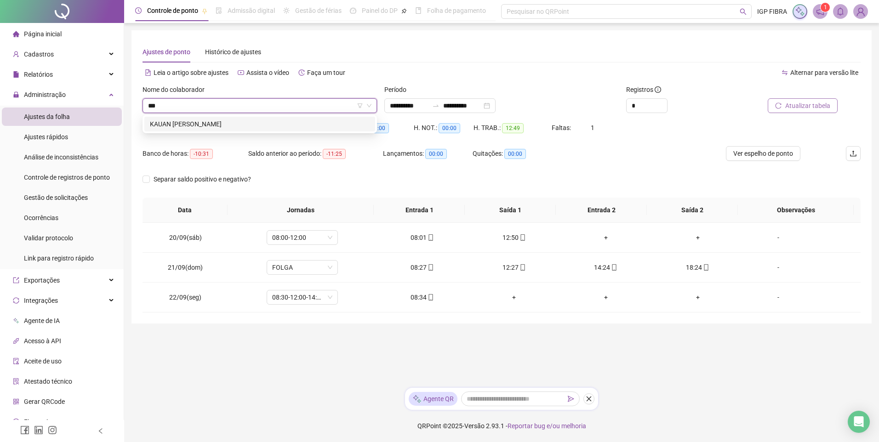
click at [214, 120] on div "KAUAN JERRY SOARES REIS" at bounding box center [260, 124] width 220 height 10
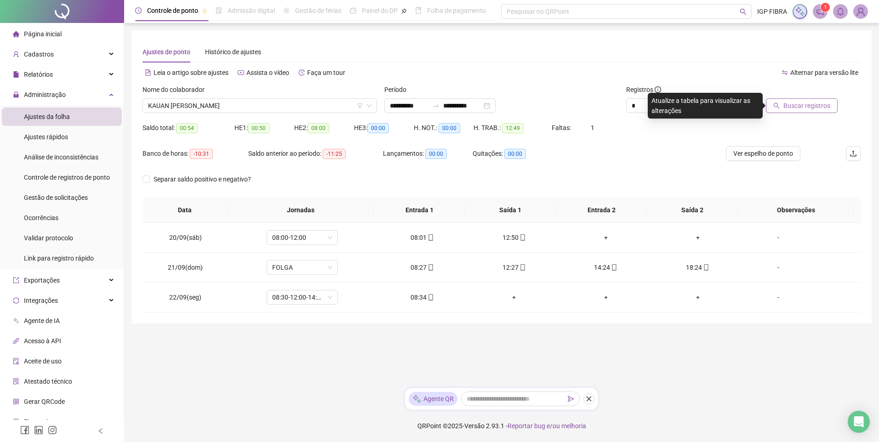
click at [803, 108] on span "Buscar registros" at bounding box center [807, 106] width 47 height 10
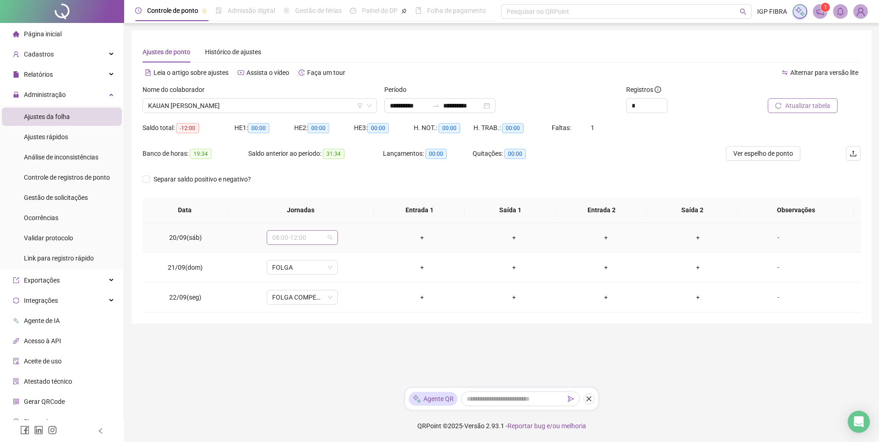
click at [279, 232] on span "08:00-12:00" at bounding box center [302, 238] width 60 height 14
type input "****"
click at [328, 303] on div "Folga compensatória" at bounding box center [308, 301] width 61 height 10
click at [344, 212] on span "Sim" at bounding box center [344, 214] width 11 height 10
click at [798, 103] on span "Atualizar tabela" at bounding box center [807, 106] width 45 height 10
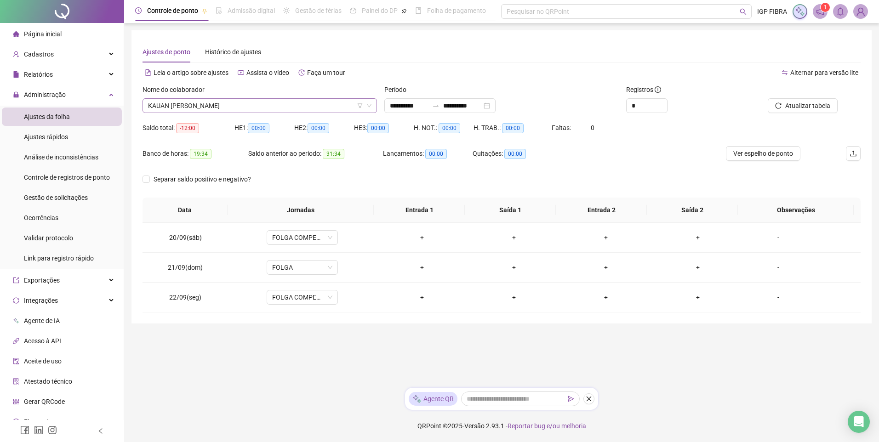
click at [196, 100] on span "KAUAN JERRY SOARES REIS" at bounding box center [259, 106] width 223 height 14
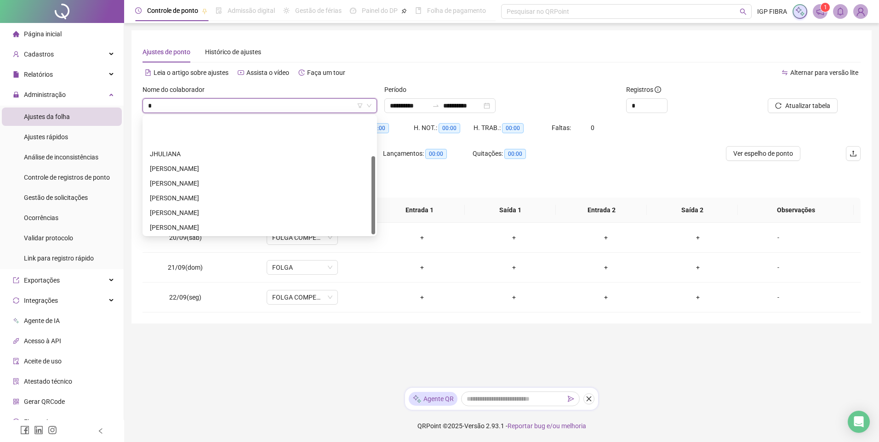
type input "**"
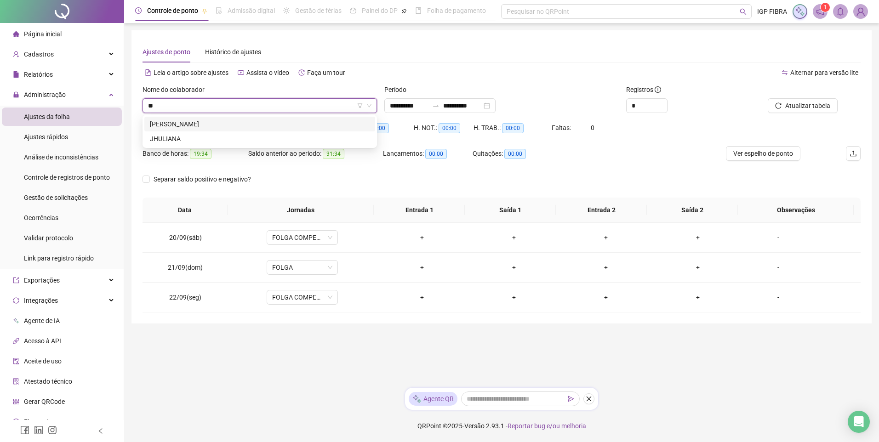
click at [202, 126] on div "JHONE SANTOS OLIVEIRA" at bounding box center [260, 124] width 220 height 10
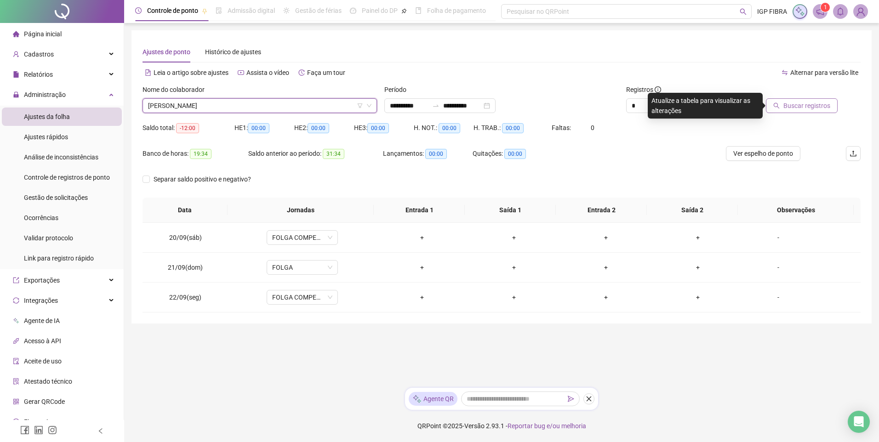
click at [812, 102] on span "Buscar registros" at bounding box center [807, 106] width 47 height 10
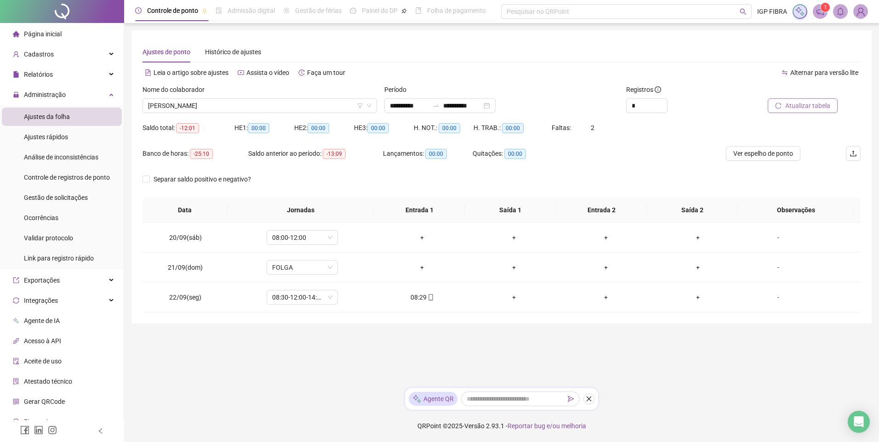
click at [803, 109] on span "Atualizar tabela" at bounding box center [807, 106] width 45 height 10
click at [235, 109] on span "JHONE SANTOS OLIVEIRA" at bounding box center [259, 106] width 223 height 14
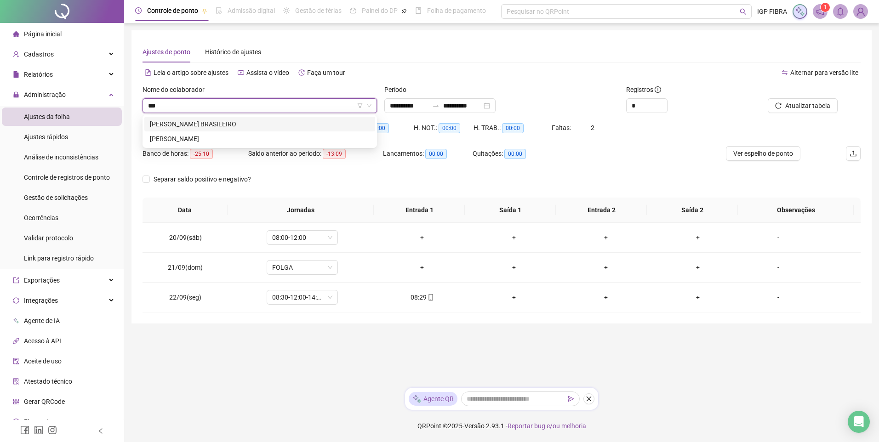
type input "****"
click at [229, 120] on div "CAIO ROBERTO DA MATTA BRASILEIRO" at bounding box center [260, 124] width 220 height 10
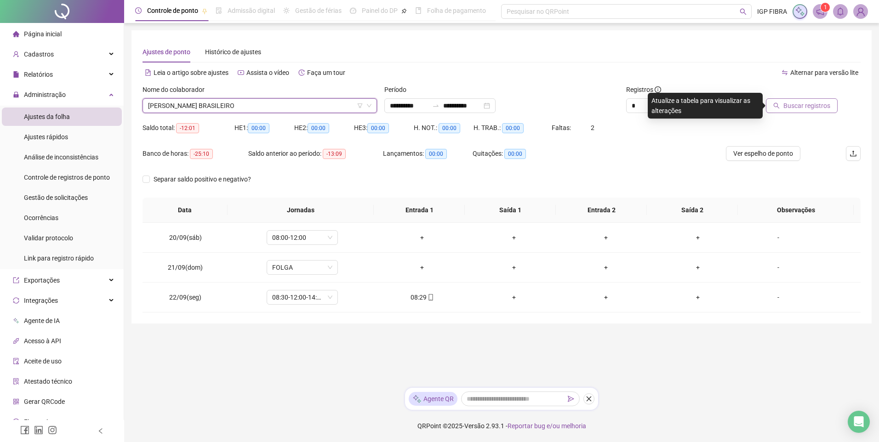
click at [813, 98] on button "Buscar registros" at bounding box center [802, 105] width 72 height 15
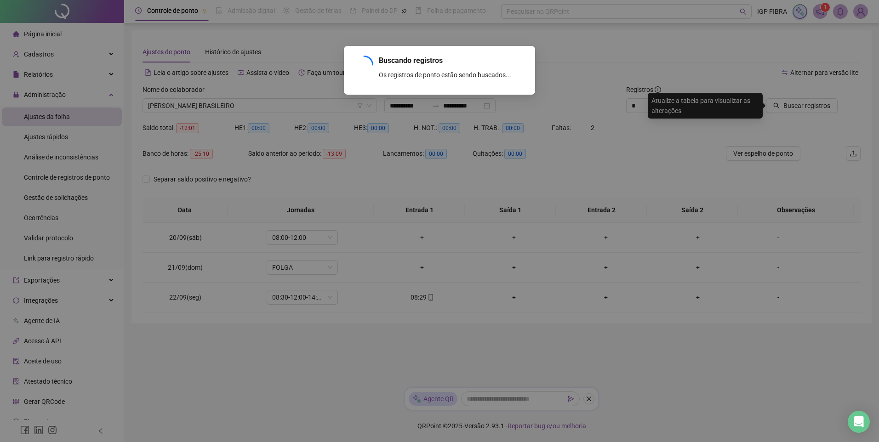
click at [809, 104] on div "Buscando registros Os registros de ponto estão sendo buscados... OK" at bounding box center [439, 221] width 879 height 442
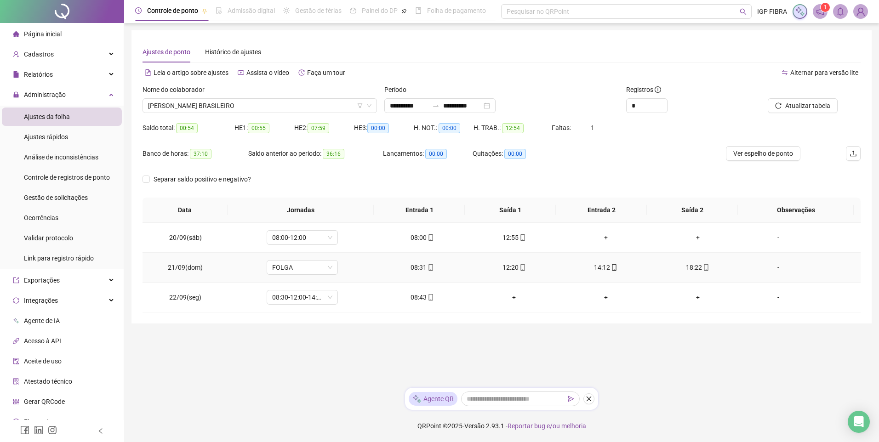
click at [687, 268] on div "18:22" at bounding box center [697, 268] width 77 height 10
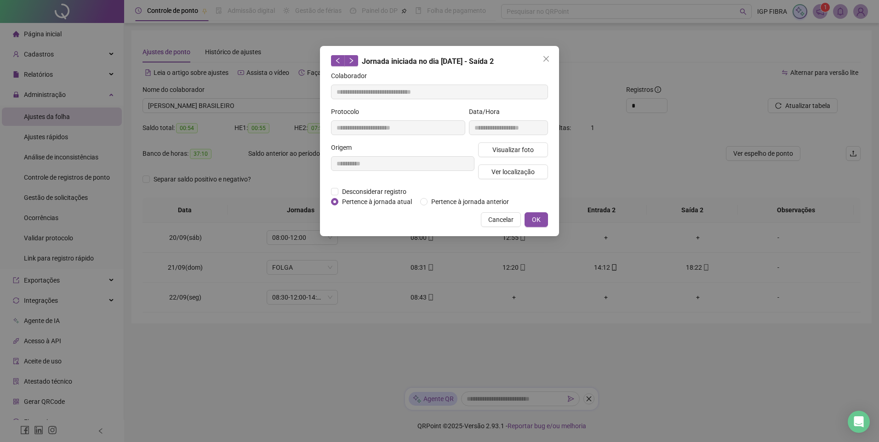
type input "**********"
click at [535, 153] on button "Visualizar foto" at bounding box center [513, 150] width 70 height 15
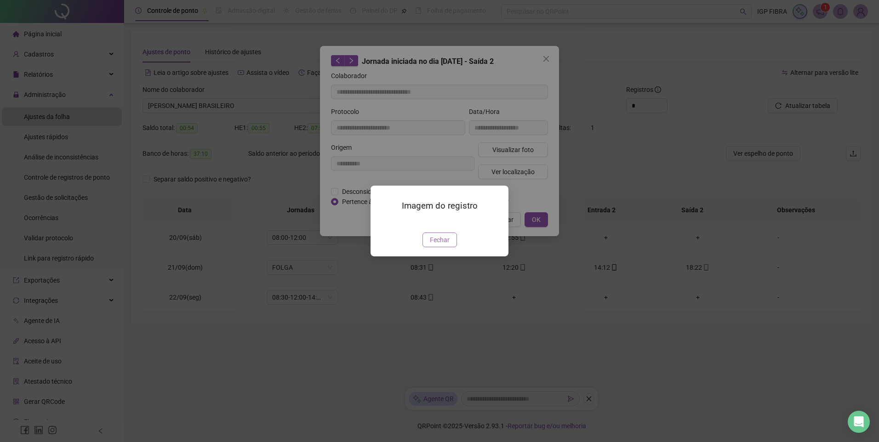
click at [447, 245] on span "Fechar" at bounding box center [440, 240] width 20 height 10
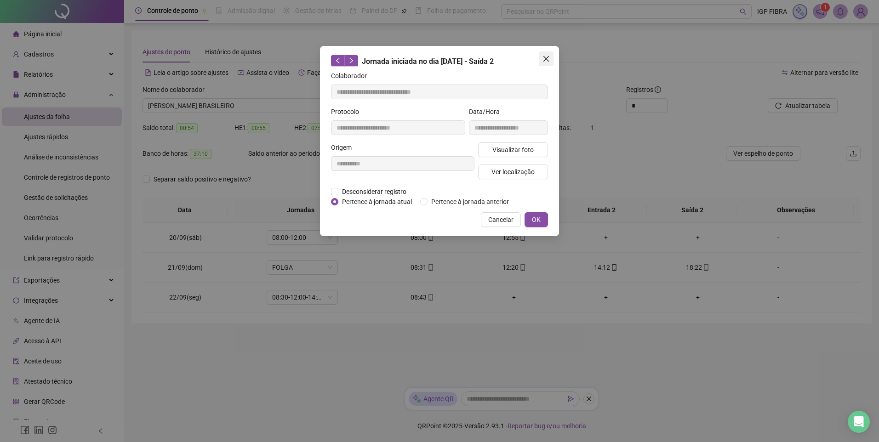
click at [544, 59] on icon "close" at bounding box center [546, 58] width 7 height 7
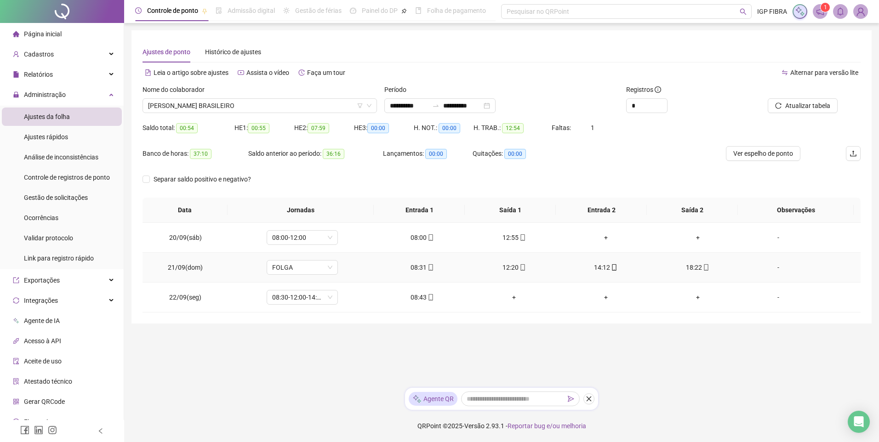
click at [599, 266] on div "14:12" at bounding box center [605, 268] width 77 height 10
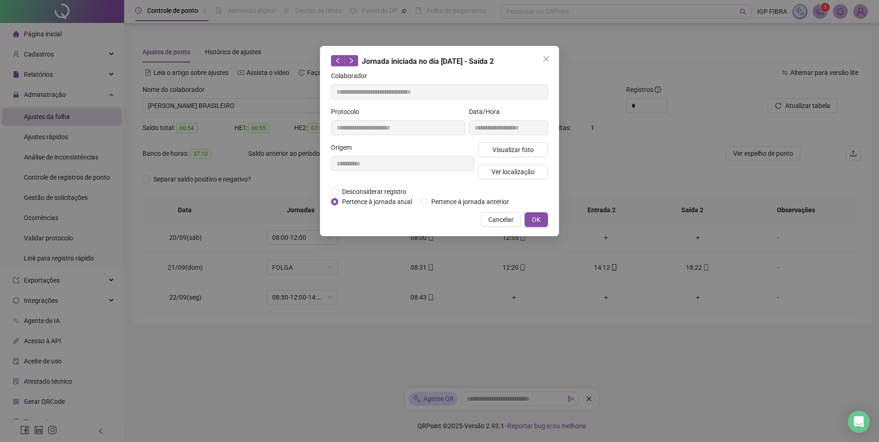
type input "**********"
click at [519, 150] on span "Visualizar foto" at bounding box center [512, 150] width 41 height 10
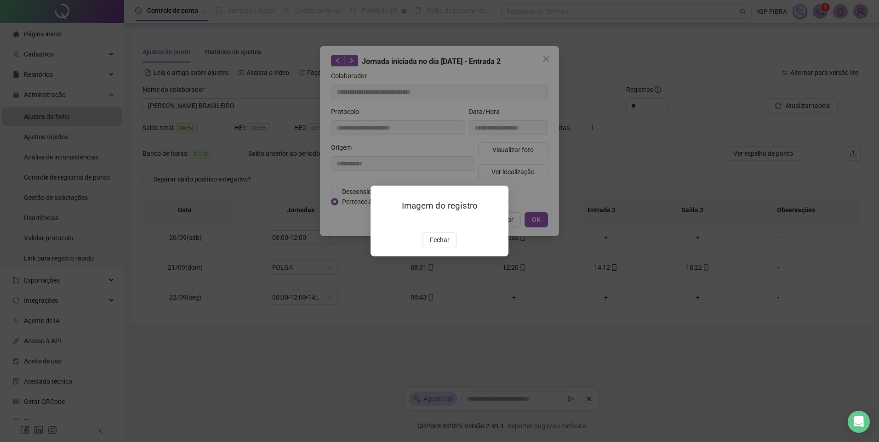
drag, startPoint x: 444, startPoint y: 296, endPoint x: 581, endPoint y: 49, distance: 282.4
click at [444, 245] on span "Fechar" at bounding box center [440, 240] width 20 height 10
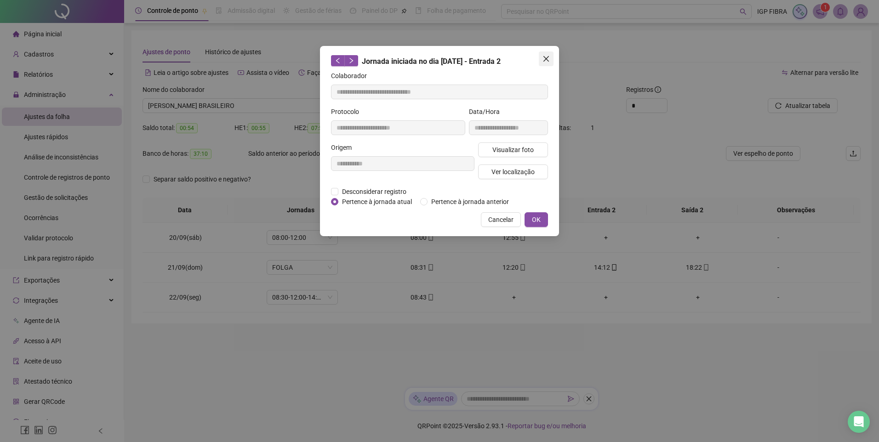
click at [545, 63] on button "Close" at bounding box center [546, 59] width 15 height 15
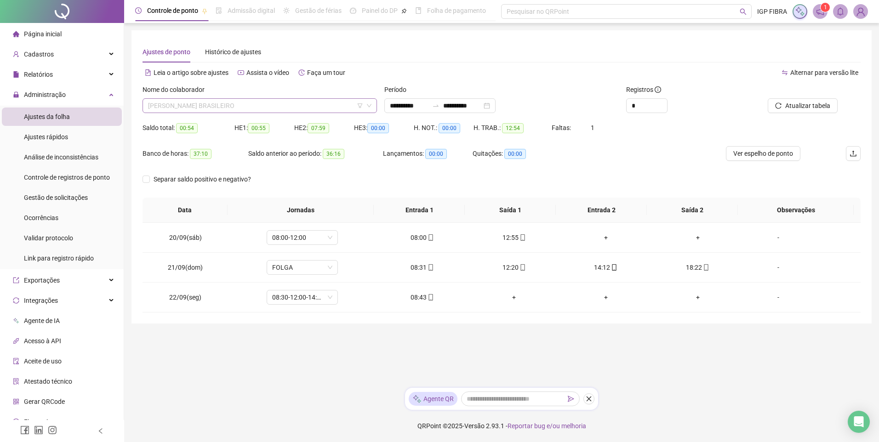
click at [209, 99] on span "CAIO ROBERTO DA MATTA BRASILEIRO" at bounding box center [259, 106] width 223 height 14
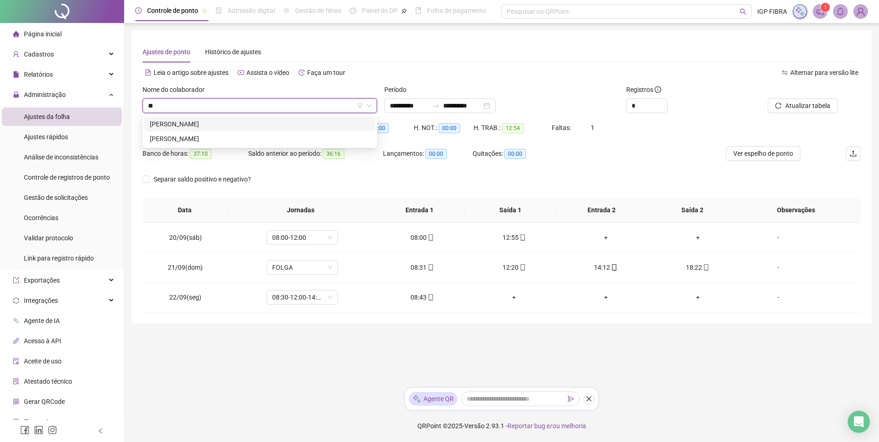
type input "***"
click at [198, 126] on div "FAION SAMPAIO DE OLIVEIRA" at bounding box center [260, 124] width 220 height 10
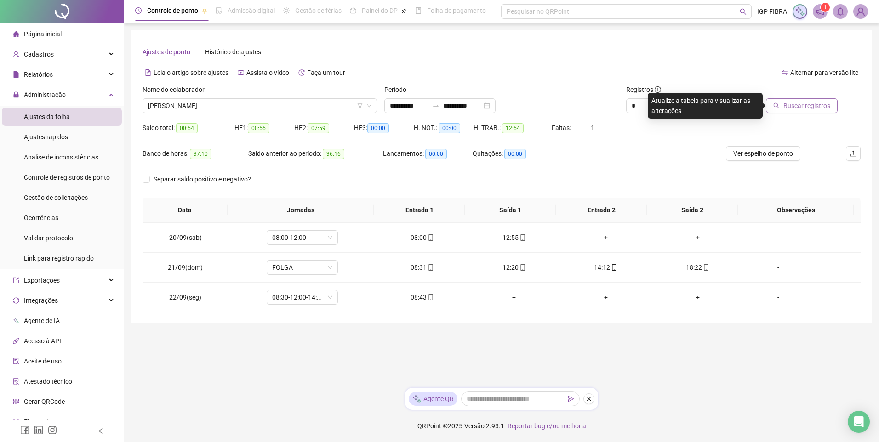
click at [783, 103] on button "Buscar registros" at bounding box center [802, 105] width 72 height 15
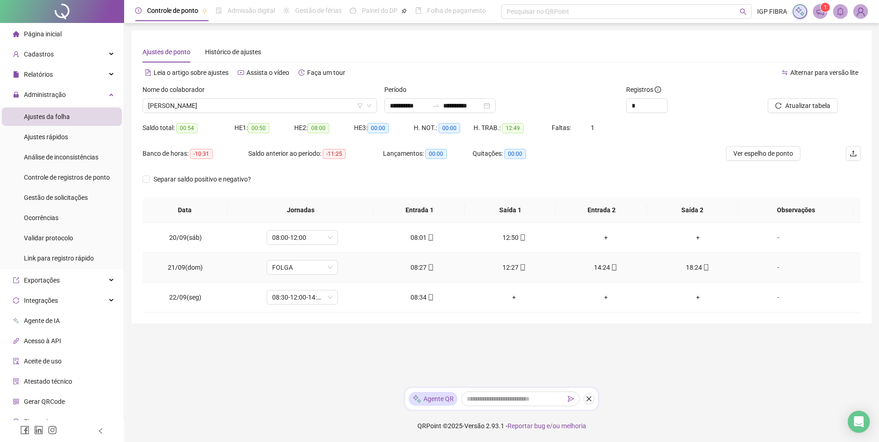
click at [514, 268] on div "12:27" at bounding box center [513, 268] width 77 height 10
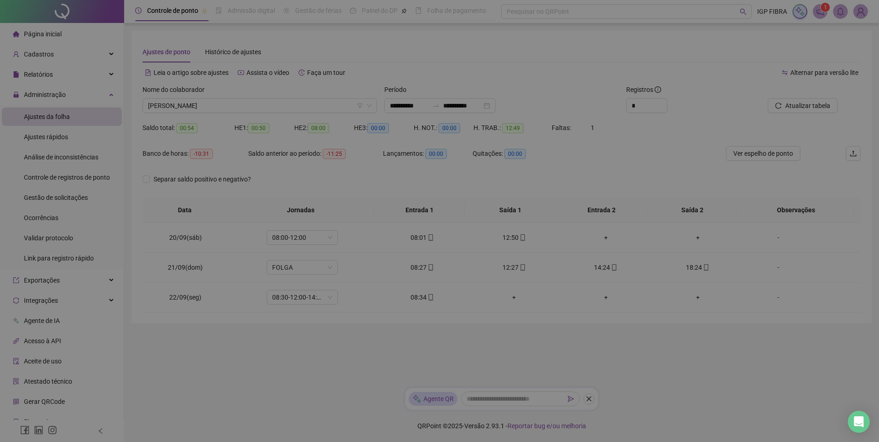
type input "**********"
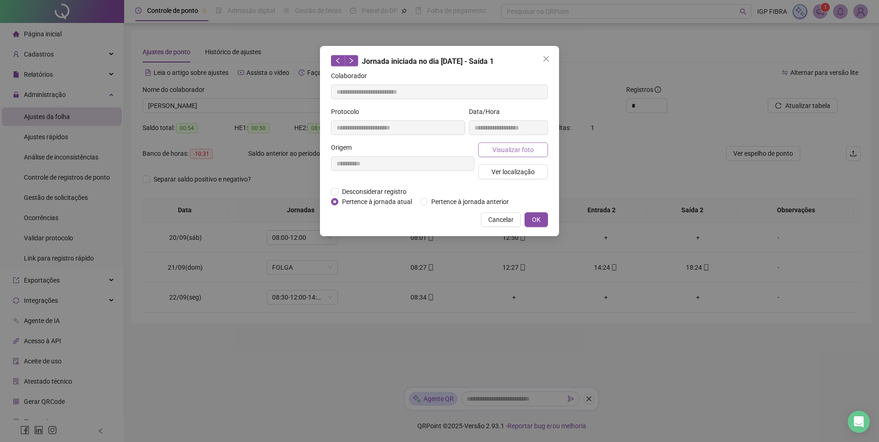
click at [520, 150] on span "Visualizar foto" at bounding box center [512, 150] width 41 height 10
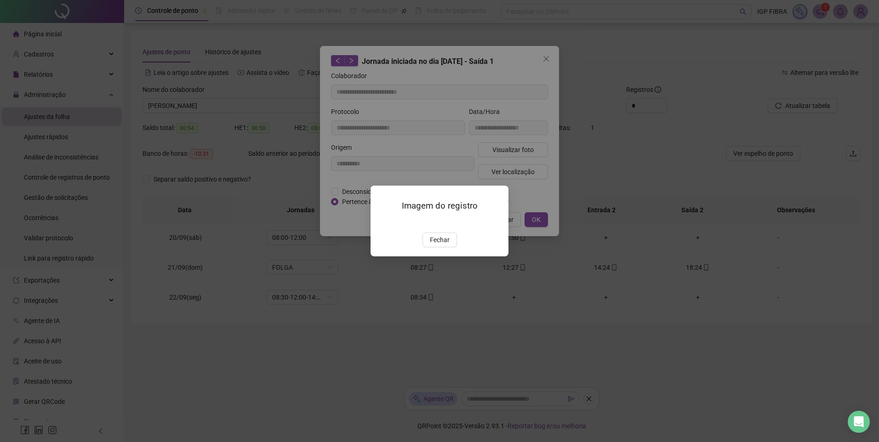
drag, startPoint x: 435, startPoint y: 297, endPoint x: 529, endPoint y: 157, distance: 168.2
click at [437, 245] on span "Fechar" at bounding box center [440, 240] width 20 height 10
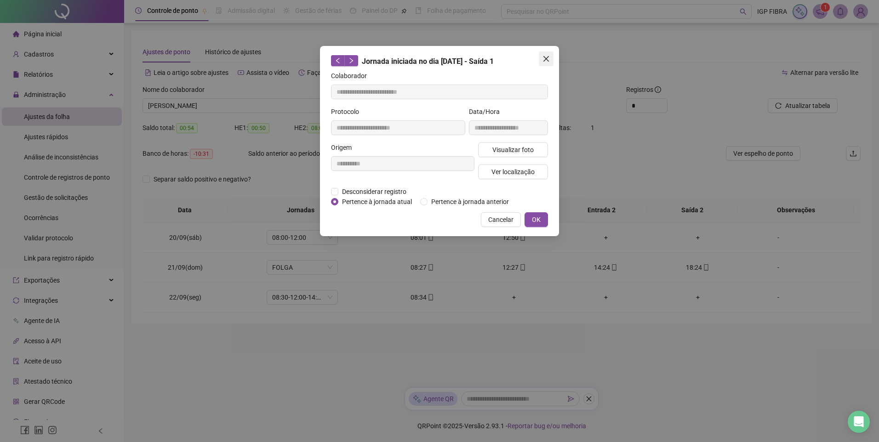
click at [546, 55] on icon "close" at bounding box center [546, 58] width 7 height 7
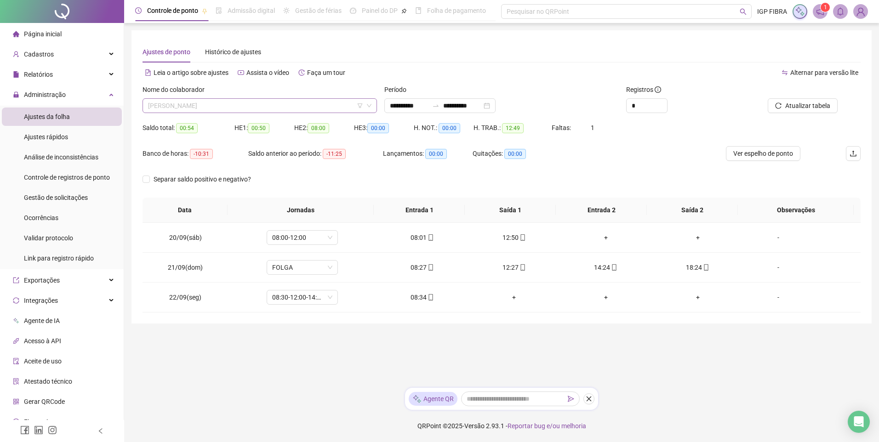
click at [229, 103] on span "FAION SAMPAIO DE OLIVEIRA" at bounding box center [259, 106] width 223 height 14
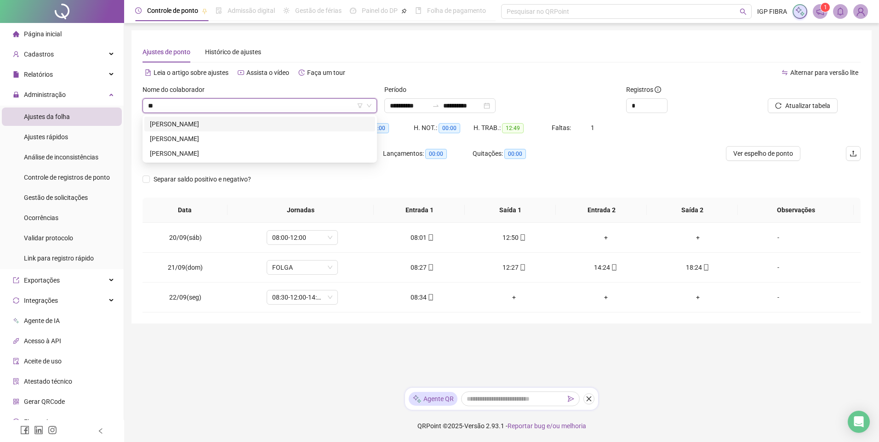
type input "***"
click at [201, 131] on div "JONIEL SILVA DE JESUS" at bounding box center [259, 124] width 231 height 15
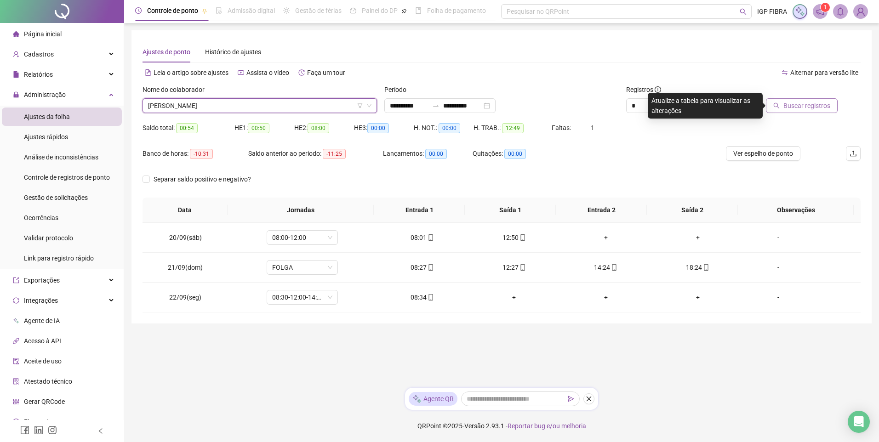
click at [791, 109] on span "Buscar registros" at bounding box center [807, 106] width 47 height 10
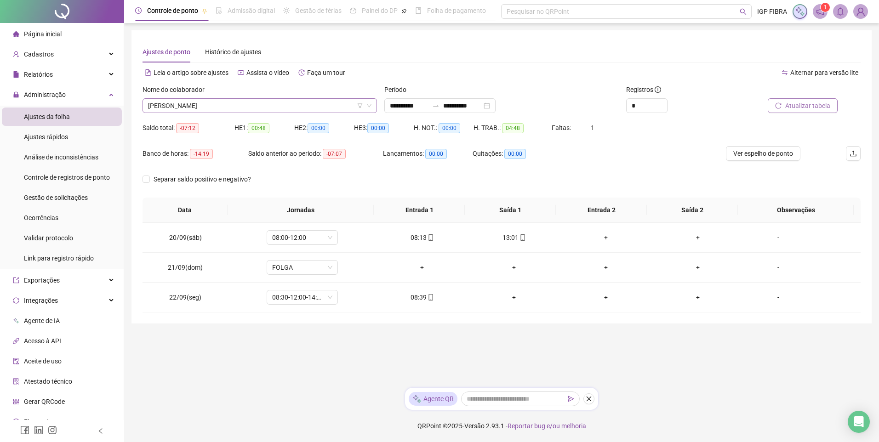
click at [219, 108] on span "JONIEL SILVA DE JESUS" at bounding box center [259, 106] width 223 height 14
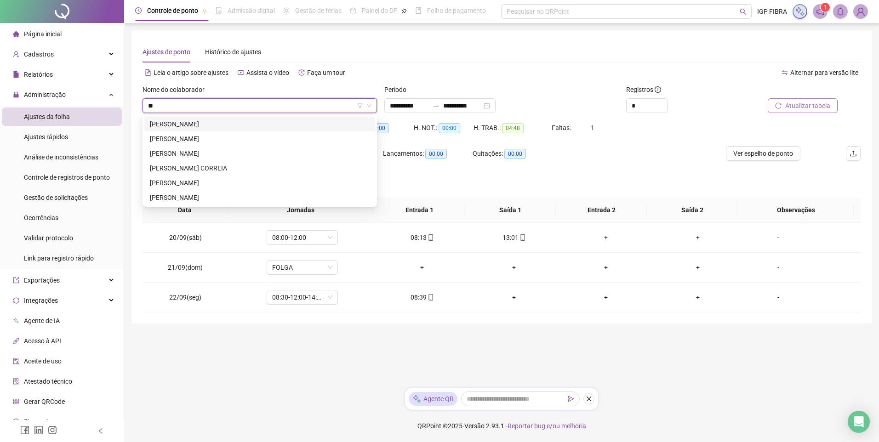
type input "***"
click at [195, 122] on div "HENRIQUE DE JESUS SANTOS" at bounding box center [260, 124] width 220 height 10
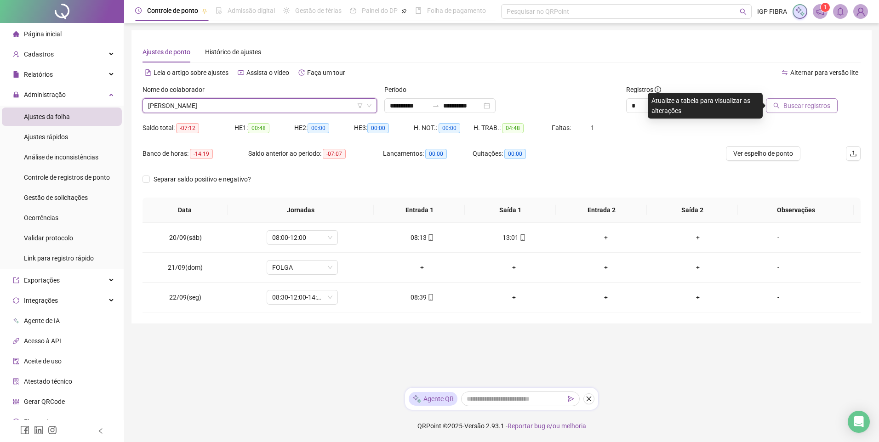
click at [813, 108] on span "Buscar registros" at bounding box center [807, 106] width 47 height 10
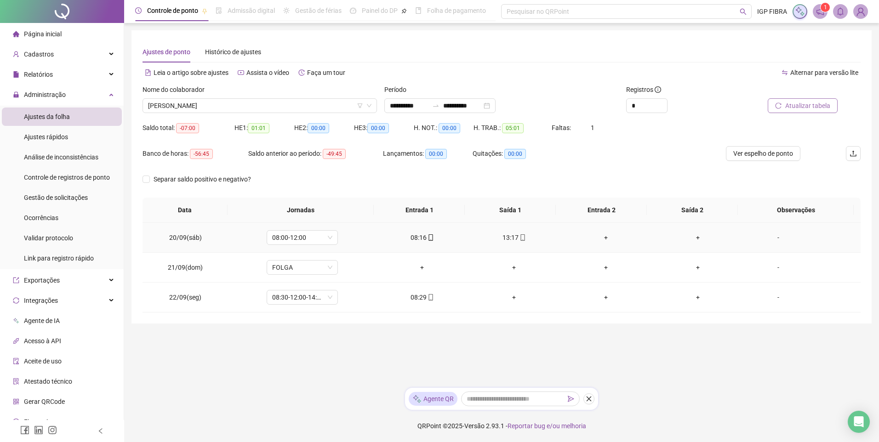
click at [512, 239] on div "13:17" at bounding box center [513, 238] width 77 height 10
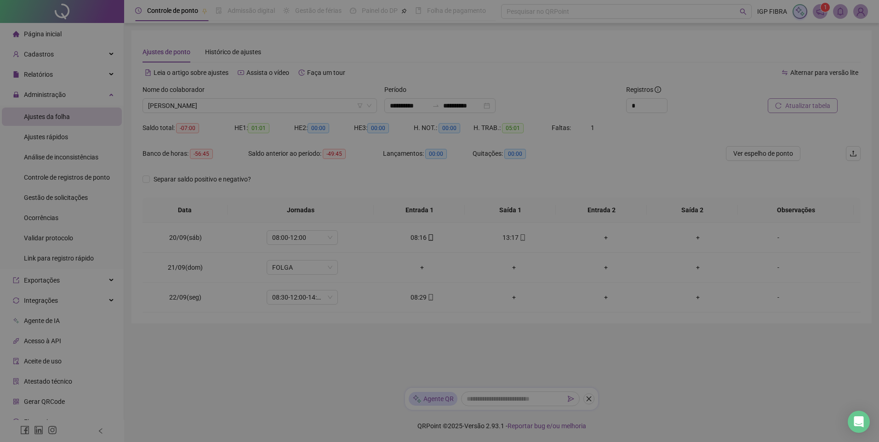
type input "**********"
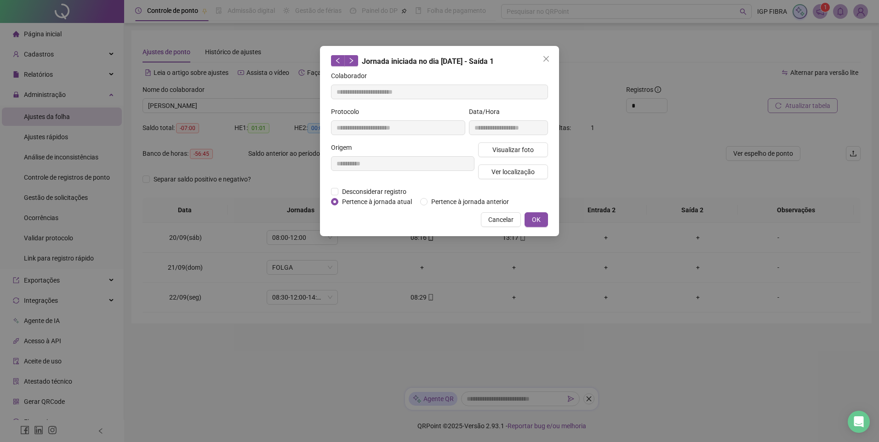
click at [518, 158] on div "Visualizar foto Ver localização" at bounding box center [513, 165] width 74 height 44
click at [518, 153] on span "Visualizar foto" at bounding box center [512, 150] width 41 height 10
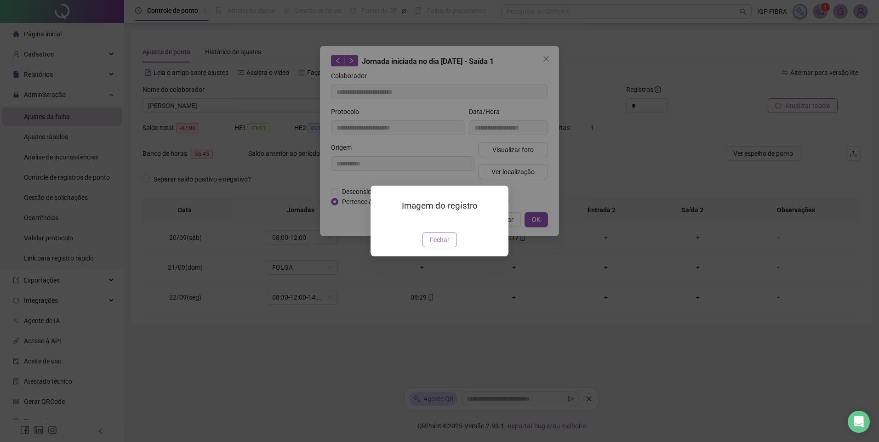
click at [440, 245] on span "Fechar" at bounding box center [440, 240] width 20 height 10
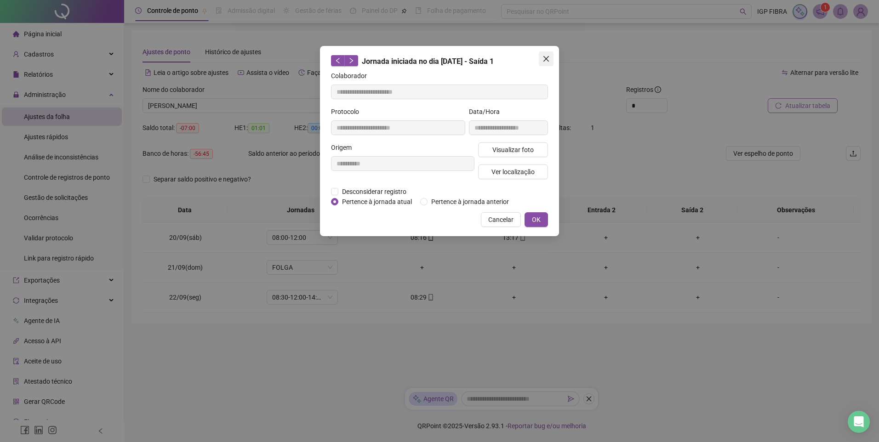
click at [547, 59] on icon "close" at bounding box center [547, 59] width 6 height 6
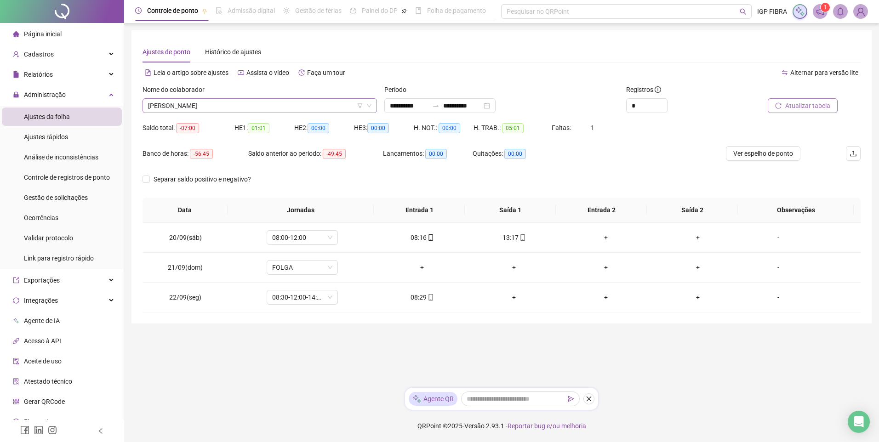
click at [224, 109] on span "HENRIQUE DE JESUS SANTOS" at bounding box center [259, 106] width 223 height 14
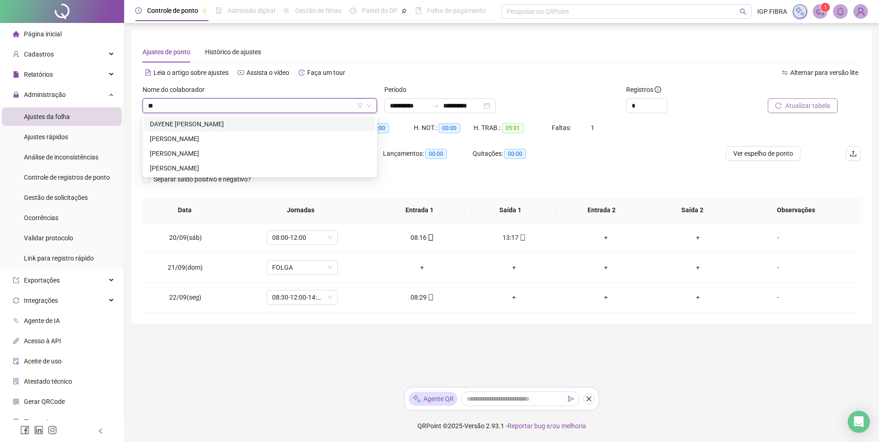
type input "***"
click at [210, 122] on div "JOÃO VITOR SANTOS DE JESUS" at bounding box center [260, 124] width 220 height 10
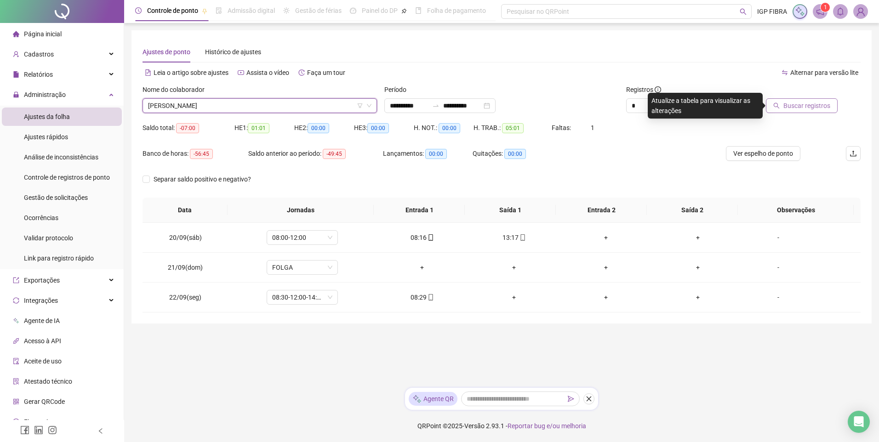
click at [790, 103] on span "Buscar registros" at bounding box center [807, 106] width 47 height 10
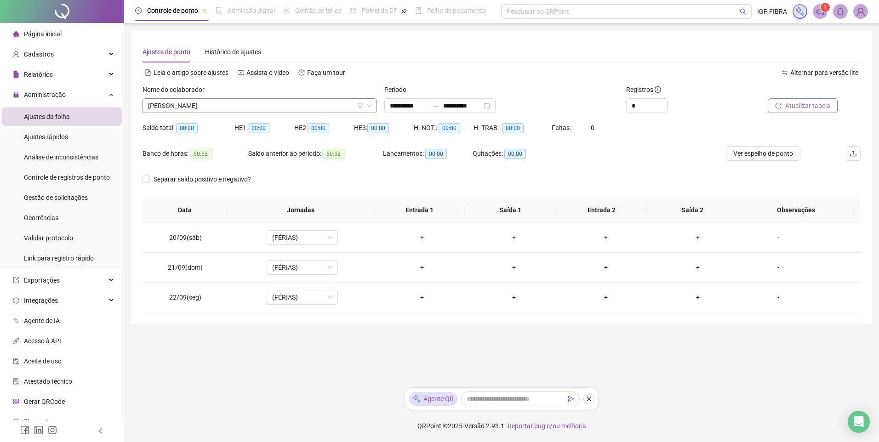
click at [225, 107] on span "JOÃO VITOR SANTOS DE JESUS" at bounding box center [259, 106] width 223 height 14
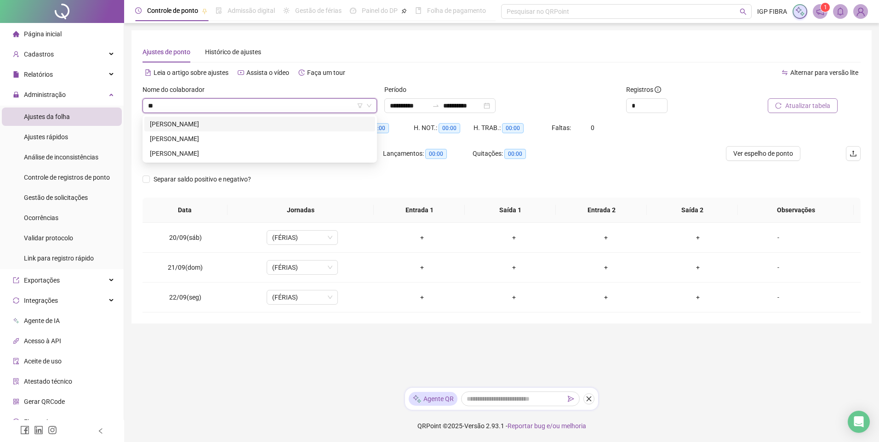
type input "***"
click at [222, 121] on div "GABRIEL GUIMARAES GOMES" at bounding box center [260, 124] width 220 height 10
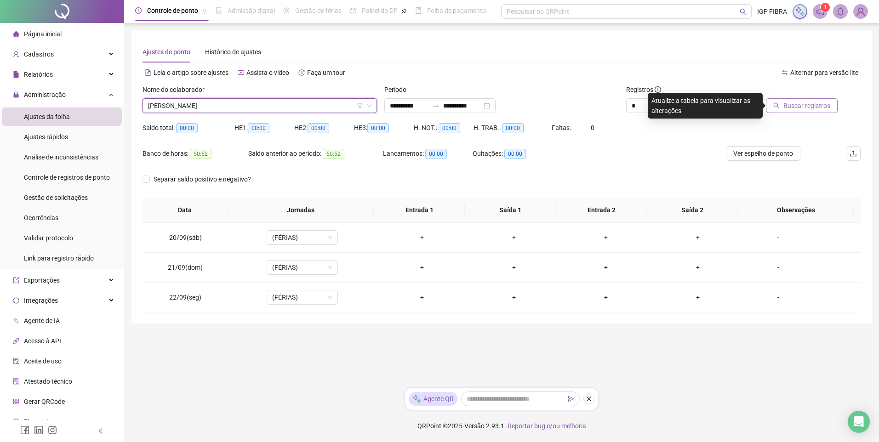
click at [819, 111] on button "Buscar registros" at bounding box center [802, 105] width 72 height 15
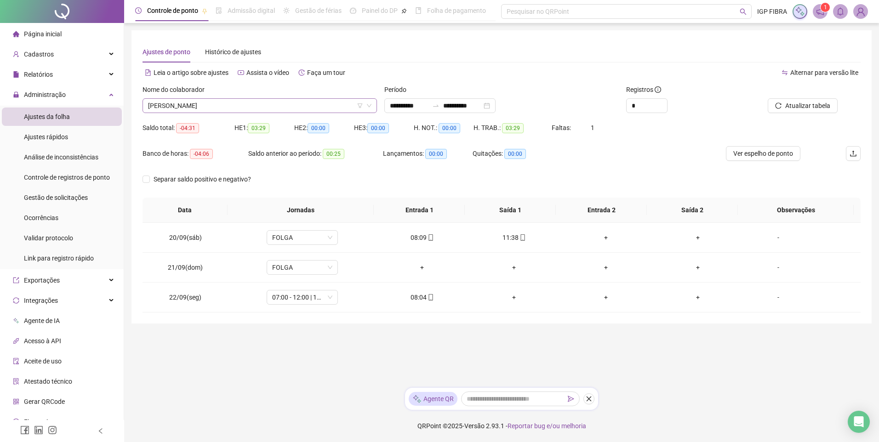
click at [237, 106] on span "GABRIEL GUIMARAES GOMES" at bounding box center [259, 106] width 223 height 14
type input "***"
click at [214, 115] on div "79396 FRANKLYN BORGES ALVES" at bounding box center [260, 124] width 235 height 18
click at [215, 121] on div "FRANKLYN BORGES ALVES" at bounding box center [260, 124] width 220 height 10
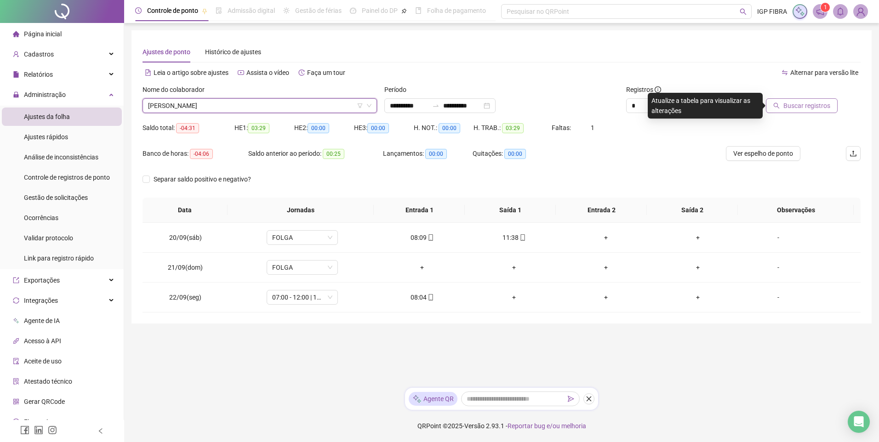
click at [797, 111] on button "Buscar registros" at bounding box center [802, 105] width 72 height 15
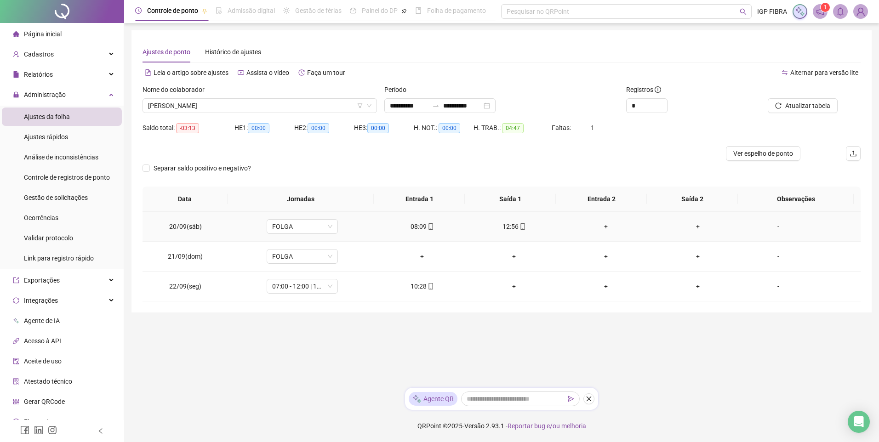
click at [511, 227] on div "12:56" at bounding box center [513, 227] width 77 height 10
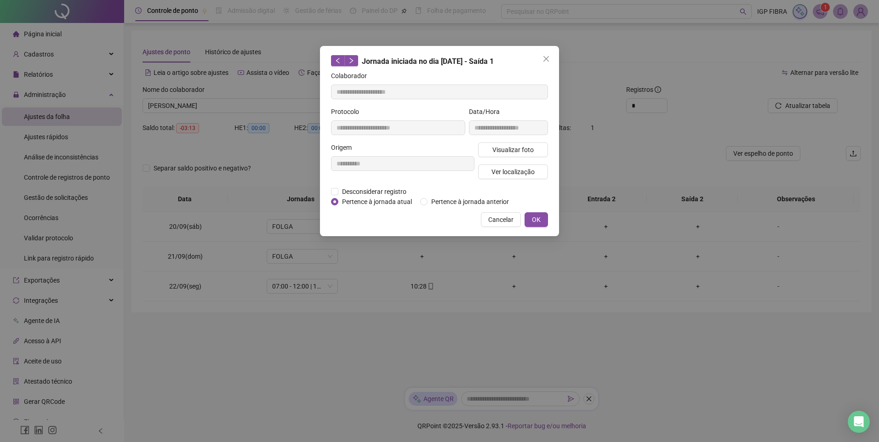
type input "**********"
click at [531, 147] on span "Visualizar foto" at bounding box center [512, 150] width 41 height 10
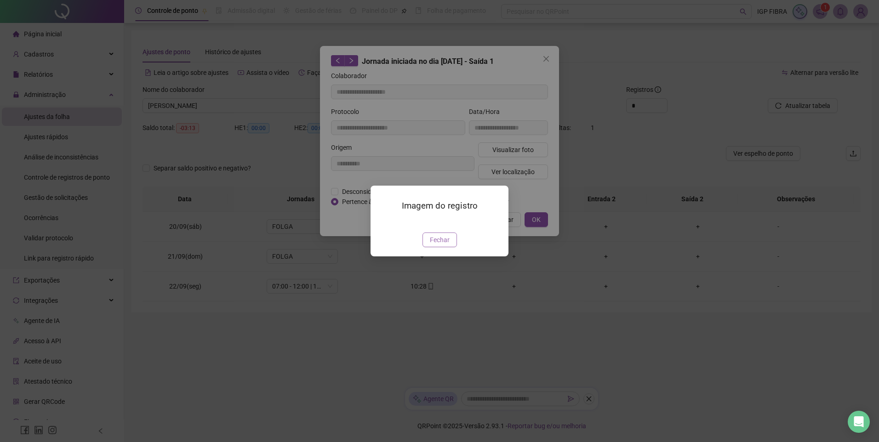
click at [445, 245] on span "Fechar" at bounding box center [440, 240] width 20 height 10
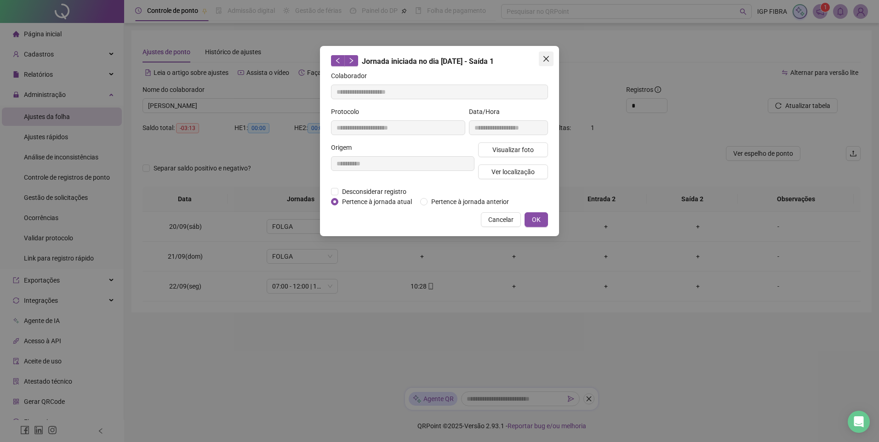
click at [551, 57] on span "Close" at bounding box center [546, 58] width 15 height 7
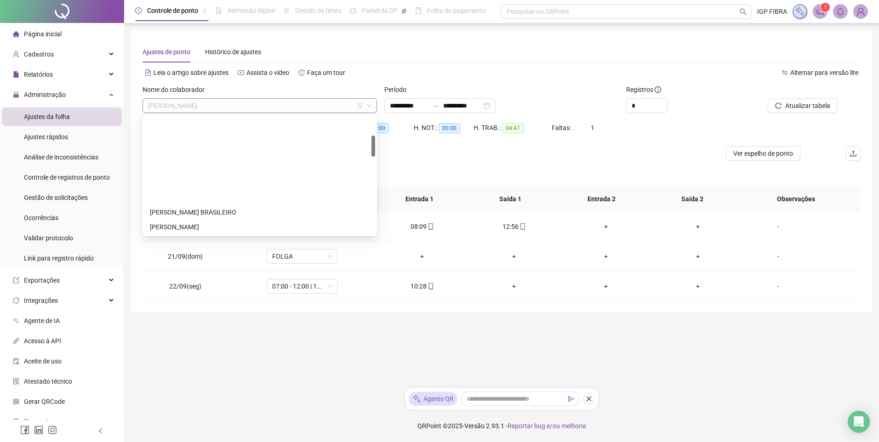
click at [225, 103] on span "FRANKLYN BORGES ALVES" at bounding box center [259, 106] width 223 height 14
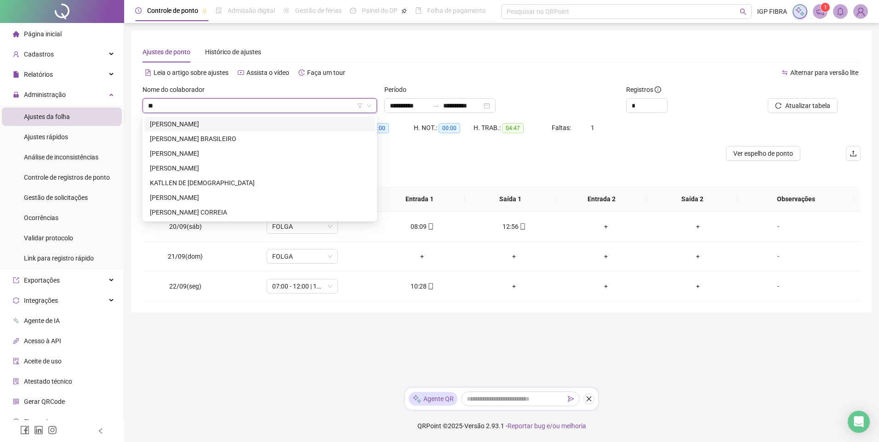
type input "***"
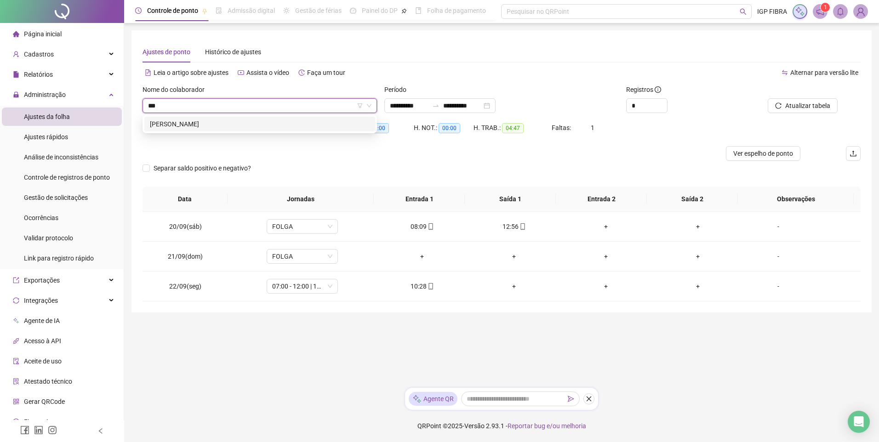
click at [226, 128] on div "LEANDRO DE SOUZA BRAGAS" at bounding box center [260, 124] width 220 height 10
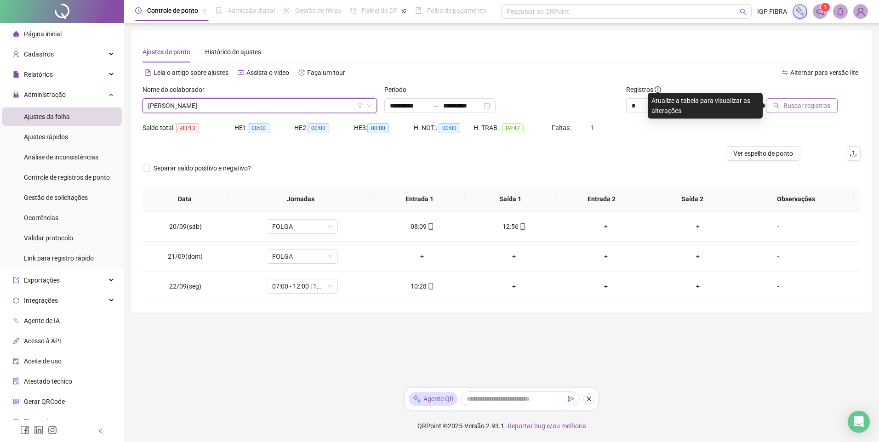
click at [795, 111] on button "Buscar registros" at bounding box center [802, 105] width 72 height 15
click at [809, 102] on div "Buscando registros Os registros de ponto estão sendo buscados... OK" at bounding box center [439, 221] width 879 height 442
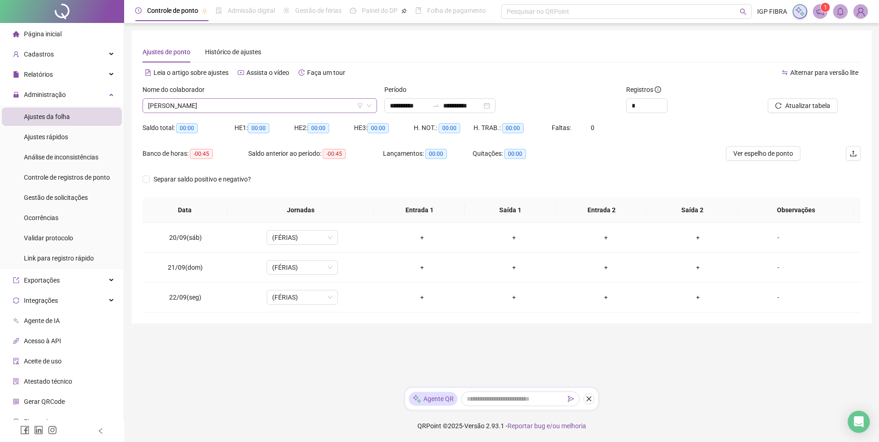
click at [220, 109] on span "LEANDRO DE SOUZA BRAGAS" at bounding box center [259, 106] width 223 height 14
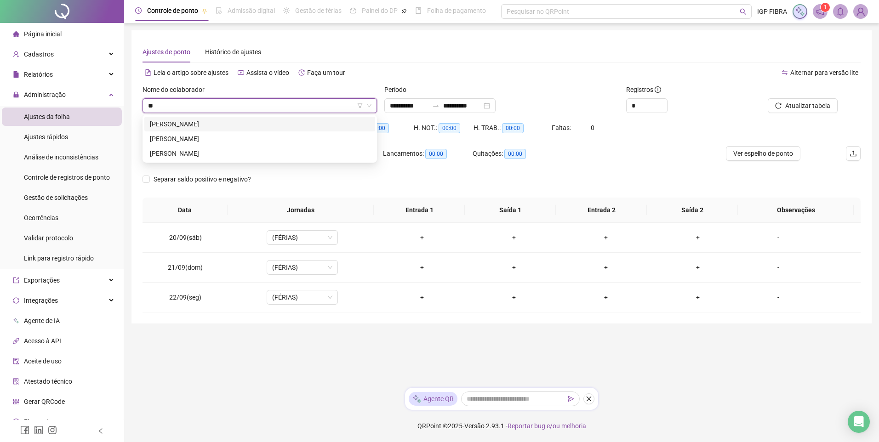
type input "***"
click at [244, 125] on div "JOSE DE OLIVEIRA SANTOS JUNIOR" at bounding box center [260, 124] width 220 height 10
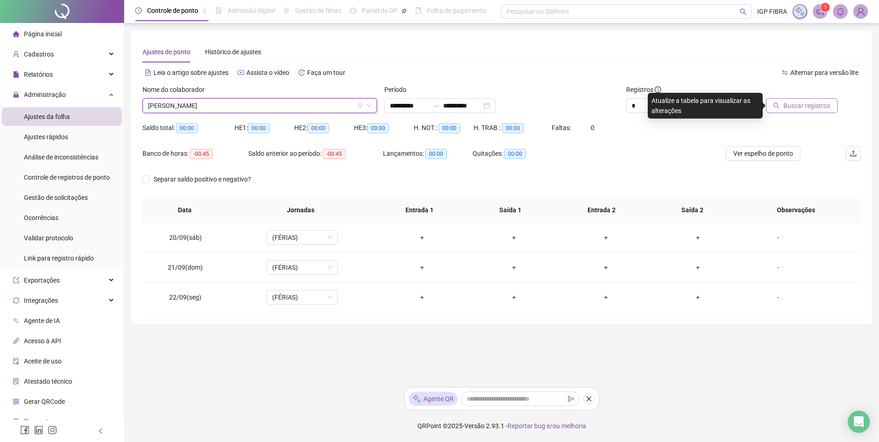
click at [801, 111] on button "Buscar registros" at bounding box center [802, 105] width 72 height 15
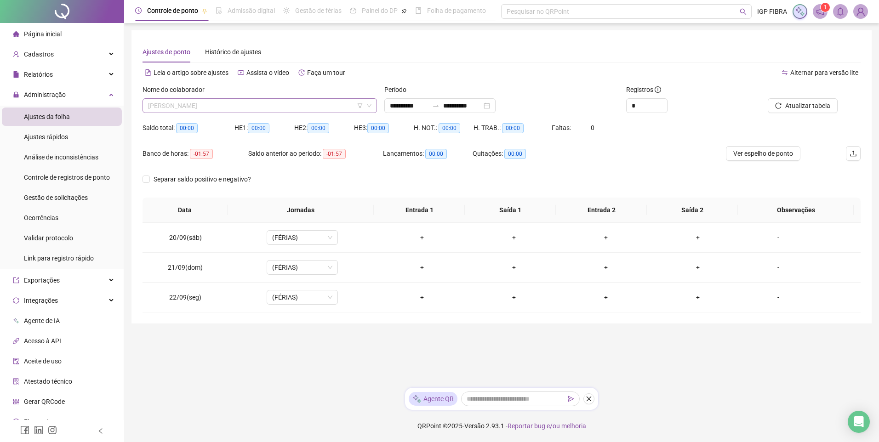
click at [212, 108] on span "JOSE DE OLIVEIRA SANTOS JUNIOR" at bounding box center [259, 106] width 223 height 14
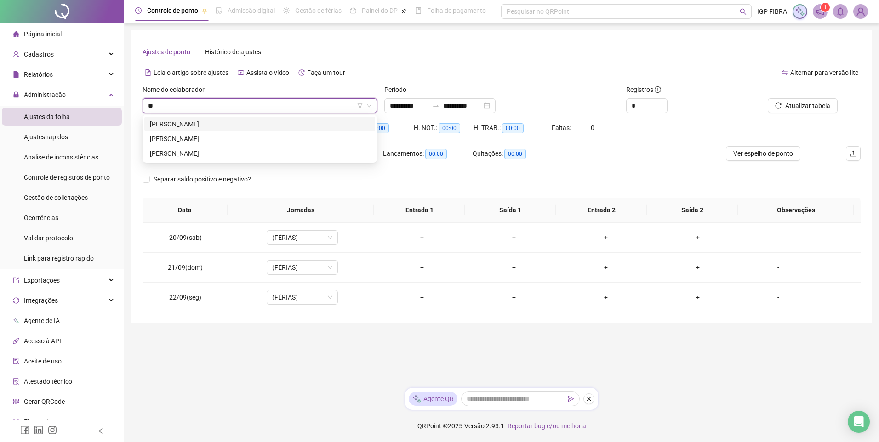
type input "***"
click at [202, 138] on div "GABRIEL SANTOS FARIAS" at bounding box center [260, 139] width 220 height 10
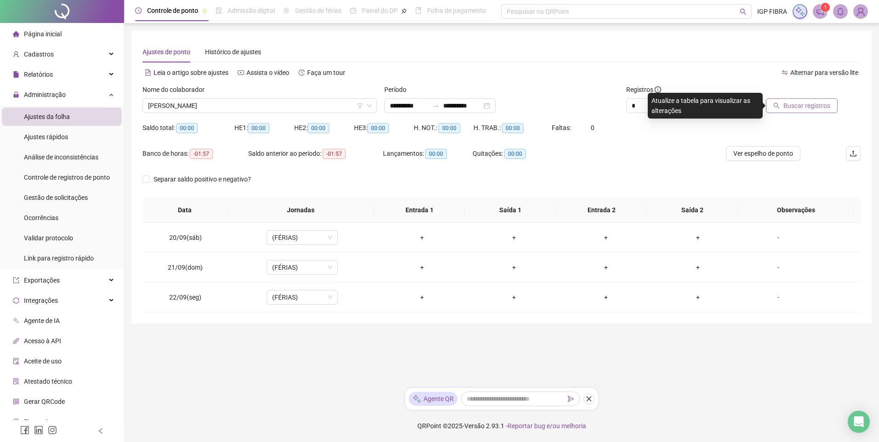
click at [788, 107] on span "Buscar registros" at bounding box center [807, 106] width 47 height 10
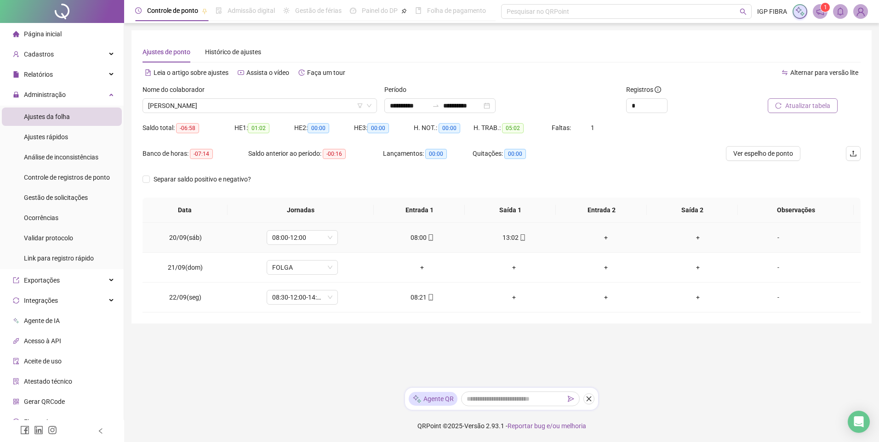
click at [520, 242] on div "13:02" at bounding box center [513, 238] width 77 height 10
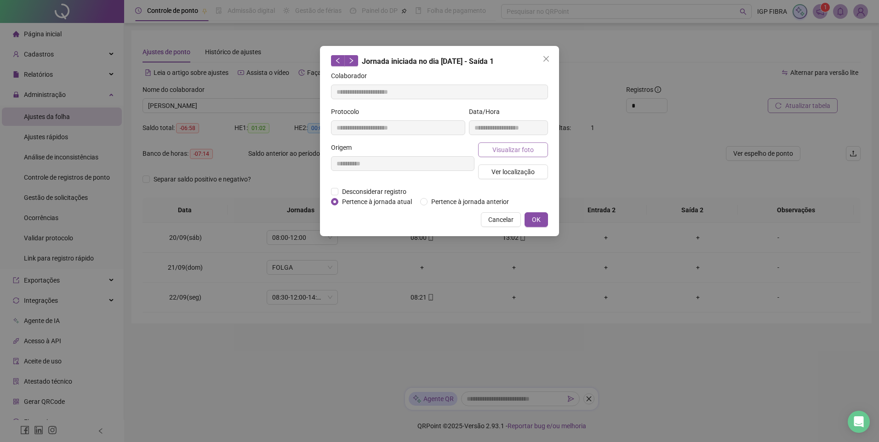
type input "**********"
click at [524, 151] on span "Visualizar foto" at bounding box center [512, 150] width 41 height 10
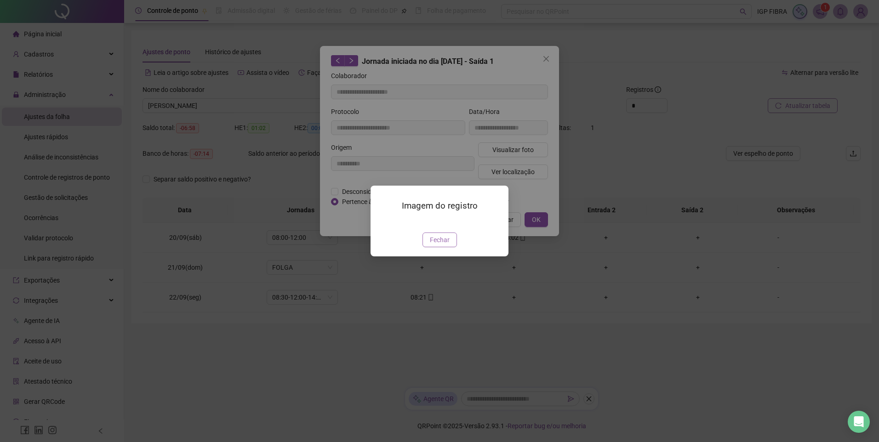
click at [453, 247] on button "Fechar" at bounding box center [440, 240] width 34 height 15
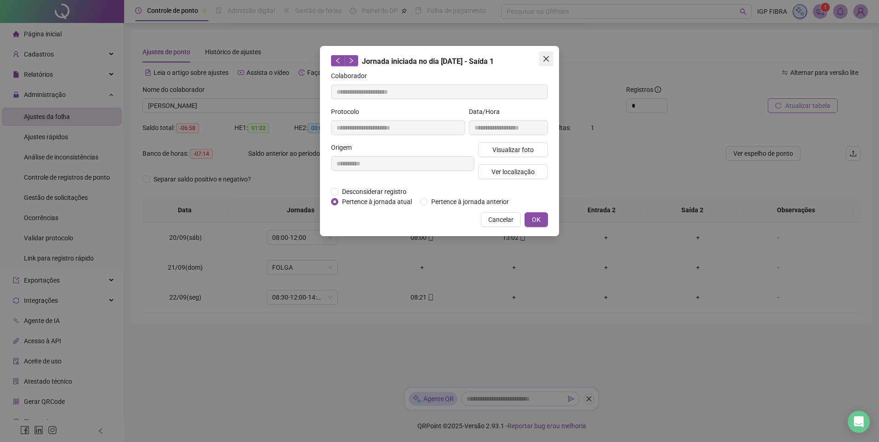
click at [551, 56] on span "Close" at bounding box center [546, 58] width 15 height 7
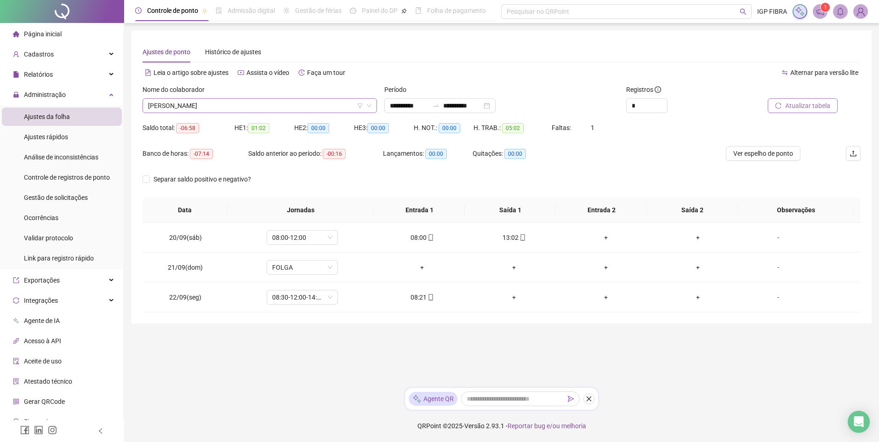
click at [215, 107] on span "GABRIEL SANTOS FARIAS" at bounding box center [259, 106] width 223 height 14
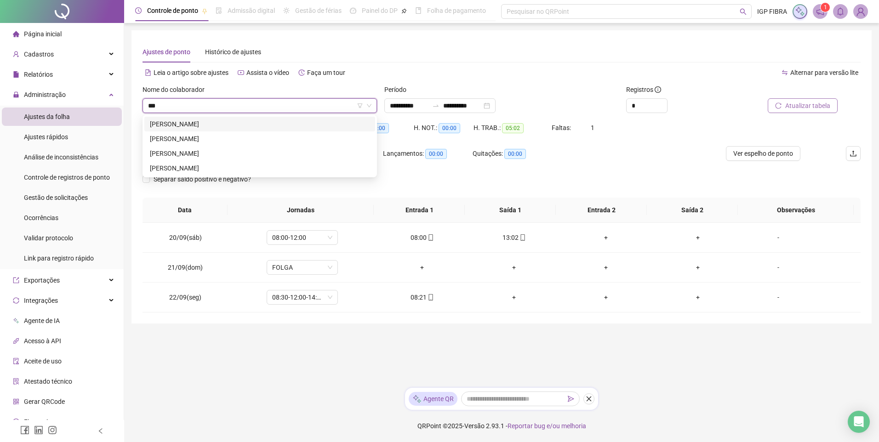
type input "****"
click at [201, 138] on div "HENRIQUE SOUZA SENA" at bounding box center [260, 139] width 220 height 10
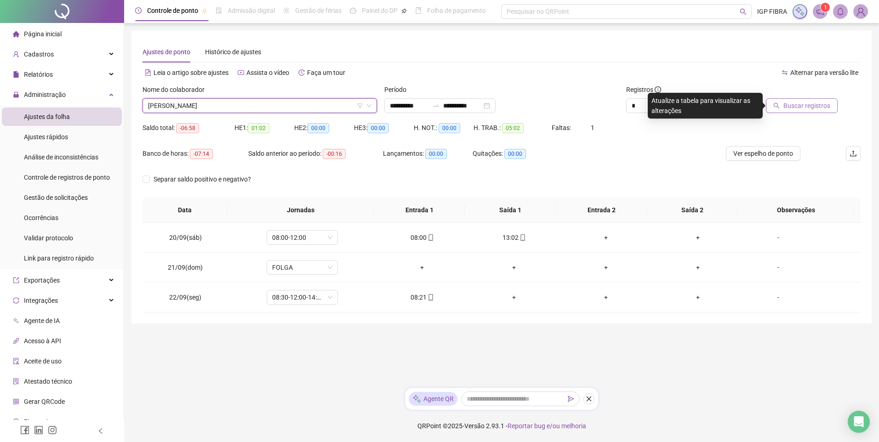
click at [818, 103] on span "Buscar registros" at bounding box center [807, 106] width 47 height 10
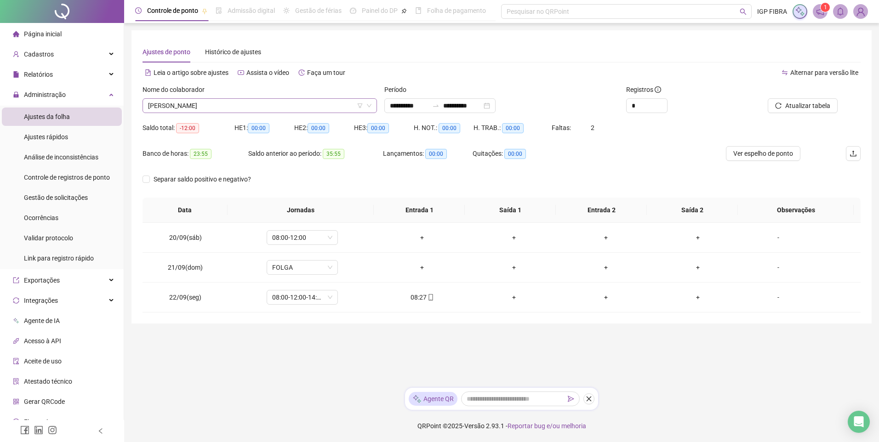
click at [229, 106] on span "HENRIQUE SOUZA SENA" at bounding box center [259, 106] width 223 height 14
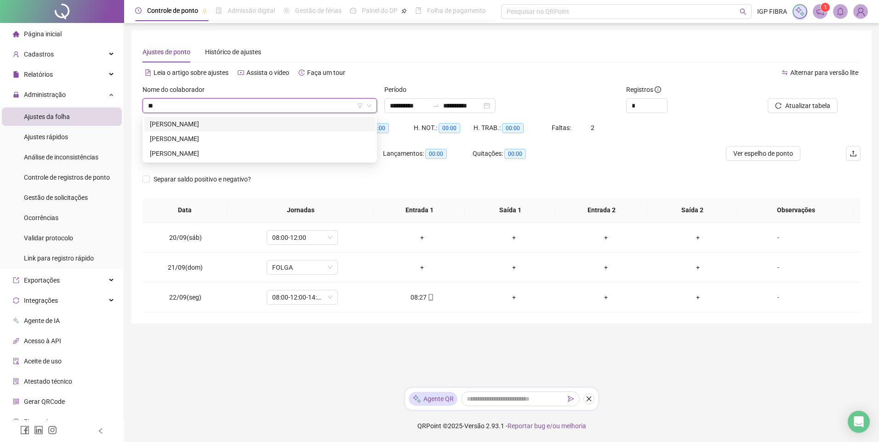
type input "***"
click at [194, 126] on div "[PERSON_NAME]" at bounding box center [260, 124] width 220 height 10
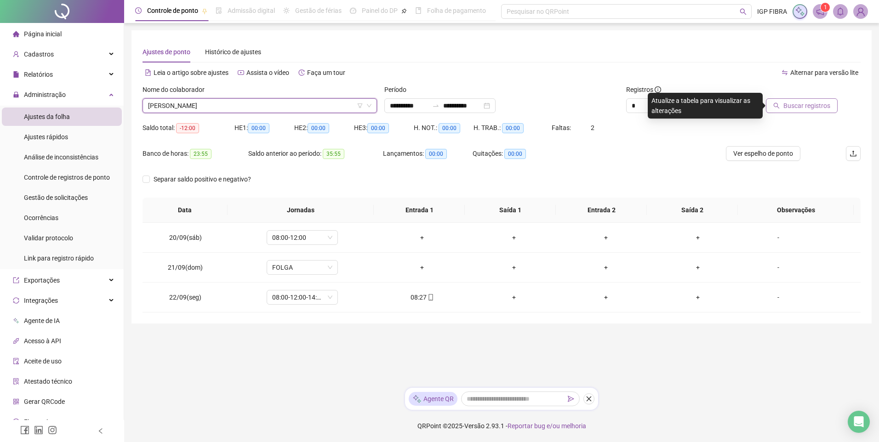
click at [802, 108] on span "Buscar registros" at bounding box center [807, 106] width 47 height 10
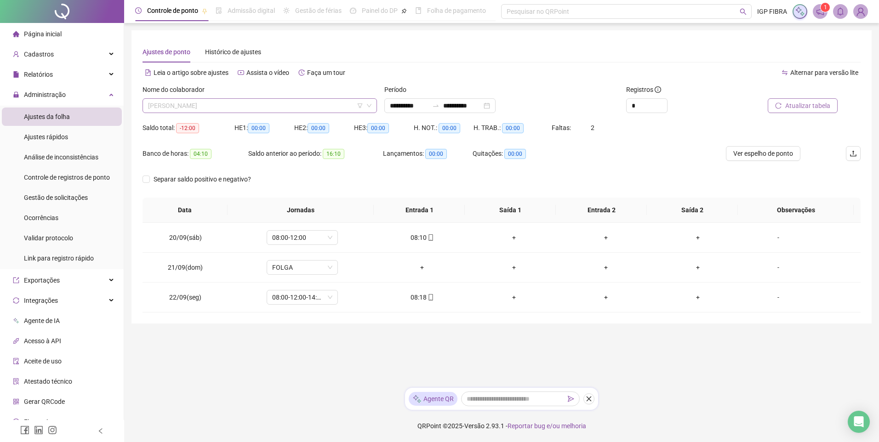
click at [228, 103] on span "[PERSON_NAME]" at bounding box center [259, 106] width 223 height 14
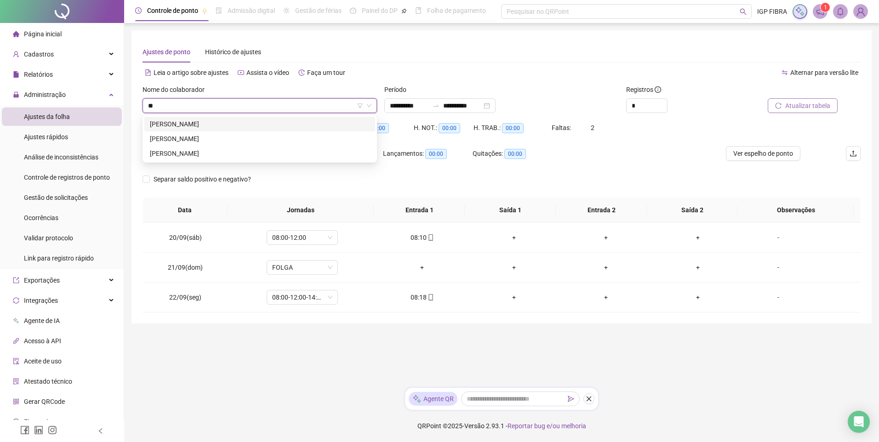
type input "***"
click at [200, 135] on div "JUNIVAN VALVERDE NASCIMENTO" at bounding box center [260, 139] width 220 height 10
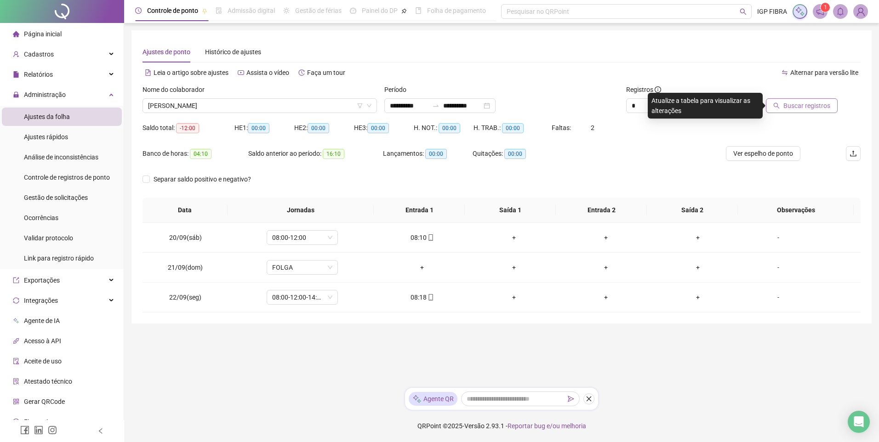
click at [806, 103] on span "Buscar registros" at bounding box center [807, 106] width 47 height 10
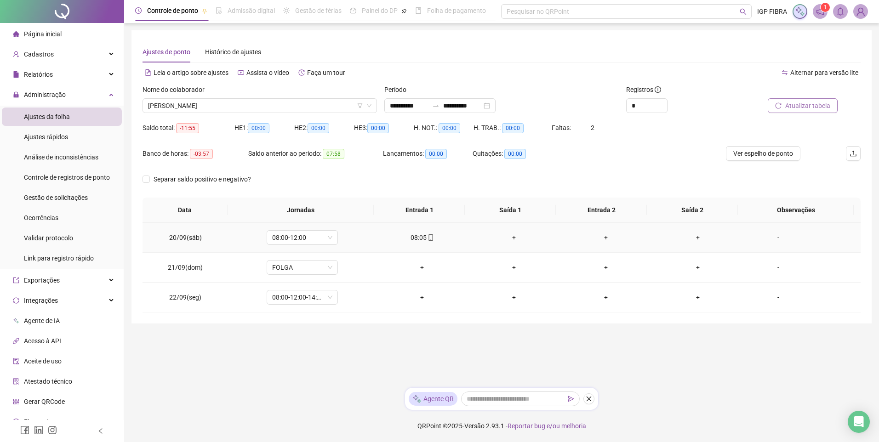
click at [415, 240] on div "08:05" at bounding box center [422, 238] width 77 height 10
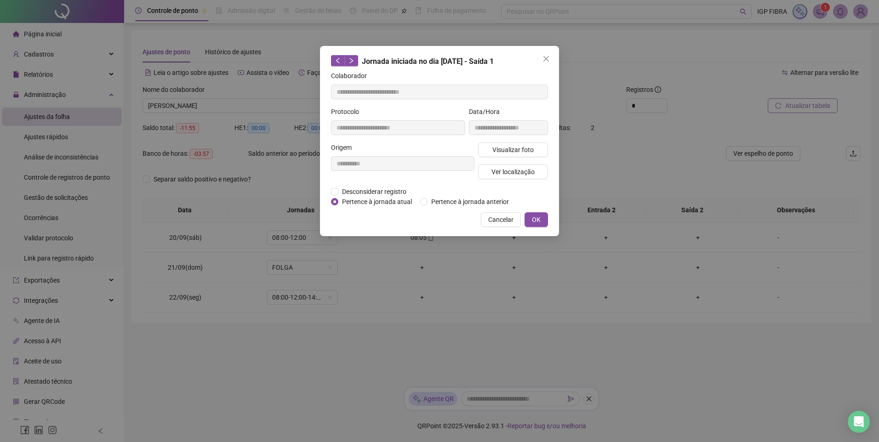
type input "**********"
click at [512, 148] on span "Visualizar foto" at bounding box center [512, 150] width 41 height 10
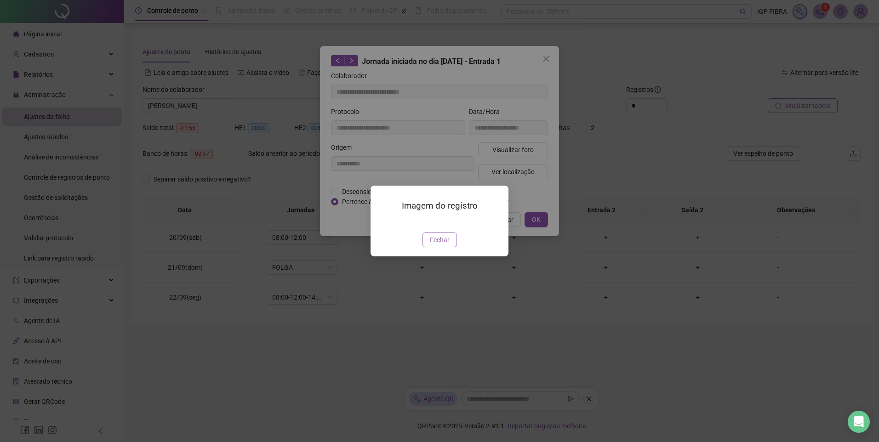
click at [447, 247] on button "Fechar" at bounding box center [440, 240] width 34 height 15
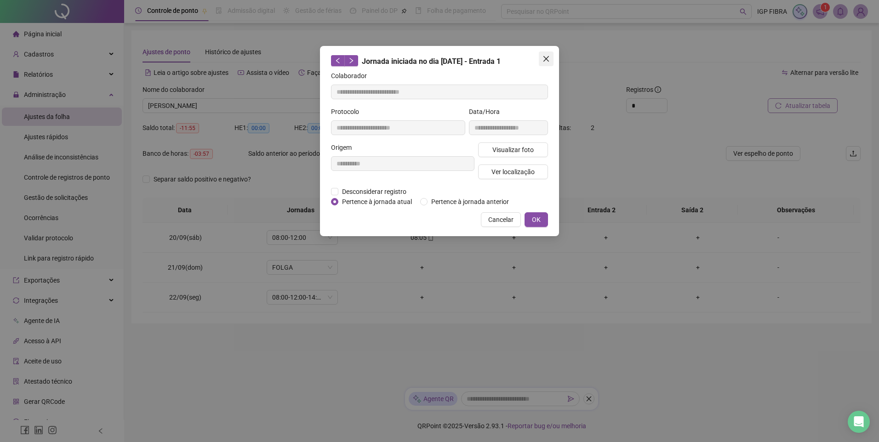
click at [544, 57] on icon "close" at bounding box center [547, 59] width 6 height 6
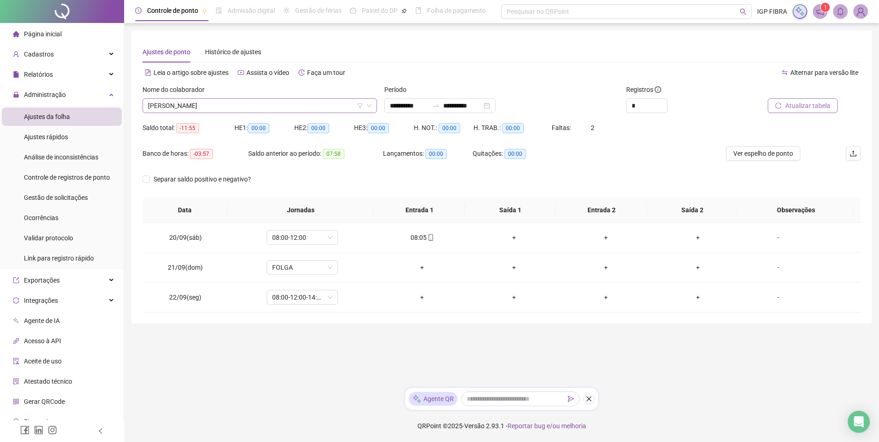
click at [286, 110] on span "JUNIVAN VALVERDE NASCIMENTO" at bounding box center [259, 106] width 223 height 14
type input "*****"
click at [235, 126] on div "LEONARDO CAMPECHE CORREIA" at bounding box center [260, 124] width 220 height 10
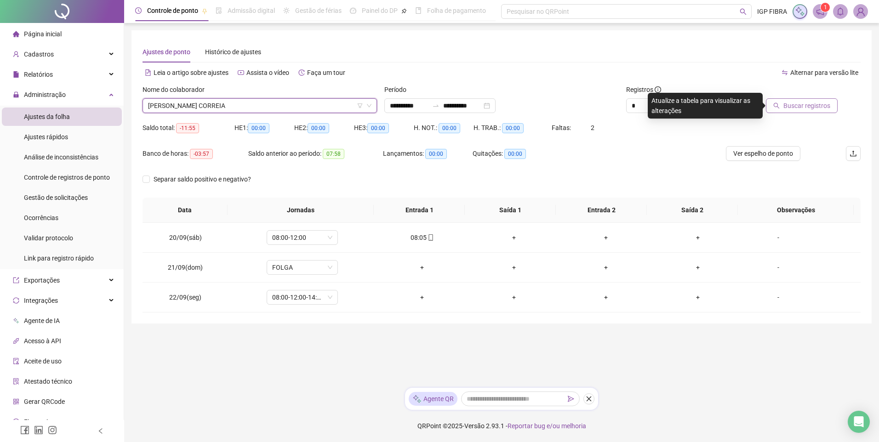
click at [782, 101] on button "Buscar registros" at bounding box center [802, 105] width 72 height 15
click at [792, 105] on body "**********" at bounding box center [439, 221] width 879 height 442
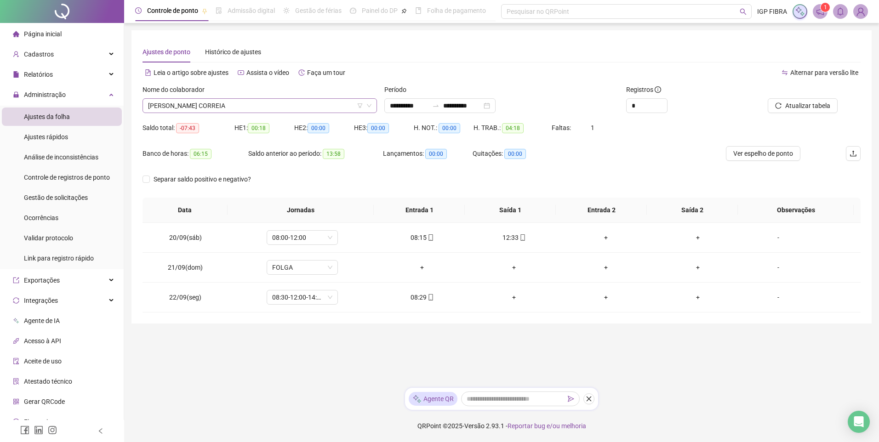
click at [242, 108] on span "LEONARDO CAMPECHE CORREIA" at bounding box center [259, 106] width 223 height 14
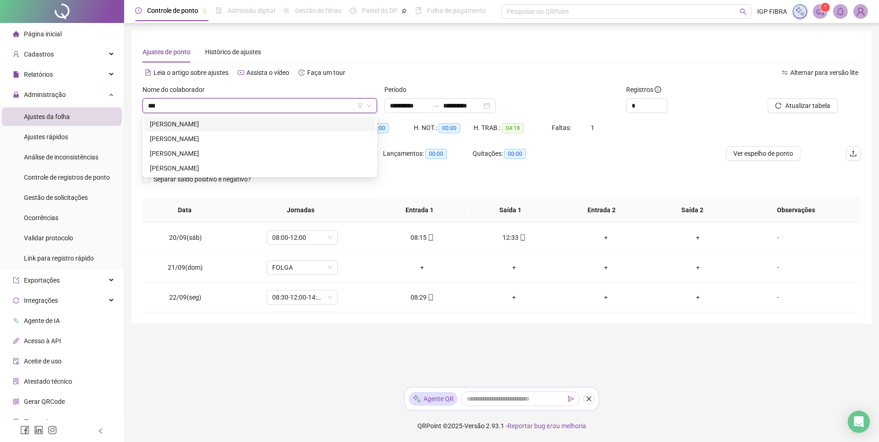
type input "****"
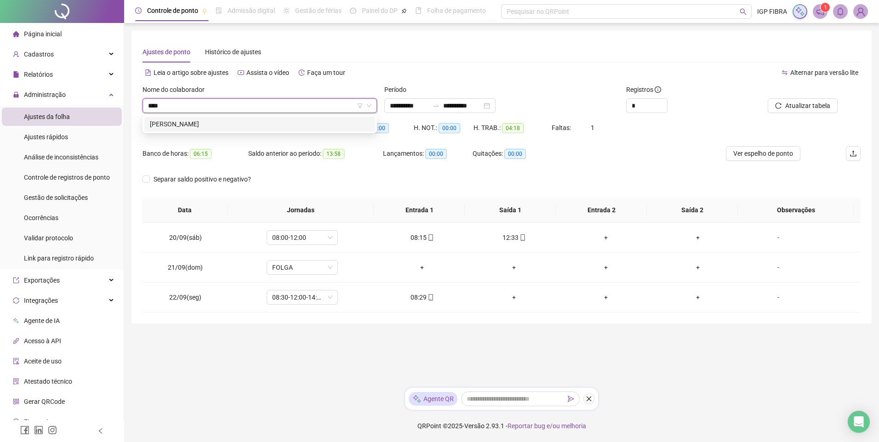
click at [217, 129] on div "HENZO OLIVEIRA SOARES" at bounding box center [259, 124] width 231 height 15
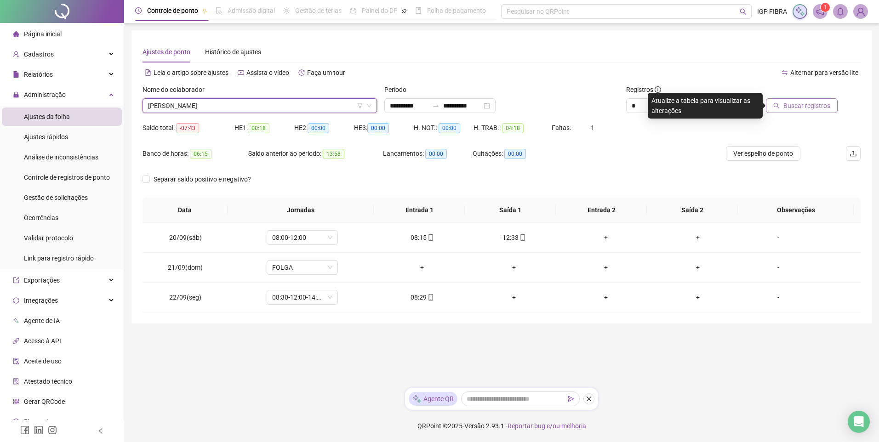
click at [814, 108] on span "Buscar registros" at bounding box center [807, 106] width 47 height 10
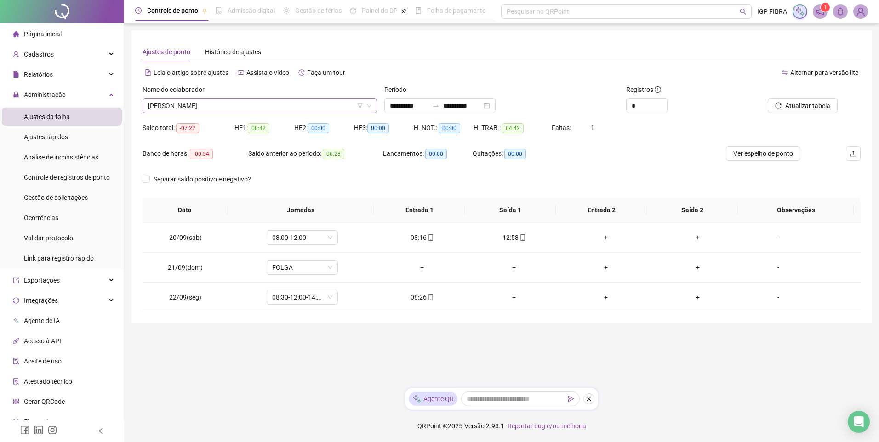
click at [201, 104] on span "HENZO OLIVEIRA SOARES" at bounding box center [259, 106] width 223 height 14
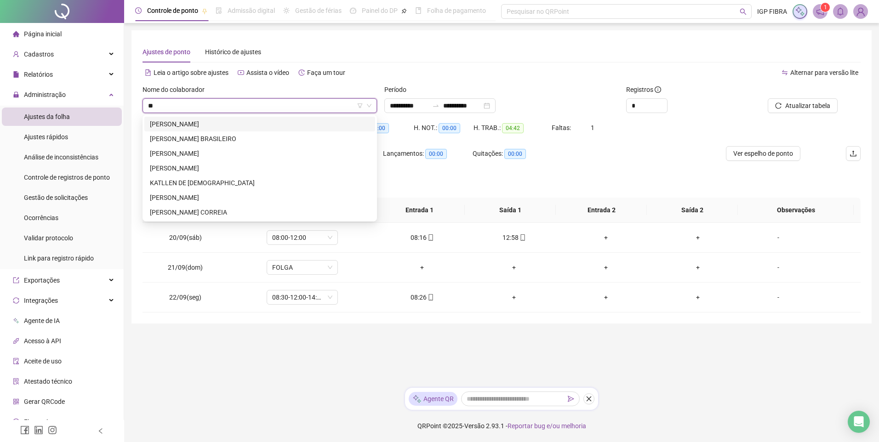
type input "***"
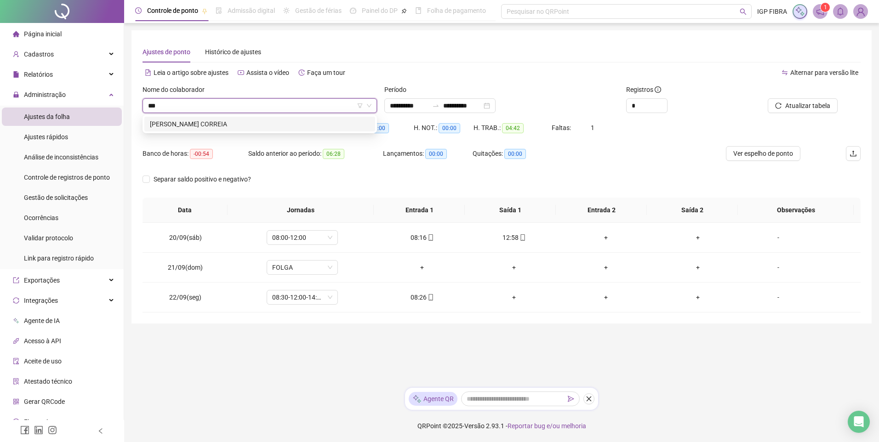
click at [216, 122] on div "LEONARDO CAMPECHE CORREIA" at bounding box center [260, 124] width 220 height 10
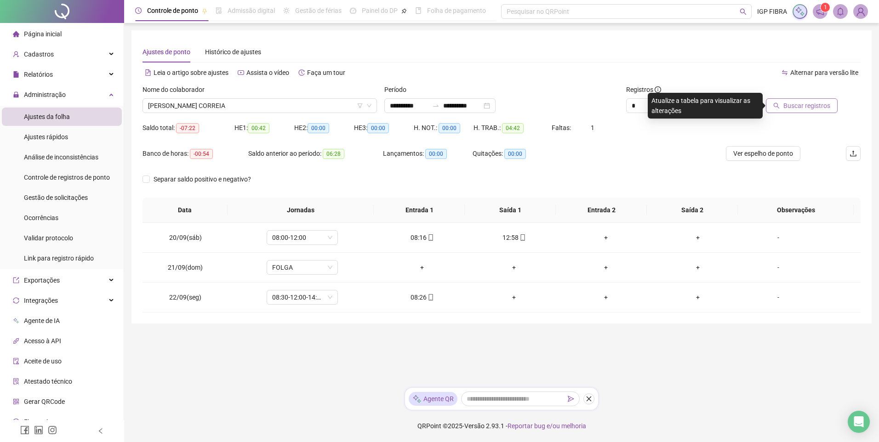
click at [824, 104] on span "Buscar registros" at bounding box center [807, 106] width 47 height 10
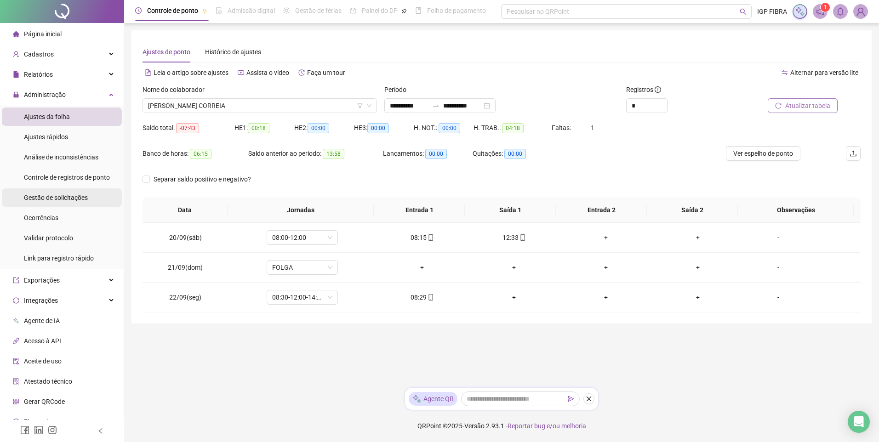
click at [66, 200] on span "Gestão de solicitações" at bounding box center [56, 197] width 64 height 7
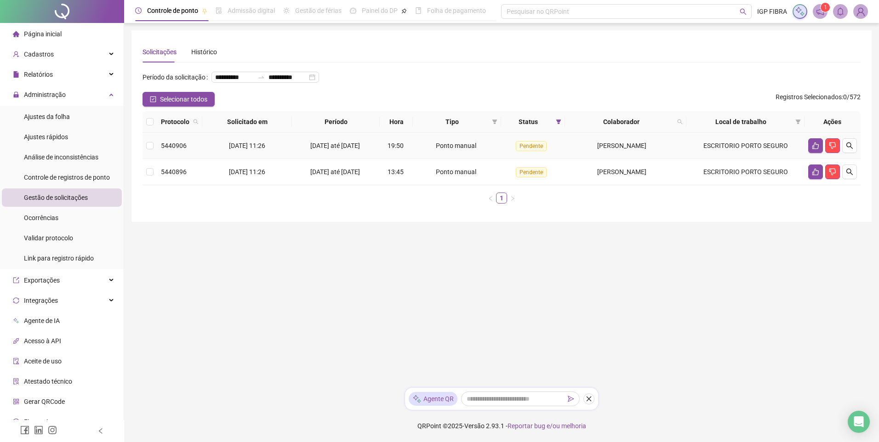
click at [323, 149] on span "16/09/2025 até 22/09/2025" at bounding box center [335, 145] width 50 height 7
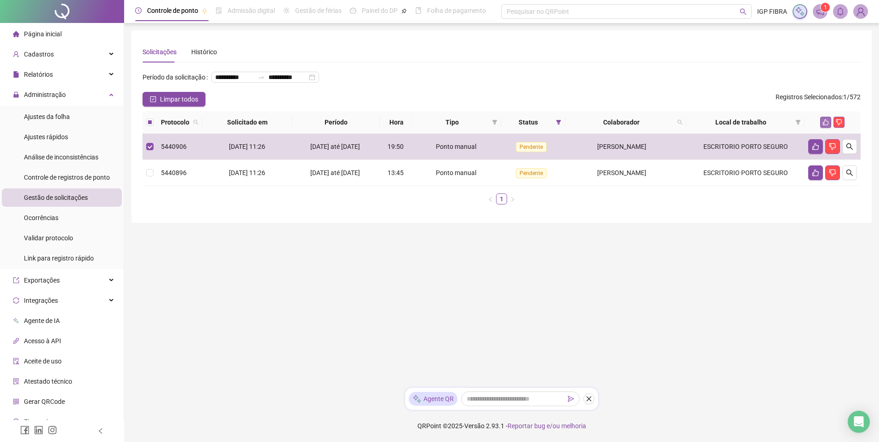
click at [830, 128] on button "button" at bounding box center [825, 122] width 11 height 11
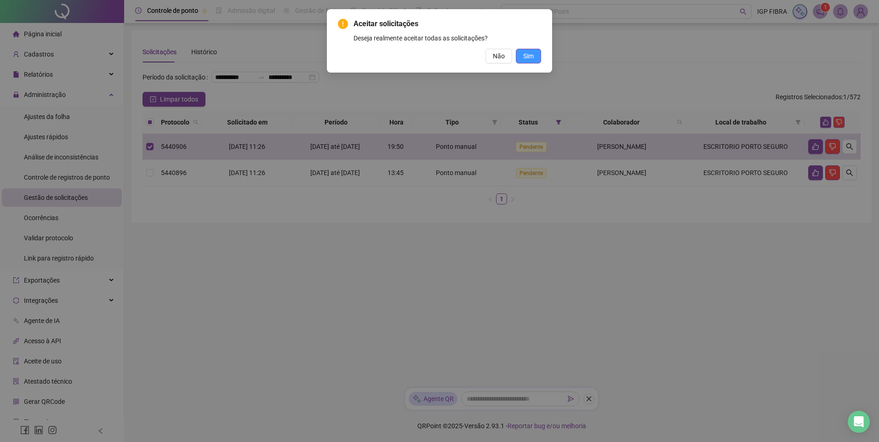
click at [534, 60] on button "Sim" at bounding box center [528, 56] width 25 height 15
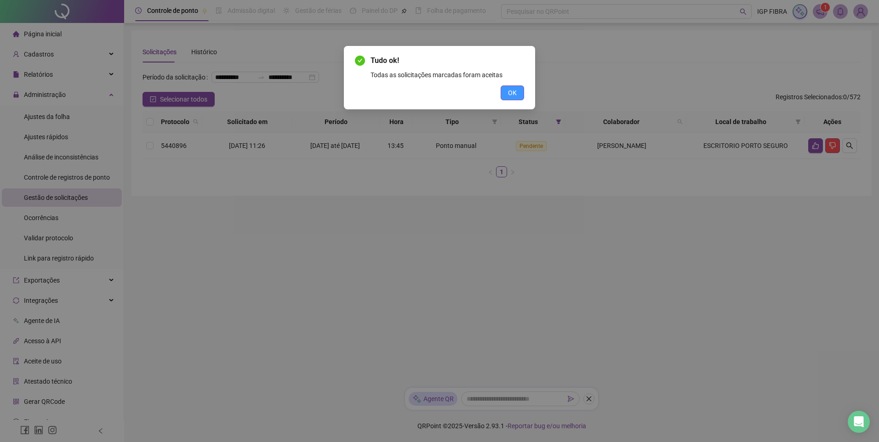
click at [516, 93] on span "OK" at bounding box center [512, 93] width 9 height 10
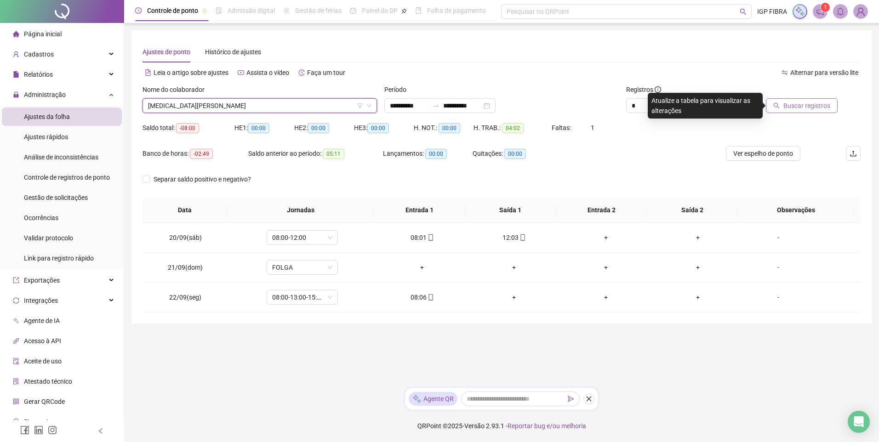
click at [781, 113] on div "Buscar registros" at bounding box center [804, 103] width 121 height 36
click at [796, 101] on span "Buscar registros" at bounding box center [807, 106] width 47 height 10
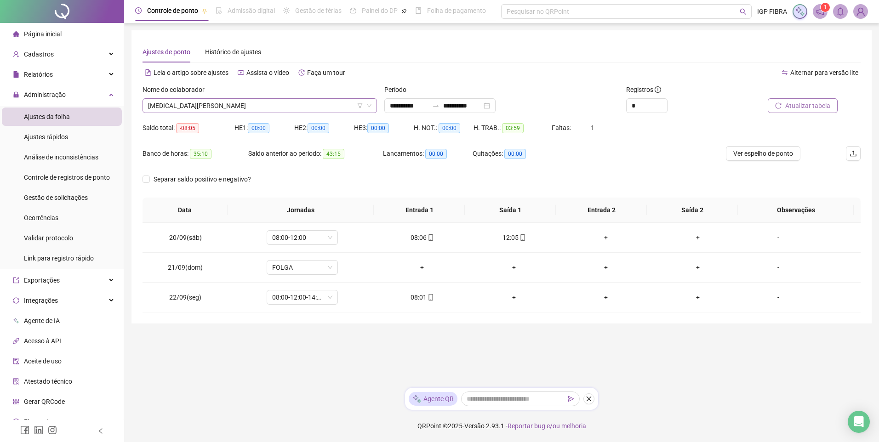
click at [217, 107] on span "[MEDICAL_DATA][PERSON_NAME]" at bounding box center [259, 106] width 223 height 14
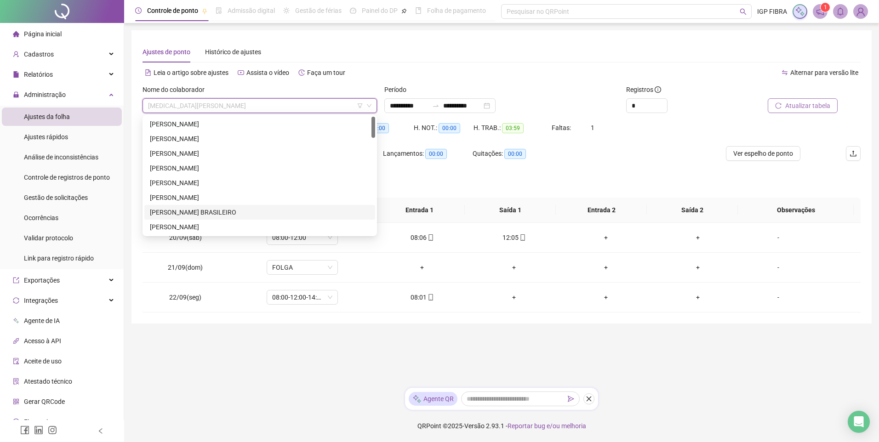
click at [178, 214] on div "[PERSON_NAME] BRASILEIRO" at bounding box center [260, 212] width 220 height 10
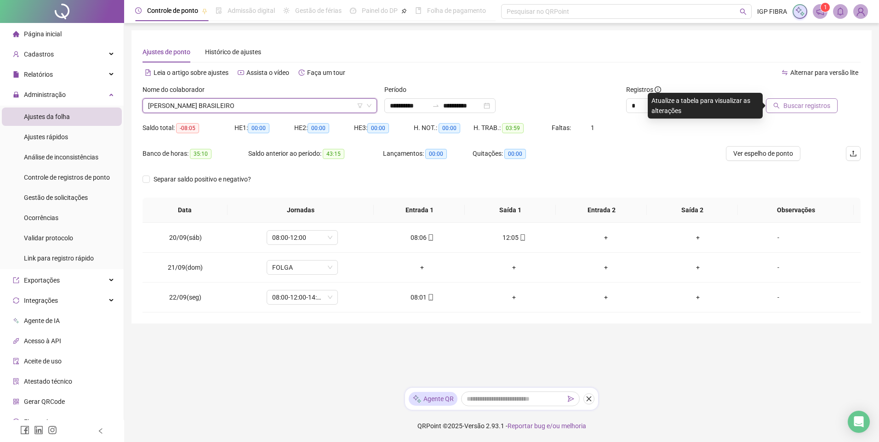
click at [793, 105] on span "Buscar registros" at bounding box center [807, 106] width 47 height 10
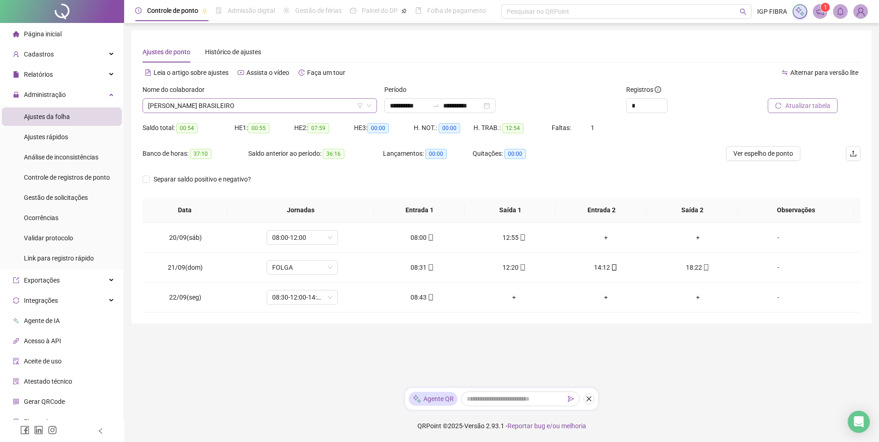
click at [236, 110] on span "[PERSON_NAME] BRASILEIRO" at bounding box center [259, 106] width 223 height 14
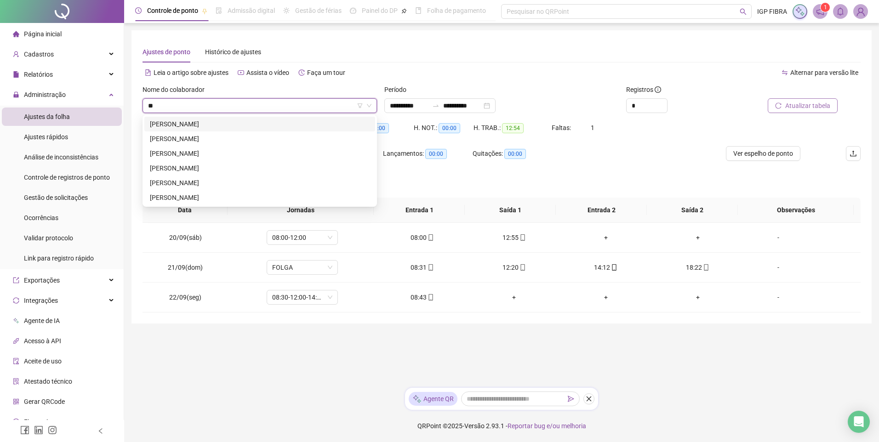
type input "***"
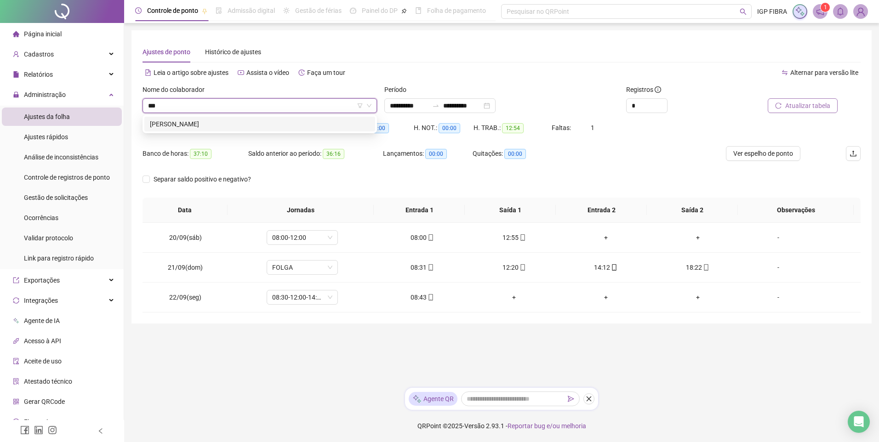
click at [194, 123] on div "[PERSON_NAME]" at bounding box center [260, 124] width 220 height 10
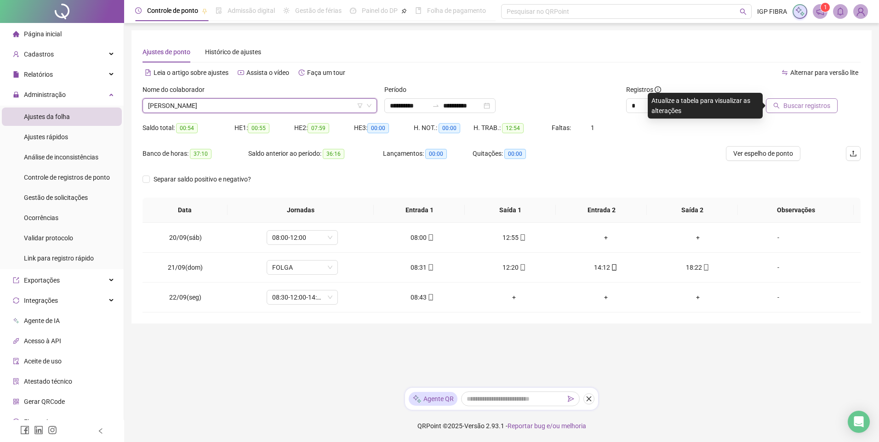
click at [796, 99] on button "Buscar registros" at bounding box center [802, 105] width 72 height 15
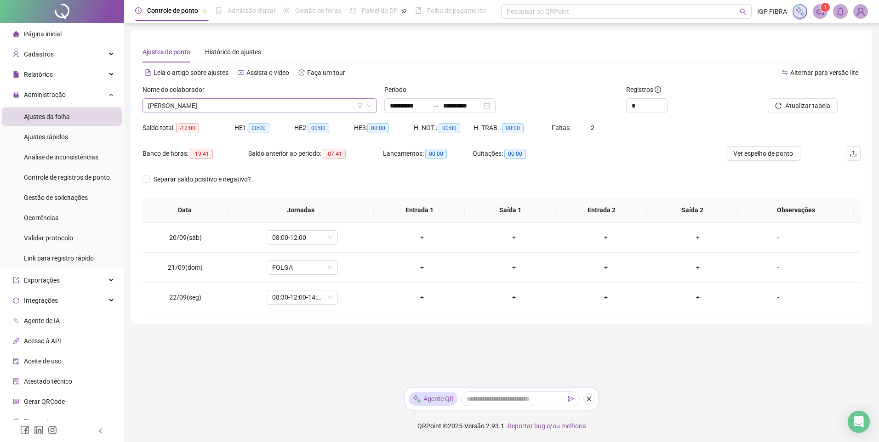
click at [189, 105] on span "[PERSON_NAME]" at bounding box center [259, 106] width 223 height 14
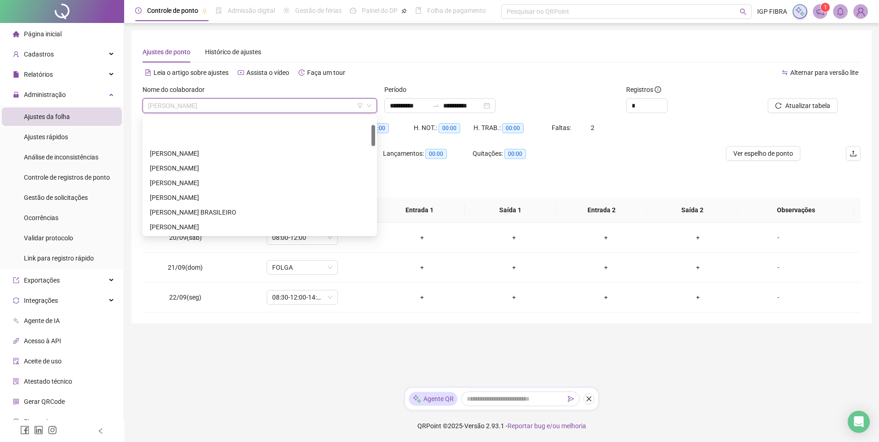
scroll to position [44, 0]
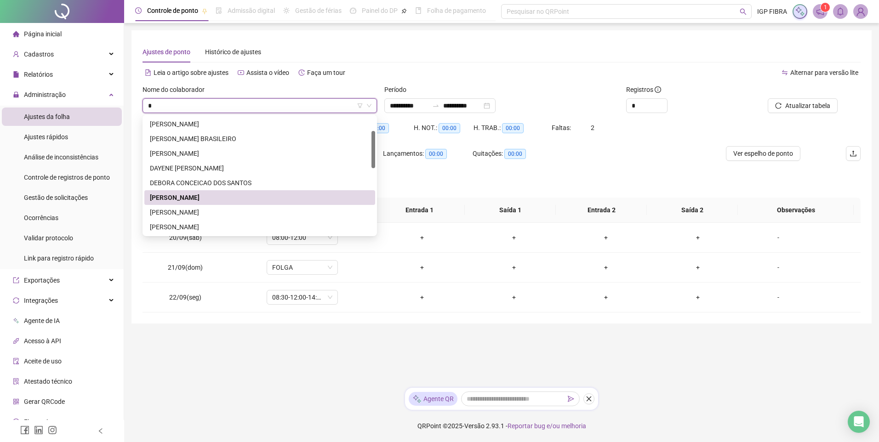
type input "**"
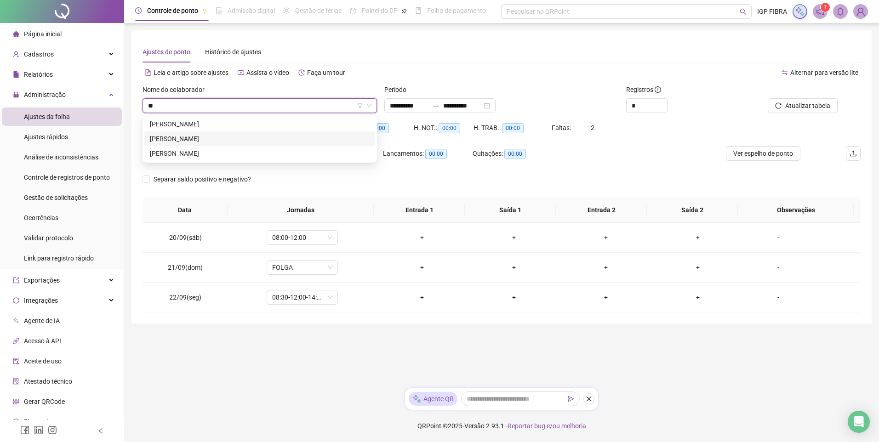
click at [208, 138] on div "[PERSON_NAME]" at bounding box center [260, 139] width 220 height 10
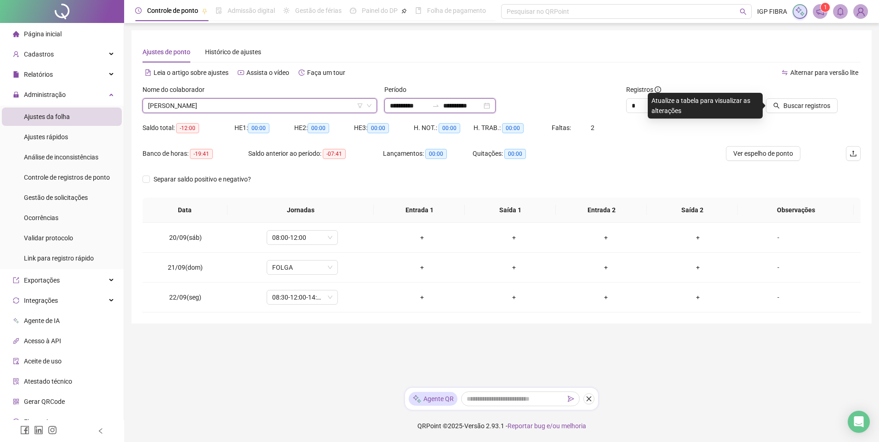
click at [392, 109] on input "**********" at bounding box center [409, 106] width 39 height 10
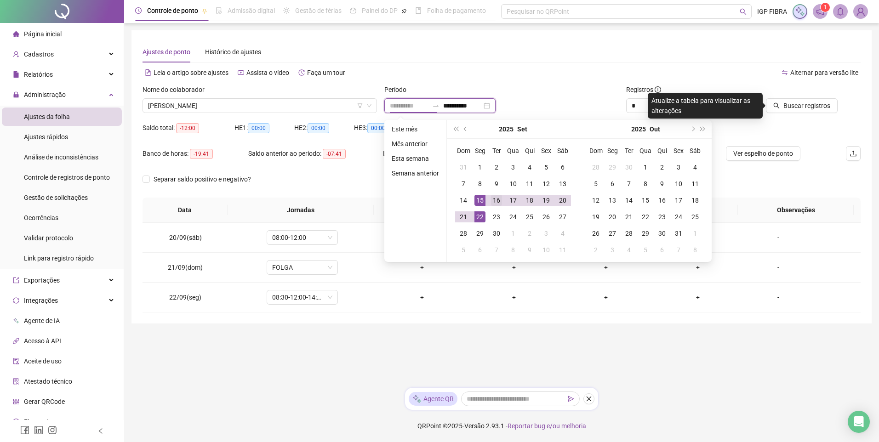
type input "**********"
click at [488, 200] on td "16" at bounding box center [496, 200] width 17 height 17
type input "**********"
click at [510, 202] on div "17" at bounding box center [513, 200] width 11 height 11
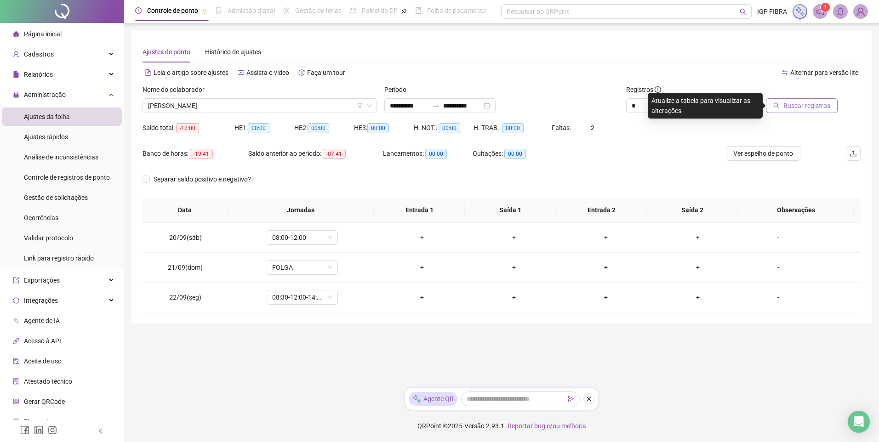
click at [813, 98] on button "Buscar registros" at bounding box center [802, 105] width 72 height 15
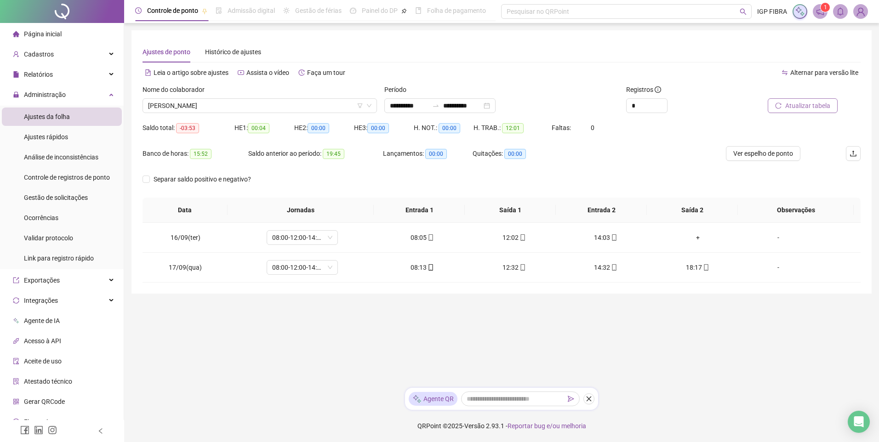
click at [794, 107] on span "Atualizar tabela" at bounding box center [807, 106] width 45 height 10
drag, startPoint x: 779, startPoint y: 76, endPoint x: 768, endPoint y: 63, distance: 18.0
click at [775, 71] on div "Alternar para versão lite" at bounding box center [681, 72] width 359 height 15
drag, startPoint x: 766, startPoint y: 53, endPoint x: 722, endPoint y: -22, distance: 86.4
click at [722, 0] on html "**********" at bounding box center [439, 221] width 879 height 442
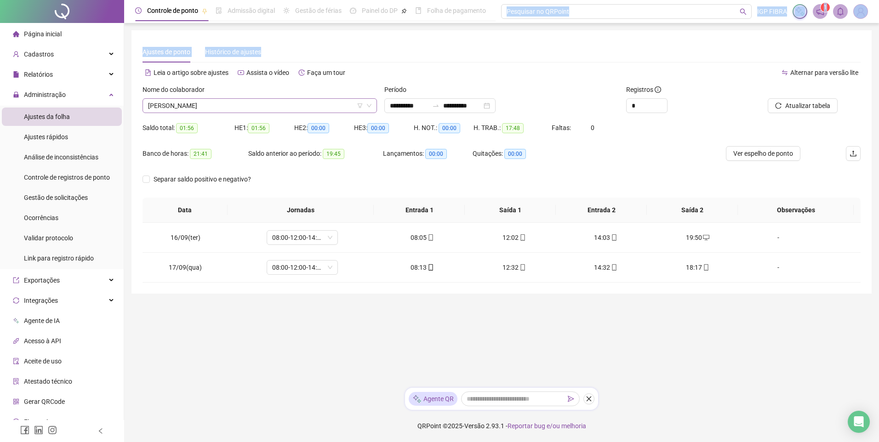
click at [233, 107] on span "[PERSON_NAME]" at bounding box center [259, 106] width 223 height 14
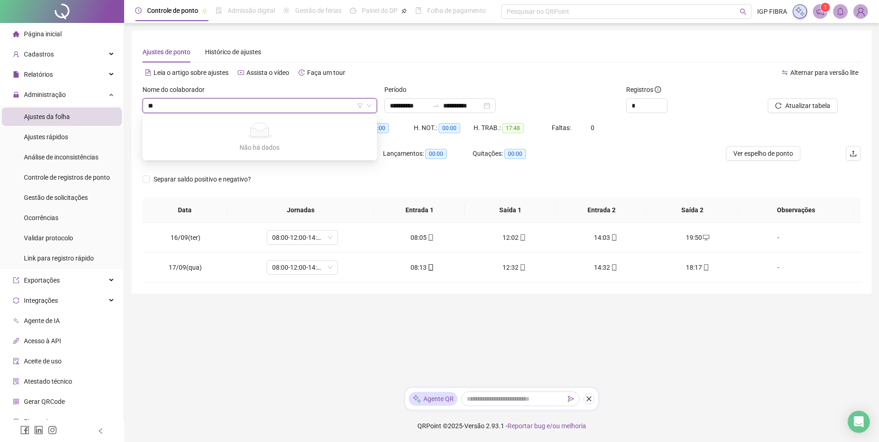
type input "*"
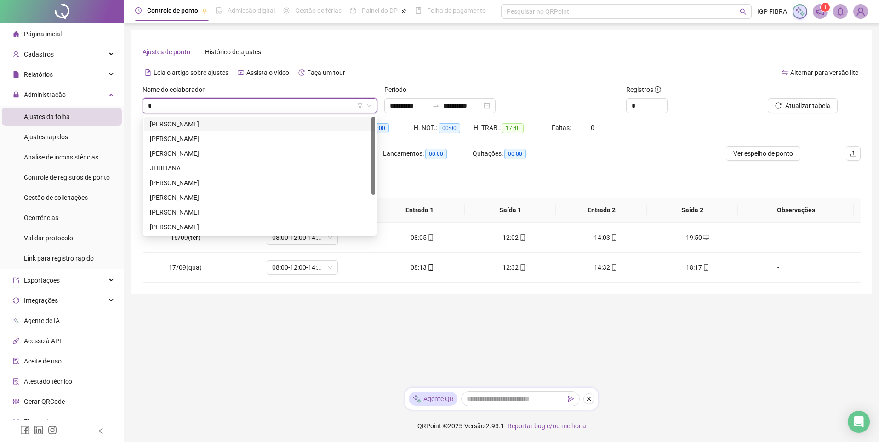
type input "**"
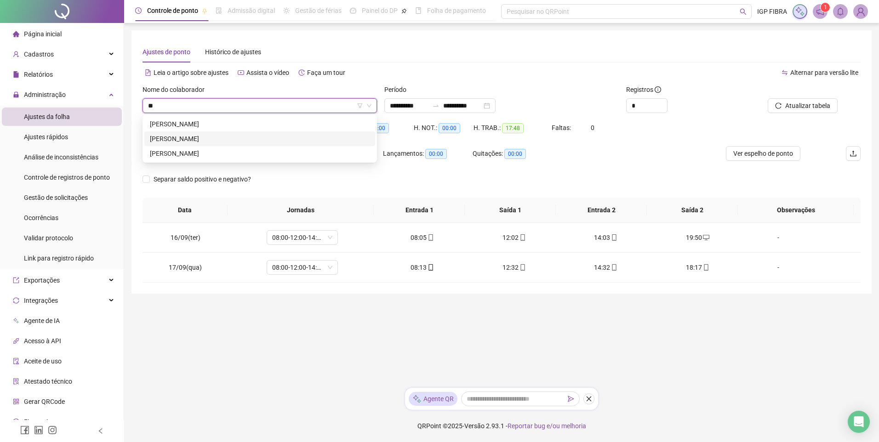
click at [199, 126] on div "[PERSON_NAME]" at bounding box center [260, 124] width 220 height 10
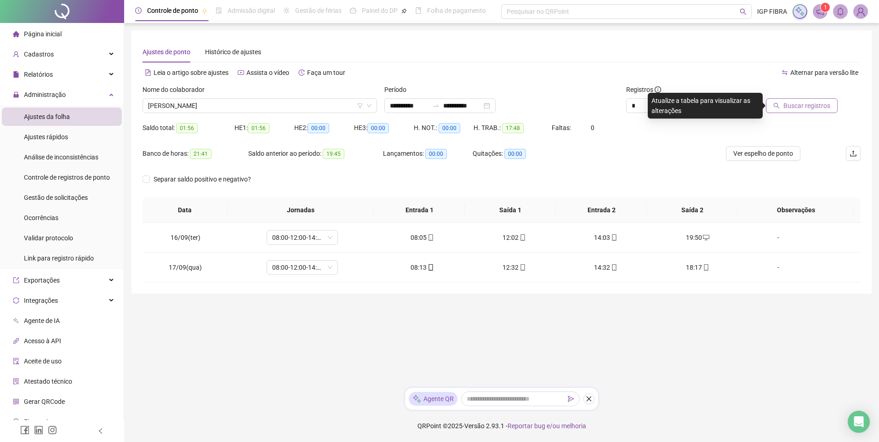
click at [800, 103] on span "Buscar registros" at bounding box center [807, 106] width 47 height 10
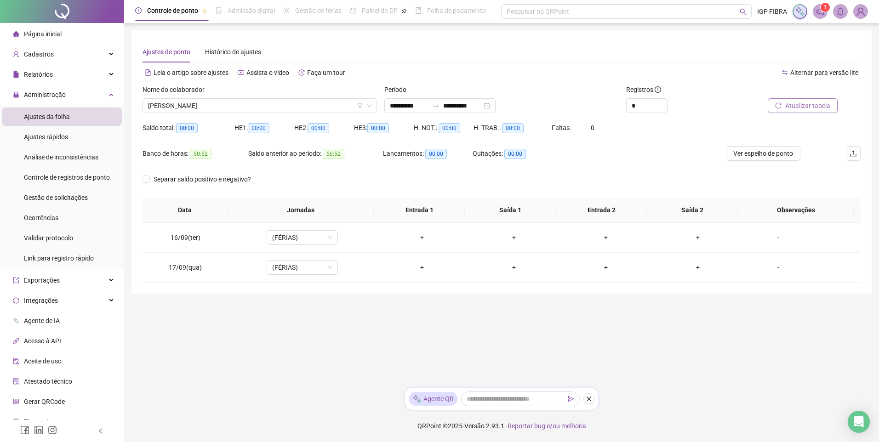
click at [808, 109] on span "Atualizar tabela" at bounding box center [807, 106] width 45 height 10
click at [408, 104] on input "**********" at bounding box center [409, 106] width 39 height 10
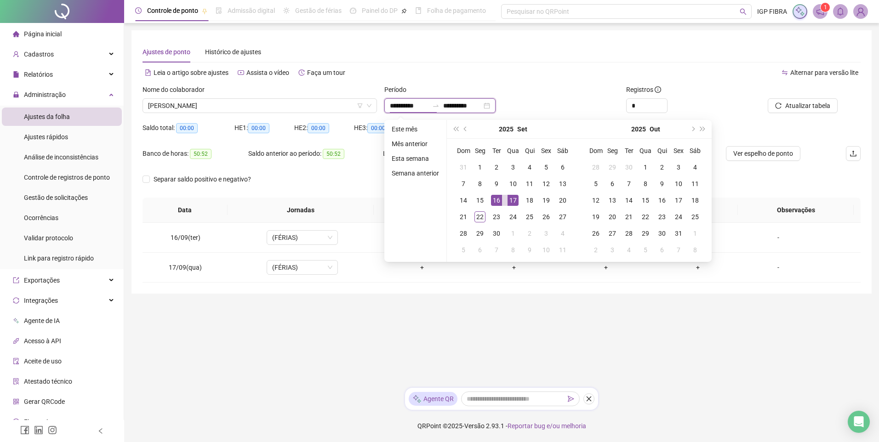
type input "**********"
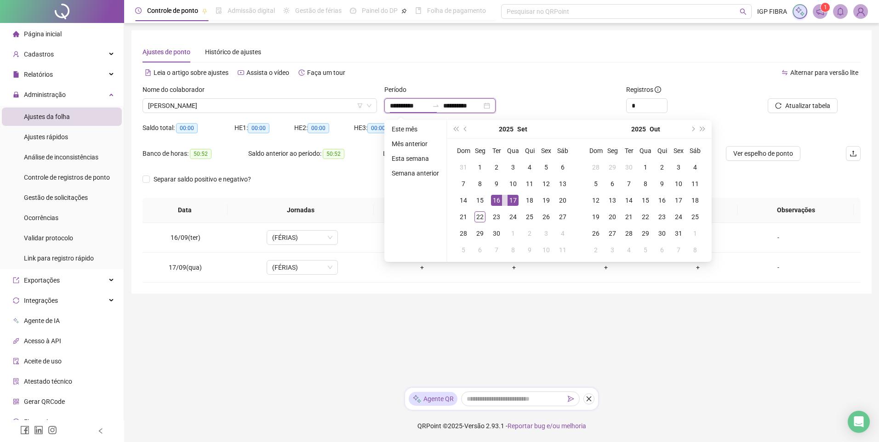
type input "**********"
click at [532, 171] on div "4" at bounding box center [529, 167] width 11 height 11
type input "**********"
click at [544, 171] on div "5" at bounding box center [546, 167] width 11 height 11
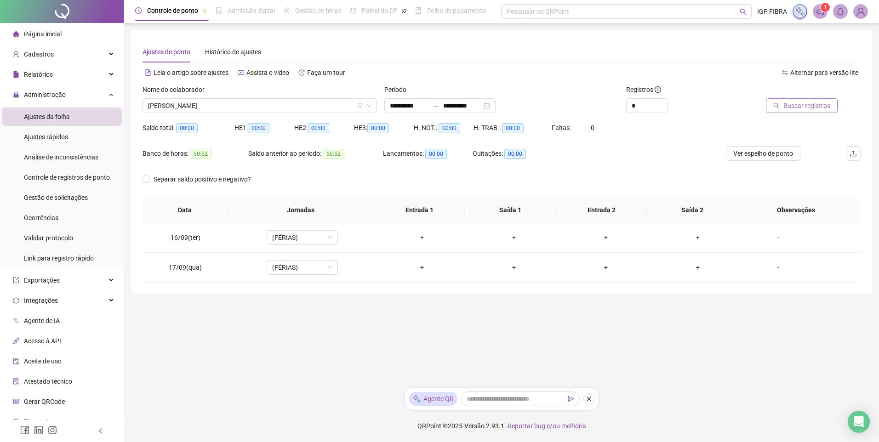
click at [806, 104] on span "Buscar registros" at bounding box center [807, 106] width 47 height 10
click at [512, 266] on div "16:03" at bounding box center [513, 268] width 77 height 10
type input "**********"
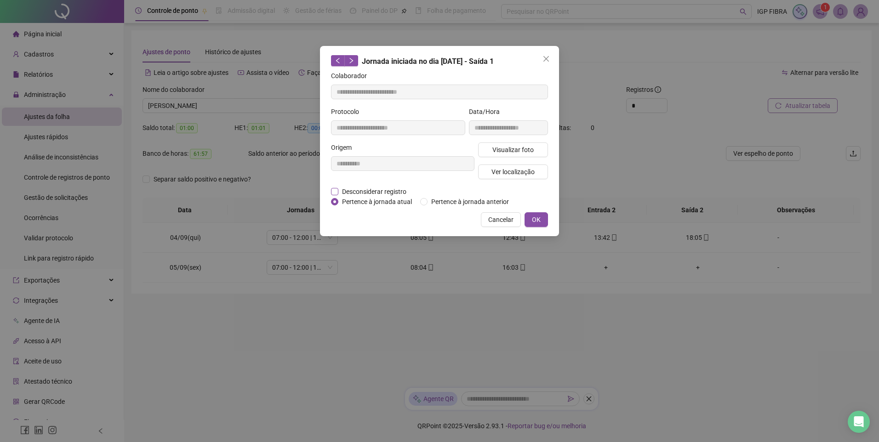
click at [367, 190] on span "Desconsiderar registro" at bounding box center [374, 192] width 72 height 10
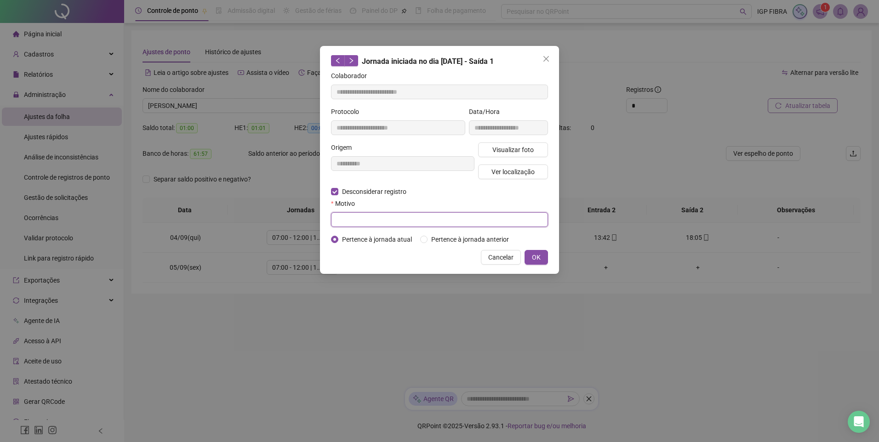
click at [361, 217] on input "text" at bounding box center [439, 219] width 217 height 15
type input "*****"
click at [547, 259] on button "OK" at bounding box center [536, 257] width 23 height 15
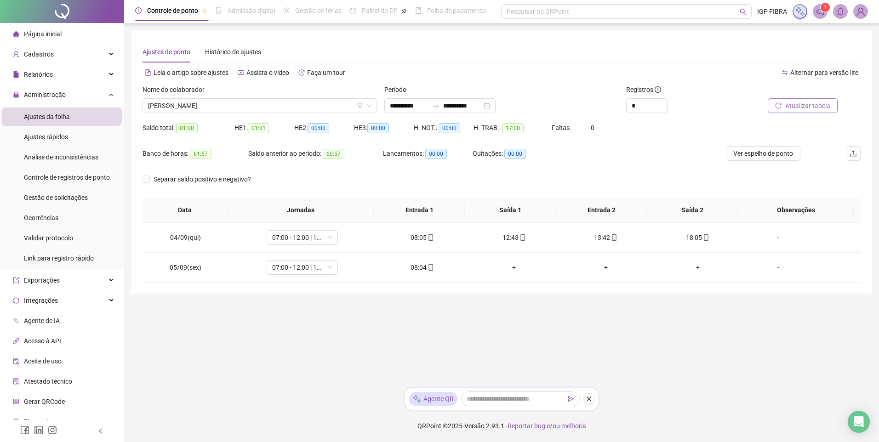
click at [798, 102] on span "Atualizar tabela" at bounding box center [807, 106] width 45 height 10
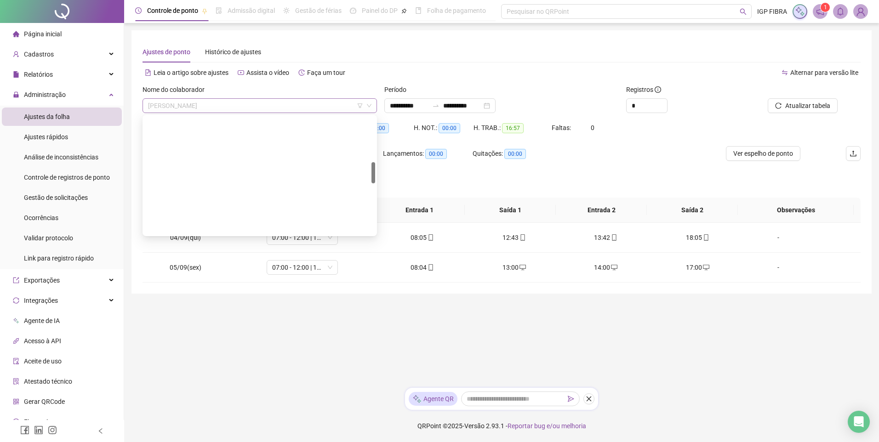
click at [216, 107] on span "[PERSON_NAME]" at bounding box center [259, 106] width 223 height 14
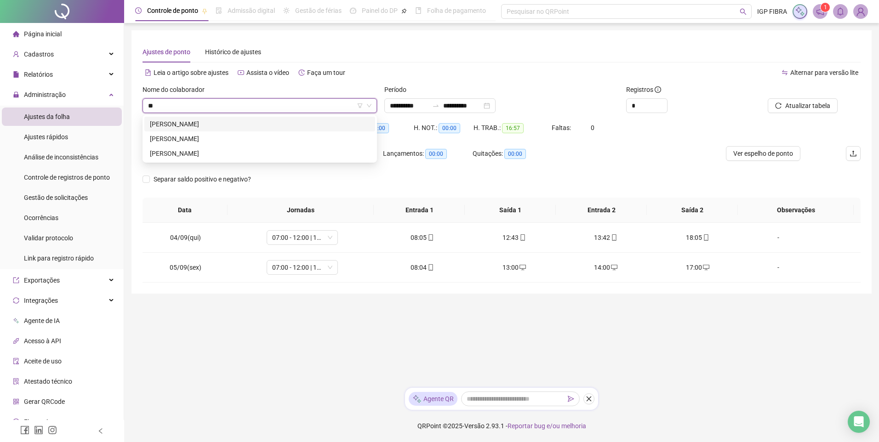
type input "***"
click at [230, 118] on div "[PERSON_NAME]" at bounding box center [259, 124] width 231 height 15
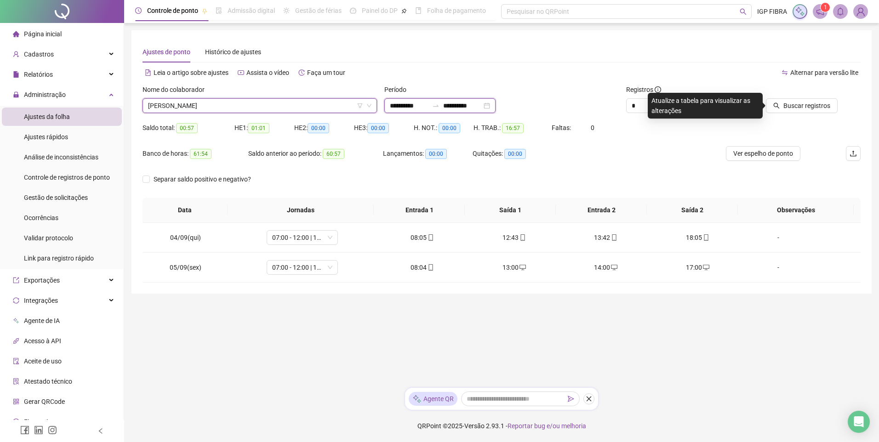
click at [414, 103] on input "**********" at bounding box center [409, 106] width 39 height 10
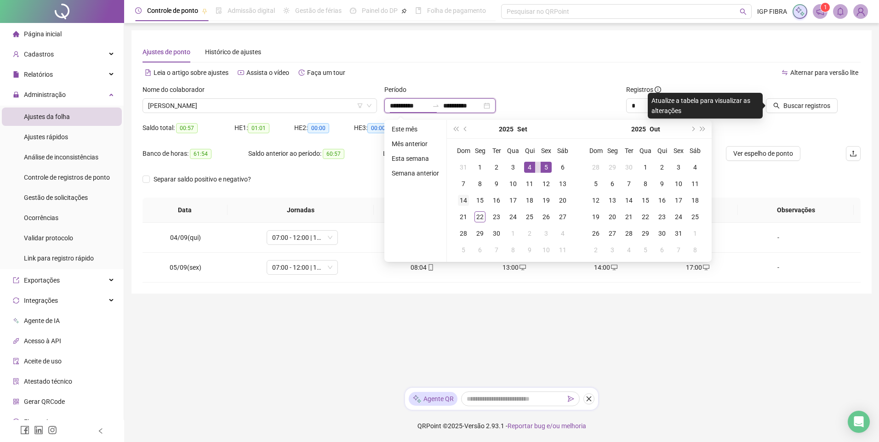
type input "**********"
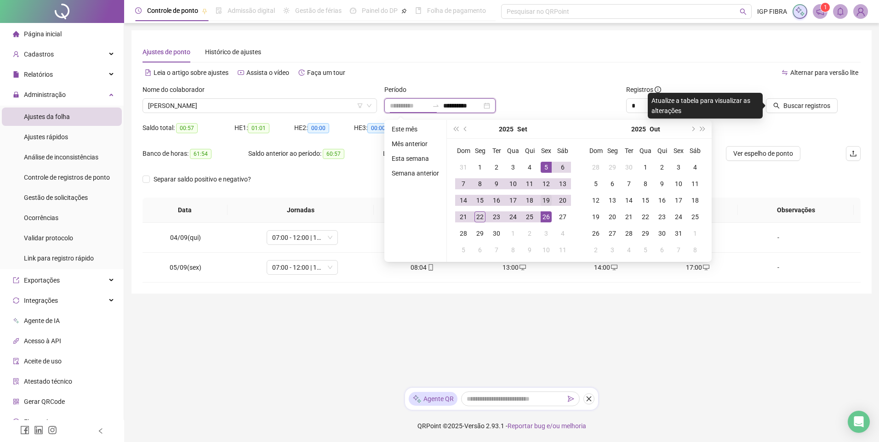
type input "**********"
click at [547, 204] on div "19" at bounding box center [546, 200] width 11 height 11
click at [552, 201] on td "19" at bounding box center [546, 200] width 17 height 17
type input "**********"
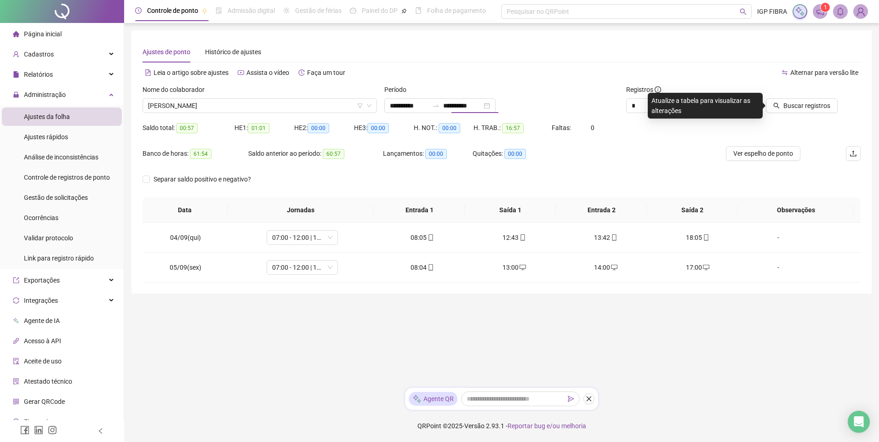
click at [558, 201] on th "Entrada 2" at bounding box center [601, 210] width 91 height 25
click at [792, 104] on span "Buscar registros" at bounding box center [807, 106] width 47 height 10
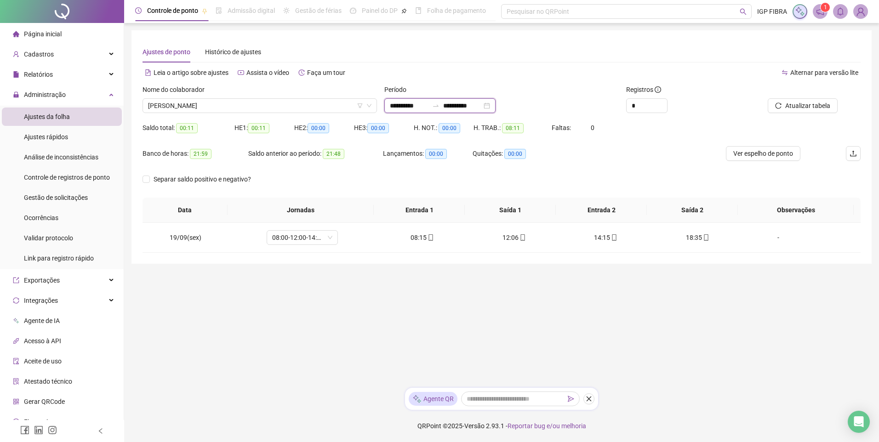
click at [405, 110] on input "**********" at bounding box center [409, 106] width 39 height 10
type input "**********"
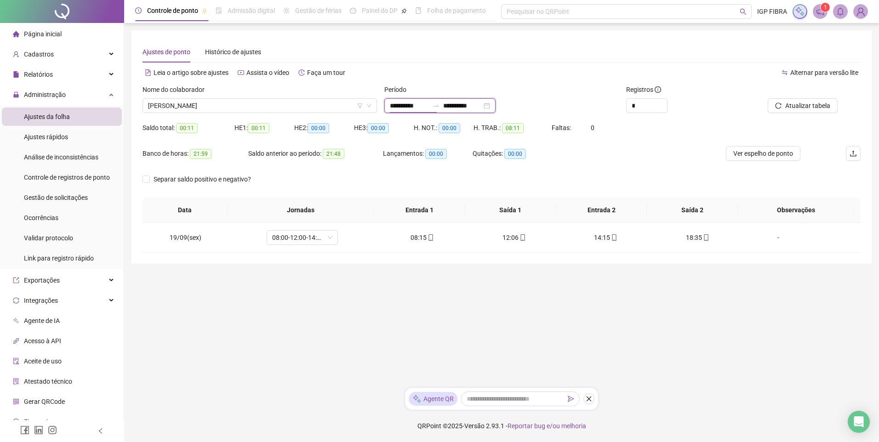
type input "**********"
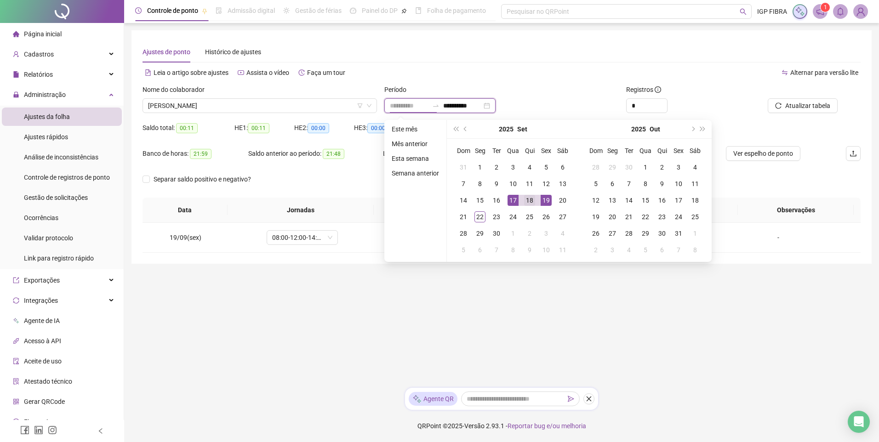
type input "**********"
click at [530, 203] on div "18" at bounding box center [529, 200] width 11 height 11
type input "**********"
click at [559, 201] on div "20" at bounding box center [562, 200] width 11 height 11
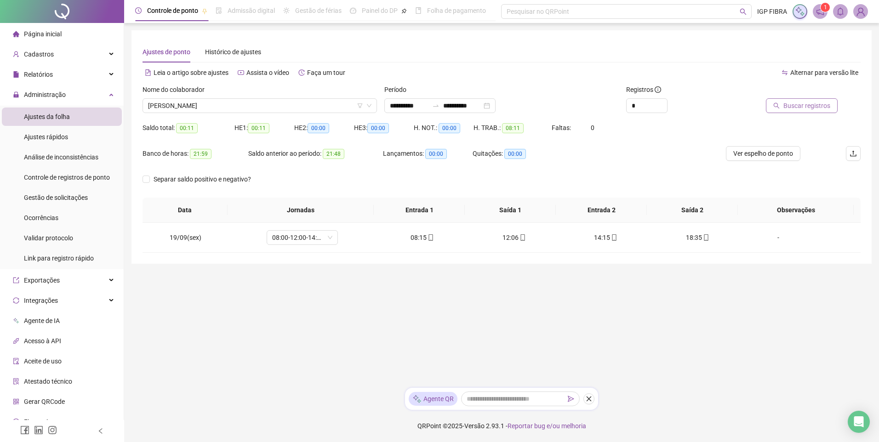
click at [810, 104] on span "Buscar registros" at bounding box center [807, 106] width 47 height 10
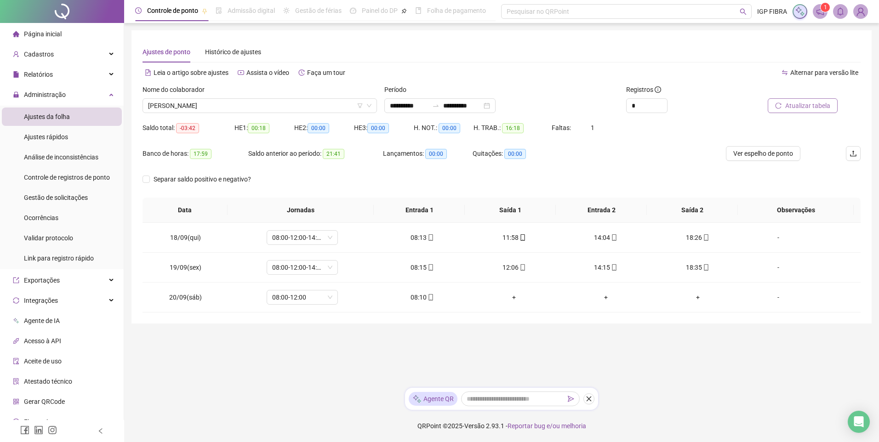
click at [806, 102] on span "Atualizar tabela" at bounding box center [807, 106] width 45 height 10
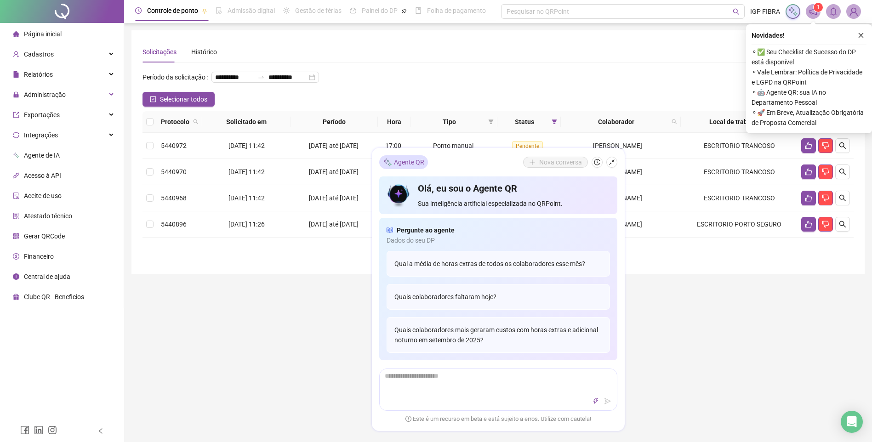
click at [731, 332] on div "**********" at bounding box center [498, 298] width 748 height 597
click at [610, 159] on icon "shrink" at bounding box center [612, 162] width 6 height 6
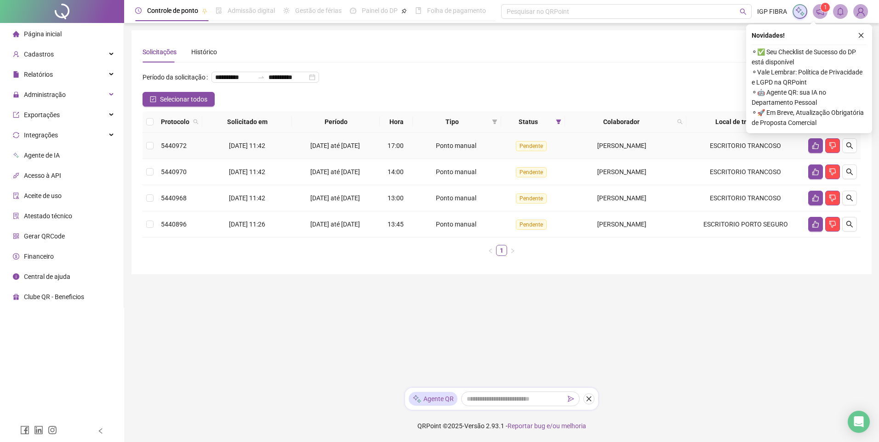
click at [387, 159] on td "17:00" at bounding box center [396, 146] width 33 height 26
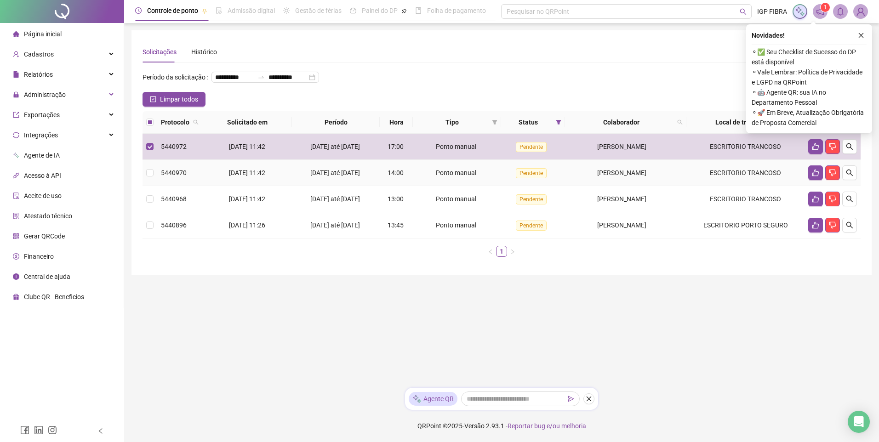
click at [366, 178] on div "[DATE] até [DATE]" at bounding box center [336, 173] width 80 height 10
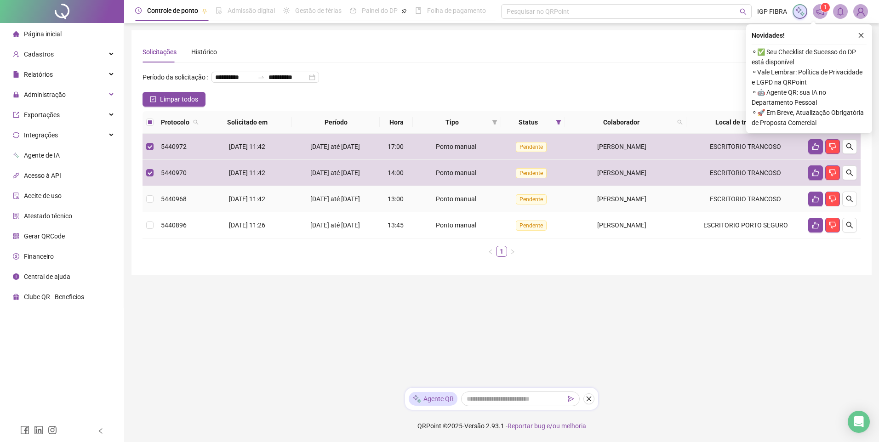
click at [372, 212] on td "[DATE] até [DATE]" at bounding box center [336, 199] width 88 height 26
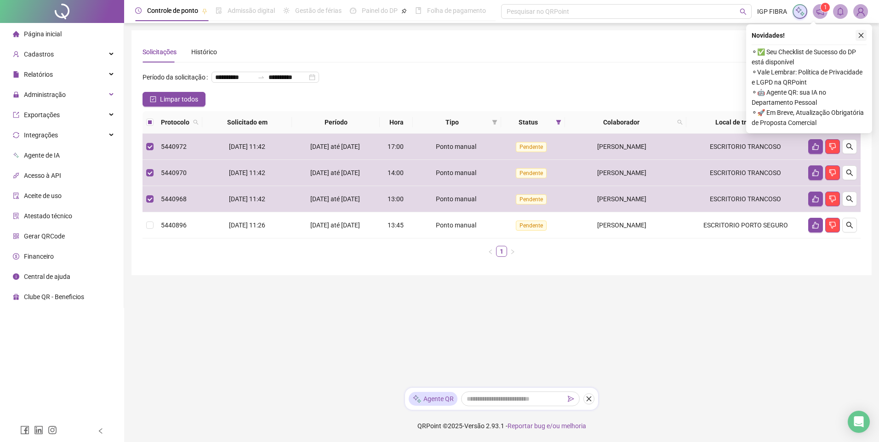
click at [861, 35] on icon "close" at bounding box center [861, 35] width 6 height 6
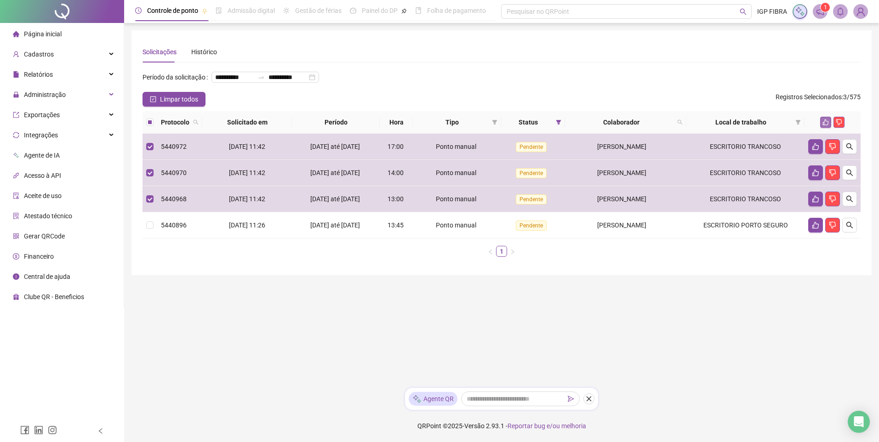
click at [826, 126] on icon "like" at bounding box center [826, 122] width 6 height 6
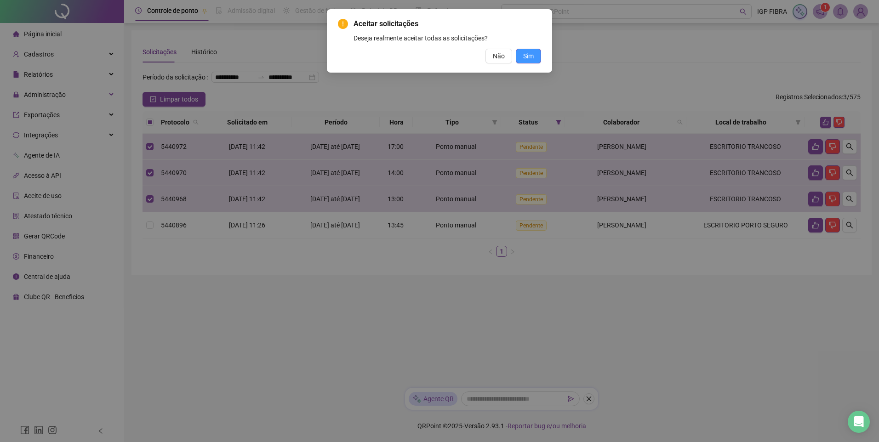
click at [534, 53] on button "Sim" at bounding box center [528, 56] width 25 height 15
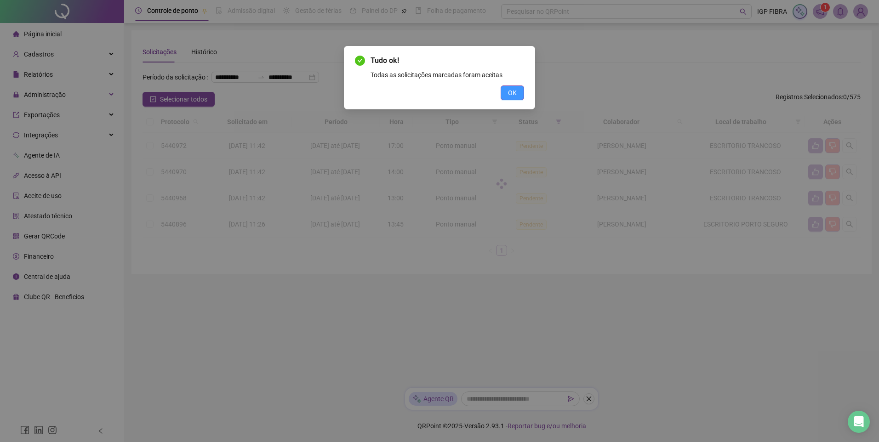
click at [516, 94] on span "OK" at bounding box center [512, 93] width 9 height 10
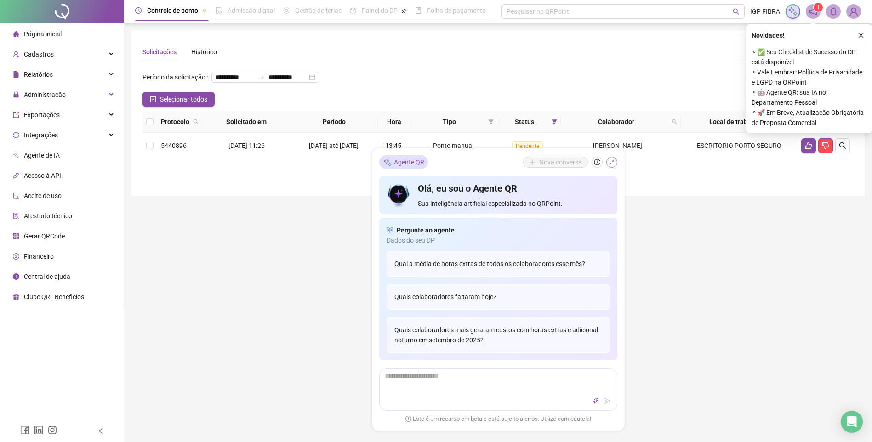
click at [615, 159] on button "button" at bounding box center [612, 162] width 11 height 11
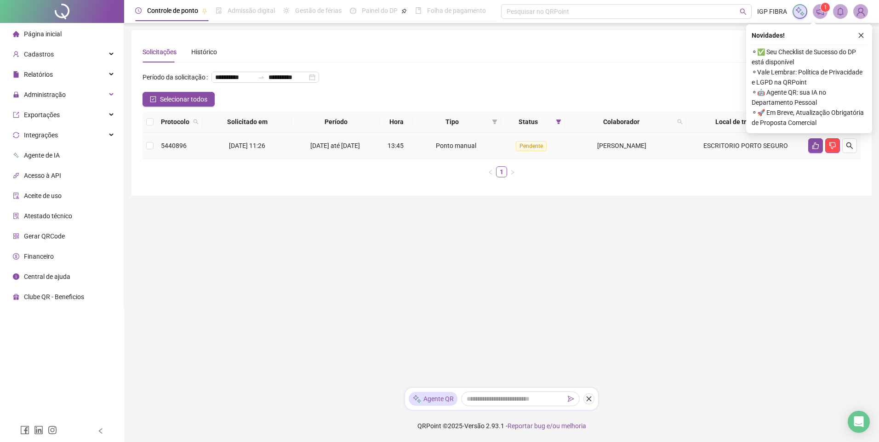
click at [303, 151] on div "[DATE] até [DATE]" at bounding box center [336, 146] width 80 height 10
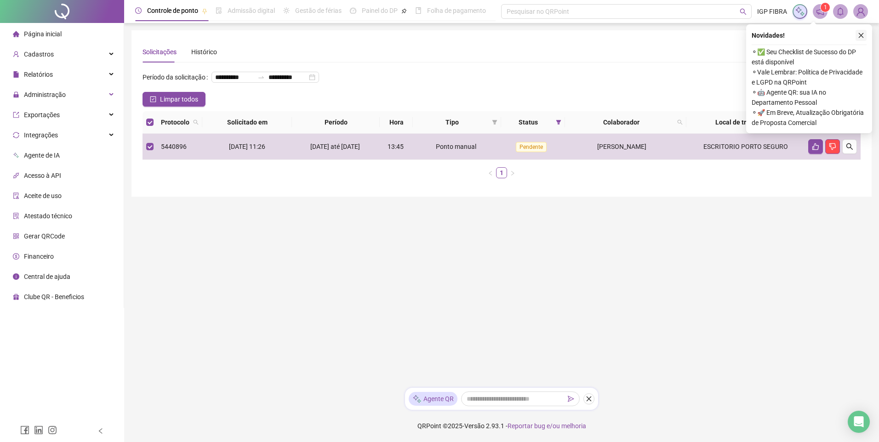
click at [863, 34] on icon "close" at bounding box center [861, 35] width 5 height 5
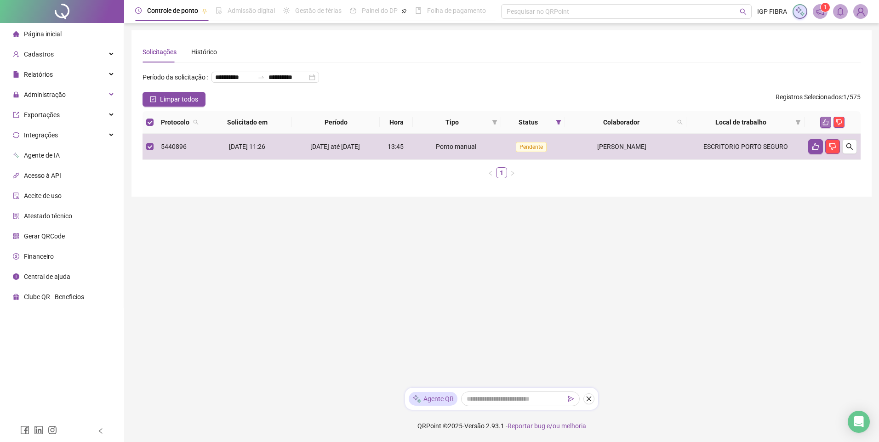
click at [824, 126] on icon "like" at bounding box center [826, 122] width 6 height 6
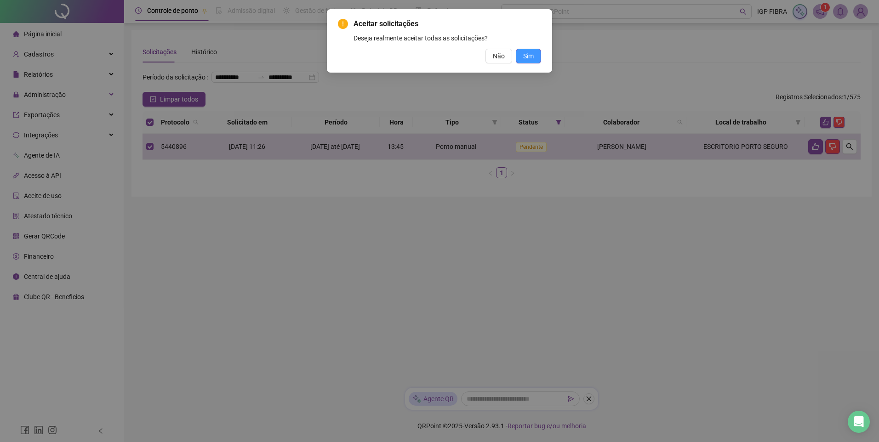
click at [541, 60] on button "Sim" at bounding box center [528, 56] width 25 height 15
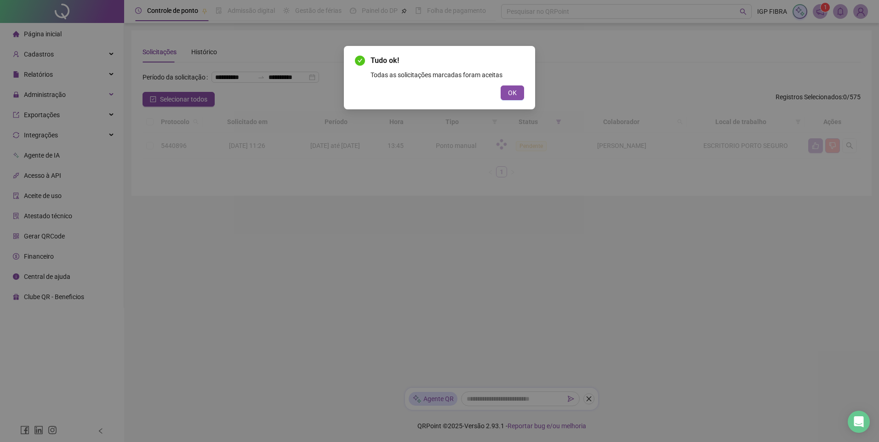
click at [526, 101] on div "Tudo ok! Todas as solicitações marcadas foram aceitas OK" at bounding box center [439, 77] width 191 height 63
click at [517, 94] on button "OK" at bounding box center [512, 93] width 23 height 15
